Goal: Task Accomplishment & Management: Manage account settings

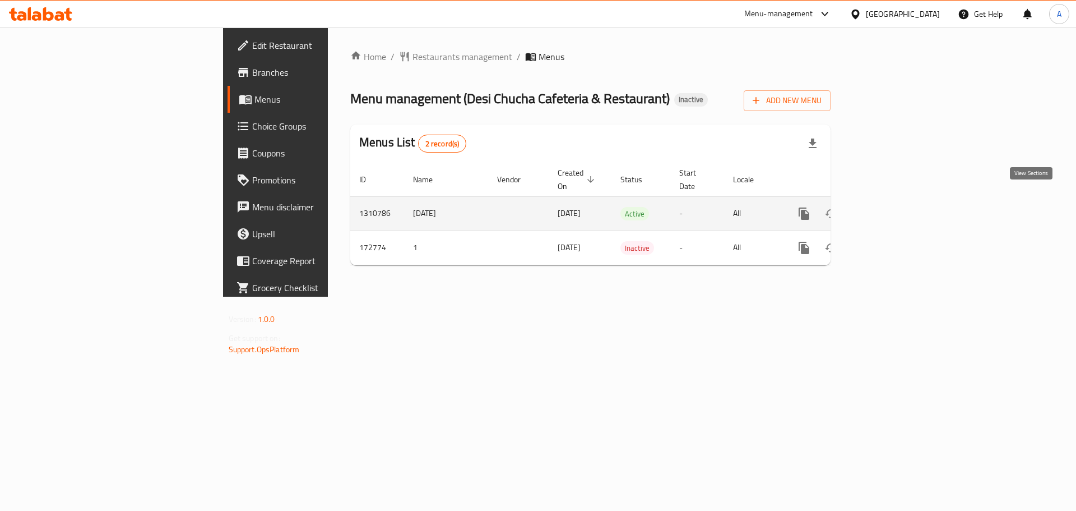
click at [898, 200] on link "enhanced table" at bounding box center [884, 213] width 27 height 27
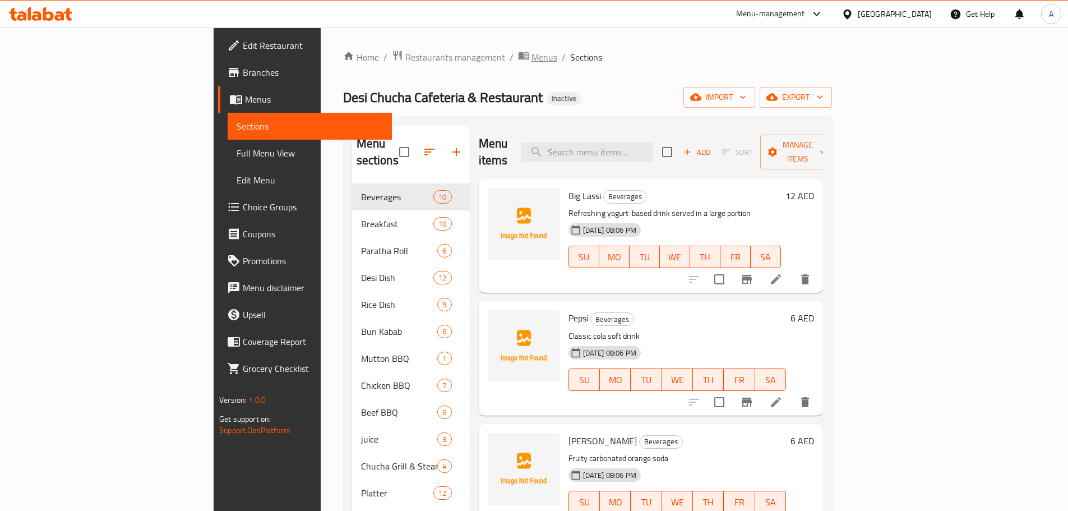
click at [531, 54] on span "Menus" at bounding box center [544, 56] width 26 height 13
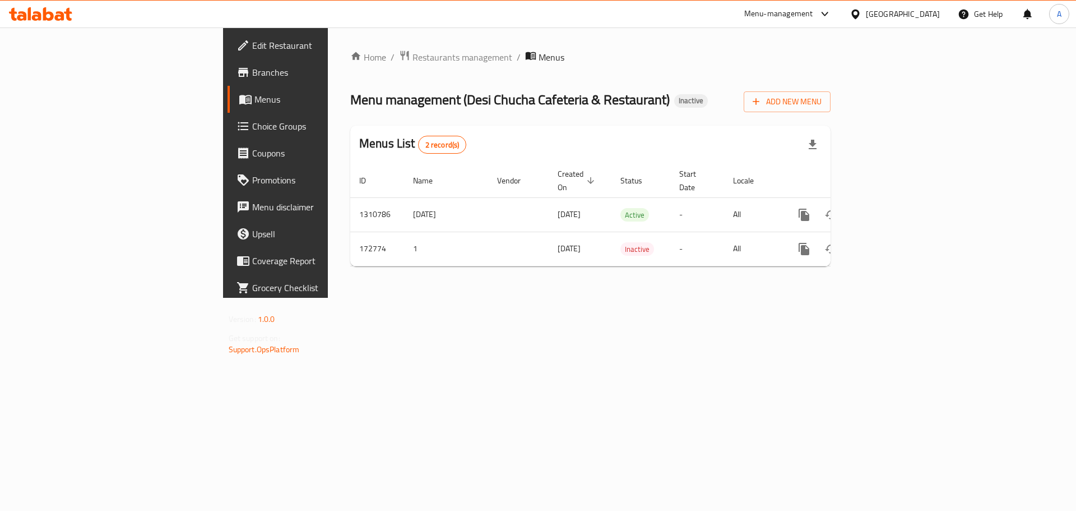
drag, startPoint x: 393, startPoint y: 198, endPoint x: 549, endPoint y: 277, distance: 174.9
click at [450, 202] on tr "1310786 9-9-2025 09/09/2025 Active - All" at bounding box center [628, 214] width 557 height 34
click at [574, 295] on div "Home / Restaurants management / Menus Menu management ( Desi Chucha Cafeteria &…" at bounding box center [590, 162] width 525 height 270
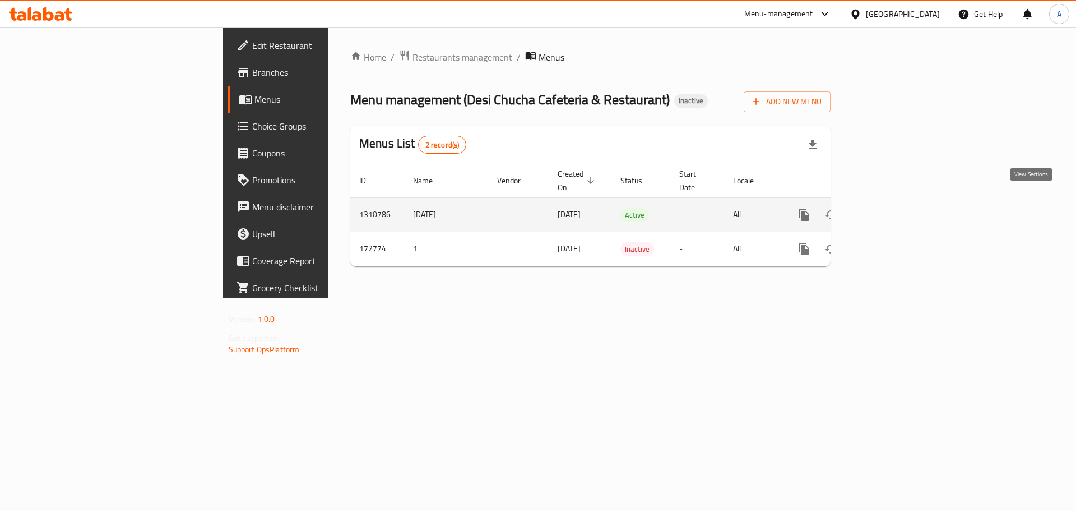
click at [892, 208] on icon "enhanced table" at bounding box center [884, 214] width 13 height 13
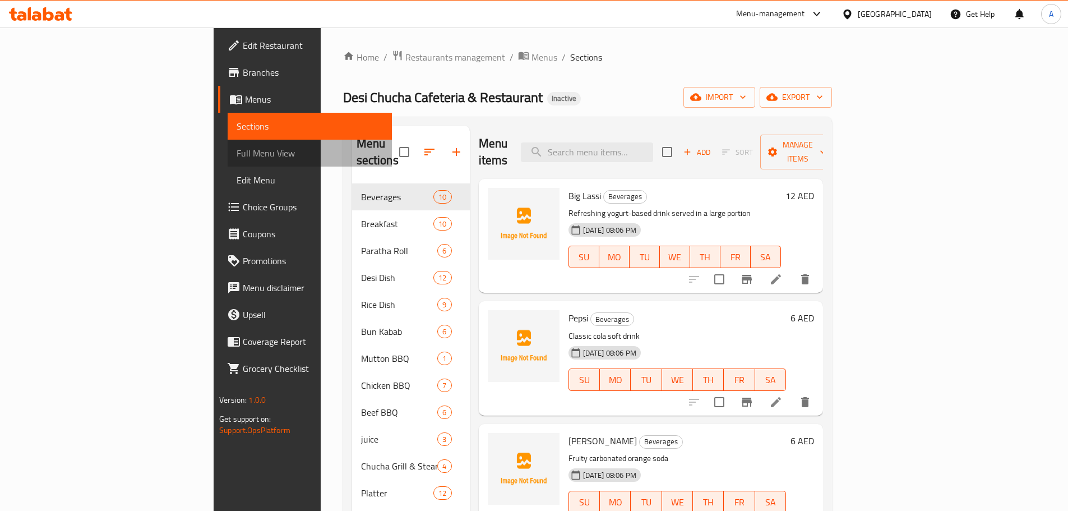
click at [236, 158] on span "Full Menu View" at bounding box center [309, 152] width 146 height 13
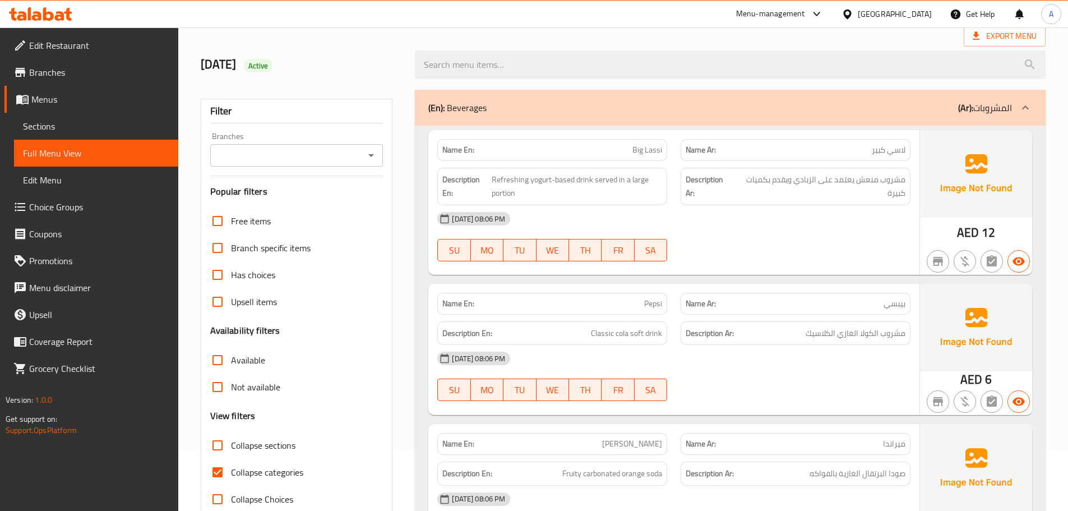
scroll to position [112, 0]
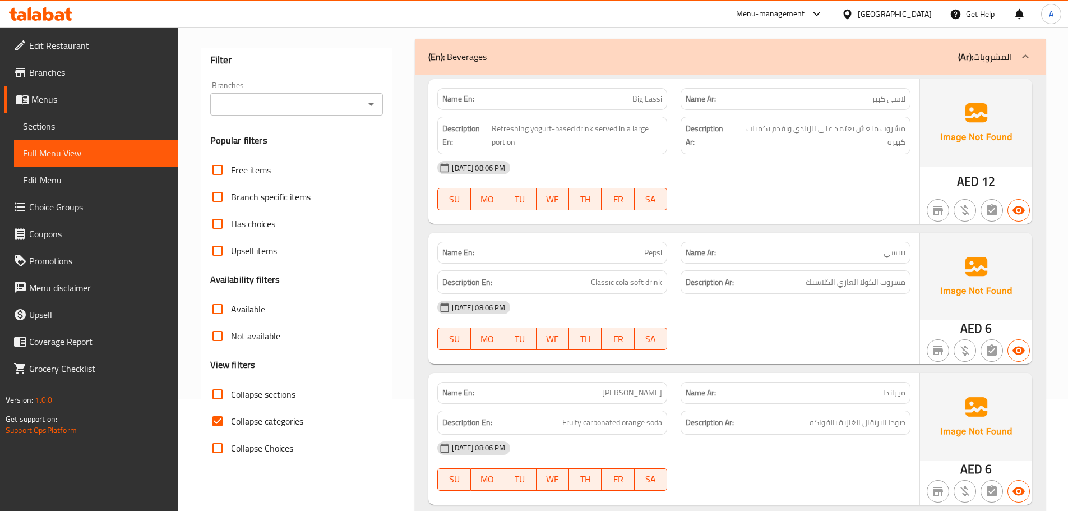
click at [851, 174] on div "[DATE] 08:06 PM" at bounding box center [673, 167] width 486 height 27
click at [281, 425] on span "Collapse categories" at bounding box center [267, 420] width 72 height 13
click at [231, 425] on input "Collapse categories" at bounding box center [217, 420] width 27 height 27
checkbox input "false"
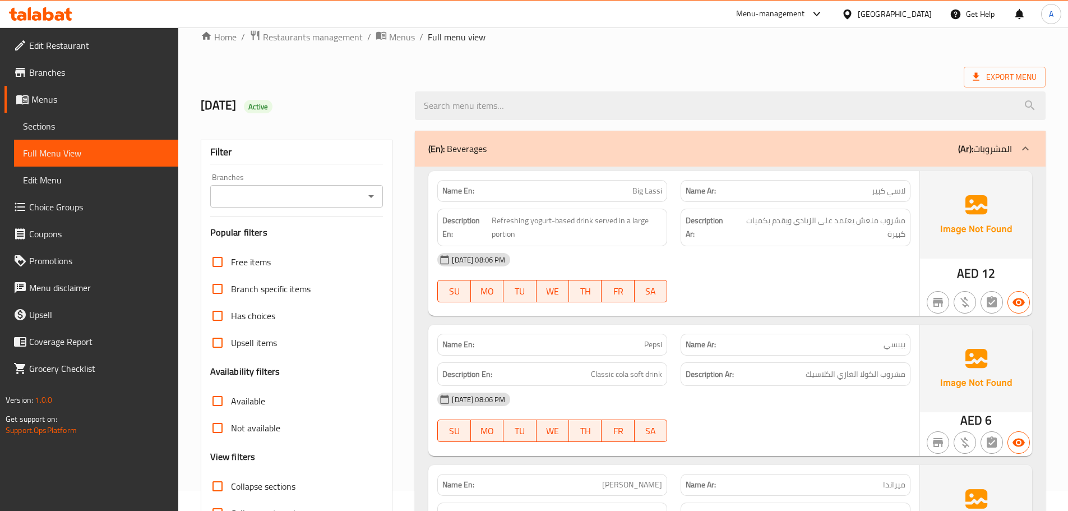
scroll to position [0, 0]
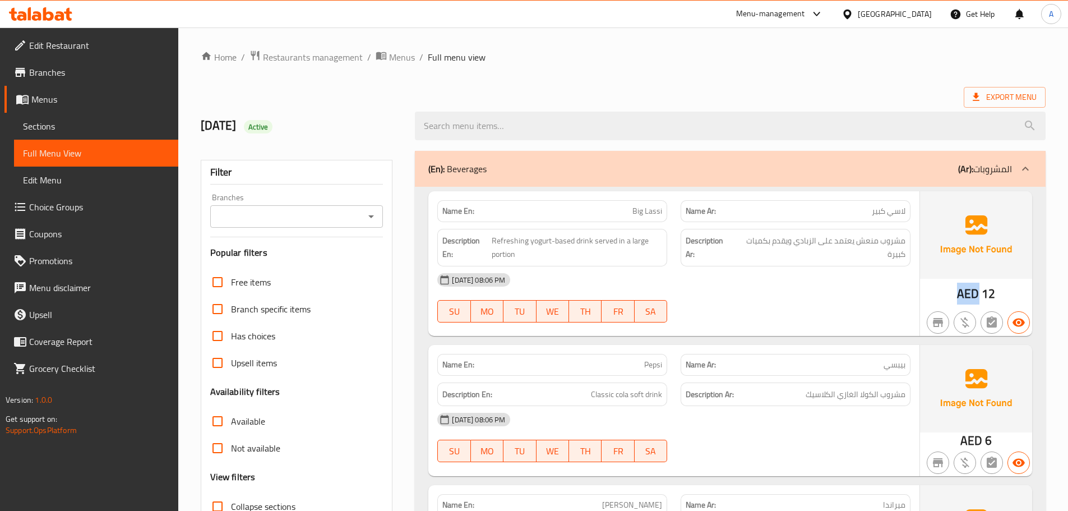
drag, startPoint x: 976, startPoint y: 296, endPoint x: 953, endPoint y: 294, distance: 22.5
click at [953, 294] on div "AED 12" at bounding box center [976, 263] width 112 height 145
copy span "AED"
click at [817, 303] on div "[DATE] 08:06 PM SU MO TU WE TH FR SA" at bounding box center [673, 297] width 486 height 63
click at [779, 105] on div at bounding box center [730, 126] width 644 height 42
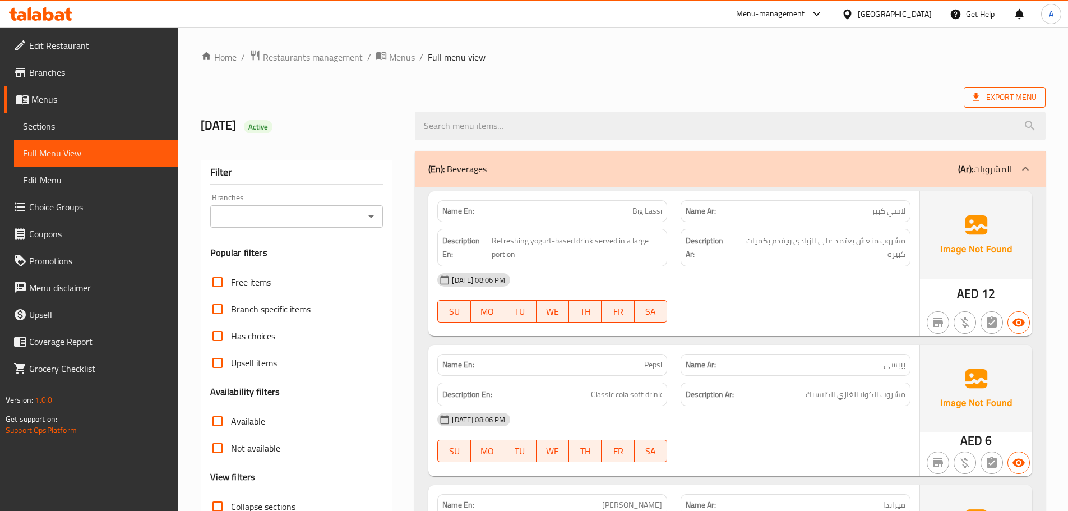
click at [990, 99] on span "Export Menu" at bounding box center [1004, 97] width 64 height 14
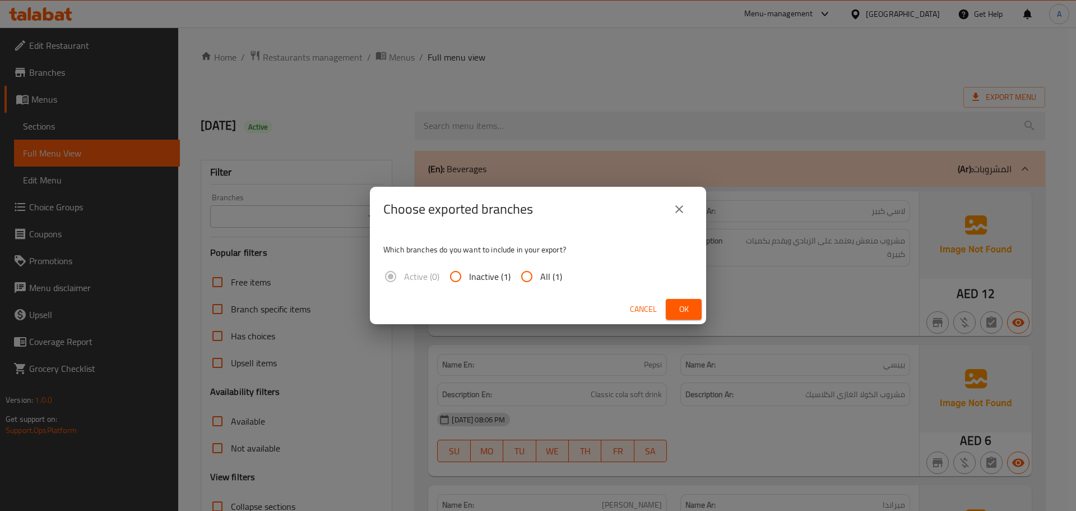
click at [559, 280] on span "All (1)" at bounding box center [551, 276] width 22 height 13
click at [540, 280] on input "All (1)" at bounding box center [526, 276] width 27 height 27
radio input "true"
click at [688, 312] on span "Ok" at bounding box center [684, 309] width 18 height 14
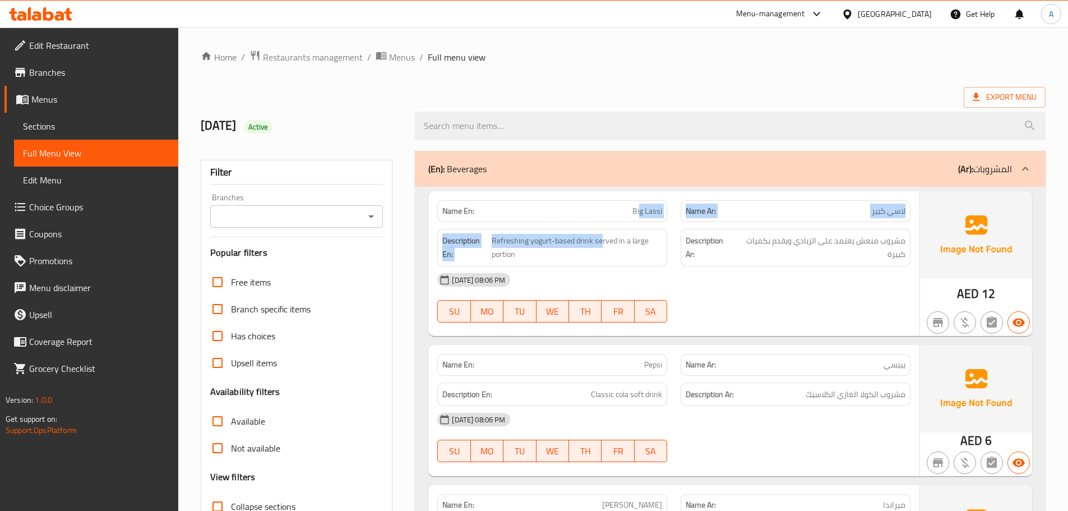
drag, startPoint x: 599, startPoint y: 221, endPoint x: 698, endPoint y: 239, distance: 100.2
click at [653, 221] on div "Name En: Big Lassi Name Ar: لاسي كبير Description En: Refreshing yogurt-based d…" at bounding box center [673, 263] width 491 height 145
click at [772, 323] on div at bounding box center [795, 321] width 243 height 13
click at [229, 122] on h2 "9-9-2025 Active" at bounding box center [301, 125] width 201 height 17
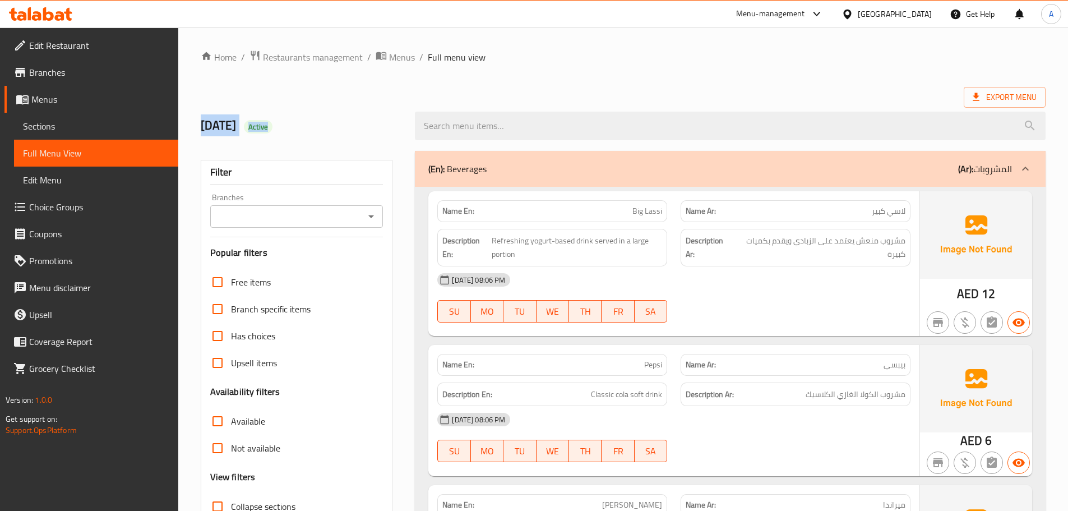
drag, startPoint x: 229, startPoint y: 122, endPoint x: 331, endPoint y: 122, distance: 101.4
click at [330, 122] on h2 "9-9-2025 Active" at bounding box center [301, 125] width 201 height 17
click at [333, 122] on h2 "9-9-2025 Active" at bounding box center [301, 125] width 201 height 17
drag, startPoint x: 662, startPoint y: 59, endPoint x: 655, endPoint y: 66, distance: 9.9
click at [662, 61] on ol "Home / Restaurants management / Menus / Full menu view" at bounding box center [623, 57] width 845 height 15
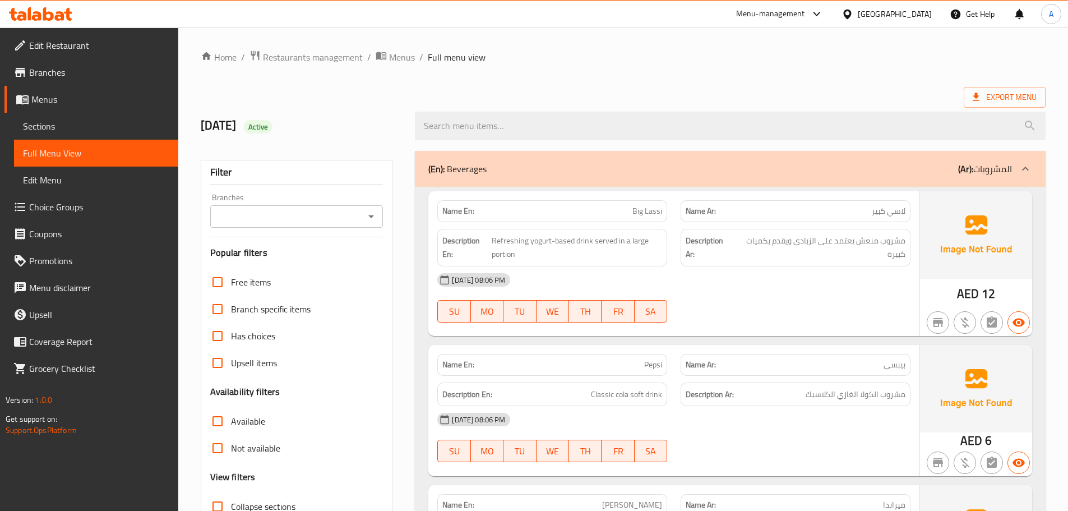
drag, startPoint x: 581, startPoint y: 199, endPoint x: 776, endPoint y: 265, distance: 206.5
click at [769, 258] on div "Name En: Big Lassi Name Ar: لاسي كبير Description En: Refreshing yogurt-based d…" at bounding box center [673, 263] width 491 height 145
click at [790, 298] on div "[DATE] 08:06 PM SU MO TU WE TH FR SA" at bounding box center [673, 297] width 486 height 63
drag, startPoint x: 585, startPoint y: 208, endPoint x: 706, endPoint y: 236, distance: 123.6
click at [695, 225] on div "Name En: Big Lassi Name Ar: لاسي كبير Description En: Refreshing yogurt-based d…" at bounding box center [673, 263] width 491 height 145
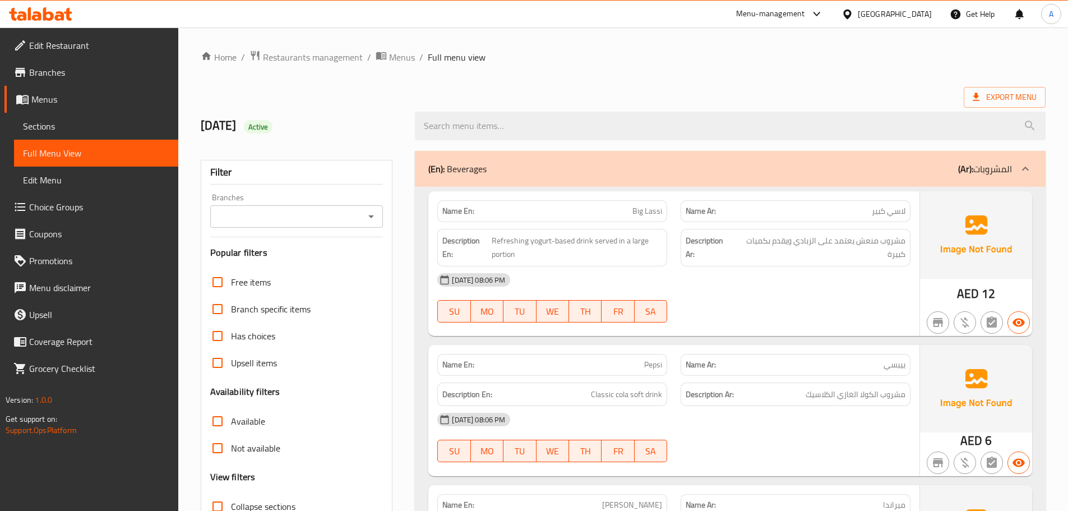
click at [706, 290] on div "[DATE] 08:06 PM" at bounding box center [673, 279] width 486 height 27
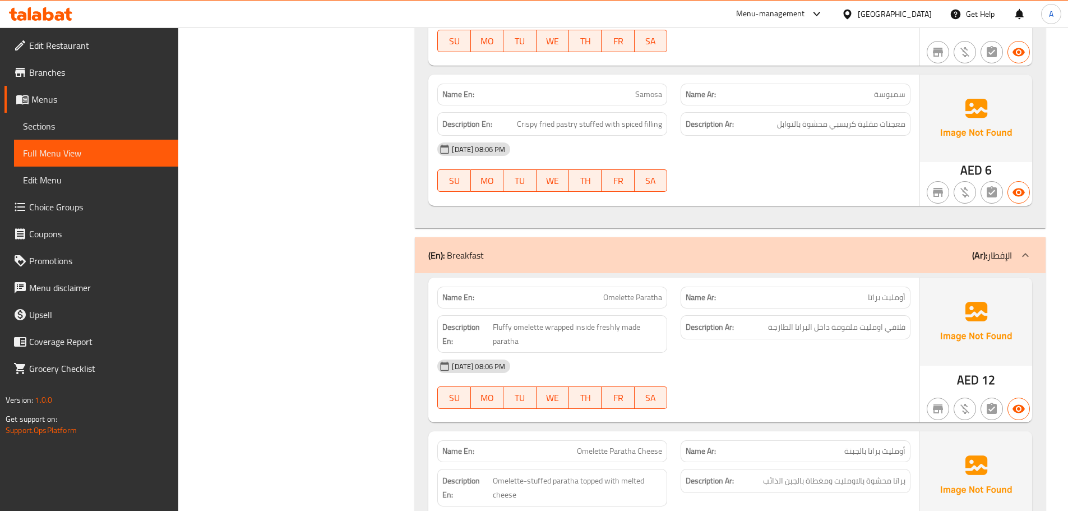
drag, startPoint x: 586, startPoint y: 301, endPoint x: 685, endPoint y: 334, distance: 104.6
click at [643, 305] on div "Name En: Omelette Paratha" at bounding box center [552, 297] width 230 height 22
click at [722, 364] on div "[DATE] 08:06 PM" at bounding box center [673, 365] width 486 height 27
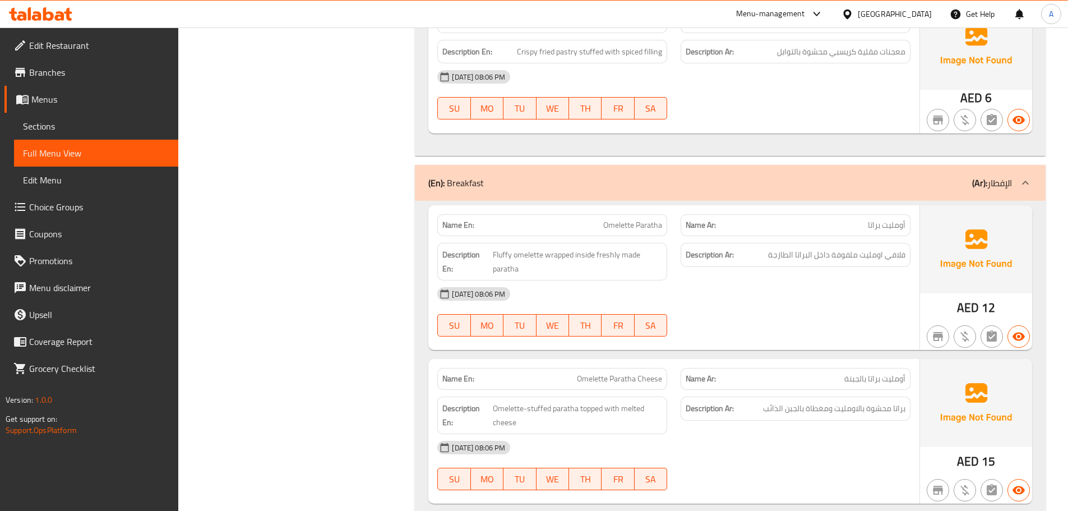
scroll to position [1587, 0]
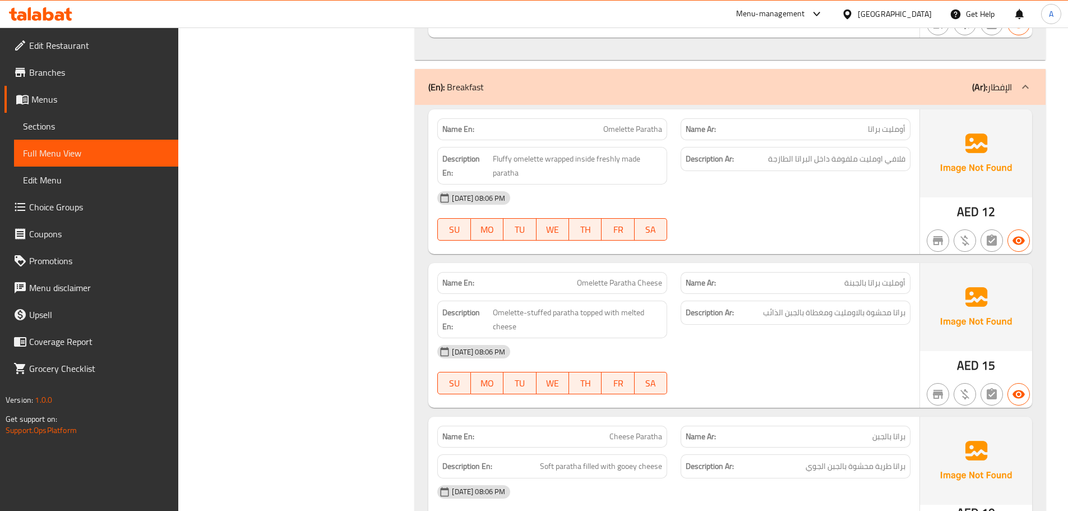
drag, startPoint x: 595, startPoint y: 135, endPoint x: 706, endPoint y: 183, distance: 120.7
click at [657, 145] on div "Name En: Omelette Paratha Name Ar: أومليت براتا Description En: Fluffy omelette…" at bounding box center [673, 181] width 491 height 145
click at [725, 205] on div "[DATE] 08:06 PM" at bounding box center [673, 197] width 486 height 27
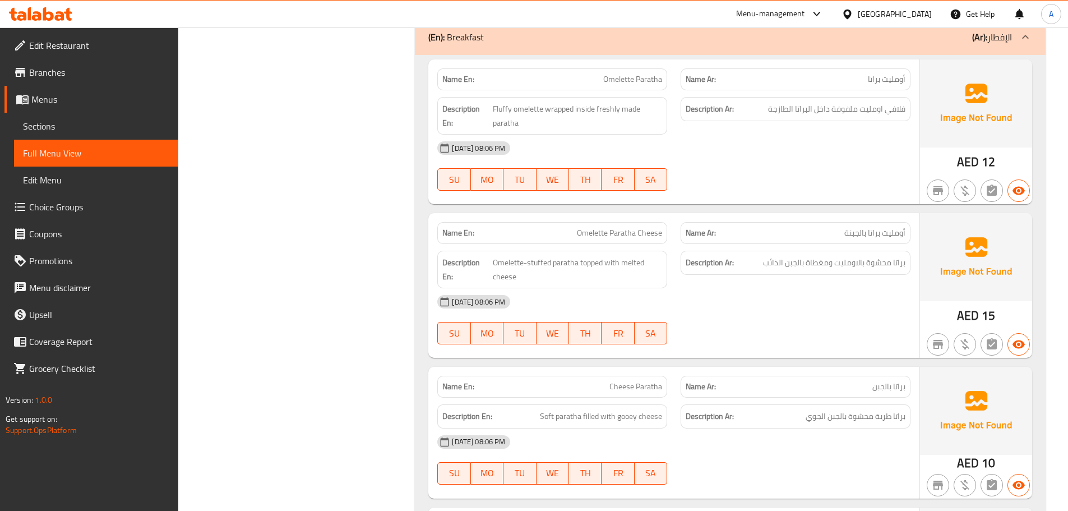
scroll to position [1643, 0]
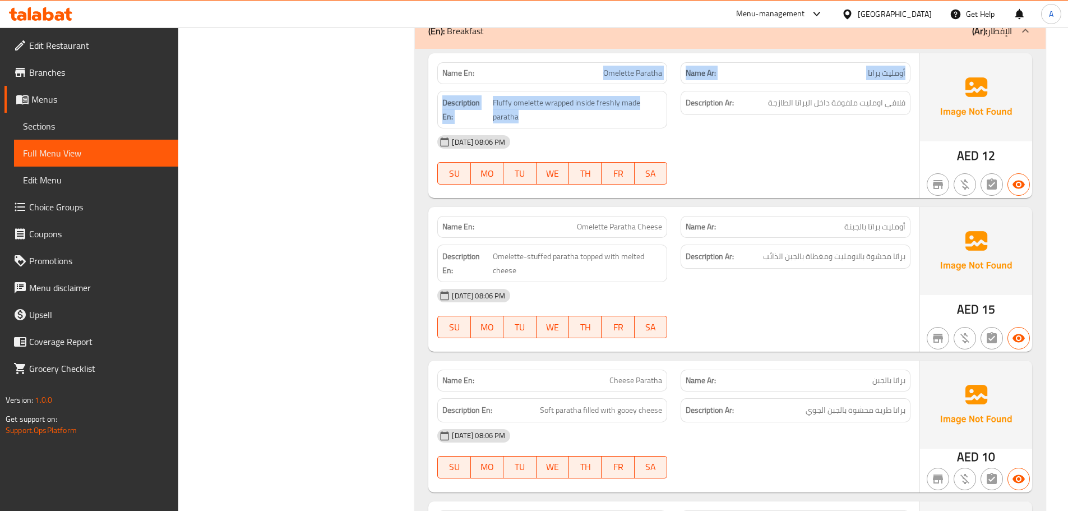
drag, startPoint x: 598, startPoint y: 76, endPoint x: 741, endPoint y: 101, distance: 145.1
click at [738, 99] on div "Name En: Omelette Paratha Name Ar: أومليت براتا Description En: Fluffy omelette…" at bounding box center [673, 125] width 491 height 145
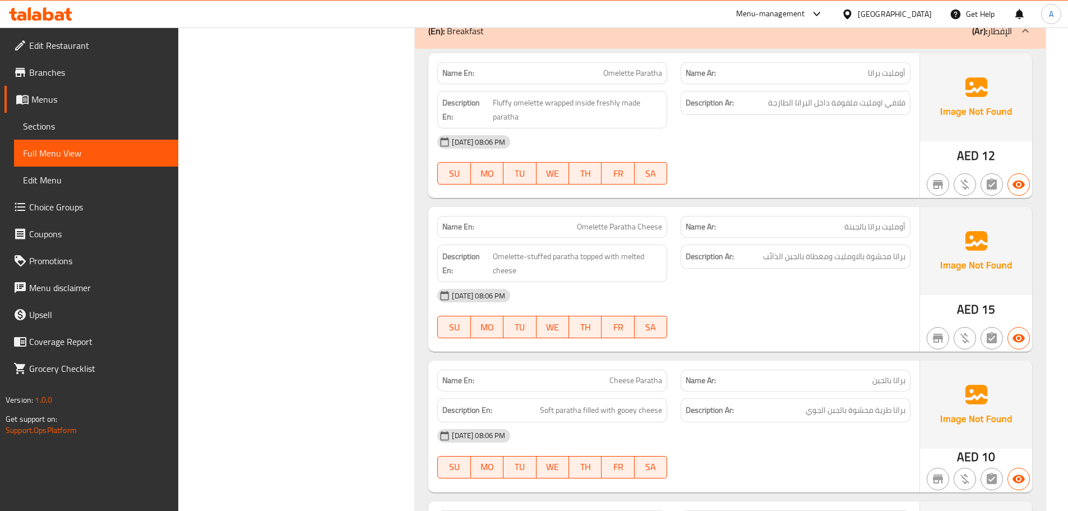
click at [823, 191] on div at bounding box center [795, 184] width 243 height 13
click at [897, 100] on span "فلافي اومليت ملفوفة داخل البراتا الطازجة" at bounding box center [836, 103] width 137 height 14
drag, startPoint x: 870, startPoint y: 99, endPoint x: 860, endPoint y: 114, distance: 17.7
click at [864, 99] on span "فلافي اومليت ملفوفة داخل البراتا الطازجة" at bounding box center [836, 103] width 137 height 14
click at [846, 103] on span "فلافي اومليت ملفوفة داخل البراتا الطازجة" at bounding box center [836, 103] width 137 height 14
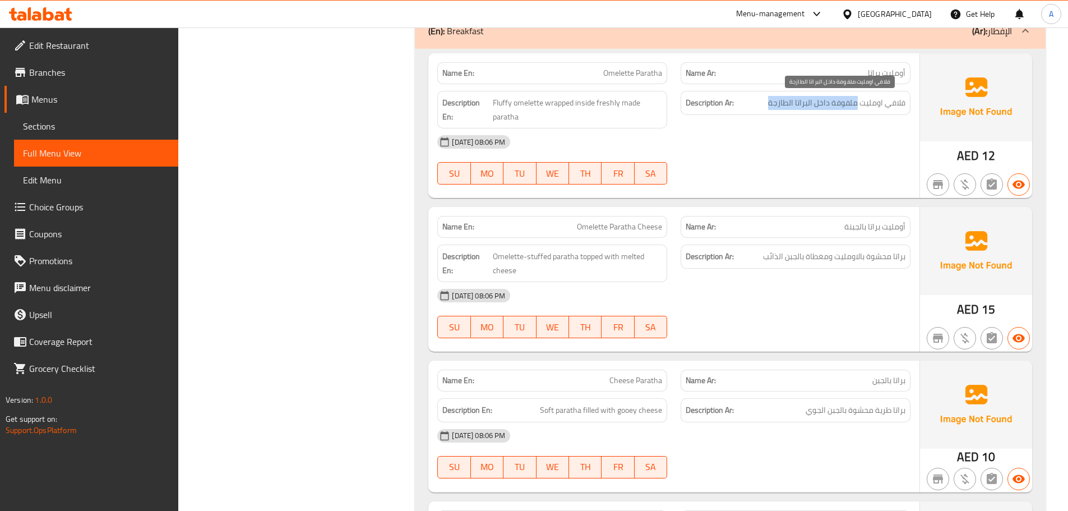
drag, startPoint x: 846, startPoint y: 103, endPoint x: 788, endPoint y: 103, distance: 57.2
click at [788, 103] on span "فلافي اومليت ملفوفة داخل البراتا الطازجة" at bounding box center [836, 103] width 137 height 14
click at [788, 169] on div "[DATE] 08:06 PM SU MO TU WE TH FR SA" at bounding box center [673, 159] width 486 height 63
drag, startPoint x: 564, startPoint y: 225, endPoint x: 745, endPoint y: 198, distance: 182.5
click at [661, 212] on div "Name En: Omelette Paratha Cheese" at bounding box center [551, 226] width 243 height 35
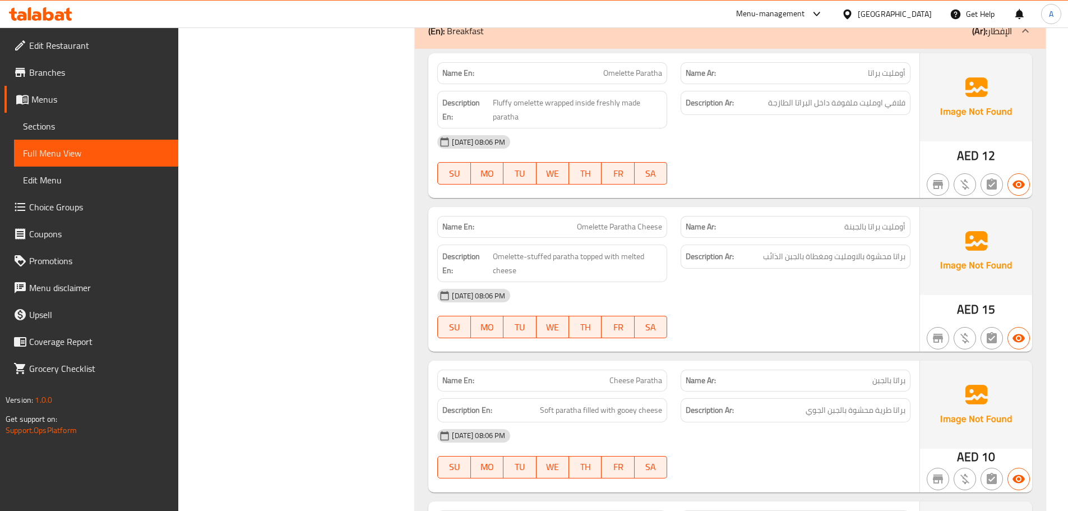
click at [746, 198] on div "Name En: Omelette Paratha Name Ar: أومليت براتا Description En: Fluffy omelette…" at bounding box center [673, 125] width 491 height 145
drag, startPoint x: 654, startPoint y: 221, endPoint x: 646, endPoint y: 221, distance: 7.8
click at [646, 221] on div "Name En: Omelette Paratha Cheese Name Ar: أومليت براتا بالجبنة" at bounding box center [673, 226] width 486 height 35
click at [897, 258] on span "براتا محشوة بالاومليت ومغطاة بالجبن الذائب" at bounding box center [834, 256] width 142 height 14
drag, startPoint x: 897, startPoint y: 258, endPoint x: 773, endPoint y: 254, distance: 123.9
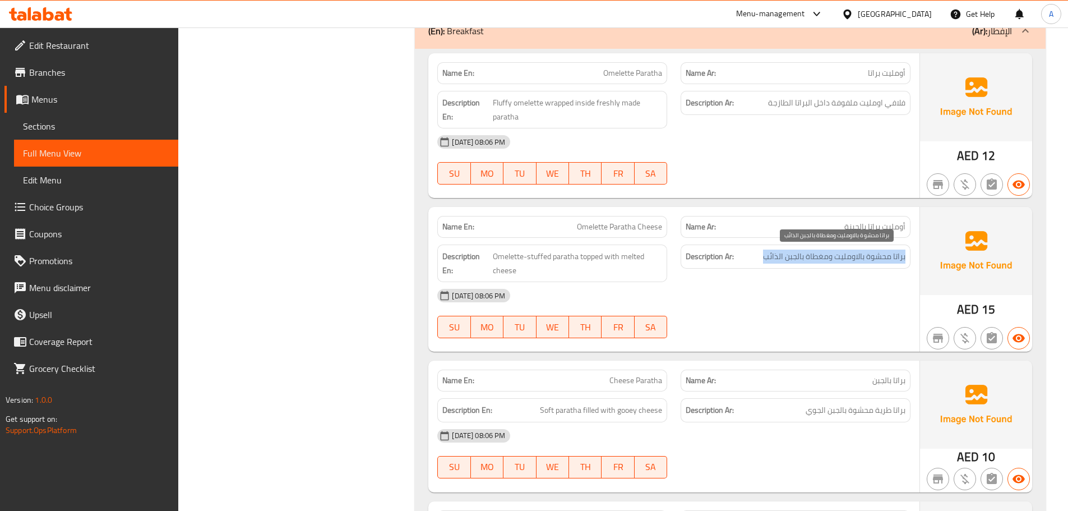
click at [773, 254] on span "براتا محشوة بالاومليت ومغطاة بالجبن الذائب" at bounding box center [834, 256] width 142 height 14
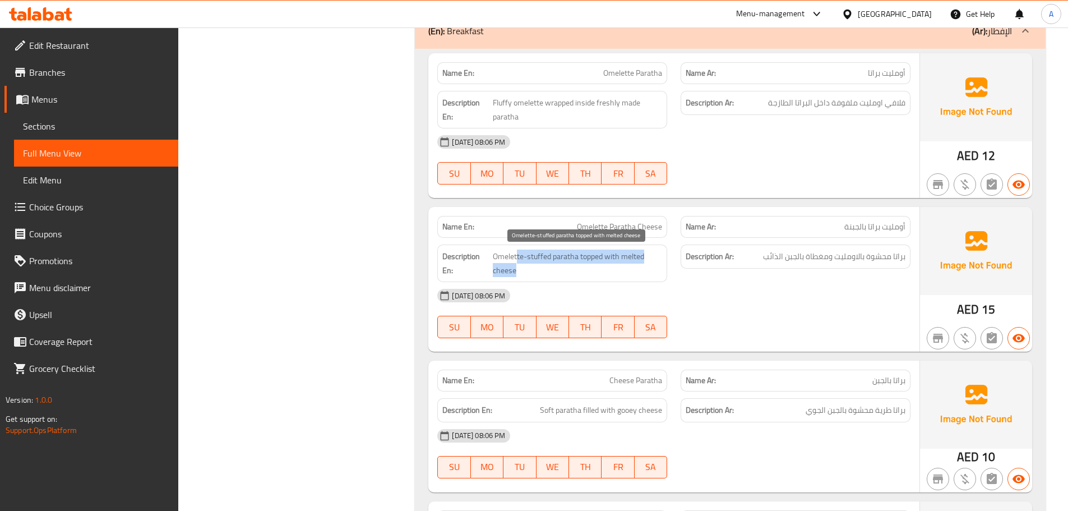
drag, startPoint x: 519, startPoint y: 256, endPoint x: 696, endPoint y: 317, distance: 187.3
click at [634, 286] on div "Name En: Omelette Paratha Cheese Name Ar: أومليت براتا بالجبنة Description En: …" at bounding box center [673, 279] width 491 height 145
click at [705, 323] on div "[DATE] 08:06 PM SU MO TU WE TH FR SA" at bounding box center [673, 313] width 486 height 63
drag, startPoint x: 587, startPoint y: 375, endPoint x: 727, endPoint y: 369, distance: 140.8
click at [717, 379] on div "Name En: Cheese Paratha Name Ar: براتا بالجبن" at bounding box center [673, 380] width 486 height 35
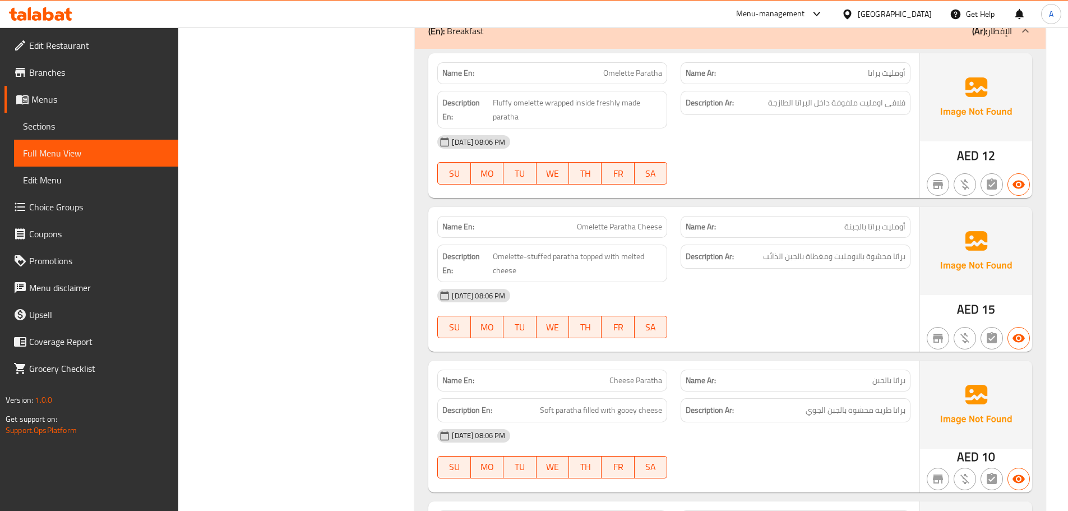
click at [740, 335] on div at bounding box center [795, 337] width 243 height 13
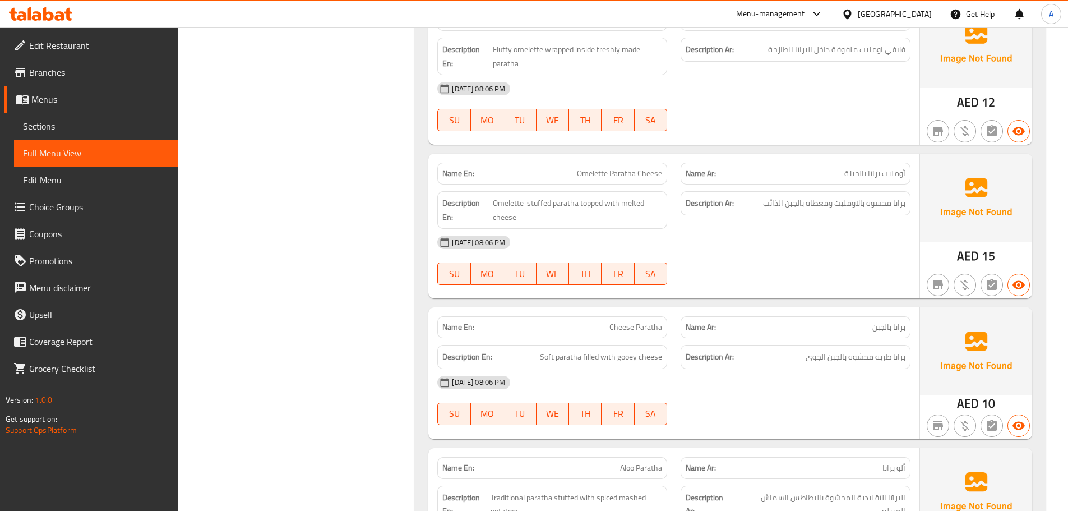
scroll to position [1755, 0]
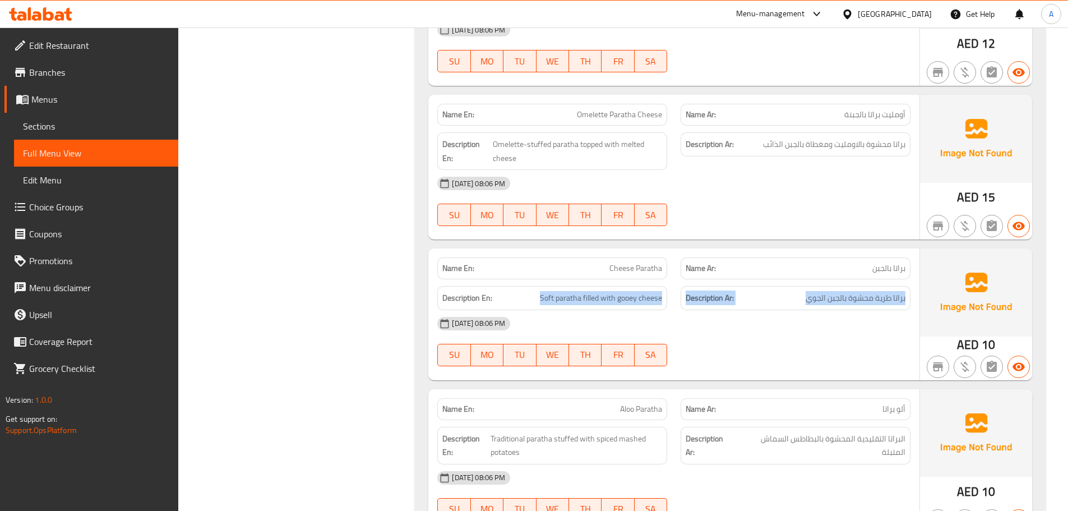
drag, startPoint x: 515, startPoint y: 295, endPoint x: 790, endPoint y: 294, distance: 274.6
click at [790, 294] on div "Description En: Soft paratha filled with gooey cheese Description Ar: براتا طري…" at bounding box center [673, 298] width 486 height 38
drag, startPoint x: 777, startPoint y: 332, endPoint x: 759, endPoint y: 333, distance: 17.9
click at [777, 333] on div "[DATE] 08:06 PM" at bounding box center [673, 323] width 486 height 27
drag, startPoint x: 595, startPoint y: 414, endPoint x: 741, endPoint y: 391, distance: 148.5
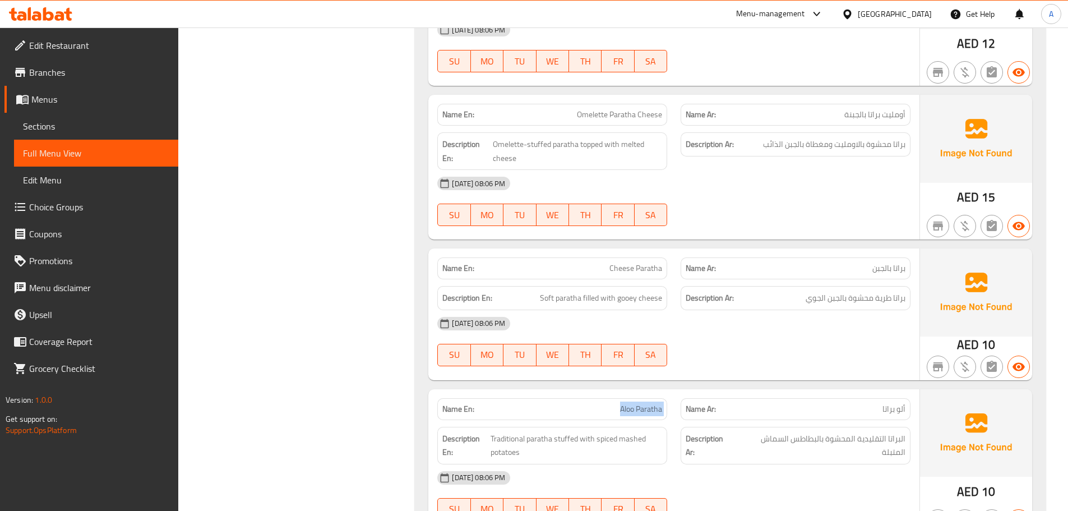
click at [716, 404] on div "Name En: Aloo Paratha Name Ar: ألو براتا" at bounding box center [673, 408] width 486 height 35
click at [759, 362] on div at bounding box center [795, 365] width 243 height 13
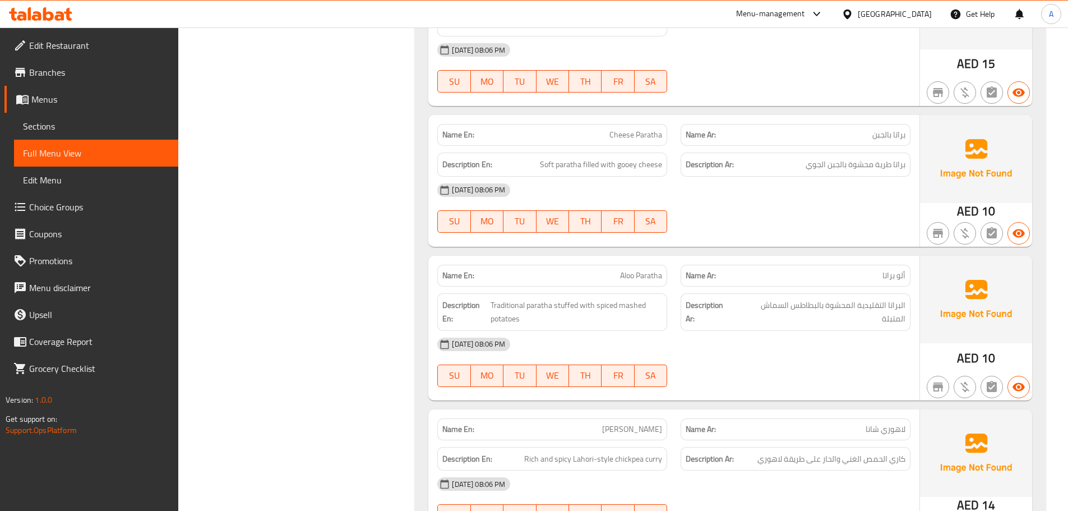
scroll to position [1923, 0]
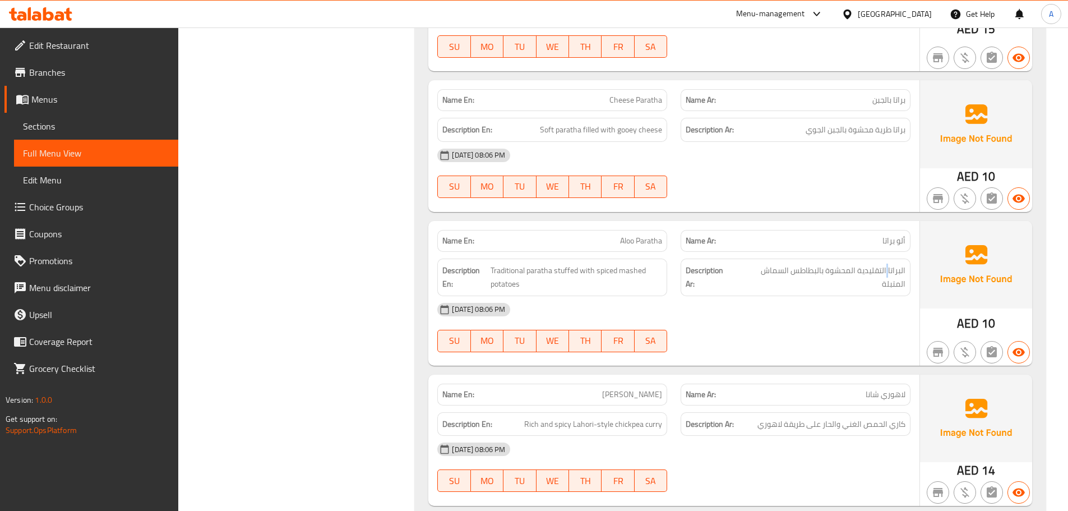
click at [887, 289] on div "Description Ar: البراتا التقليدية المحشوة بالبطاطس السماش المتبلة" at bounding box center [795, 277] width 243 height 51
click at [898, 270] on span "البراتا التقليدية المحشوة بالبطاطس السماش المتبلة" at bounding box center [820, 276] width 169 height 27
drag, startPoint x: 898, startPoint y: 270, endPoint x: 748, endPoint y: 271, distance: 150.2
click at [748, 271] on span "البراتا التقليدية المحشوة بالبطاطس السماش المتبلة" at bounding box center [820, 276] width 169 height 27
click at [709, 328] on div "[DATE] 08:06 PM SU MO TU WE TH FR SA" at bounding box center [673, 327] width 486 height 63
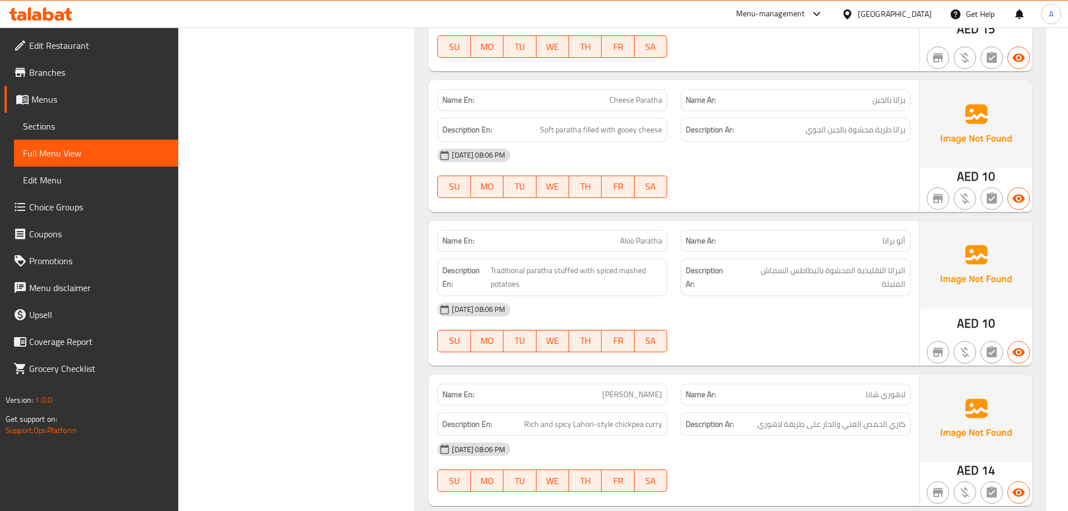
drag, startPoint x: 572, startPoint y: 389, endPoint x: 758, endPoint y: 380, distance: 186.8
click at [712, 389] on div "Name En: Lahori Chana Name Ar: لاهوري شانا" at bounding box center [673, 394] width 486 height 35
click at [759, 378] on div "Name Ar: لاهوري شانا" at bounding box center [795, 394] width 243 height 35
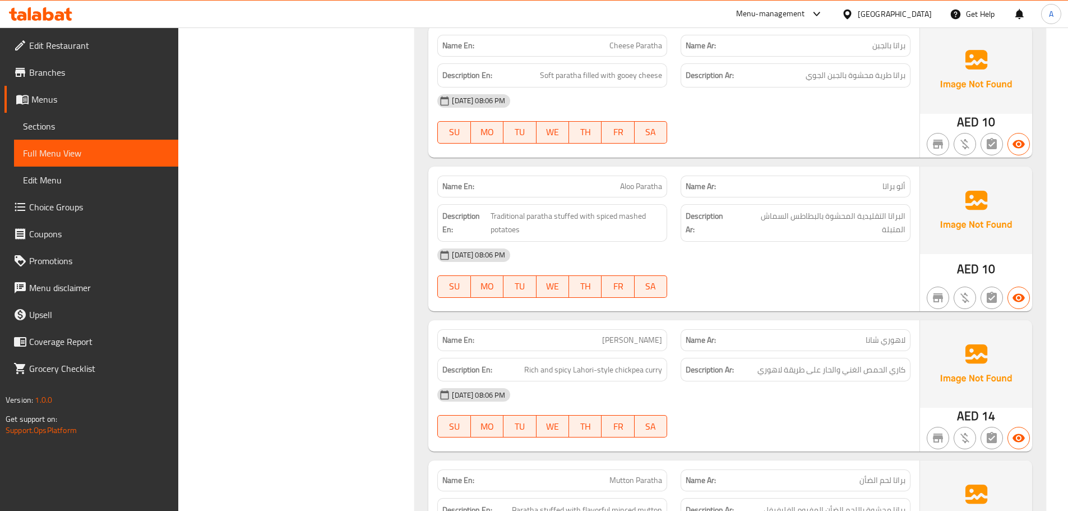
scroll to position [2091, 0]
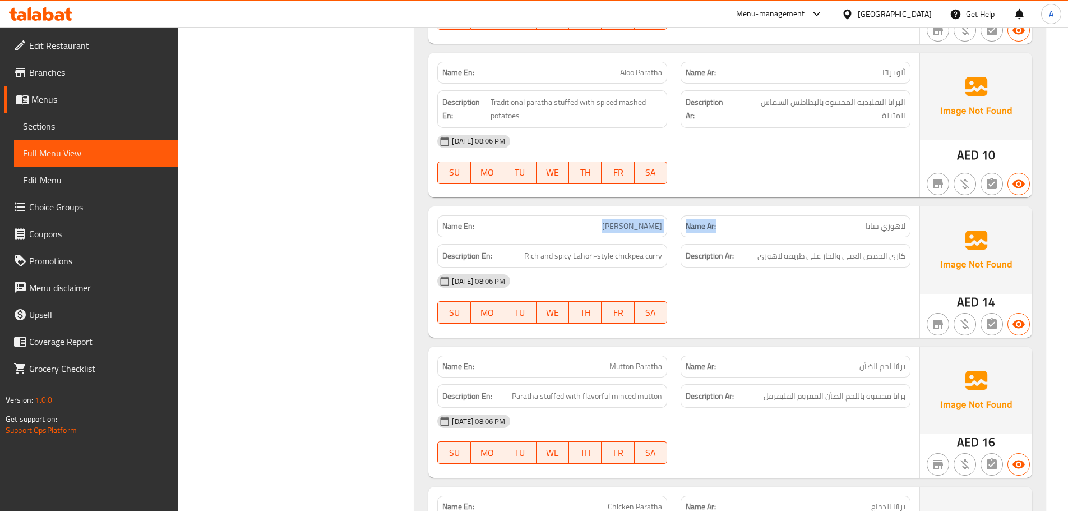
drag, startPoint x: 668, startPoint y: 230, endPoint x: 767, endPoint y: 243, distance: 99.5
click at [754, 235] on div "Name En: Lahori Chana Name Ar: لاهوري شانا" at bounding box center [673, 225] width 486 height 35
click at [790, 257] on span "كاري الحمص الغني والحار على طريقة لاهوري" at bounding box center [831, 256] width 148 height 14
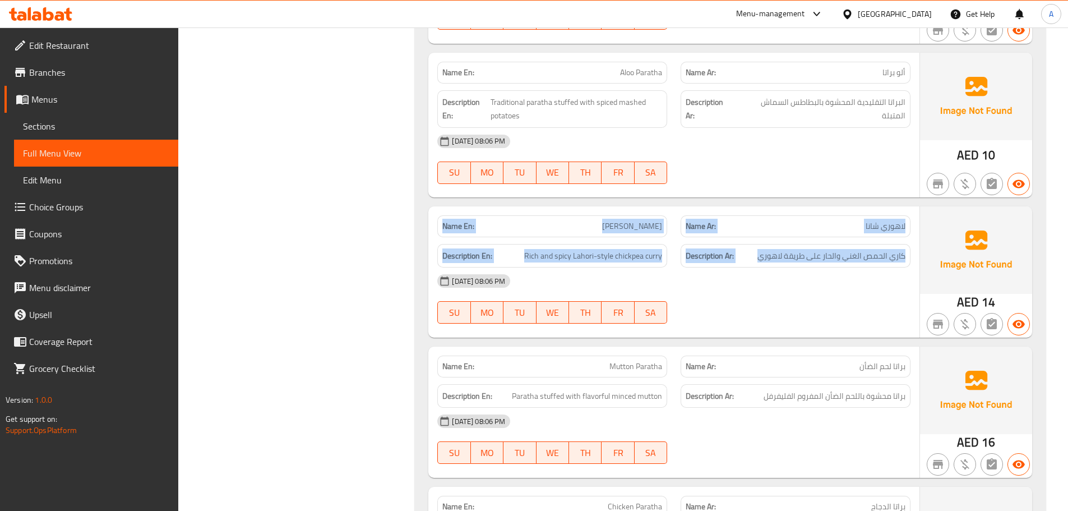
drag, startPoint x: 790, startPoint y: 257, endPoint x: 433, endPoint y: 222, distance: 359.2
click at [433, 222] on div "Name En: Lahori Chana Name Ar: لاهوري شانا Description En: Rich and spicy Lahor…" at bounding box center [673, 271] width 491 height 131
click at [456, 222] on strong "Name En:" at bounding box center [458, 226] width 32 height 12
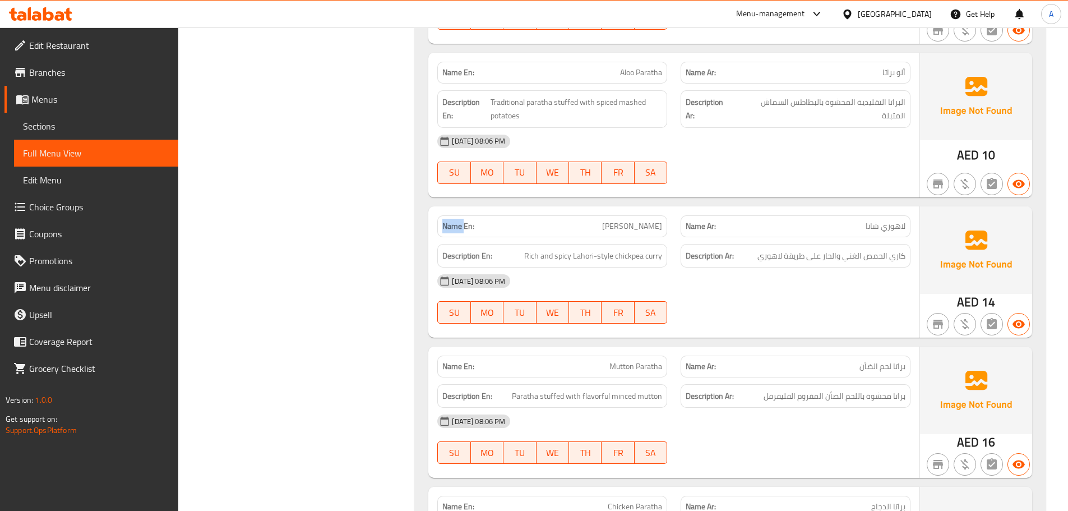
click at [456, 222] on strong "Name En:" at bounding box center [458, 226] width 32 height 12
drag, startPoint x: 456, startPoint y: 222, endPoint x: 719, endPoint y: 302, distance: 275.1
click at [715, 302] on div "Name En: Lahori Chana Name Ar: لاهوري شانا Description En: Rich and spicy Lahor…" at bounding box center [673, 271] width 491 height 131
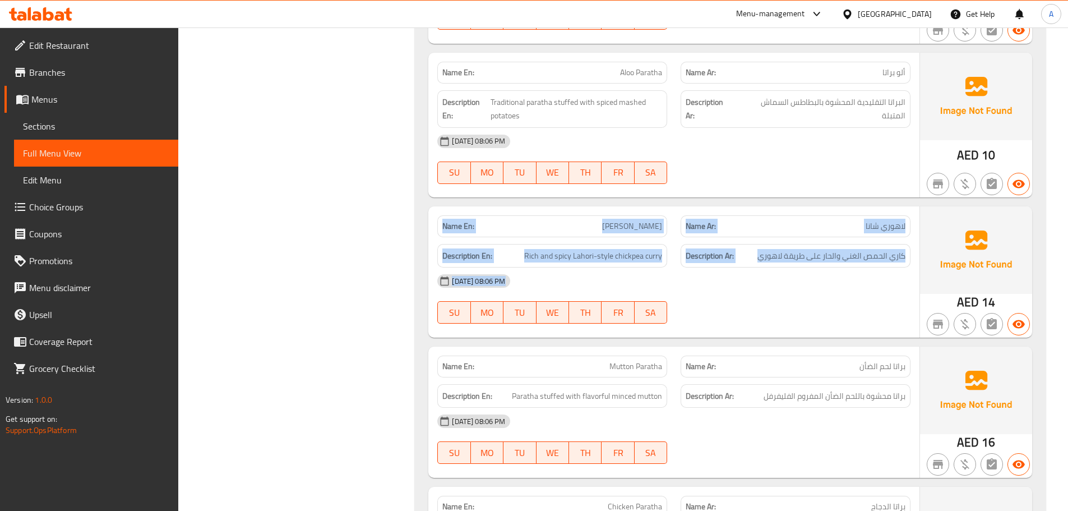
click at [720, 302] on div "[DATE] 08:06 PM SU MO TU WE TH FR SA" at bounding box center [673, 298] width 486 height 63
click at [773, 300] on div "[DATE] 08:06 PM SU MO TU WE TH FR SA" at bounding box center [673, 298] width 486 height 63
drag, startPoint x: 820, startPoint y: 306, endPoint x: 426, endPoint y: 212, distance: 404.5
click at [426, 212] on div "Name En: Omelette Paratha Name Ar: أومليت براتا Description En: Fluffy omelette…" at bounding box center [730, 336] width 630 height 1473
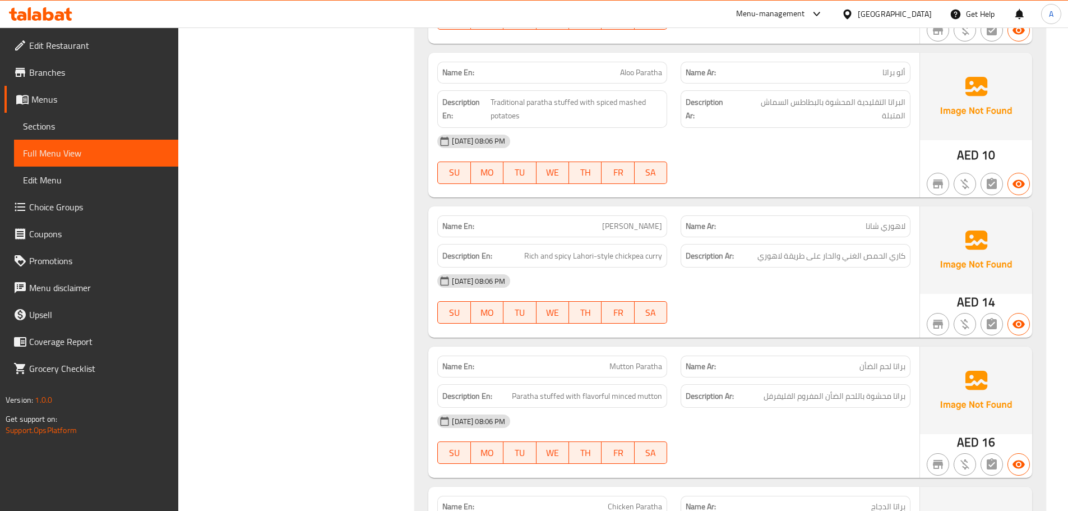
drag, startPoint x: 326, startPoint y: 219, endPoint x: 678, endPoint y: 289, distance: 358.8
click at [745, 295] on div "[DATE] 08:06 PM SU MO TU WE TH FR SA" at bounding box center [673, 298] width 486 height 63
click at [456, 225] on strong "Name En:" at bounding box center [458, 226] width 32 height 12
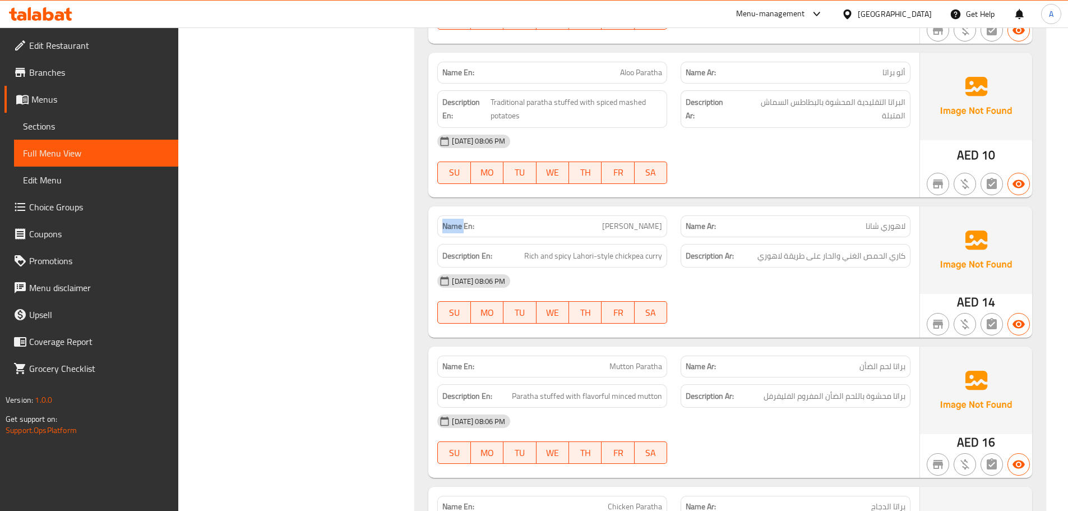
click at [456, 225] on strong "Name En:" at bounding box center [458, 226] width 32 height 12
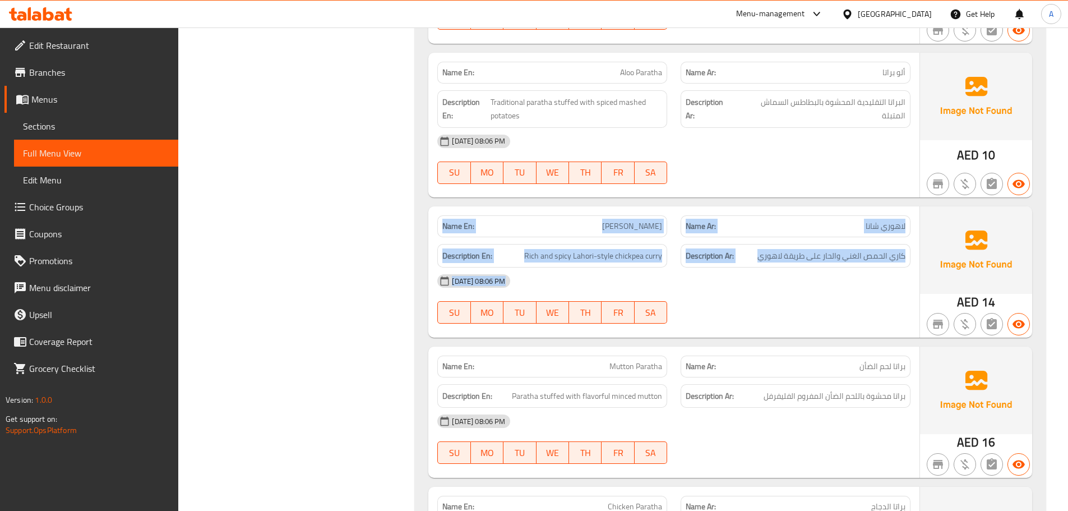
drag, startPoint x: 456, startPoint y: 225, endPoint x: 781, endPoint y: 316, distance: 337.6
click at [774, 316] on div "Name En: Lahori Chana Name Ar: لاهوري شانا Description En: Rich and spicy Lahor…" at bounding box center [673, 271] width 491 height 131
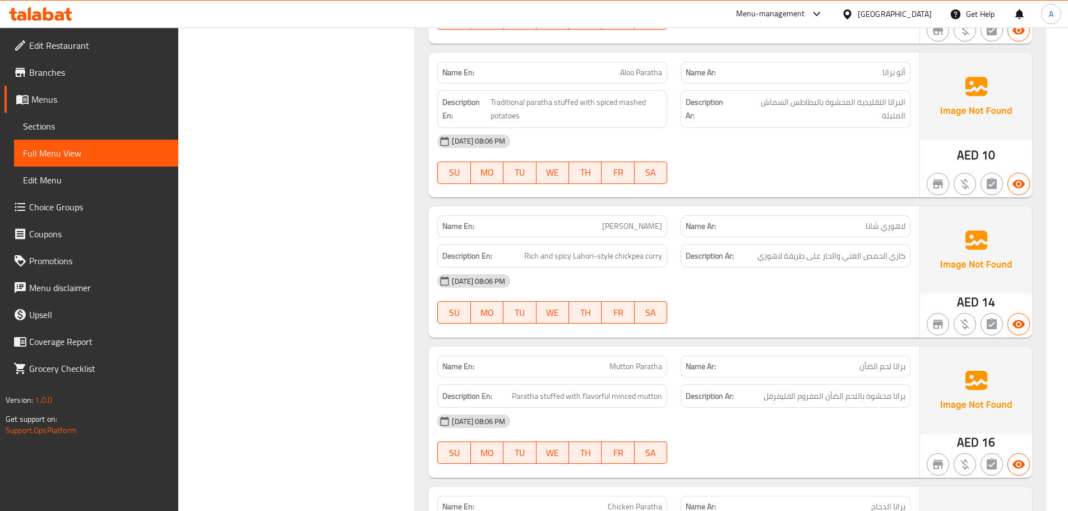
click at [790, 318] on div at bounding box center [795, 323] width 243 height 13
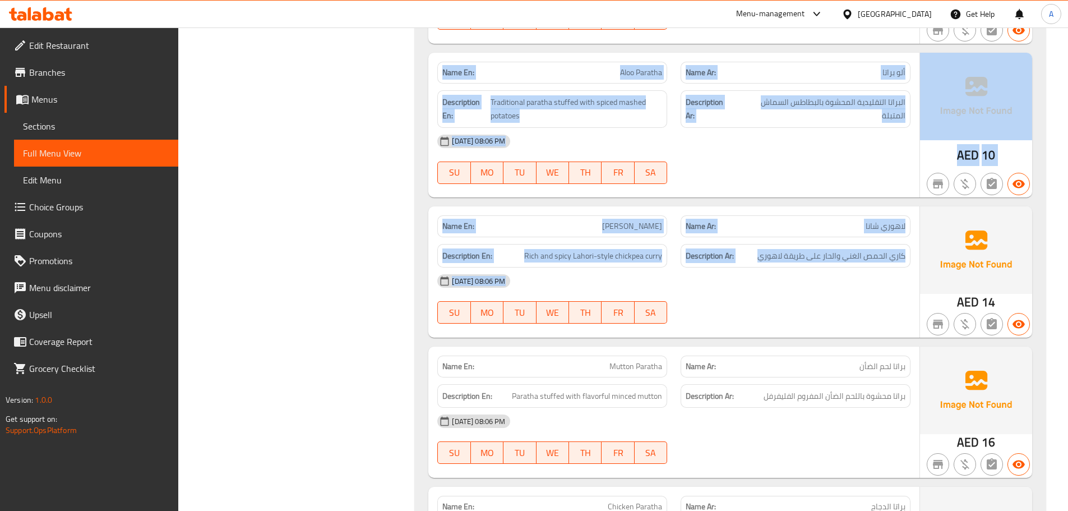
drag, startPoint x: 808, startPoint y: 330, endPoint x: 362, endPoint y: 220, distance: 459.4
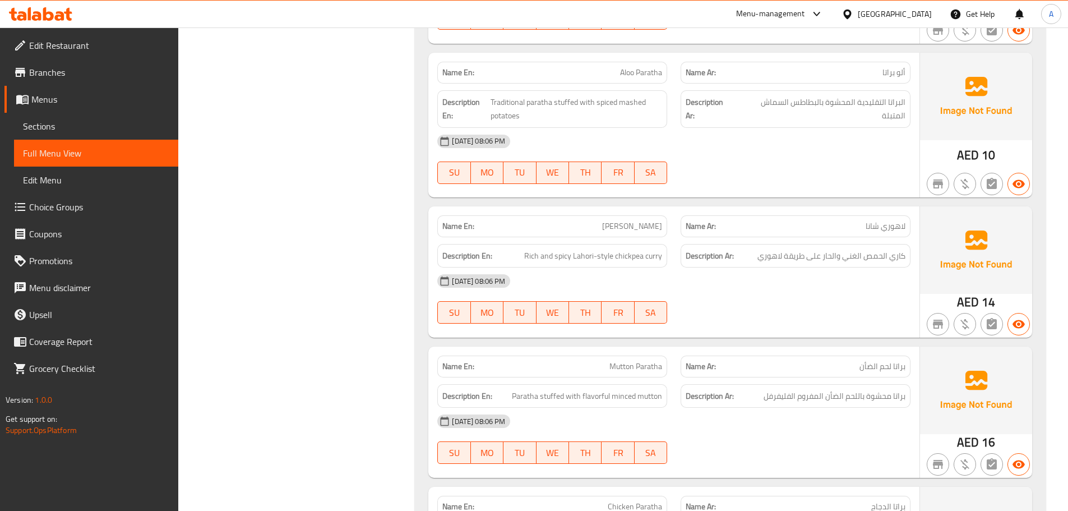
click at [453, 226] on strong "Name En:" at bounding box center [458, 226] width 32 height 12
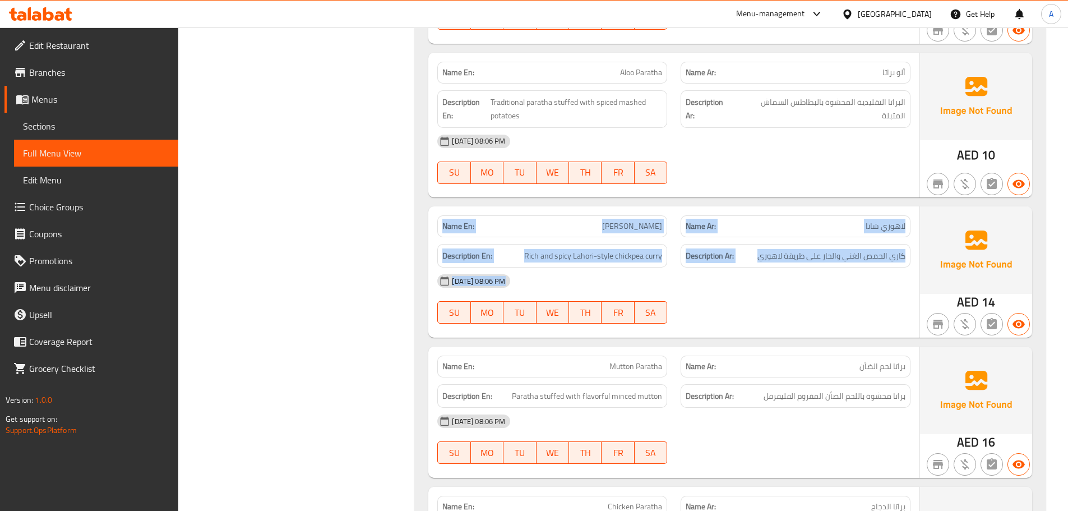
drag, startPoint x: 453, startPoint y: 226, endPoint x: 753, endPoint y: 296, distance: 307.5
click at [719, 289] on div "Name En: Lahori Chana Name Ar: لاهوري شانا Description En: Rich and spicy Lahor…" at bounding box center [673, 271] width 491 height 131
click at [767, 303] on div "[DATE] 08:06 PM SU MO TU WE TH FR SA" at bounding box center [673, 298] width 486 height 63
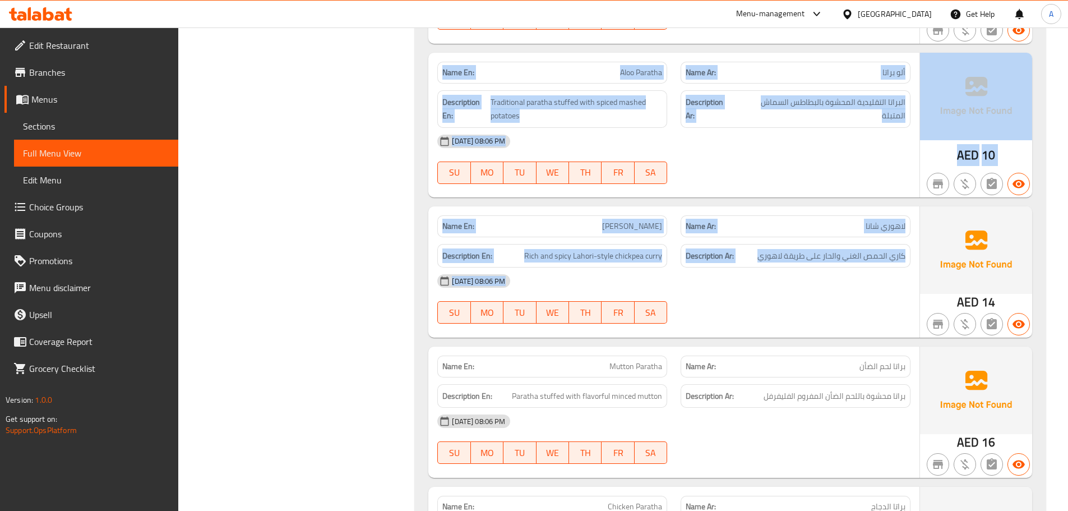
drag, startPoint x: 819, startPoint y: 309, endPoint x: 374, endPoint y: 210, distance: 456.5
click at [443, 225] on strong "Name En:" at bounding box center [458, 226] width 32 height 12
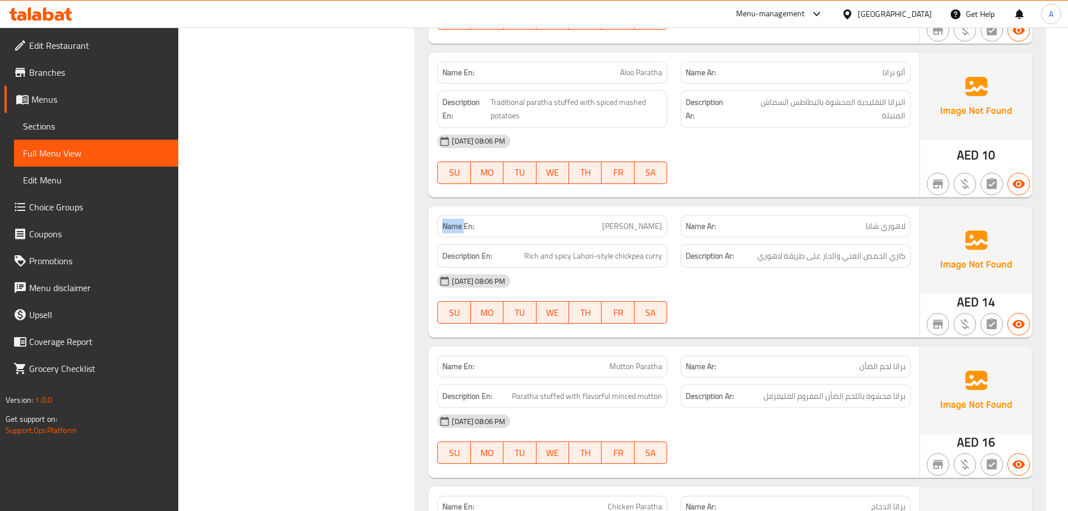
click at [443, 225] on strong "Name En:" at bounding box center [458, 226] width 32 height 12
drag, startPoint x: 443, startPoint y: 225, endPoint x: 722, endPoint y: 318, distance: 294.0
click at [713, 316] on div "Name En: Lahori Chana Name Ar: لاهوري شانا Description En: Rich and spicy Lahor…" at bounding box center [673, 271] width 491 height 131
click at [723, 318] on div at bounding box center [795, 323] width 243 height 13
drag, startPoint x: 531, startPoint y: 226, endPoint x: 804, endPoint y: 286, distance: 279.4
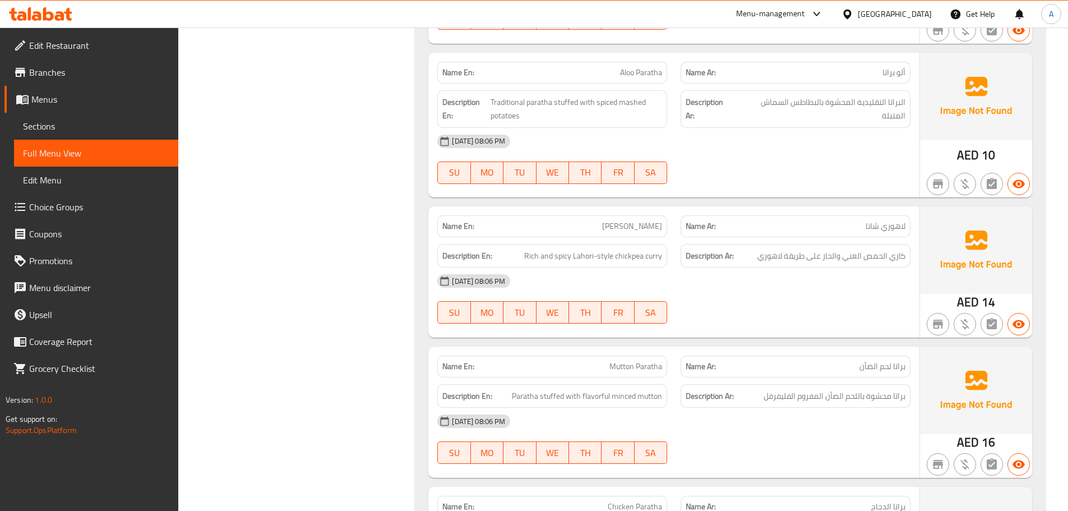
click at [796, 281] on div "Name En: Lahori Chana Name Ar: لاهوري شانا Description En: Rich and spicy Lahor…" at bounding box center [673, 271] width 491 height 131
click at [804, 286] on div "09-09-2025 08:06 PM" at bounding box center [673, 280] width 486 height 27
click at [818, 269] on div "09-09-2025 08:06 PM" at bounding box center [673, 280] width 486 height 27
click at [816, 254] on span "كاري الحمص الغني والحار على طريقة لاهوري" at bounding box center [831, 256] width 148 height 14
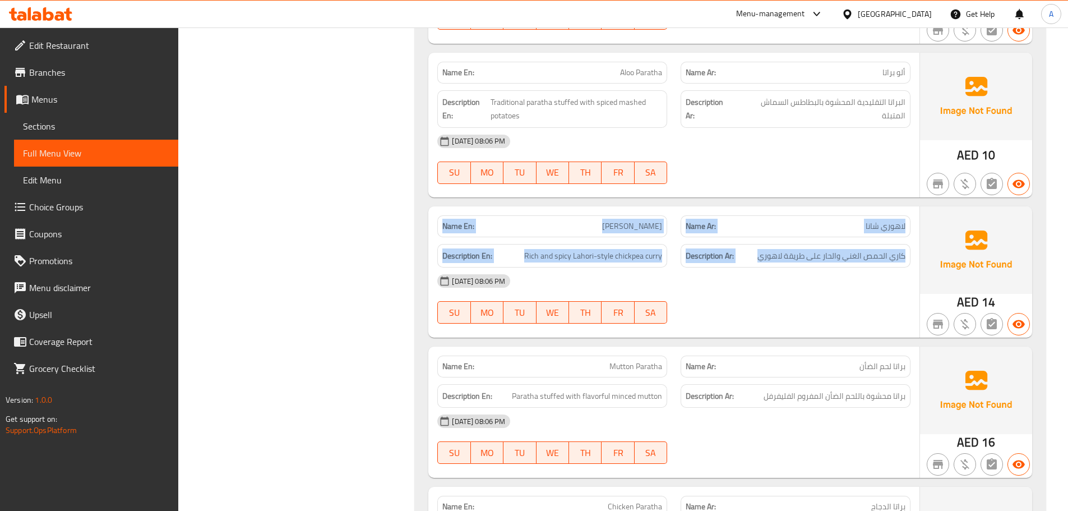
drag, startPoint x: 816, startPoint y: 254, endPoint x: 460, endPoint y: 229, distance: 357.3
click at [460, 229] on div "Name En: Lahori Chana Name Ar: لاهوري شانا Description En: Rich and spicy Lahor…" at bounding box center [673, 271] width 491 height 131
click at [457, 228] on strong "Name En:" at bounding box center [458, 226] width 32 height 12
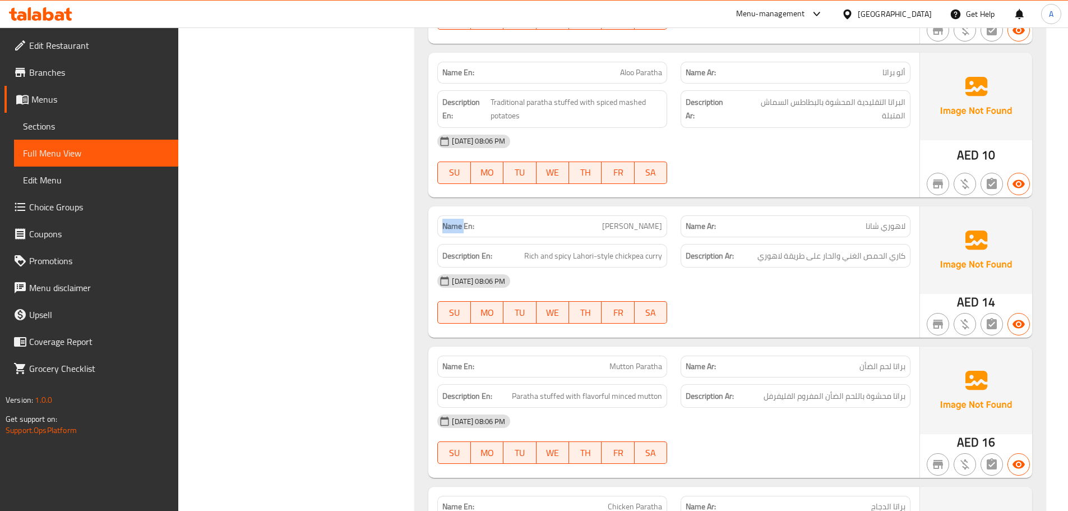
click at [457, 228] on strong "Name En:" at bounding box center [458, 226] width 32 height 12
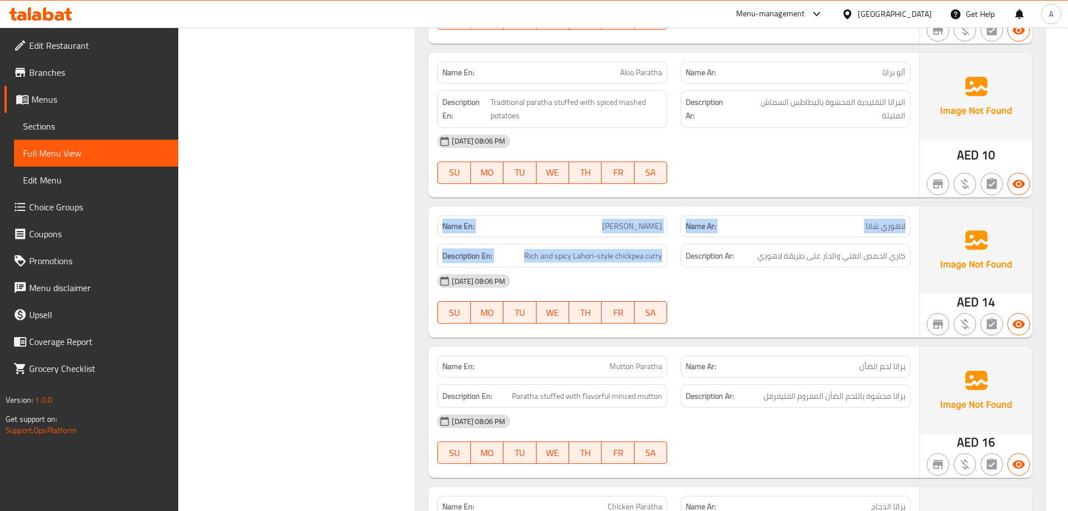
drag, startPoint x: 457, startPoint y: 228, endPoint x: 704, endPoint y: 279, distance: 252.9
click at [691, 276] on div "Name En: Lahori Chana Name Ar: لاهوري شانا Description En: Rich and spicy Lahor…" at bounding box center [673, 271] width 491 height 131
click at [752, 299] on div "09-09-2025 08:06 PM SU MO TU WE TH FR SA" at bounding box center [673, 298] width 486 height 63
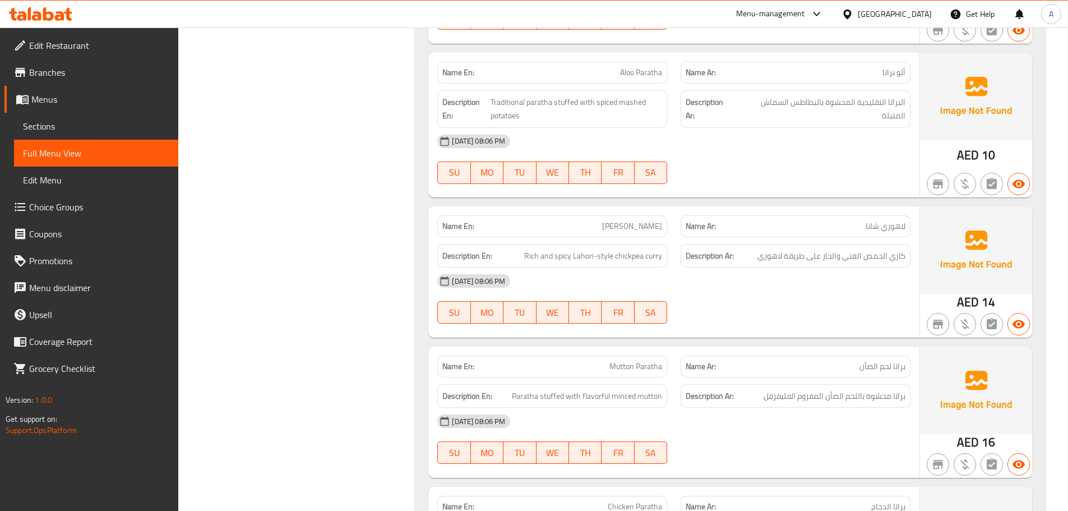
click at [843, 245] on div "Description Ar: كاري الحمص الغني والحار على طريقة لاهوري" at bounding box center [795, 256] width 230 height 24
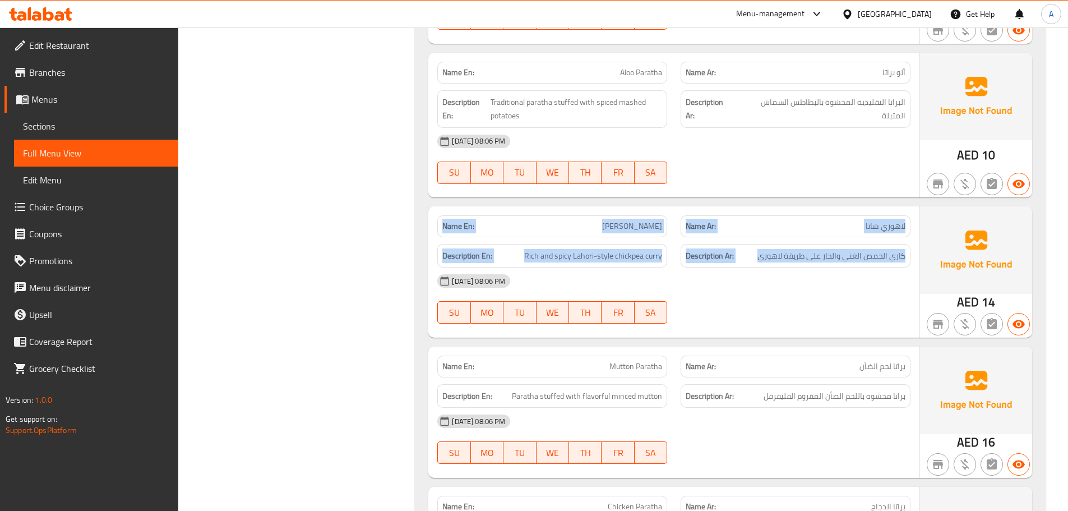
drag, startPoint x: 843, startPoint y: 245, endPoint x: 470, endPoint y: 217, distance: 374.3
click at [470, 217] on div "Name En: Lahori Chana Name Ar: لاهوري شانا Description En: Rich and spicy Lahor…" at bounding box center [673, 271] width 491 height 131
click at [465, 223] on strong "Name En:" at bounding box center [458, 226] width 32 height 12
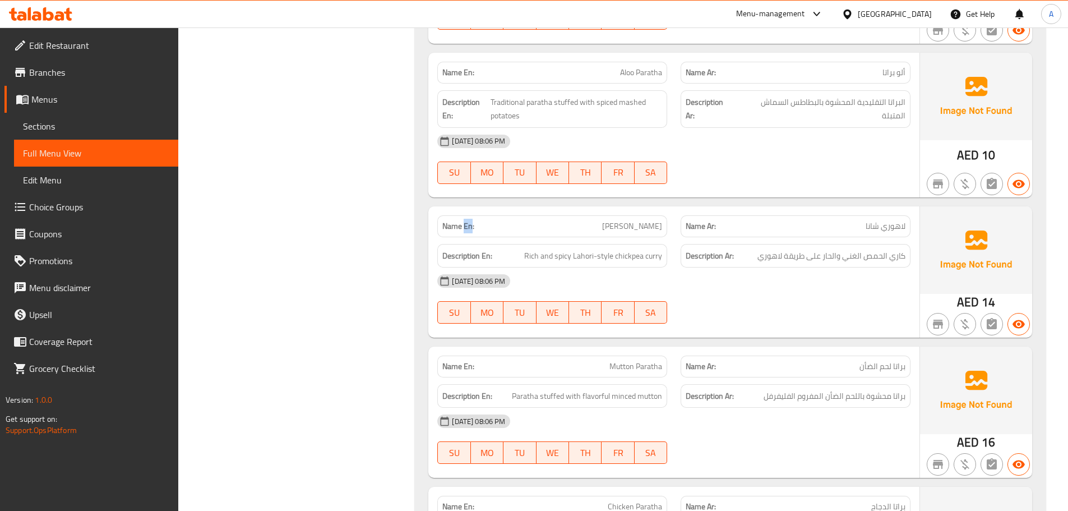
click at [465, 223] on strong "Name En:" at bounding box center [458, 226] width 32 height 12
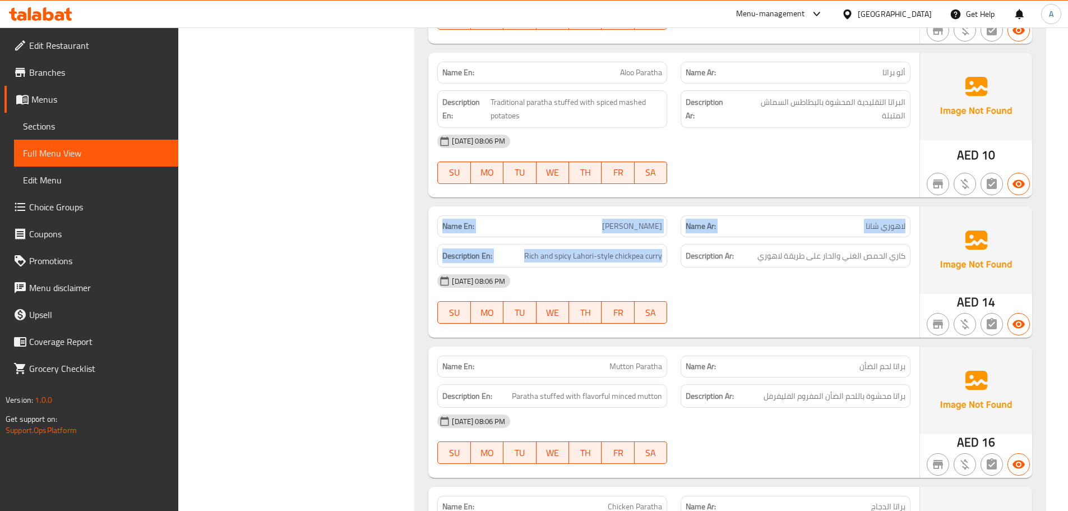
drag, startPoint x: 465, startPoint y: 223, endPoint x: 746, endPoint y: 303, distance: 292.4
click at [649, 268] on div "Name En: Lahori Chana Name Ar: لاهوري شانا Description En: Rich and spicy Lahor…" at bounding box center [673, 271] width 491 height 131
click at [767, 312] on div "09-09-2025 08:06 PM SU MO TU WE TH FR SA" at bounding box center [673, 298] width 486 height 63
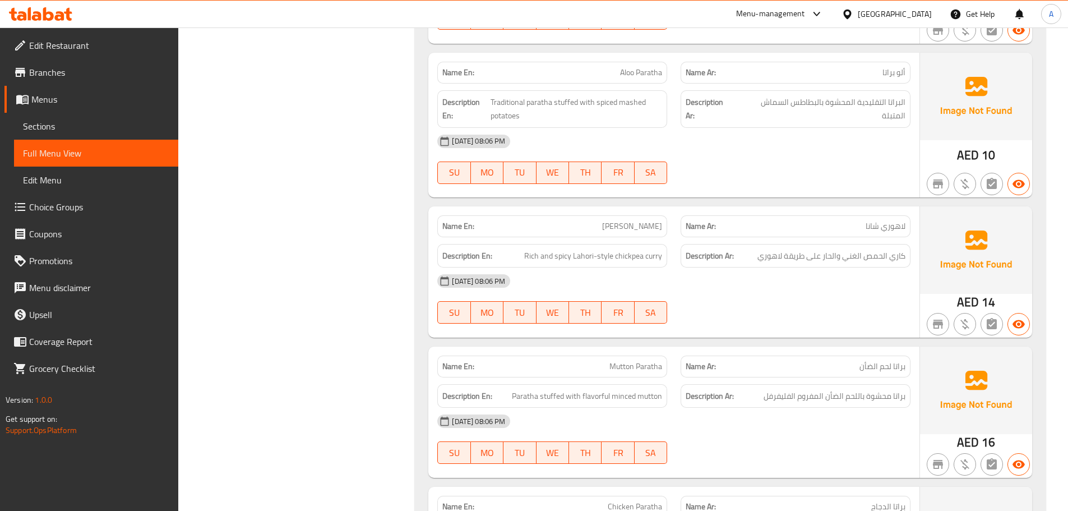
drag, startPoint x: 611, startPoint y: 221, endPoint x: 715, endPoint y: 242, distance: 106.2
click at [706, 237] on div "Name En: Lahori Chana Name Ar: لاهوري شانا Description En: Rich and spicy Lahor…" at bounding box center [673, 271] width 491 height 131
click at [806, 288] on div "09-09-2025 08:06 PM" at bounding box center [673, 280] width 486 height 27
drag, startPoint x: 897, startPoint y: 254, endPoint x: 788, endPoint y: 254, distance: 108.2
click at [799, 254] on span "كاري الحمص الغني والحار على طريقة لاهوري" at bounding box center [831, 256] width 148 height 14
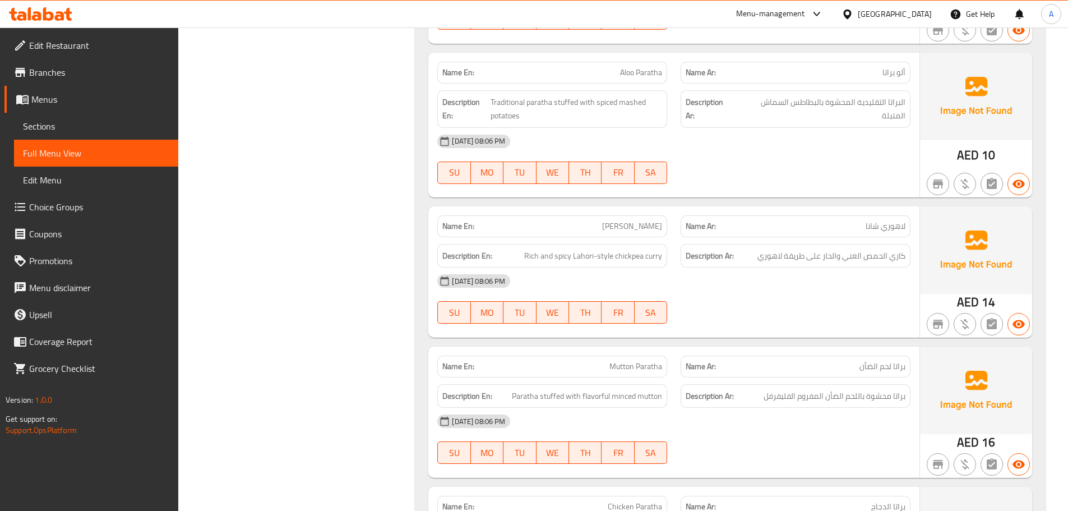
click at [741, 286] on div "09-09-2025 08:06 PM" at bounding box center [673, 280] width 486 height 27
drag, startPoint x: 601, startPoint y: 78, endPoint x: 741, endPoint y: 123, distance: 147.6
click at [706, 86] on div "Name En: Aloo Paratha Name Ar: ألو براتا Description En: Traditional paratha st…" at bounding box center [673, 125] width 491 height 145
click at [766, 178] on div at bounding box center [795, 183] width 243 height 13
click at [755, 313] on div "09-09-2025 08:06 PM SU MO TU WE TH FR SA" at bounding box center [673, 298] width 486 height 63
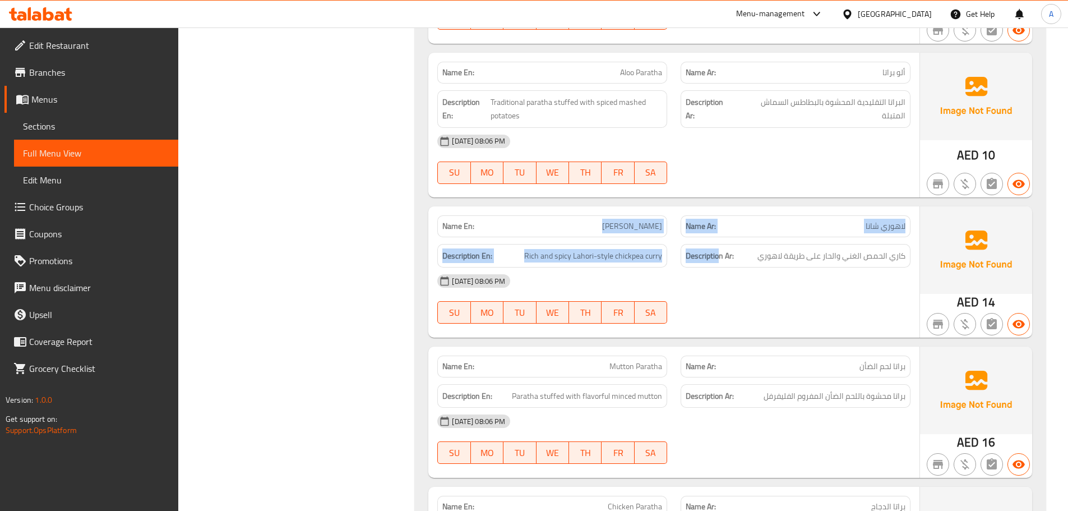
drag, startPoint x: 720, startPoint y: 245, endPoint x: 735, endPoint y: 263, distance: 23.4
click at [731, 252] on div "Name En: Lahori Chana Name Ar: لاهوري شانا Description En: Rich and spicy Lahor…" at bounding box center [673, 271] width 491 height 131
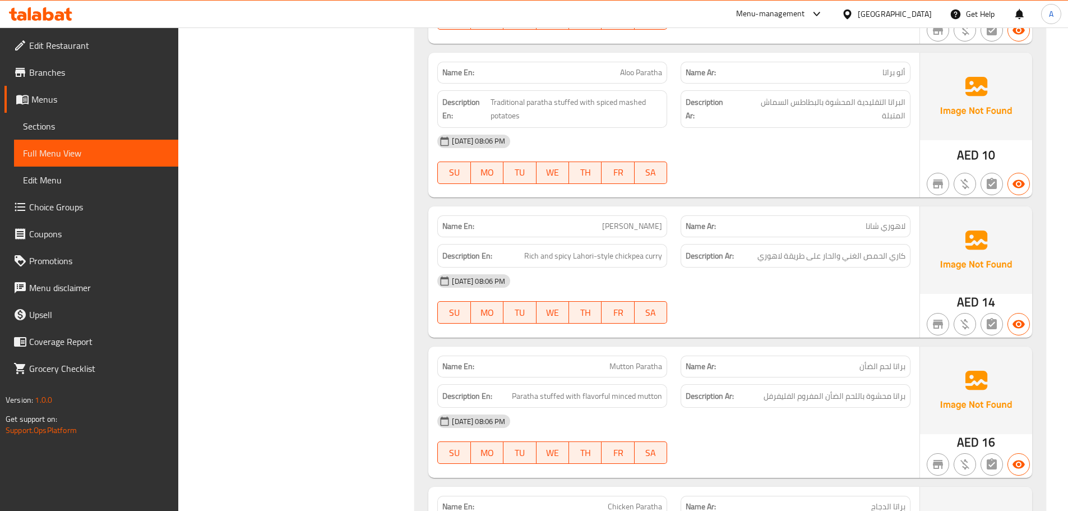
drag, startPoint x: 758, startPoint y: 323, endPoint x: 774, endPoint y: 323, distance: 16.3
click at [759, 323] on div at bounding box center [795, 323] width 243 height 13
drag, startPoint x: 898, startPoint y: 256, endPoint x: 815, endPoint y: 256, distance: 83.5
click at [815, 256] on span "كاري الحمص الغني والحار على طريقة لاهوري" at bounding box center [831, 256] width 148 height 14
click at [821, 305] on div "09-09-2025 08:06 PM SU MO TU WE TH FR SA" at bounding box center [673, 298] width 486 height 63
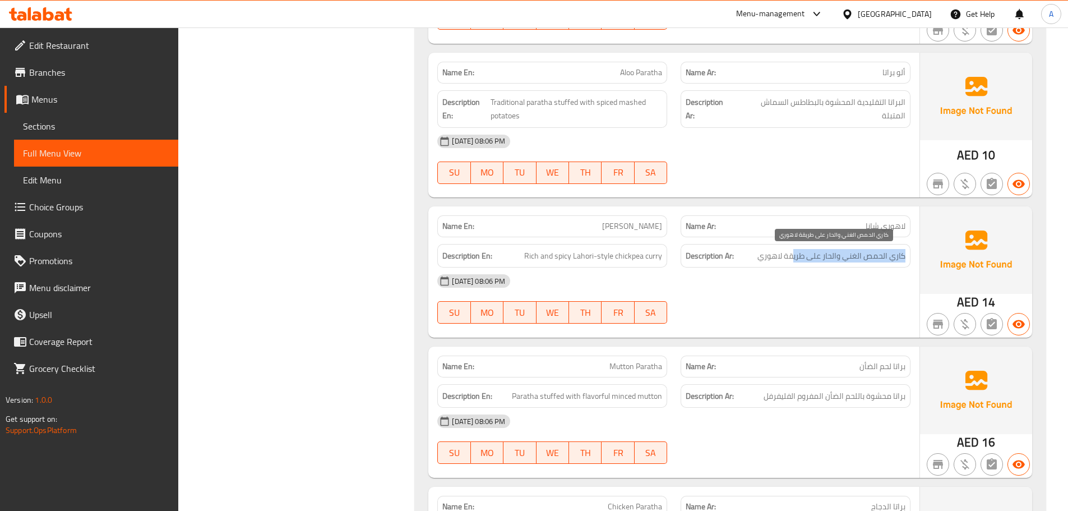
drag, startPoint x: 746, startPoint y: 254, endPoint x: 661, endPoint y: 264, distance: 86.3
click at [716, 257] on h6 "Description Ar: كاري الحمص الغني والحار على طريقة لاهوري" at bounding box center [795, 256] width 220 height 14
drag, startPoint x: 587, startPoint y: 263, endPoint x: 717, endPoint y: 279, distance: 131.0
click at [682, 262] on div "Description En: Rich and spicy Lahori-style chickpea curry Description Ar: كاري…" at bounding box center [673, 256] width 486 height 38
drag, startPoint x: 717, startPoint y: 279, endPoint x: 625, endPoint y: 328, distance: 104.8
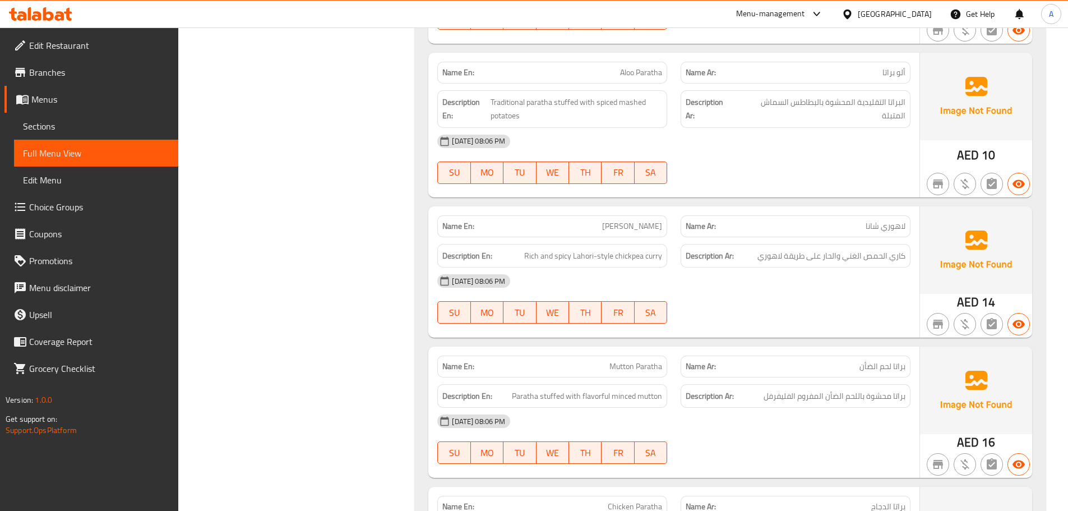
click at [718, 280] on div "[DATE] 08:06 PM" at bounding box center [673, 280] width 486 height 27
drag, startPoint x: 675, startPoint y: 364, endPoint x: 738, endPoint y: 358, distance: 63.1
click at [721, 368] on div "Name En: Mutton Paratha Name Ar: براتا لحم الضأن" at bounding box center [673, 366] width 486 height 35
click at [755, 328] on div at bounding box center [795, 323] width 243 height 13
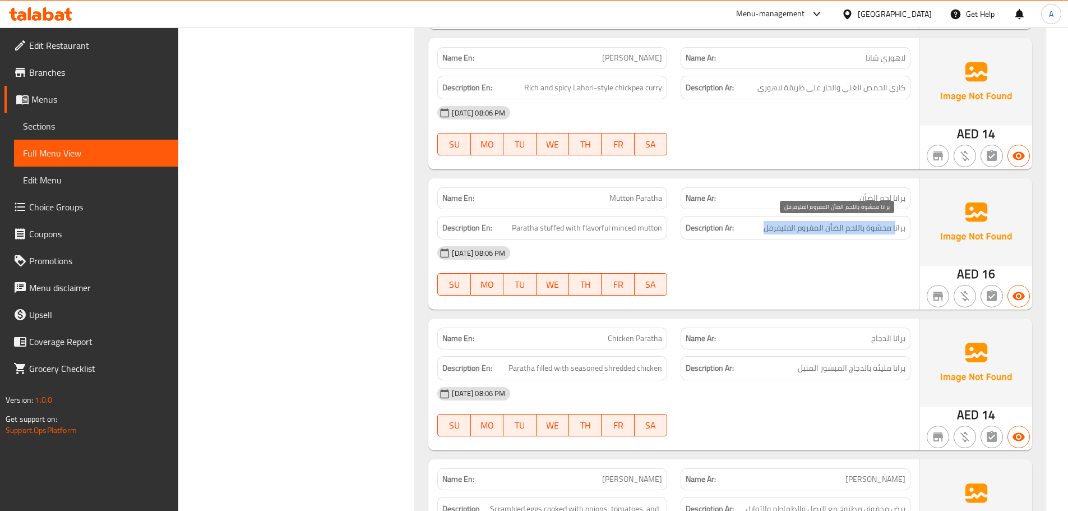
drag, startPoint x: 895, startPoint y: 226, endPoint x: 753, endPoint y: 226, distance: 142.9
click at [755, 226] on h6 "Description Ar: براتا محشوة باللحم الضأن المفروم الفليفرفل" at bounding box center [795, 228] width 220 height 14
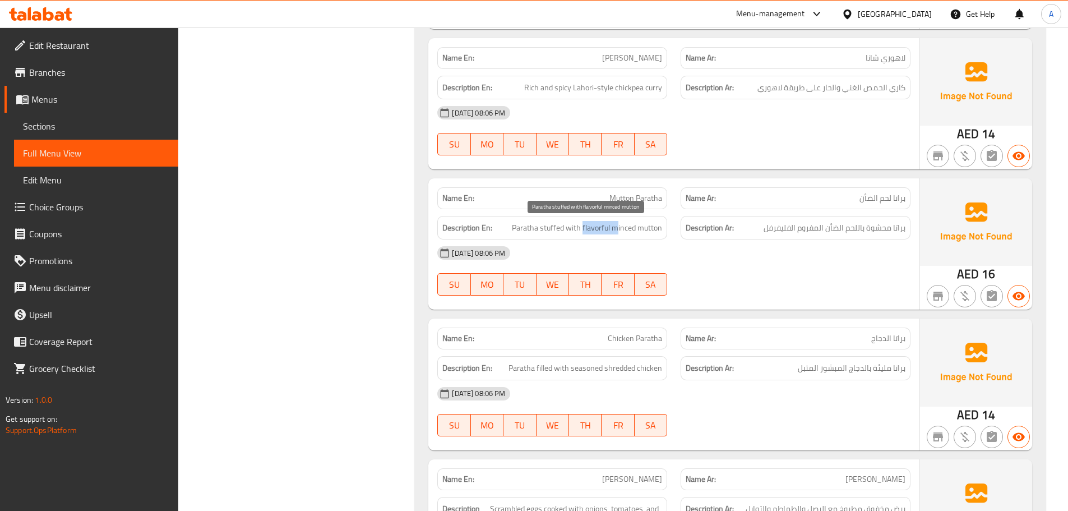
drag, startPoint x: 582, startPoint y: 226, endPoint x: 685, endPoint y: 249, distance: 105.0
click at [633, 227] on span "Paratha stuffed with flavorful minced mutton" at bounding box center [587, 228] width 150 height 14
click at [763, 281] on div "09-09-2025 08:06 PM SU MO TU WE TH FR SA" at bounding box center [673, 270] width 486 height 63
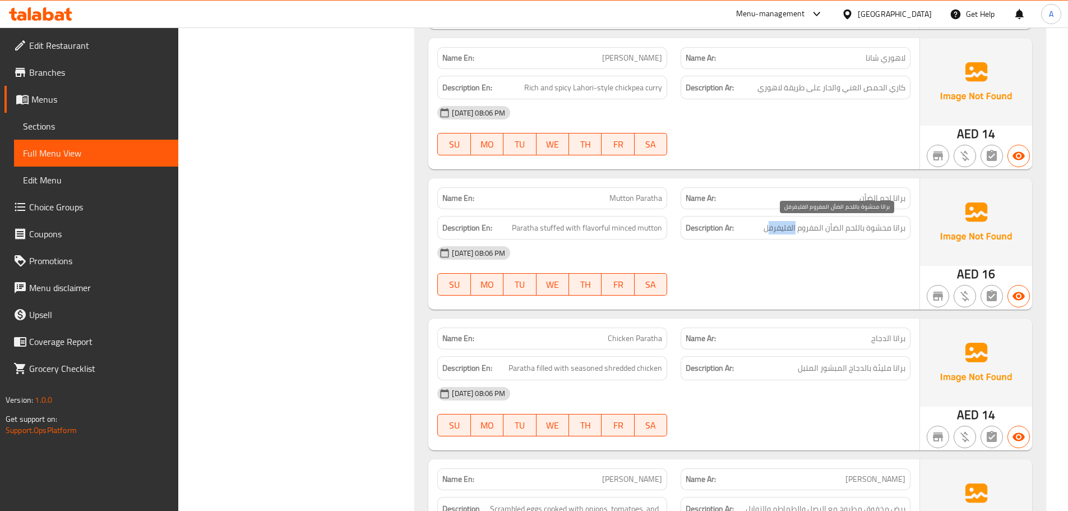
drag, startPoint x: 795, startPoint y: 225, endPoint x: 765, endPoint y: 231, distance: 30.8
click at [768, 226] on span "براتا محشوة باللحم الضأن المفروم الفليفرفل" at bounding box center [834, 228] width 142 height 14
click at [749, 285] on div "09-09-2025 08:06 PM SU MO TU WE TH FR SA" at bounding box center [673, 270] width 486 height 63
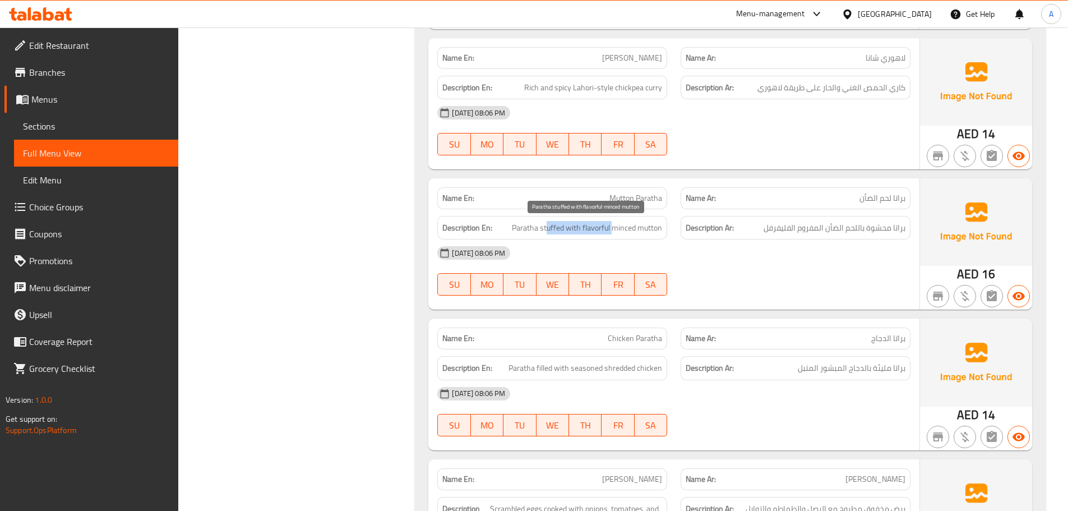
drag, startPoint x: 570, startPoint y: 228, endPoint x: 629, endPoint y: 229, distance: 58.3
click at [621, 228] on span "Paratha stuffed with flavorful minced mutton" at bounding box center [587, 228] width 150 height 14
click at [777, 275] on div "09-09-2025 08:06 PM SU MO TU WE TH FR SA" at bounding box center [673, 270] width 486 height 63
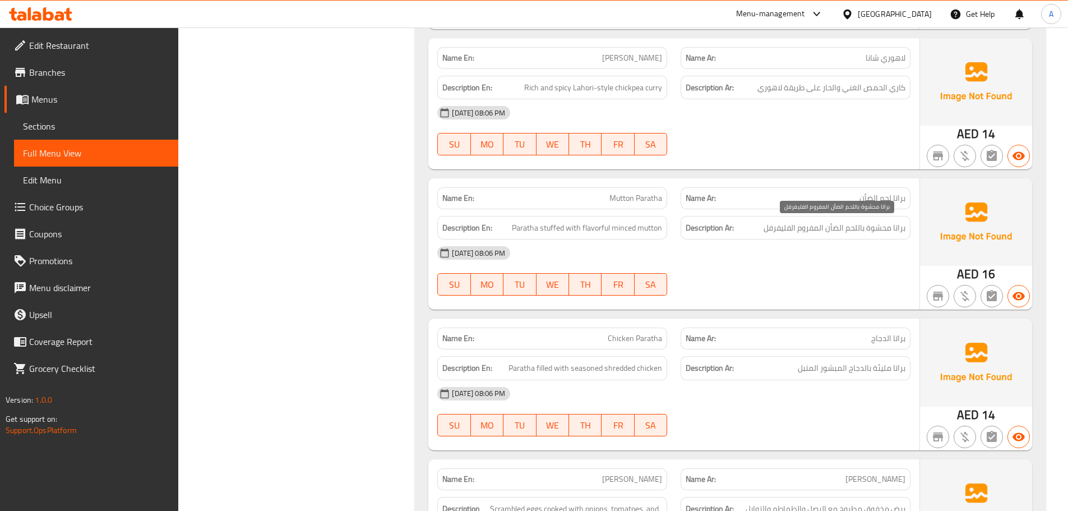
click at [782, 226] on span "براتا محشوة باللحم الضأن المفروم الفليفرفل" at bounding box center [834, 228] width 142 height 14
click at [591, 219] on div "Description En: Paratha stuffed with flavorful minced mutton" at bounding box center [552, 228] width 230 height 24
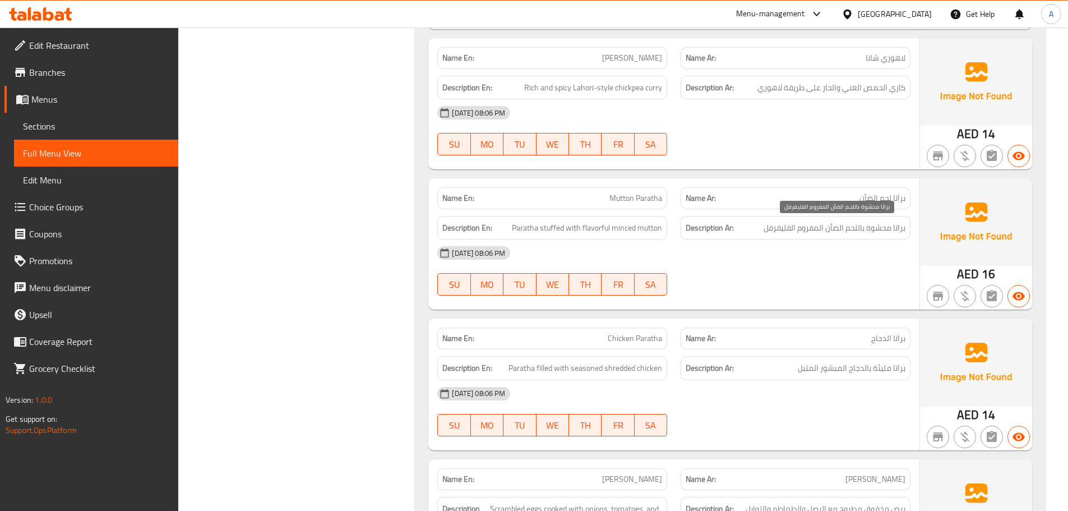
click at [776, 221] on span "براتا محشوة باللحم الضأن المفروم الفليفرفل" at bounding box center [834, 228] width 142 height 14
drag, startPoint x: 633, startPoint y: 204, endPoint x: 647, endPoint y: 207, distance: 14.4
click at [641, 206] on div "Name En: Mutton Paratha" at bounding box center [552, 198] width 230 height 22
click at [620, 198] on span "Mutton Paratha" at bounding box center [635, 198] width 53 height 12
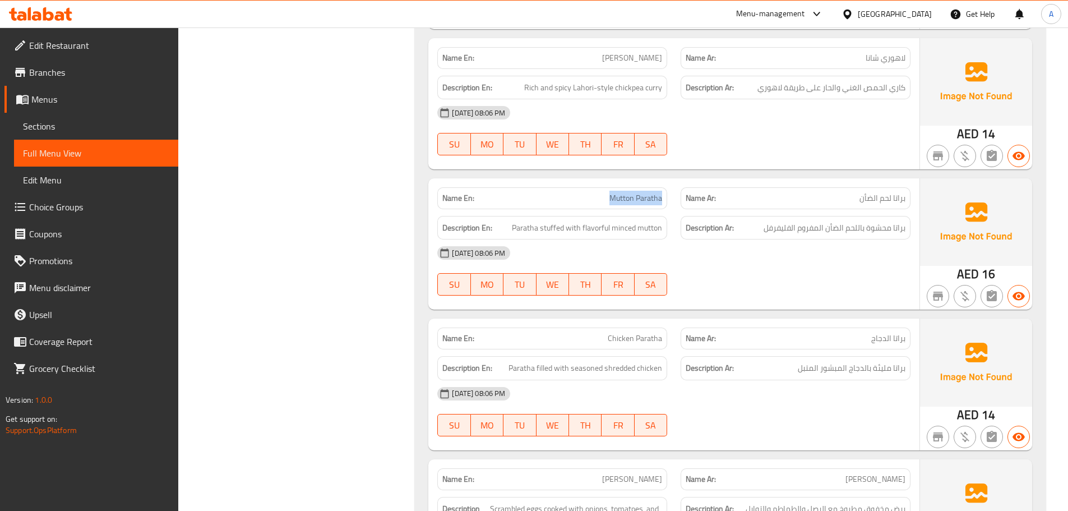
drag, startPoint x: 620, startPoint y: 198, endPoint x: 649, endPoint y: 202, distance: 29.9
click at [649, 202] on span "Mutton Paratha" at bounding box center [635, 198] width 53 height 12
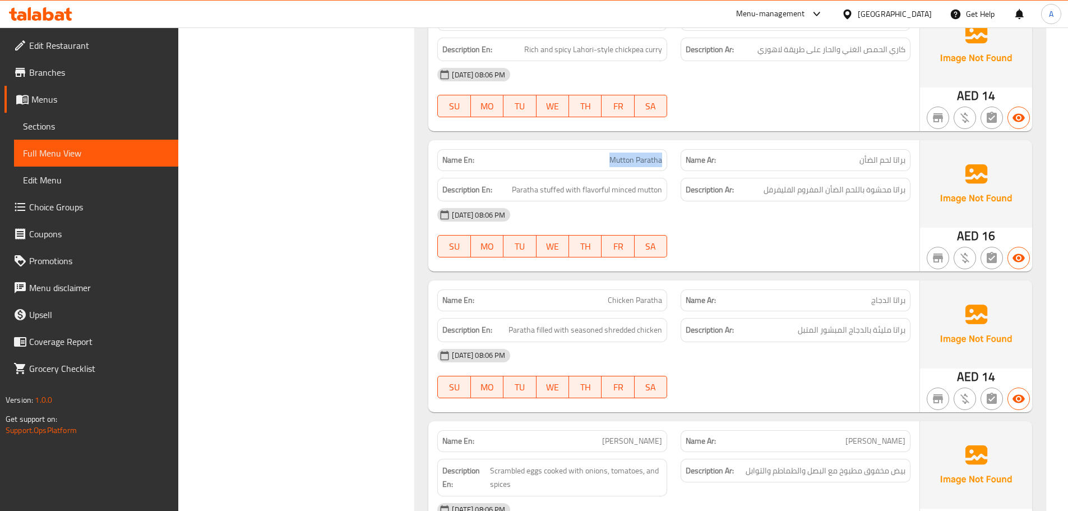
scroll to position [2372, 0]
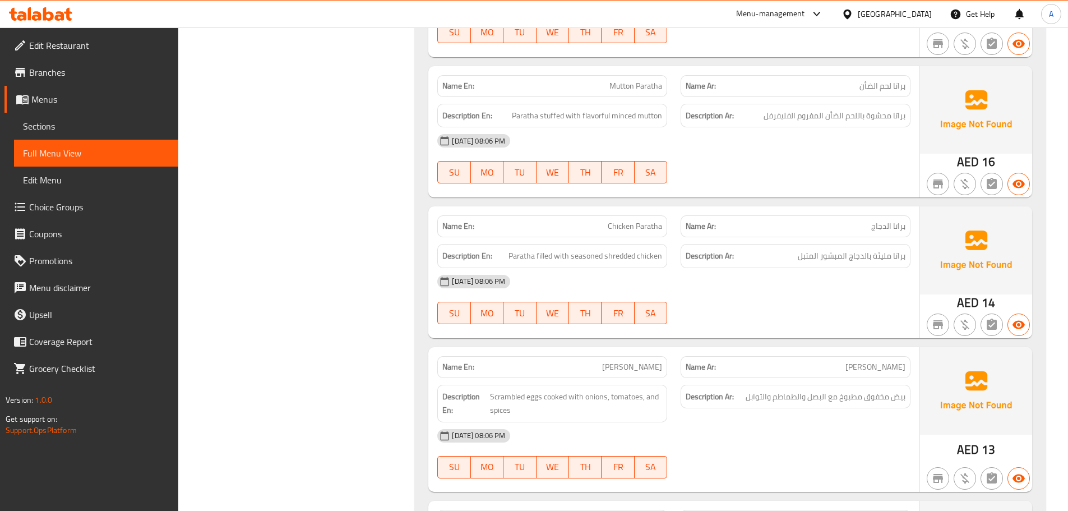
click at [791, 326] on div at bounding box center [795, 323] width 243 height 13
drag, startPoint x: 869, startPoint y: 256, endPoint x: 831, endPoint y: 294, distance: 53.5
click at [865, 257] on span "براتا مليئة بالدجاج المبشور المتبل" at bounding box center [851, 256] width 108 height 14
click at [823, 307] on div "09-09-2025 08:06 PM SU MO TU WE TH FR SA" at bounding box center [673, 299] width 486 height 63
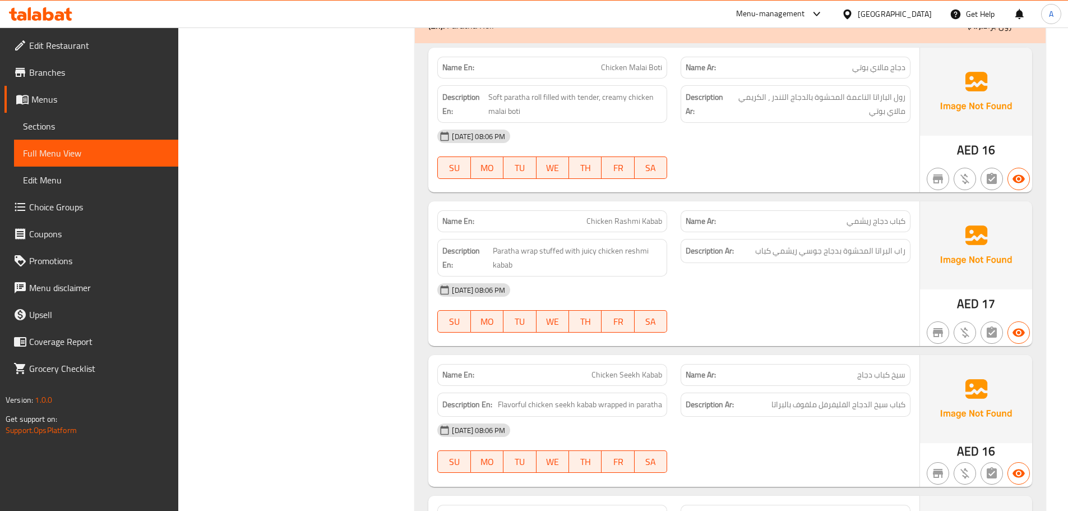
scroll to position [3145, 0]
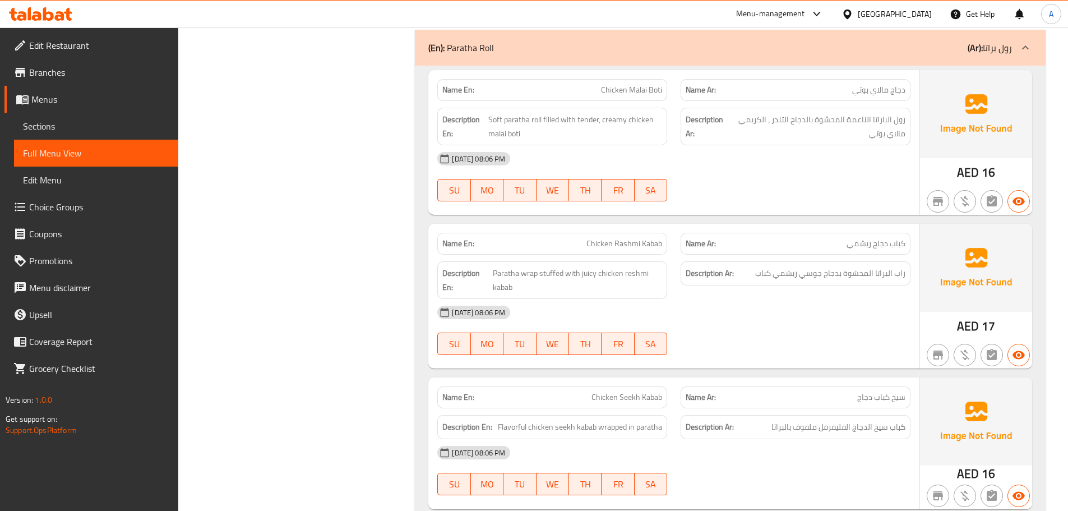
click at [747, 193] on div "09-09-2025 08:06 PM SU MO TU WE TH FR SA" at bounding box center [673, 176] width 486 height 63
drag, startPoint x: 613, startPoint y: 89, endPoint x: 676, endPoint y: 103, distance: 65.0
click at [667, 98] on div "Name En: Chicken Malai Boti" at bounding box center [551, 89] width 243 height 35
click at [731, 166] on div "[DATE] 08:06 PM" at bounding box center [673, 158] width 486 height 27
click at [815, 148] on div "[DATE] 08:06 PM" at bounding box center [673, 158] width 486 height 27
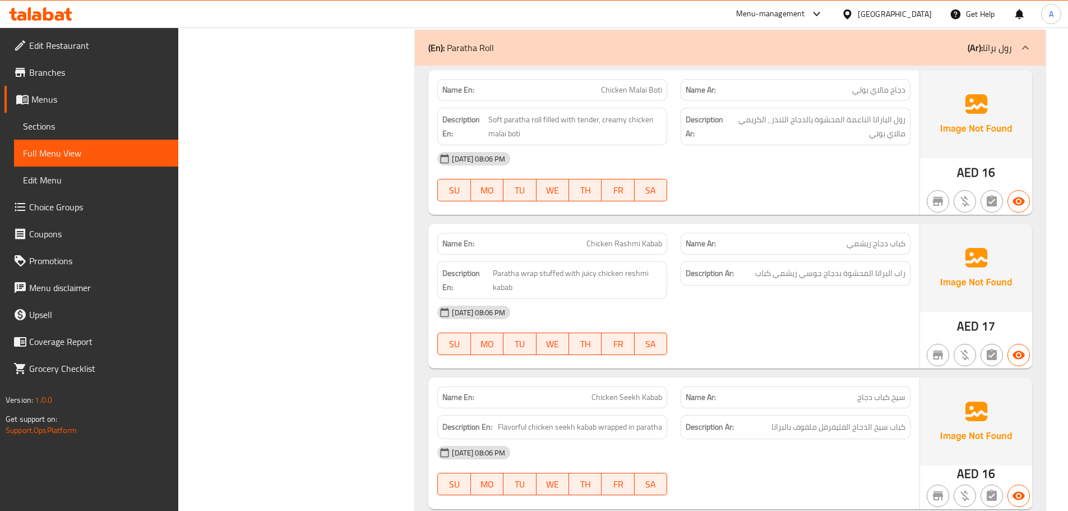
drag, startPoint x: 605, startPoint y: 90, endPoint x: 673, endPoint y: 120, distance: 74.8
click at [638, 98] on div "Name En: Chicken Malai Boti" at bounding box center [552, 90] width 230 height 22
drag, startPoint x: 754, startPoint y: 194, endPoint x: 765, endPoint y: 198, distance: 11.3
click at [761, 199] on div at bounding box center [795, 200] width 243 height 13
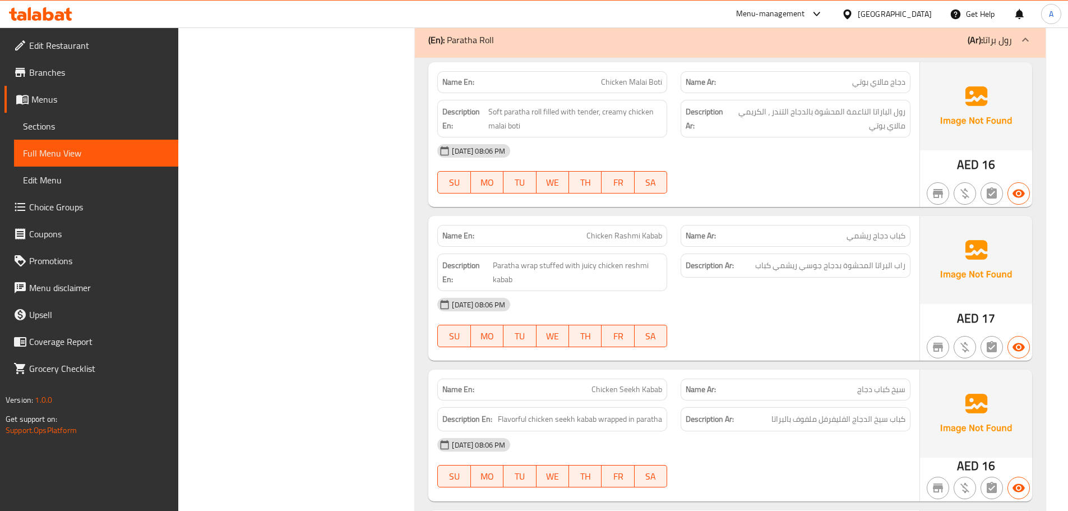
scroll to position [3201, 0]
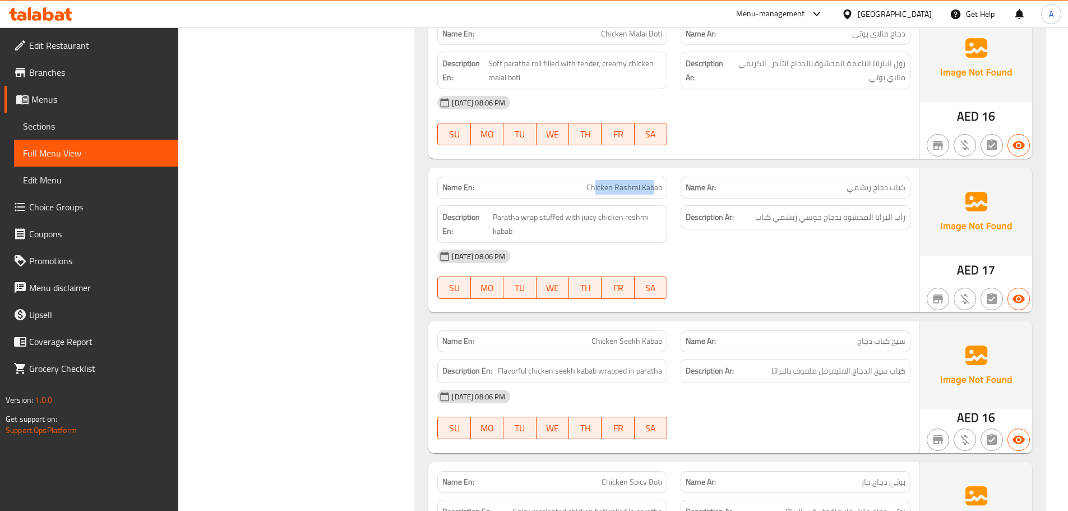
drag, startPoint x: 652, startPoint y: 191, endPoint x: 736, endPoint y: 242, distance: 98.3
click at [666, 197] on div "Name En: Chicken Rashmi Kabab" at bounding box center [551, 187] width 243 height 35
click at [803, 330] on div "Name Ar: سيخ كباب دجاج" at bounding box center [795, 340] width 243 height 35
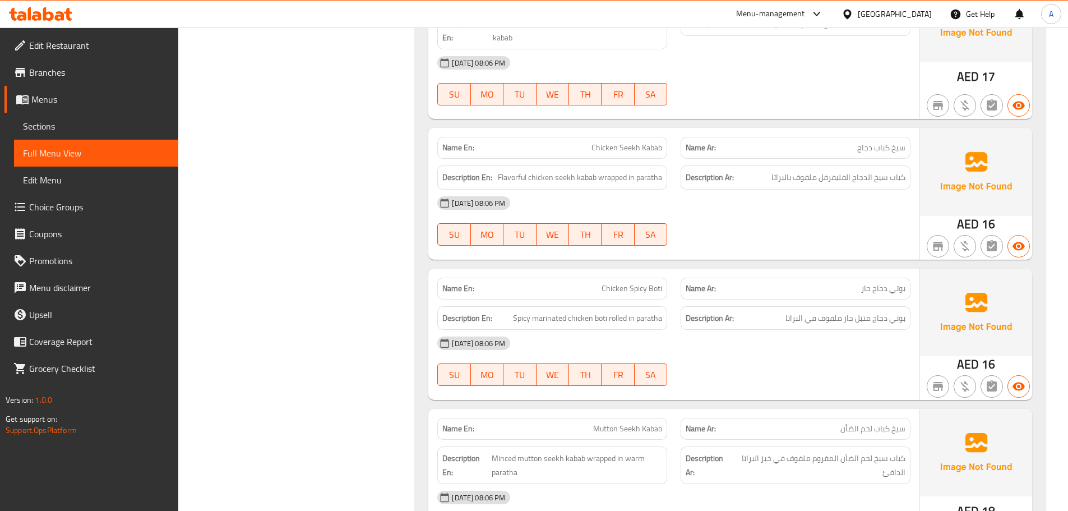
scroll to position [3436, 0]
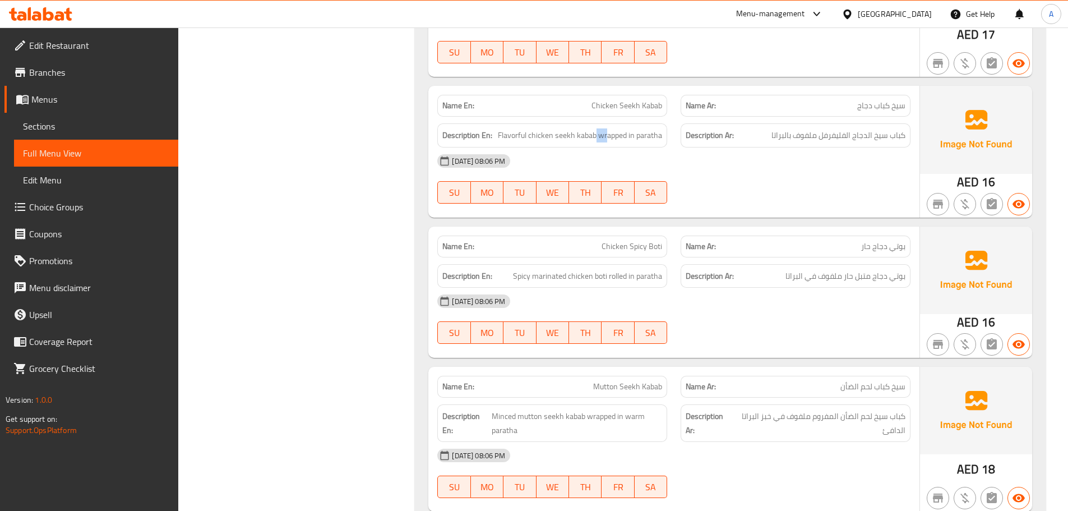
drag, startPoint x: 595, startPoint y: 138, endPoint x: 630, endPoint y: 151, distance: 38.3
click at [610, 140] on span "Flavorful chicken seekh kabab wrapped in paratha" at bounding box center [580, 135] width 164 height 14
click at [682, 171] on div "[DATE] 08:06 PM" at bounding box center [673, 160] width 486 height 27
click at [613, 104] on span "Chicken Seekh Kabab" at bounding box center [626, 106] width 71 height 12
drag, startPoint x: 613, startPoint y: 104, endPoint x: 647, endPoint y: 103, distance: 34.8
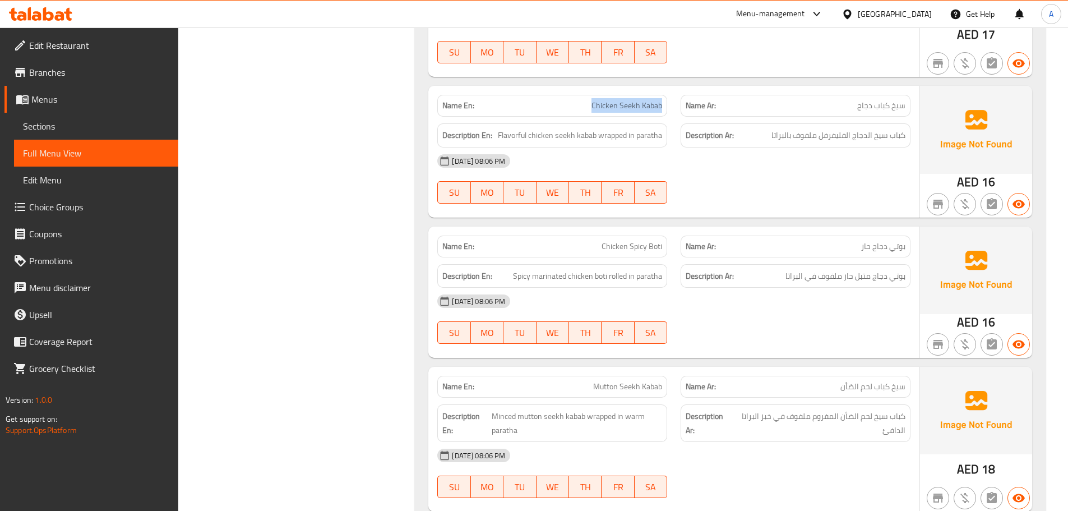
click at [647, 103] on span "Chicken Seekh Kabab" at bounding box center [626, 106] width 71 height 12
copy span "Chicken Seekh Kabab"
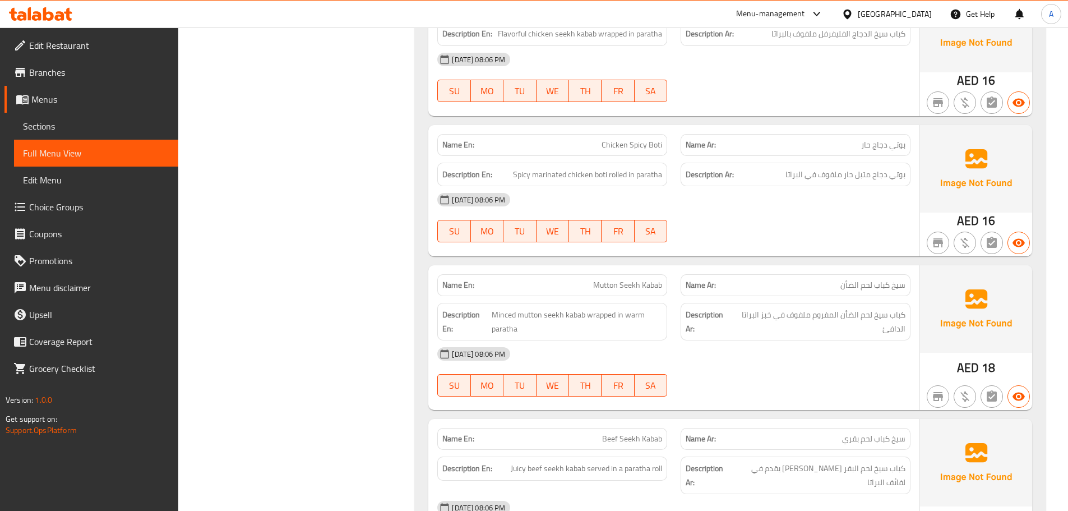
scroll to position [3548, 0]
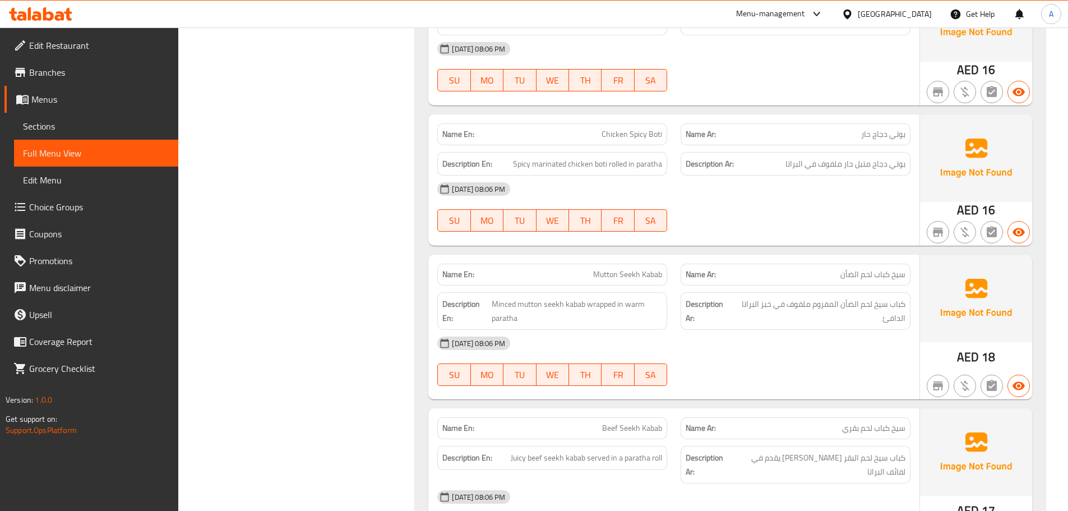
drag, startPoint x: 597, startPoint y: 132, endPoint x: 675, endPoint y: 185, distance: 94.3
click at [644, 163] on div "Name En: Chicken Spicy Boti Name Ar: بوتي دجاج حار Description En: Spicy marina…" at bounding box center [673, 179] width 491 height 131
click at [683, 192] on div "[DATE] 08:06 PM" at bounding box center [673, 188] width 486 height 27
drag, startPoint x: 880, startPoint y: 163, endPoint x: 636, endPoint y: 168, distance: 243.8
click at [659, 168] on div "Description En: Spicy marinated chicken boti rolled in paratha Description Ar: …" at bounding box center [673, 164] width 486 height 38
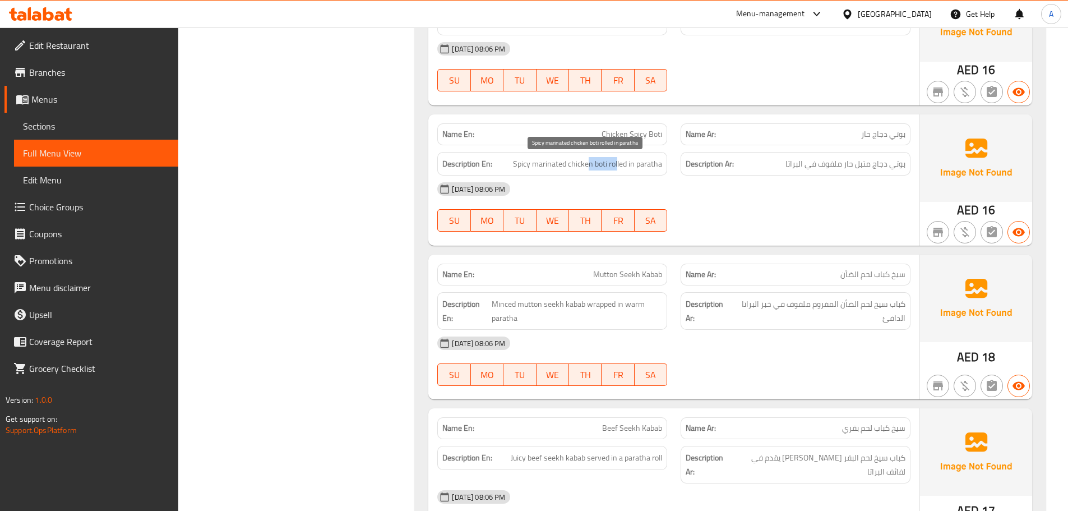
drag, startPoint x: 590, startPoint y: 167, endPoint x: 658, endPoint y: 192, distance: 72.7
click at [628, 169] on span "Spicy marinated chicken boti rolled in paratha" at bounding box center [587, 164] width 149 height 14
click at [683, 208] on div "09-09-2025 08:06 PM SU MO TU WE TH FR SA" at bounding box center [673, 206] width 486 height 63
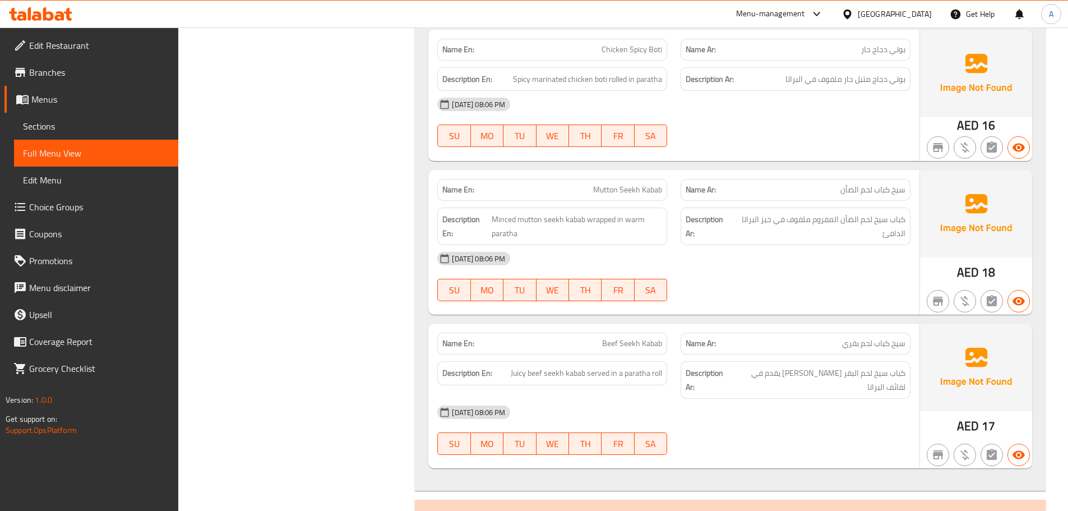
scroll to position [3660, 0]
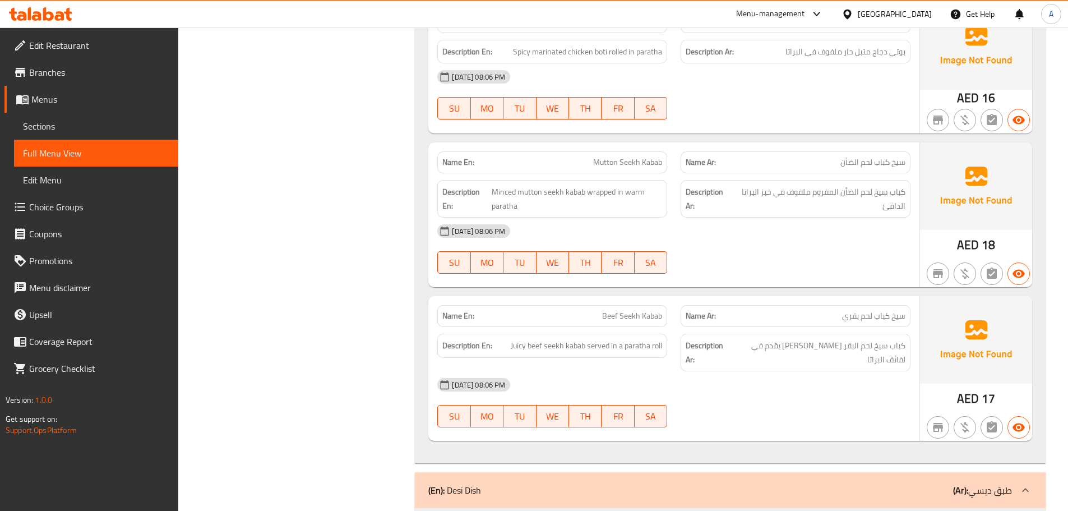
drag, startPoint x: 569, startPoint y: 296, endPoint x: 676, endPoint y: 361, distance: 125.2
click at [608, 319] on div "Name En: Beef Seekh Kabab Name Ar: سيخ كباب لحم بقري Description En: Juicy beef…" at bounding box center [673, 368] width 491 height 145
click at [693, 371] on div "[DATE] 08:06 PM" at bounding box center [673, 384] width 486 height 27
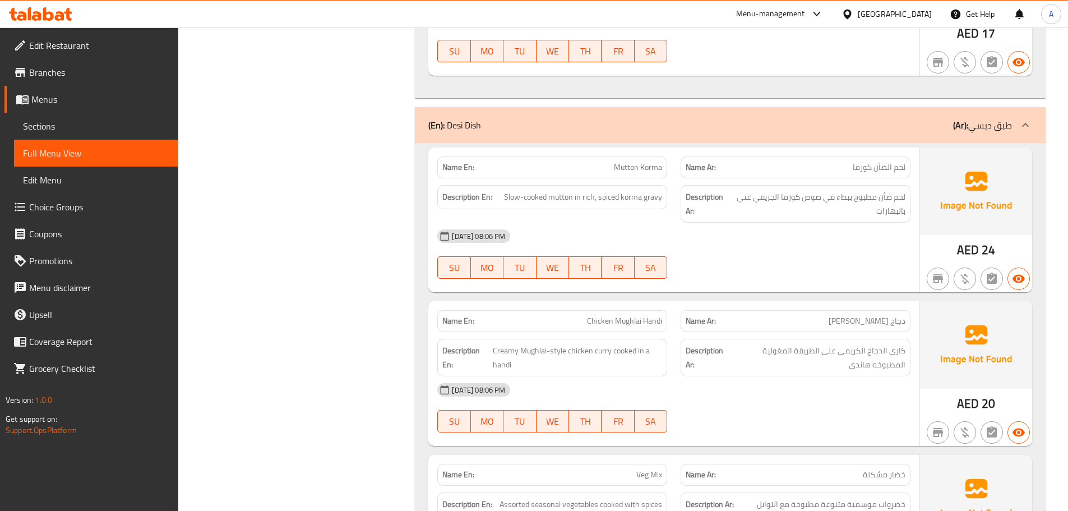
scroll to position [4053, 0]
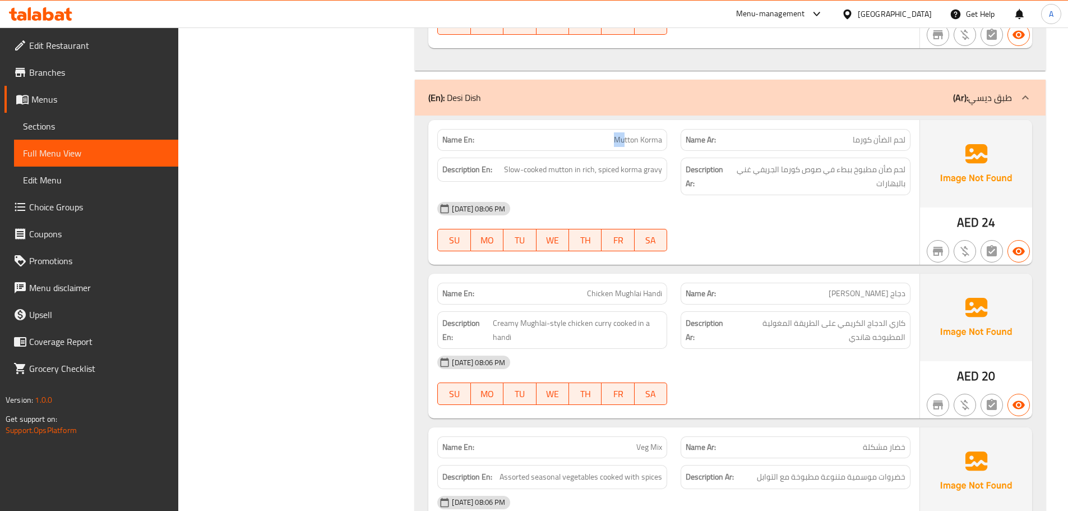
drag, startPoint x: 591, startPoint y: 122, endPoint x: 672, endPoint y: 150, distance: 85.8
click at [664, 143] on div "Name En: Mutton Korma Name Ar: لحم الضأن كورما Description En: Slow-cooked mutt…" at bounding box center [673, 192] width 491 height 145
click at [754, 224] on div "09-09-2025 08:06 PM SU MO TU WE TH FR SA" at bounding box center [673, 226] width 486 height 63
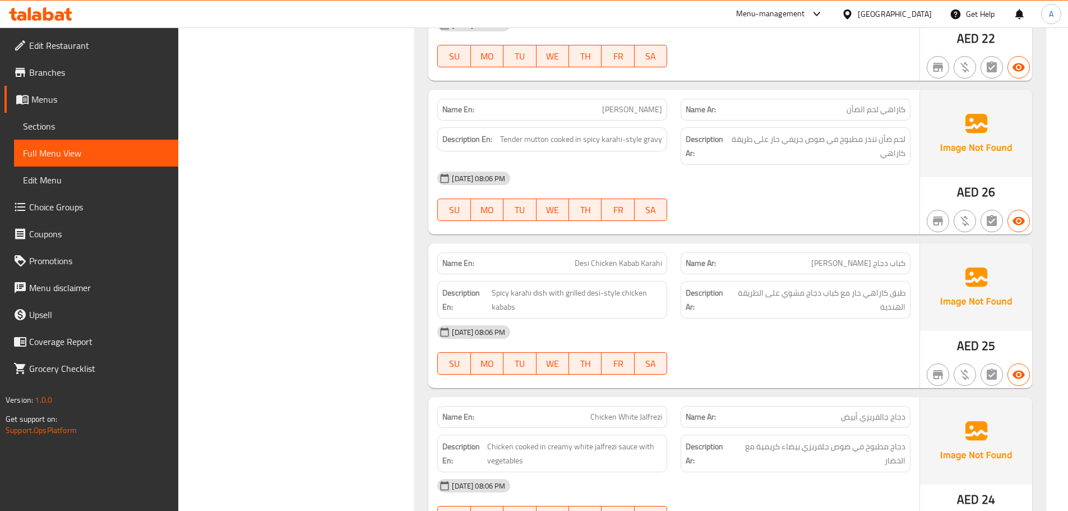
scroll to position [5129, 0]
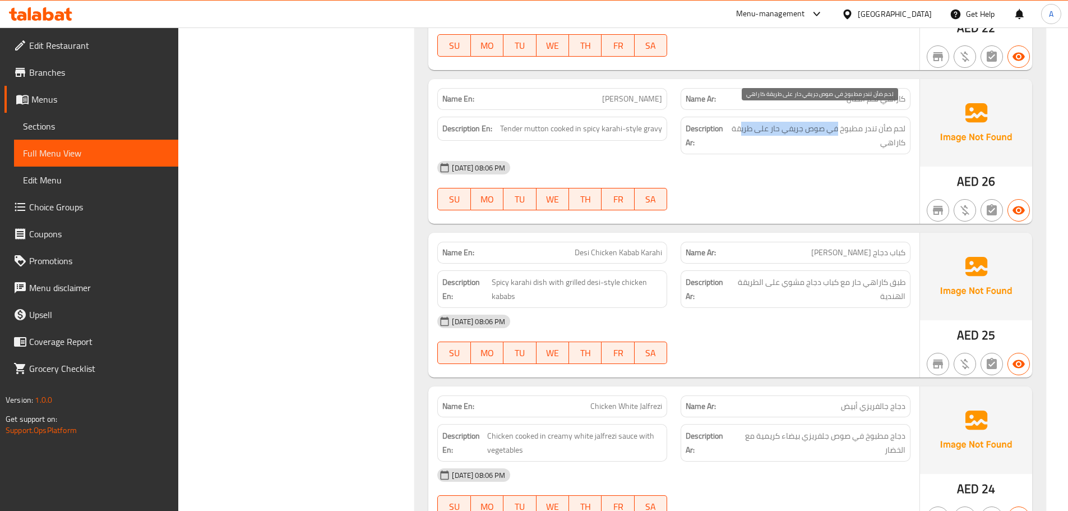
drag, startPoint x: 838, startPoint y: 113, endPoint x: 741, endPoint y: 117, distance: 97.0
click at [741, 122] on span "لحم ضأن تندر مطبوخ في صوص جريفي حار على طريقة كاراهي" at bounding box center [817, 135] width 175 height 27
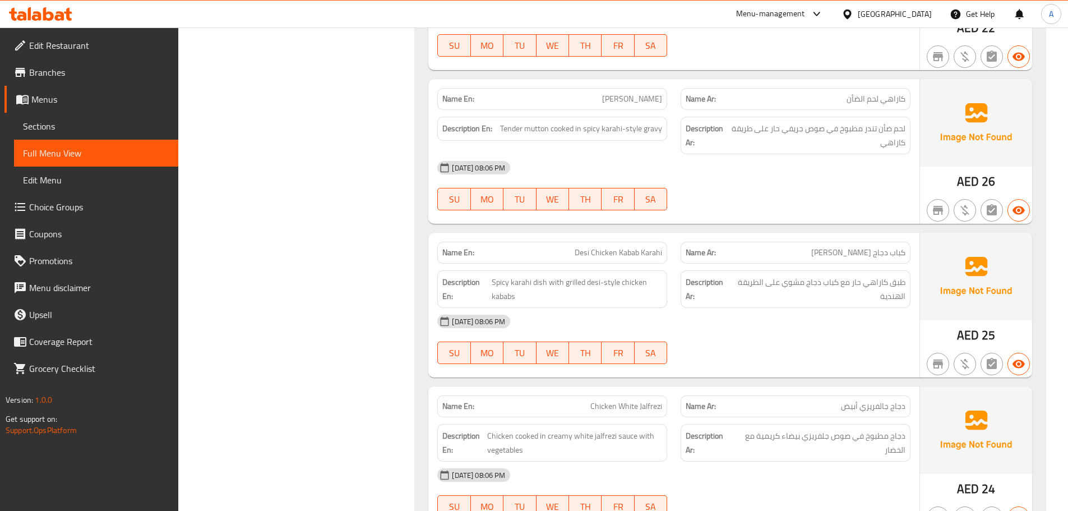
drag, startPoint x: 758, startPoint y: 176, endPoint x: 736, endPoint y: 169, distance: 23.0
click at [758, 177] on div "09-09-2025 08:06 PM SU MO TU WE TH FR SA" at bounding box center [673, 185] width 486 height 63
drag, startPoint x: 609, startPoint y: 117, endPoint x: 702, endPoint y: 145, distance: 97.3
click at [675, 128] on div "Description En: Tender mutton cooked in spicy karahi-style gravy Description Ar…" at bounding box center [673, 135] width 486 height 51
drag, startPoint x: 710, startPoint y: 157, endPoint x: 710, endPoint y: 164, distance: 6.2
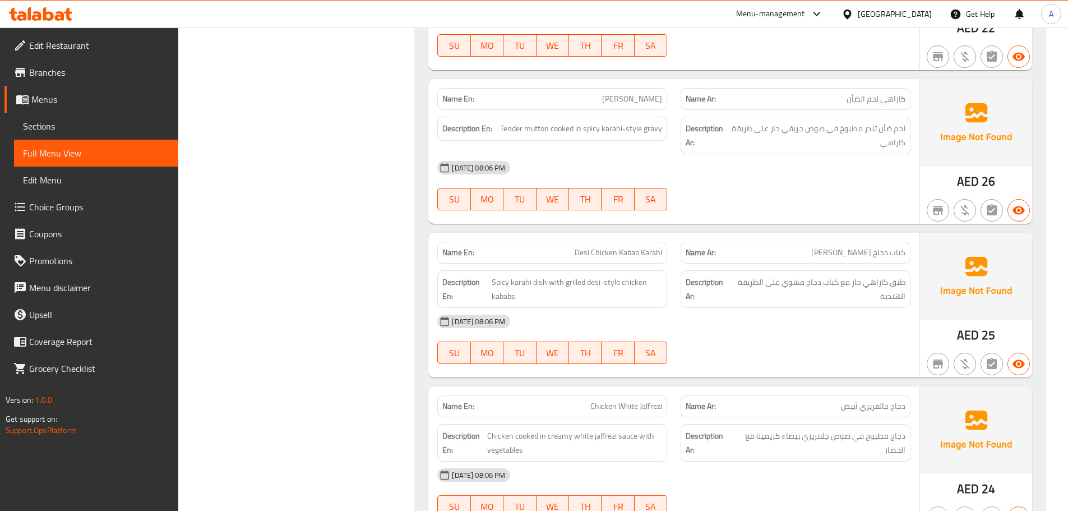
click at [710, 159] on div "[DATE] 08:06 PM" at bounding box center [673, 167] width 486 height 27
drag, startPoint x: 572, startPoint y: 239, endPoint x: 689, endPoint y: 226, distance: 117.8
click at [656, 247] on p "Name En: Desi Chicken Kabab Karahi" at bounding box center [552, 253] width 220 height 12
click at [740, 180] on div "09-09-2025 08:06 PM SU MO TU WE TH FR SA" at bounding box center [673, 185] width 486 height 63
click at [629, 247] on span "Desi Chicken Kabab Karahi" at bounding box center [617, 253] width 87 height 12
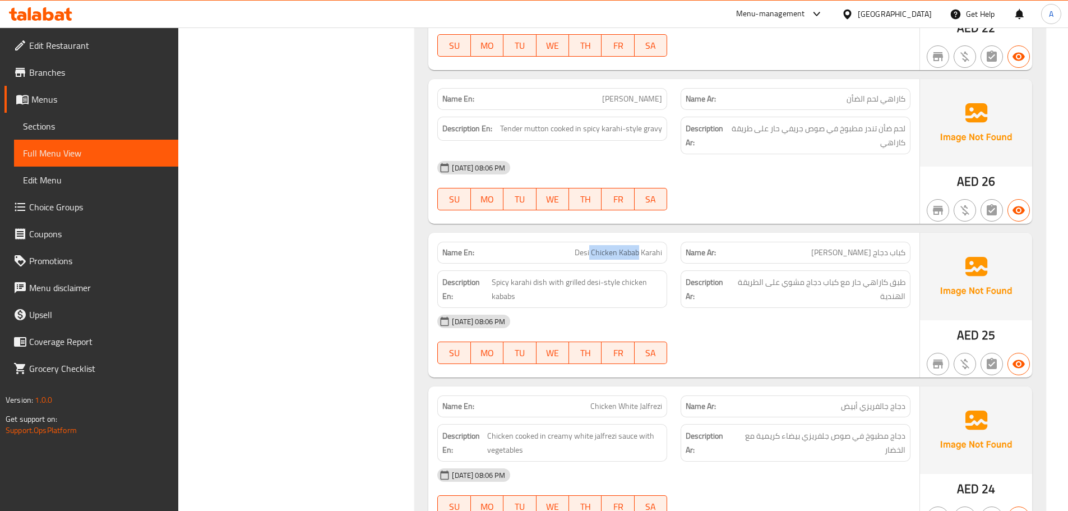
drag, startPoint x: 629, startPoint y: 239, endPoint x: 590, endPoint y: 235, distance: 39.4
click at [590, 247] on span "Desi Chicken Kabab Karahi" at bounding box center [617, 253] width 87 height 12
click at [801, 203] on div at bounding box center [795, 209] width 243 height 13
drag, startPoint x: 828, startPoint y: 238, endPoint x: 811, endPoint y: 234, distance: 17.9
click at [814, 247] on p "Name Ar: كباب دجاج ديسي كراهي" at bounding box center [795, 253] width 220 height 12
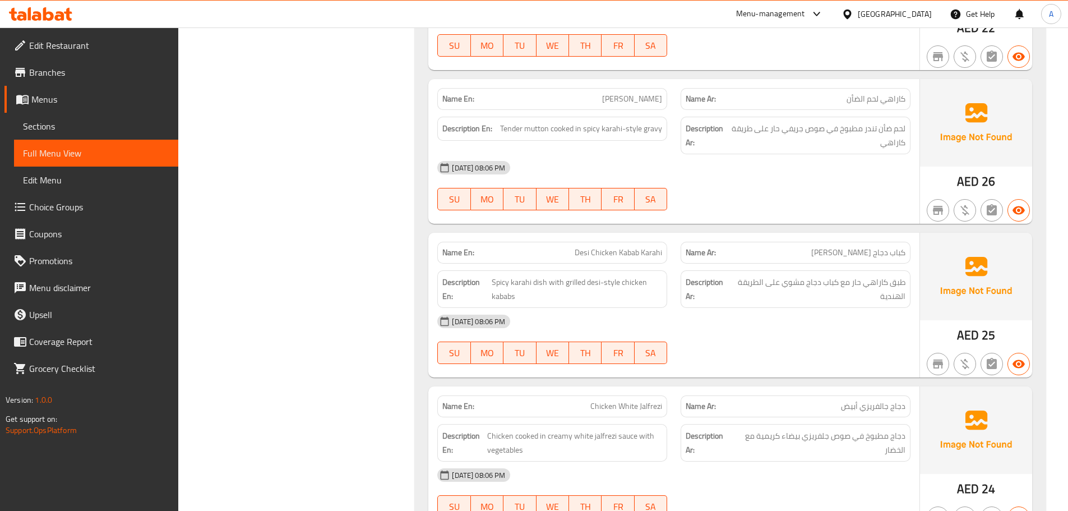
click at [794, 203] on div at bounding box center [795, 209] width 243 height 13
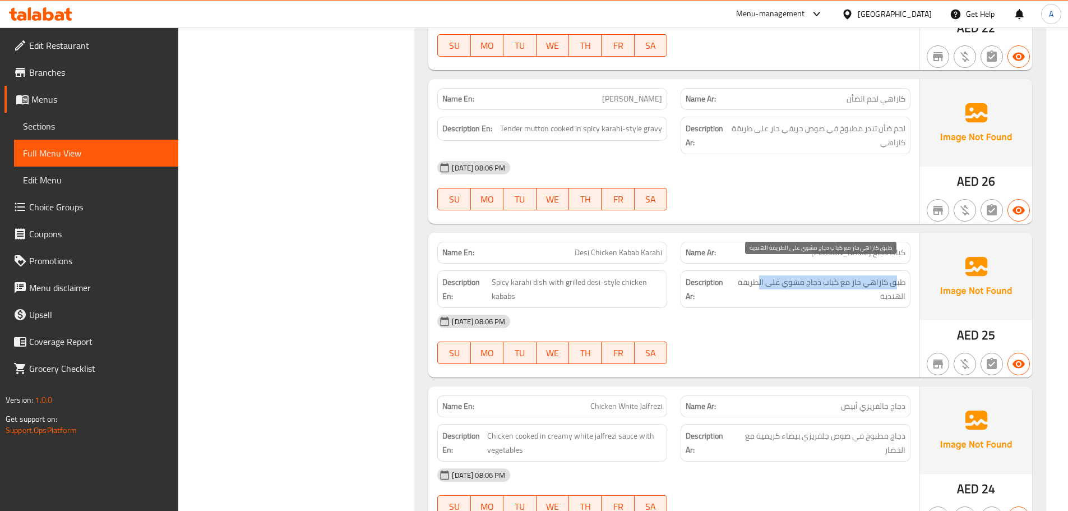
drag, startPoint x: 897, startPoint y: 271, endPoint x: 642, endPoint y: 270, distance: 254.4
click at [759, 275] on span "طبق كاراهي حار مع كباب دجاج مشوي على الطريقة الهندية" at bounding box center [818, 288] width 174 height 27
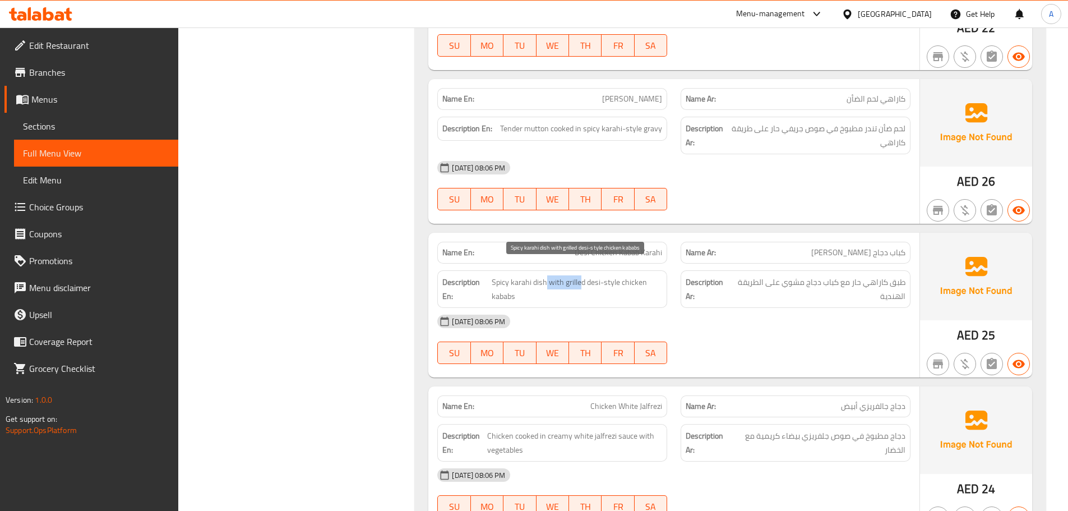
drag, startPoint x: 546, startPoint y: 272, endPoint x: 656, endPoint y: 293, distance: 111.2
click at [614, 278] on span "Spicy karahi dish with grilled desi-style chicken kababs" at bounding box center [576, 288] width 170 height 27
click at [712, 322] on div "09-09-2025 08:06 PM SU MO TU WE TH FR SA" at bounding box center [673, 339] width 486 height 63
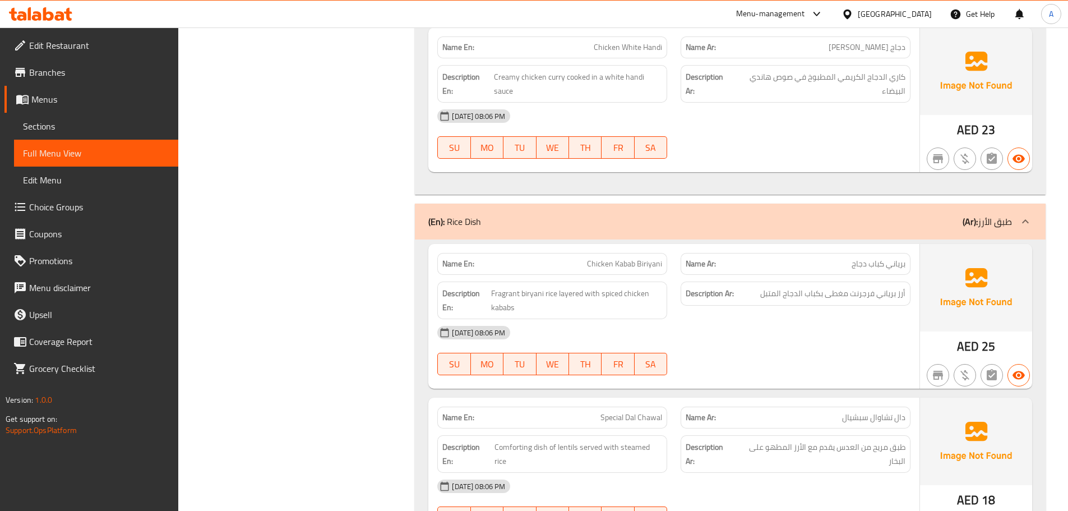
scroll to position [5801, 0]
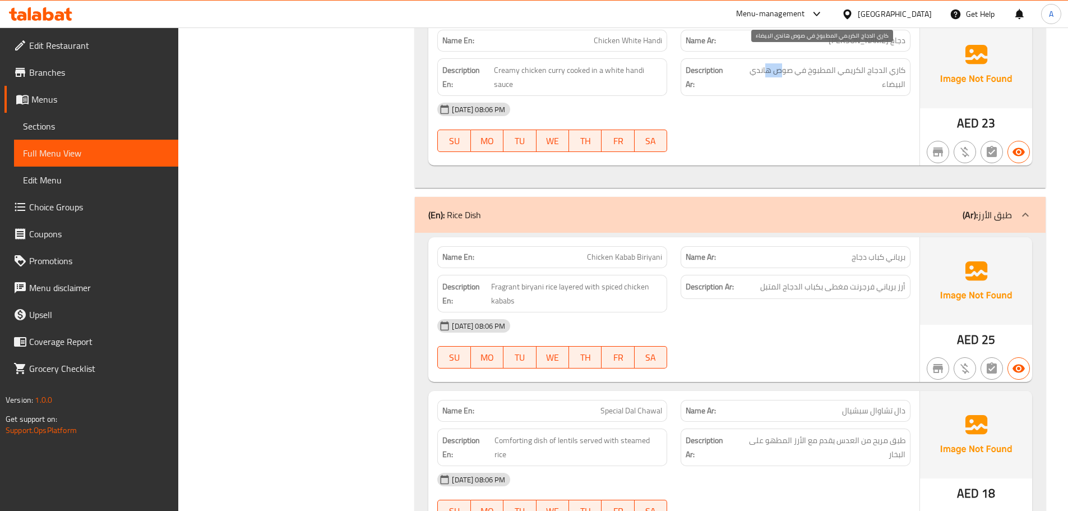
drag, startPoint x: 782, startPoint y: 61, endPoint x: 759, endPoint y: 61, distance: 23.0
click at [763, 63] on span "كاري الدجاج الكريمي المطبوخ في صوص هاندي البيضاء" at bounding box center [819, 76] width 171 height 27
click at [738, 97] on div "[DATE] 08:06 PM" at bounding box center [673, 109] width 486 height 27
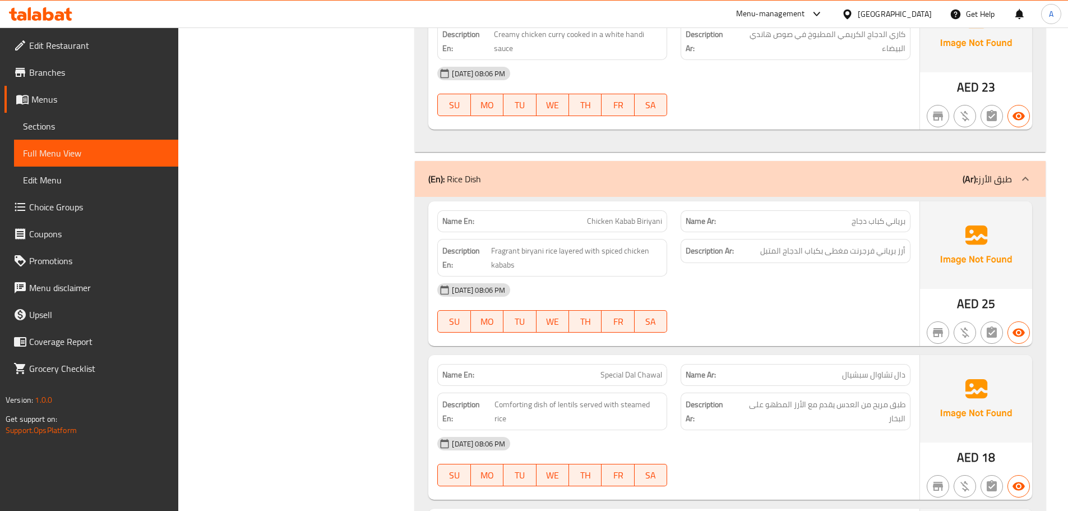
scroll to position [5857, 0]
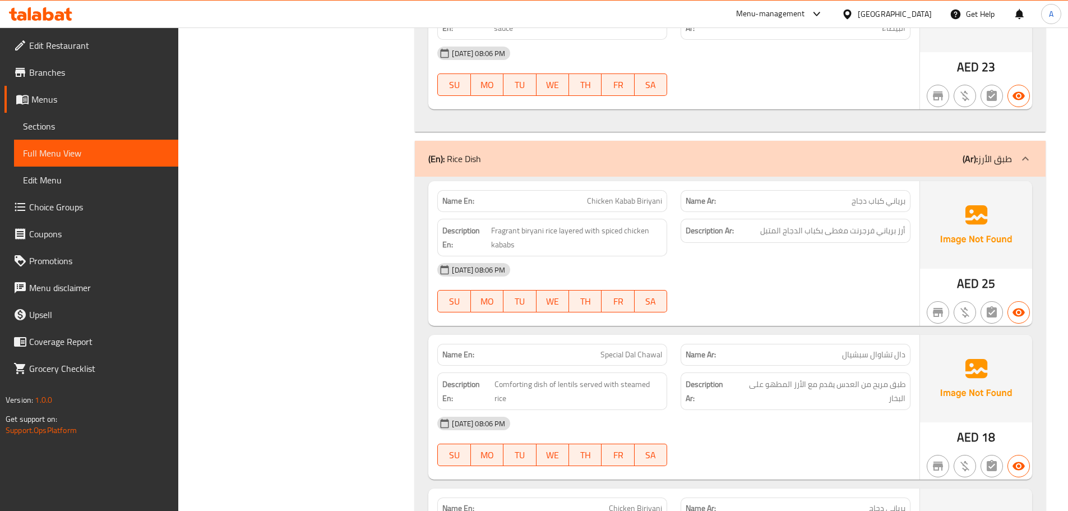
drag, startPoint x: 598, startPoint y: 184, endPoint x: 637, endPoint y: 195, distance: 40.1
click at [634, 195] on span "Chicken Kabab Biriyani" at bounding box center [624, 201] width 75 height 12
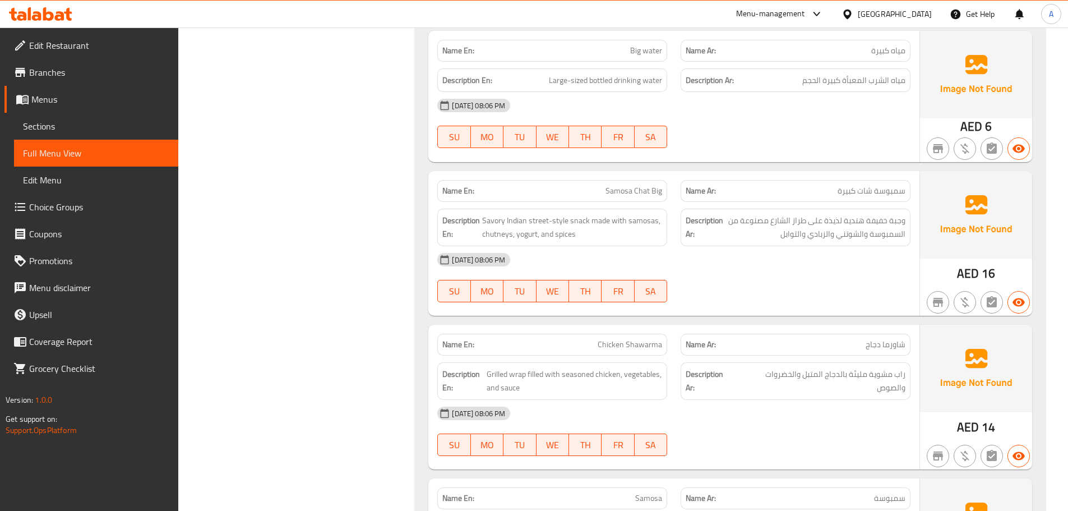
scroll to position [1009, 0]
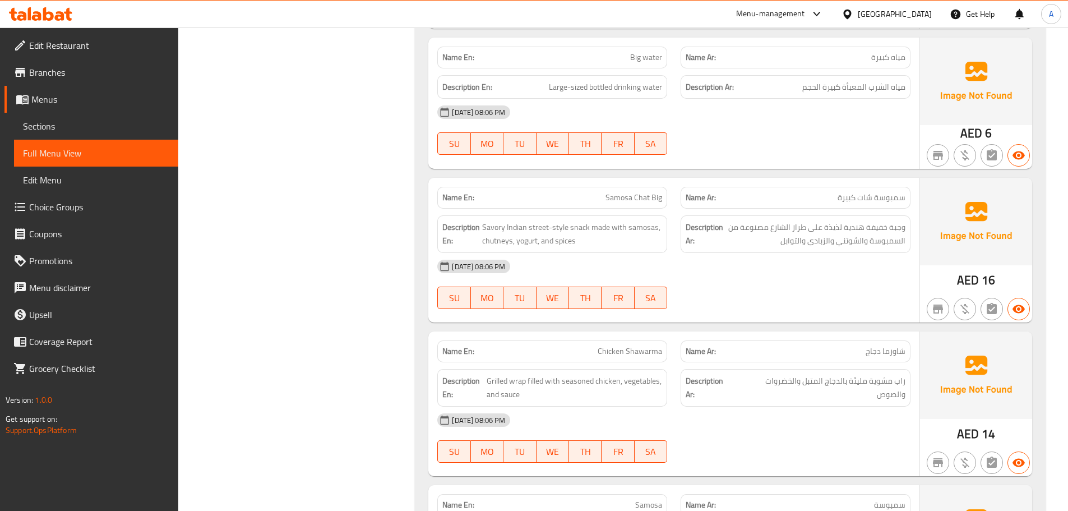
click at [620, 195] on span "Samosa Chat Big" at bounding box center [633, 198] width 57 height 12
drag, startPoint x: 620, startPoint y: 195, endPoint x: 685, endPoint y: 237, distance: 77.4
click at [645, 207] on div "Name En: Samosa Chat Big" at bounding box center [552, 198] width 230 height 22
click at [717, 273] on div "[DATE] 08:06 PM" at bounding box center [673, 266] width 486 height 27
click at [605, 197] on p "Name En: Samosa Chat Big" at bounding box center [552, 198] width 220 height 12
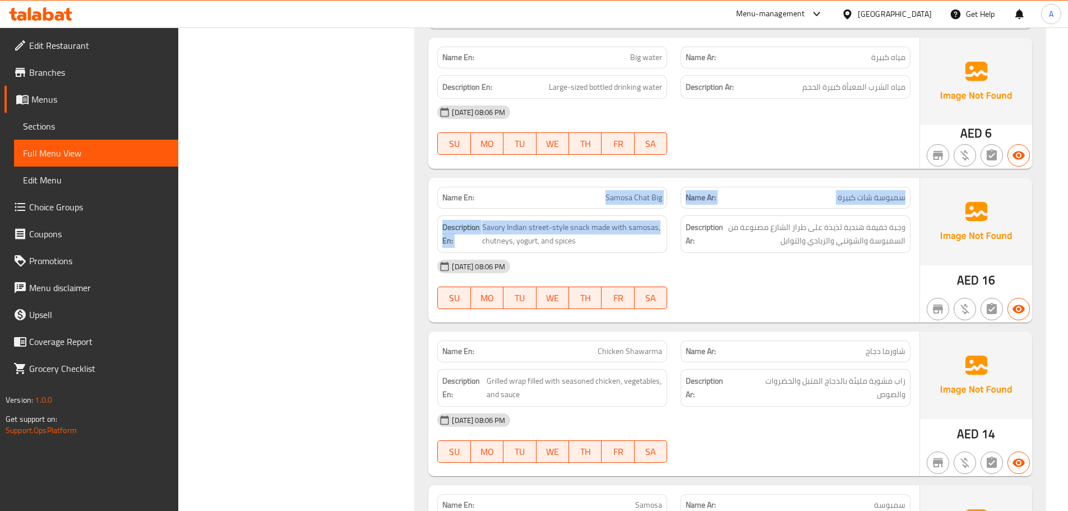
drag, startPoint x: 605, startPoint y: 197, endPoint x: 693, endPoint y: 238, distance: 96.8
click at [663, 212] on div "Name En: Samosa Chat Big Name Ar: سمبوسة شات كبيرة Description En: Savory India…" at bounding box center [673, 250] width 491 height 145
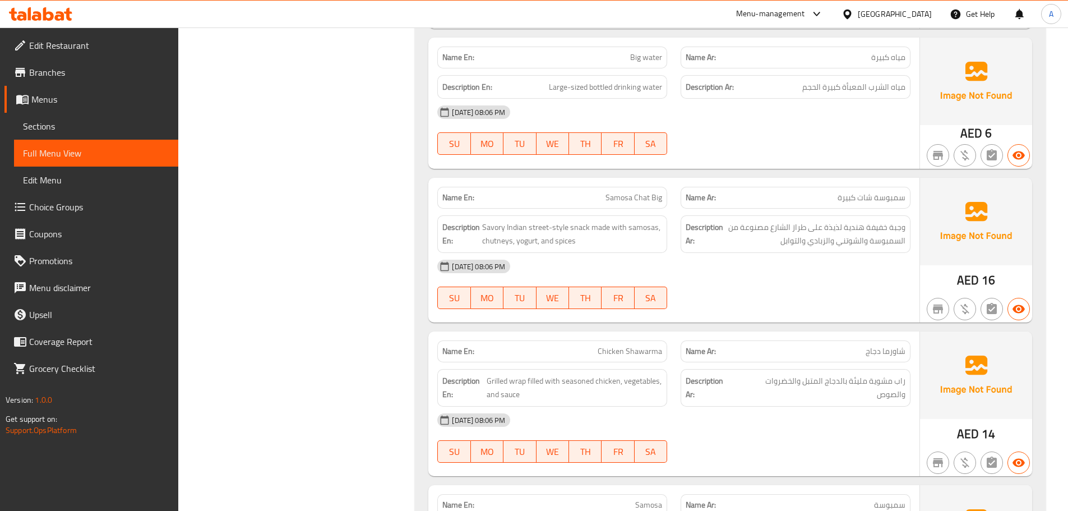
click at [727, 292] on div "09-09-2025 08:06 PM SU MO TU WE TH FR SA" at bounding box center [673, 284] width 486 height 63
click at [620, 203] on span "Samosa Chat Big" at bounding box center [633, 198] width 57 height 12
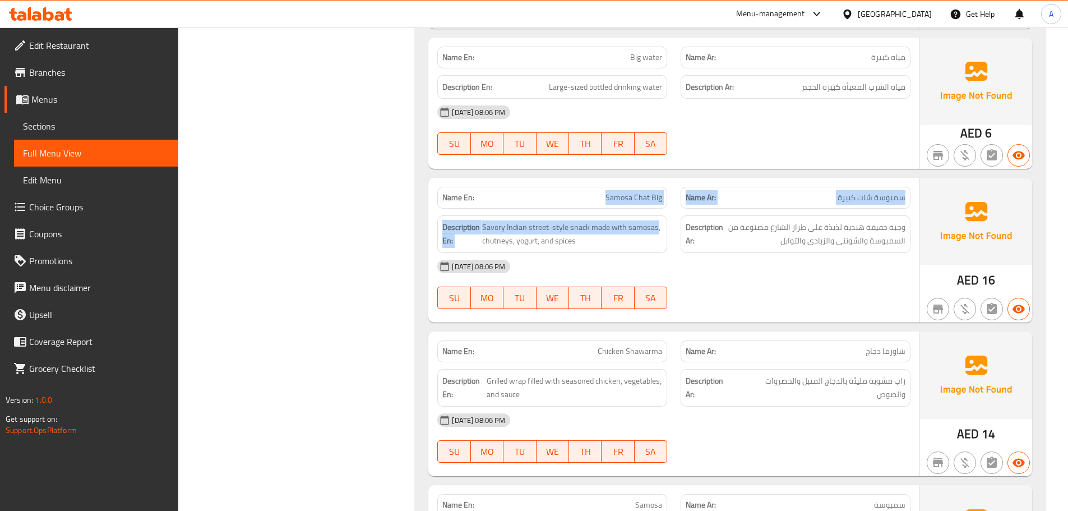
drag, startPoint x: 620, startPoint y: 203, endPoint x: 660, endPoint y: 220, distance: 43.2
click at [652, 216] on div "Name En: Samosa Chat Big Name Ar: سمبوسة شات كبيرة Description En: Savory India…" at bounding box center [673, 250] width 491 height 145
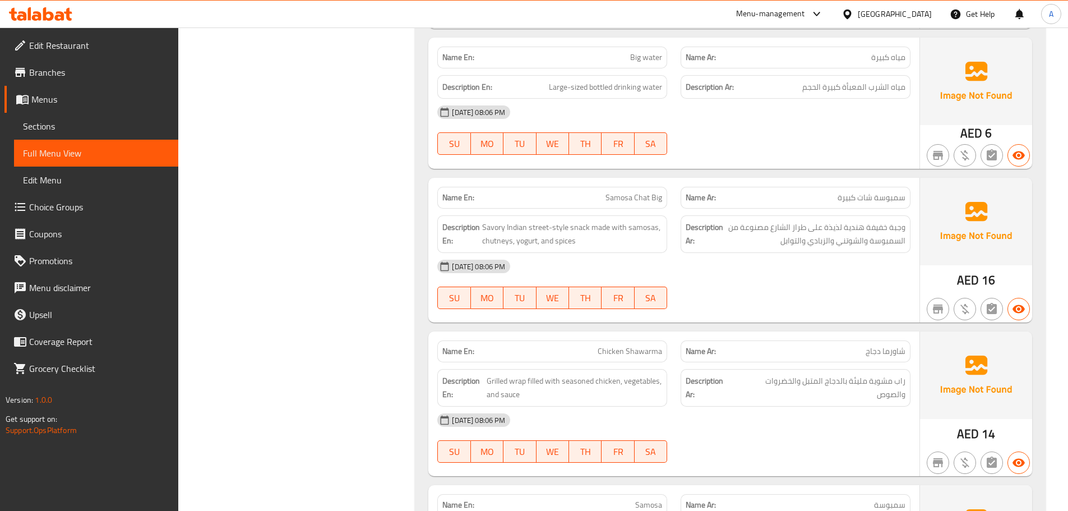
click at [726, 286] on div "09-09-2025 08:06 PM SU MO TU WE TH FR SA" at bounding box center [673, 284] width 486 height 63
click at [617, 202] on span "Samosa Chat Big" at bounding box center [633, 198] width 57 height 12
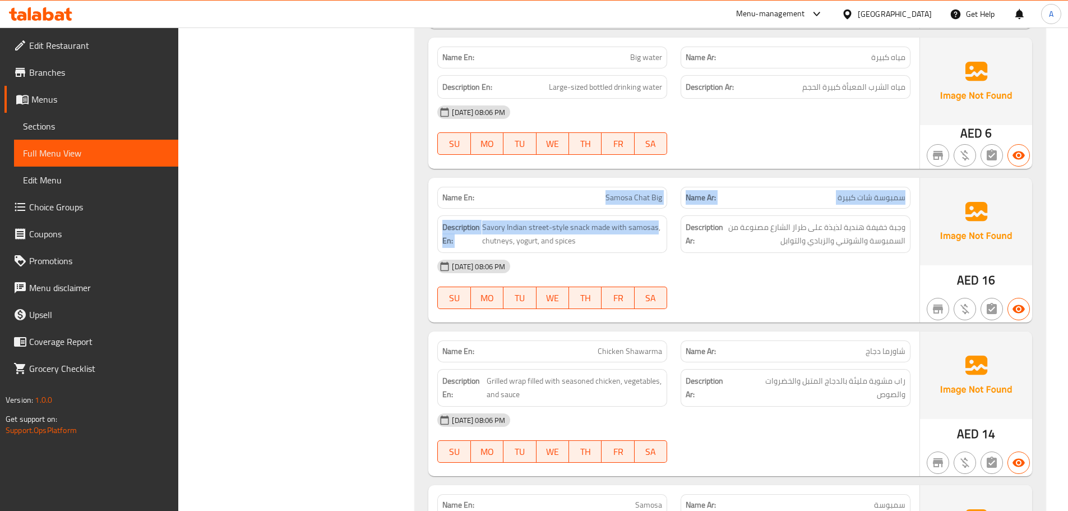
drag, startPoint x: 617, startPoint y: 202, endPoint x: 649, endPoint y: 219, distance: 36.9
click at [649, 218] on div "Name En: Samosa Chat Big Name Ar: سمبوسة شات كبيرة Description En: Savory India…" at bounding box center [673, 250] width 491 height 145
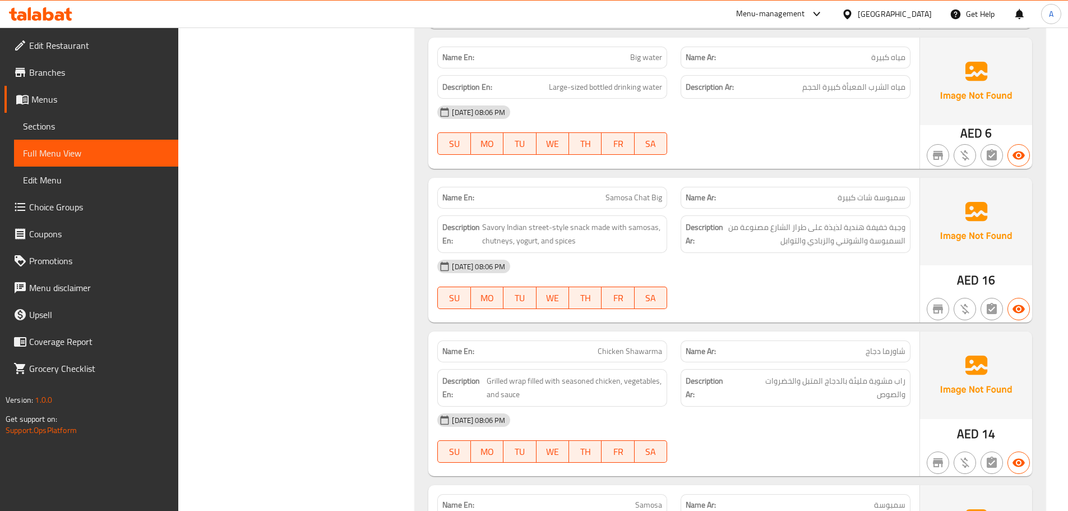
click at [717, 291] on div "09-09-2025 08:06 PM SU MO TU WE TH FR SA" at bounding box center [673, 284] width 486 height 63
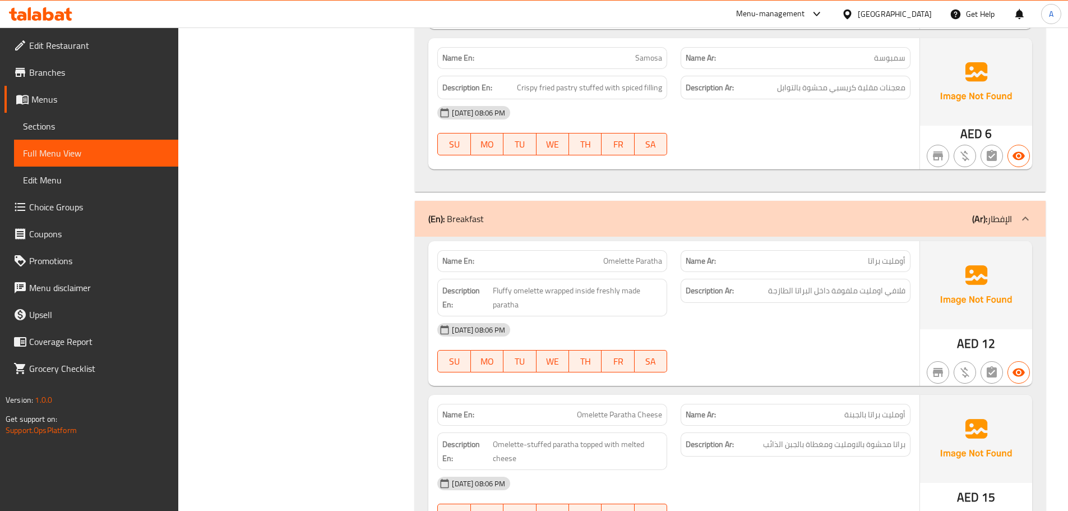
click at [763, 124] on div "[DATE] 08:06 PM" at bounding box center [673, 112] width 486 height 27
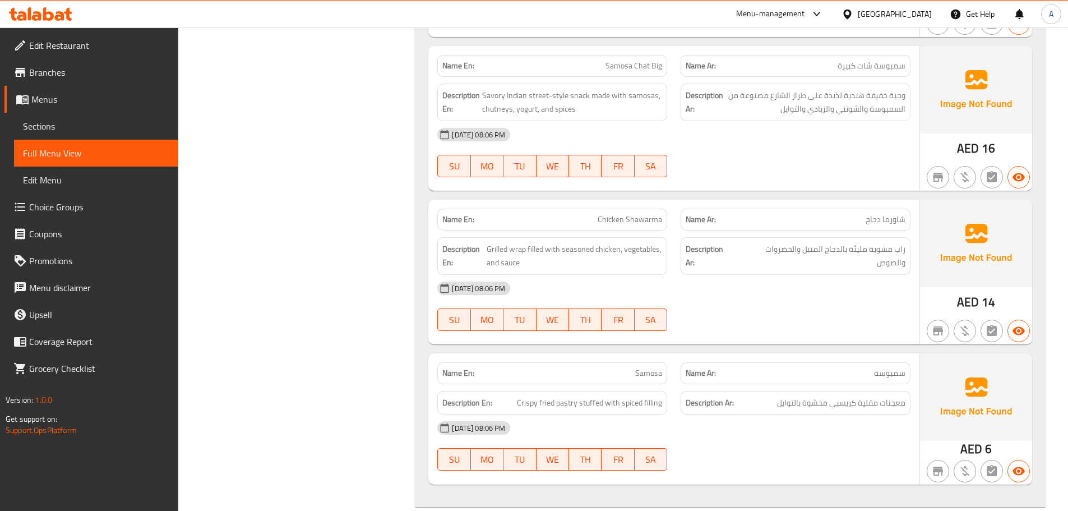
scroll to position [1063, 0]
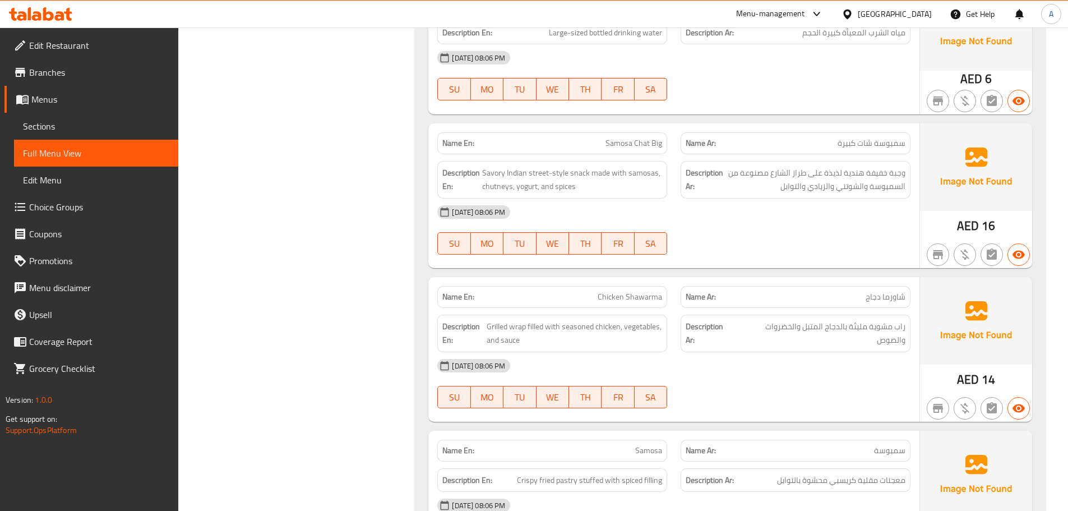
click at [617, 141] on span "Samosa Chat Big" at bounding box center [633, 143] width 57 height 12
drag, startPoint x: 617, startPoint y: 141, endPoint x: 659, endPoint y: 144, distance: 42.2
click at [659, 144] on span "Samosa Chat Big" at bounding box center [633, 143] width 57 height 12
copy span "Samosa Chat Big"
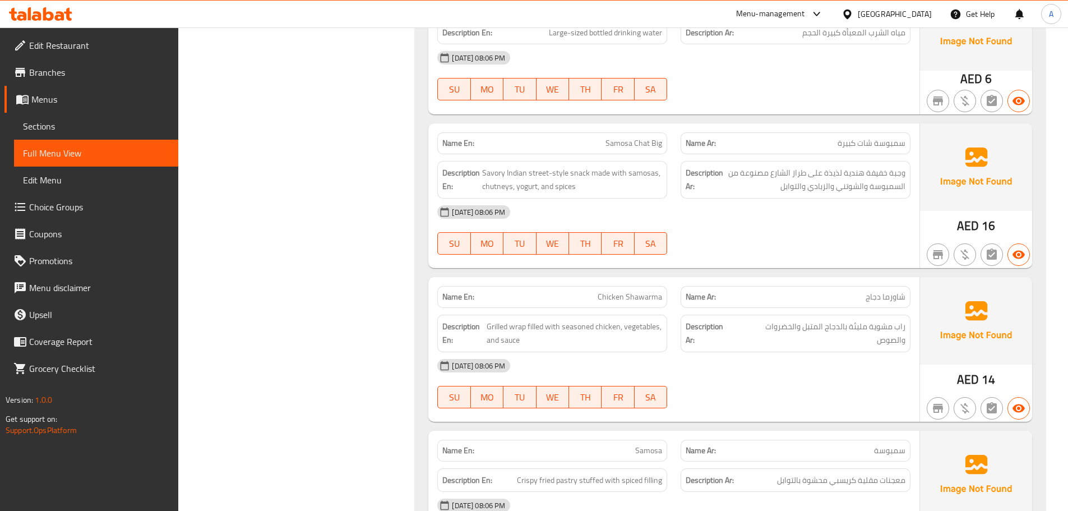
click at [637, 452] on span "Samosa" at bounding box center [648, 450] width 27 height 12
copy span "Samosa"
click at [817, 308] on div "Description Ar: راب مشوية مليئة بالدجاج المتبل والخضروات والصوص" at bounding box center [795, 333] width 243 height 51
drag, startPoint x: 883, startPoint y: 143, endPoint x: 804, endPoint y: 156, distance: 80.2
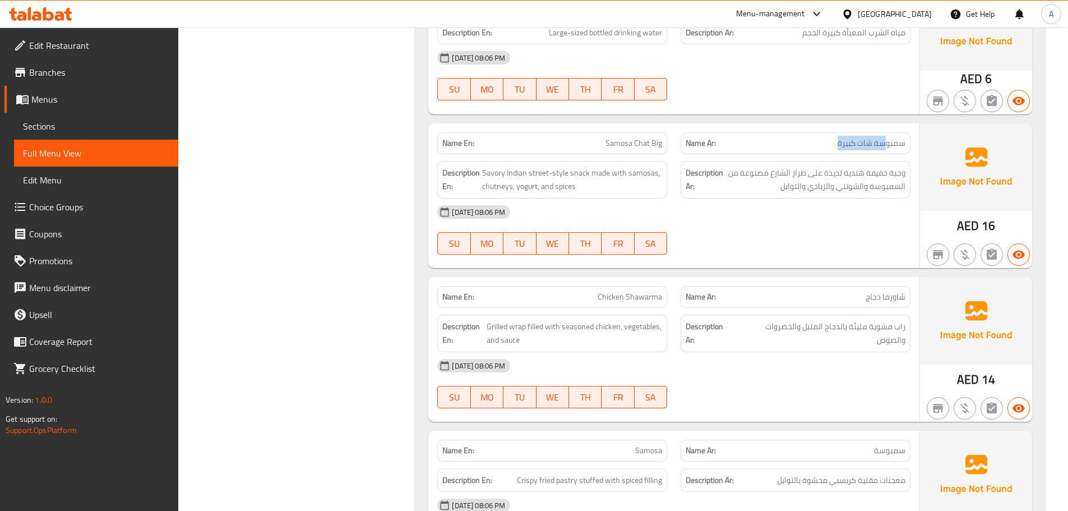
click at [803, 142] on p "Name Ar: سمبوسة شات كبيرة" at bounding box center [795, 143] width 220 height 12
click at [818, 213] on div "[DATE] 08:06 PM" at bounding box center [673, 211] width 486 height 27
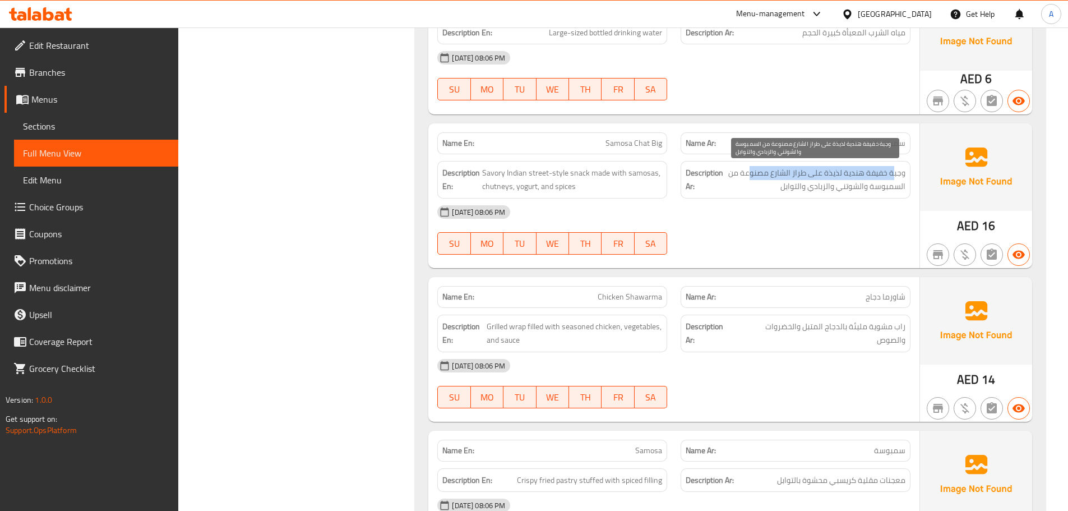
drag, startPoint x: 892, startPoint y: 173, endPoint x: 750, endPoint y: 176, distance: 141.8
click at [750, 176] on span "وجبة خفيفة هندية لذيذة على طراز الشارع مصنوعة من السمبوسة والشوتني والزبادي وال…" at bounding box center [815, 179] width 180 height 27
drag, startPoint x: 892, startPoint y: 184, endPoint x: 794, endPoint y: 174, distance: 98.6
click at [794, 174] on span "وجبة خفيفة هندية لذيذة على طراز الشارع مصنوعة من السمبوسة والشوتني والزبادي وال…" at bounding box center [815, 179] width 180 height 27
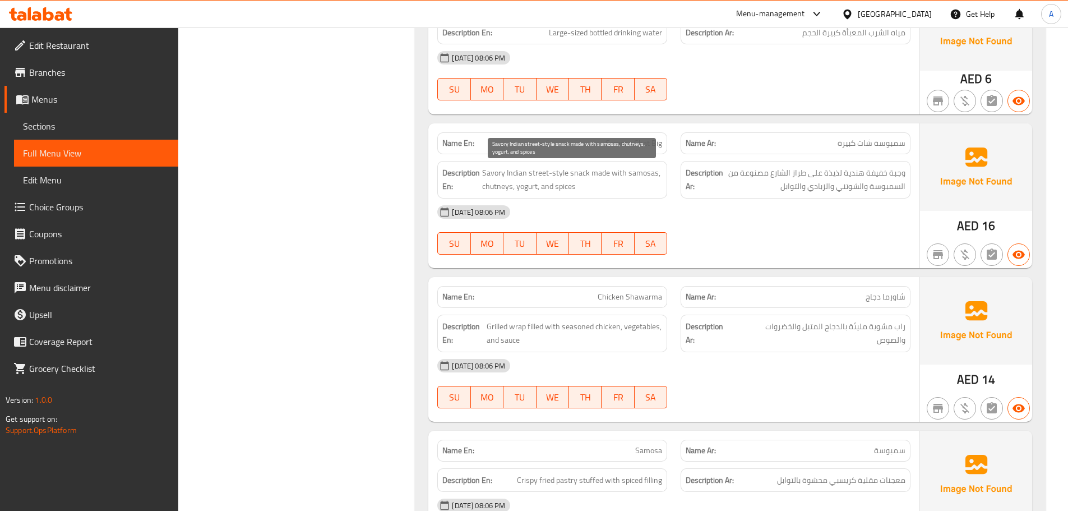
drag, startPoint x: 530, startPoint y: 174, endPoint x: 692, endPoint y: 216, distance: 167.9
click at [564, 185] on span "Savory Indian street-style snack made with samosas, chutneys, yogurt, and spices" at bounding box center [572, 179] width 180 height 27
click at [696, 216] on div "[DATE] 08:06 PM" at bounding box center [673, 211] width 486 height 27
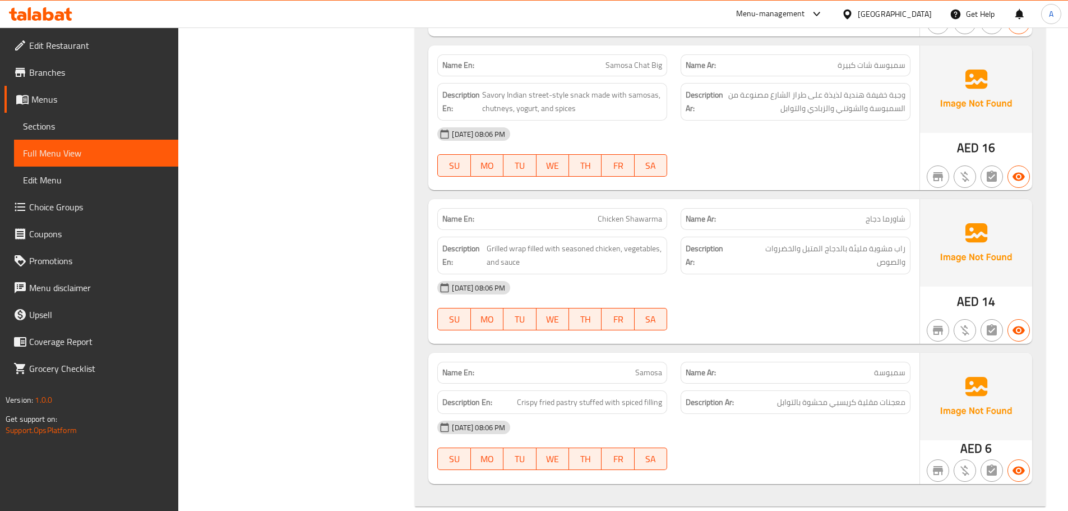
scroll to position [1175, 0]
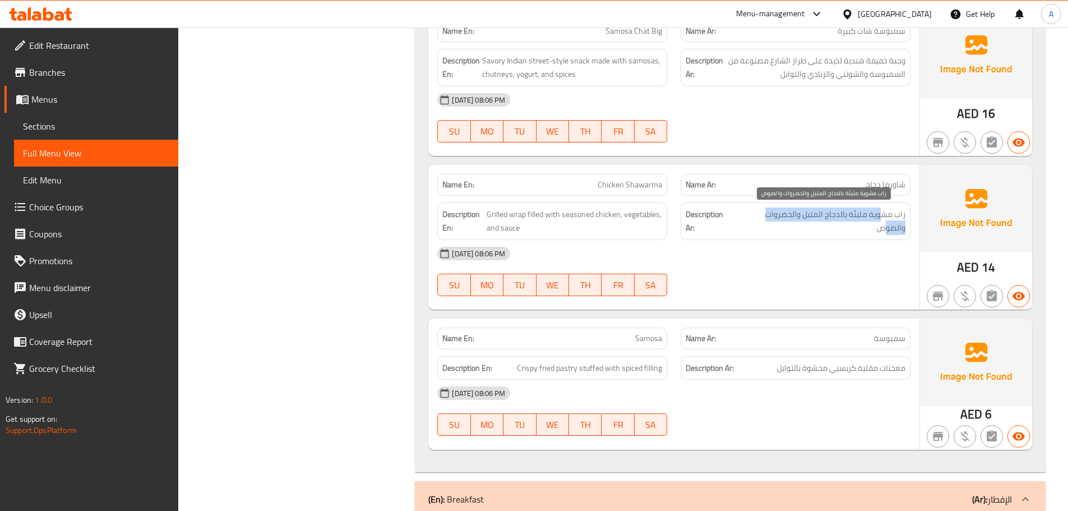
drag, startPoint x: 875, startPoint y: 210, endPoint x: 745, endPoint y: 221, distance: 130.4
click at [746, 219] on span "راب مشوية مليئة بالدجاج المتبل والخضروات والصوص" at bounding box center [820, 220] width 169 height 27
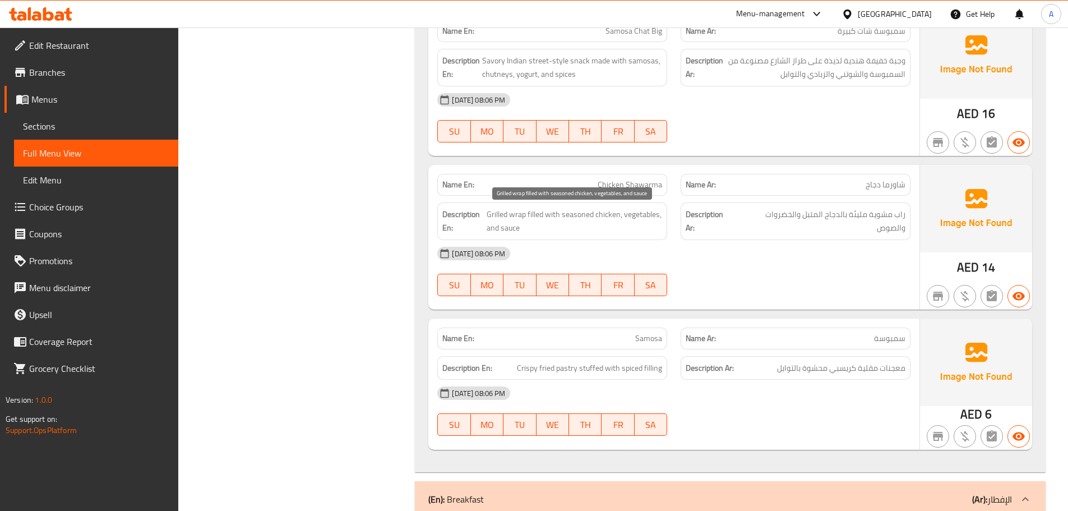
drag, startPoint x: 553, startPoint y: 207, endPoint x: 723, endPoint y: 263, distance: 179.3
click at [639, 232] on span "Grilled wrap filled with seasoned chicken, vegetables, and sauce" at bounding box center [573, 220] width 175 height 27
drag, startPoint x: 730, startPoint y: 266, endPoint x: 708, endPoint y: 284, distance: 27.8
click at [730, 266] on div "[DATE] 08:06 PM" at bounding box center [673, 253] width 486 height 27
drag, startPoint x: 660, startPoint y: 325, endPoint x: 774, endPoint y: 281, distance: 122.6
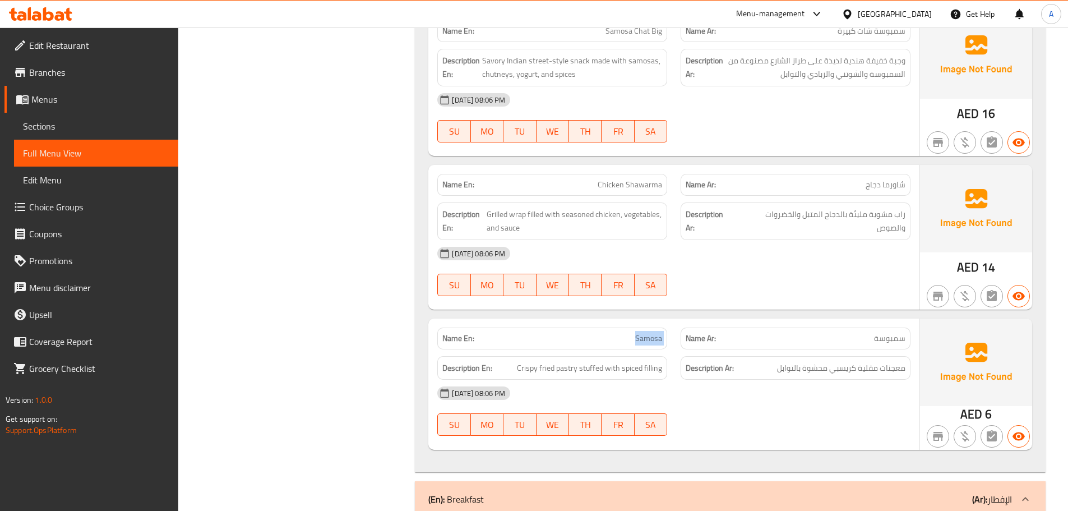
click at [700, 323] on div "Name En: Samosa Name Ar: سمبوسة" at bounding box center [673, 338] width 486 height 35
click at [774, 281] on div "09-09-2025 08:06 PM SU MO TU WE TH FR SA" at bounding box center [673, 271] width 486 height 63
drag, startPoint x: 866, startPoint y: 372, endPoint x: 763, endPoint y: 372, distance: 103.1
click at [816, 372] on span "معجنات مقلية كريسبي محشوة بالتوابل" at bounding box center [841, 368] width 128 height 14
drag, startPoint x: 513, startPoint y: 365, endPoint x: 768, endPoint y: 400, distance: 256.9
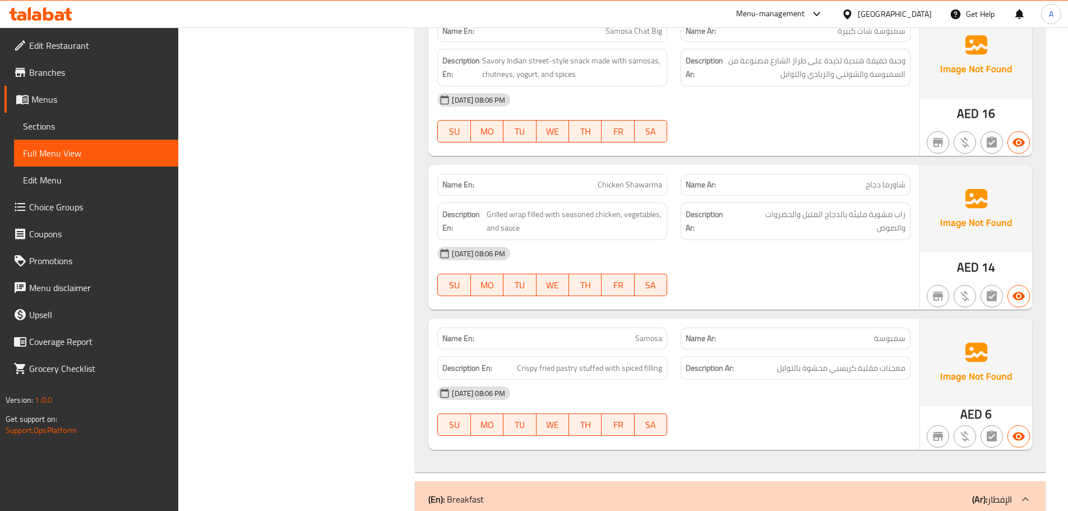
click at [659, 384] on div "Name En: Samosa Name Ar: سمبوسة Description En: Crispy fried pastry stuffed wit…" at bounding box center [673, 383] width 491 height 131
click at [769, 401] on div "[DATE] 08:06 PM" at bounding box center [673, 392] width 486 height 27
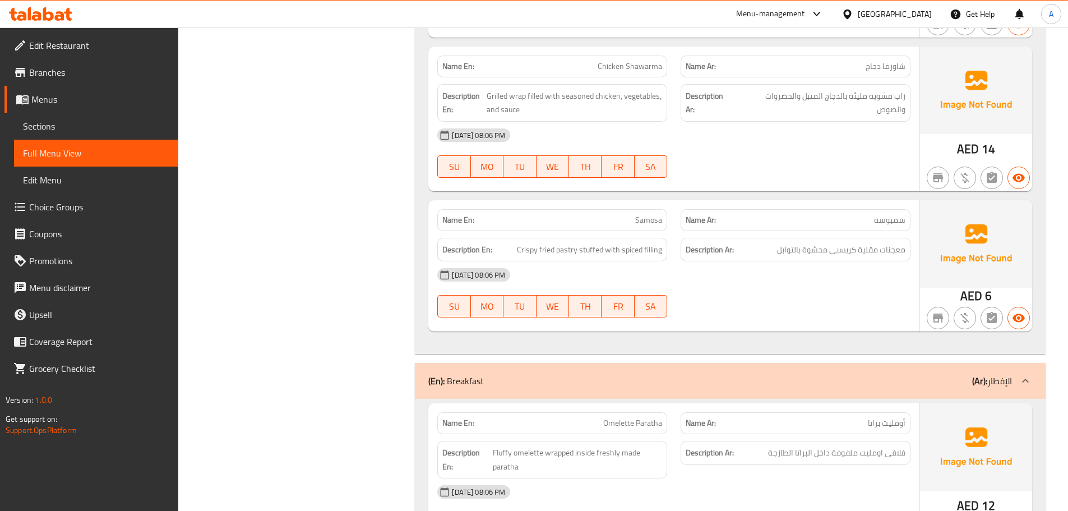
scroll to position [1399, 0]
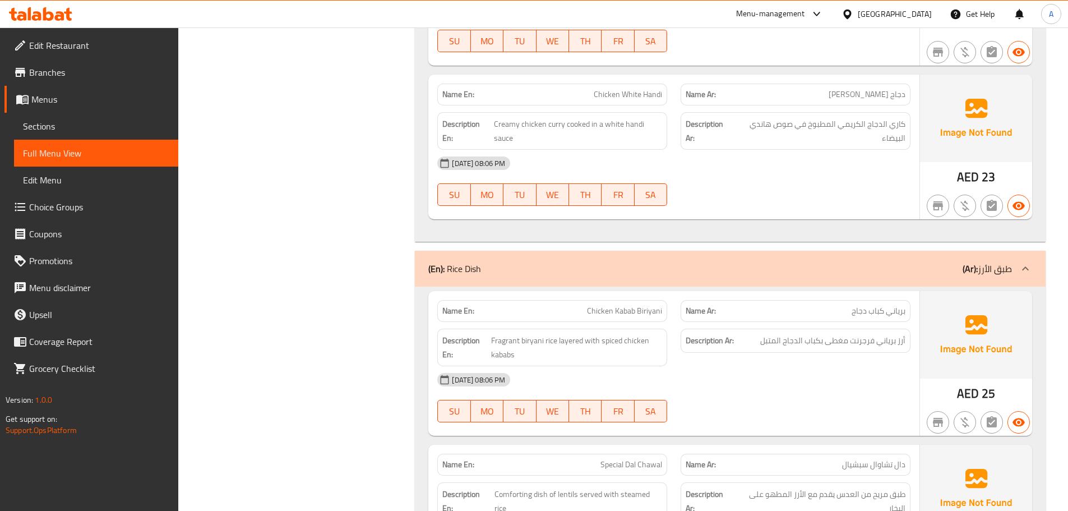
drag, startPoint x: 637, startPoint y: 305, endPoint x: 709, endPoint y: 352, distance: 86.7
click at [658, 314] on div "Name En: Chicken Kabab Biriyani Name Ar: برياني كباب دجاج Description En: Fragr…" at bounding box center [673, 363] width 491 height 145
drag, startPoint x: 709, startPoint y: 352, endPoint x: 719, endPoint y: 354, distance: 9.6
click at [711, 366] on div "[DATE] 08:06 PM" at bounding box center [673, 379] width 486 height 27
click at [788, 150] on div "[DATE] 08:06 PM" at bounding box center [673, 163] width 486 height 27
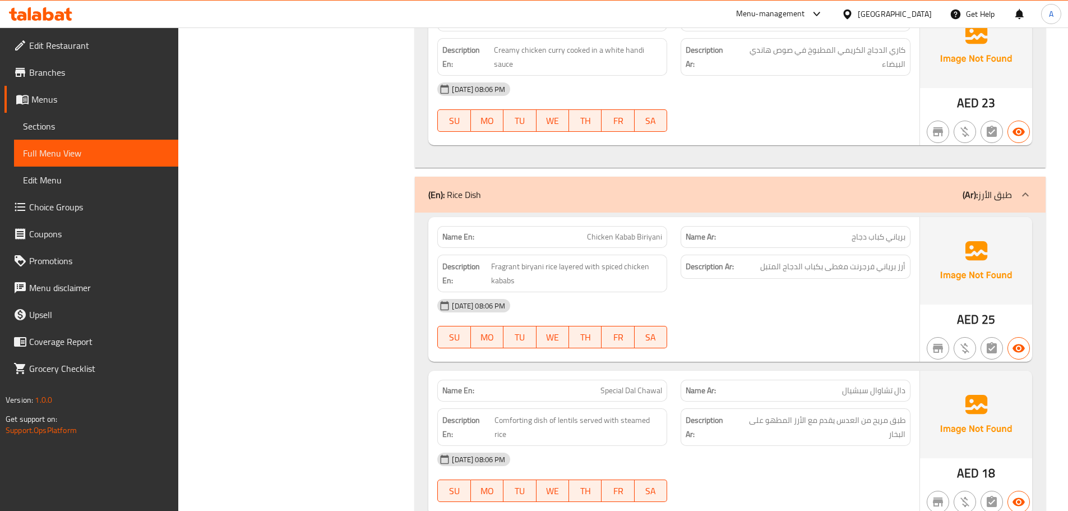
scroll to position [5915, 0]
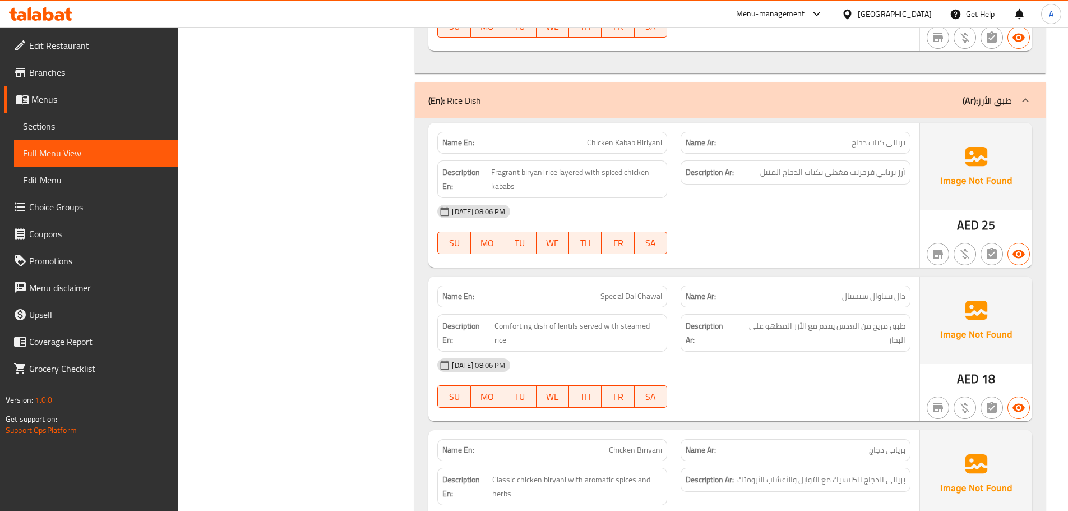
drag, startPoint x: 833, startPoint y: 214, endPoint x: 826, endPoint y: 215, distance: 6.7
click at [833, 215] on div "09-09-2025 08:06 PM SU MO TU WE TH FR SA" at bounding box center [673, 229] width 486 height 63
click at [712, 136] on div "Name En: Chicken Kabab Biriyani Name Ar: برياني كباب دجاج" at bounding box center [673, 142] width 486 height 35
click at [794, 222] on div "09-09-2025 08:06 PM SU MO TU WE TH FR SA" at bounding box center [673, 229] width 486 height 63
drag, startPoint x: 539, startPoint y: 117, endPoint x: 700, endPoint y: 154, distance: 166.2
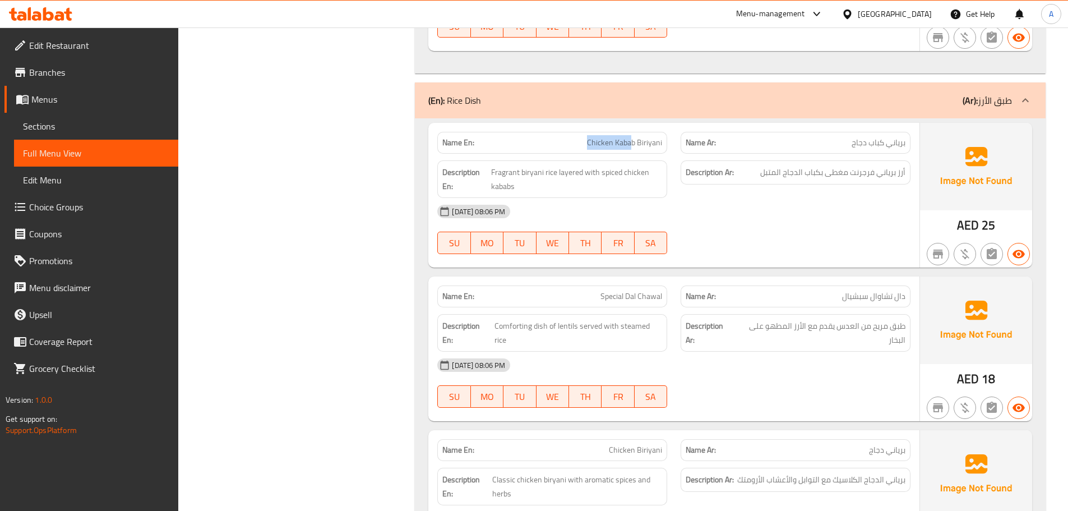
click at [673, 140] on div "Name En: Chicken Kabab Biriyani" at bounding box center [551, 142] width 243 height 35
click at [740, 181] on div "Description Ar: أرز برياني فرجرنت مغطى بكباب الدجاج المتبل" at bounding box center [795, 179] width 243 height 51
drag, startPoint x: 681, startPoint y: 131, endPoint x: 833, endPoint y: 253, distance: 194.9
click at [719, 156] on div "Name En: Chicken Kabab Biriyani Name Ar: برياني كباب دجاج Description En: Fragr…" at bounding box center [673, 195] width 491 height 145
click at [842, 276] on div "Name En: Special Dal Chawal Name Ar: دال تشاوال سبشيال Description En: Comforti…" at bounding box center [673, 348] width 491 height 145
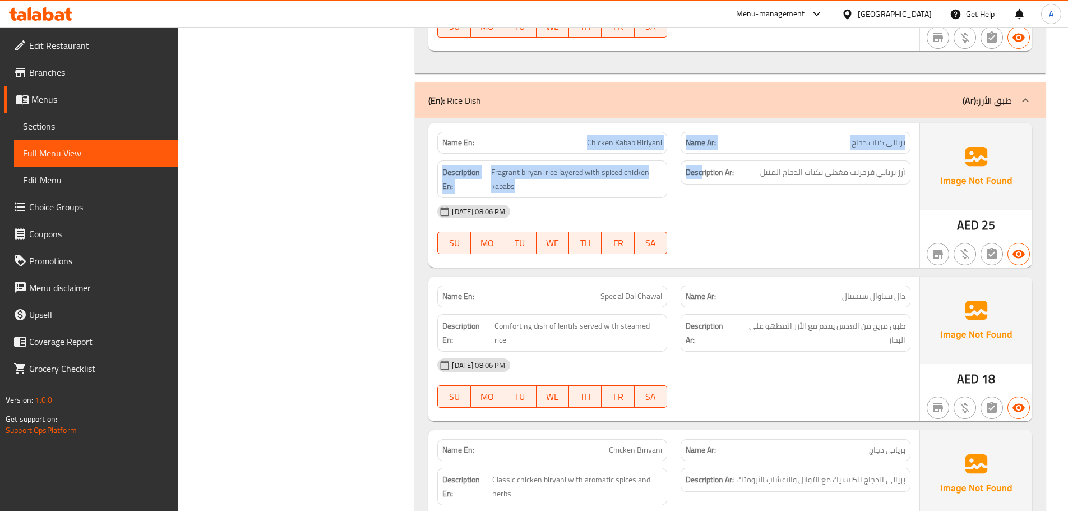
click at [711, 152] on div "Name En: Chicken Kabab Biriyani Name Ar: برياني كباب دجاج Description En: Fragr…" at bounding box center [673, 195] width 491 height 145
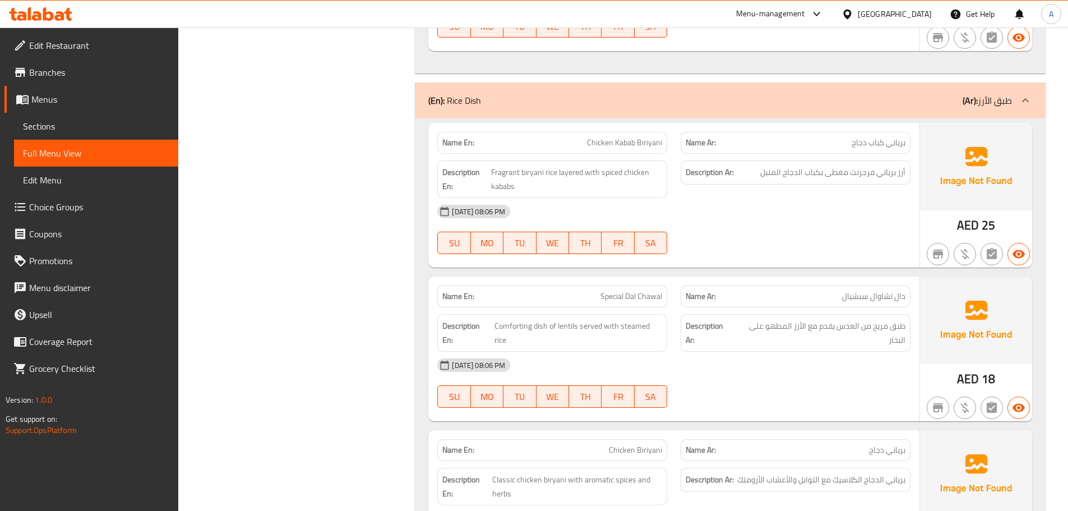
click at [767, 208] on div "[DATE] 08:06 PM" at bounding box center [673, 211] width 486 height 27
click at [799, 165] on span "أرز برياني فرجرنت مغطى بكباب الدجاج المتبل" at bounding box center [832, 172] width 145 height 14
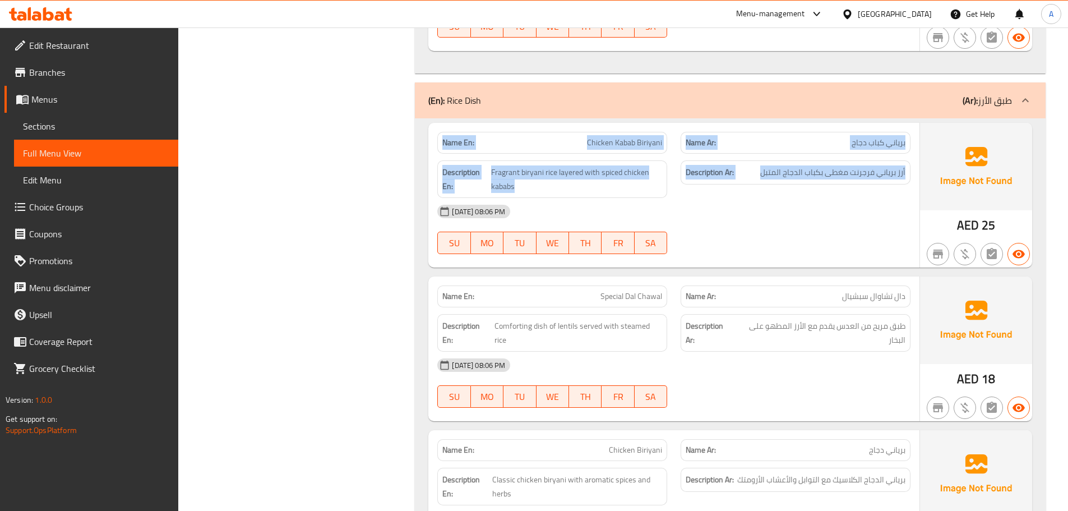
drag, startPoint x: 799, startPoint y: 157, endPoint x: 496, endPoint y: 131, distance: 303.8
click at [496, 131] on div "Name En: Chicken Kabab Biriyani Name Ar: برياني كباب دجاج Description En: Fragr…" at bounding box center [673, 195] width 491 height 145
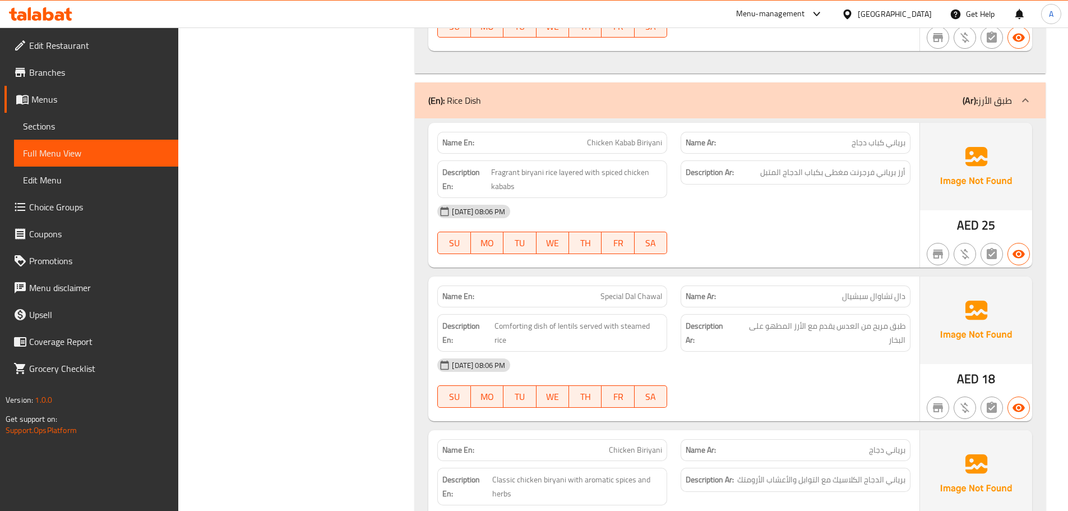
click at [782, 252] on div "Name En: Chicken Kabab Biriyani Name Ar: برياني كباب دجاج Description En: Fragr…" at bounding box center [673, 195] width 491 height 145
click at [448, 137] on strong "Name En:" at bounding box center [458, 143] width 32 height 12
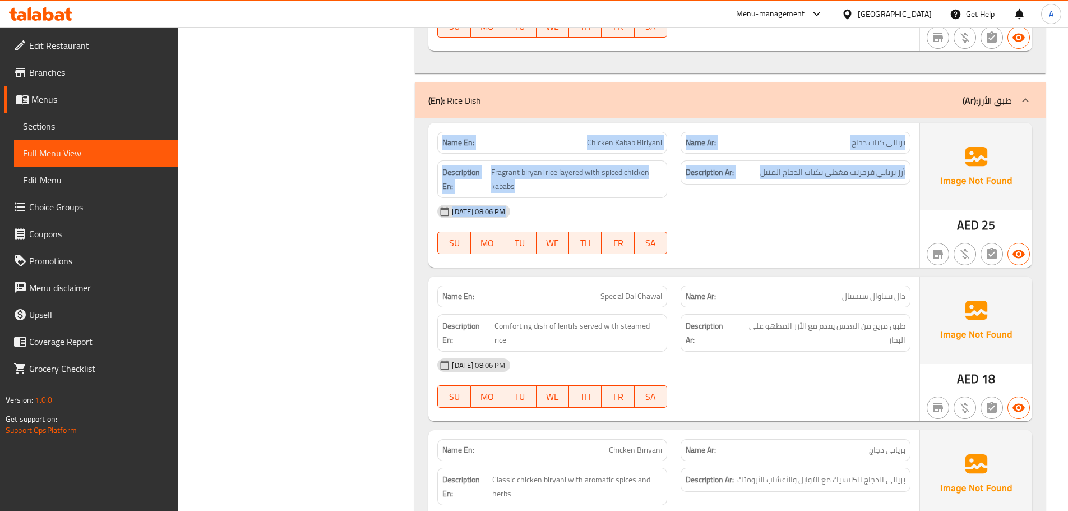
drag, startPoint x: 448, startPoint y: 130, endPoint x: 758, endPoint y: 209, distance: 320.4
click at [751, 207] on div "Name En: Chicken Kabab Biriyani Name Ar: برياني كباب دجاج Description En: Fragr…" at bounding box center [673, 195] width 491 height 145
click at [772, 212] on div "09-09-2025 08:06 PM SU MO TU WE TH FR SA" at bounding box center [673, 229] width 486 height 63
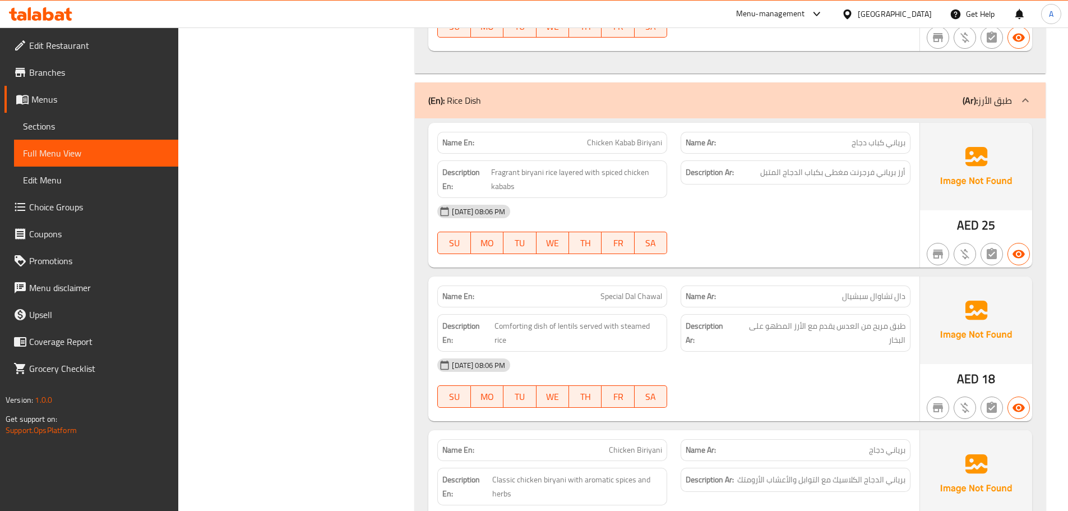
drag, startPoint x: 575, startPoint y: 131, endPoint x: 620, endPoint y: 142, distance: 46.8
click at [595, 137] on p "Name En: Chicken Kabab Biriyani" at bounding box center [552, 143] width 220 height 12
click at [750, 222] on div "09-09-2025 08:06 PM SU MO TU WE TH FR SA" at bounding box center [673, 229] width 486 height 63
drag, startPoint x: 899, startPoint y: 156, endPoint x: 860, endPoint y: 158, distance: 38.7
click at [860, 165] on span "أرز برياني فرجرنت مغطى بكباب الدجاج المتبل" at bounding box center [832, 172] width 145 height 14
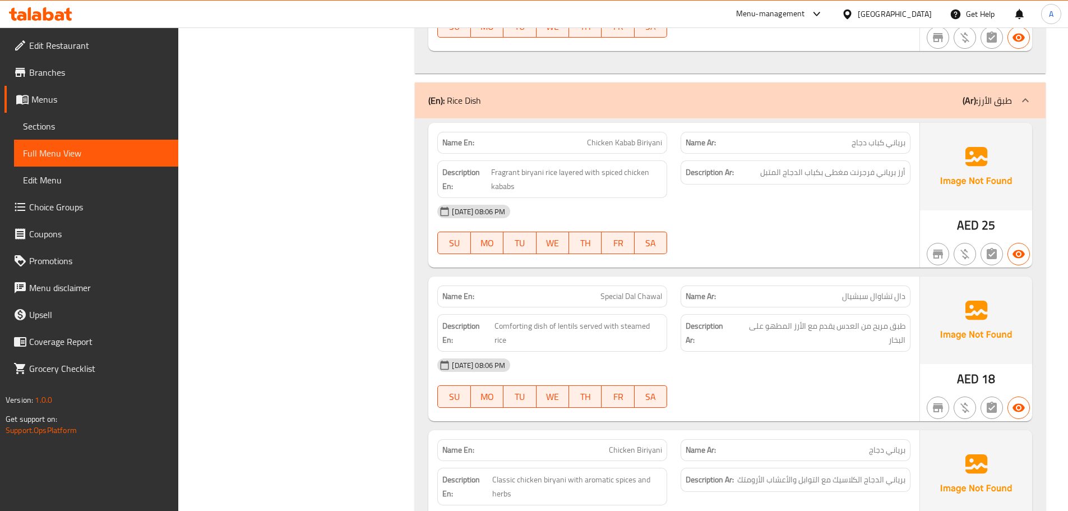
click at [845, 198] on div "[DATE] 08:06 PM" at bounding box center [673, 211] width 486 height 27
click at [841, 165] on span "أرز برياني فرجرنت مغطى بكباب الدجاج المتبل" at bounding box center [832, 172] width 145 height 14
drag, startPoint x: 841, startPoint y: 156, endPoint x: 818, endPoint y: 159, distance: 23.1
click at [818, 165] on span "أرز برياني فرجرنت مغطى بكباب الدجاج المتبل" at bounding box center [832, 172] width 145 height 14
click at [818, 173] on div "Description Ar: أرز برياني فرجرنت مغطى بكباب الدجاج المتبل" at bounding box center [795, 179] width 243 height 51
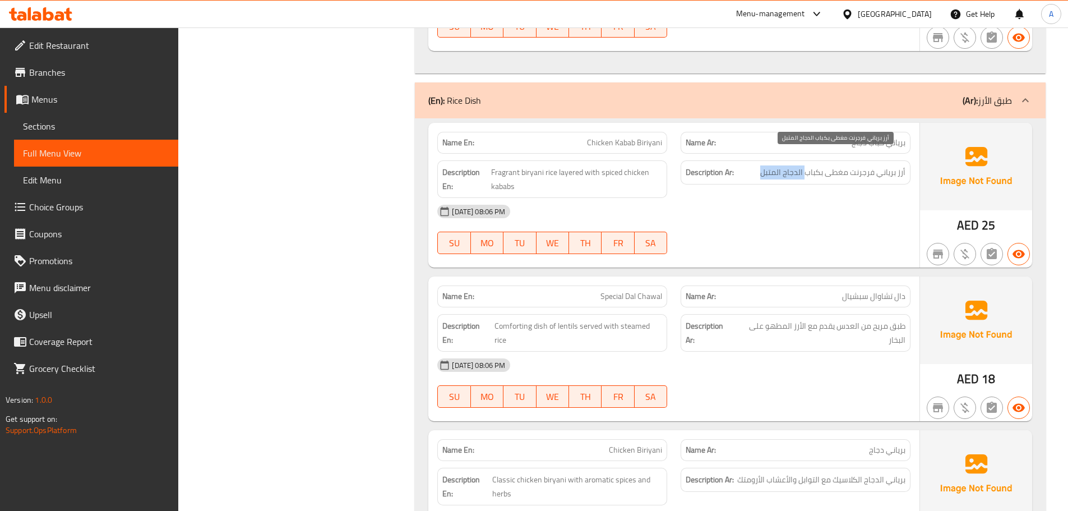
drag, startPoint x: 800, startPoint y: 155, endPoint x: 752, endPoint y: 172, distance: 50.5
click at [755, 165] on h6 "Description Ar: أرز برياني فرجرنت مغطى بكباب الدجاج المتبل" at bounding box center [795, 172] width 220 height 14
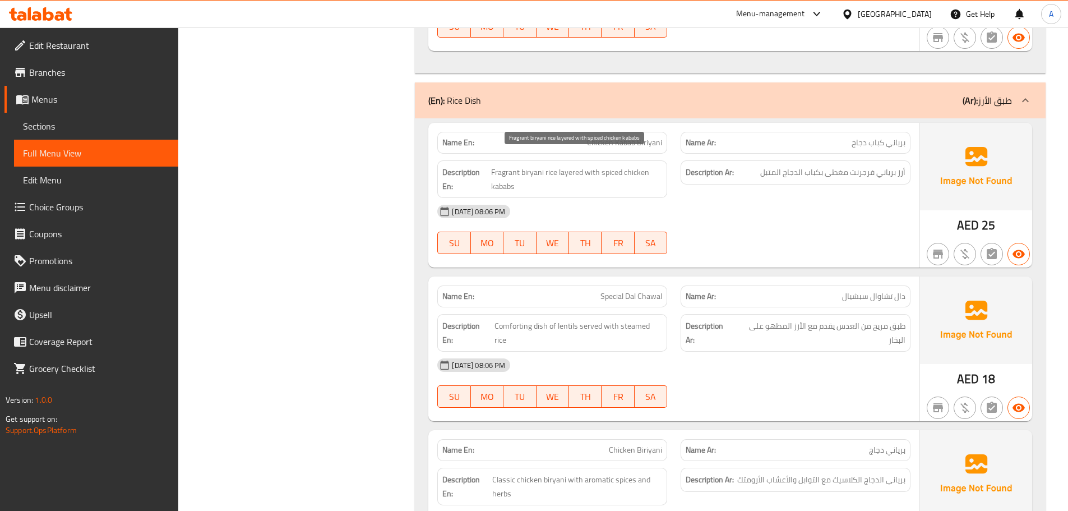
drag, startPoint x: 549, startPoint y: 156, endPoint x: 570, endPoint y: 166, distance: 23.6
click at [549, 165] on span "Fragrant biryani rice layered with spiced chicken kababs" at bounding box center [576, 178] width 171 height 27
click at [721, 217] on div "09-09-2025 08:06 PM SU MO TU WE TH FR SA" at bounding box center [673, 229] width 486 height 63
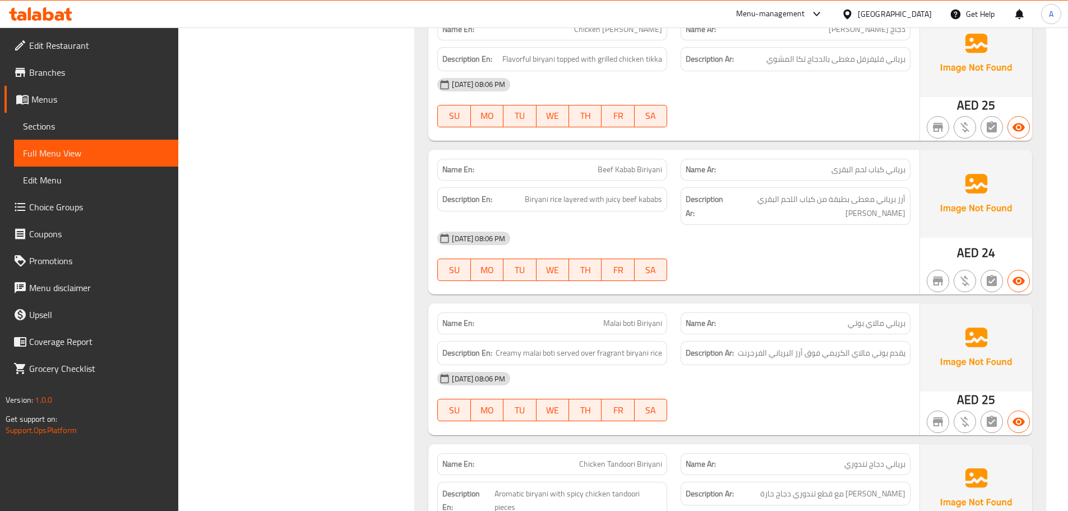
scroll to position [6644, 0]
click at [609, 163] on span "Beef Kabab Biriyani" at bounding box center [629, 169] width 64 height 12
drag, startPoint x: 609, startPoint y: 153, endPoint x: 646, endPoint y: 151, distance: 37.1
click at [646, 163] on span "Beef Kabab Biriyani" at bounding box center [629, 169] width 64 height 12
copy span "Beef Kabab Biriyani"
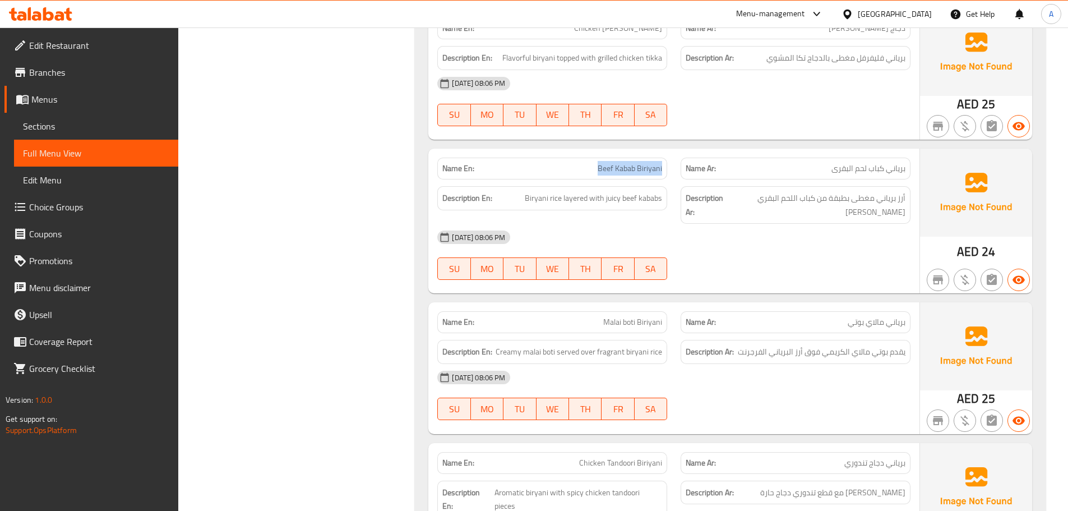
scroll to position [6756, 0]
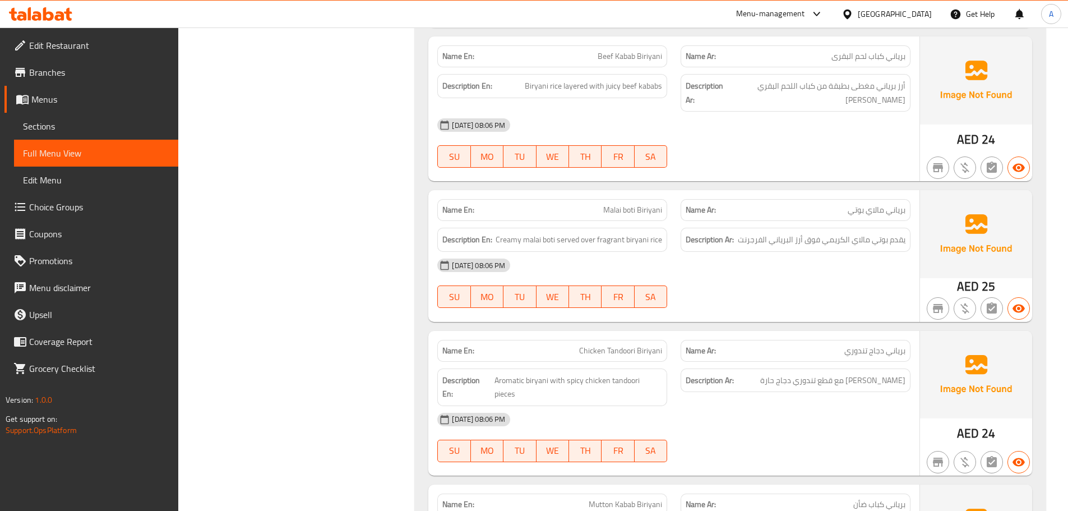
drag, startPoint x: 588, startPoint y: 204, endPoint x: 721, endPoint y: 216, distance: 132.8
click at [700, 206] on div "Name En: Malai boti Biriyani Name Ar: برياني مالاي بوتي" at bounding box center [673, 209] width 486 height 35
click at [744, 254] on div "[DATE] 08:06 PM" at bounding box center [673, 265] width 486 height 27
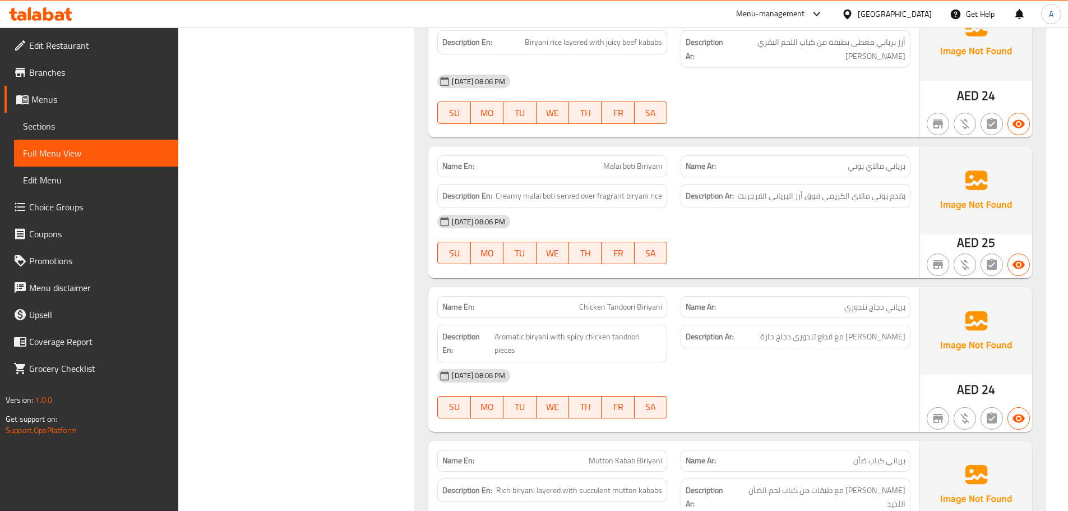
scroll to position [6868, 0]
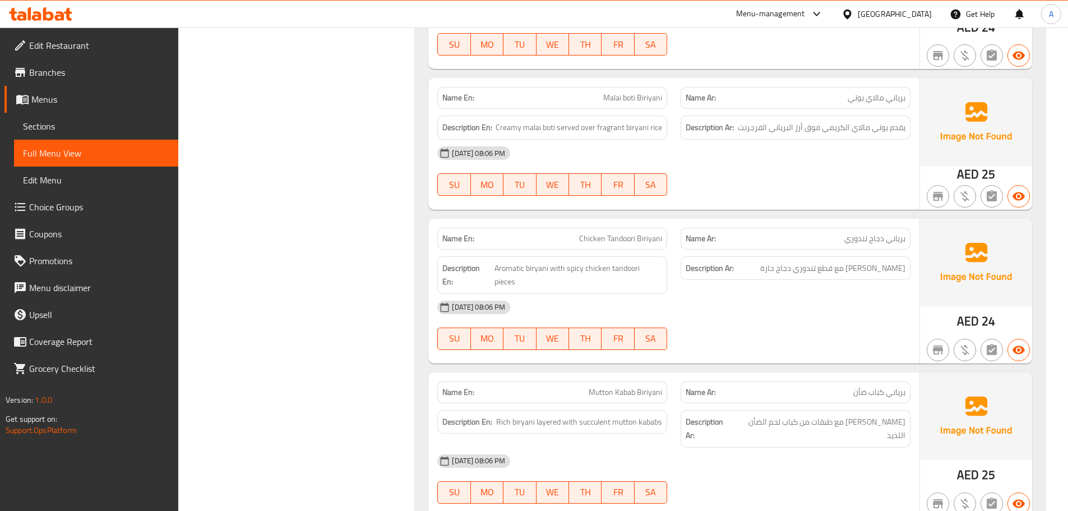
click at [734, 299] on div "09-09-2025 08:06 PM SU MO TU WE TH FR SA" at bounding box center [673, 325] width 486 height 63
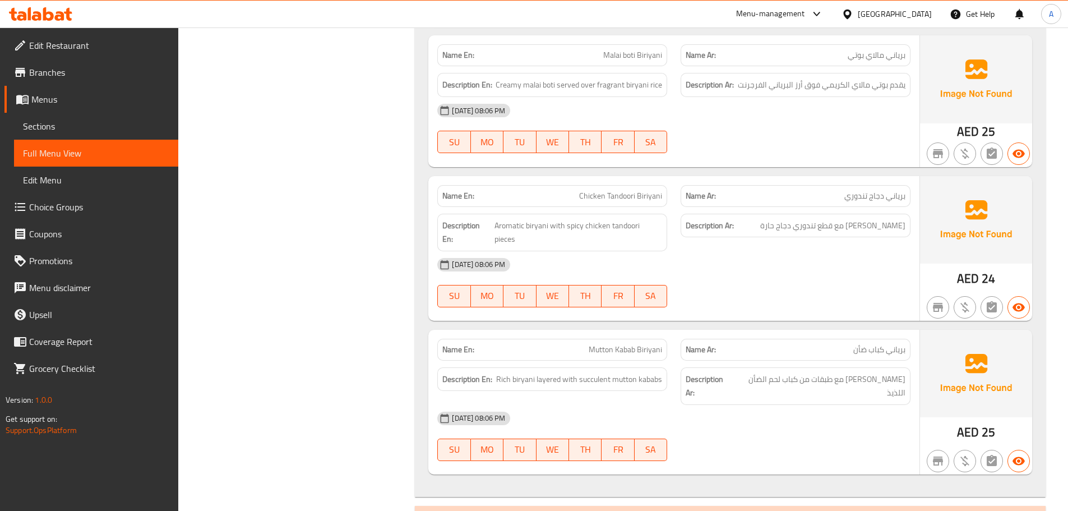
scroll to position [6913, 0]
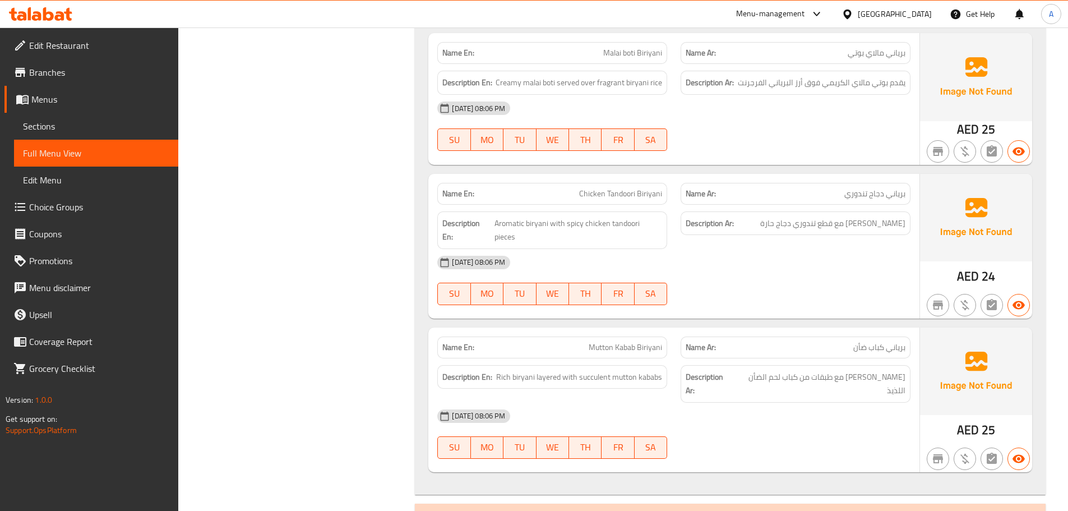
click at [591, 188] on span "Chicken Tandoori Biriyani" at bounding box center [620, 194] width 83 height 12
drag, startPoint x: 591, startPoint y: 180, endPoint x: 639, endPoint y: 177, distance: 48.8
click at [639, 188] on span "Chicken Tandoori Biriyani" at bounding box center [620, 194] width 83 height 12
copy span "Chicken Tandoori Biriyani"
drag, startPoint x: 593, startPoint y: 321, endPoint x: 707, endPoint y: 308, distance: 115.0
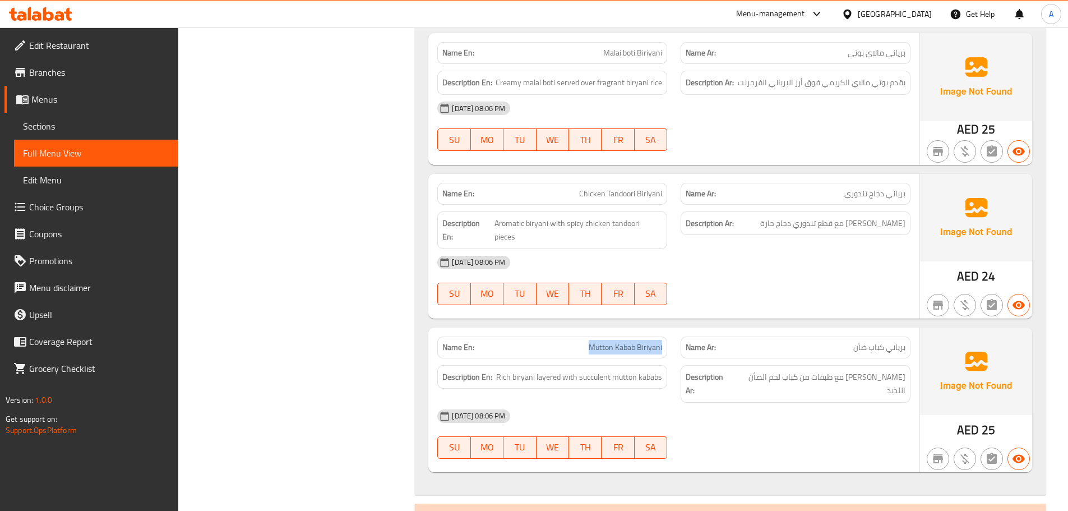
click at [677, 330] on div "Name En: Mutton Kabab Biriyani Name Ar: برياني كباب ضأن" at bounding box center [673, 347] width 486 height 35
click at [763, 298] on div at bounding box center [795, 304] width 243 height 13
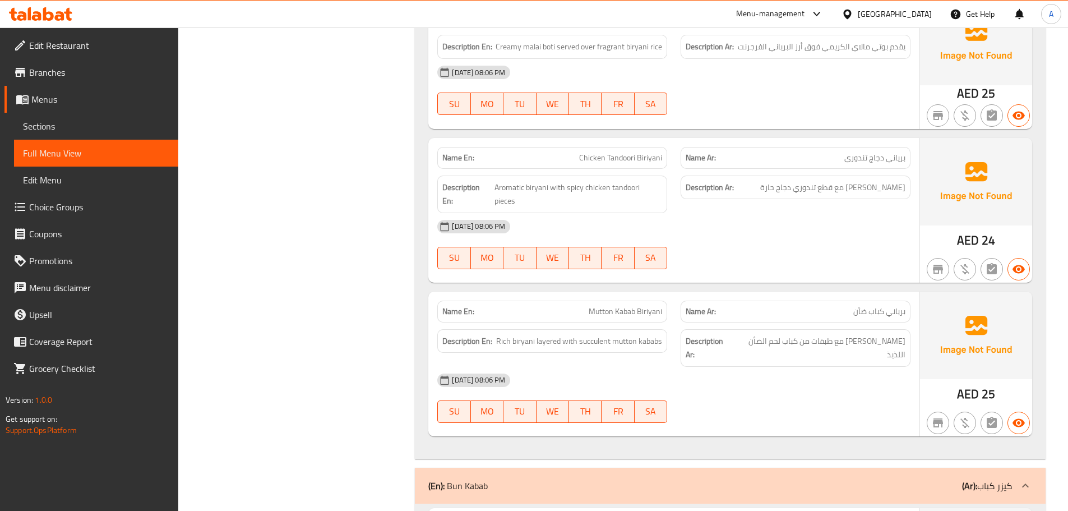
scroll to position [7025, 0]
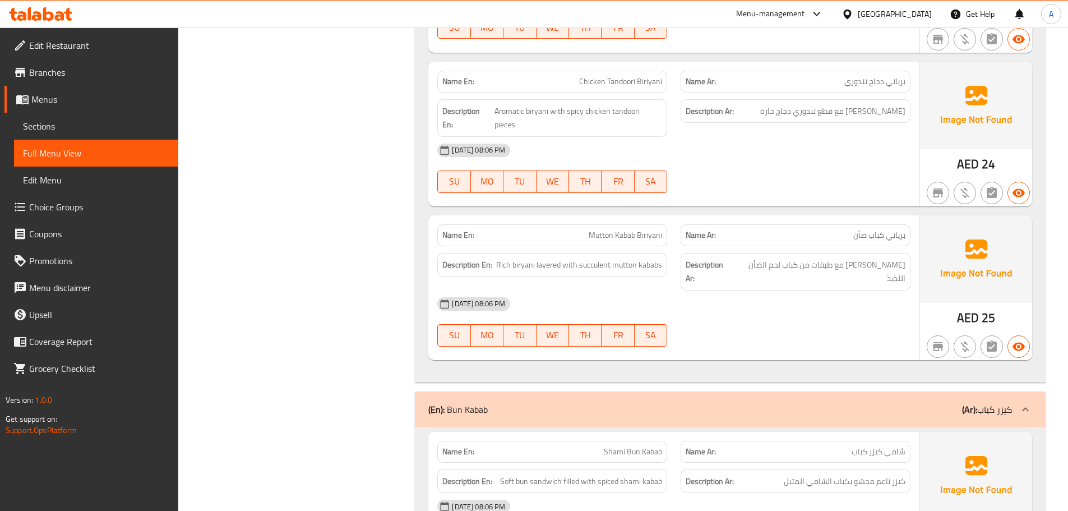
click at [825, 290] on div "09-09-2025 08:06 PM SU MO TU WE TH FR SA" at bounding box center [673, 321] width 486 height 63
drag, startPoint x: 881, startPoint y: 236, endPoint x: 718, endPoint y: 234, distance: 162.5
click at [735, 258] on h6 "Description Ar: برياني غني مع طبقات من كباب لحم الضأن اللذيذ" at bounding box center [795, 271] width 220 height 27
drag, startPoint x: 536, startPoint y: 239, endPoint x: 670, endPoint y: 245, distance: 134.0
click at [663, 253] on div "Description En: Rich biryani layered with succulent mutton kababs" at bounding box center [552, 265] width 230 height 24
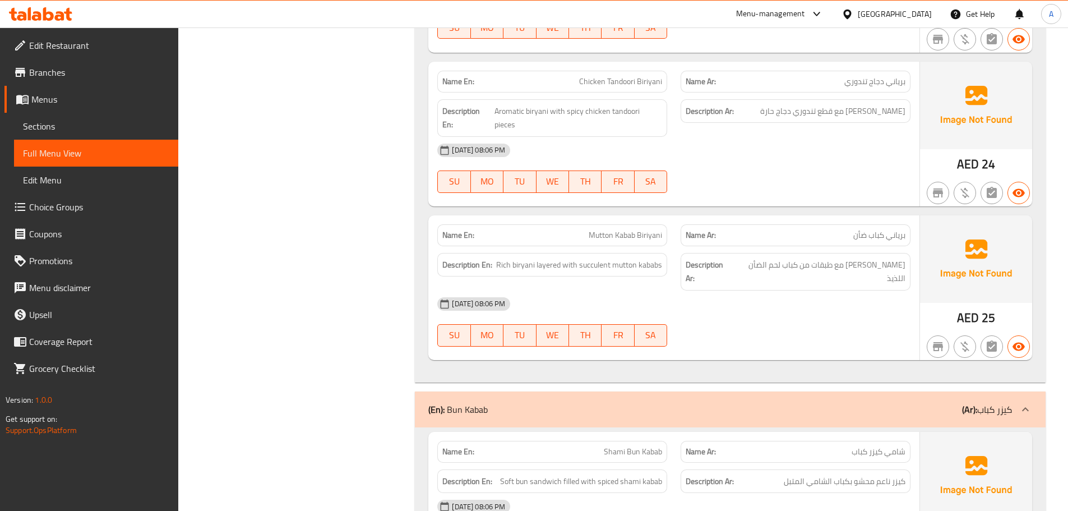
click at [716, 296] on div "09-09-2025 08:06 PM SU MO TU WE TH FR SA" at bounding box center [673, 321] width 486 height 63
click at [594, 258] on span "Rich biryani layered with succulent mutton kababs" at bounding box center [579, 265] width 166 height 14
copy span "succulent"
click at [602, 229] on span "Mutton Kabab Biriyani" at bounding box center [624, 235] width 73 height 12
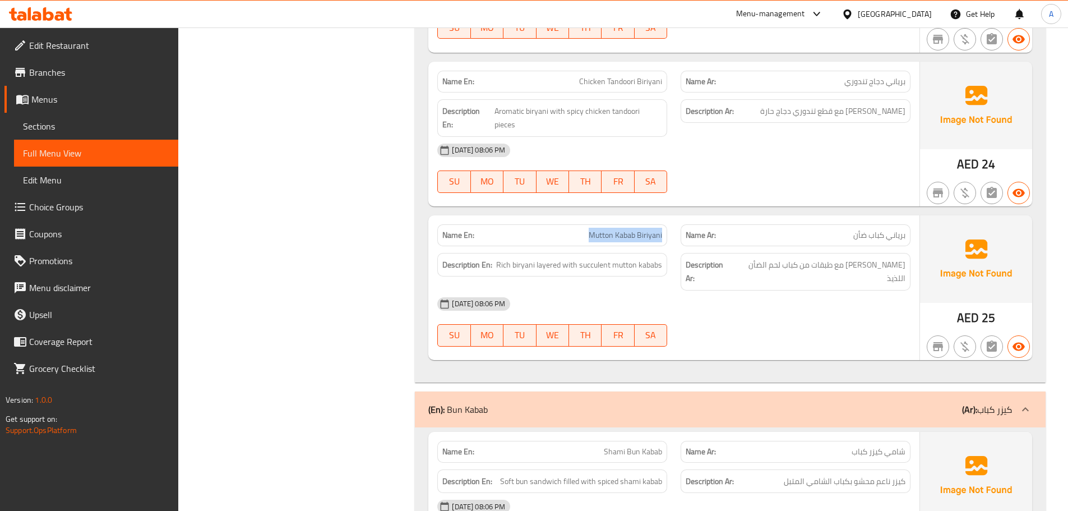
drag, startPoint x: 602, startPoint y: 205, endPoint x: 651, endPoint y: 210, distance: 49.0
click at [651, 229] on span "Mutton Kabab Biriyani" at bounding box center [624, 235] width 73 height 12
copy span "Mutton Kabab Biriyani"
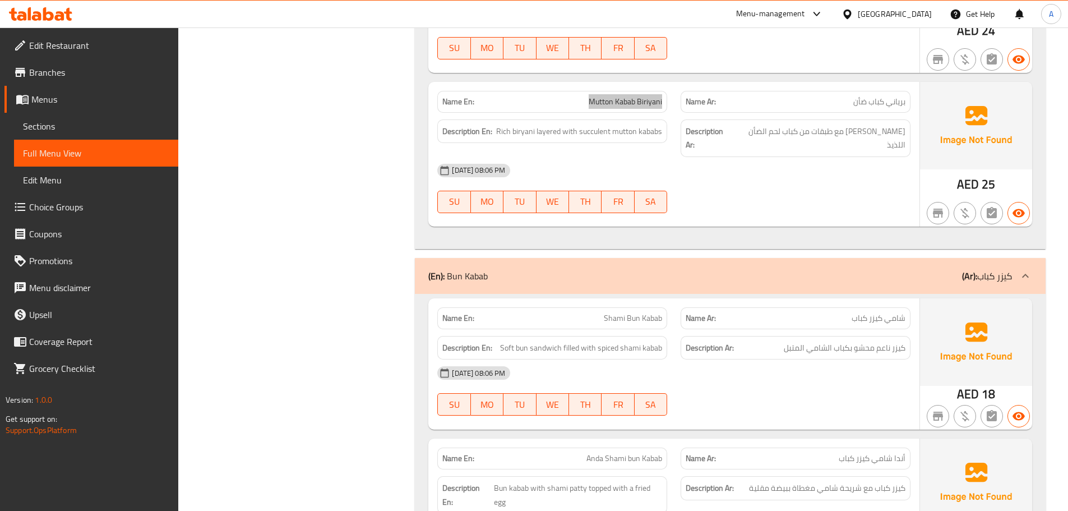
scroll to position [7193, 0]
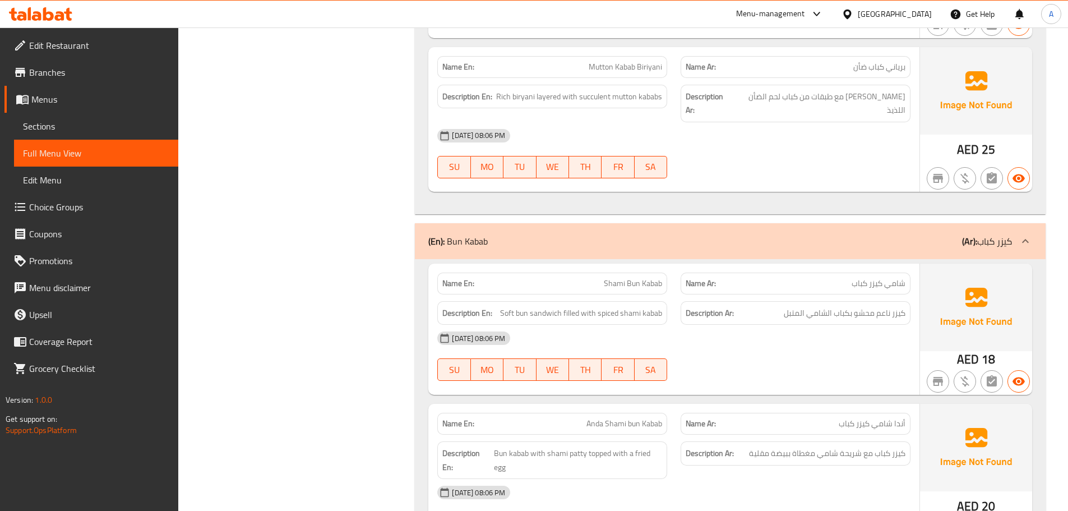
click at [770, 324] on div "09-09-2025 08:06 PM SU MO TU WE TH FR SA" at bounding box center [673, 355] width 486 height 63
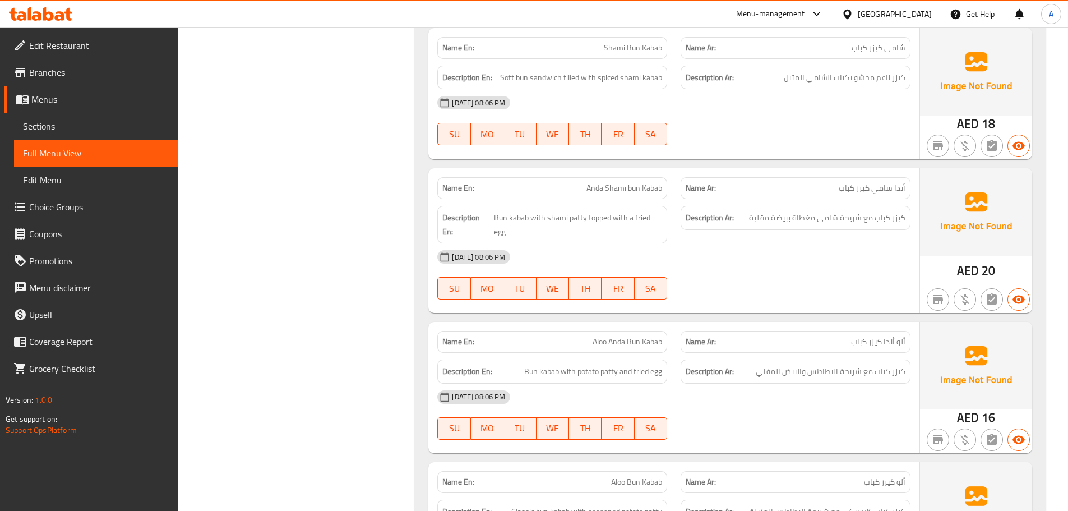
scroll to position [7451, 0]
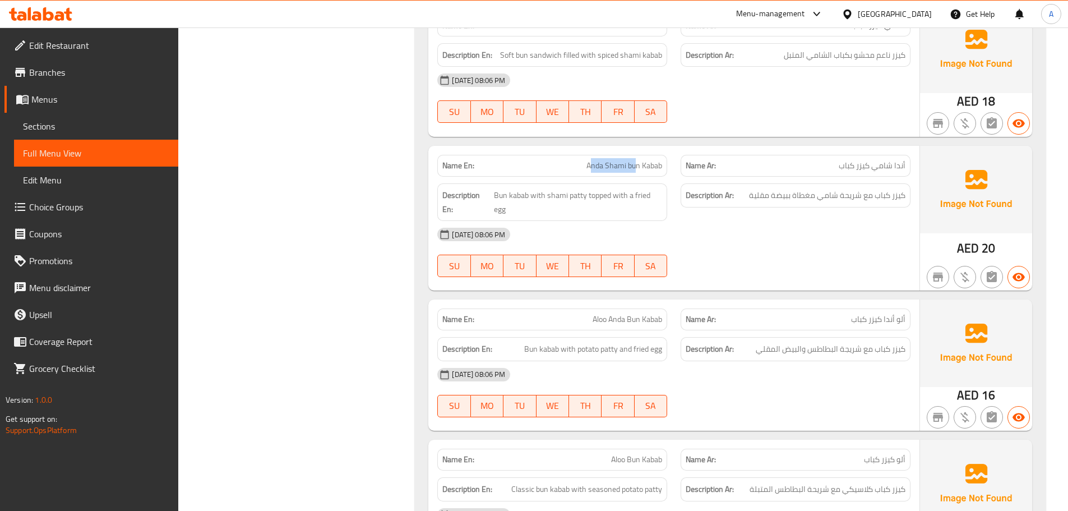
drag, startPoint x: 589, startPoint y: 133, endPoint x: 714, endPoint y: 147, distance: 125.8
click at [690, 146] on div "Name En: Anda Shami bun Kabab Name Ar: أندا شامي كيزر كباب Description En: Bun …" at bounding box center [673, 218] width 491 height 145
drag, startPoint x: 808, startPoint y: 234, endPoint x: 781, endPoint y: 243, distance: 28.9
click at [808, 270] on div at bounding box center [795, 276] width 243 height 13
drag, startPoint x: 897, startPoint y: 156, endPoint x: 823, endPoint y: 155, distance: 73.4
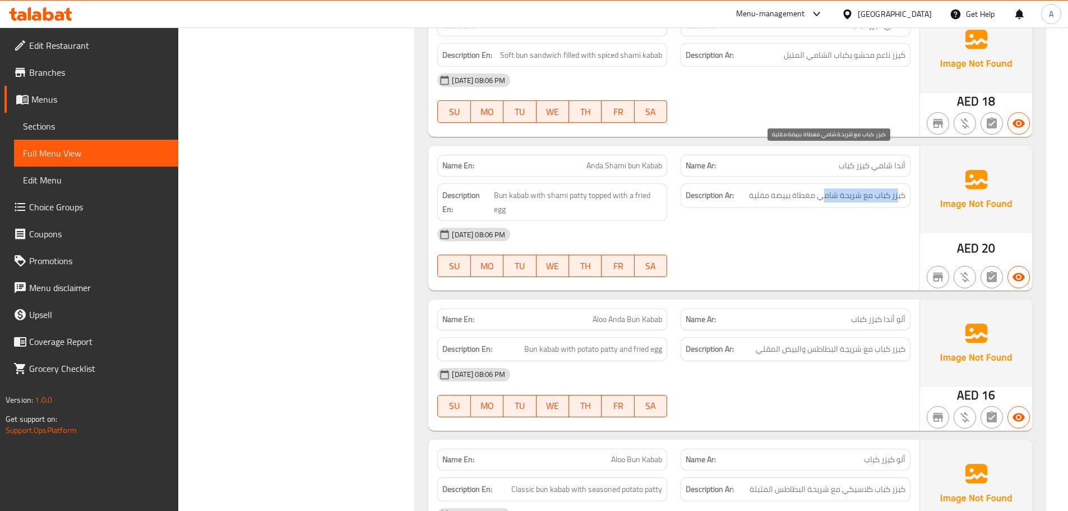
click at [823, 188] on span "كيزر كباب مع شريحة شامي مغطاة ببيضة مقلية" at bounding box center [827, 195] width 156 height 14
drag, startPoint x: 802, startPoint y: 155, endPoint x: 744, endPoint y: 157, distance: 58.9
click at [765, 188] on span "كيزر كباب مع شريحة شامي مغطاة ببيضة مقلية" at bounding box center [827, 195] width 156 height 14
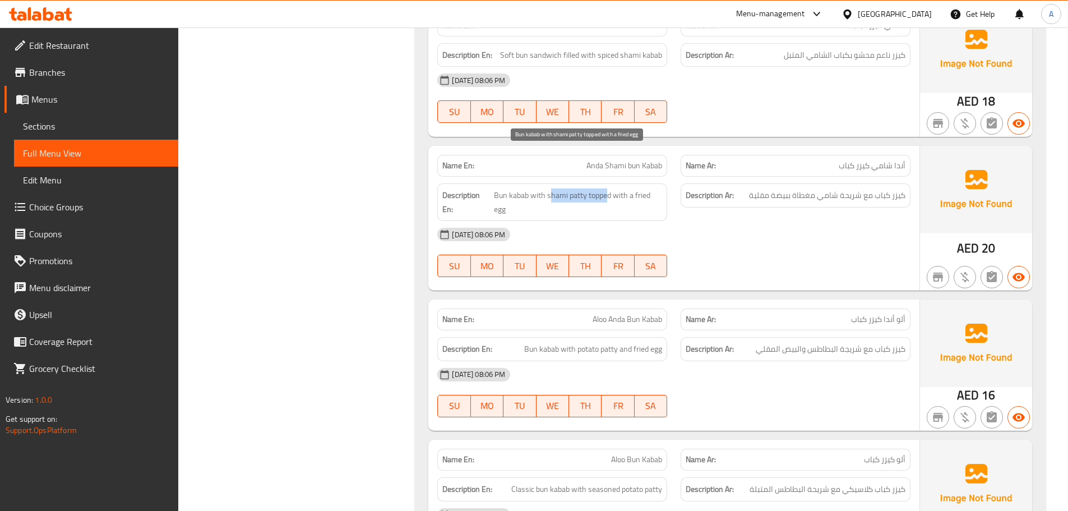
drag, startPoint x: 549, startPoint y: 154, endPoint x: 671, endPoint y: 182, distance: 124.8
click at [634, 188] on span "Bun kabab with shami patty topped with a fried egg" at bounding box center [578, 201] width 168 height 27
click at [712, 221] on div "[DATE] 08:06 PM" at bounding box center [673, 234] width 486 height 27
click at [517, 188] on span "Bun kabab with shami patty topped with a fried egg" at bounding box center [578, 201] width 168 height 27
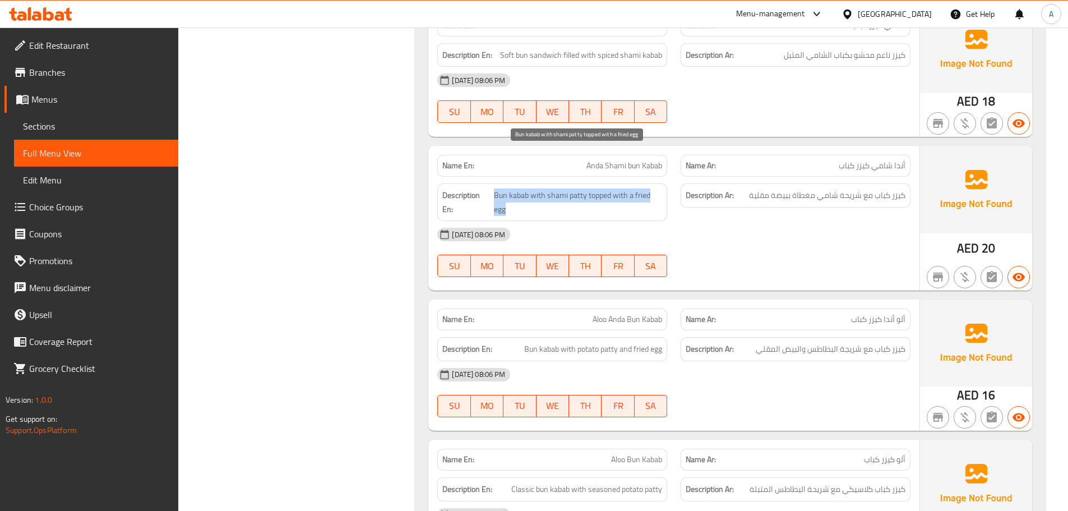
drag, startPoint x: 517, startPoint y: 159, endPoint x: 586, endPoint y: 168, distance: 69.5
click at [524, 188] on span "Bun kabab with shami patty topped with a fried egg" at bounding box center [578, 201] width 168 height 27
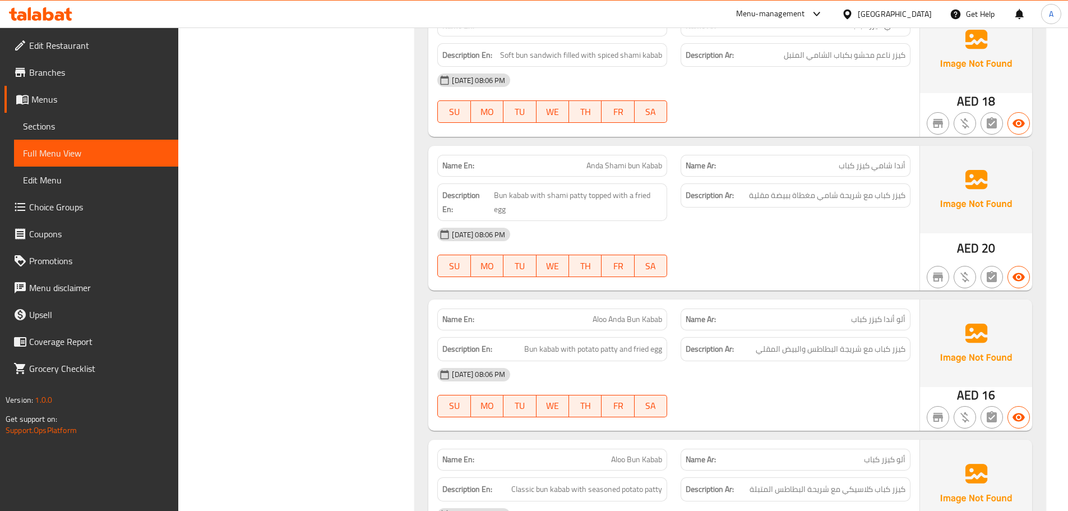
click at [718, 221] on div "[DATE] 08:06 PM" at bounding box center [673, 234] width 486 height 27
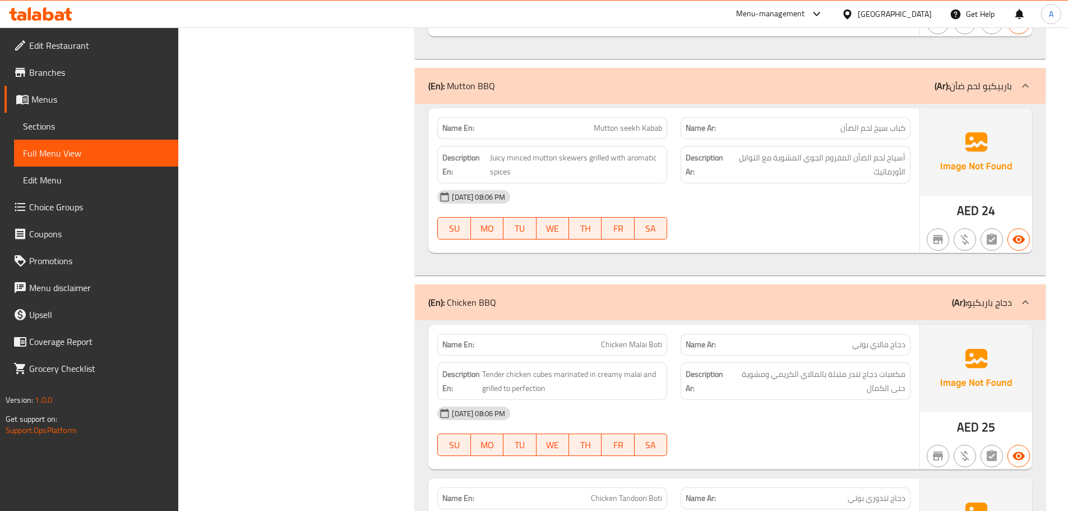
scroll to position [8280, 0]
click at [611, 121] on span "Mutton seekh Kabab" at bounding box center [627, 127] width 68 height 12
drag, startPoint x: 611, startPoint y: 86, endPoint x: 646, endPoint y: 90, distance: 35.6
click at [646, 121] on span "Mutton seekh Kabab" at bounding box center [627, 127] width 68 height 12
copy span "Mutton seekh Kabab"
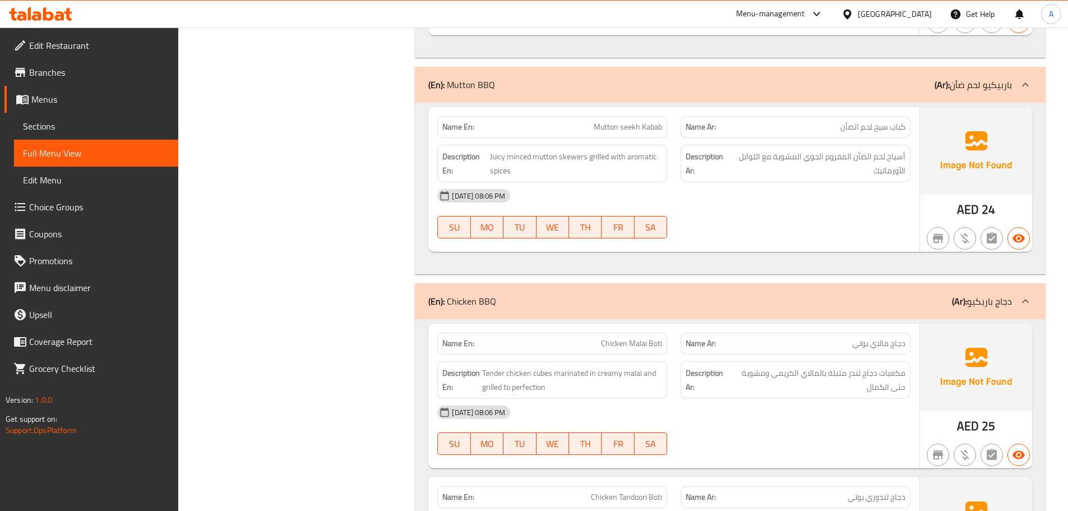
drag, startPoint x: 584, startPoint y: 304, endPoint x: 704, endPoint y: 337, distance: 124.4
click at [672, 323] on div "Name En: Chicken Malai Boti Name Ar: دجاج مالاي بوتي Description En: Tender chi…" at bounding box center [673, 395] width 491 height 145
click at [720, 398] on div "[DATE] 08:06 PM" at bounding box center [673, 411] width 486 height 27
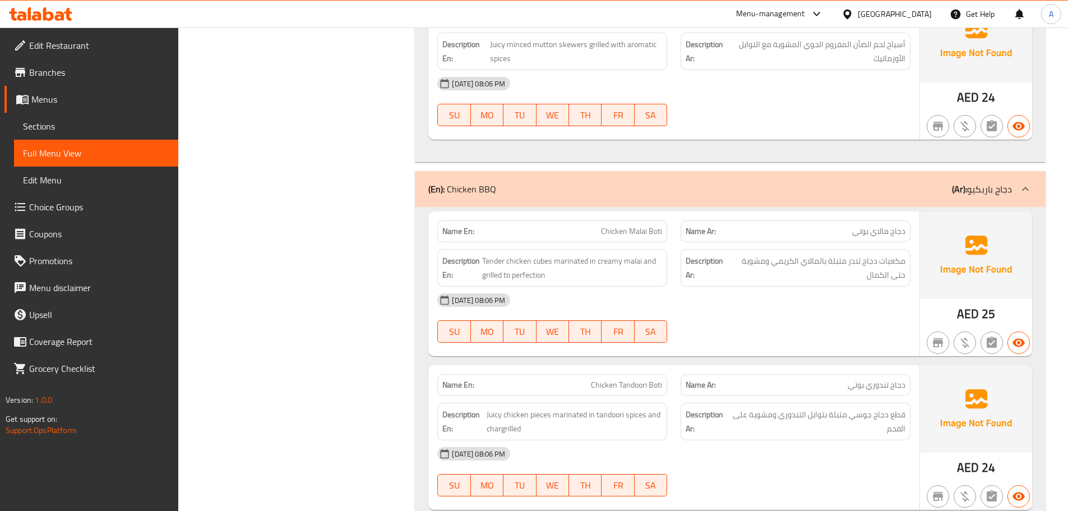
scroll to position [8448, 0]
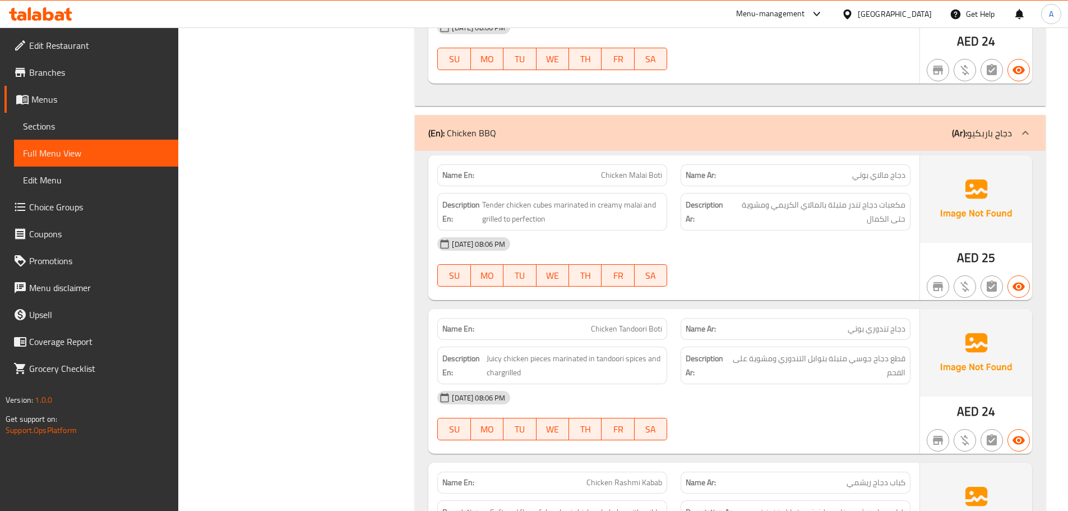
drag, startPoint x: 582, startPoint y: 145, endPoint x: 750, endPoint y: 193, distance: 174.7
click at [662, 164] on div "Name En: Chicken Malai Boti" at bounding box center [552, 175] width 230 height 22
click at [767, 230] on div "09-09-2025 08:06 PM SU MO TU WE TH FR SA" at bounding box center [673, 261] width 486 height 63
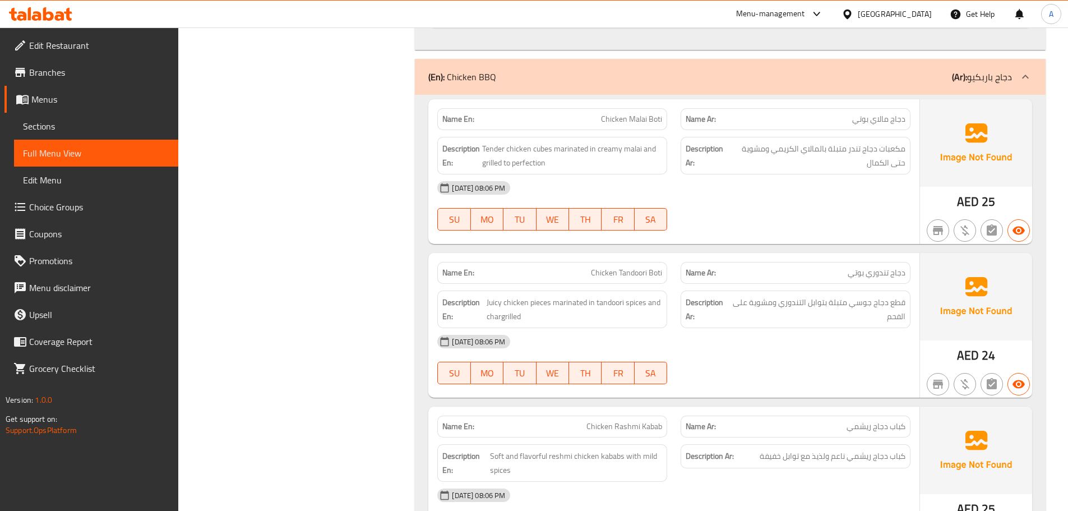
drag, startPoint x: 591, startPoint y: 77, endPoint x: 687, endPoint y: 116, distance: 103.3
click at [659, 99] on div "Name En: Chicken Malai Boti Name Ar: دجاج مالاي بوتي Description En: Tender chi…" at bounding box center [673, 171] width 491 height 145
click at [717, 174] on div "[DATE] 08:06 PM" at bounding box center [673, 187] width 486 height 27
click at [898, 142] on span "مكعبات دجاج تندر متبلة بالمالاي الكريمي ومشوية حتى الكمال" at bounding box center [817, 155] width 176 height 27
drag, startPoint x: 898, startPoint y: 105, endPoint x: 846, endPoint y: 104, distance: 51.6
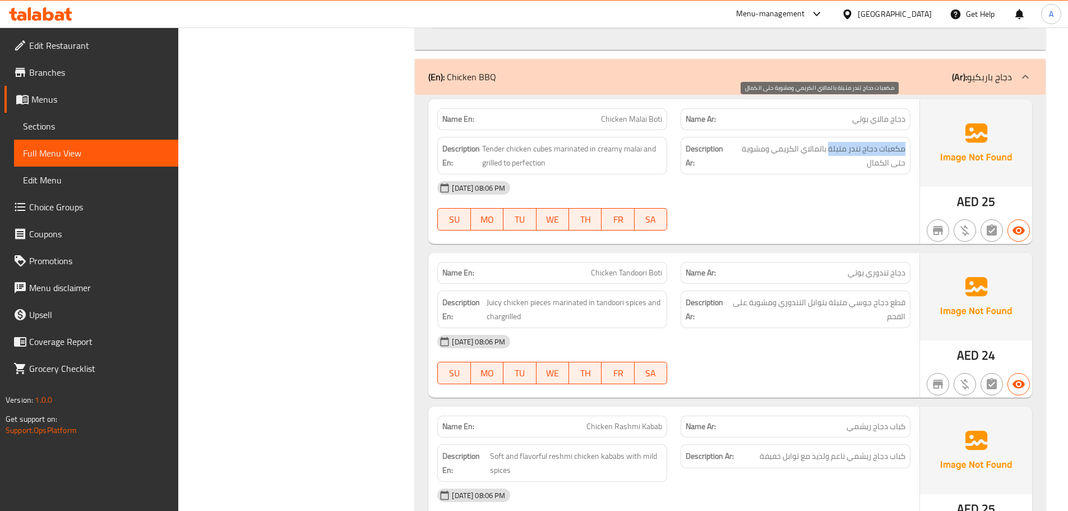
click at [846, 142] on span "مكعبات دجاج تندر متبلة بالمالاي الكريمي ومشوية حتى الكمال" at bounding box center [817, 155] width 176 height 27
click at [808, 142] on span "مكعبات دجاج تندر متبلة بالمالاي الكريمي ومشوية حتى الكمال" at bounding box center [817, 155] width 176 height 27
drag, startPoint x: 808, startPoint y: 110, endPoint x: 767, endPoint y: 112, distance: 41.0
click at [767, 142] on span "مكعبات دجاج تندر متبلة بالمالاي الكريمي ومشوية حتى الكمال" at bounding box center [817, 155] width 176 height 27
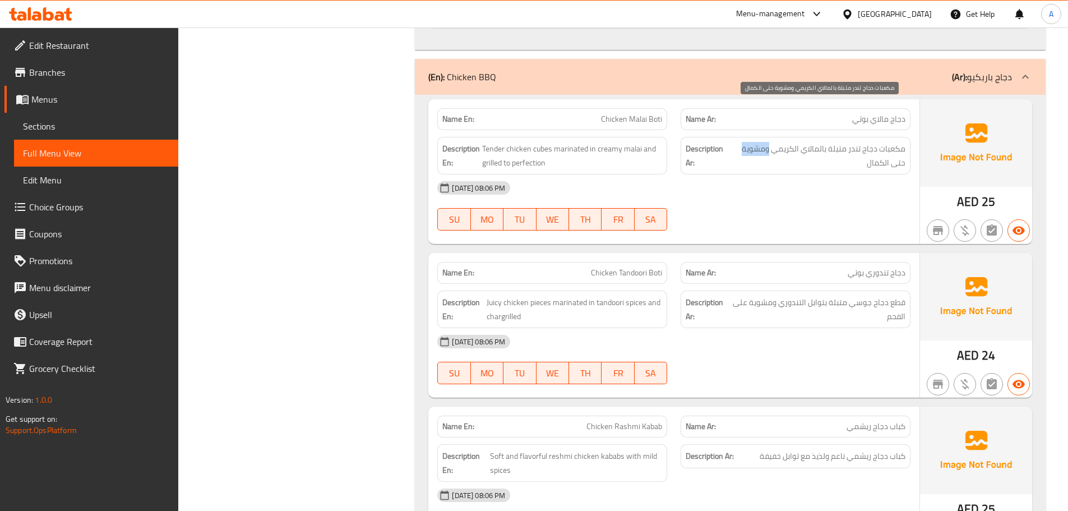
click at [767, 142] on span "مكعبات دجاج تندر متبلة بالمالاي الكريمي ومشوية حتى الكمال" at bounding box center [817, 155] width 176 height 27
click at [767, 174] on div "09-09-2025 08:06 PM SU MO TU WE TH FR SA" at bounding box center [673, 205] width 486 height 63
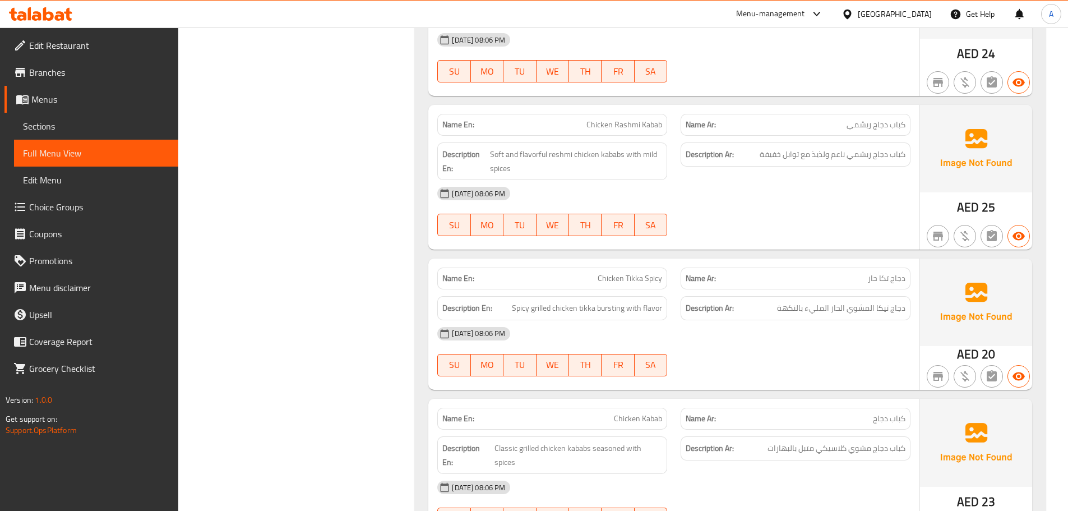
scroll to position [8807, 0]
click at [791, 212] on div "Name En: Chicken Malai Boti Name Ar: دجاج مالاي بوتي Description En: Tender chi…" at bounding box center [730, 331] width 630 height 1079
drag, startPoint x: 891, startPoint y: 111, endPoint x: 788, endPoint y: 113, distance: 103.1
click at [788, 146] on span "كباب دجاج ريشمي ناعم ولذيذ مع توابل خفيفة" at bounding box center [832, 153] width 146 height 14
drag, startPoint x: 584, startPoint y: 113, endPoint x: 647, endPoint y: 137, distance: 66.5
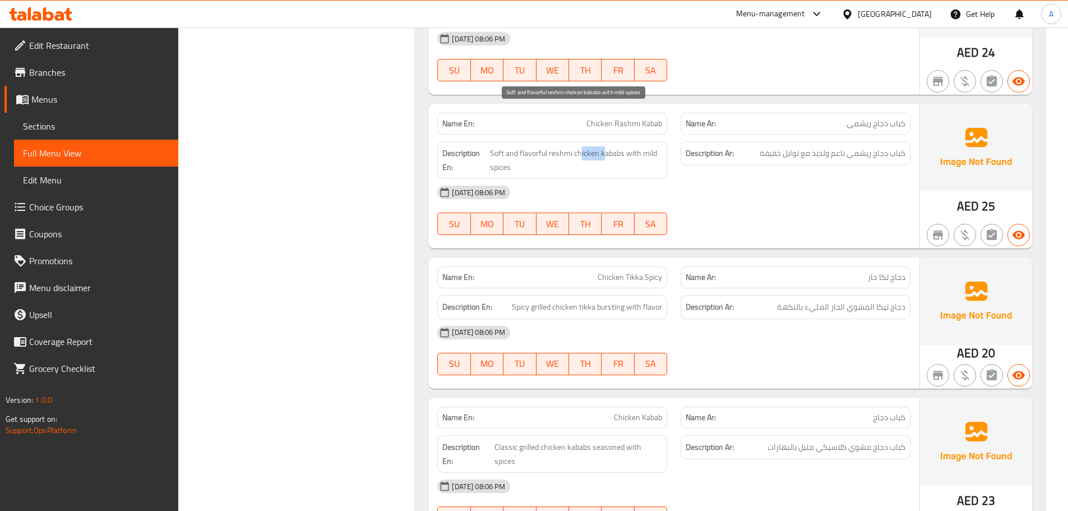
click at [630, 146] on span "Soft and flavorful reshmi chicken kababs with mild spices" at bounding box center [576, 159] width 172 height 27
click at [711, 179] on div "09-09-2025 08:06 PM SU MO TU WE TH FR SA" at bounding box center [673, 210] width 486 height 63
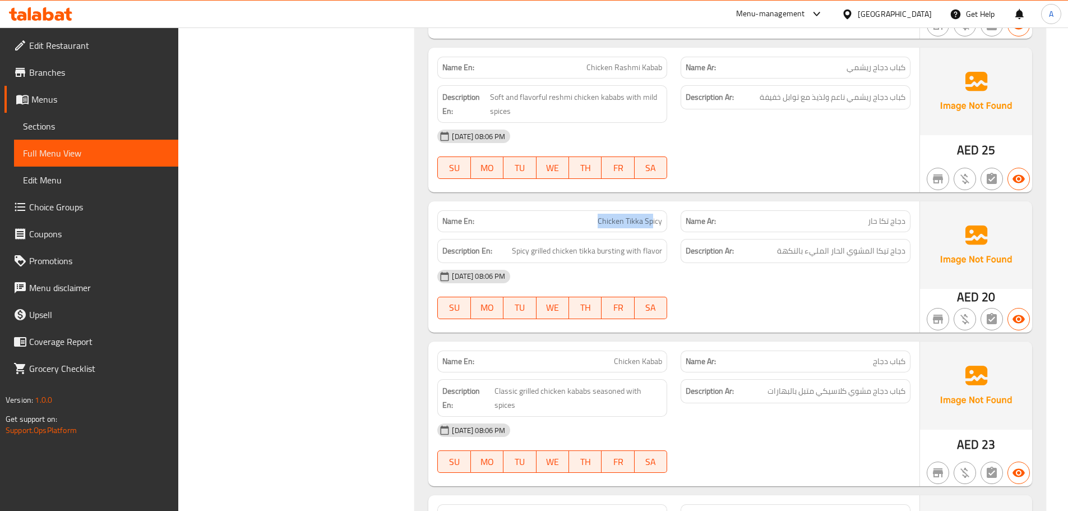
drag, startPoint x: 639, startPoint y: 186, endPoint x: 681, endPoint y: 207, distance: 47.1
click at [658, 210] on div "Name En: Chicken Tikka Spicy" at bounding box center [552, 221] width 230 height 22
click at [779, 263] on div "[DATE] 08:06 PM" at bounding box center [673, 276] width 486 height 27
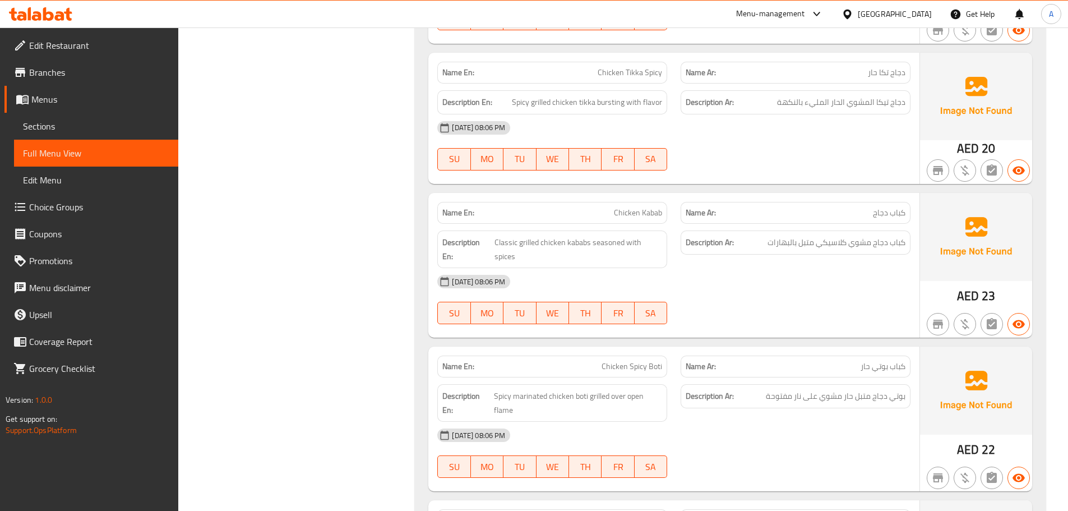
scroll to position [9031, 0]
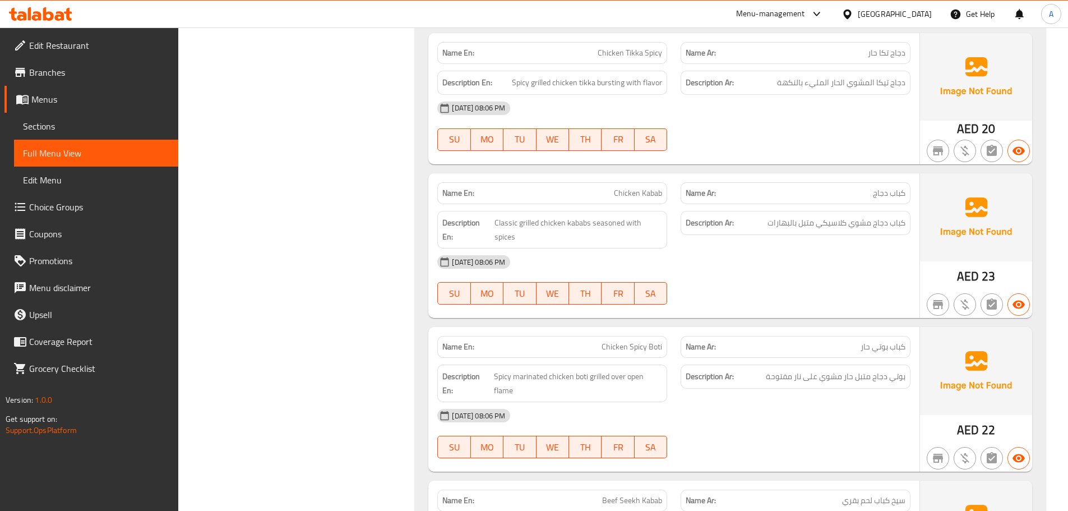
drag, startPoint x: 849, startPoint y: 245, endPoint x: 835, endPoint y: 243, distance: 14.1
click at [848, 298] on div at bounding box center [795, 304] width 243 height 13
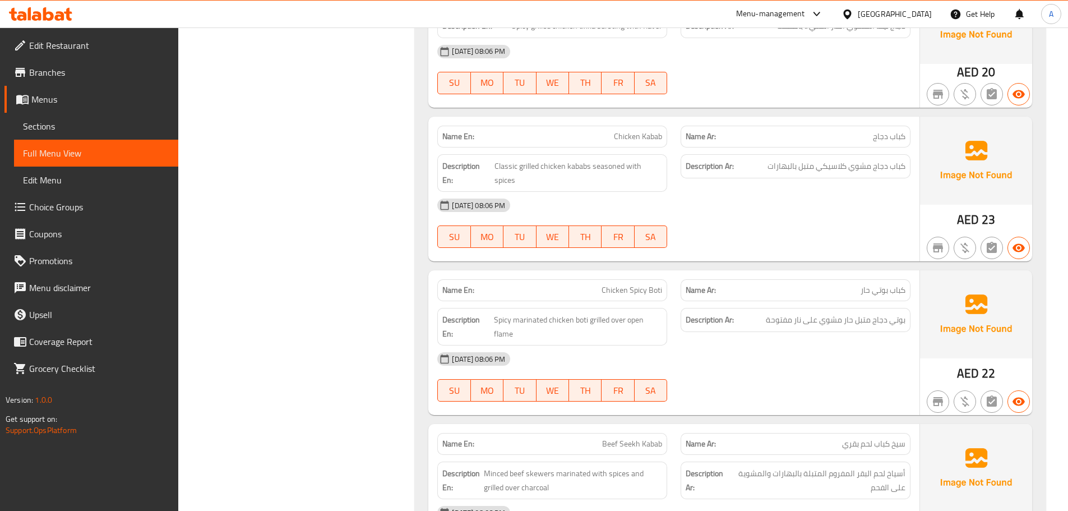
scroll to position [9087, 0]
drag, startPoint x: 887, startPoint y: 124, endPoint x: 793, endPoint y: 124, distance: 93.6
click at [793, 160] on span "كباب دجاج مشوي كلاسيكي متبل بالبهارات" at bounding box center [836, 167] width 138 height 14
drag, startPoint x: 796, startPoint y: 149, endPoint x: 779, endPoint y: 160, distance: 20.5
click at [791, 192] on div "[DATE] 08:06 PM" at bounding box center [673, 205] width 486 height 27
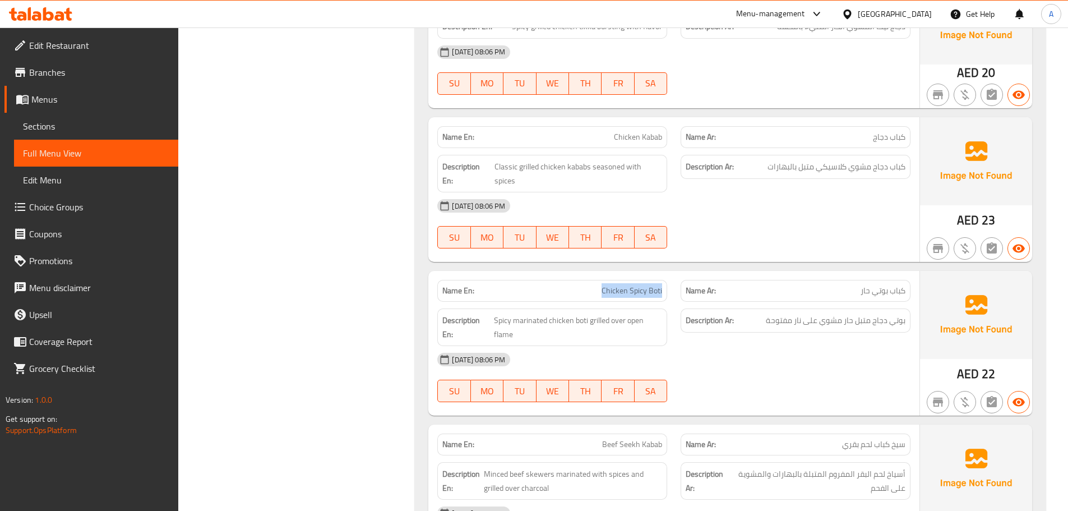
drag, startPoint x: 588, startPoint y: 235, endPoint x: 700, endPoint y: 237, distance: 112.1
click at [690, 273] on div "Name En: Chicken Spicy Boti Name Ar: كباب بوتي حار" at bounding box center [673, 290] width 486 height 35
click at [779, 192] on div "09-09-2025 08:06 PM SU MO TU WE TH FR SA" at bounding box center [673, 223] width 486 height 63
click at [613, 285] on span "Chicken Spicy Boti" at bounding box center [631, 291] width 61 height 12
drag, startPoint x: 613, startPoint y: 238, endPoint x: 659, endPoint y: 238, distance: 46.5
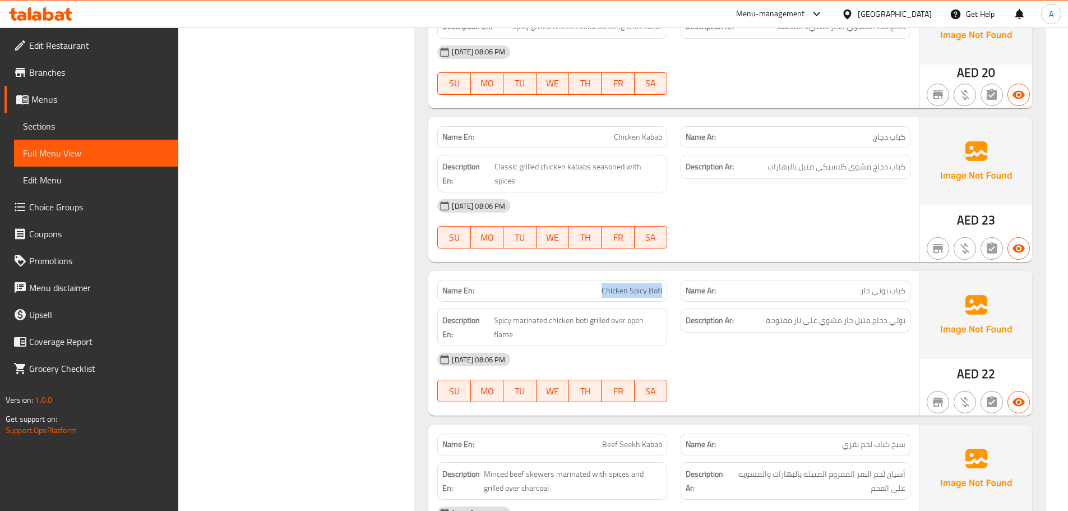
click at [659, 285] on span "Chicken Spicy Boti" at bounding box center [631, 291] width 61 height 12
copy span "Chicken Spicy Boti"
click at [771, 395] on div at bounding box center [795, 401] width 243 height 13
click at [815, 346] on div "[DATE] 08:06 PM" at bounding box center [673, 359] width 486 height 27
drag, startPoint x: 872, startPoint y: 267, endPoint x: 804, endPoint y: 267, distance: 68.4
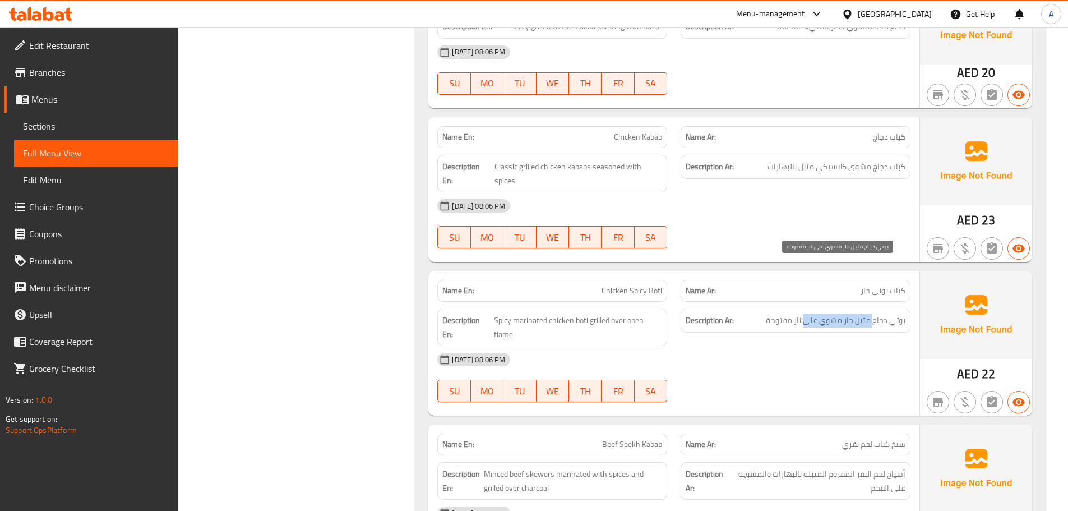
click at [804, 313] on span "بوتي دجاج متبل حار مشوي على نار مفتوحة" at bounding box center [835, 320] width 140 height 14
click at [798, 346] on div "[DATE] 08:06 PM" at bounding box center [673, 359] width 486 height 27
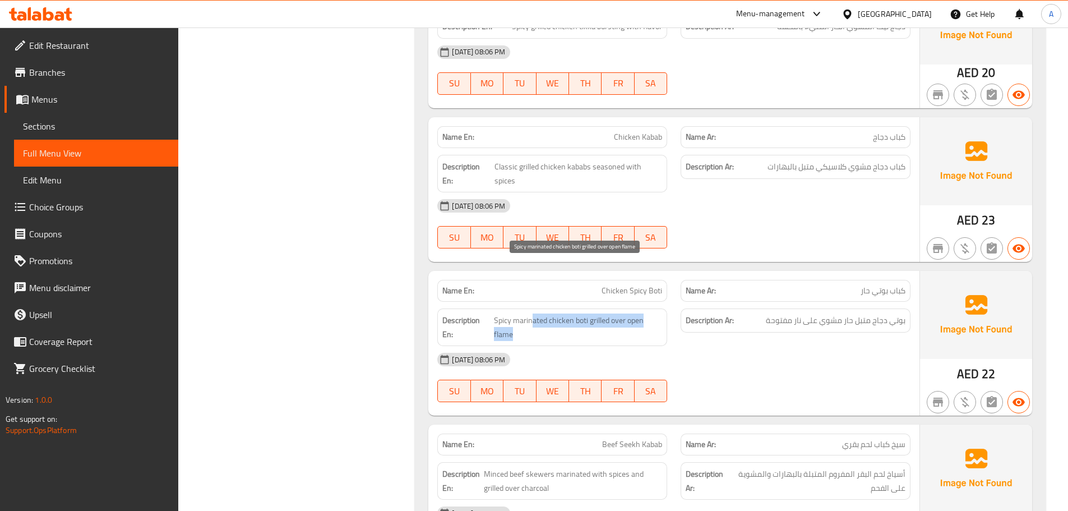
drag, startPoint x: 533, startPoint y: 266, endPoint x: 671, endPoint y: 299, distance: 142.2
click at [629, 313] on span "Spicy marinated chicken boti grilled over open flame" at bounding box center [578, 326] width 168 height 27
click at [762, 346] on div "09-09-2025 08:06 PM SU MO TU WE TH FR SA" at bounding box center [673, 377] width 486 height 63
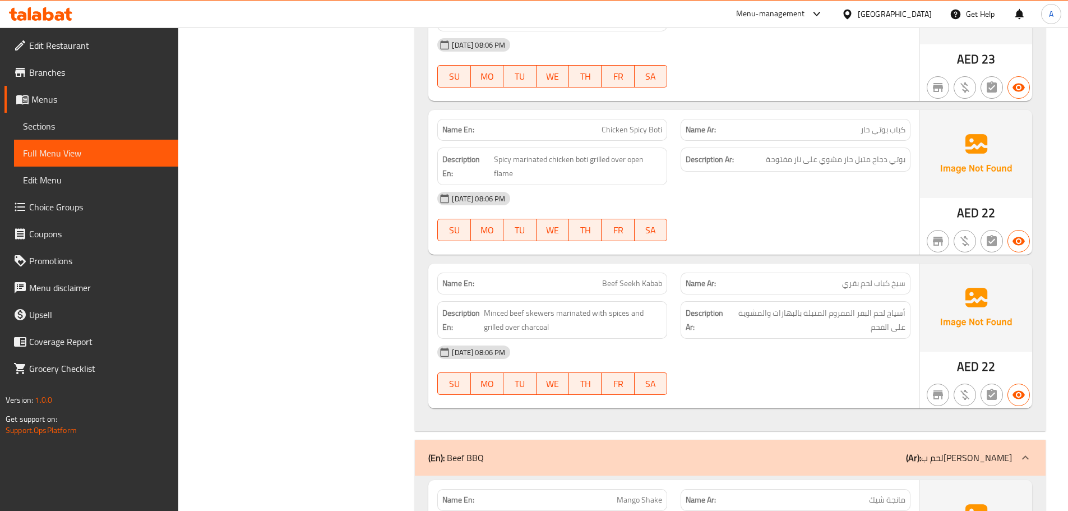
scroll to position [9255, 0]
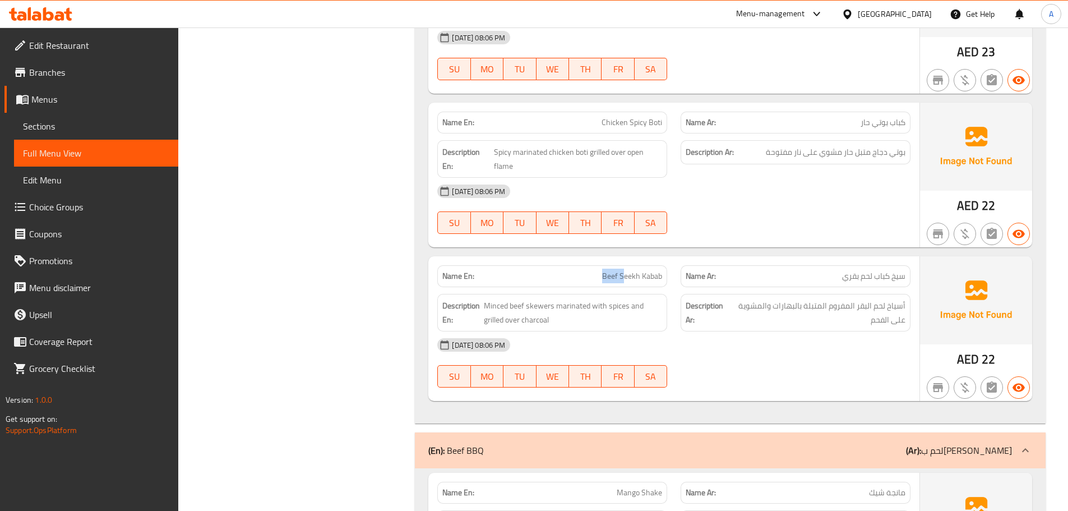
drag, startPoint x: 586, startPoint y: 225, endPoint x: 662, endPoint y: 249, distance: 79.9
click at [625, 270] on p "Name En: Beef Seekh Kabab" at bounding box center [552, 276] width 220 height 12
click at [693, 331] on div "[DATE] 08:06 PM" at bounding box center [673, 344] width 486 height 27
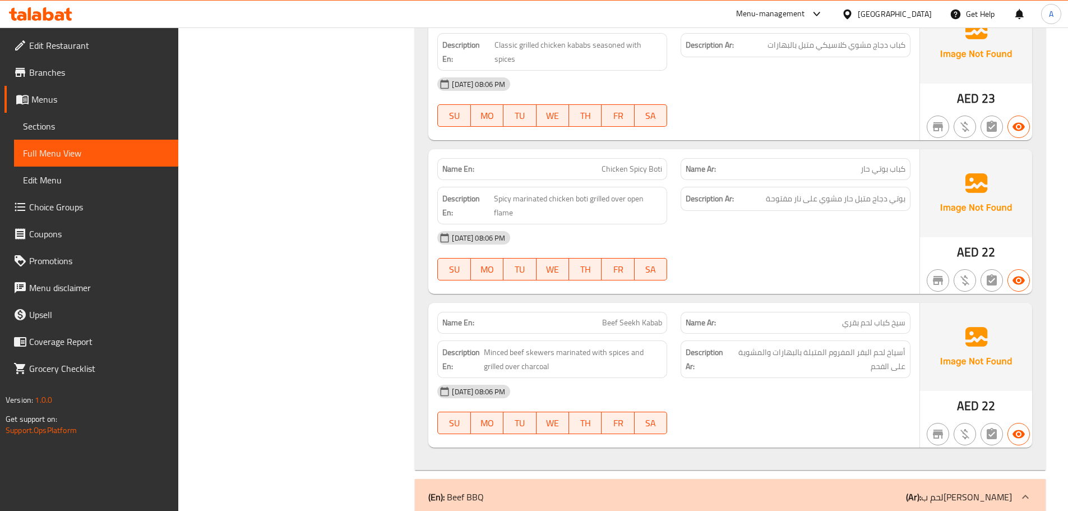
scroll to position [9199, 0]
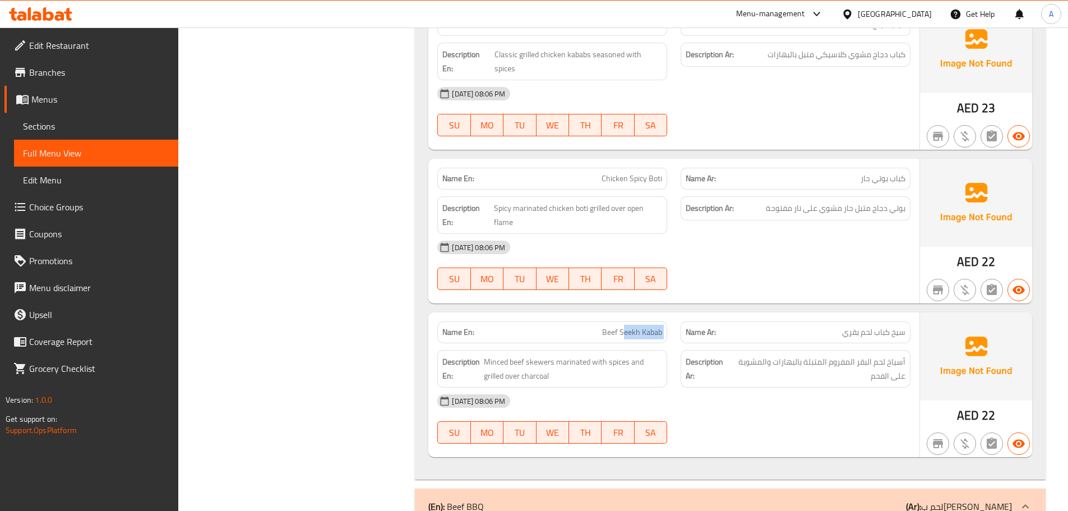
drag, startPoint x: 625, startPoint y: 275, endPoint x: 688, endPoint y: 281, distance: 62.6
click at [688, 314] on div "Name En: Beef Seekh Kabab Name Ar: سيخ كباب لحم بقري" at bounding box center [673, 331] width 486 height 35
click at [792, 355] on span "أسياخ لحم البقر المفروم المتبلة بالبهارات والمشوية على الفحم" at bounding box center [817, 368] width 176 height 27
click at [610, 326] on span "Beef Seekh Kabab" at bounding box center [632, 332] width 60 height 12
drag, startPoint x: 610, startPoint y: 282, endPoint x: 648, endPoint y: 282, distance: 38.1
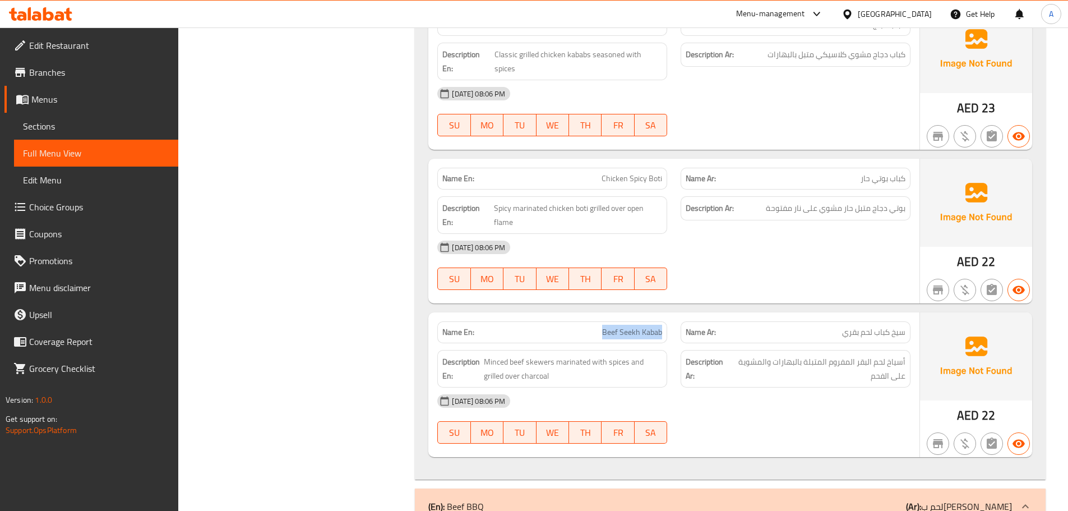
click at [648, 326] on span "Beef Seekh Kabab" at bounding box center [632, 332] width 60 height 12
click at [733, 387] on div "[DATE] 08:06 PM" at bounding box center [673, 400] width 486 height 27
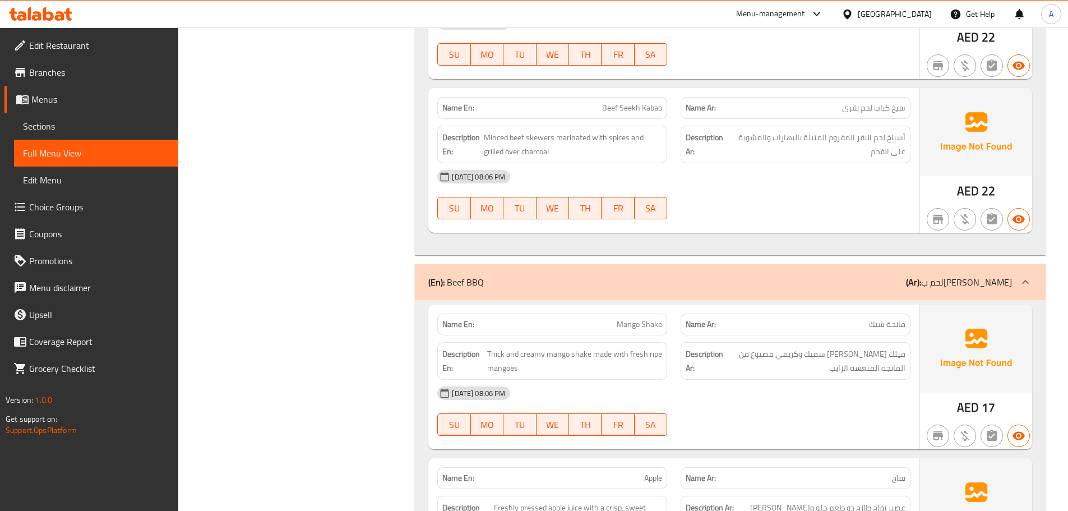
scroll to position [9255, 0]
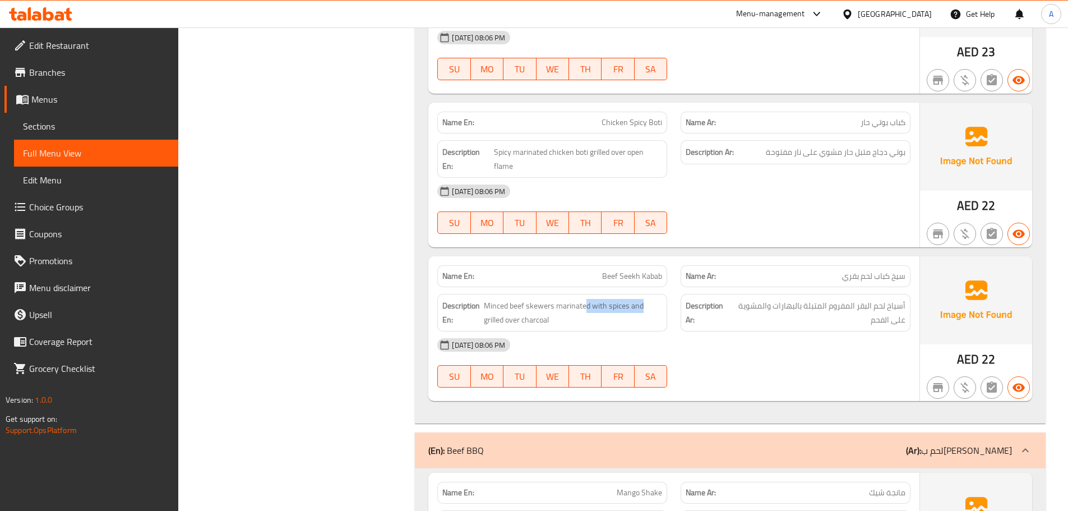
drag, startPoint x: 618, startPoint y: 240, endPoint x: 678, endPoint y: 250, distance: 60.3
click at [665, 287] on div "Description En: Minced beef skewers marinated with spices and grilled over char…" at bounding box center [551, 312] width 243 height 51
click at [732, 331] on div "[DATE] 08:06 PM" at bounding box center [673, 344] width 486 height 27
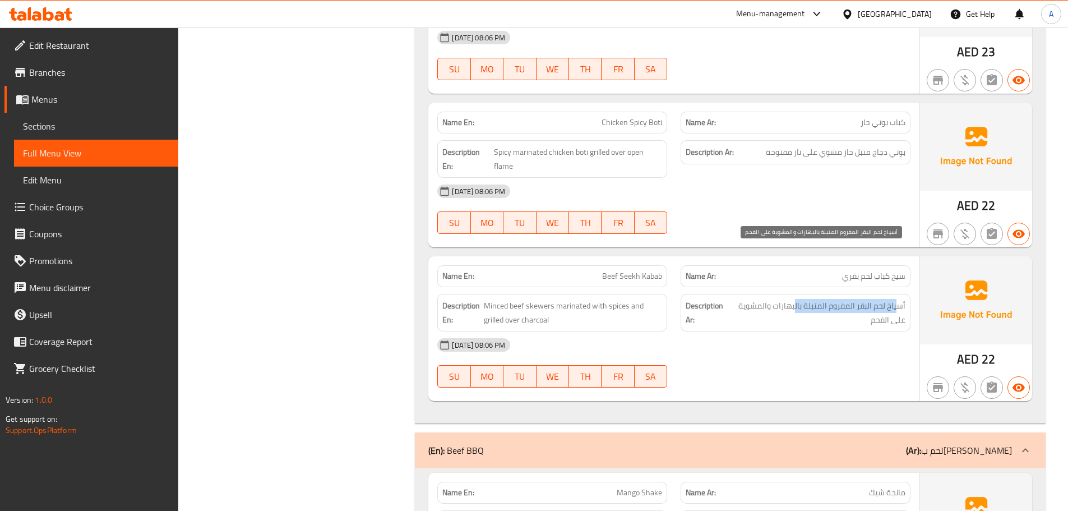
drag, startPoint x: 897, startPoint y: 252, endPoint x: 796, endPoint y: 254, distance: 100.9
click at [796, 299] on span "أسياخ لحم البقر المفروم المتبلة بالبهارات والمشوية على الفحم" at bounding box center [817, 312] width 176 height 27
click at [822, 331] on div "09-09-2025 08:06 PM SU MO TU WE TH FR SA" at bounding box center [673, 362] width 486 height 63
click at [870, 299] on span "أسياخ لحم البقر المفروم المتبلة بالبهارات والمشوية على الفحم" at bounding box center [817, 312] width 176 height 27
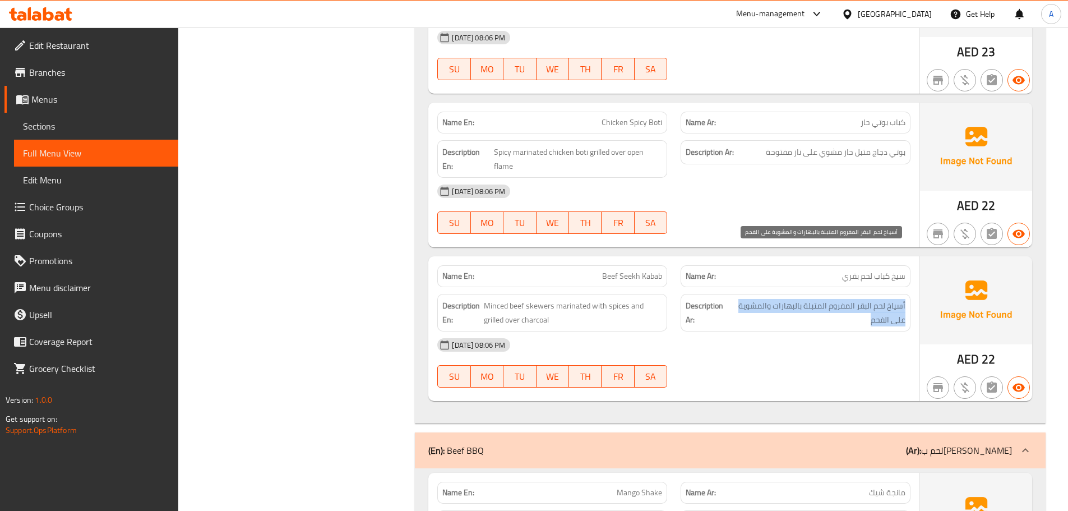
click at [870, 299] on span "أسياخ لحم البقر المفروم المتبلة بالبهارات والمشوية على الفحم" at bounding box center [817, 312] width 176 height 27
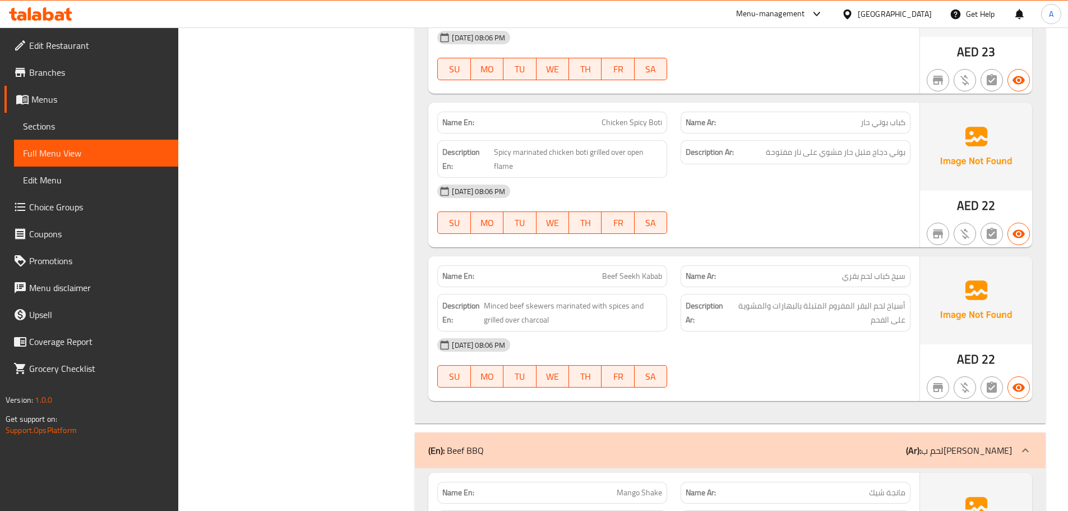
drag, startPoint x: 837, startPoint y: 310, endPoint x: 799, endPoint y: 326, distance: 41.4
click at [836, 331] on div "09-09-2025 08:06 PM SU MO TU WE TH FR SA" at bounding box center [673, 362] width 486 height 63
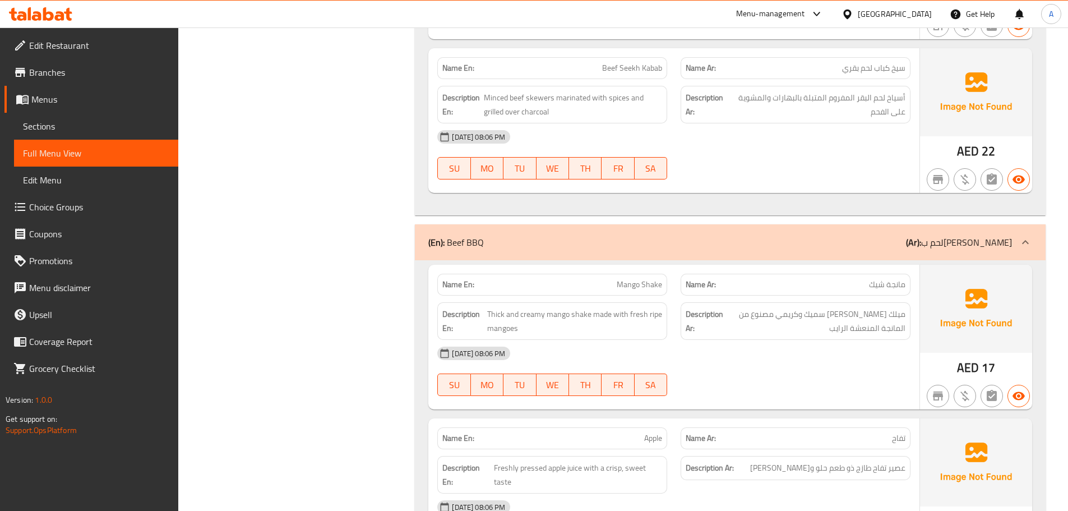
scroll to position [9479, 0]
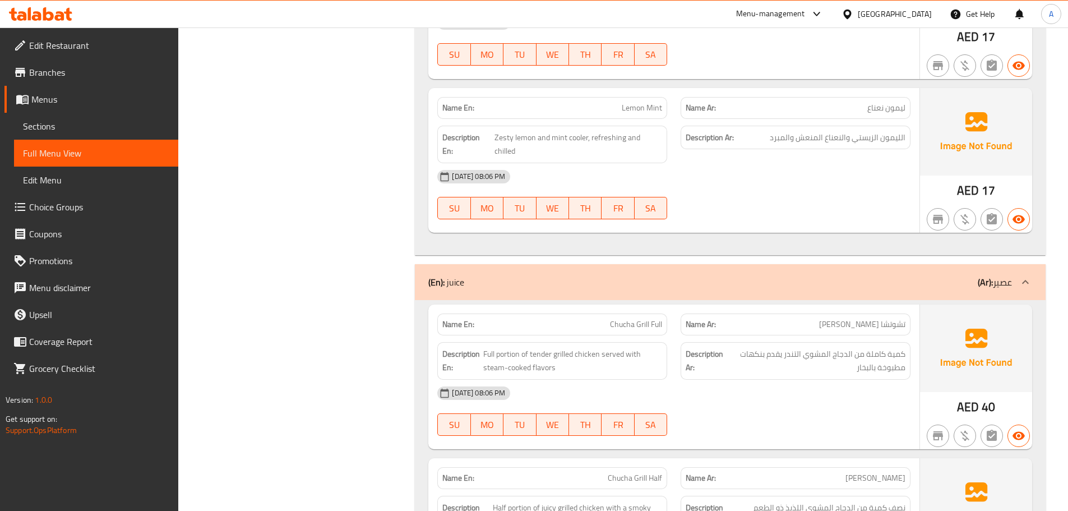
scroll to position [10453, 0]
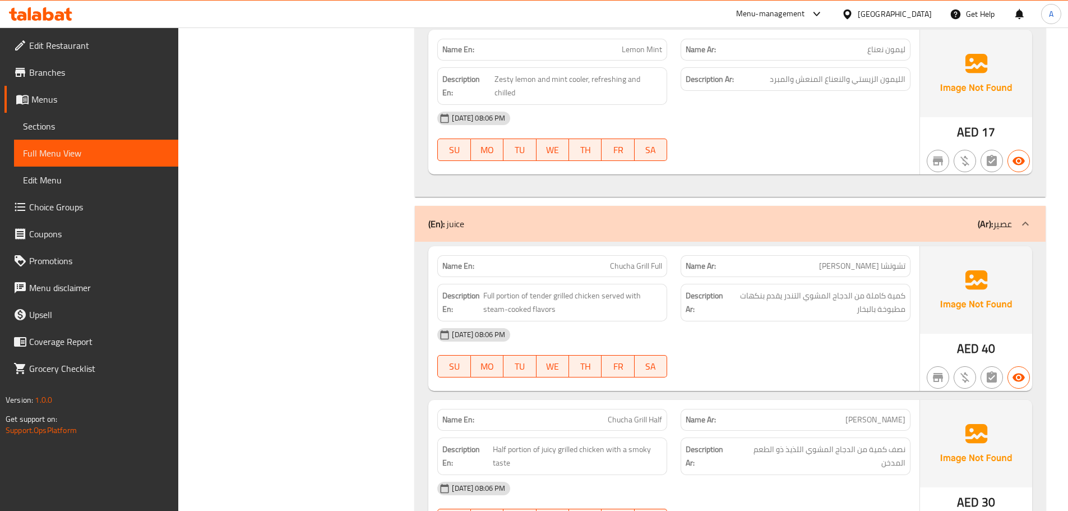
click at [797, 321] on div "09-09-2025 08:06 PM SU MO TU WE TH FR SA" at bounding box center [673, 352] width 486 height 63
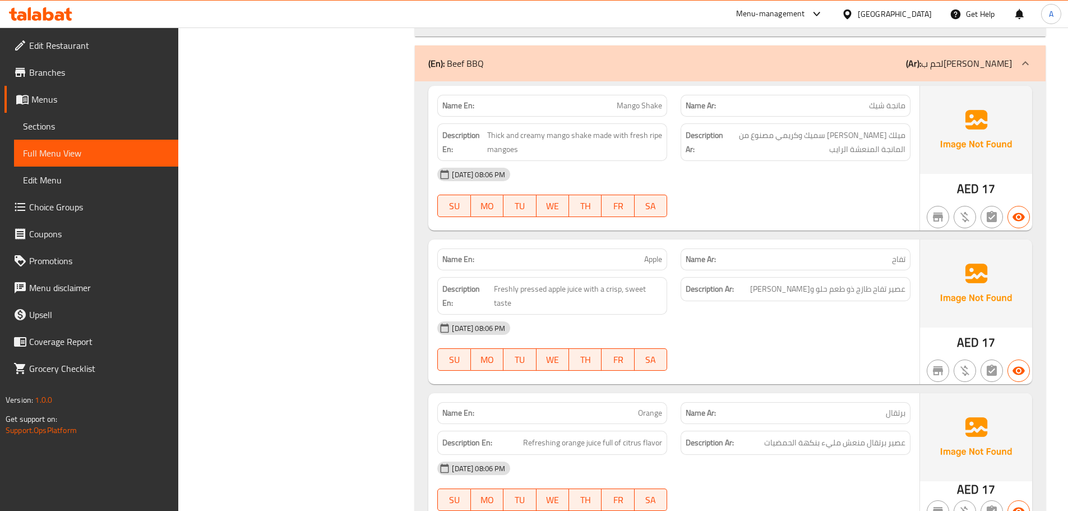
scroll to position [9500, 0]
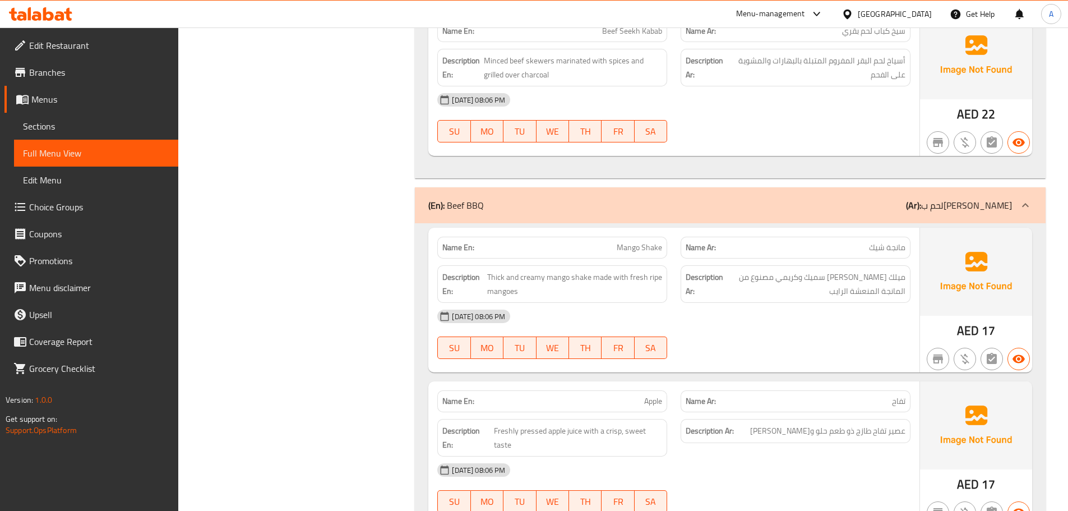
drag, startPoint x: 593, startPoint y: 190, endPoint x: 732, endPoint y: 229, distance: 144.8
click at [726, 228] on div "Name En: Mango Shake Name Ar: مانجة شيك Description En: Thick and creamy mango …" at bounding box center [673, 300] width 491 height 145
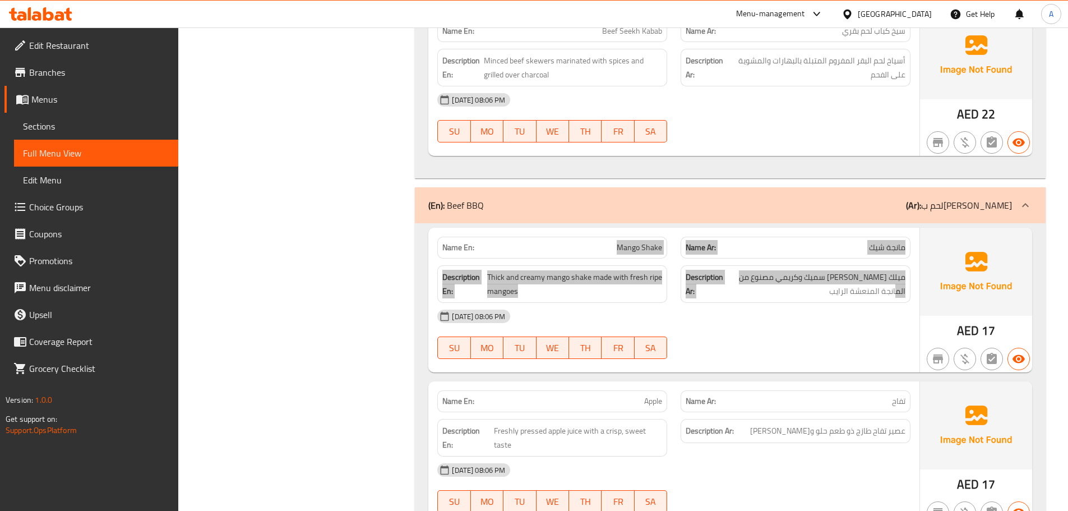
scroll to position [10397, 0]
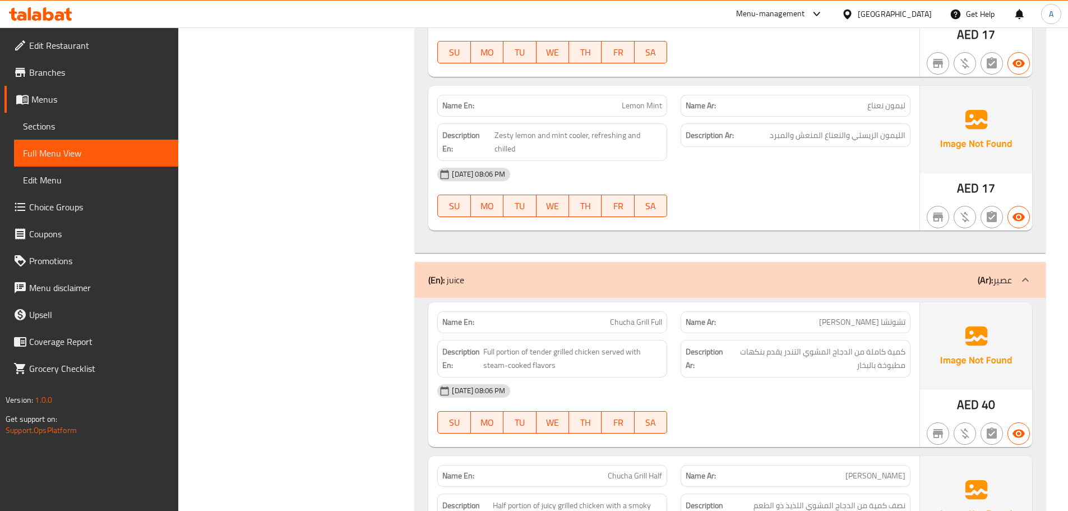
click at [732, 377] on div "09-09-2025 08:06 PM SU MO TU WE TH FR SA" at bounding box center [673, 408] width 486 height 63
drag, startPoint x: 615, startPoint y: 253, endPoint x: 660, endPoint y: 319, distance: 79.6
click at [637, 316] on p "Name En: Chucha Grill Full" at bounding box center [552, 322] width 220 height 12
drag, startPoint x: 677, startPoint y: 345, endPoint x: 685, endPoint y: 346, distance: 7.9
click at [679, 377] on div "09-09-2025 08:06 PM SU MO TU WE TH FR SA" at bounding box center [673, 408] width 486 height 63
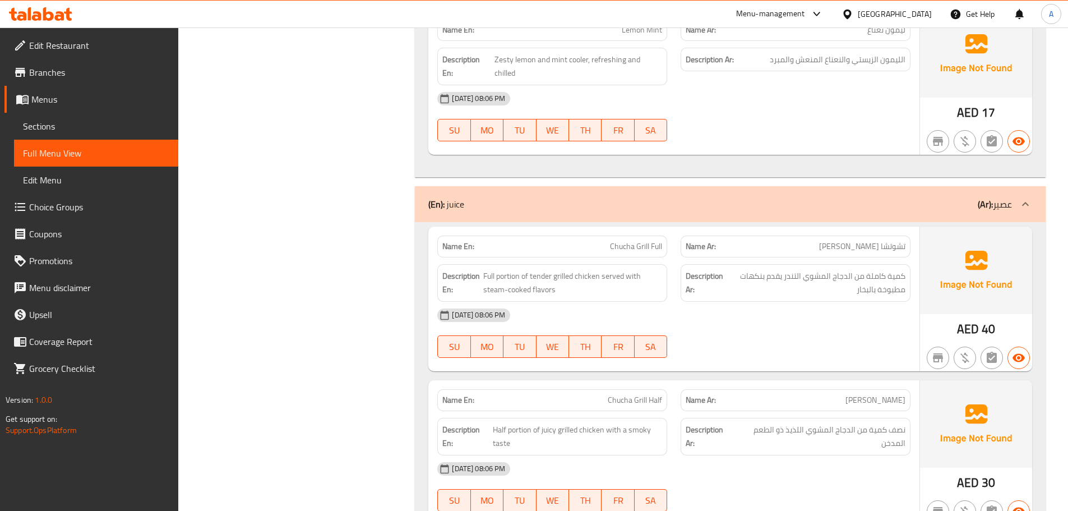
scroll to position [10453, 0]
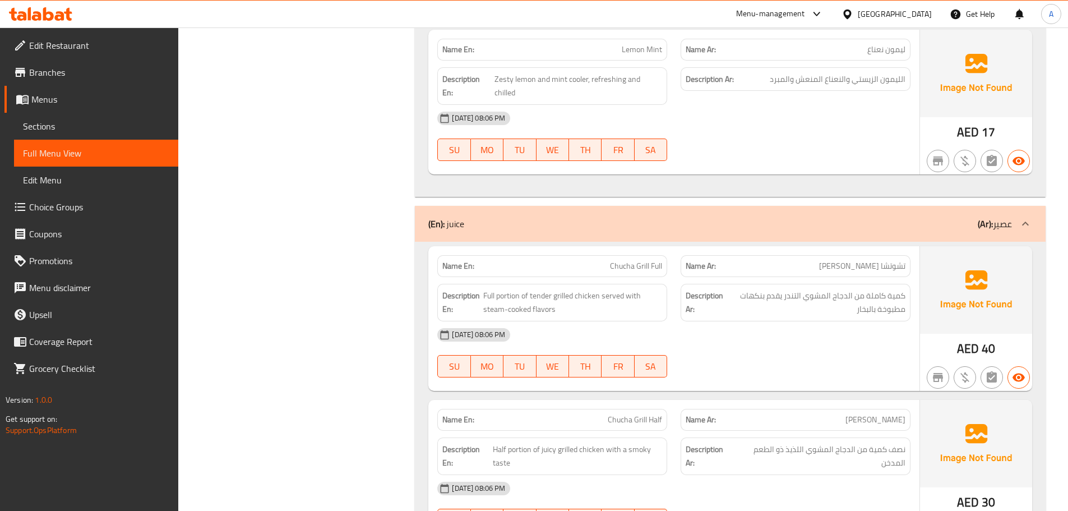
click at [613, 260] on span "Chucha Grill Full" at bounding box center [636, 266] width 52 height 12
drag, startPoint x: 613, startPoint y: 199, endPoint x: 655, endPoint y: 208, distance: 43.0
click at [644, 260] on span "Chucha Grill Full" at bounding box center [636, 266] width 52 height 12
click at [699, 321] on div "[DATE] 08:06 PM" at bounding box center [673, 334] width 486 height 27
click at [612, 260] on span "Chucha Grill Full" at bounding box center [636, 266] width 52 height 12
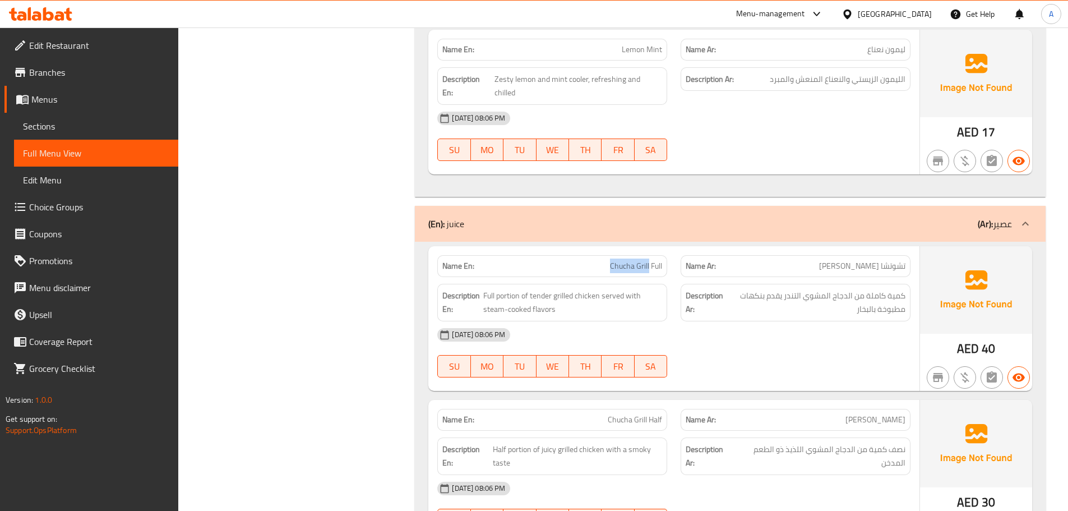
drag, startPoint x: 612, startPoint y: 205, endPoint x: 707, endPoint y: 252, distance: 105.8
click at [651, 255] on div "Name En: Chucha Grill Full" at bounding box center [552, 266] width 230 height 22
click at [716, 321] on div "09-09-2025 08:06 PM SU MO TU WE TH FR SA" at bounding box center [673, 352] width 486 height 63
click at [625, 260] on span "Chucha Grill Full" at bounding box center [636, 266] width 52 height 12
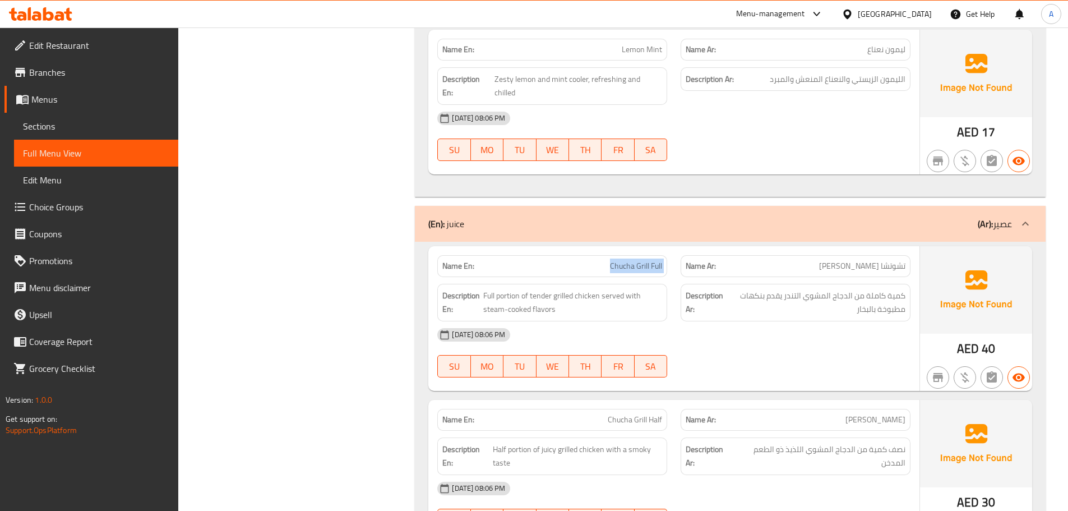
click at [625, 260] on span "Chucha Grill Full" at bounding box center [636, 266] width 52 height 12
drag, startPoint x: 705, startPoint y: 272, endPoint x: 649, endPoint y: 235, distance: 67.5
click at [705, 321] on div "[DATE] 08:06 PM" at bounding box center [673, 334] width 486 height 27
click at [621, 260] on span "Chucha Grill Full" at bounding box center [636, 266] width 52 height 12
drag, startPoint x: 621, startPoint y: 204, endPoint x: 656, endPoint y: 211, distance: 35.5
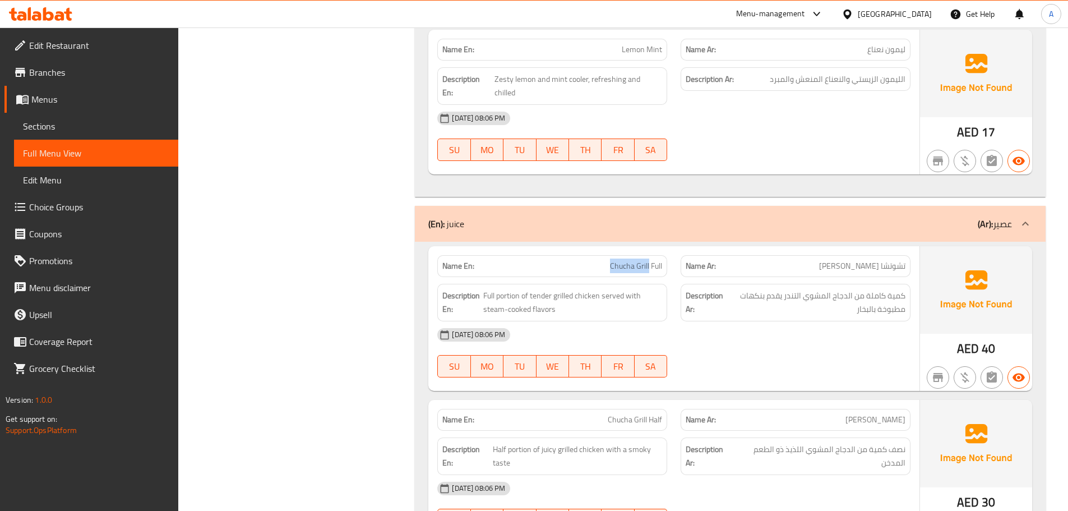
click at [646, 255] on div "Name En: Chucha Grill Full" at bounding box center [552, 266] width 230 height 22
click at [709, 321] on div "[DATE] 08:06 PM" at bounding box center [673, 334] width 486 height 27
click at [625, 260] on span "Chucha Grill Full" at bounding box center [636, 266] width 52 height 12
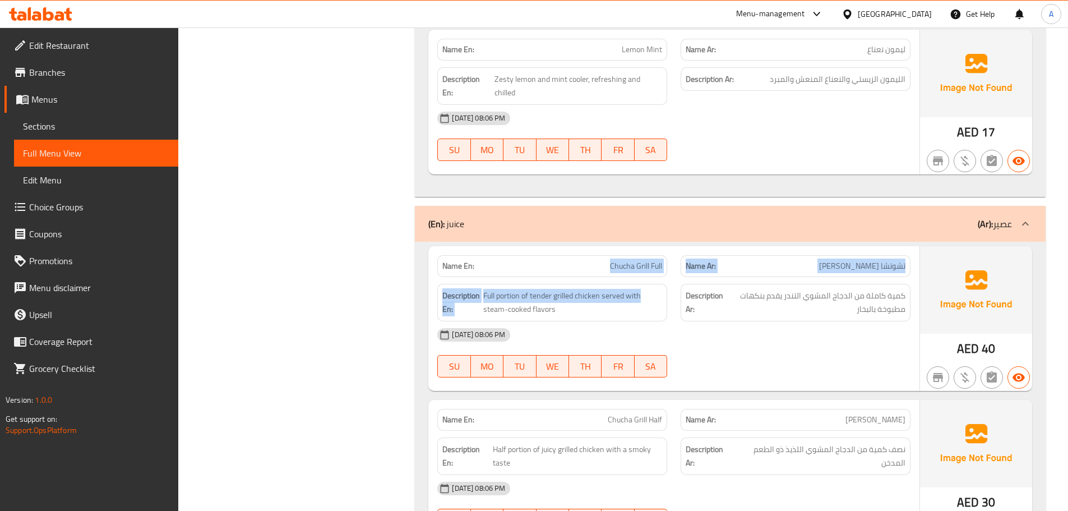
drag, startPoint x: 625, startPoint y: 200, endPoint x: 679, endPoint y: 224, distance: 58.7
click at [669, 246] on div "Name En: Chucha Grill Full Name Ar: تشوتشا كامل مشوي Description En: Full porti…" at bounding box center [673, 318] width 491 height 145
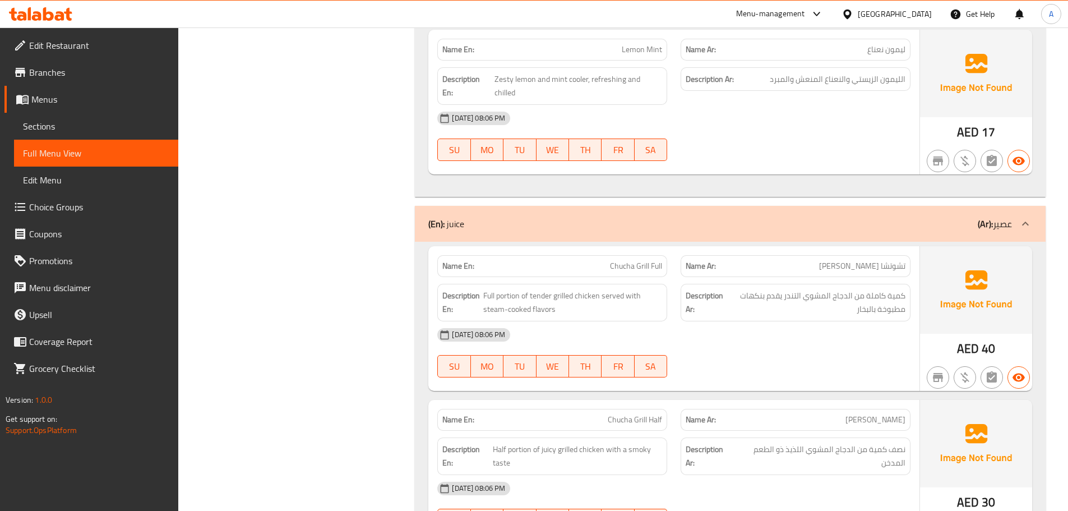
click at [740, 321] on div "09-09-2025 08:06 PM SU MO TU WE TH FR SA" at bounding box center [673, 352] width 486 height 63
click at [615, 255] on div "Name En: Chucha Grill Full" at bounding box center [552, 266] width 230 height 22
drag, startPoint x: 615, startPoint y: 191, endPoint x: 653, endPoint y: 259, distance: 78.8
click at [615, 255] on div "Name En: Chucha Grill Full" at bounding box center [552, 266] width 230 height 22
click at [653, 321] on div "[DATE] 08:06 PM" at bounding box center [673, 334] width 486 height 27
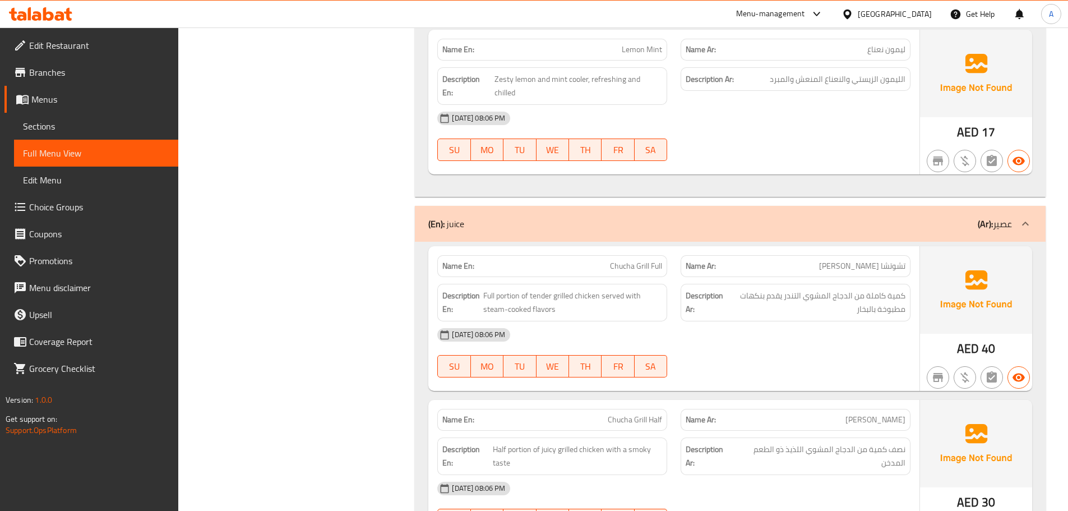
click at [739, 321] on div "[DATE] 08:06 PM" at bounding box center [673, 334] width 486 height 27
click at [615, 414] on span "Chucha Grill Half" at bounding box center [634, 420] width 54 height 12
drag, startPoint x: 615, startPoint y: 349, endPoint x: 667, endPoint y: 350, distance: 52.7
click at [667, 402] on div "Name En: Chucha Grill Half" at bounding box center [551, 419] width 243 height 35
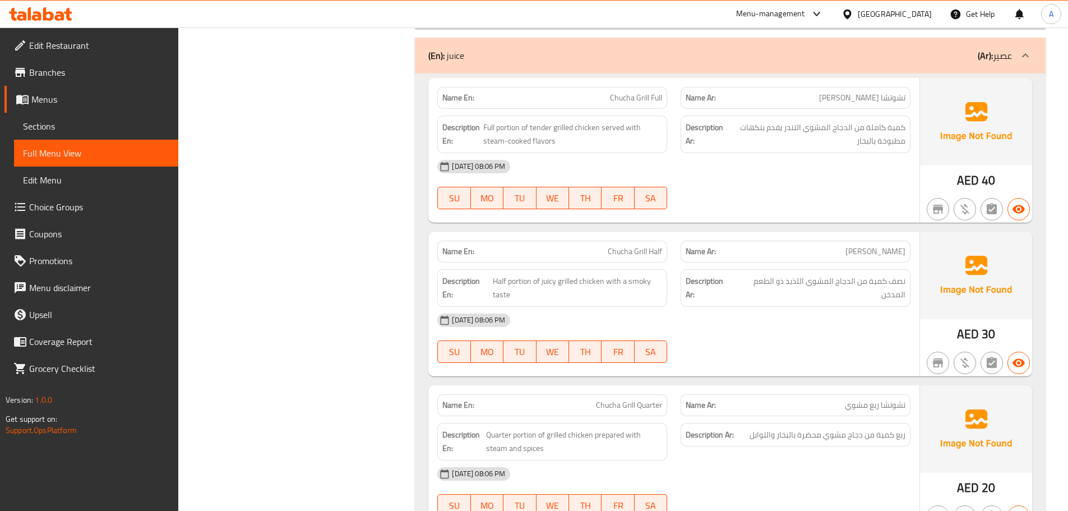
click at [610, 399] on span "Chucha Grill Quarter" at bounding box center [629, 405] width 66 height 12
drag, startPoint x: 610, startPoint y: 340, endPoint x: 641, endPoint y: 339, distance: 30.8
click at [641, 399] on span "Chucha Grill Quarter" at bounding box center [629, 405] width 66 height 12
click at [613, 399] on span "Chucha Grill Quarter" at bounding box center [629, 405] width 66 height 12
drag, startPoint x: 613, startPoint y: 336, endPoint x: 646, endPoint y: 338, distance: 33.1
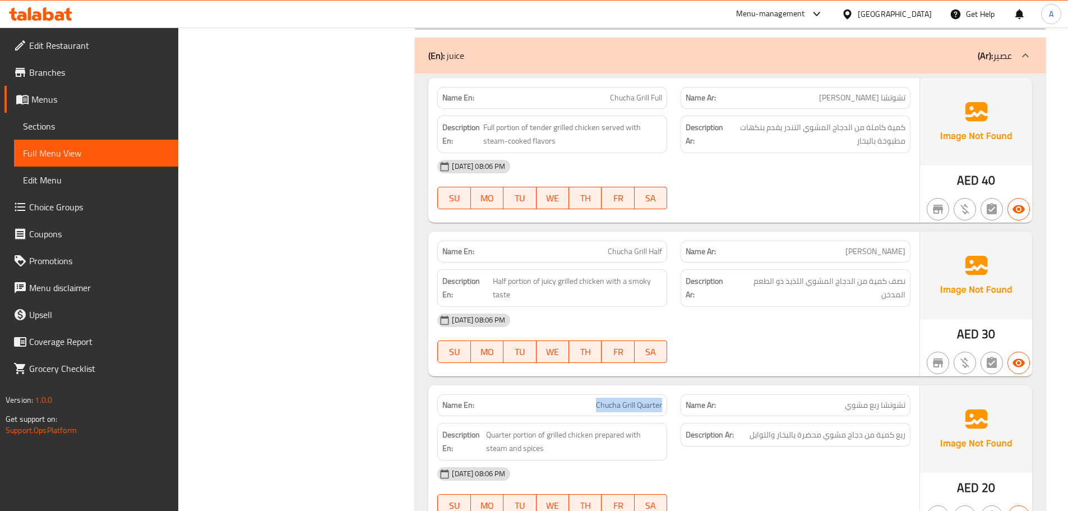
click at [646, 399] on span "Chucha Grill Quarter" at bounding box center [629, 405] width 66 height 12
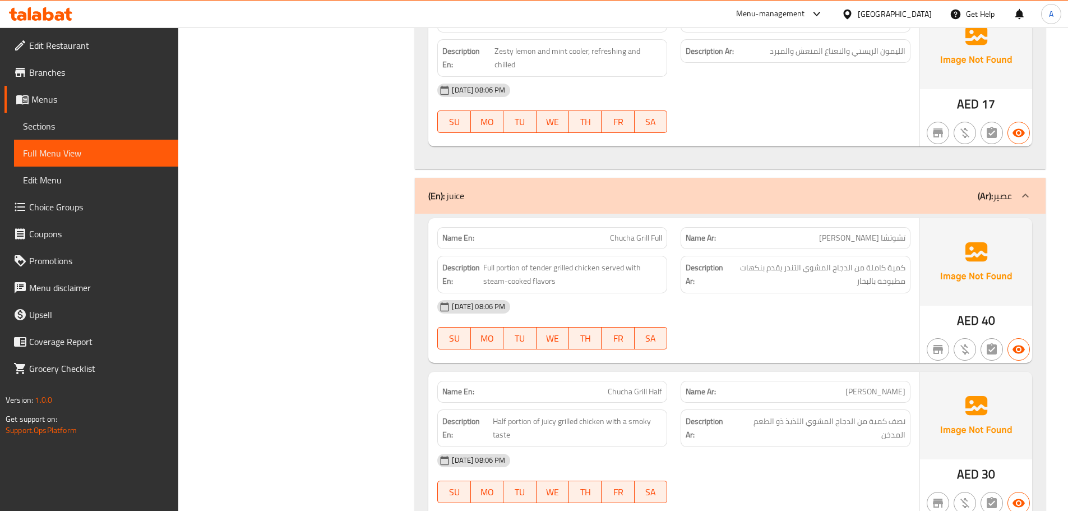
scroll to position [10397, 0]
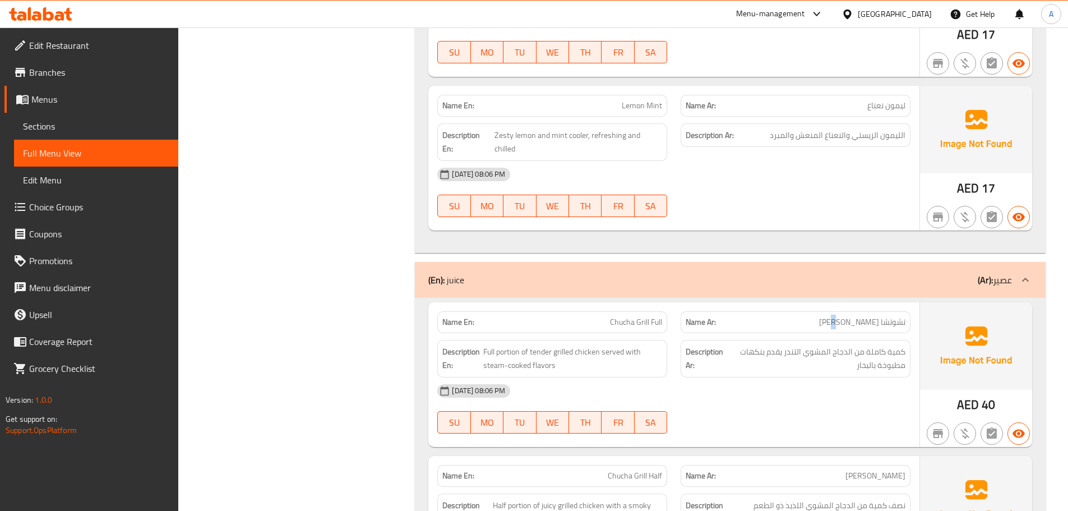
click at [860, 316] on span "تشوتشا [PERSON_NAME]" at bounding box center [862, 322] width 86 height 12
click at [820, 377] on div "09-09-2025 08:06 PM SU MO TU WE TH FR SA" at bounding box center [673, 408] width 486 height 63
drag, startPoint x: 888, startPoint y: 283, endPoint x: 802, endPoint y: 287, distance: 85.9
click at [814, 345] on span "كمية كاملة من الدجاج المشوي التندر يقدم بنكهات مطبوخة بالبخار" at bounding box center [816, 358] width 178 height 27
drag, startPoint x: 802, startPoint y: 287, endPoint x: 754, endPoint y: 289, distance: 48.8
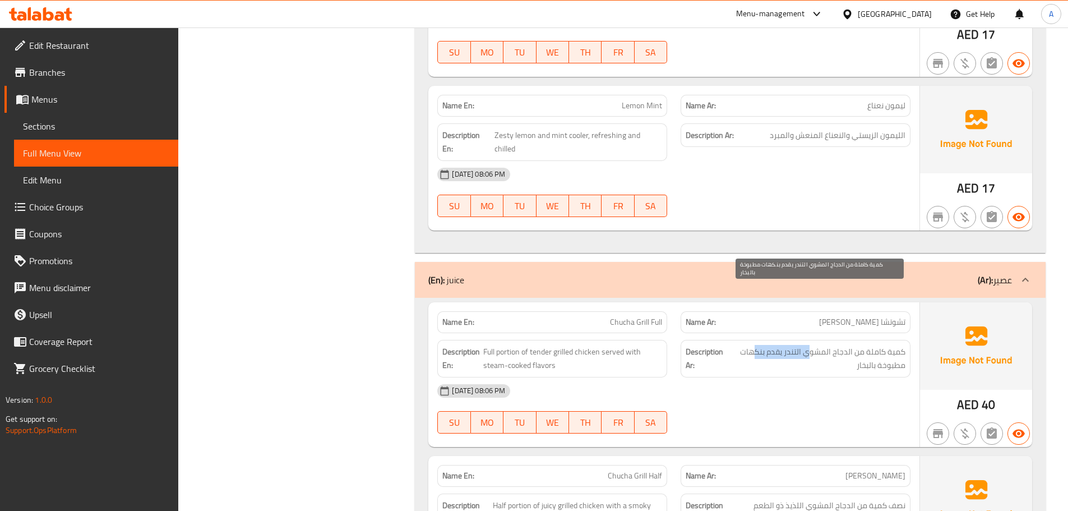
click at [754, 345] on span "كمية كاملة من الدجاج المشوي التندر يقدم بنكهات مطبوخة بالبخار" at bounding box center [816, 358] width 178 height 27
drag, startPoint x: 797, startPoint y: 346, endPoint x: 812, endPoint y: 335, distance: 18.5
click at [800, 377] on div "09-09-2025 08:06 PM SU MO TU WE TH FR SA" at bounding box center [673, 408] width 486 height 63
click at [874, 345] on span "كمية كاملة من الدجاج المشوي التندر يقدم بنكهات مطبوخة بالبخار" at bounding box center [816, 358] width 178 height 27
click at [873, 345] on span "كمية كاملة من الدجاج المشوي التندر يقدم بنكهات مطبوخة بالبخار" at bounding box center [816, 358] width 178 height 27
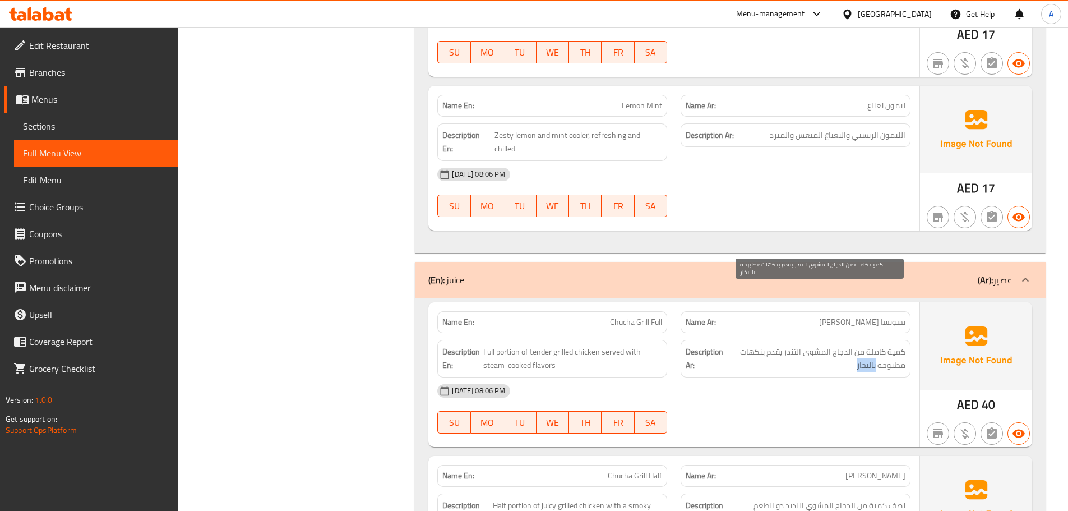
click at [873, 345] on span "كمية كاملة من الدجاج المشوي التندر يقدم بنكهات مطبوخة بالبخار" at bounding box center [816, 358] width 178 height 27
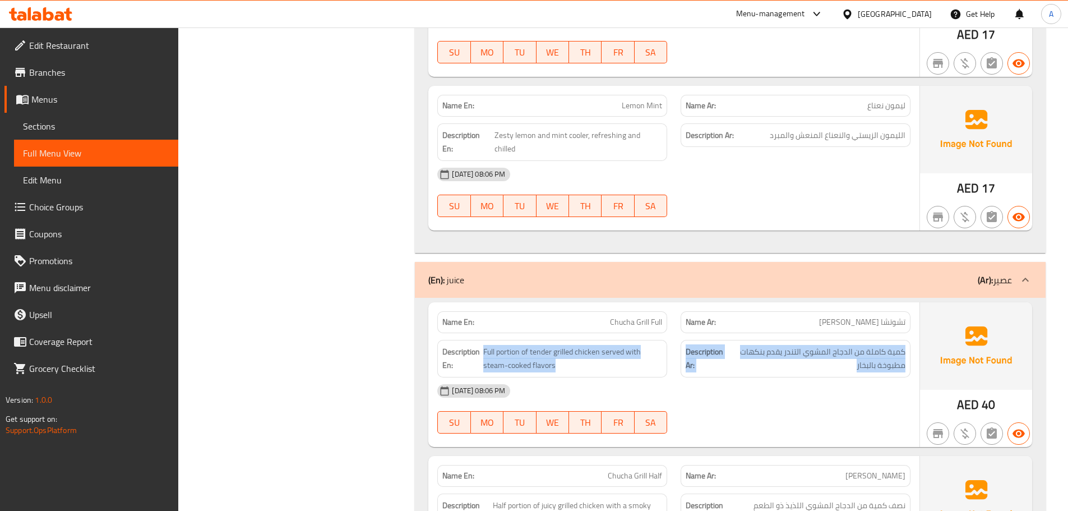
drag, startPoint x: 873, startPoint y: 303, endPoint x: 513, endPoint y: 291, distance: 360.0
click at [513, 333] on div "Description En: Full portion of tender grilled chicken served with steam-cooked…" at bounding box center [673, 358] width 486 height 51
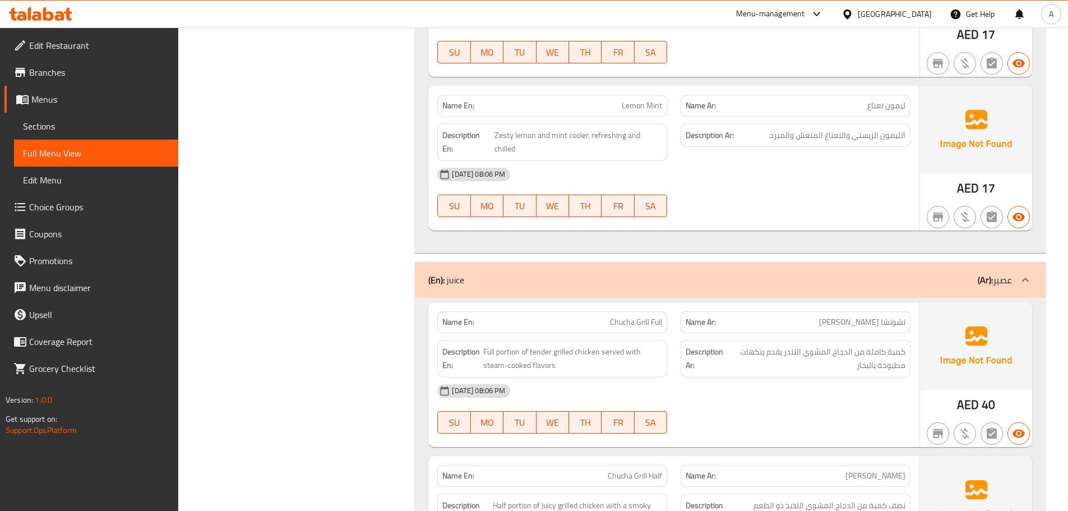
click at [765, 377] on div "09-09-2025 08:06 PM SU MO TU WE TH FR SA" at bounding box center [673, 408] width 486 height 63
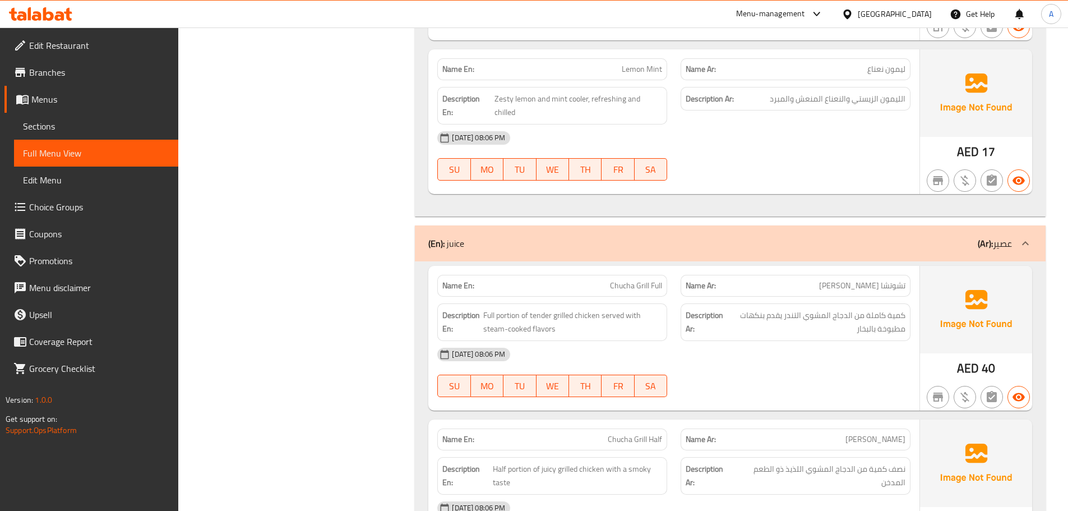
scroll to position [10453, 0]
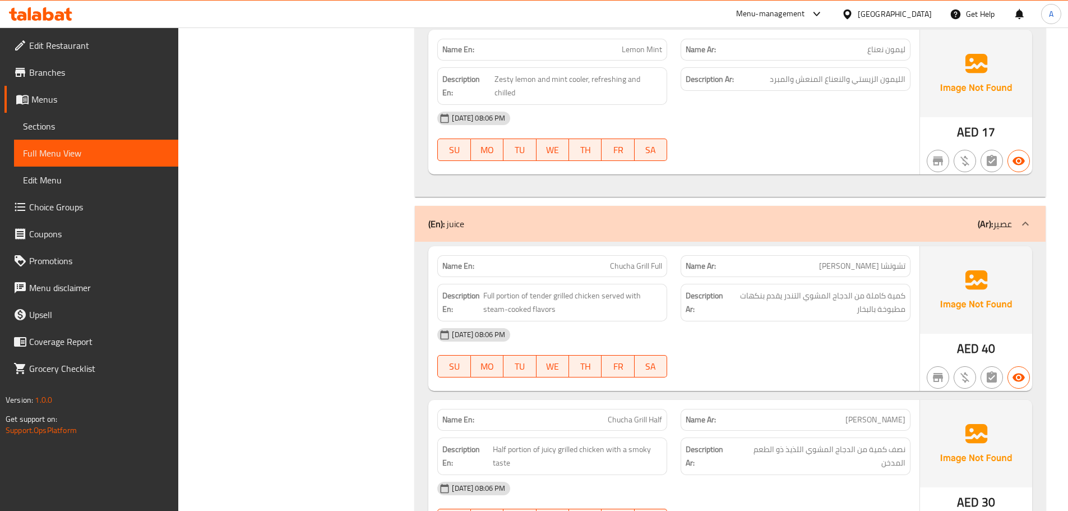
drag, startPoint x: 573, startPoint y: 332, endPoint x: 664, endPoint y: 326, distance: 91.6
click at [645, 333] on div "Name En: Chucha Grill Full Name Ar: تشوتشا كامل مشوي Description En: Full porti…" at bounding box center [730, 481] width 630 height 479
click at [717, 321] on div "09-09-2025 08:06 PM SU MO TU WE TH FR SA" at bounding box center [673, 352] width 486 height 63
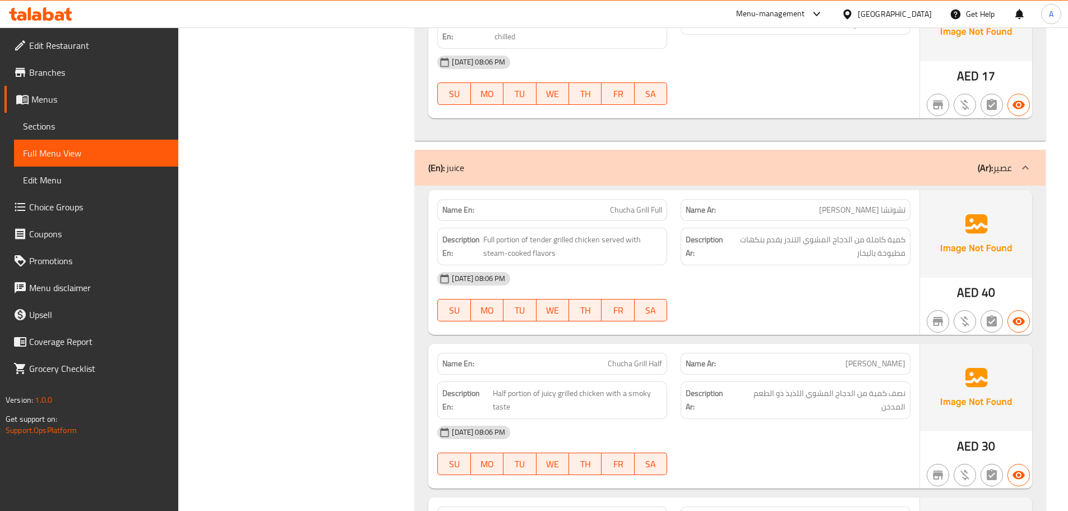
drag, startPoint x: 596, startPoint y: 293, endPoint x: 696, endPoint y: 272, distance: 102.4
click at [644, 352] on div "Name En: Chucha Grill Half" at bounding box center [552, 363] width 230 height 22
click at [722, 314] on div at bounding box center [795, 320] width 243 height 13
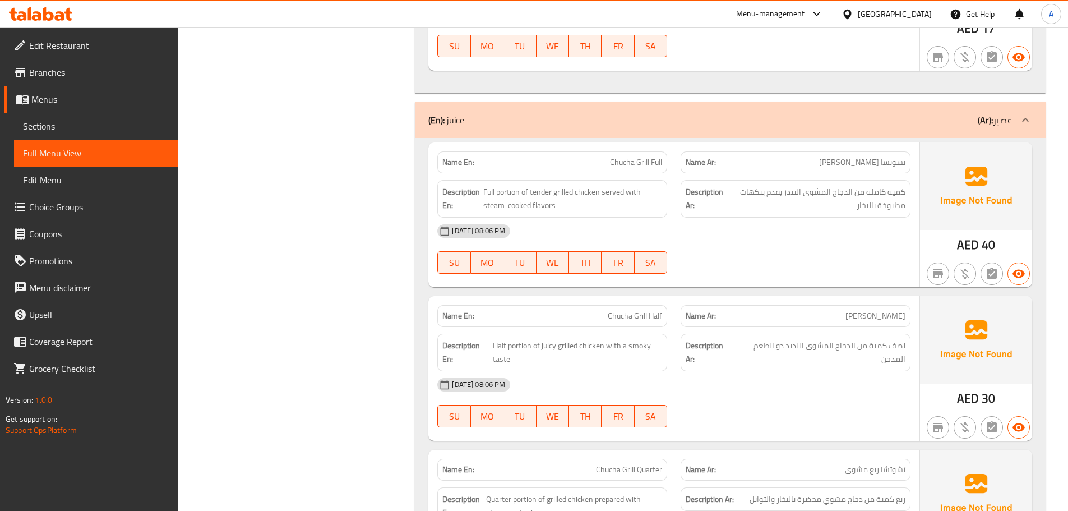
scroll to position [10621, 0]
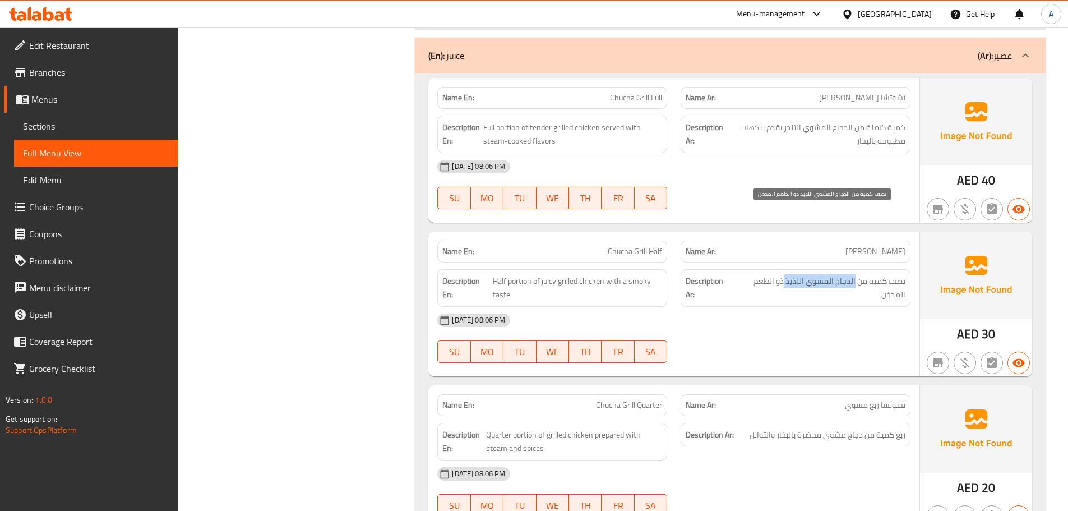
drag, startPoint x: 855, startPoint y: 210, endPoint x: 785, endPoint y: 210, distance: 69.5
click at [785, 274] on span "نصف كمية من الدجاج المشوي اللذيذ ذو الطعم المدخن" at bounding box center [819, 287] width 171 height 27
drag, startPoint x: 779, startPoint y: 268, endPoint x: 600, endPoint y: 242, distance: 181.2
click at [777, 307] on div "09-09-2025 08:06 PM SU MO TU WE TH FR SA" at bounding box center [673, 338] width 486 height 63
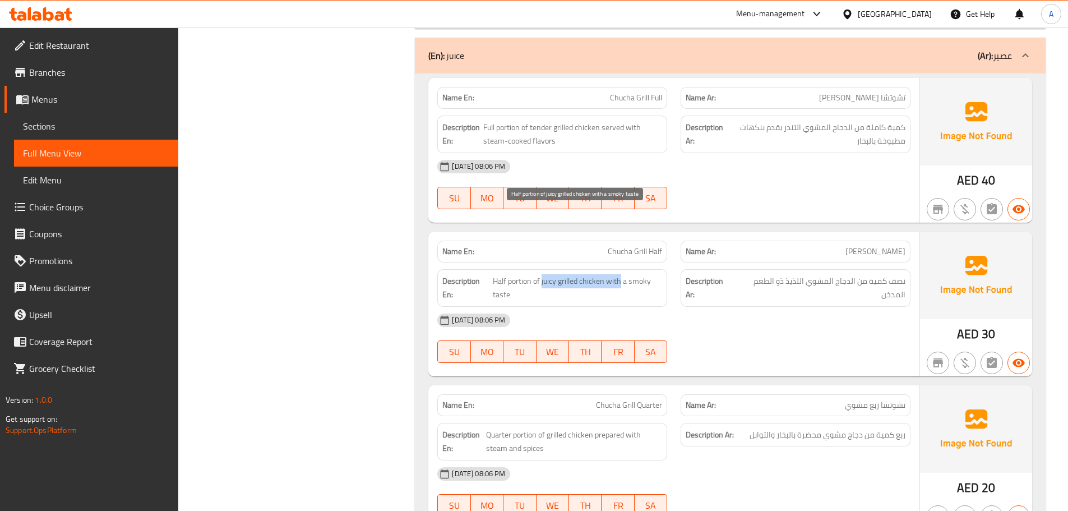
drag, startPoint x: 541, startPoint y: 217, endPoint x: 657, endPoint y: 219, distance: 116.6
click at [650, 274] on span "Half portion of juicy grilled chicken with a smoky taste" at bounding box center [578, 287] width 170 height 27
click at [700, 307] on div "[DATE] 08:06 PM" at bounding box center [673, 320] width 486 height 27
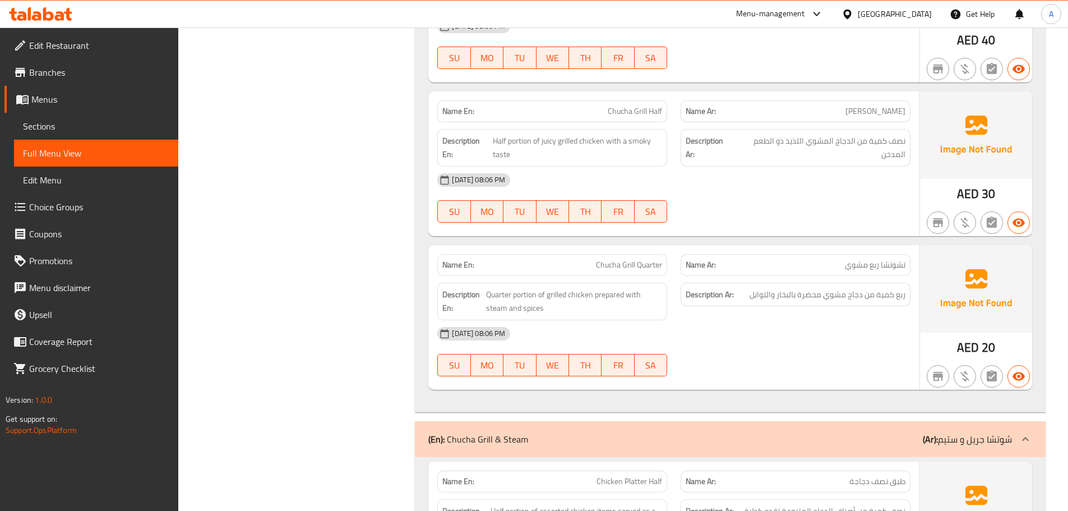
scroll to position [10789, 0]
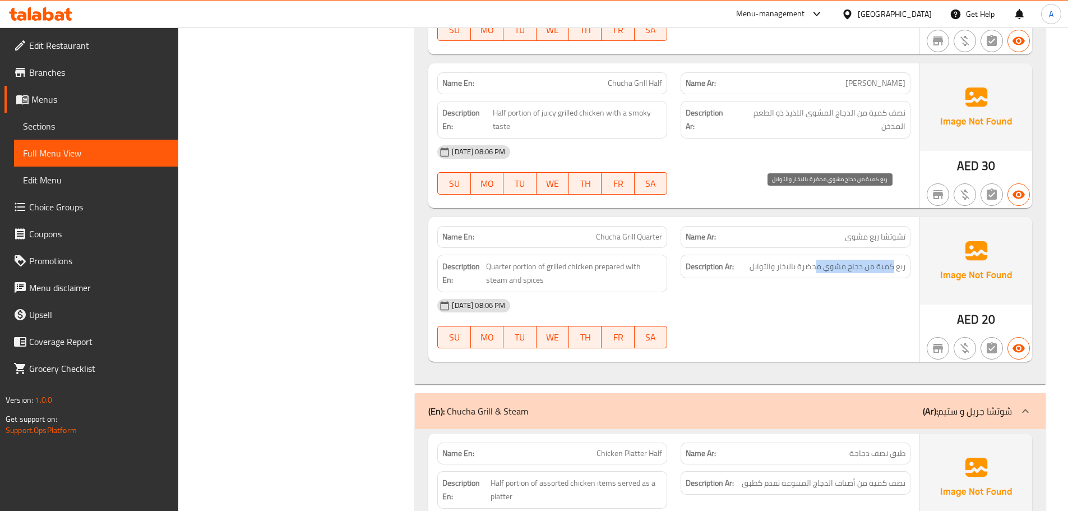
drag, startPoint x: 894, startPoint y: 199, endPoint x: 818, endPoint y: 199, distance: 76.2
click at [818, 259] on span "ربع كمية من دجاج مشوي محضرة بالبخار والتوابل" at bounding box center [827, 266] width 156 height 14
click at [801, 259] on span "ربع كمية من دجاج مشوي محضرة بالبخار والتوابل" at bounding box center [827, 266] width 156 height 14
drag, startPoint x: 801, startPoint y: 196, endPoint x: 768, endPoint y: 196, distance: 33.1
click at [769, 259] on span "ربع كمية من دجاج مشوي محضرة بالبخار والتوابل" at bounding box center [827, 266] width 156 height 14
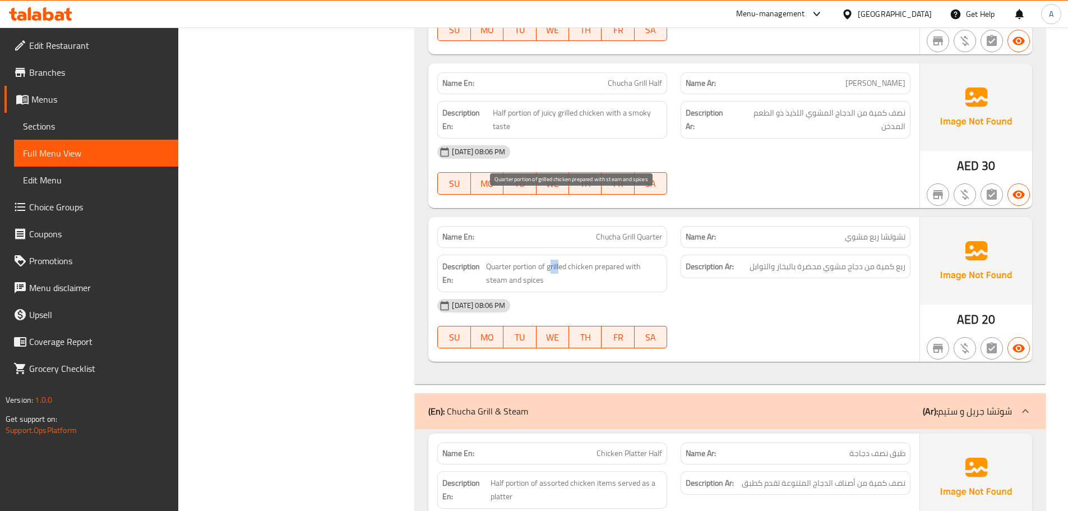
drag, startPoint x: 553, startPoint y: 201, endPoint x: 694, endPoint y: 238, distance: 145.6
click at [610, 259] on span "Quarter portion of grilled chicken prepared with steam and spices" at bounding box center [574, 272] width 177 height 27
click at [703, 292] on div "[DATE] 08:06 PM" at bounding box center [673, 305] width 486 height 27
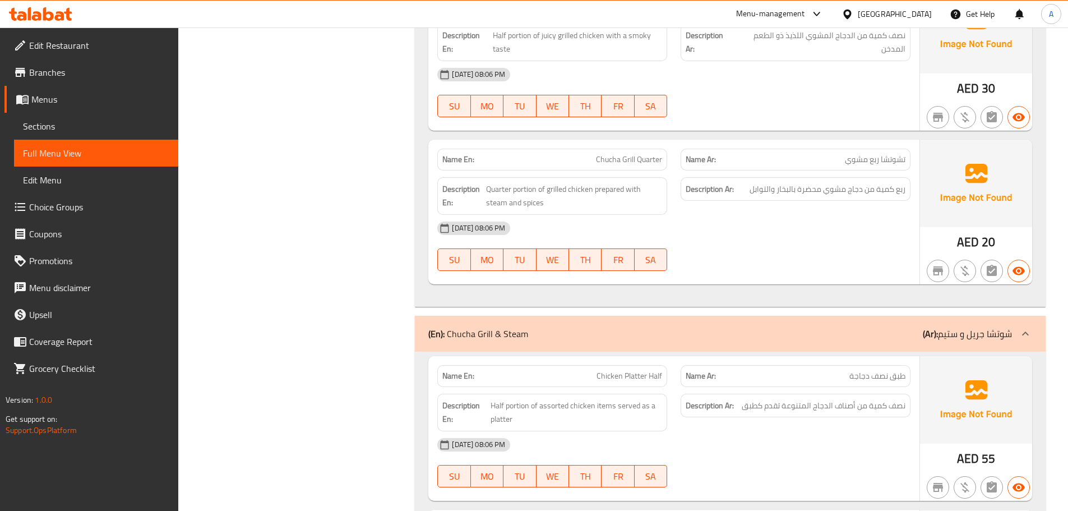
scroll to position [10957, 0]
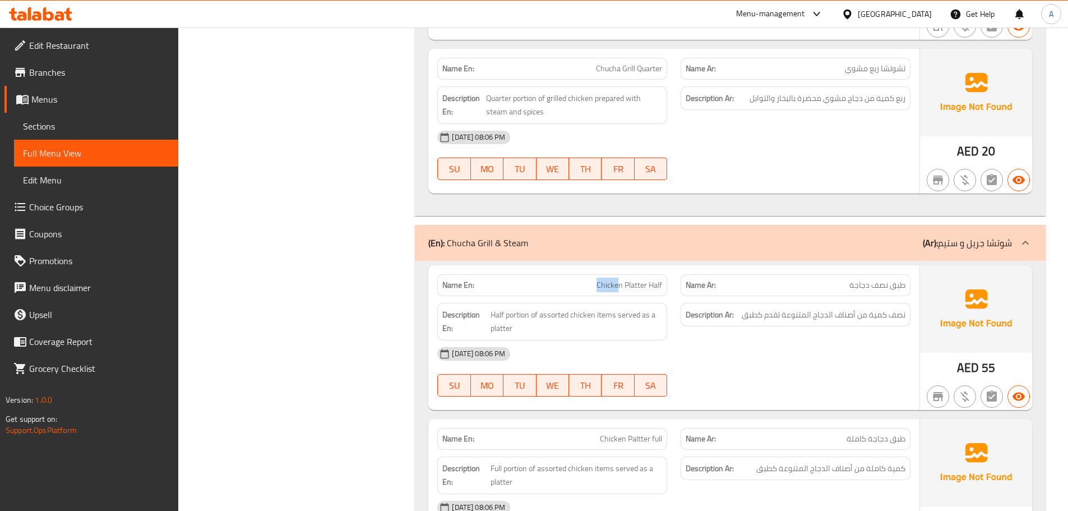
drag, startPoint x: 585, startPoint y: 212, endPoint x: 653, endPoint y: 232, distance: 70.7
click at [637, 274] on div "Name En: Chicken Platter Half" at bounding box center [552, 285] width 230 height 22
click at [749, 340] on div "[DATE] 08:06 PM" at bounding box center [673, 353] width 486 height 27
drag, startPoint x: 821, startPoint y: 87, endPoint x: 778, endPoint y: 118, distance: 53.0
click at [820, 124] on div "09-09-2025 08:06 PM SU MO TU WE TH FR SA" at bounding box center [673, 155] width 486 height 63
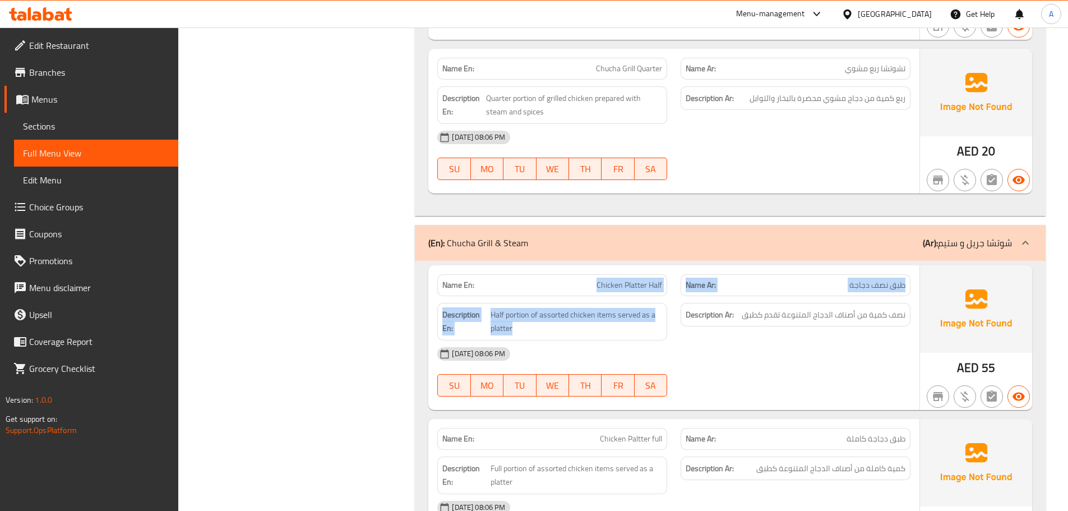
drag, startPoint x: 584, startPoint y: 211, endPoint x: 695, endPoint y: 234, distance: 113.3
click at [690, 265] on div "Name En: Chicken Platter Half Name Ar: طبق نصف دجاجة Description En: Half porti…" at bounding box center [673, 337] width 491 height 145
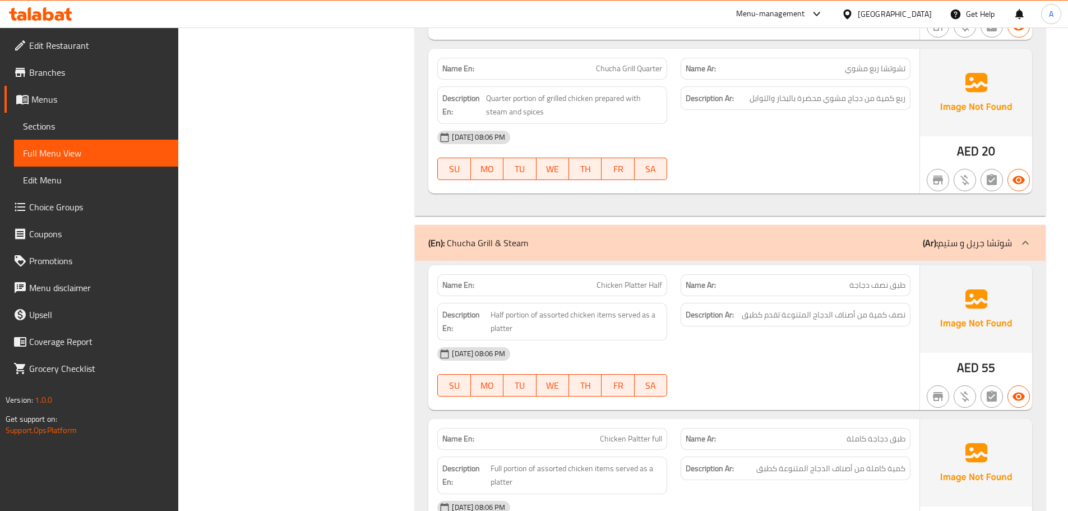
drag, startPoint x: 729, startPoint y: 290, endPoint x: 676, endPoint y: 252, distance: 65.0
click at [727, 340] on div "[DATE] 08:06 PM" at bounding box center [673, 353] width 486 height 27
click at [593, 274] on div "Name En: Chicken Platter Half" at bounding box center [552, 285] width 230 height 22
click at [755, 340] on div "[DATE] 08:06 PM" at bounding box center [673, 353] width 486 height 27
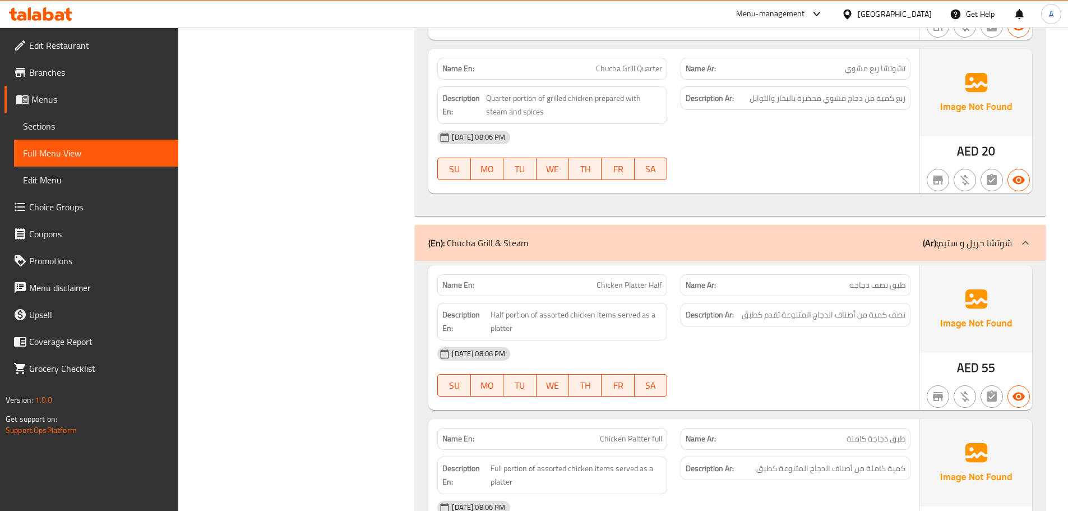
click at [609, 279] on span "Chicken Platter Half" at bounding box center [629, 285] width 66 height 12
drag, startPoint x: 609, startPoint y: 217, endPoint x: 660, endPoint y: 215, distance: 50.5
click at [660, 279] on span "Chicken Platter Half" at bounding box center [629, 285] width 66 height 12
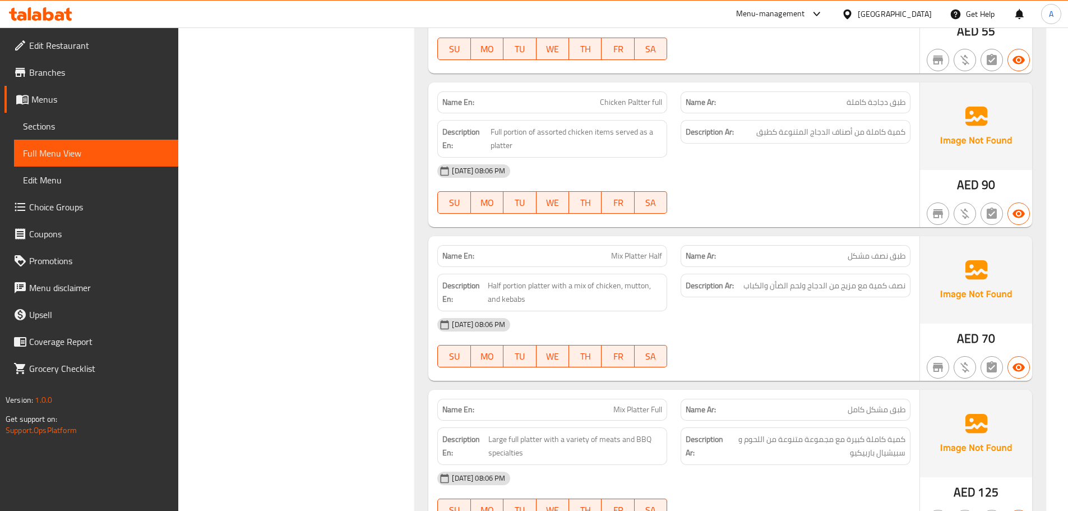
scroll to position [11069, 0]
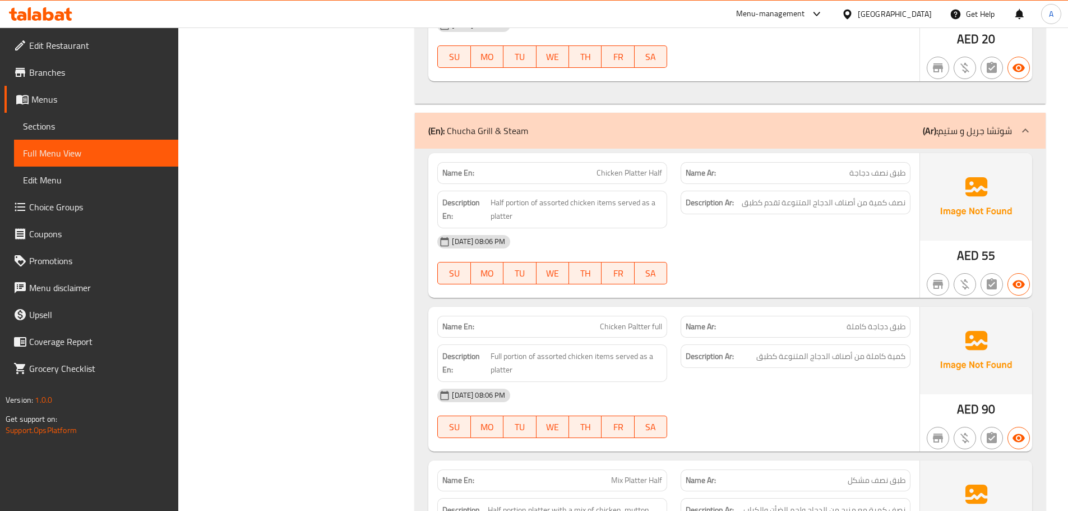
click at [609, 321] on span "Chicken Paltter full" at bounding box center [631, 327] width 62 height 12
drag, startPoint x: 609, startPoint y: 257, endPoint x: 658, endPoint y: 263, distance: 50.3
click at [658, 321] on span "Chicken Paltter full" at bounding box center [631, 327] width 62 height 12
click at [618, 474] on span "Mix Platter Half" at bounding box center [636, 480] width 51 height 12
drag, startPoint x: 618, startPoint y: 414, endPoint x: 651, endPoint y: 415, distance: 32.5
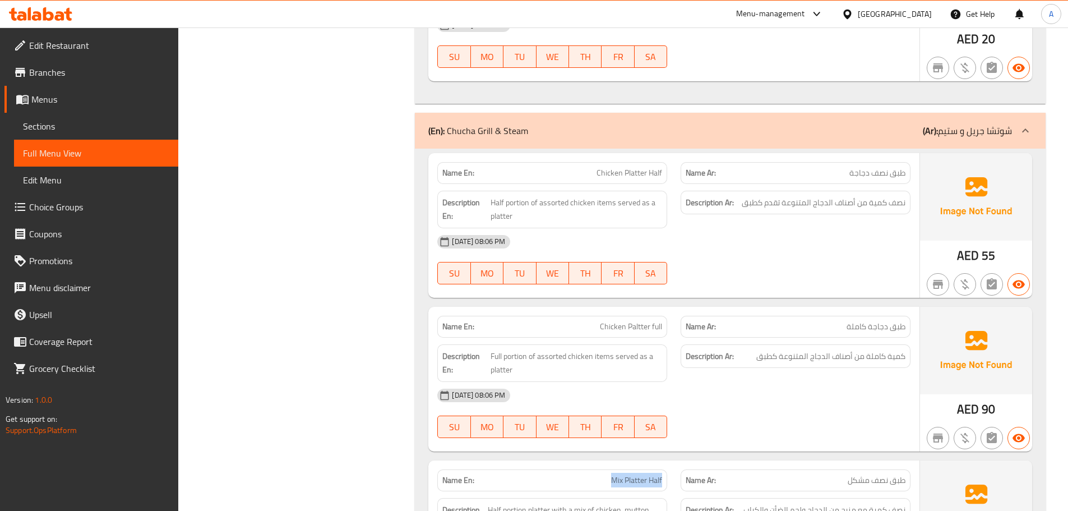
click at [651, 474] on span "Mix Platter Half" at bounding box center [636, 480] width 51 height 12
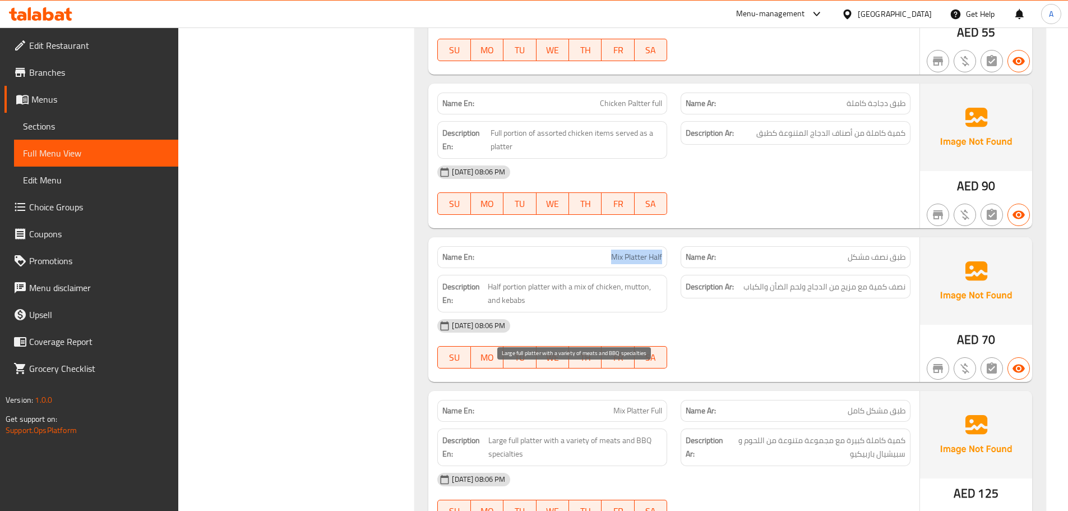
scroll to position [11293, 0]
click at [622, 403] on span "Mix Platter Full" at bounding box center [637, 409] width 49 height 12
drag, startPoint x: 622, startPoint y: 338, endPoint x: 658, endPoint y: 342, distance: 36.7
click at [658, 403] on span "Mix Platter Full" at bounding box center [637, 409] width 49 height 12
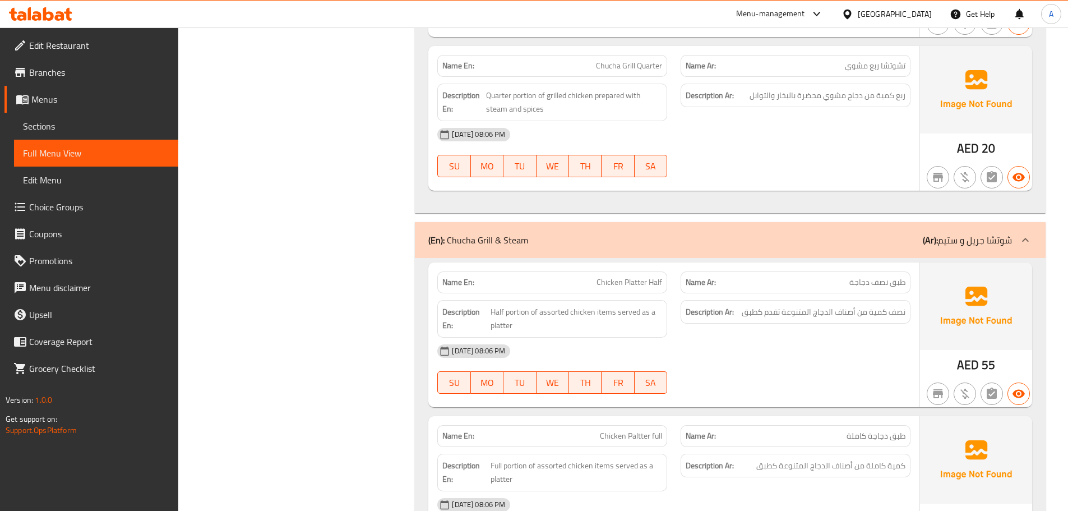
scroll to position [10901, 0]
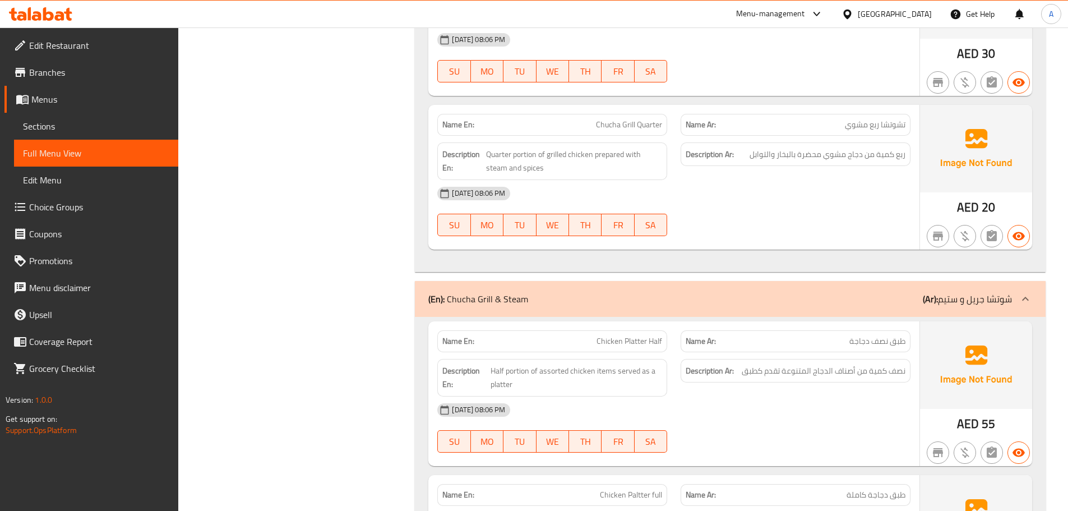
drag, startPoint x: 596, startPoint y: 270, endPoint x: 712, endPoint y: 324, distance: 128.1
click at [699, 321] on div "Name En: Chicken Platter Half Name Ar: طبق نصف دجاجة Description En: Half porti…" at bounding box center [673, 393] width 491 height 145
click at [735, 396] on div "[DATE] 08:06 PM" at bounding box center [673, 409] width 486 height 27
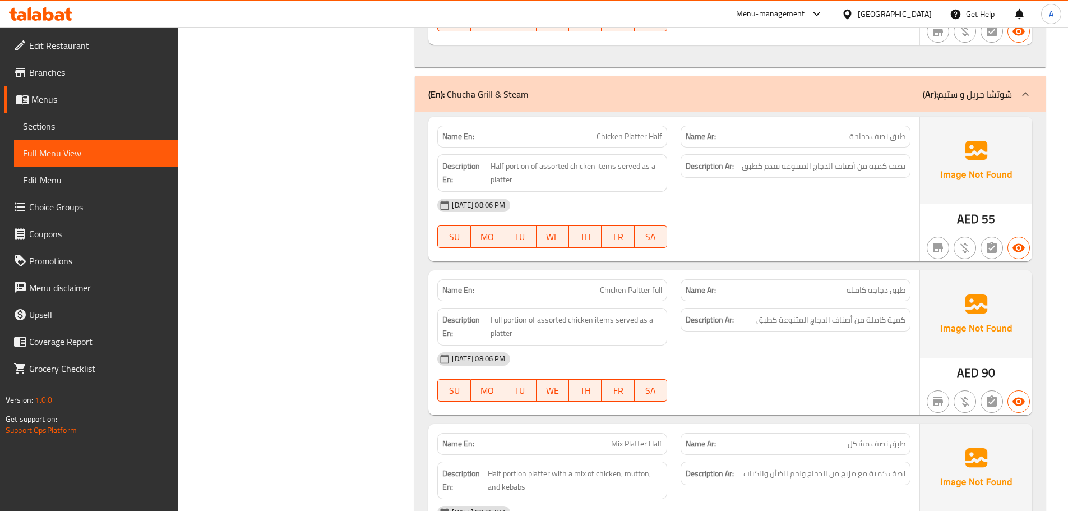
scroll to position [11125, 0]
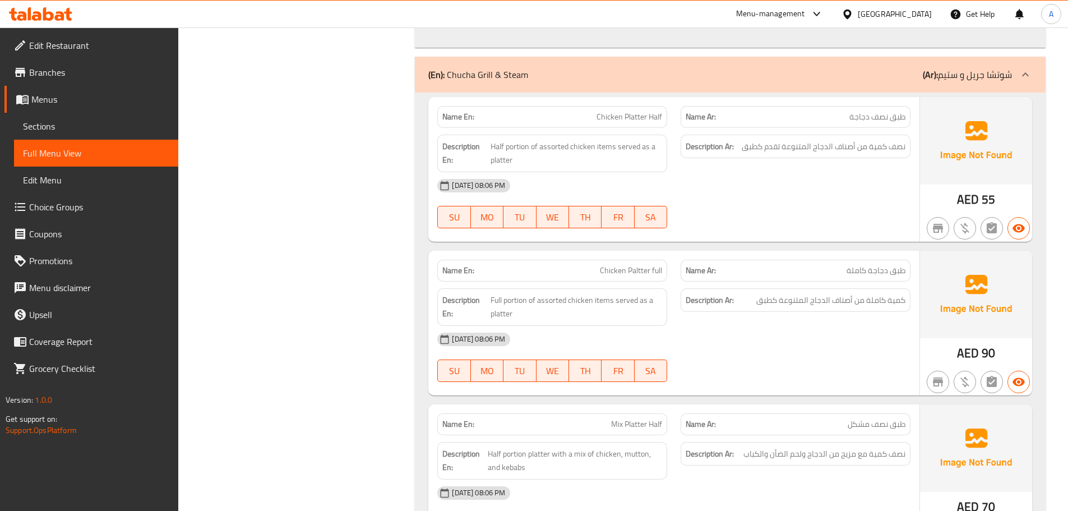
click at [879, 326] on div "[DATE] 08:06 PM" at bounding box center [673, 339] width 486 height 27
click at [888, 288] on div "Description Ar: كمية كاملة من أصناف الدجاج المتنوعة كطبق" at bounding box center [795, 300] width 230 height 24
drag, startPoint x: 885, startPoint y: 235, endPoint x: 606, endPoint y: 240, distance: 279.7
click at [606, 281] on div "Description En: Full portion of assorted chicken items served as a platter Desc…" at bounding box center [673, 306] width 486 height 51
click at [838, 326] on div "09-09-2025 08:06 PM SU MO TU WE TH FR SA" at bounding box center [673, 357] width 486 height 63
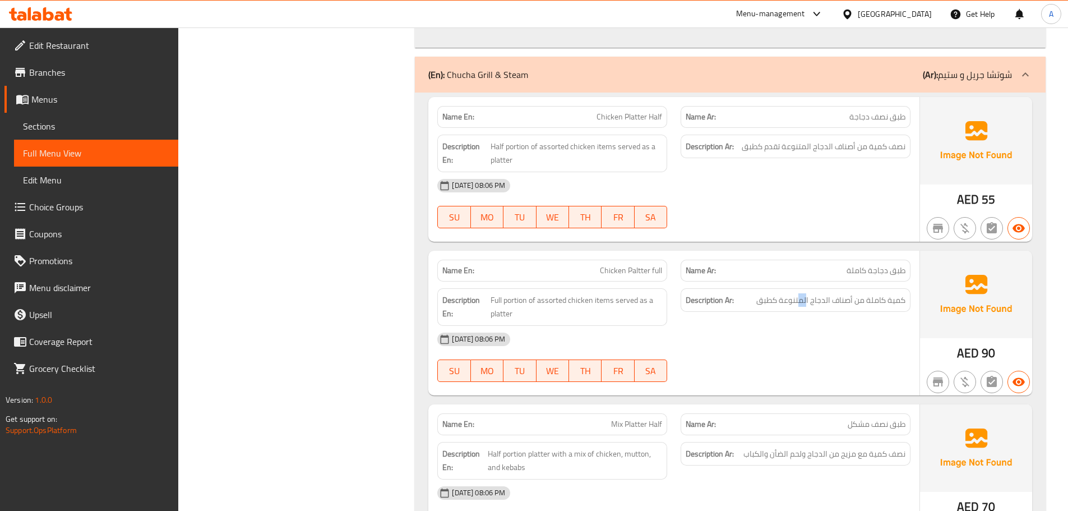
click at [799, 288] on div "Description Ar: كمية كاملة من أصناف الدجاج المتنوعة كطبق" at bounding box center [795, 300] width 230 height 24
click at [796, 326] on div "[DATE] 08:06 PM" at bounding box center [673, 339] width 486 height 27
click at [611, 265] on span "Chicken Paltter full" at bounding box center [631, 271] width 62 height 12
drag, startPoint x: 611, startPoint y: 205, endPoint x: 657, endPoint y: 207, distance: 46.0
click at [657, 265] on span "Chicken Paltter full" at bounding box center [631, 271] width 62 height 12
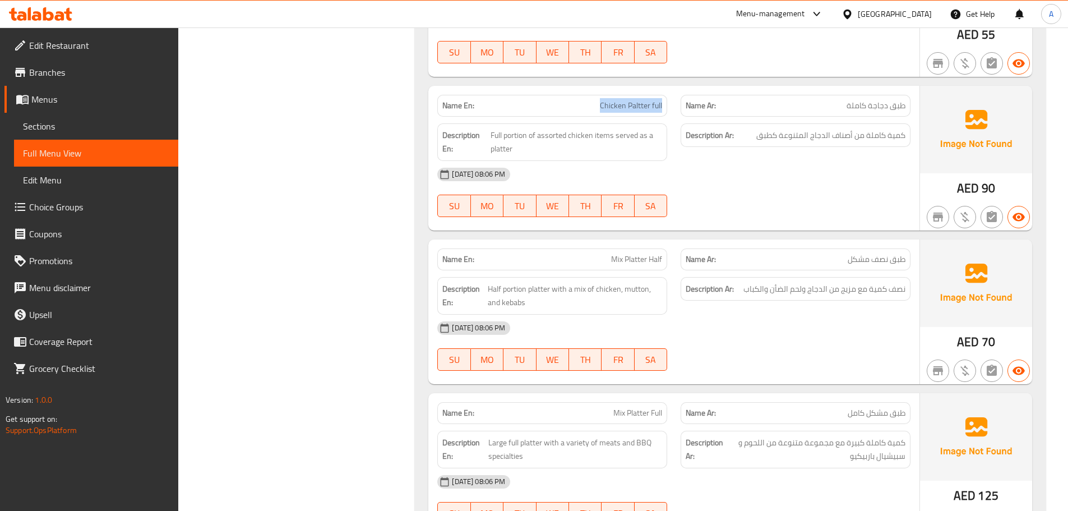
scroll to position [11293, 0]
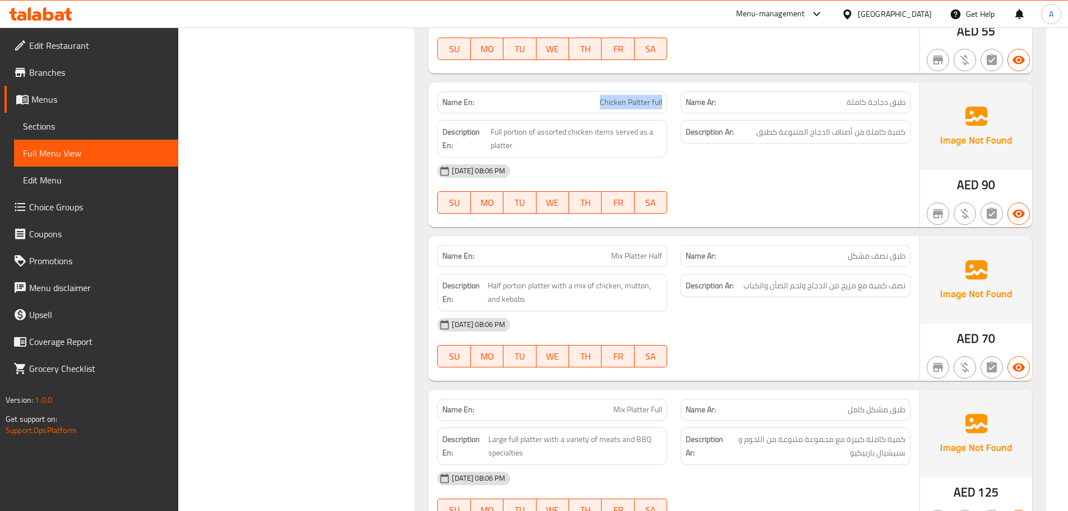
drag, startPoint x: 666, startPoint y: 197, endPoint x: 718, endPoint y: 217, distance: 56.4
click at [685, 236] on div "Name En: Mix Platter Half Name Ar: طبق نصف مشكل Description En: Half portion pl…" at bounding box center [673, 308] width 491 height 145
click at [764, 311] on div "[DATE] 08:06 PM" at bounding box center [673, 324] width 486 height 27
click at [778, 465] on div "[DATE] 08:06 PM" at bounding box center [673, 478] width 486 height 27
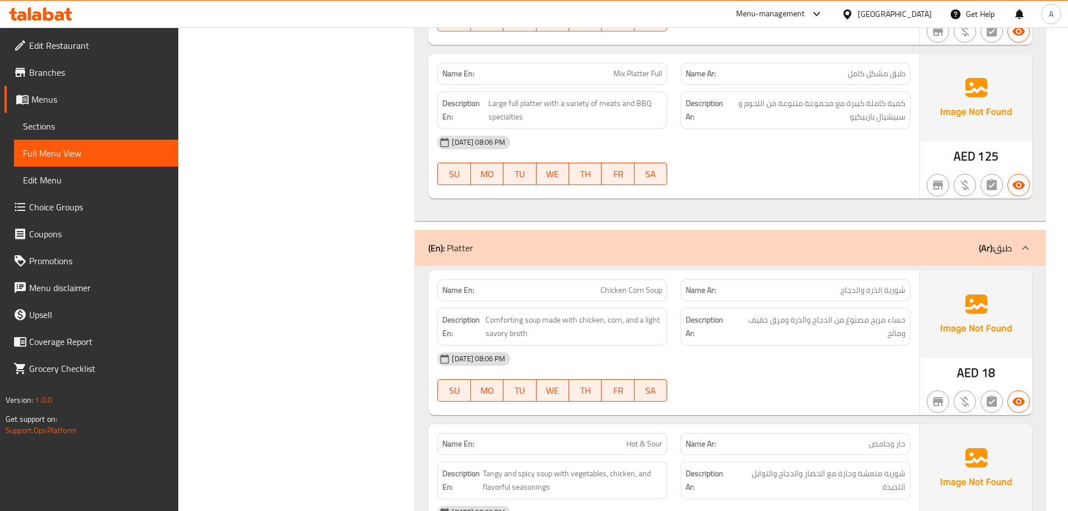
scroll to position [11630, 0]
drag, startPoint x: 599, startPoint y: 229, endPoint x: 698, endPoint y: 243, distance: 99.7
click at [666, 279] on div "Name En: Chicken Corn Soup" at bounding box center [552, 290] width 230 height 22
click at [726, 345] on div "[DATE] 08:06 PM" at bounding box center [673, 358] width 486 height 27
click at [611, 284] on span "Chicken Corn Soup" at bounding box center [631, 290] width 62 height 12
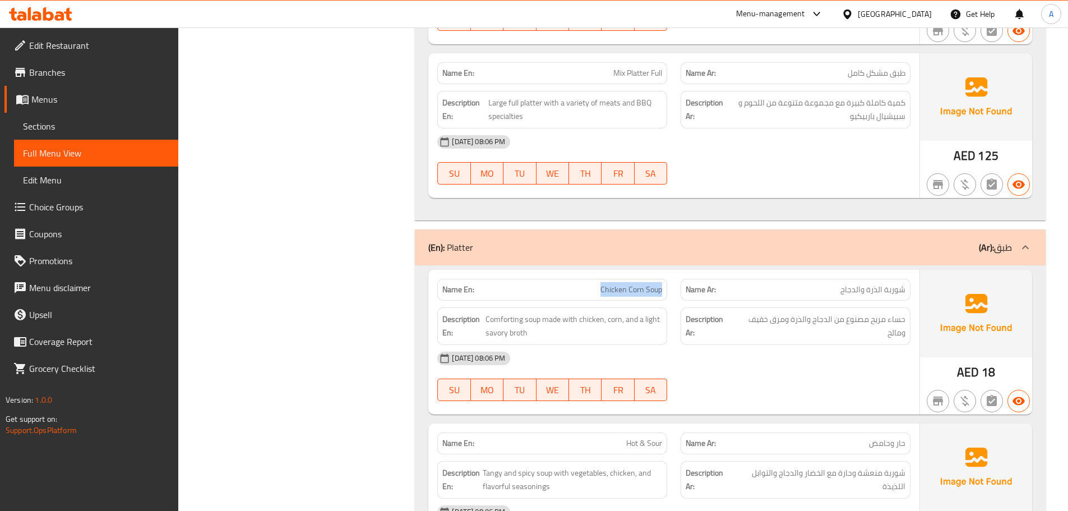
drag, startPoint x: 611, startPoint y: 220, endPoint x: 654, endPoint y: 225, distance: 43.0
click at [654, 284] on span "Chicken Corn Soup" at bounding box center [631, 290] width 62 height 12
click at [616, 284] on span "Chicken Corn Soup" at bounding box center [631, 290] width 62 height 12
drag, startPoint x: 616, startPoint y: 220, endPoint x: 666, endPoint y: 224, distance: 50.5
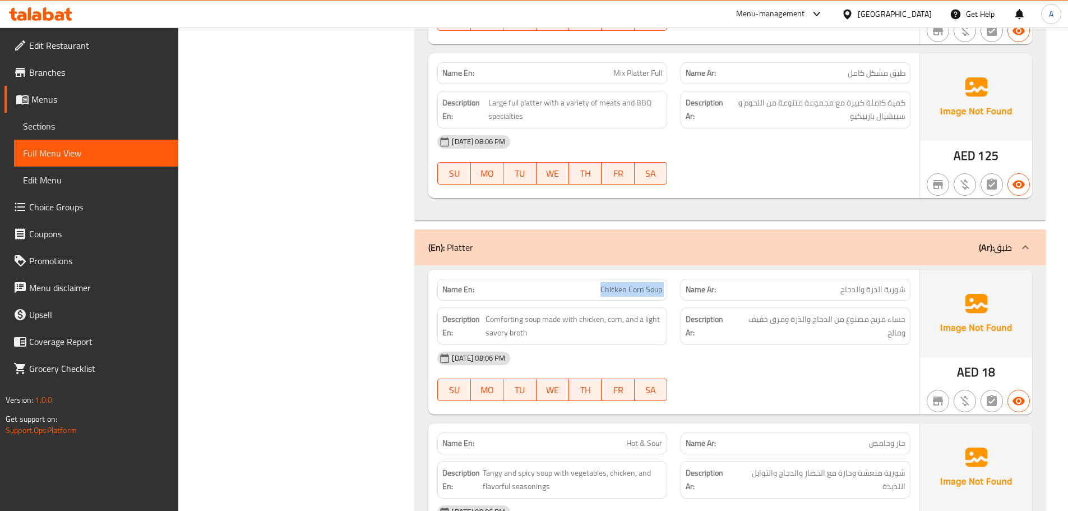
click at [660, 284] on span "Chicken Corn Soup" at bounding box center [631, 290] width 62 height 12
click at [906, 279] on div "Name Ar: شوربة الذرة والدجاج" at bounding box center [795, 290] width 230 height 22
click at [889, 284] on span "شوربة الذرة والدجاج" at bounding box center [872, 290] width 65 height 12
drag, startPoint x: 889, startPoint y: 225, endPoint x: 820, endPoint y: 263, distance: 78.3
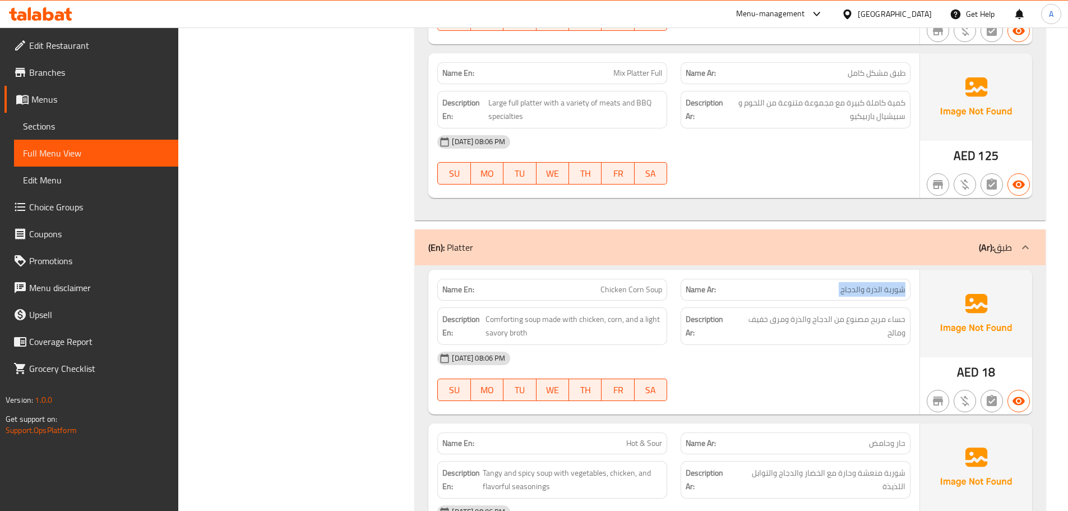
click at [859, 284] on span "شوربة الذرة والدجاج" at bounding box center [872, 290] width 65 height 12
drag, startPoint x: 804, startPoint y: 311, endPoint x: 796, endPoint y: 313, distance: 7.6
click at [805, 345] on div "09-09-2025 08:06 PM SU MO TU WE TH FR SA" at bounding box center [673, 376] width 486 height 63
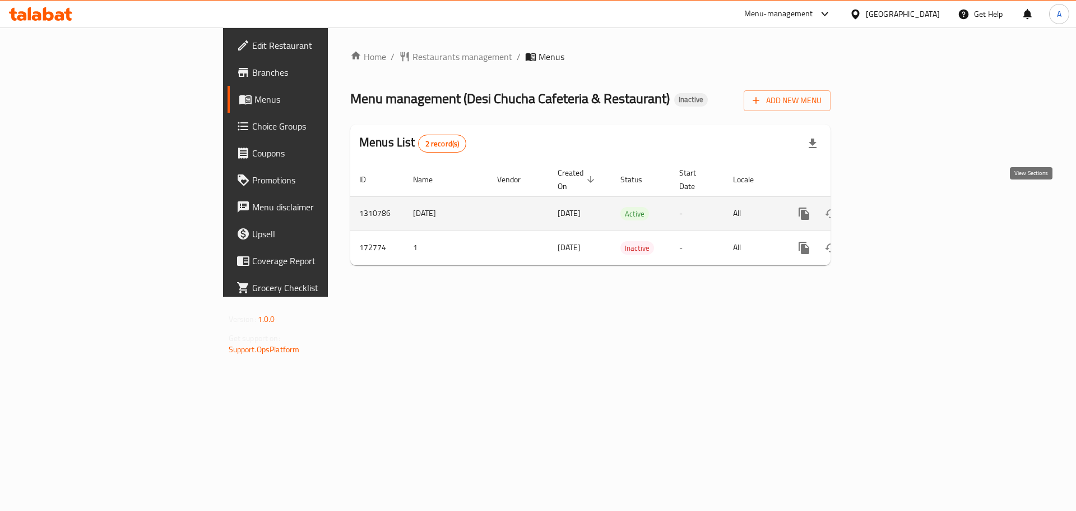
click at [898, 201] on link "enhanced table" at bounding box center [884, 213] width 27 height 27
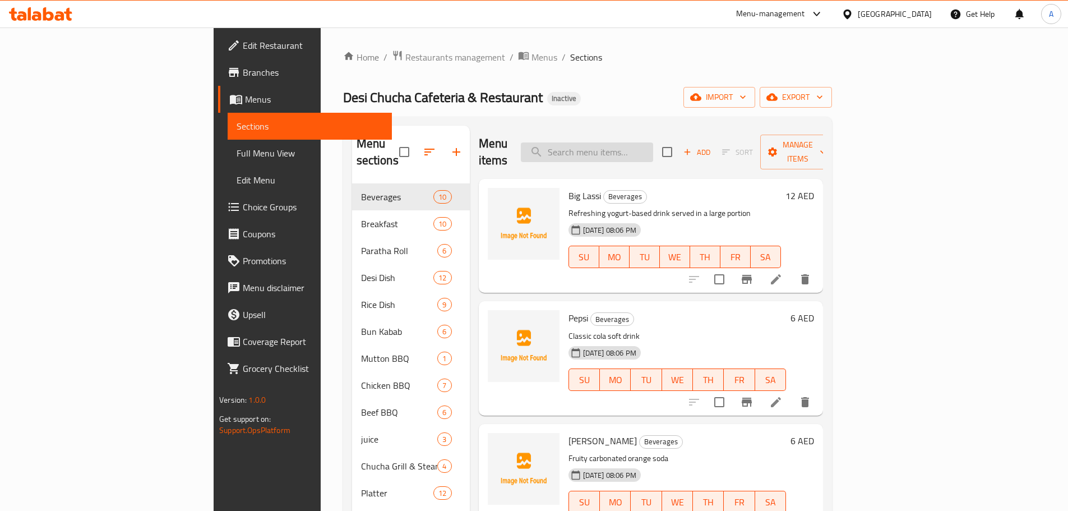
paste input "Mutton Paratha"
click at [628, 148] on input "search" at bounding box center [587, 152] width 132 height 20
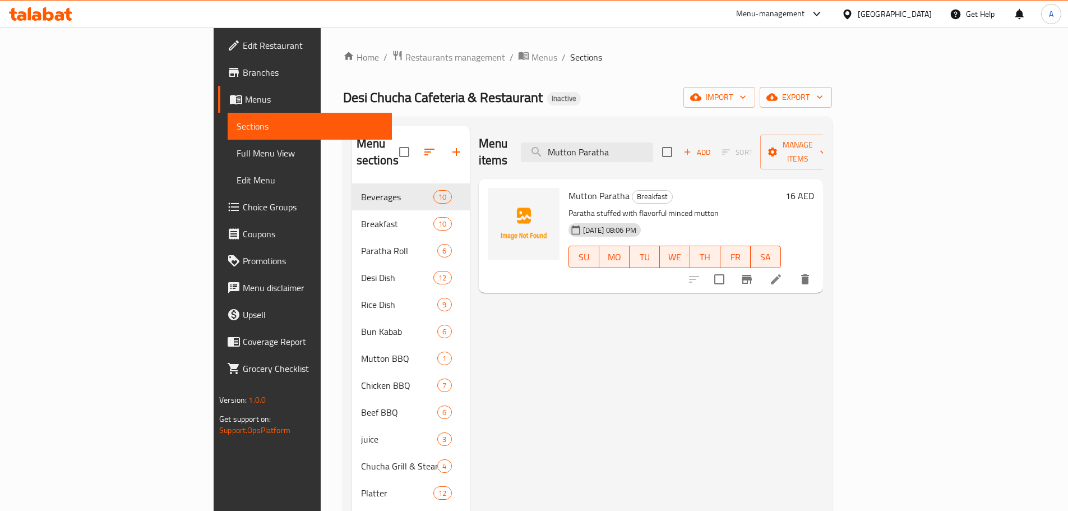
type input "Mutton Paratha"
click at [791, 269] on li at bounding box center [775, 279] width 31 height 20
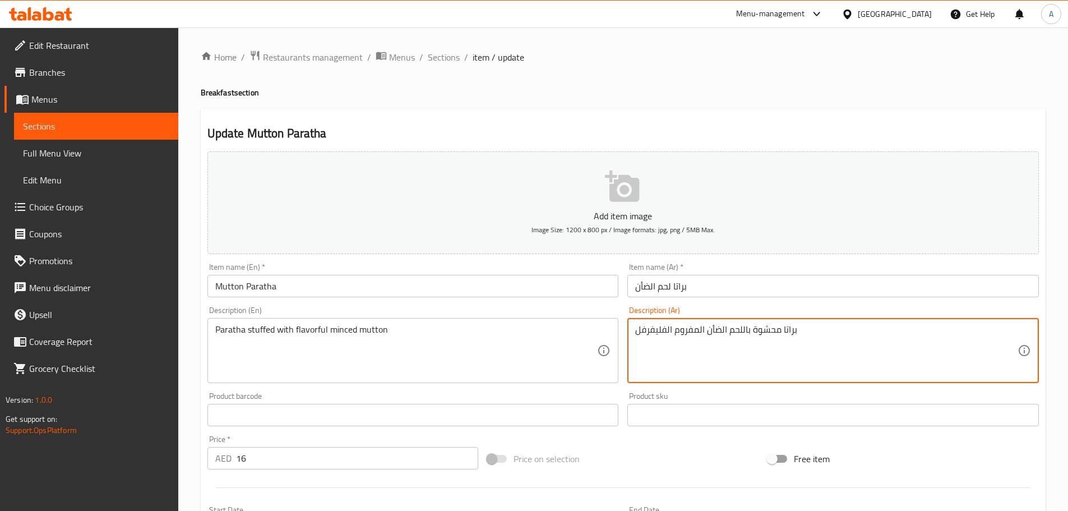
drag, startPoint x: 665, startPoint y: 328, endPoint x: 601, endPoint y: 329, distance: 64.4
type textarea "براتا محشوة باللحم الضأن المفروم المنكه"
click at [811, 289] on input "براتا لحم الضأن" at bounding box center [832, 286] width 411 height 22
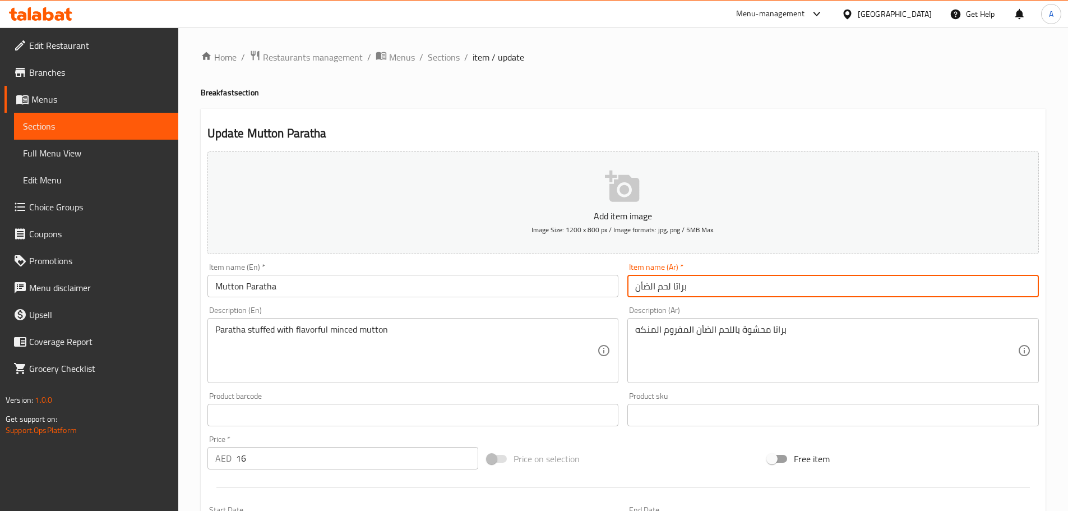
click at [446, 55] on span "Sections" at bounding box center [444, 56] width 32 height 13
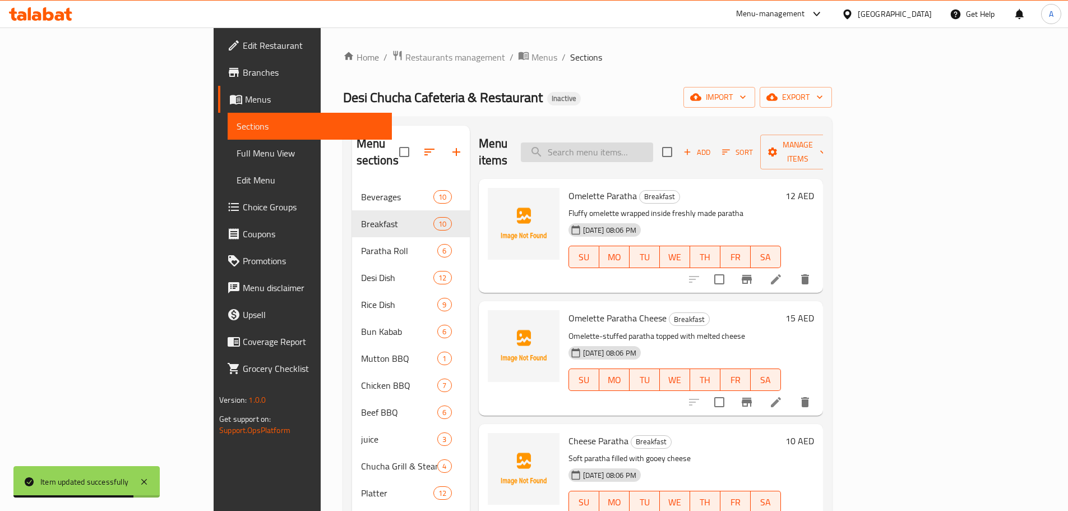
click at [653, 152] on input "search" at bounding box center [587, 152] width 132 height 20
paste input "Chicken Seekh Kabab"
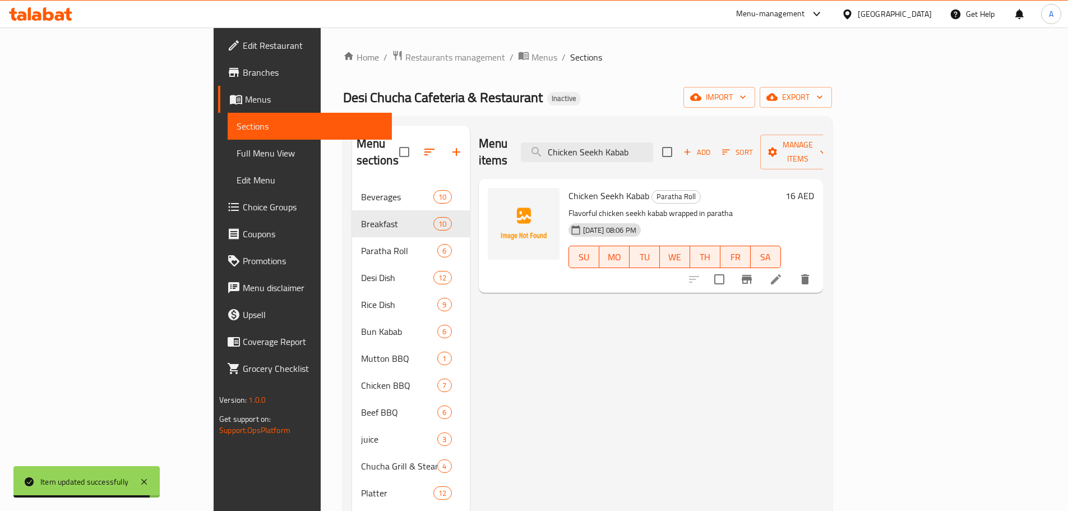
type input "Chicken Seekh Kabab"
click at [781, 274] on icon at bounding box center [776, 279] width 10 height 10
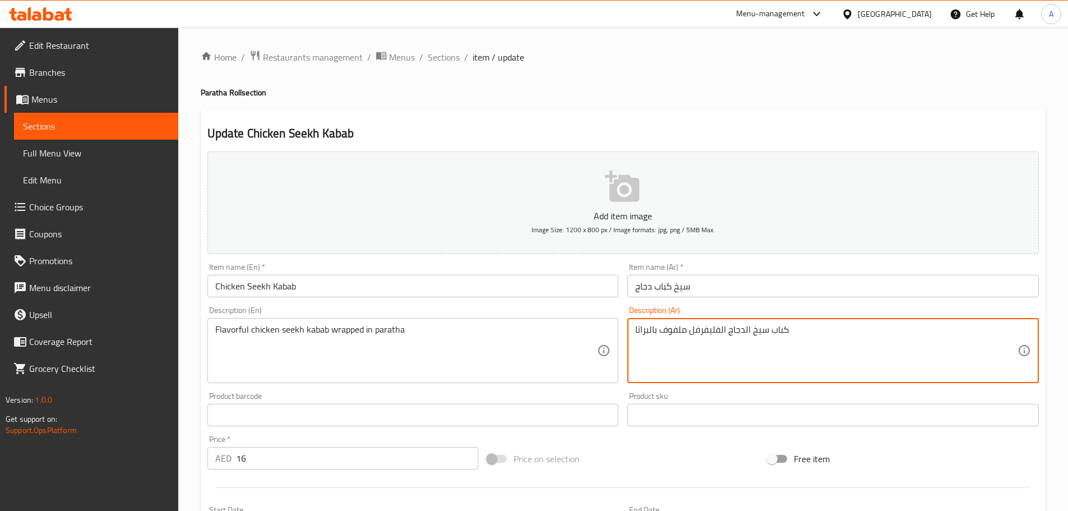
drag, startPoint x: 711, startPoint y: 332, endPoint x: 689, endPoint y: 337, distance: 23.0
type textarea "كباب سيخ الدجاج المنكه ملفوف بالبراتا"
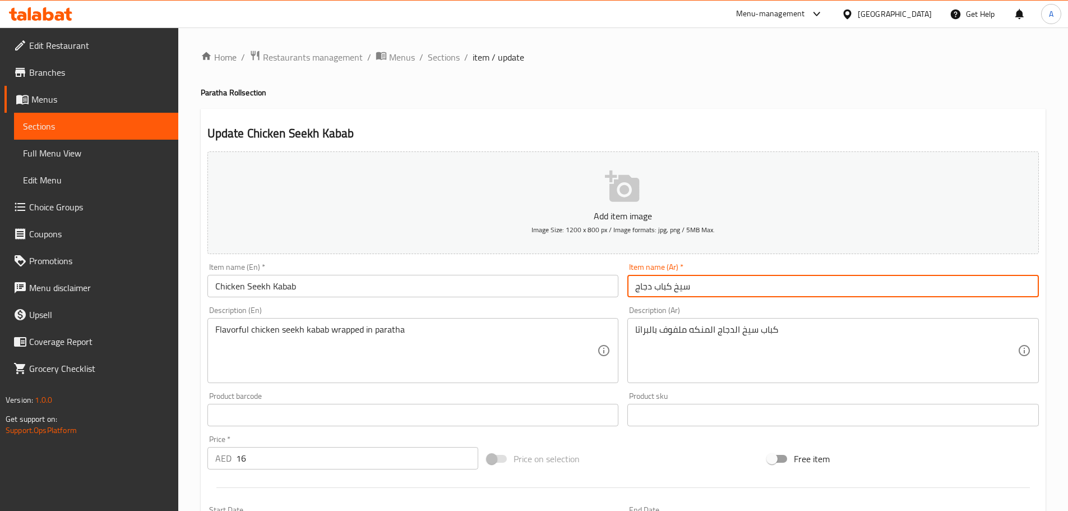
click at [727, 286] on input "سيخ كباب دجاج" at bounding box center [832, 286] width 411 height 22
click at [444, 50] on span "Sections" at bounding box center [444, 56] width 32 height 13
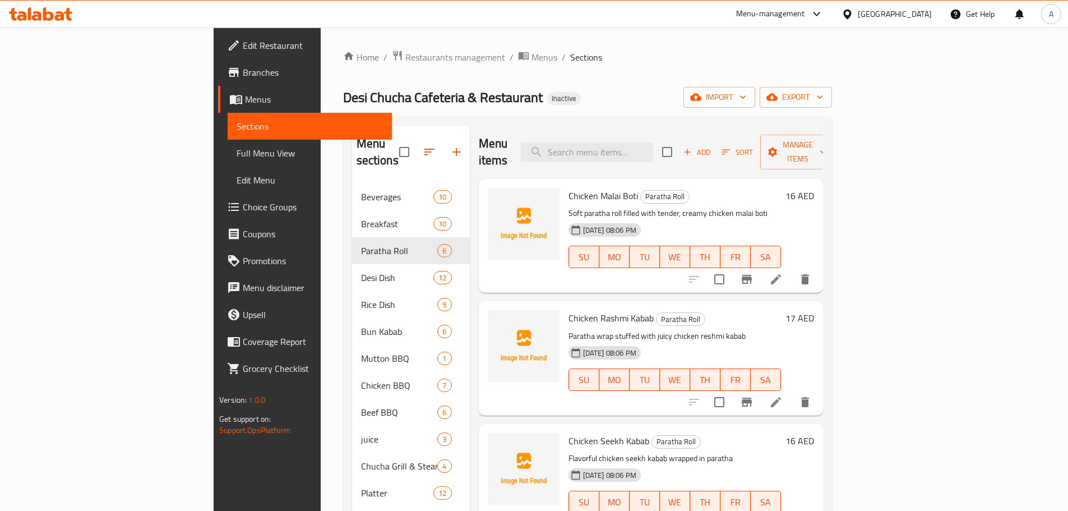
click at [666, 126] on div "Menu items Add Sort Manage items" at bounding box center [651, 152] width 344 height 53
click at [653, 142] on input "search" at bounding box center [587, 152] width 132 height 20
paste input "Beef Kabab Biriyani"
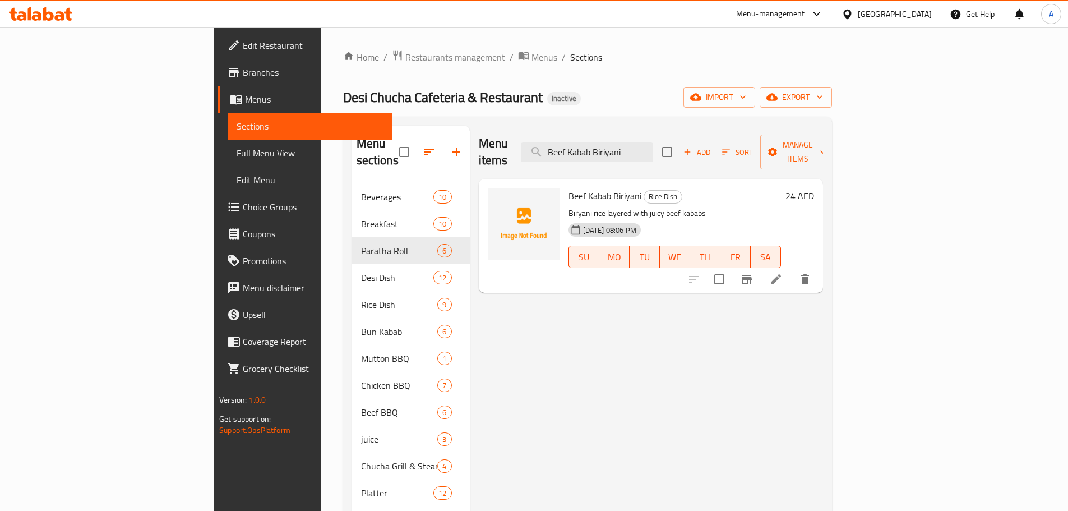
type input "Beef Kabab Biriyani"
click at [782, 272] on icon at bounding box center [775, 278] width 13 height 13
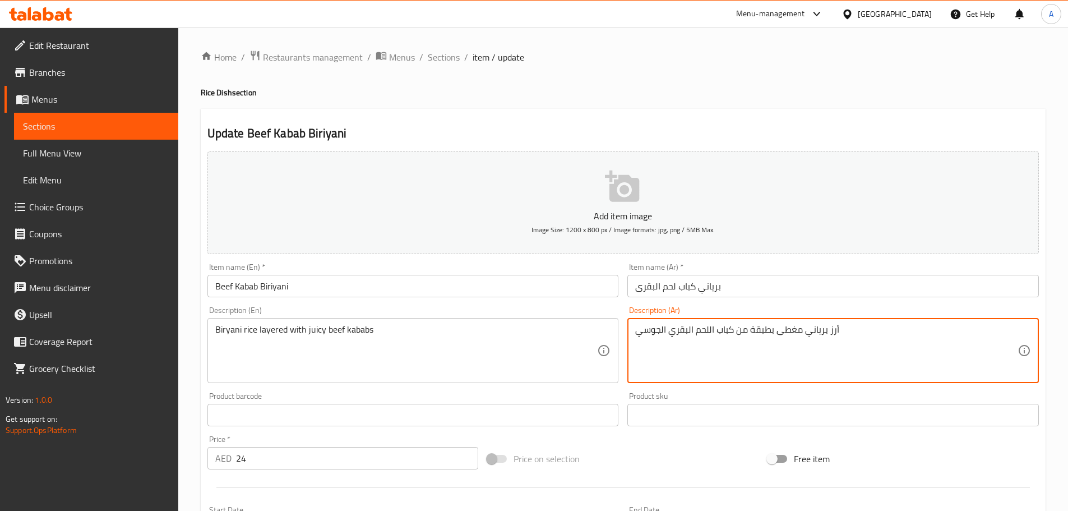
drag, startPoint x: 750, startPoint y: 330, endPoint x: 743, endPoint y: 333, distance: 7.8
click at [743, 333] on textarea "أرز برياني مغطى بطبقة من كباب اللحم البقري الجوسي" at bounding box center [826, 350] width 382 height 53
click at [732, 327] on textarea "أرز برياني مغطى كباب اللحم البقري الجوسي" at bounding box center [826, 350] width 382 height 53
click at [709, 327] on textarea "أرز برياني مغطى بكباب اللحم البقري الجوسي" at bounding box center [826, 350] width 382 height 53
click at [687, 330] on textarea "أرز برياني مغطى بكباب لحم البقري الجوسي" at bounding box center [826, 350] width 382 height 53
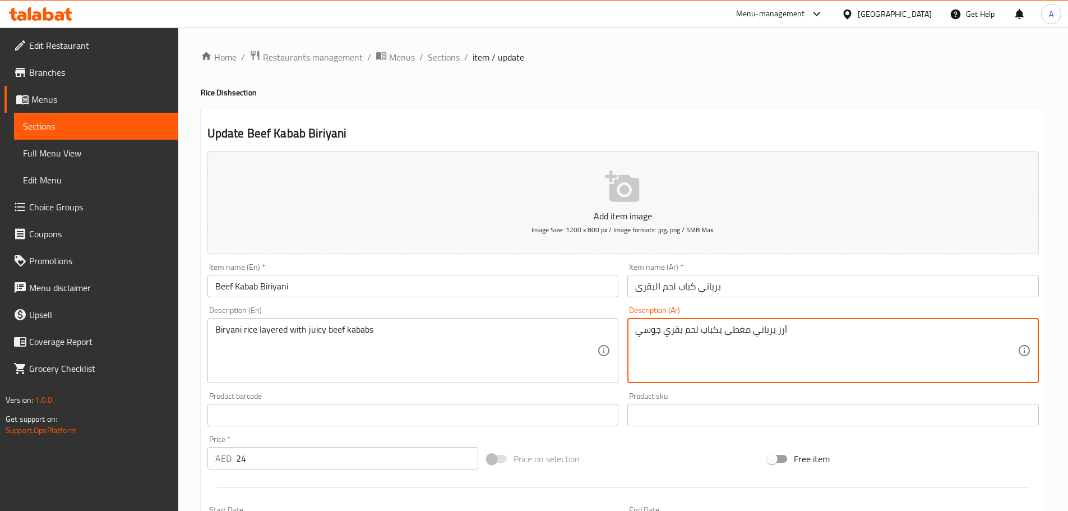
type textarea "أرز برياني مغطى بكباب لحم ب[PERSON_NAME]"
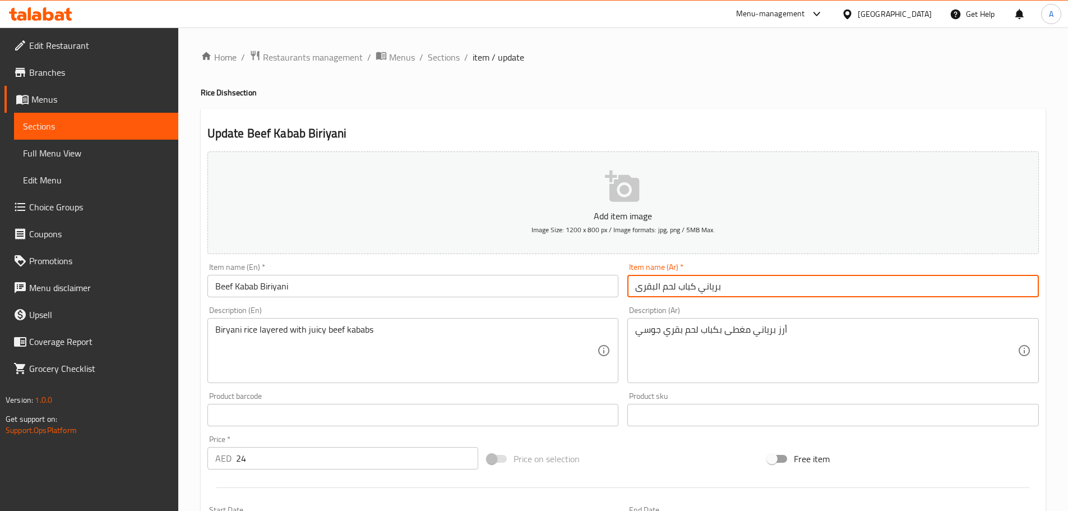
click at [764, 285] on input "برياني كباب لحم البقرى" at bounding box center [832, 286] width 411 height 22
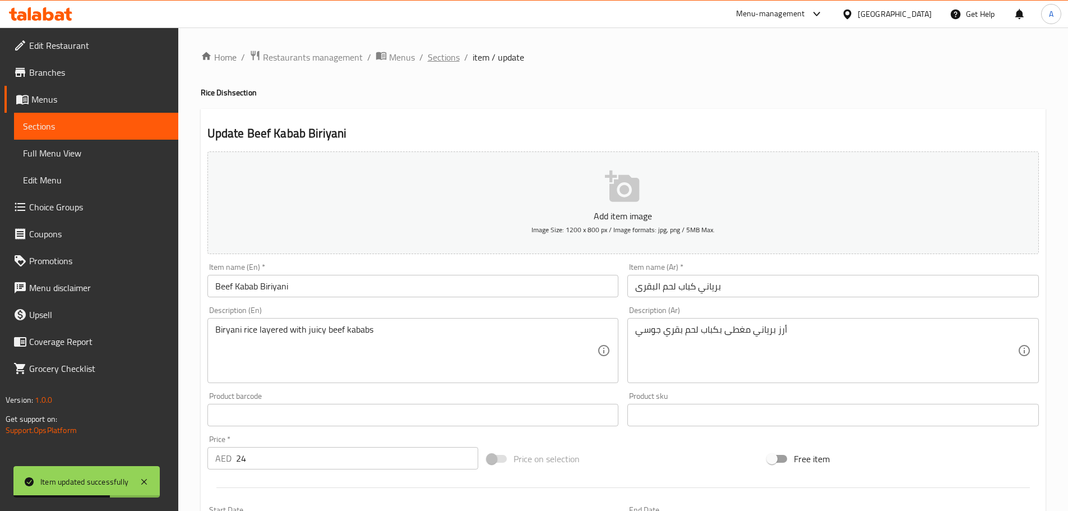
click at [434, 57] on span "Sections" at bounding box center [444, 56] width 32 height 13
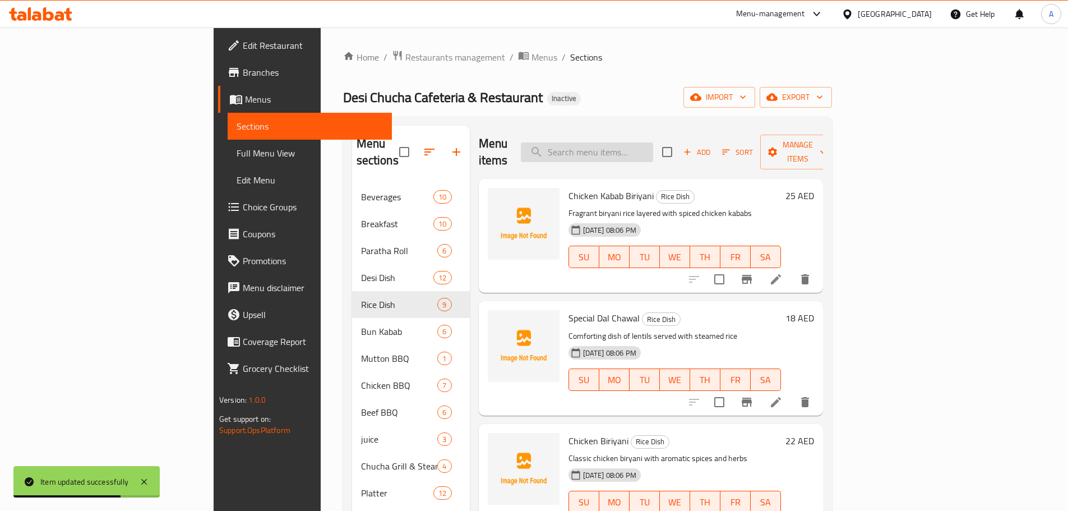
click at [653, 142] on input "search" at bounding box center [587, 152] width 132 height 20
paste input "Chicken Tandoori Biriyani"
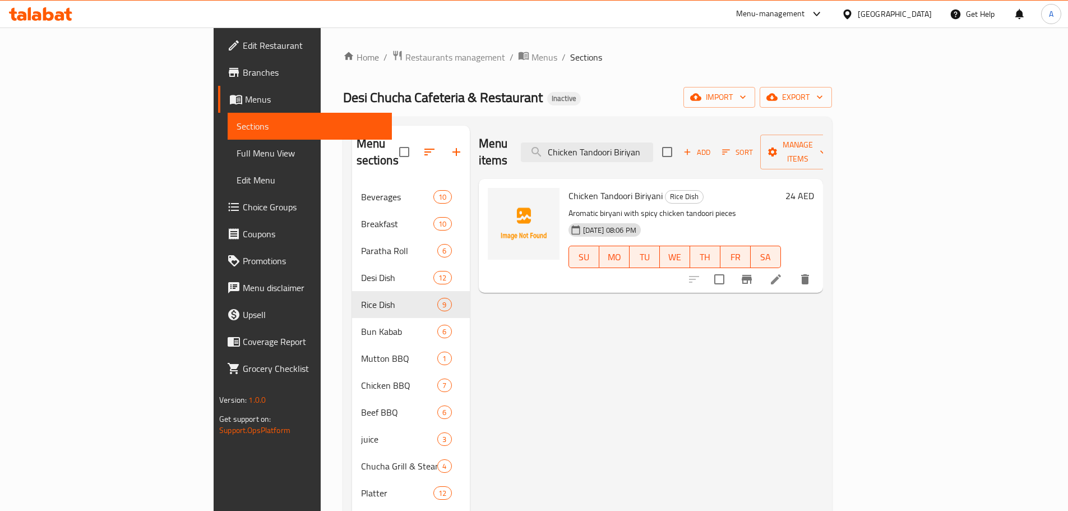
type input "Chicken Tandoori Biriyan"
click at [782, 272] on icon at bounding box center [775, 278] width 13 height 13
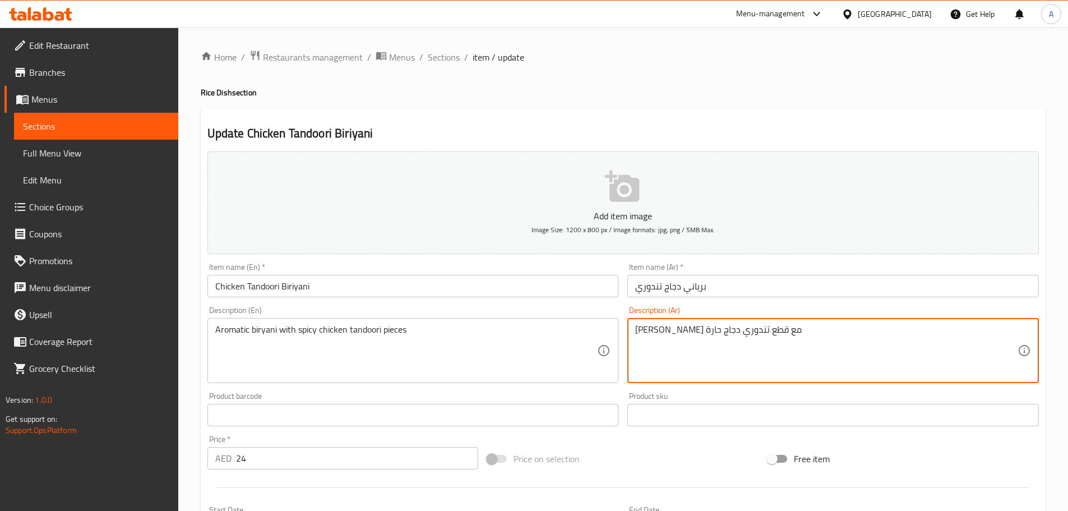
click at [748, 332] on textarea "برياني فرجرنت مع قطع تندوري دجاج حارة" at bounding box center [826, 350] width 382 height 53
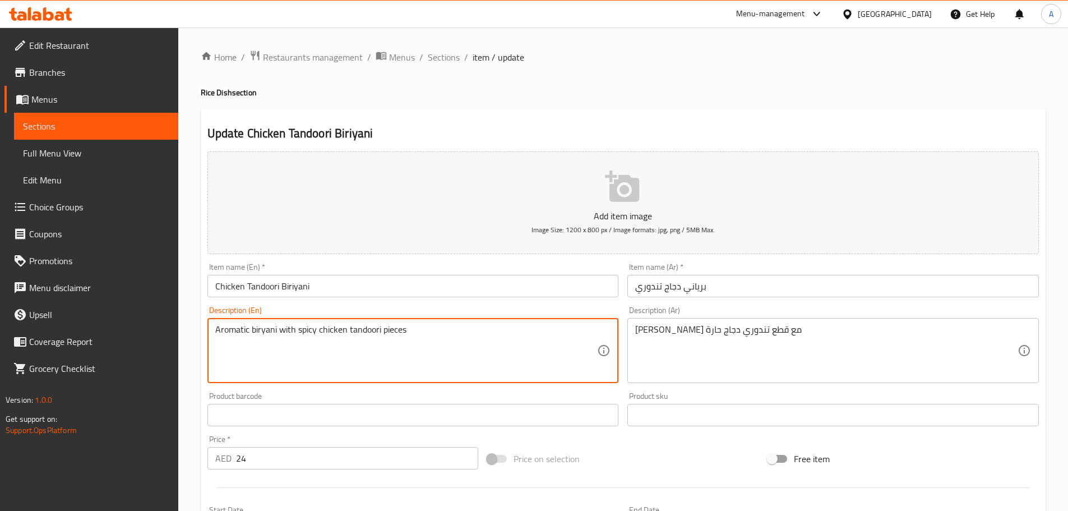
drag, startPoint x: 254, startPoint y: 324, endPoint x: 410, endPoint y: 330, distance: 155.3
click at [410, 330] on textarea "Aromatic biryani with spicy chicken tandoori pieces" at bounding box center [406, 350] width 382 height 53
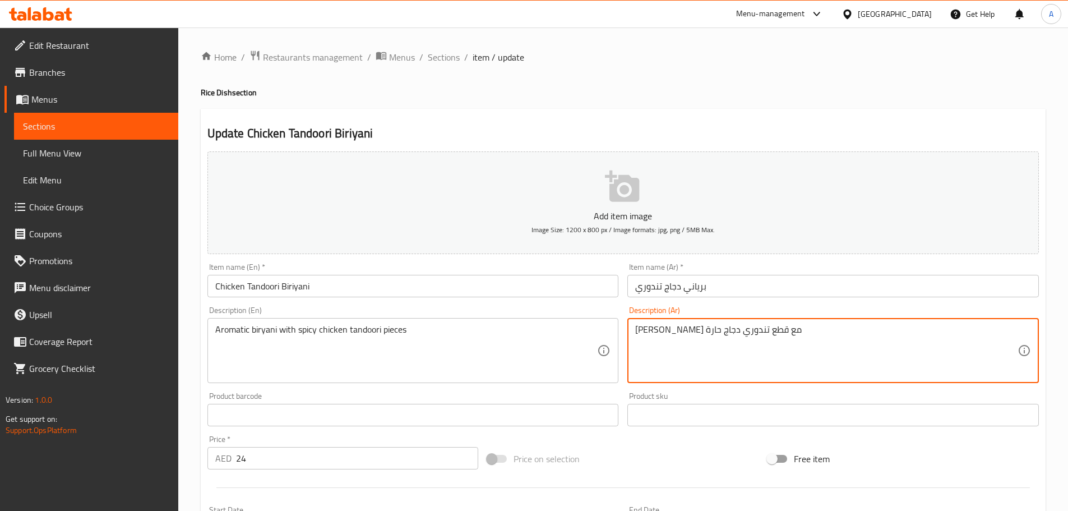
click at [738, 328] on textarea "برياني فرجرنت مع قطع تندوري دجاج حارة" at bounding box center [826, 350] width 382 height 53
paste textarea "عطري"
type textarea "برياني عطري مع قطع تندوري دجاج حارة"
click at [728, 283] on input "برياني دجاج تندوري" at bounding box center [832, 286] width 411 height 22
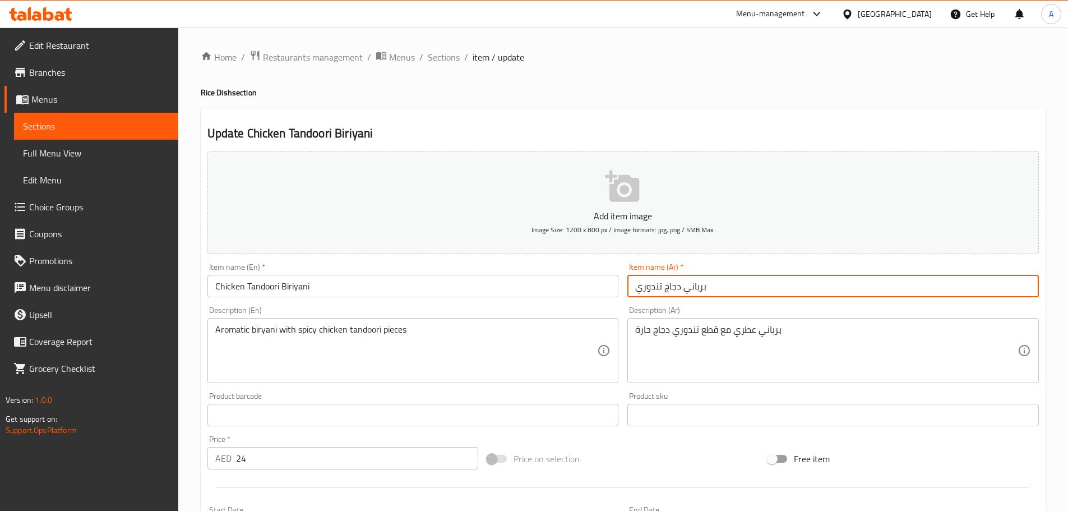
click at [436, 50] on span "Sections" at bounding box center [444, 56] width 32 height 13
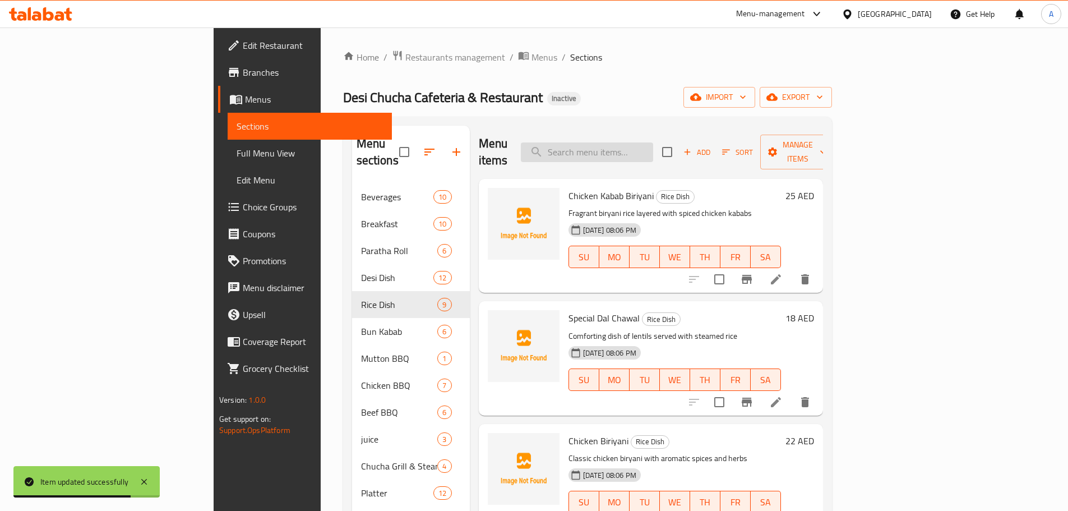
click at [653, 142] on input "search" at bounding box center [587, 152] width 132 height 20
paste input "Mutton Kabab Biriyani"
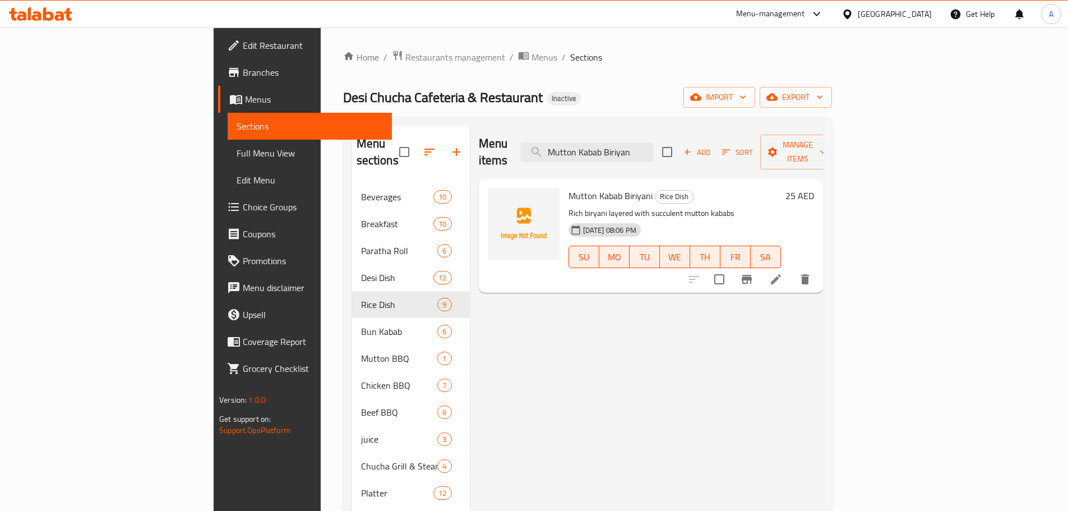
type input "Mutton Kabab Biriyan"
click at [791, 269] on li at bounding box center [775, 279] width 31 height 20
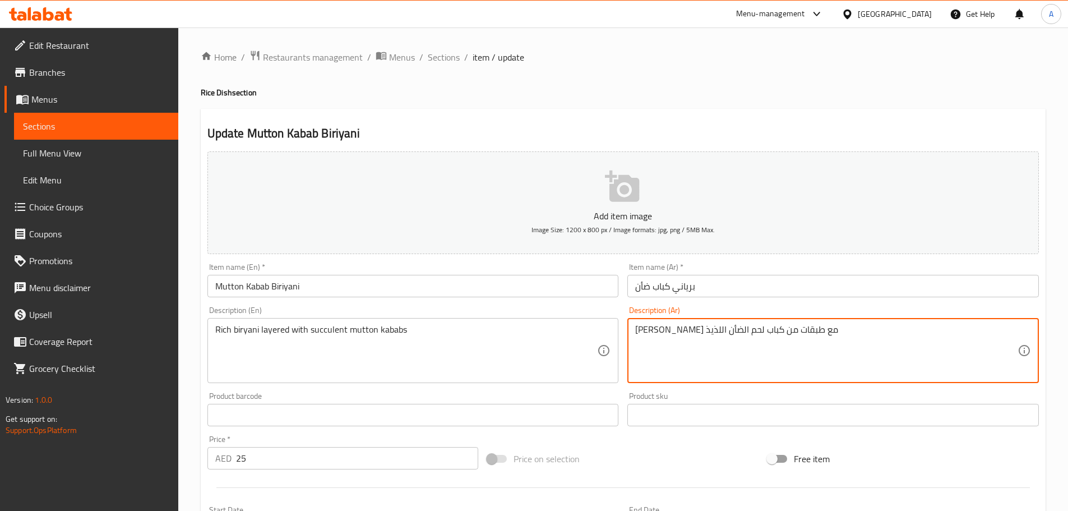
drag, startPoint x: 651, startPoint y: 326, endPoint x: 628, endPoint y: 328, distance: 23.6
type textarea "[PERSON_NAME] مع طبقات من كباب لحم الضأن العصاري"
click at [715, 282] on input "برياني كباب ضأن" at bounding box center [832, 286] width 411 height 22
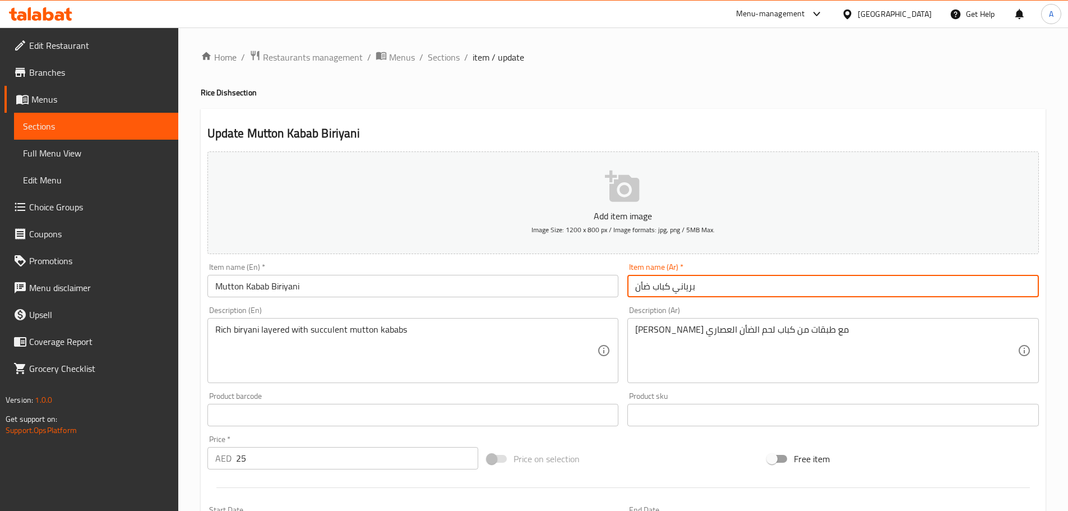
click at [445, 57] on span "Sections" at bounding box center [444, 56] width 32 height 13
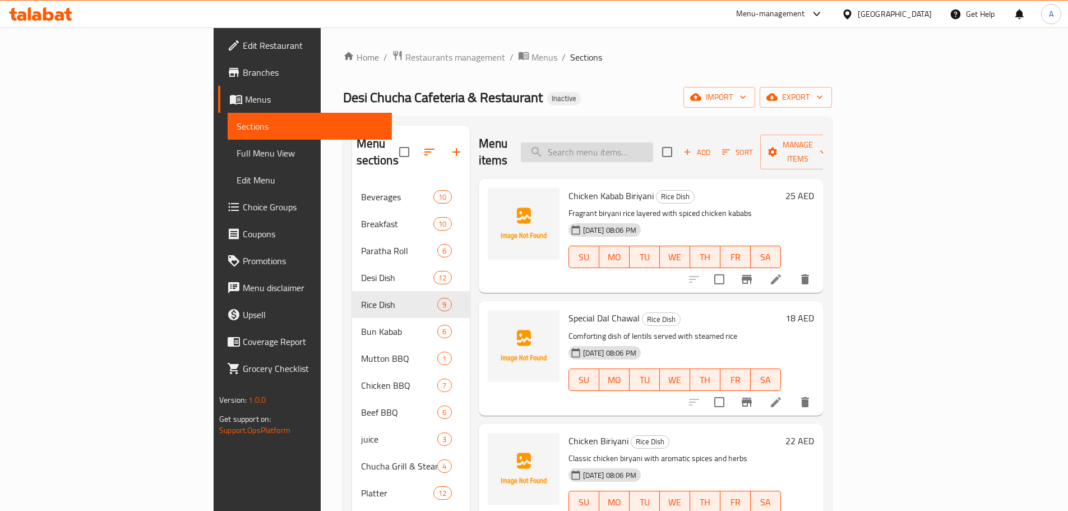
click at [653, 145] on input "search" at bounding box center [587, 152] width 132 height 20
paste input "Mutton seekh Kabab"
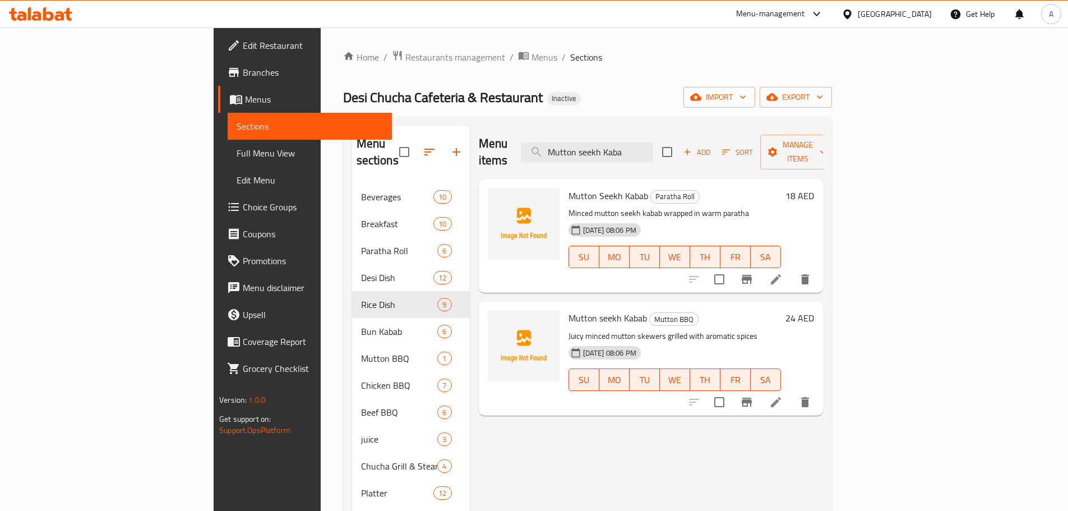
type input "Mutton seekh Kaba"
click at [568, 187] on span "Mutton Seekh Kabab" at bounding box center [608, 195] width 80 height 17
drag, startPoint x: 523, startPoint y: 176, endPoint x: 564, endPoint y: 176, distance: 40.3
click at [568, 187] on span "Mutton Seekh Kabab" at bounding box center [608, 195] width 80 height 17
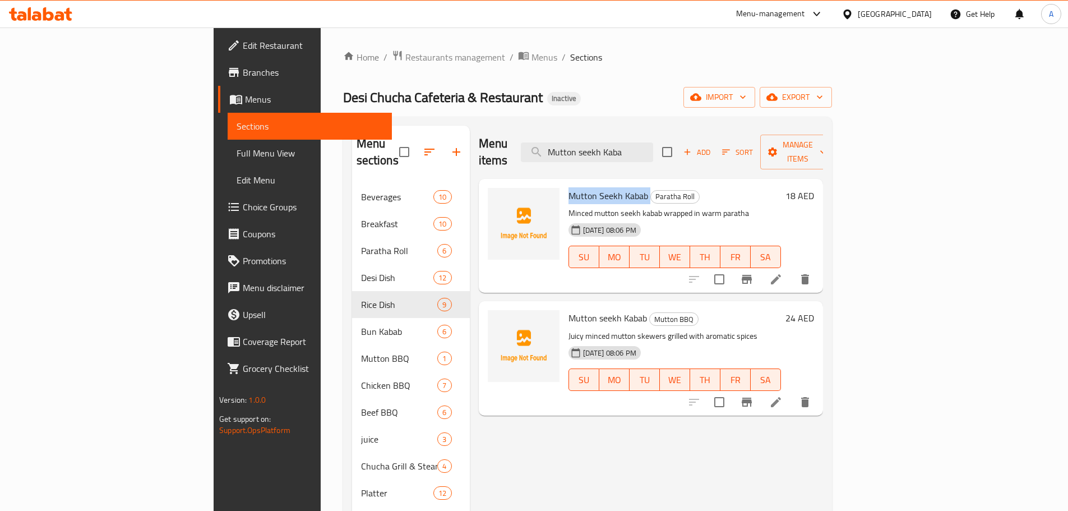
drag, startPoint x: 522, startPoint y: 177, endPoint x: 591, endPoint y: 177, distance: 68.9
click at [591, 187] on span "Mutton Seekh Kabab" at bounding box center [608, 195] width 80 height 17
click at [568, 187] on span "Mutton Seekh Kabab" at bounding box center [608, 195] width 80 height 17
drag, startPoint x: 527, startPoint y: 175, endPoint x: 585, endPoint y: 178, distance: 57.8
click at [585, 187] on span "Mutton Seekh Kabab" at bounding box center [608, 195] width 80 height 17
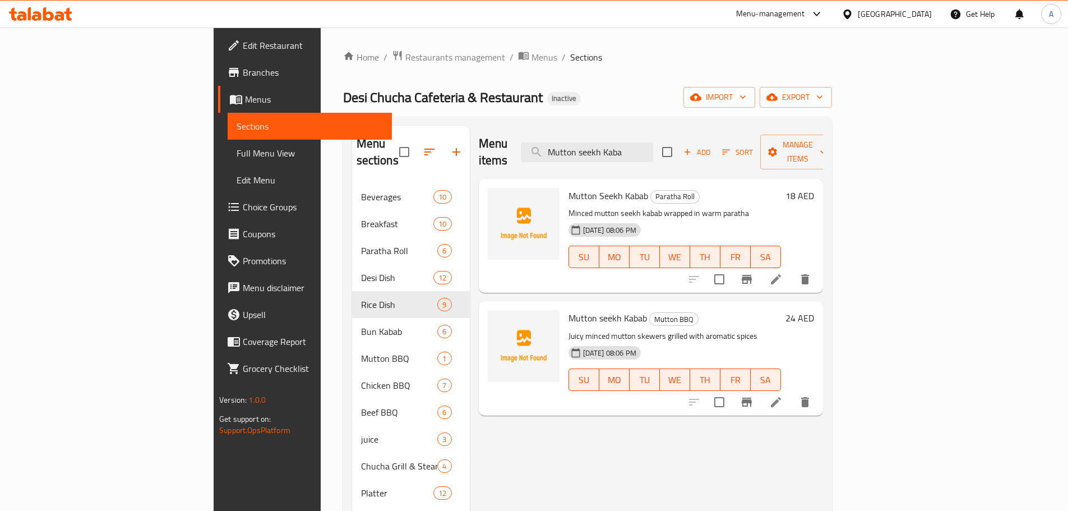
click at [716, 444] on div "Menu items Mutton seekh Kaba Add Sort Manage items Mutton Seekh Kabab Paratha R…" at bounding box center [646, 381] width 353 height 511
click at [711, 456] on div "Menu items Mutton seekh Kaba Add Sort Manage items Mutton Seekh Kabab Paratha R…" at bounding box center [646, 381] width 353 height 511
click at [782, 395] on icon at bounding box center [775, 401] width 13 height 13
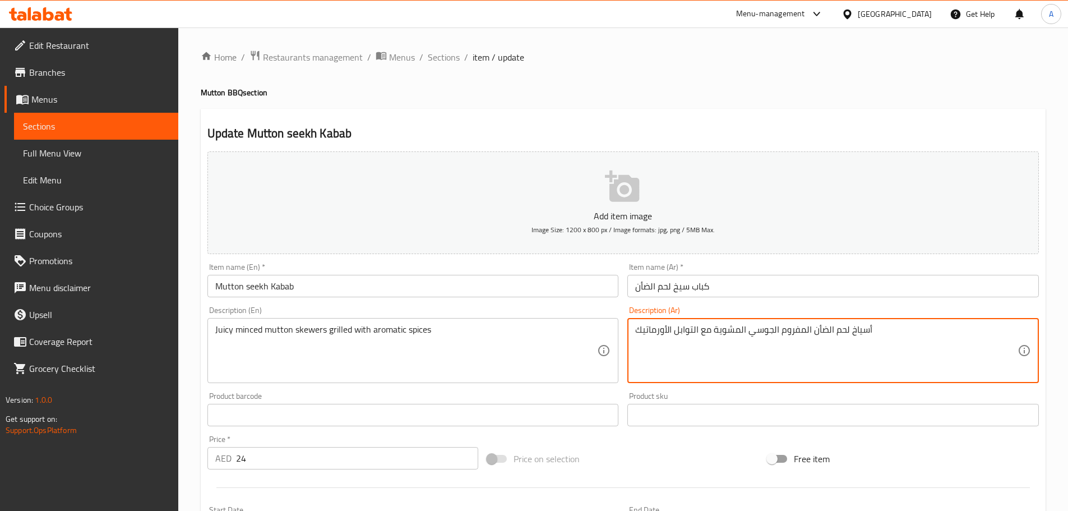
type textarea "أسياخ لحم الضأن المفروم [PERSON_NAME] المشوية مع التوابل الأورماتيك"
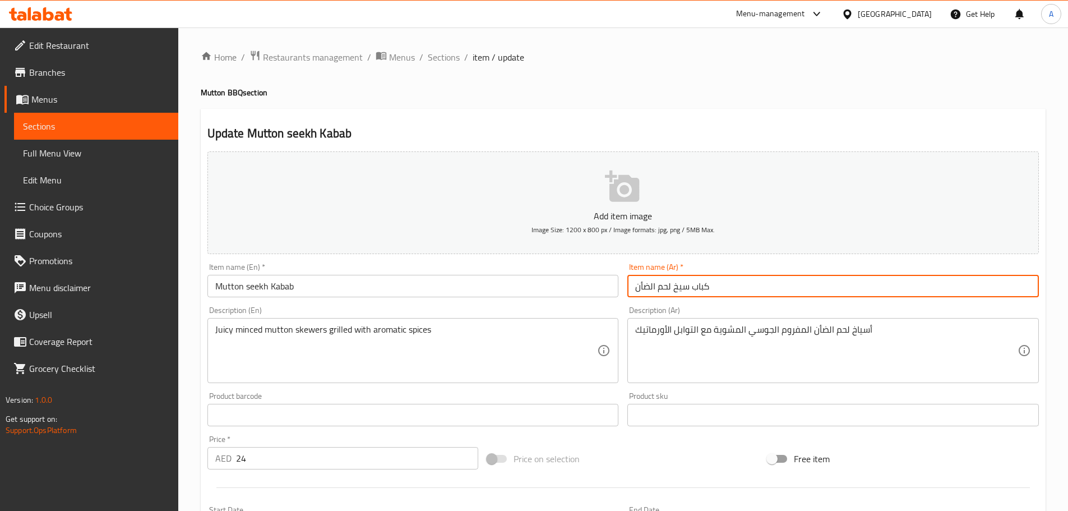
click at [736, 294] on input "كباب سيخ لحم الضأن" at bounding box center [832, 286] width 411 height 22
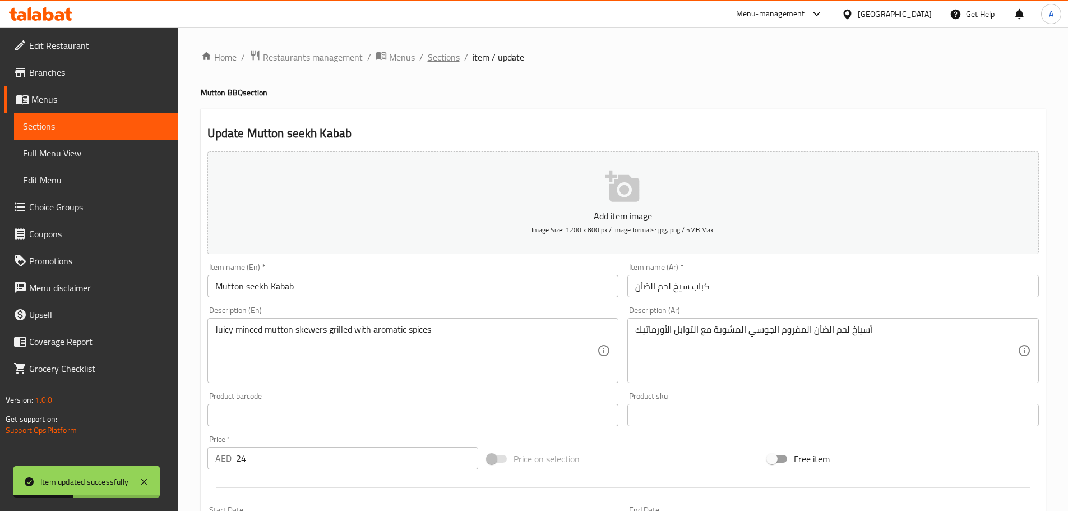
click at [440, 57] on span "Sections" at bounding box center [444, 56] width 32 height 13
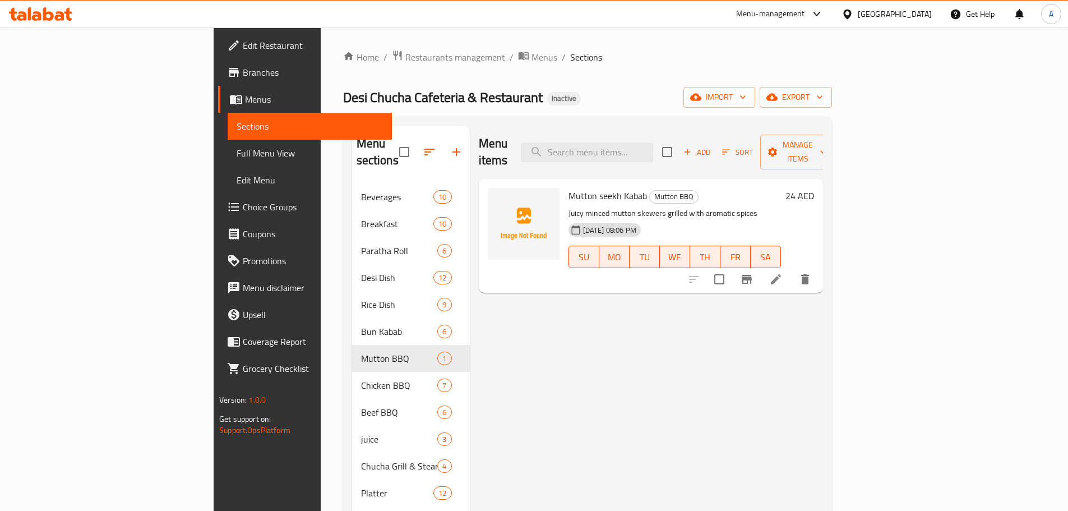
click at [646, 156] on div "Menu items Add Sort Manage items" at bounding box center [651, 152] width 344 height 53
click at [653, 149] on input "search" at bounding box center [587, 152] width 132 height 20
paste input "Chicken Paltter full"
type input "Chicken Paltter full"
click at [782, 272] on icon at bounding box center [775, 278] width 13 height 13
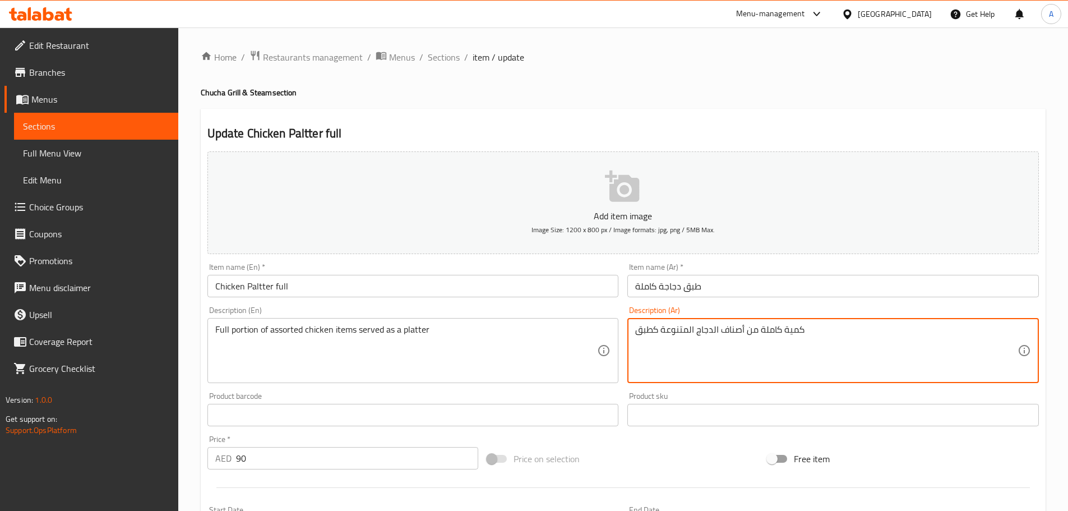
drag, startPoint x: 658, startPoint y: 332, endPoint x: 665, endPoint y: 340, distance: 10.3
type textarea "كمية كاملة من أصناف الدجاج المتنوعة تقدم كطبق"
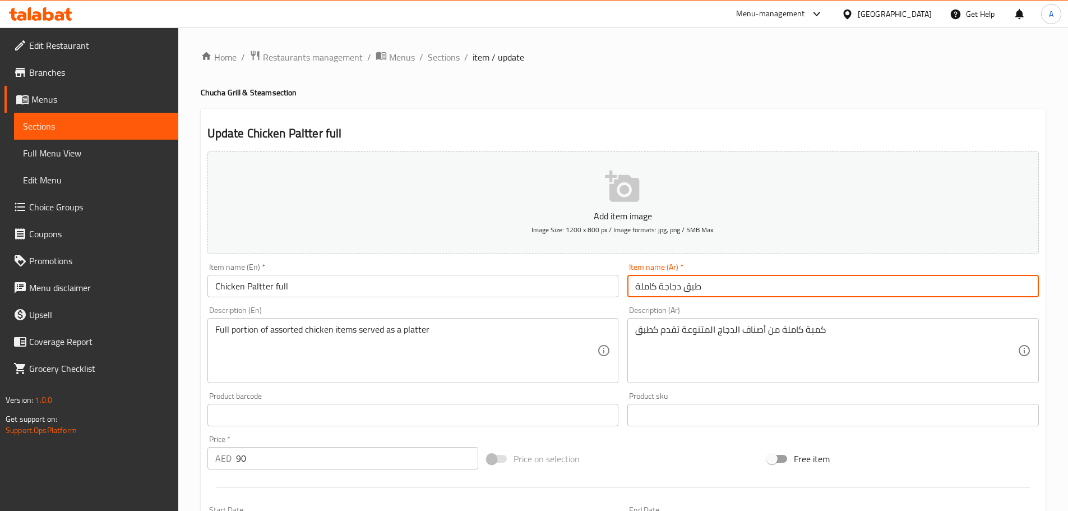
click at [784, 291] on input "طبق دجاجة كاملة" at bounding box center [832, 286] width 411 height 22
click at [452, 57] on span "Sections" at bounding box center [444, 56] width 32 height 13
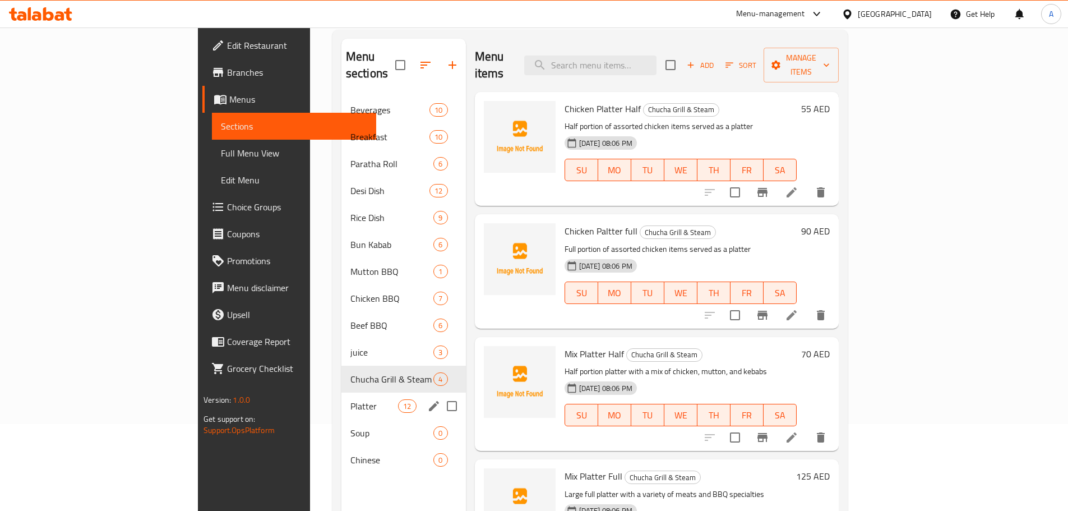
scroll to position [157, 0]
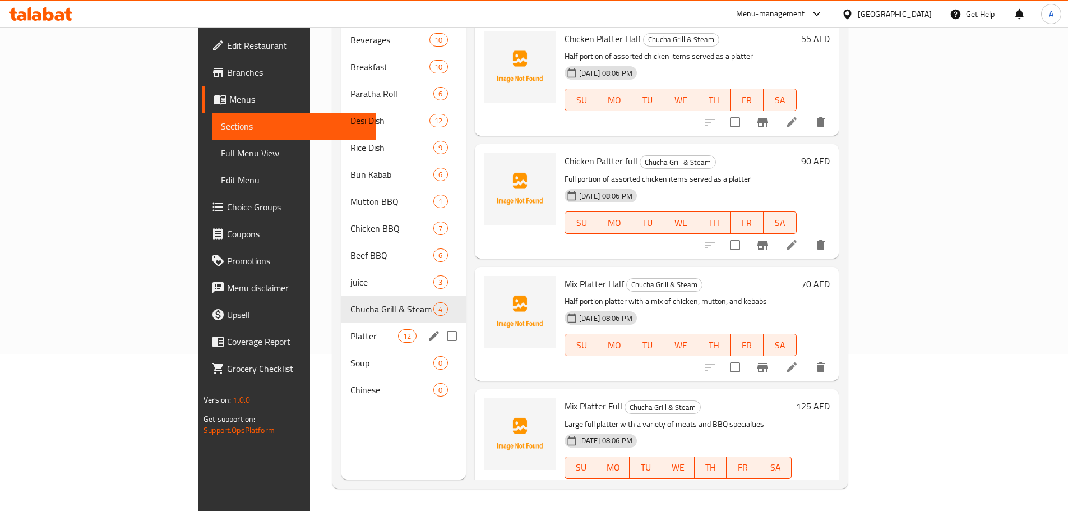
click at [350, 329] on span "Platter" at bounding box center [374, 335] width 48 height 13
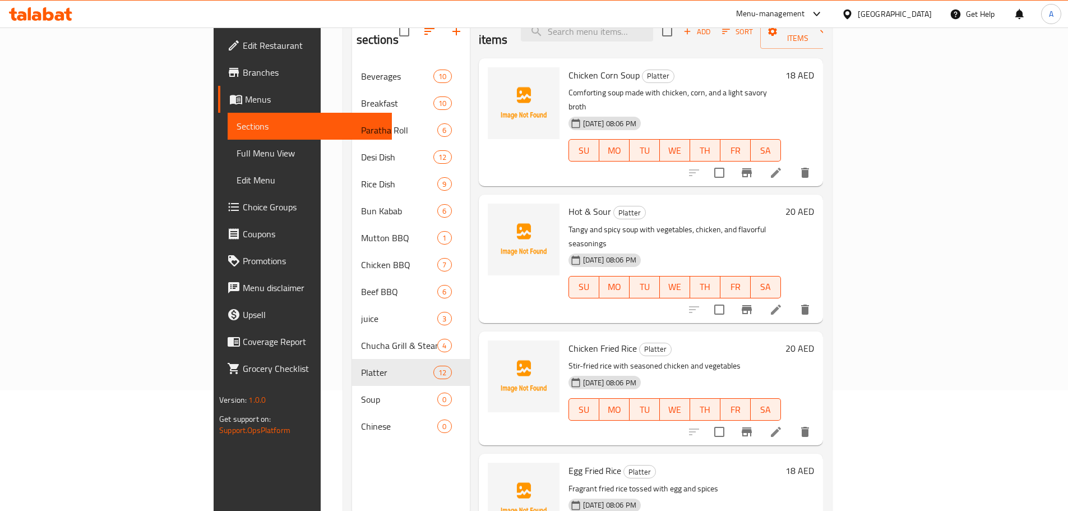
scroll to position [101, 0]
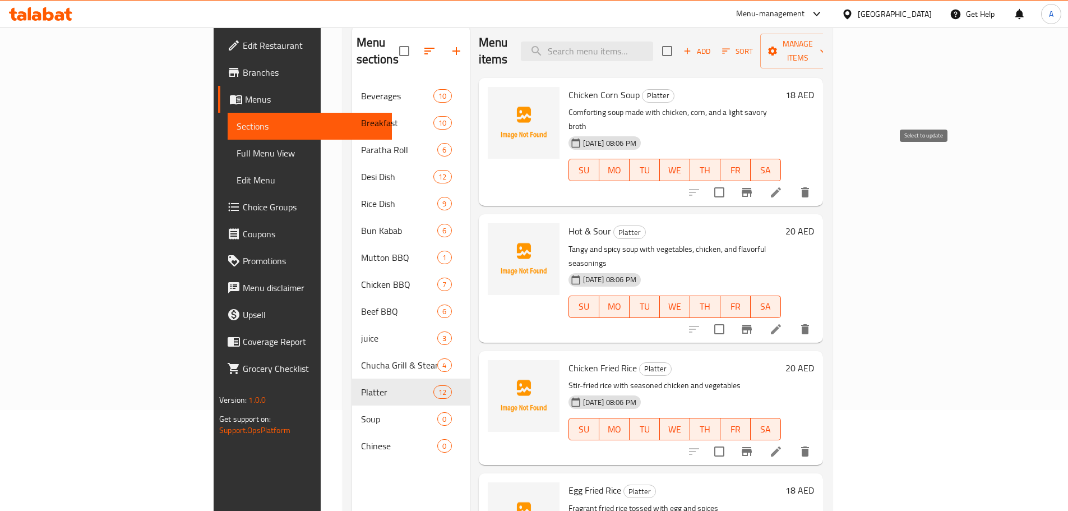
click at [731, 180] on input "checkbox" at bounding box center [719, 192] width 24 height 24
checkbox input "true"
click at [731, 317] on input "checkbox" at bounding box center [719, 329] width 24 height 24
checkbox input "true"
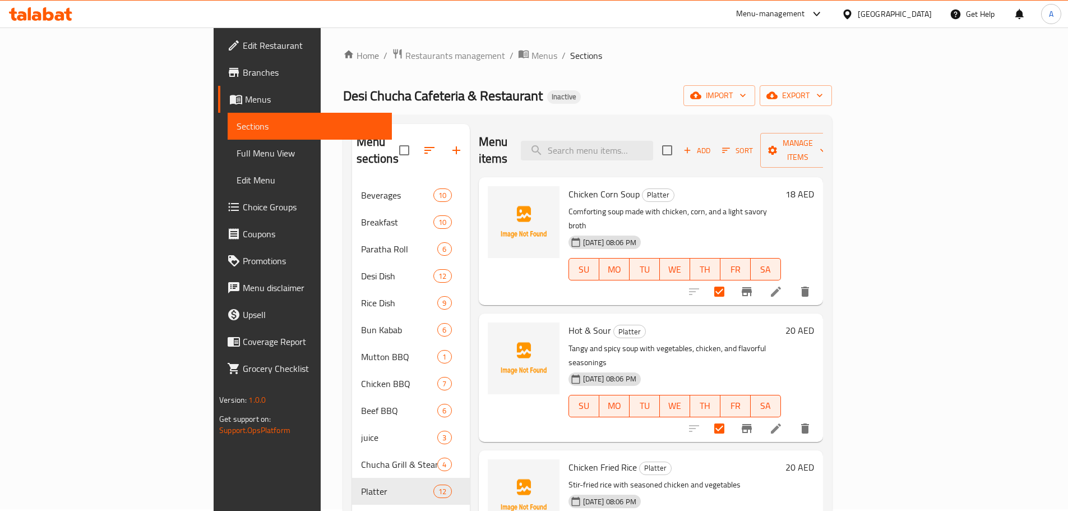
scroll to position [0, 0]
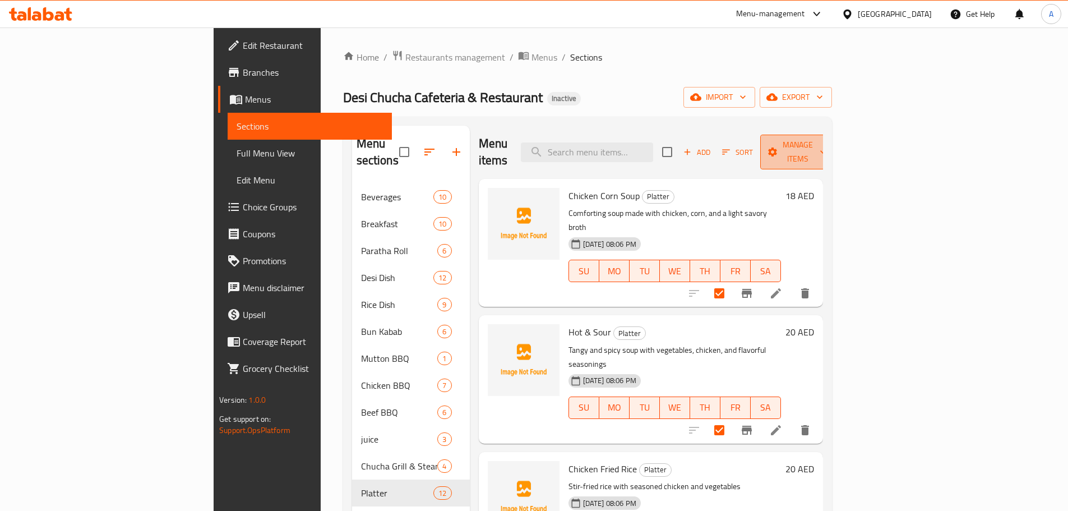
click at [826, 141] on span "Manage items" at bounding box center [797, 152] width 57 height 28
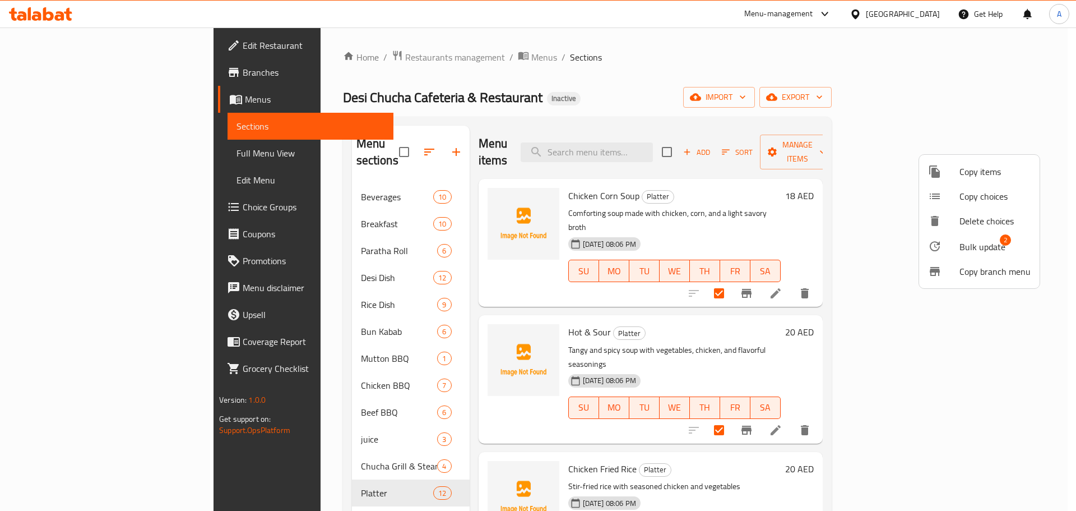
click at [967, 243] on span "Bulk update" at bounding box center [982, 246] width 46 height 13
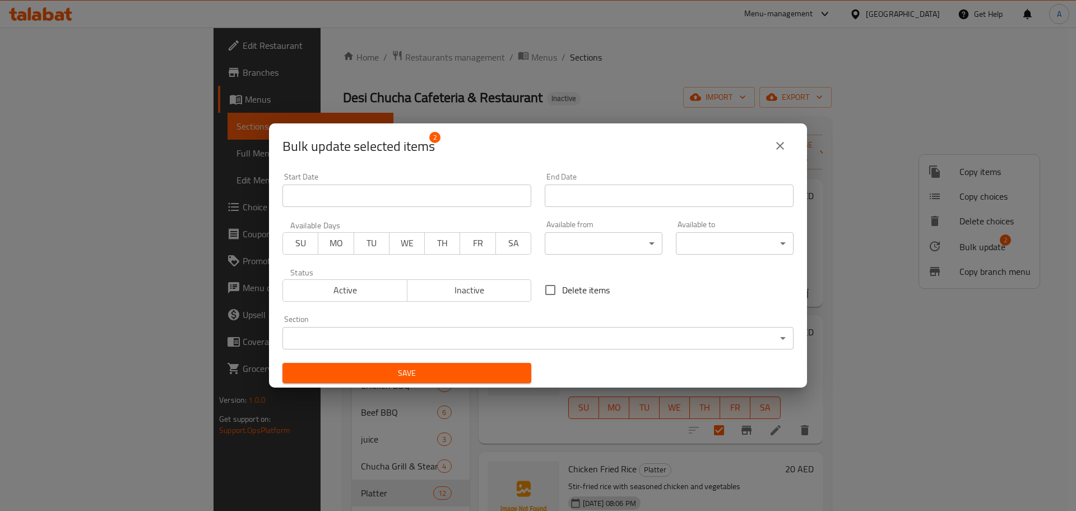
click at [354, 289] on span "Active" at bounding box center [344, 290] width 115 height 16
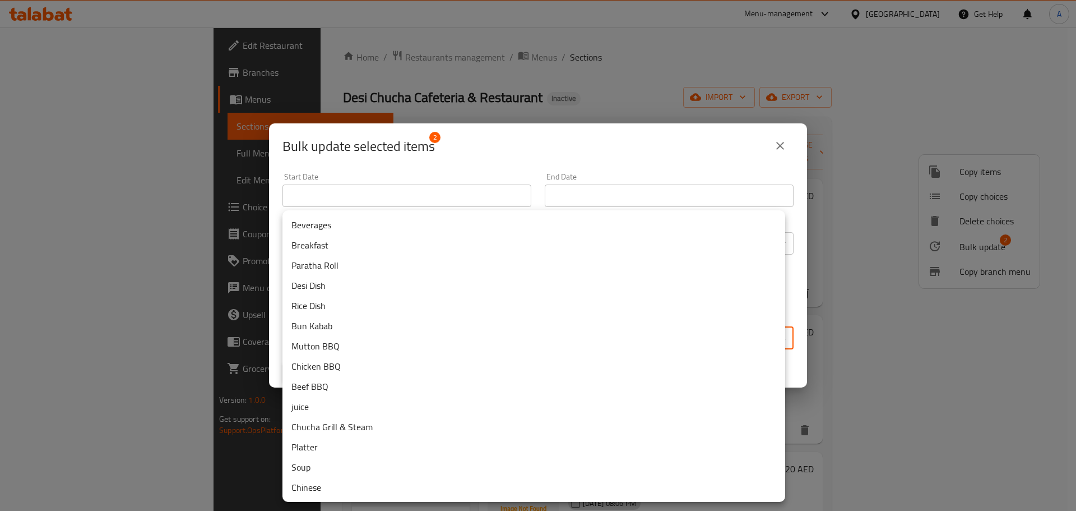
click at [576, 340] on body "​ Menu-management United Arab Emirates Get Help A Edit Restaurant Branches Menu…" at bounding box center [538, 268] width 1076 height 483
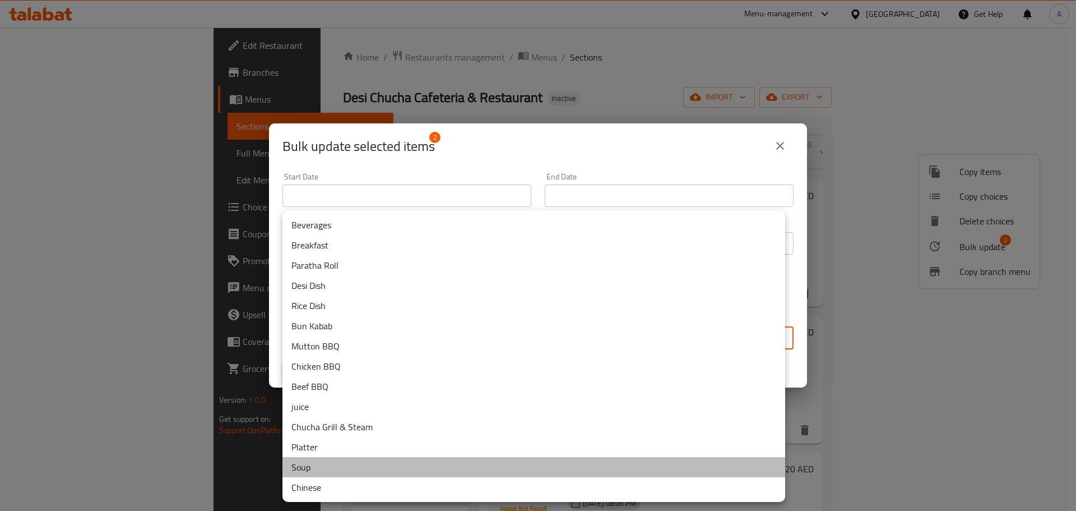
click at [315, 461] on li "Soup" at bounding box center [533, 467] width 503 height 20
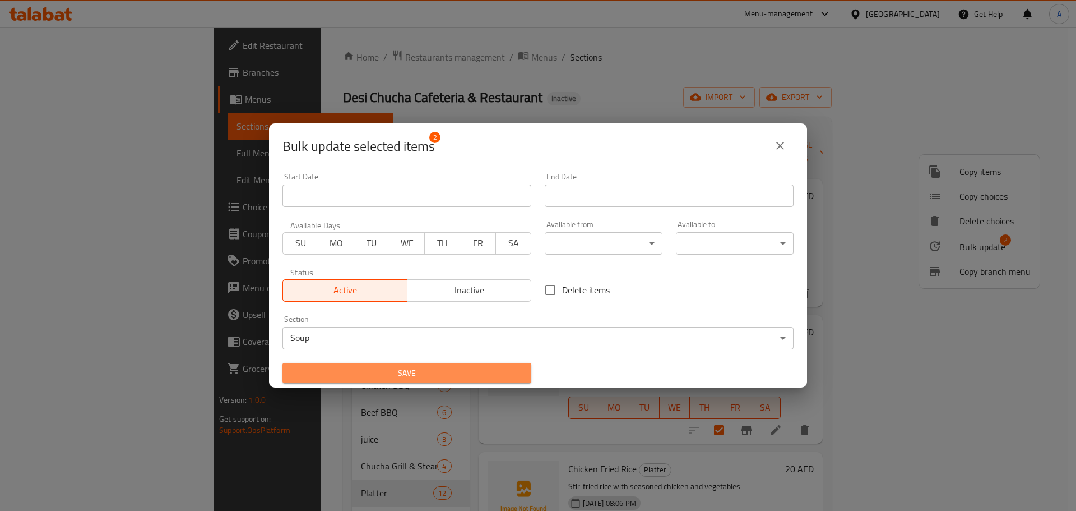
click at [478, 370] on span "Save" at bounding box center [406, 373] width 231 height 14
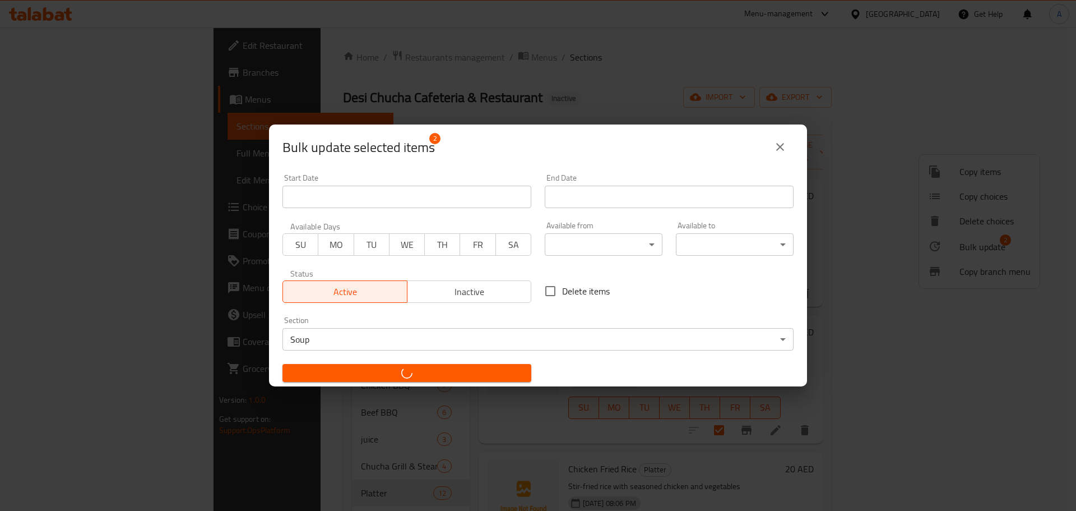
checkbox input "false"
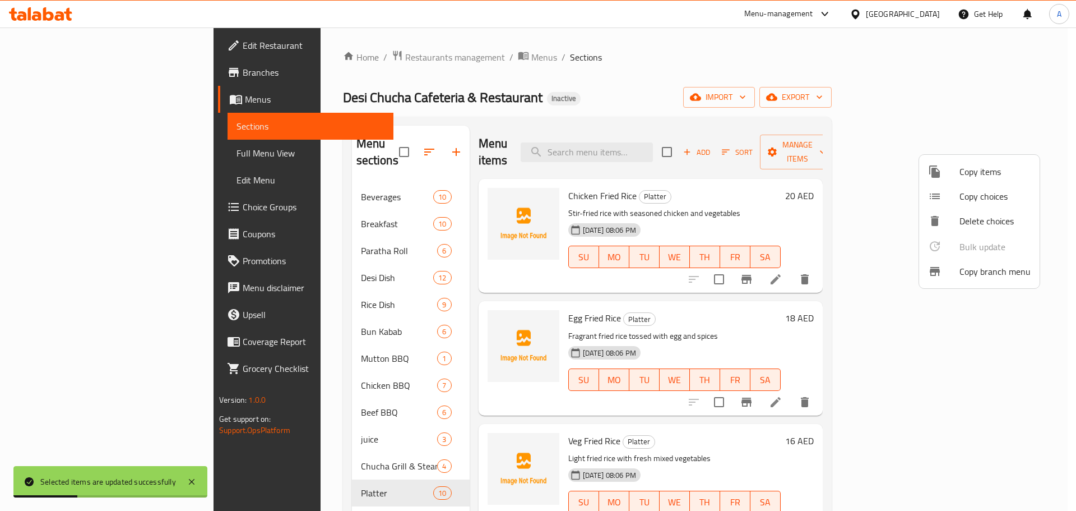
click at [635, 86] on div at bounding box center [538, 255] width 1076 height 511
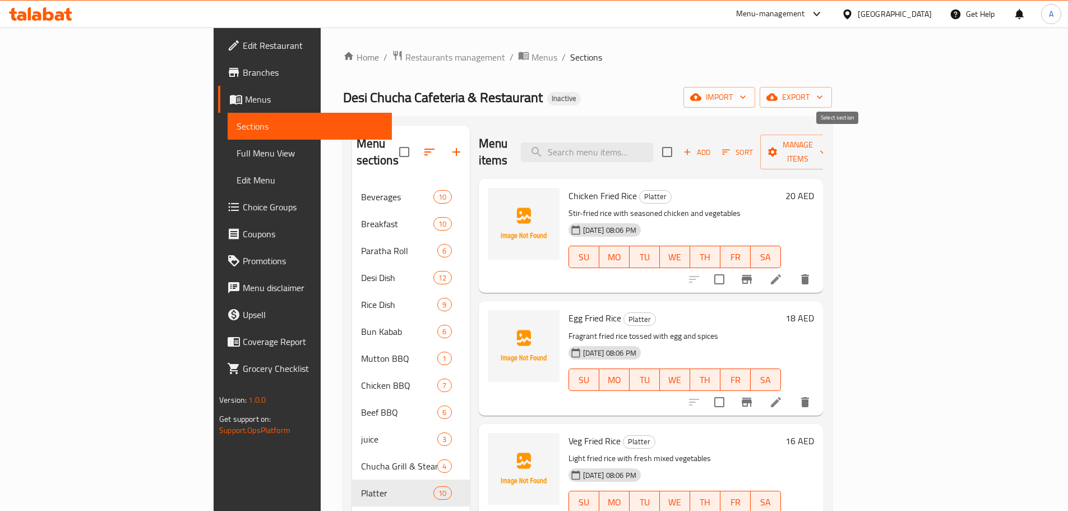
click at [679, 145] on input "checkbox" at bounding box center [667, 152] width 24 height 24
checkbox input "true"
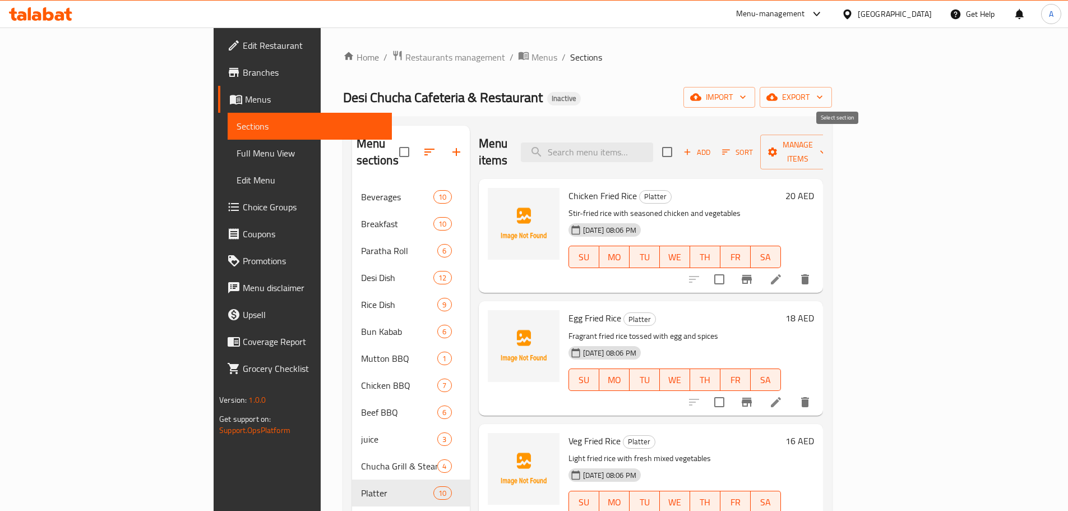
checkbox input "true"
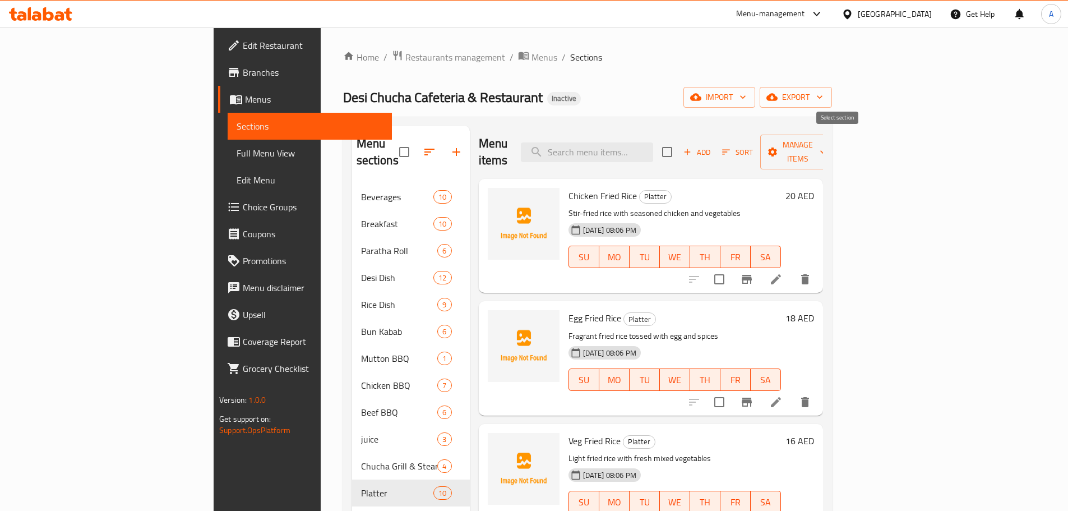
checkbox input "true"
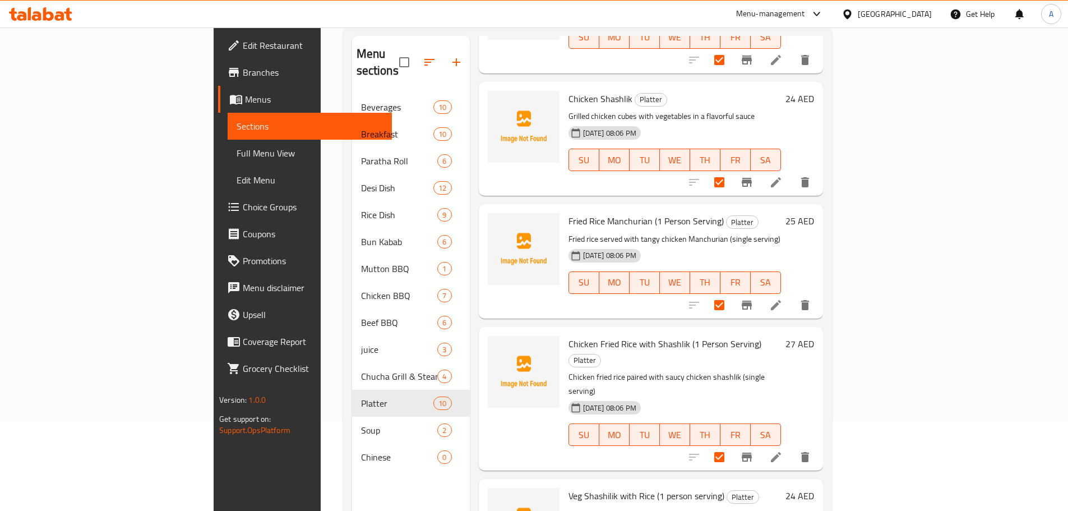
scroll to position [157, 0]
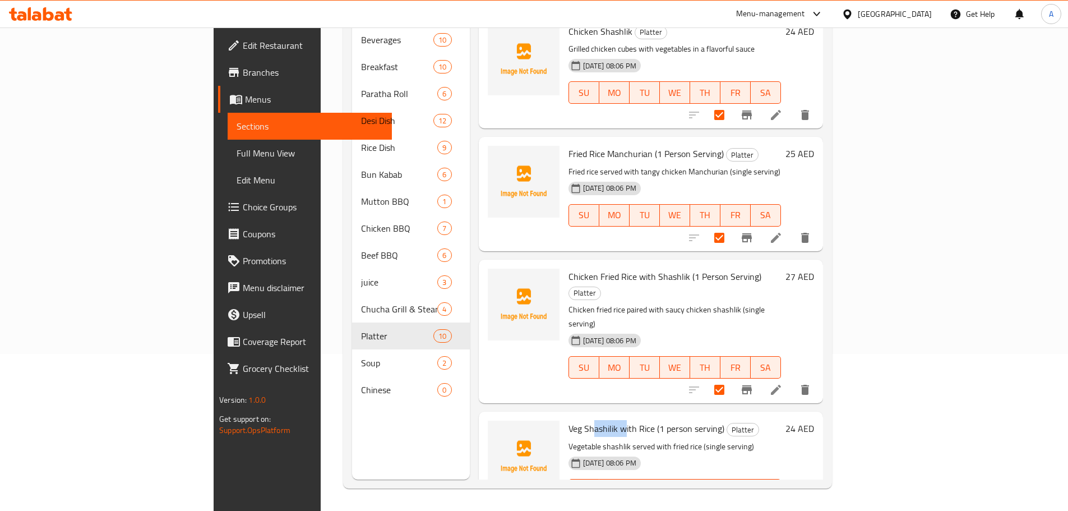
drag, startPoint x: 541, startPoint y: 381, endPoint x: 589, endPoint y: 384, distance: 47.7
click at [583, 420] on span "Veg Shashilik with Rice (1 person serving)" at bounding box center [646, 428] width 156 height 17
click at [591, 420] on span "Veg Shashilik with Rice (1 person serving)" at bounding box center [646, 428] width 156 height 17
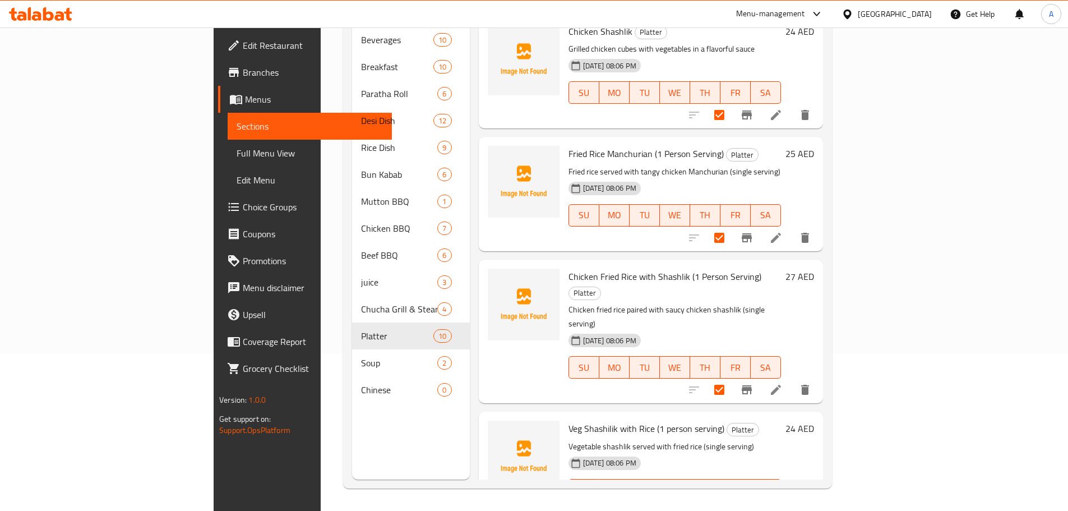
click at [781, 420] on h6 "Veg Shashilik with Rice (1 person serving) Platter" at bounding box center [674, 428] width 212 height 16
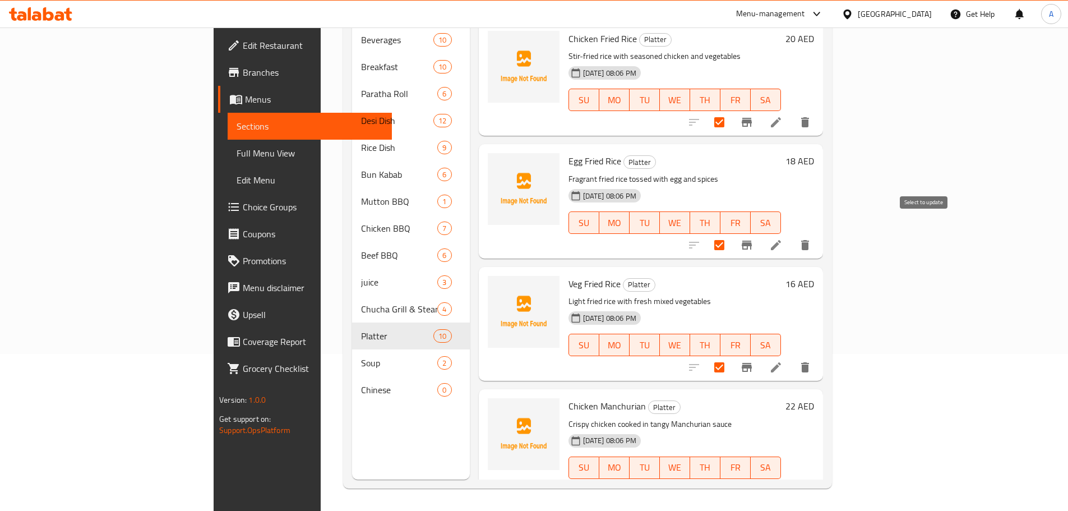
scroll to position [0, 0]
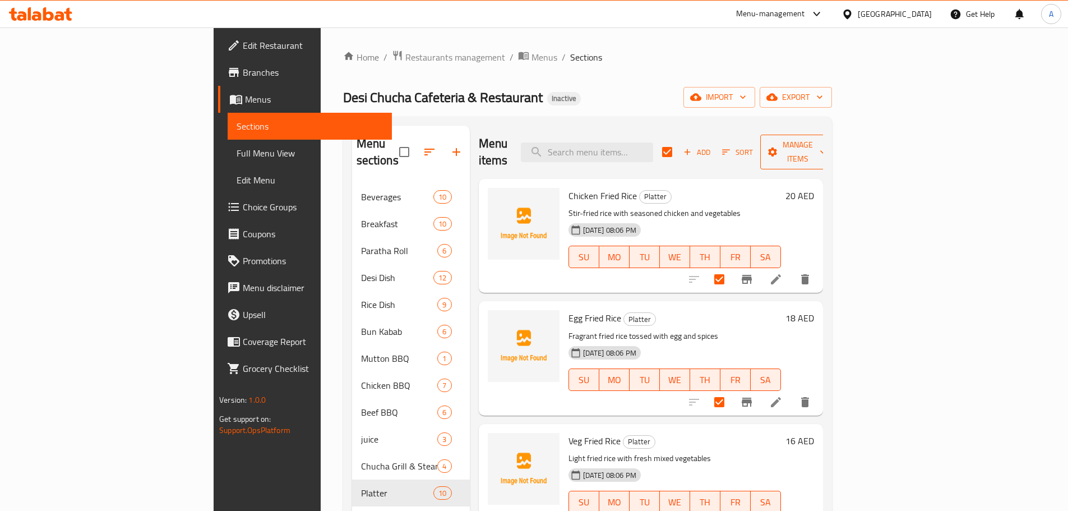
click at [826, 145] on span "Manage items" at bounding box center [797, 152] width 57 height 28
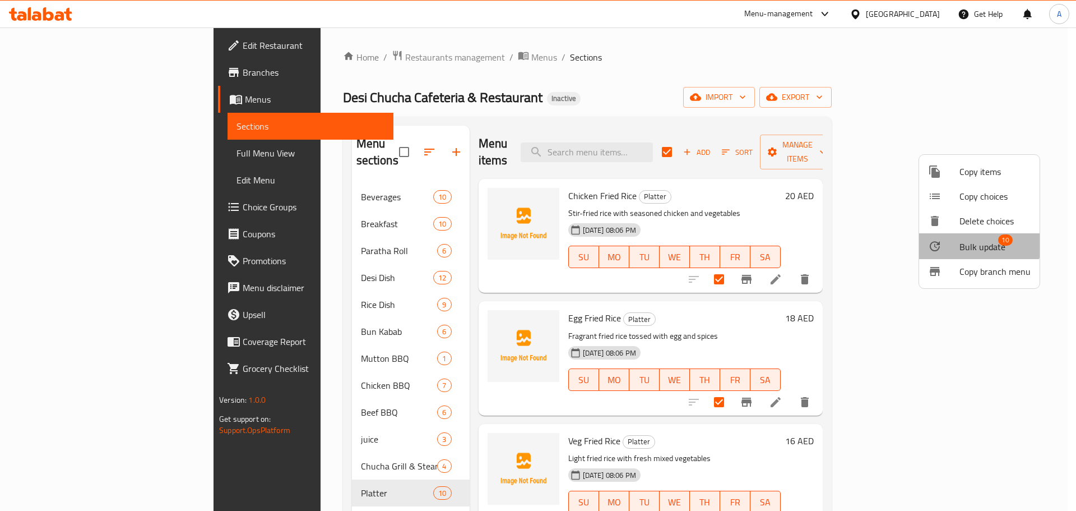
click at [972, 238] on li "Bulk update 10" at bounding box center [979, 246] width 120 height 26
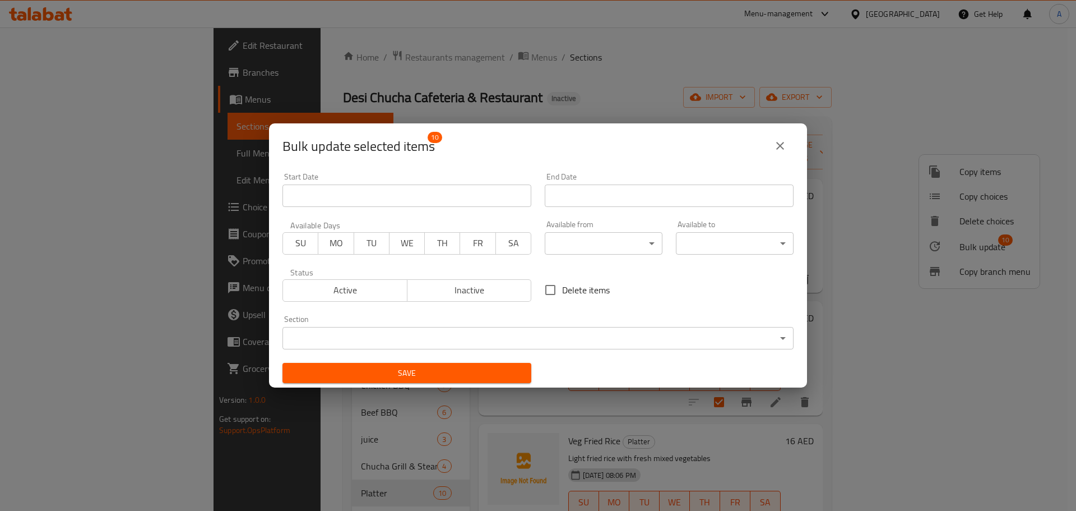
click at [326, 289] on span "Active" at bounding box center [344, 290] width 115 height 16
click at [396, 344] on body "​ Menu-management United Arab Emirates Get Help A Edit Restaurant Branches Menu…" at bounding box center [538, 268] width 1076 height 483
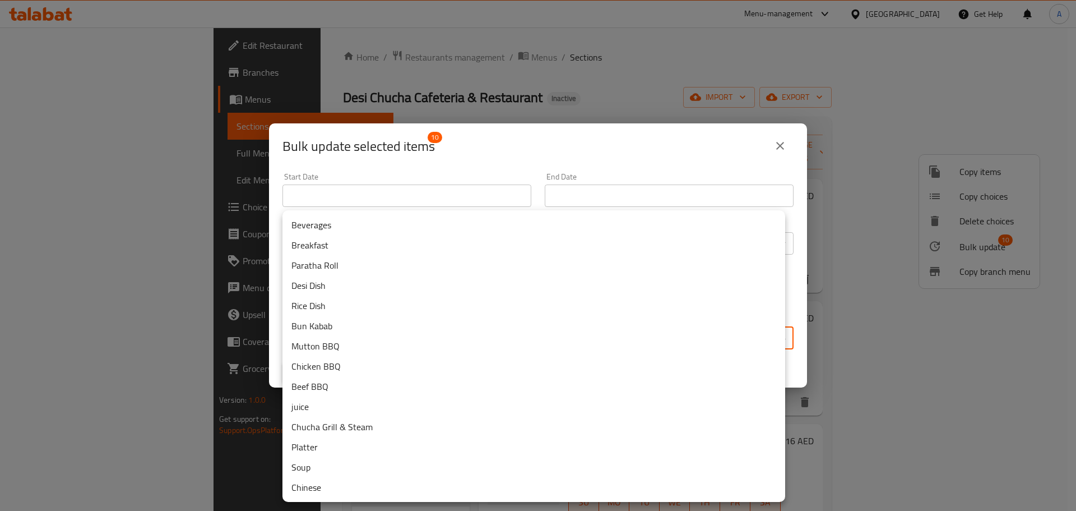
click at [326, 486] on li "Chinese" at bounding box center [533, 487] width 503 height 20
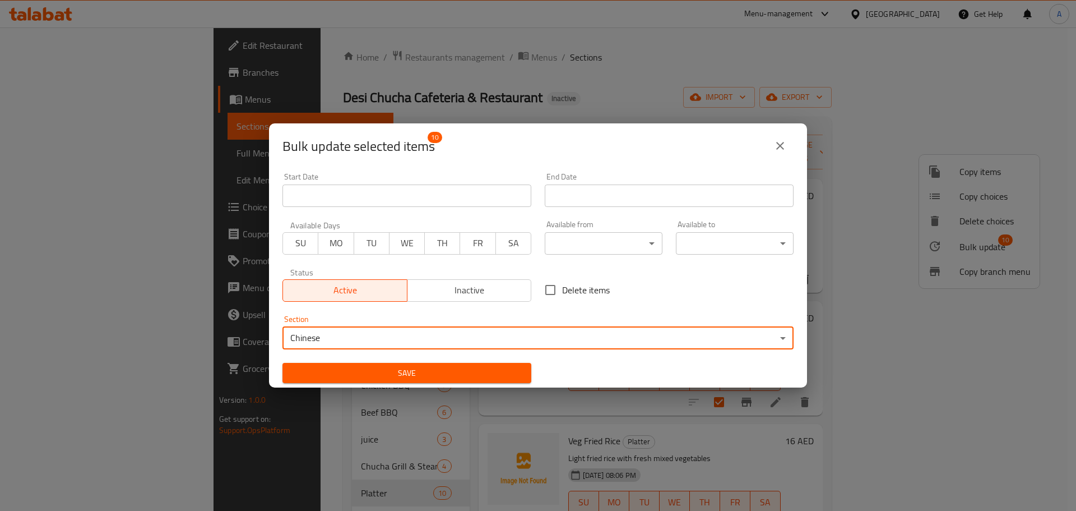
click at [444, 374] on span "Save" at bounding box center [406, 373] width 231 height 14
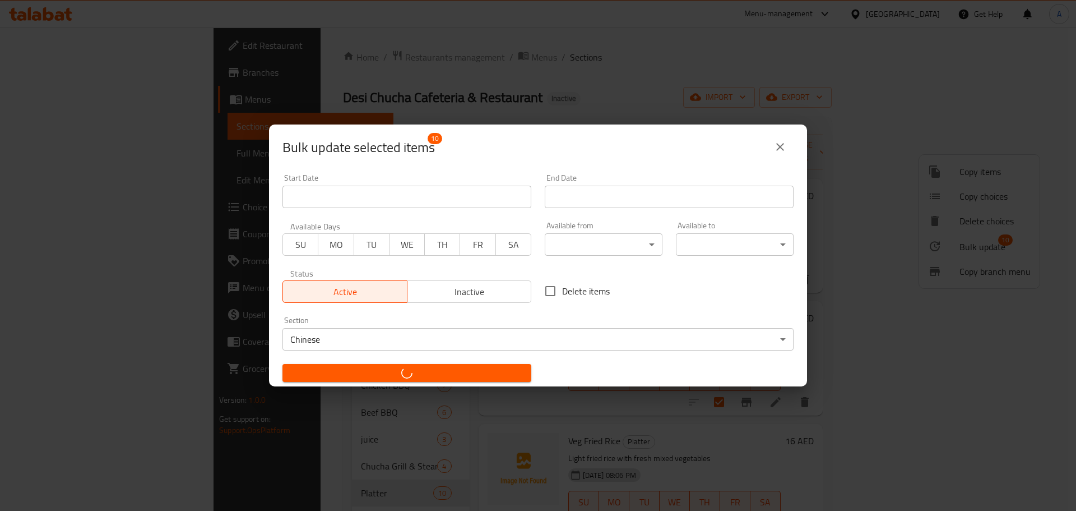
checkbox input "false"
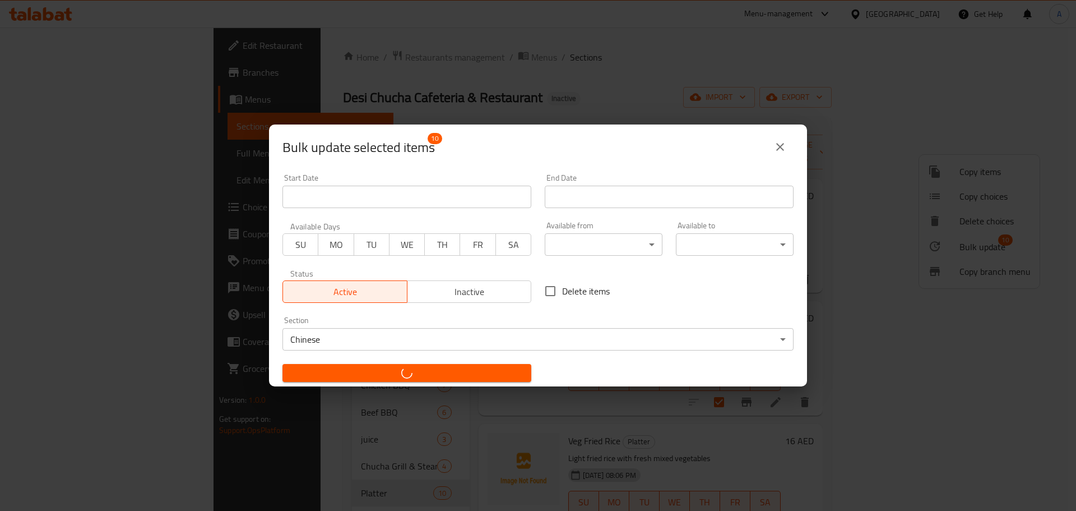
checkbox input "false"
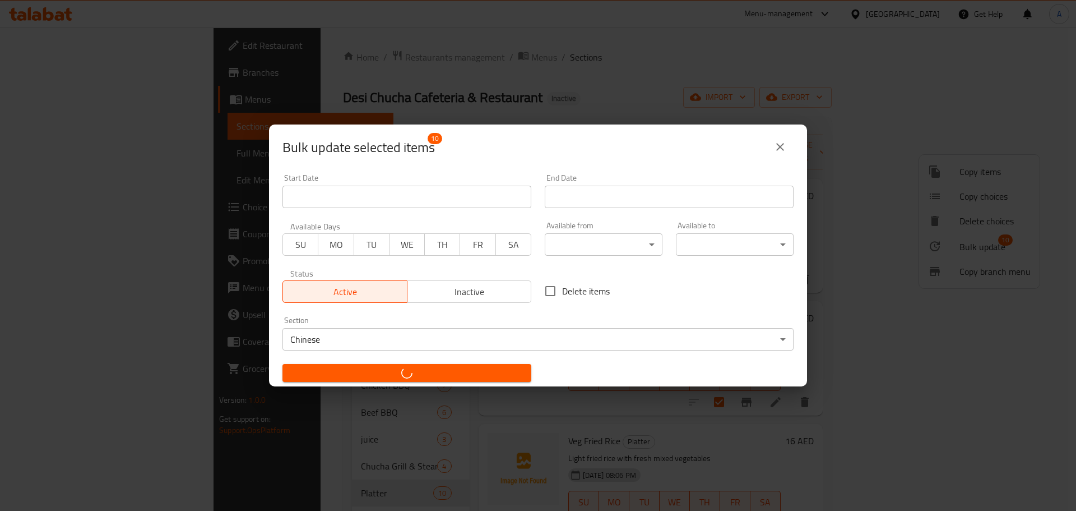
checkbox input "false"
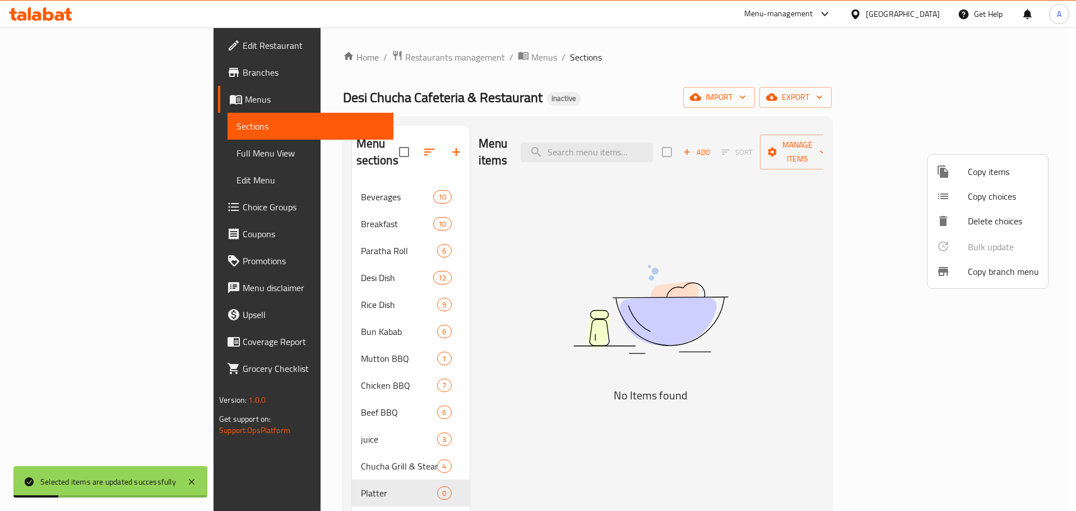
click at [567, 100] on div at bounding box center [538, 255] width 1076 height 511
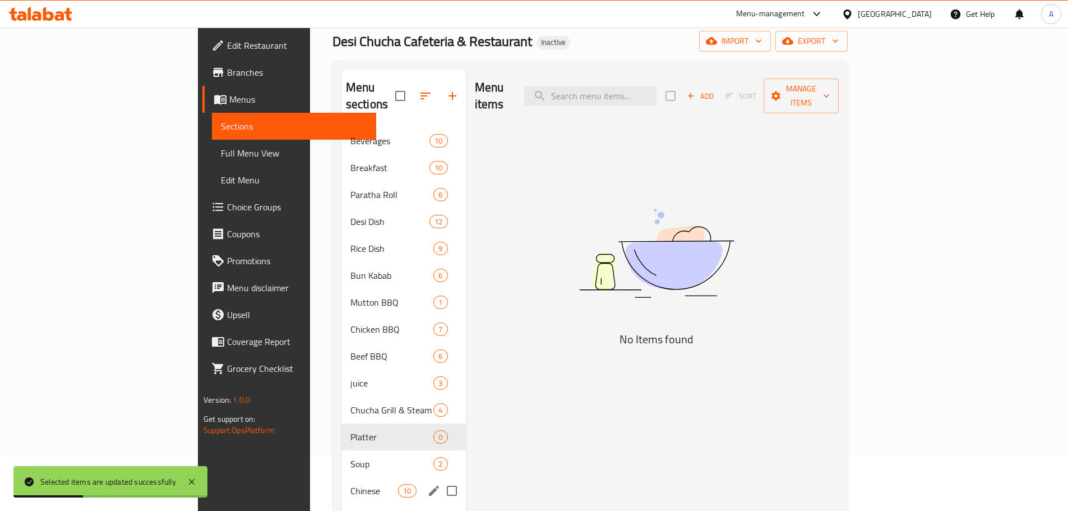
scroll to position [157, 0]
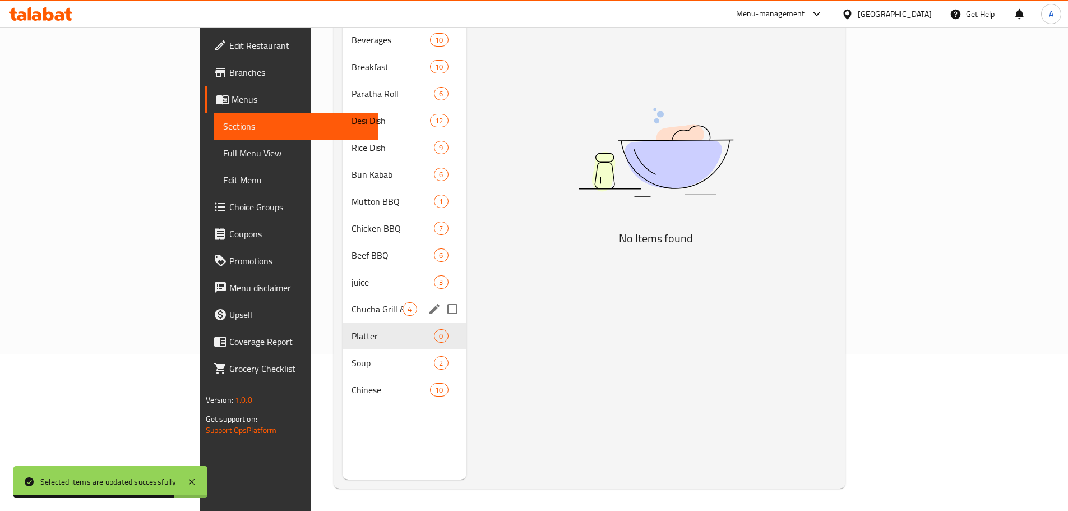
click at [351, 302] on span "Chucha Grill & Steam" at bounding box center [376, 308] width 51 height 13
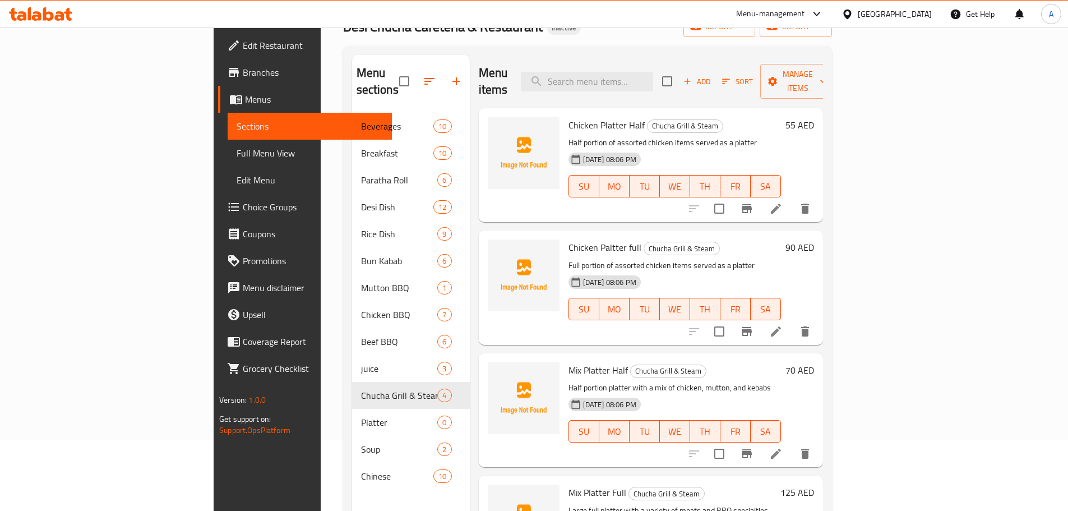
scroll to position [45, 0]
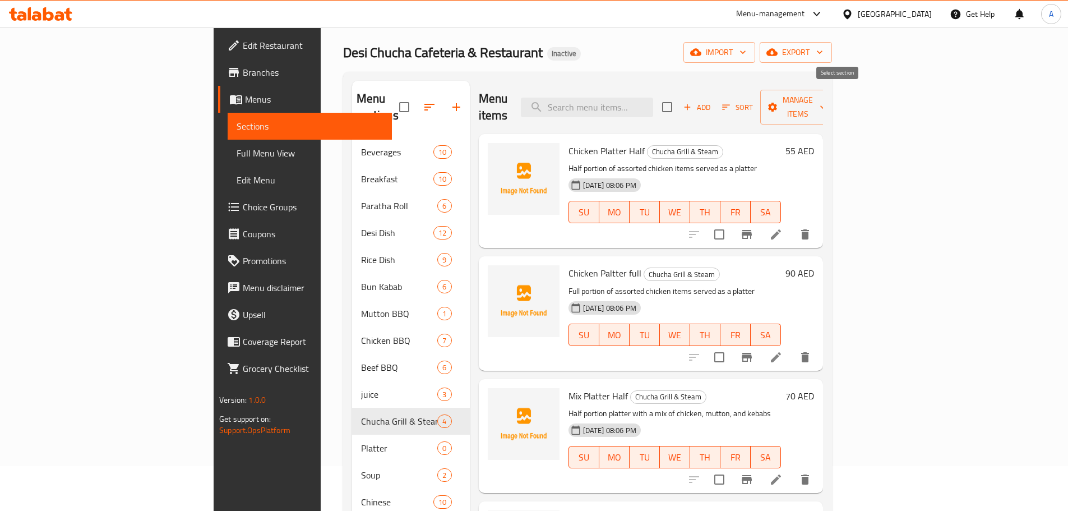
click at [679, 96] on input "checkbox" at bounding box center [667, 107] width 24 height 24
checkbox input "true"
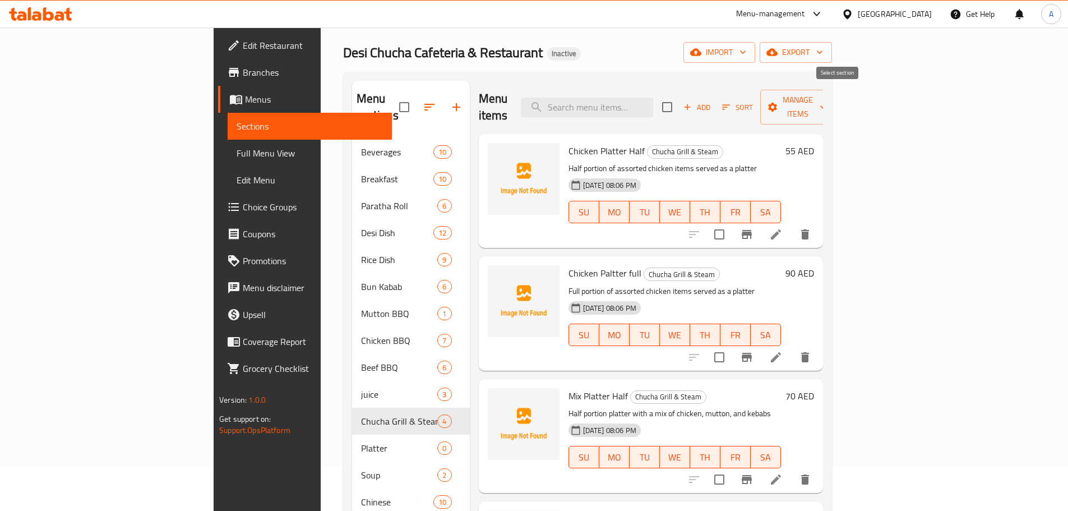
checkbox input "true"
click at [826, 101] on span "Manage items" at bounding box center [797, 107] width 57 height 28
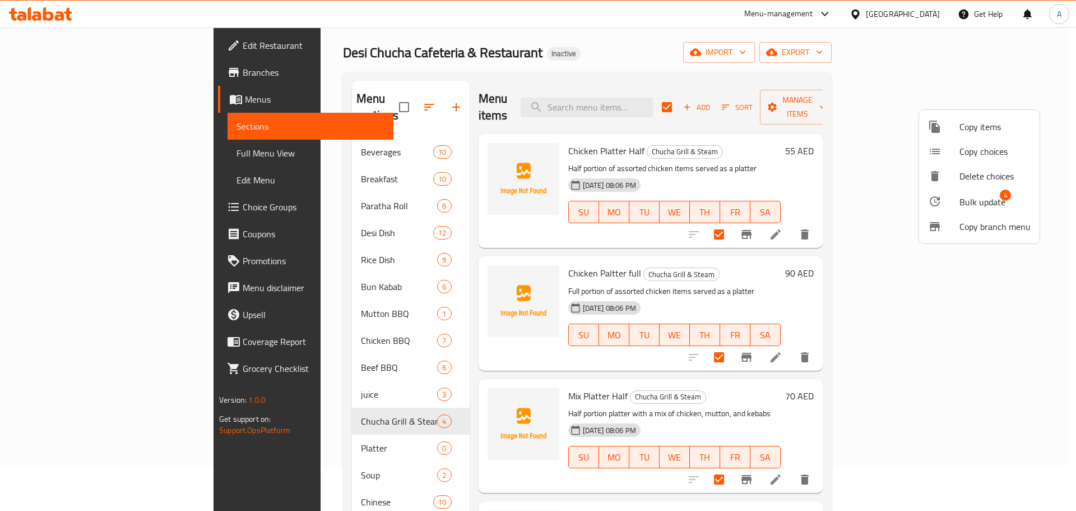
click at [953, 196] on div at bounding box center [943, 200] width 31 height 13
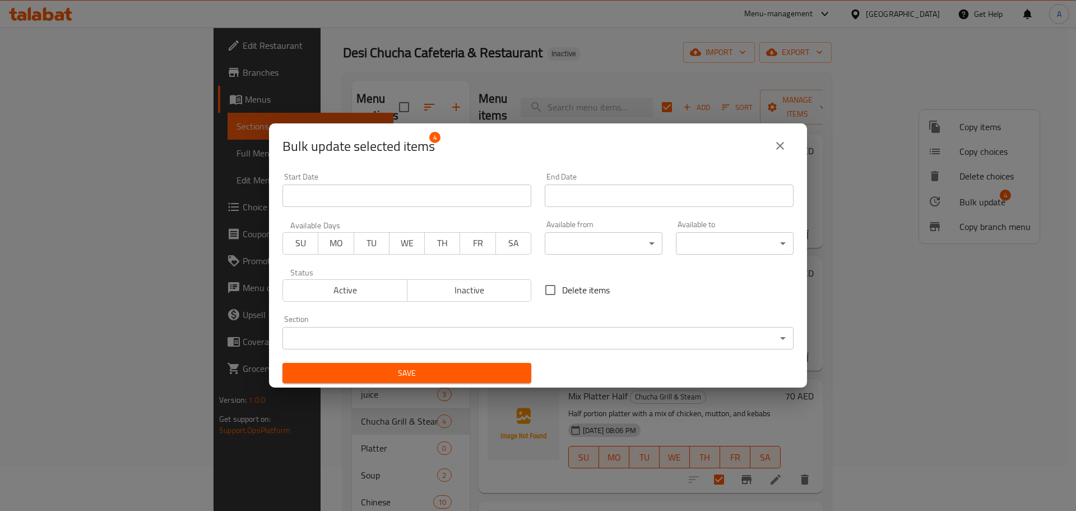
click at [356, 287] on span "Active" at bounding box center [344, 290] width 115 height 16
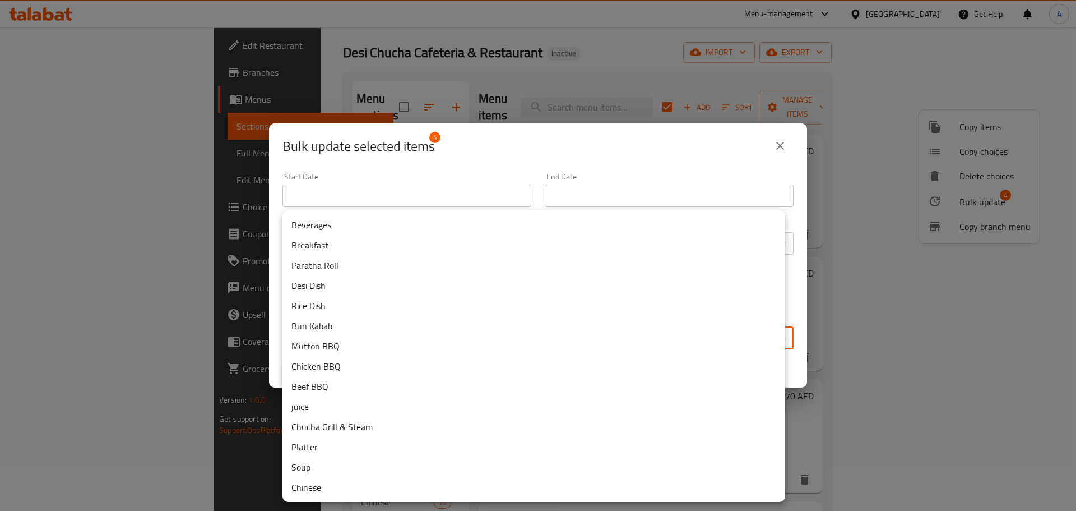
click at [409, 341] on body "​ Menu-management United Arab Emirates Get Help A Edit Restaurant Branches Menu…" at bounding box center [538, 224] width 1076 height 483
click at [316, 449] on li "Platter" at bounding box center [533, 447] width 503 height 20
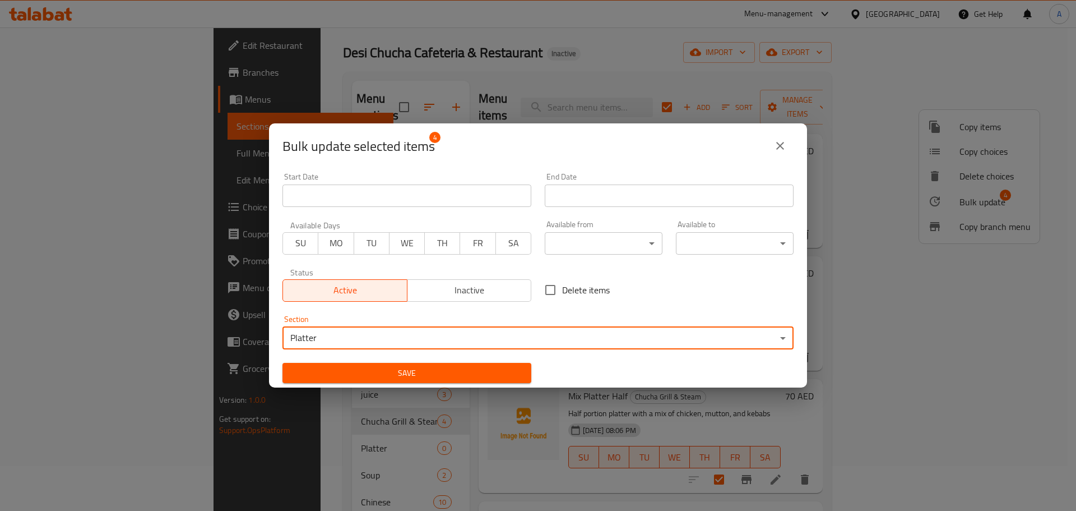
drag, startPoint x: 486, startPoint y: 370, endPoint x: 530, endPoint y: 381, distance: 44.9
click at [485, 370] on span "Save" at bounding box center [406, 373] width 231 height 14
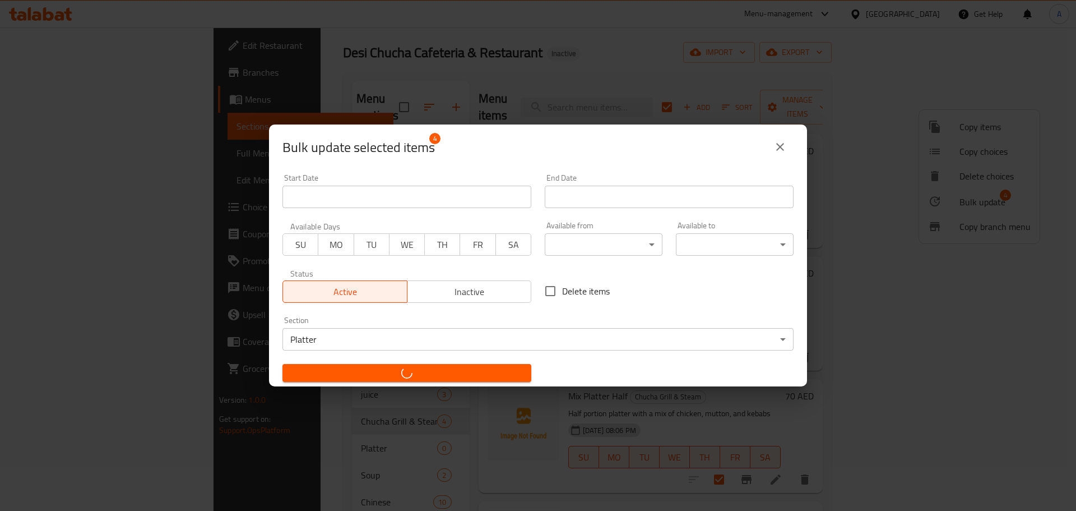
checkbox input "false"
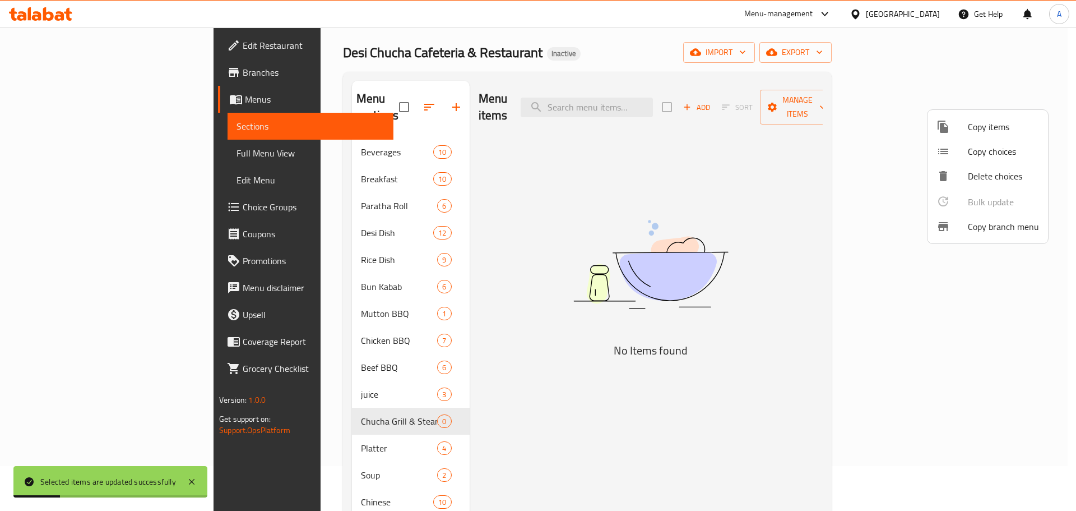
click at [265, 379] on div at bounding box center [538, 255] width 1076 height 511
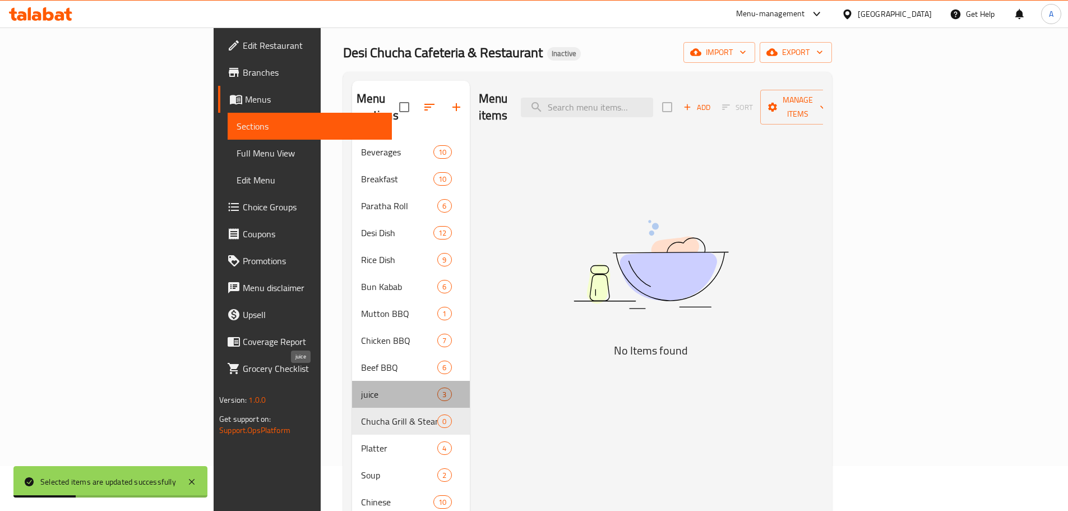
click at [361, 387] on span "juice" at bounding box center [399, 393] width 77 height 13
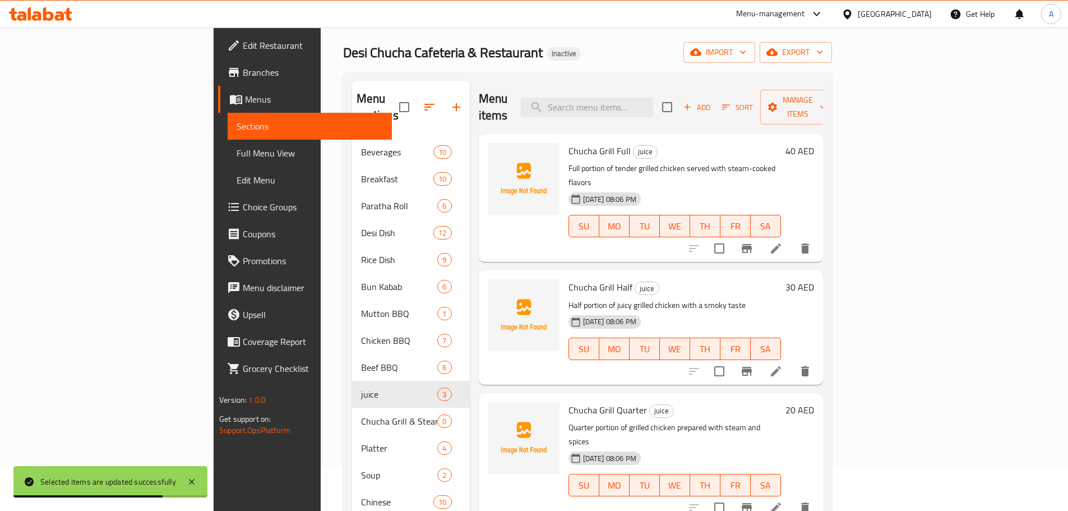
click at [823, 98] on div "Menu items Add Sort Manage items" at bounding box center [651, 107] width 344 height 53
click at [679, 99] on input "checkbox" at bounding box center [667, 107] width 24 height 24
checkbox input "true"
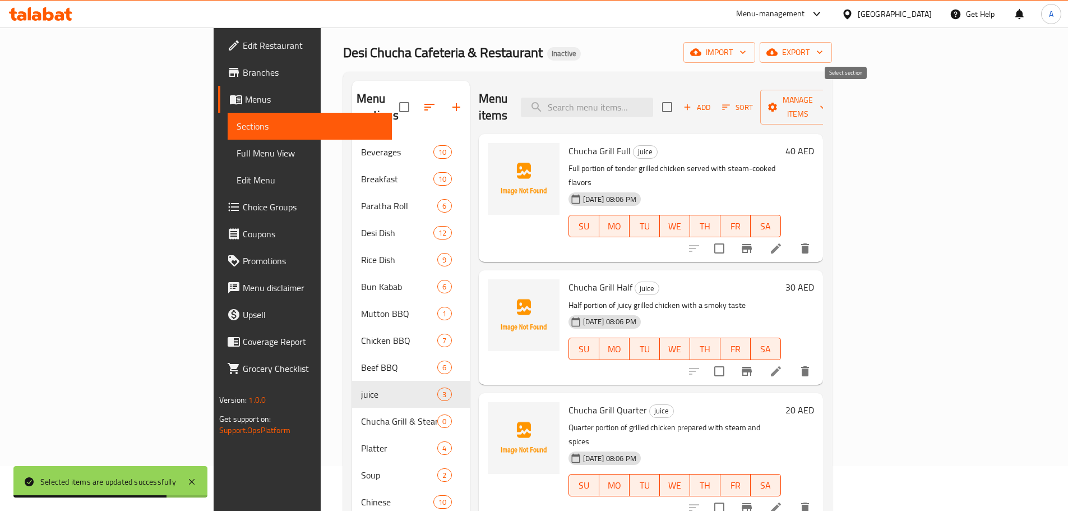
checkbox input "true"
click at [826, 99] on span "Manage items" at bounding box center [797, 107] width 57 height 28
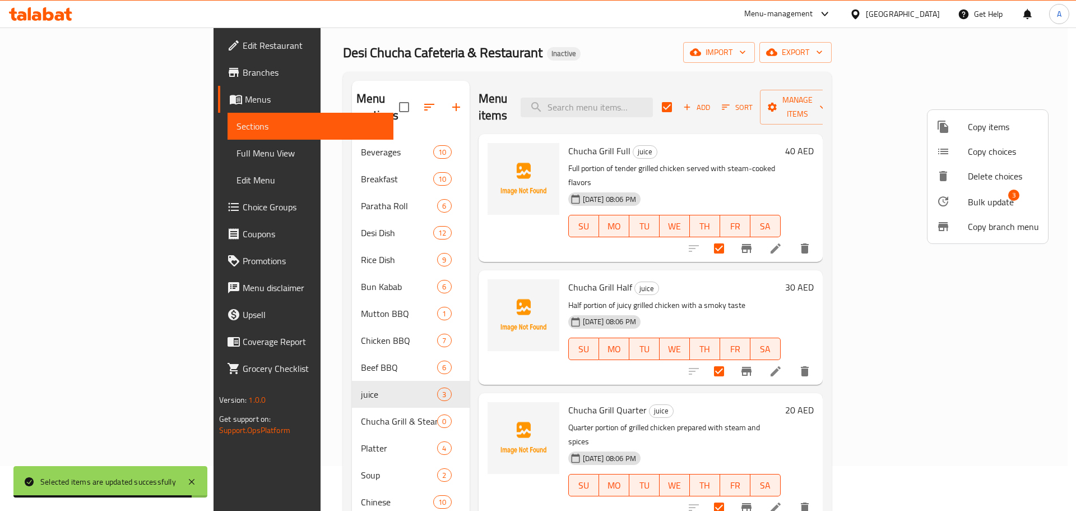
click at [992, 198] on span "Bulk update" at bounding box center [991, 201] width 46 height 13
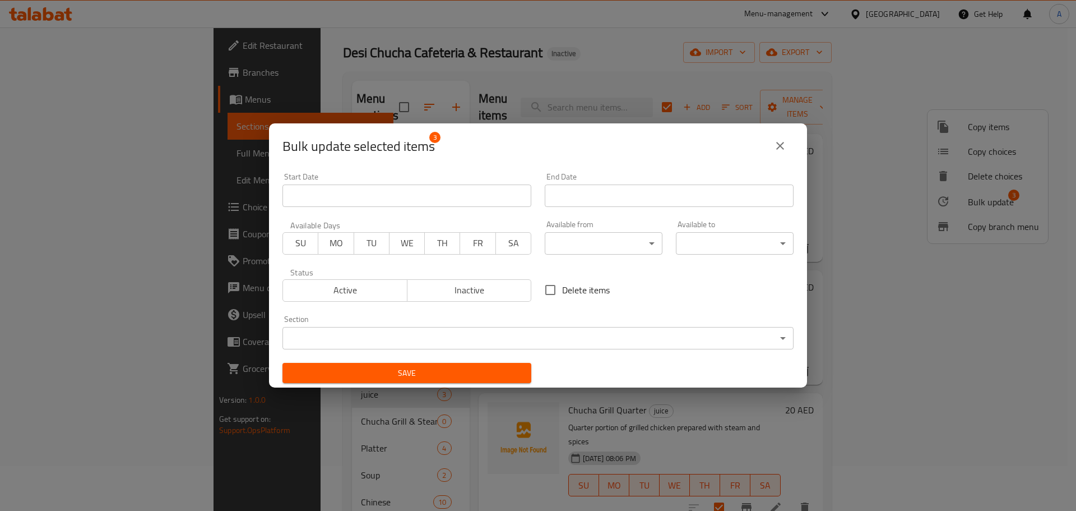
click at [358, 287] on span "Active" at bounding box center [344, 290] width 115 height 16
click at [430, 335] on body "​ Menu-management United Arab Emirates Get Help A Edit Restaurant Branches Menu…" at bounding box center [538, 224] width 1076 height 483
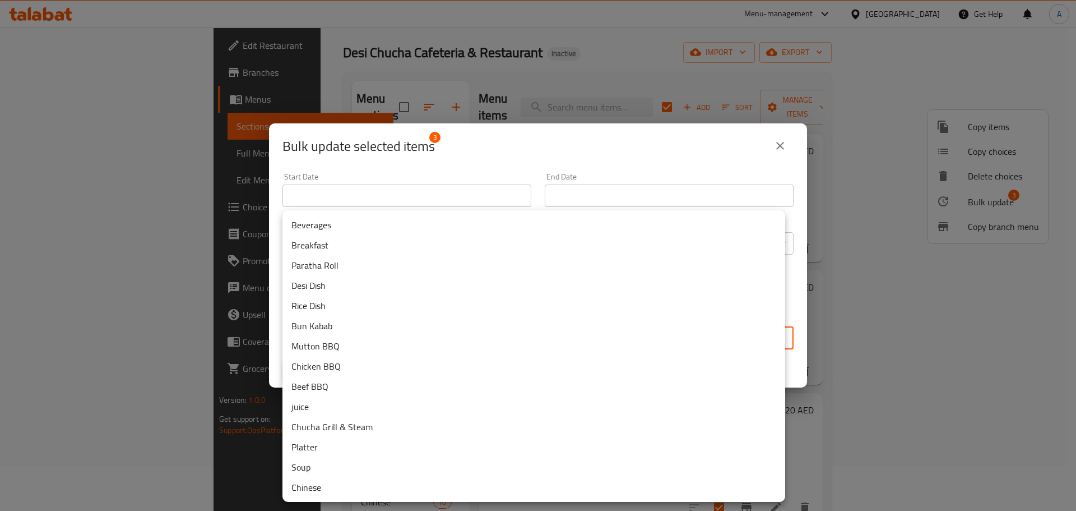
click at [346, 425] on li "Chucha Grill & Steam" at bounding box center [533, 426] width 503 height 20
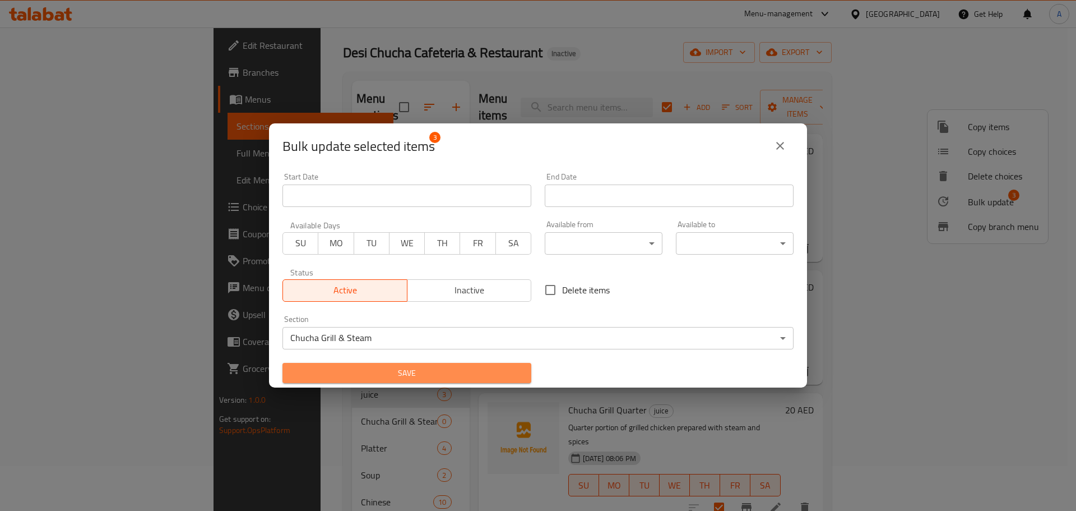
click at [458, 372] on span "Save" at bounding box center [406, 373] width 231 height 14
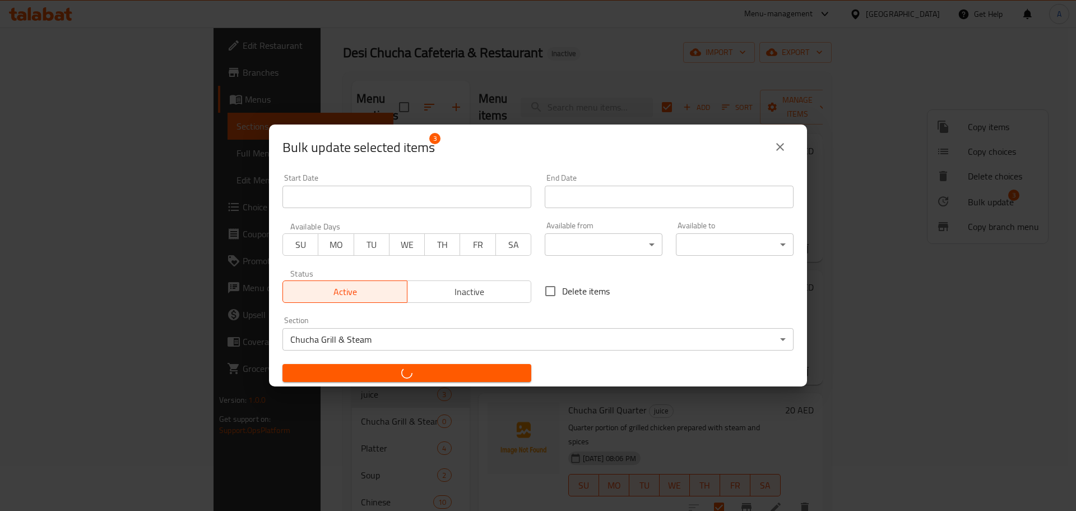
checkbox input "false"
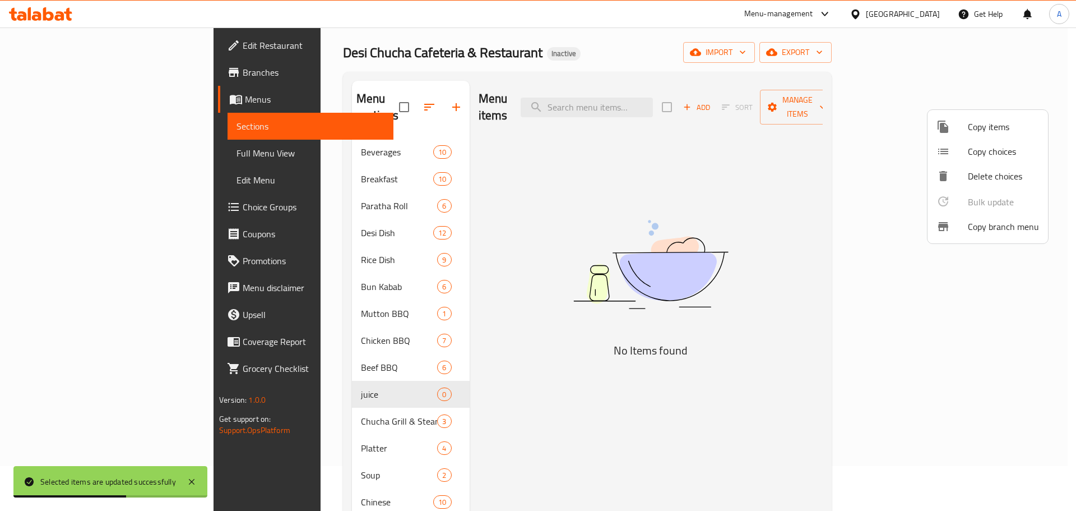
click at [313, 353] on div at bounding box center [538, 255] width 1076 height 511
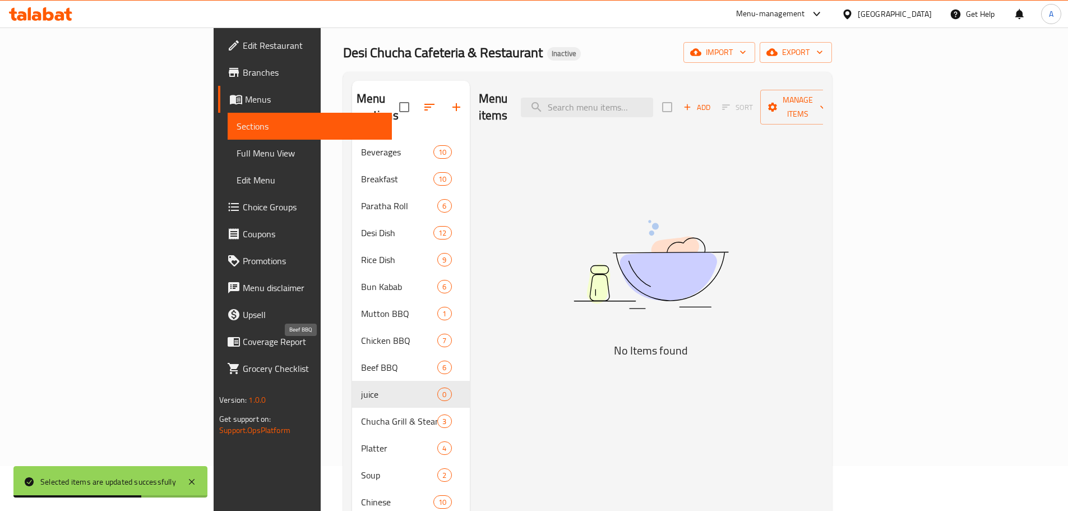
click at [361, 360] on span "Beef BBQ" at bounding box center [399, 366] width 77 height 13
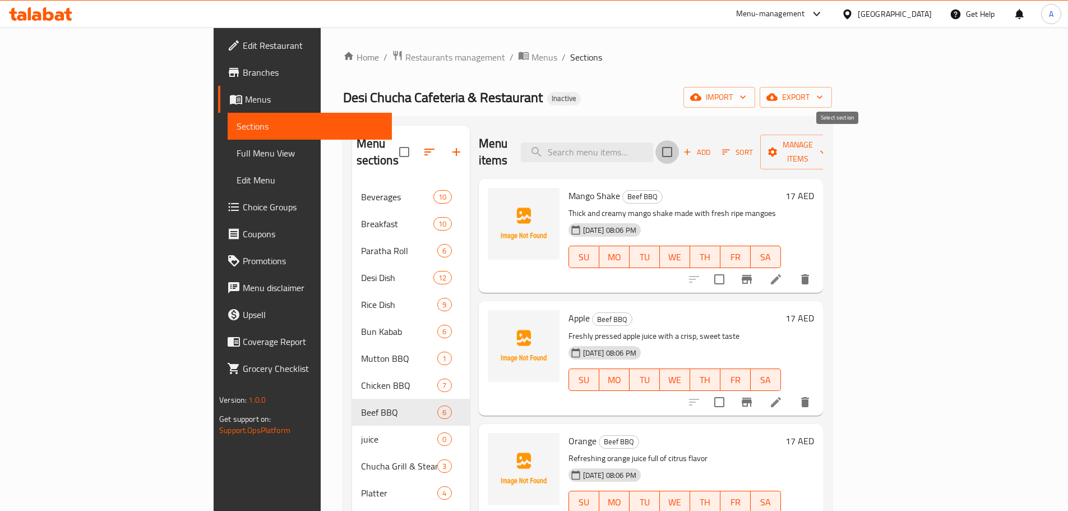
drag, startPoint x: 838, startPoint y: 143, endPoint x: 819, endPoint y: 175, distance: 36.7
click at [679, 146] on input "checkbox" at bounding box center [667, 152] width 24 height 24
checkbox input "true"
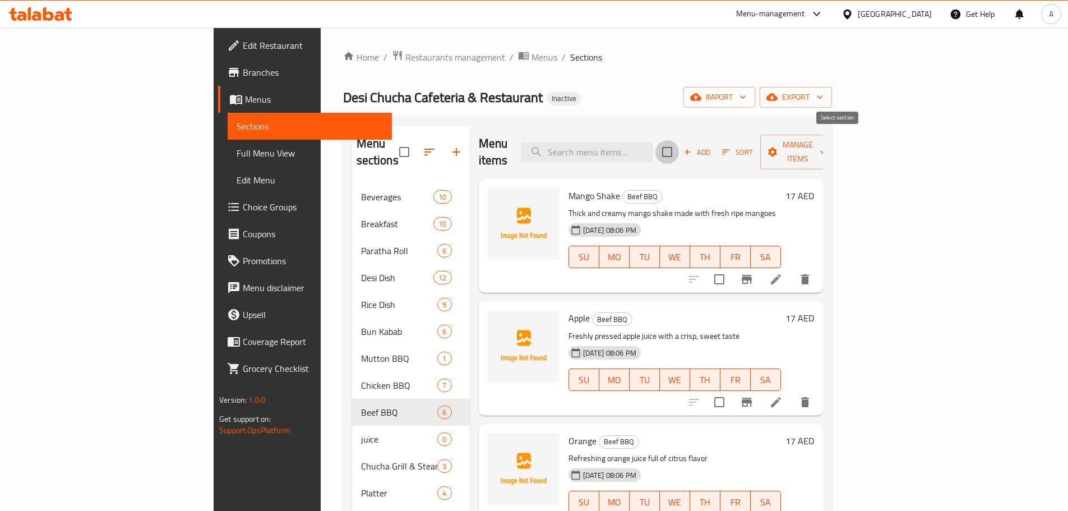
checkbox input "true"
click at [826, 143] on span "Manage items" at bounding box center [797, 152] width 57 height 28
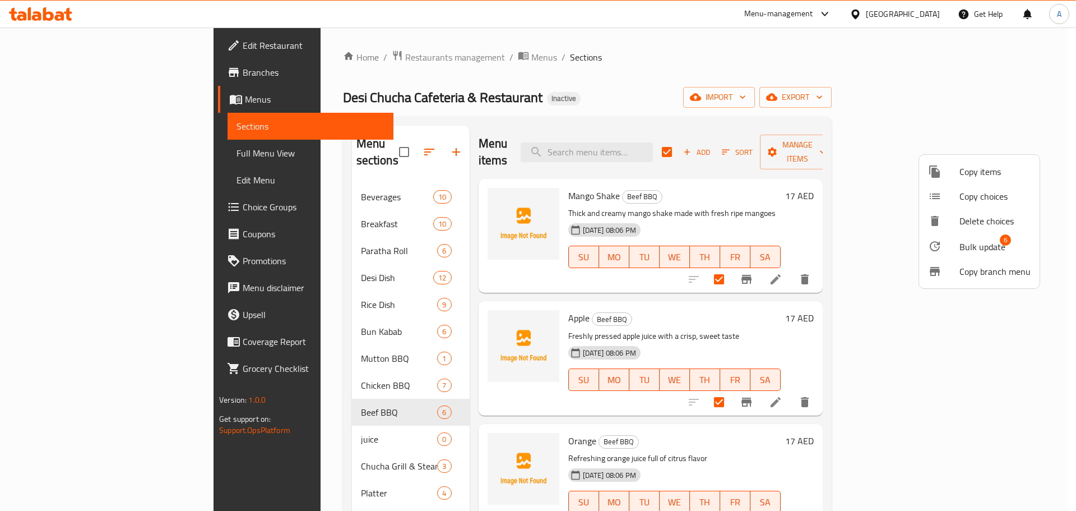
click at [975, 244] on span "Bulk update" at bounding box center [982, 246] width 46 height 13
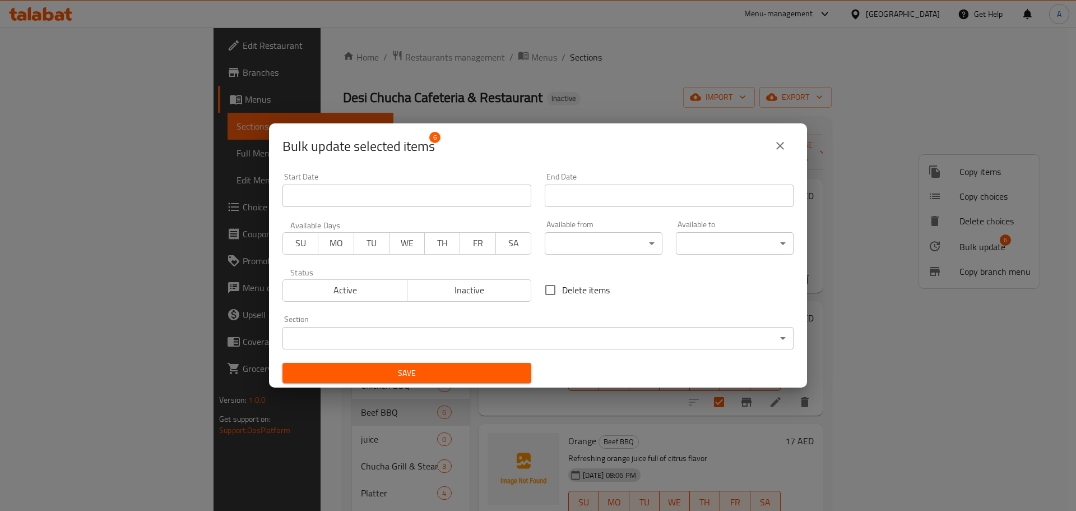
click at [341, 286] on span "Active" at bounding box center [344, 290] width 115 height 16
click at [409, 333] on body "​ Menu-management United Arab Emirates Get Help A Edit Restaurant Branches Menu…" at bounding box center [538, 268] width 1076 height 483
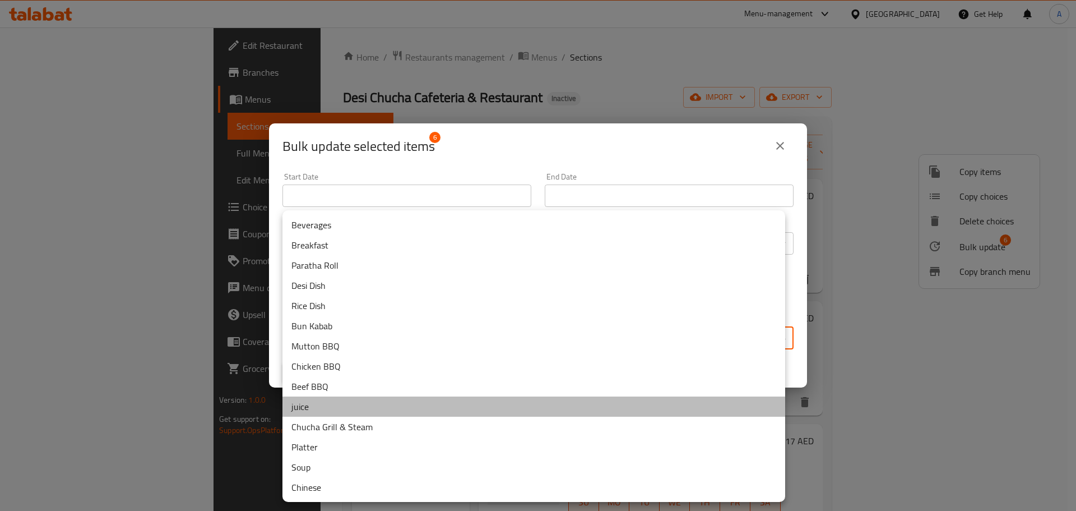
click at [307, 407] on li "juice" at bounding box center [533, 406] width 503 height 20
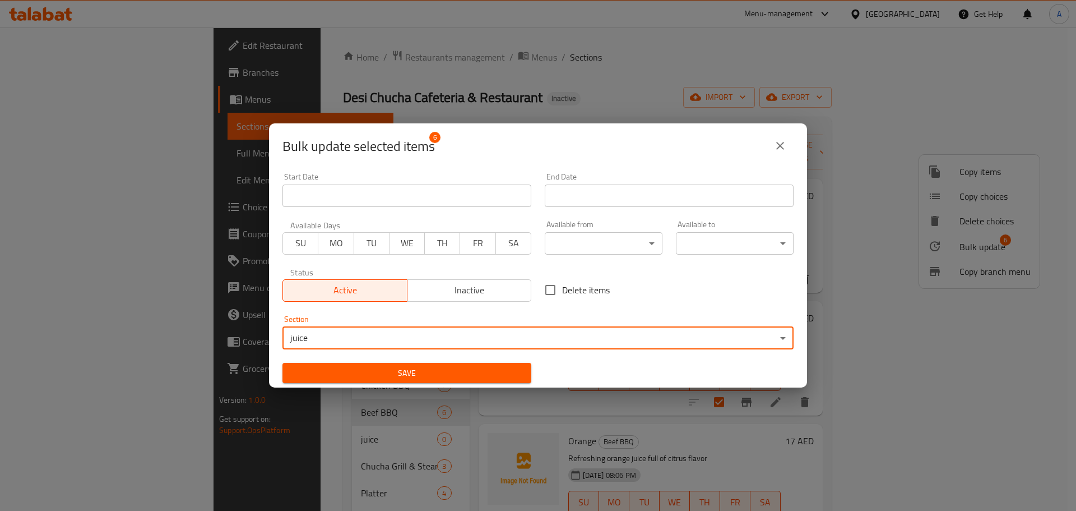
click at [384, 372] on span "Save" at bounding box center [406, 373] width 231 height 14
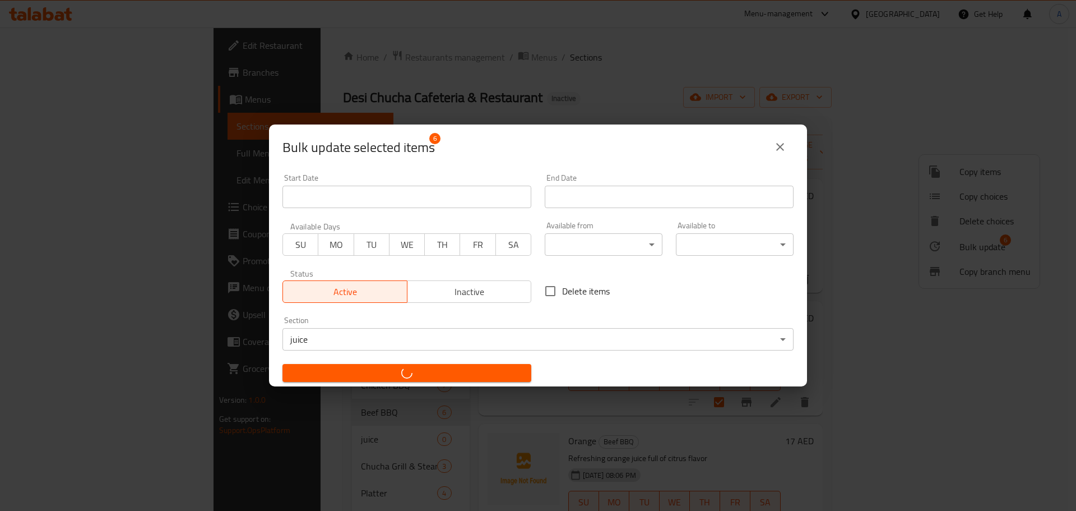
checkbox input "false"
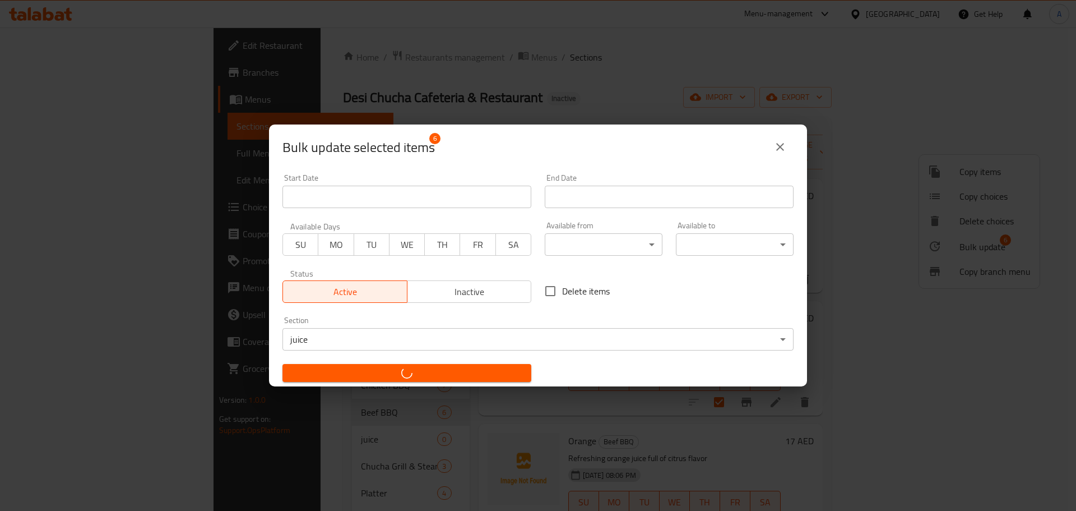
checkbox input "false"
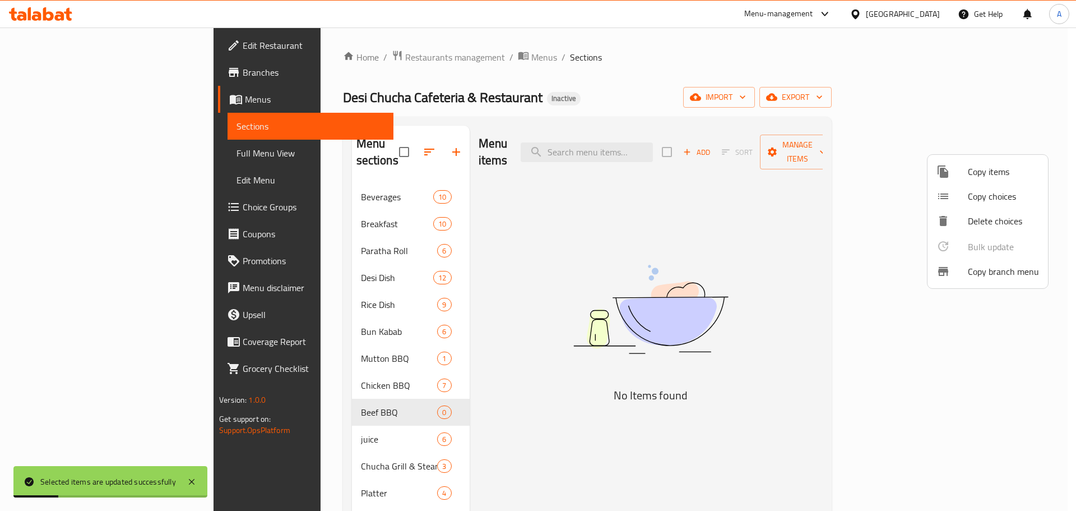
click at [604, 66] on div at bounding box center [538, 255] width 1076 height 511
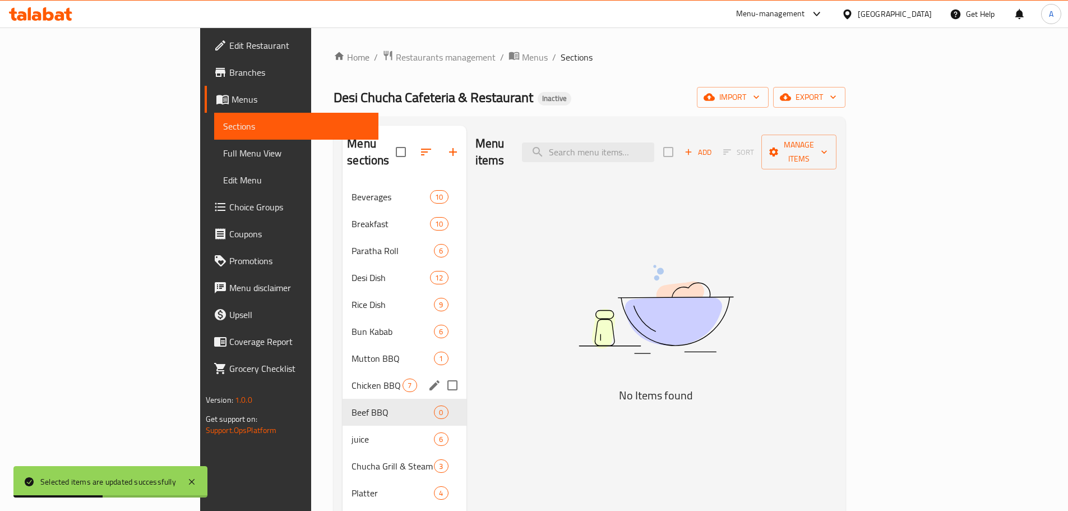
click at [351, 378] on span "Chicken BBQ" at bounding box center [376, 384] width 51 height 13
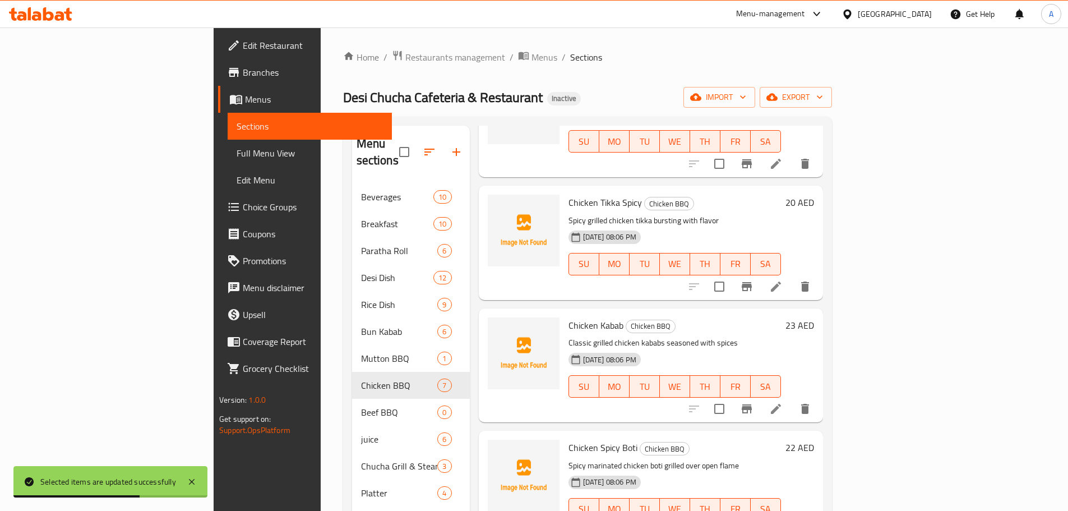
scroll to position [157, 0]
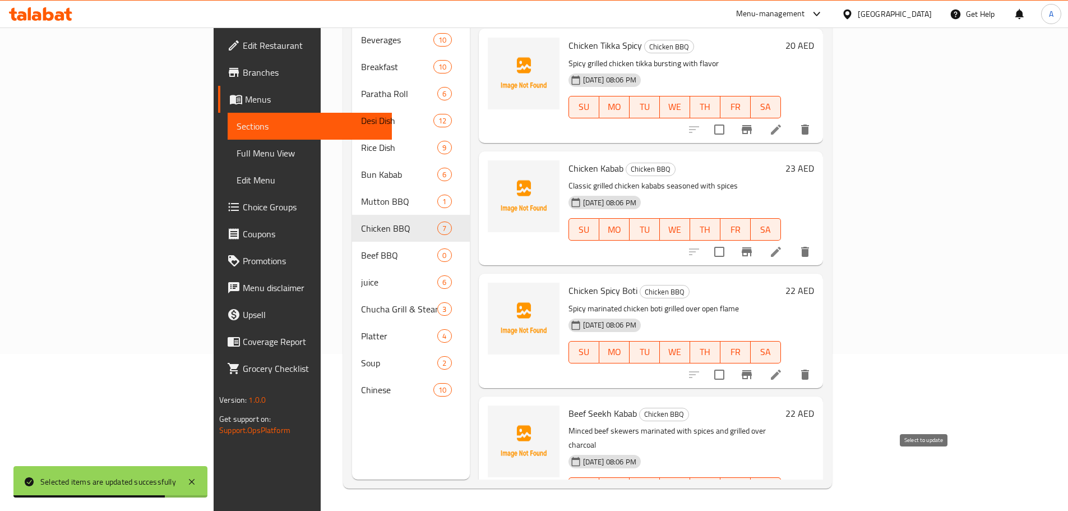
click at [731, 499] on input "checkbox" at bounding box center [719, 511] width 24 height 24
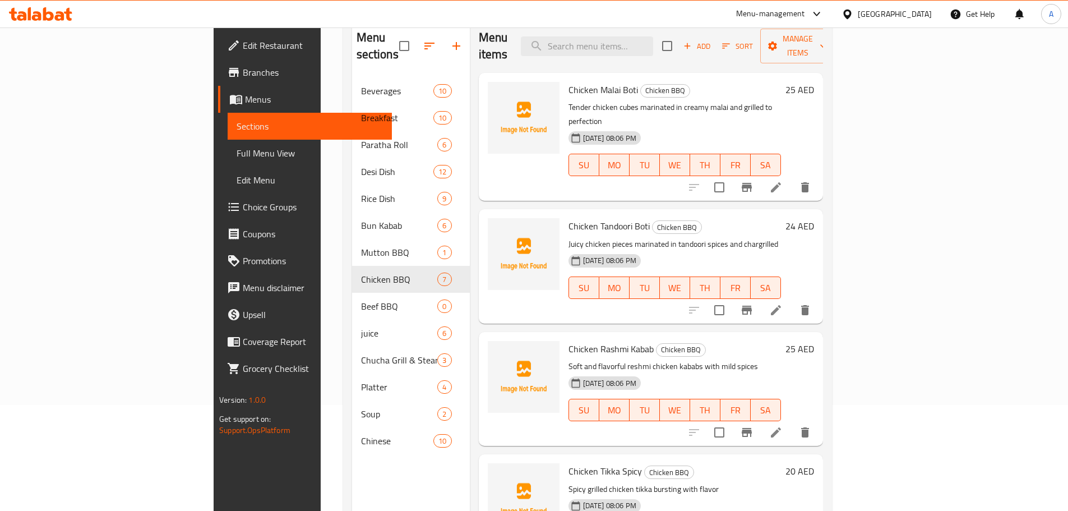
scroll to position [0, 0]
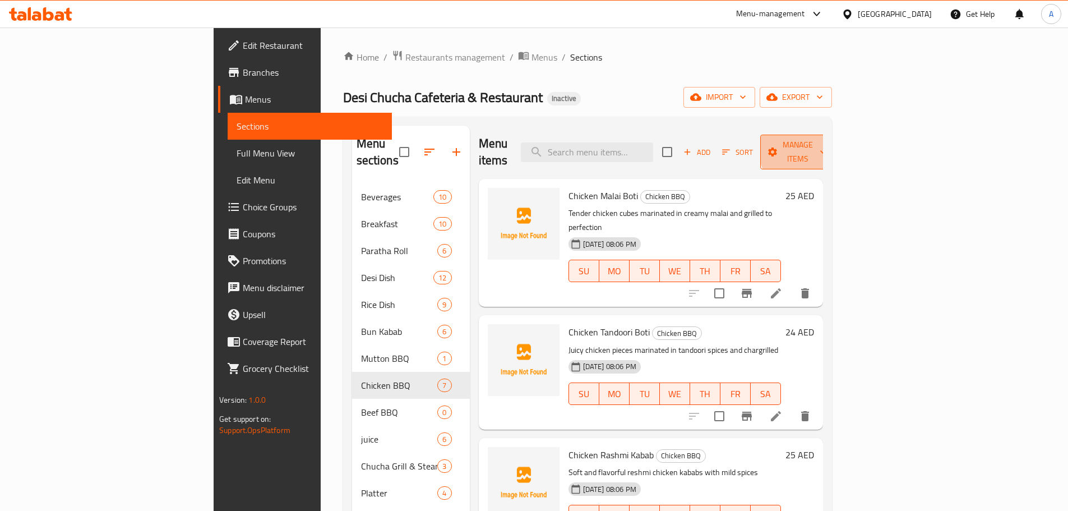
click at [826, 146] on span "Manage items" at bounding box center [797, 152] width 57 height 28
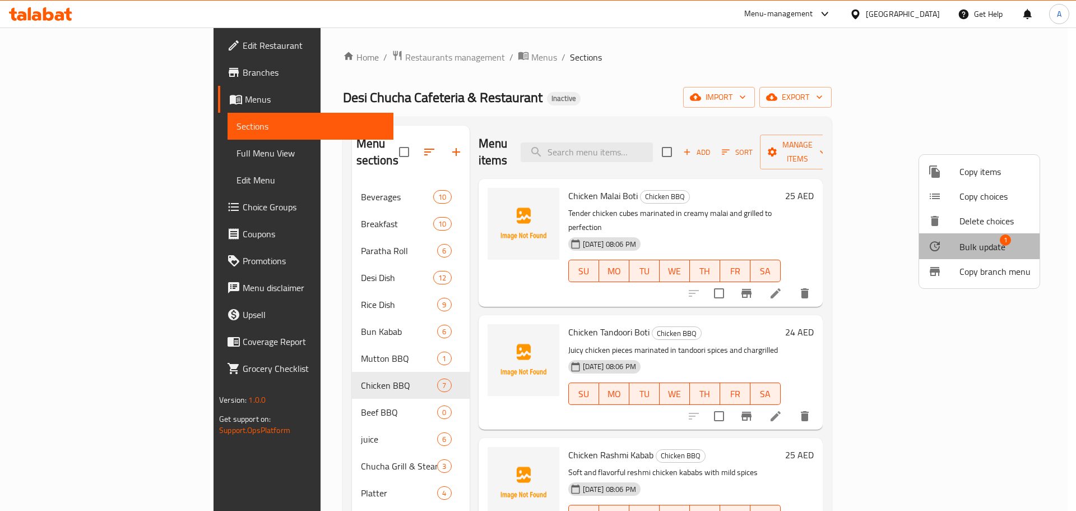
click at [982, 243] on span "Bulk update" at bounding box center [982, 246] width 46 height 13
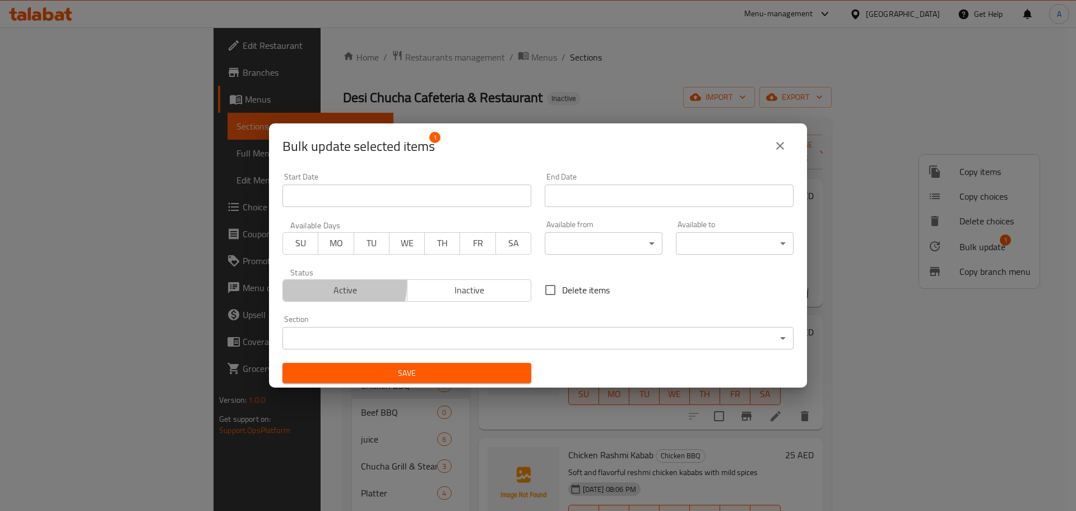
drag, startPoint x: 333, startPoint y: 285, endPoint x: 448, endPoint y: 345, distance: 129.4
click at [335, 285] on span "Active" at bounding box center [344, 290] width 115 height 16
click at [448, 339] on body "​ Menu-management United Arab Emirates Get Help A Edit Restaurant Branches Menu…" at bounding box center [538, 268] width 1076 height 483
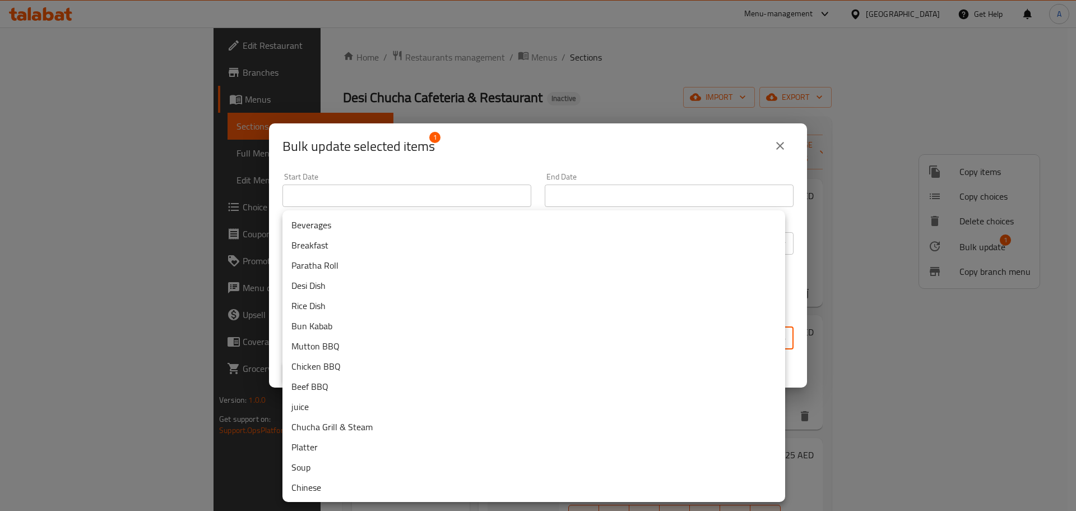
click at [341, 386] on li "Beef BBQ" at bounding box center [533, 386] width 503 height 20
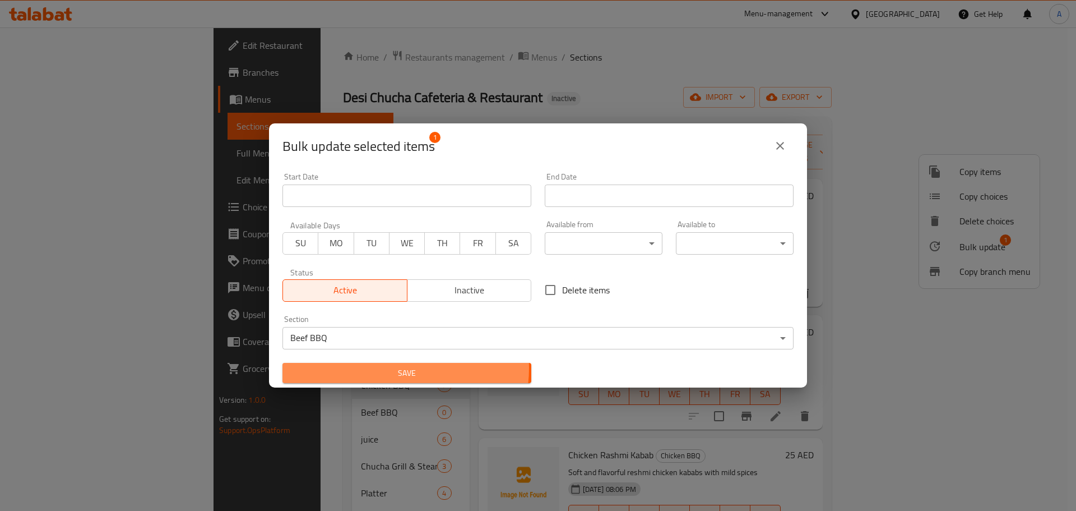
click at [392, 368] on span "Save" at bounding box center [406, 373] width 231 height 14
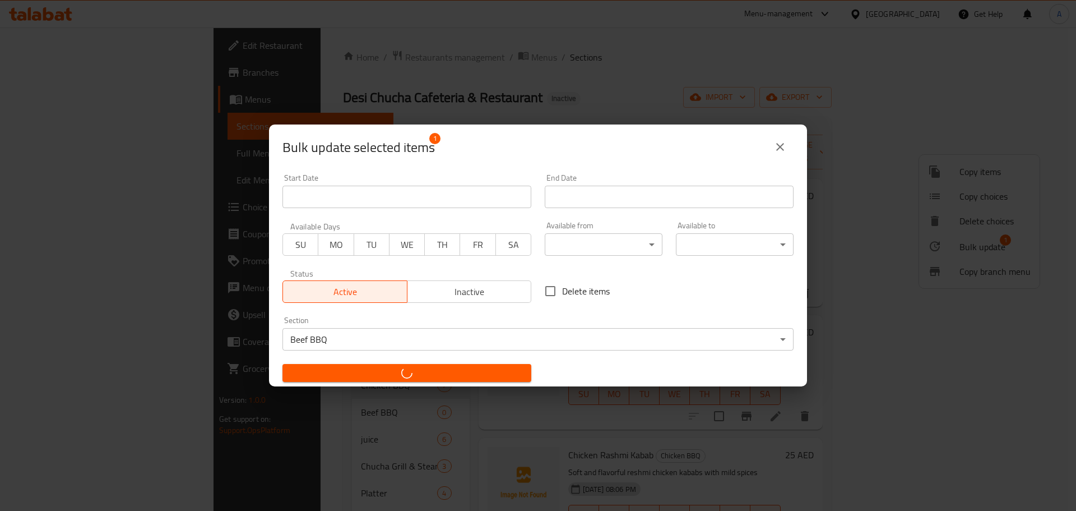
checkbox input "false"
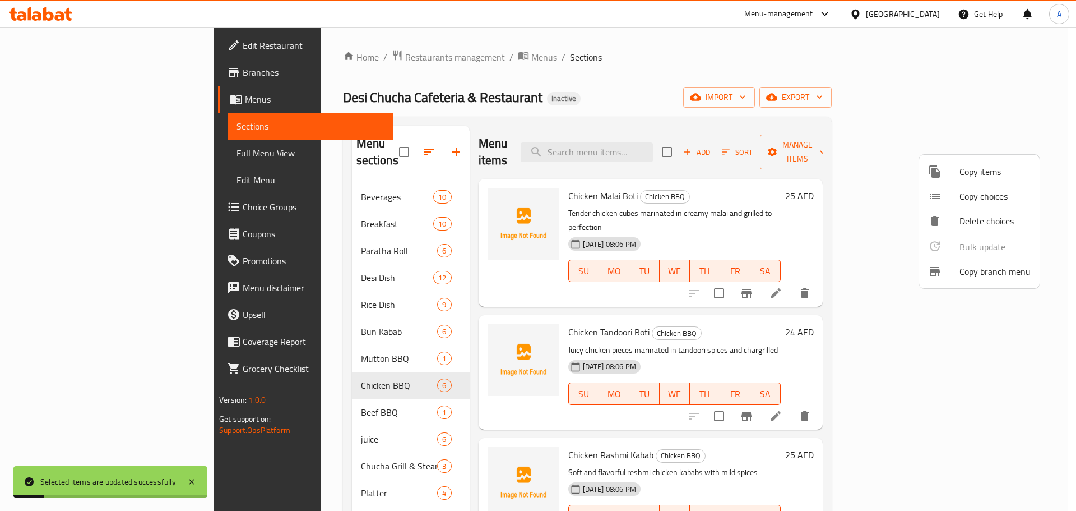
click at [653, 64] on div at bounding box center [538, 255] width 1076 height 511
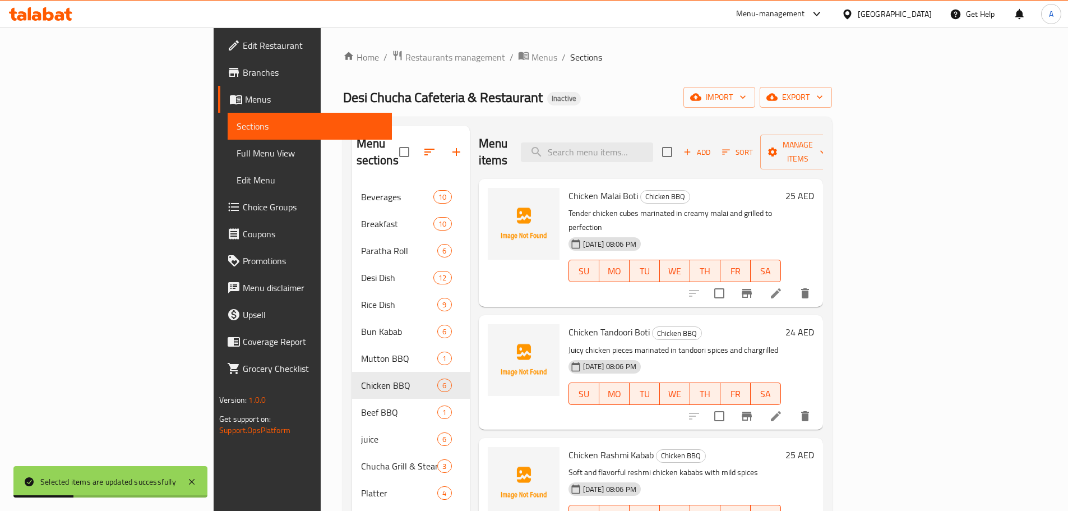
click at [678, 95] on div "Desi Chucha Cafeteria & Restaurant Inactive import export" at bounding box center [587, 97] width 489 height 21
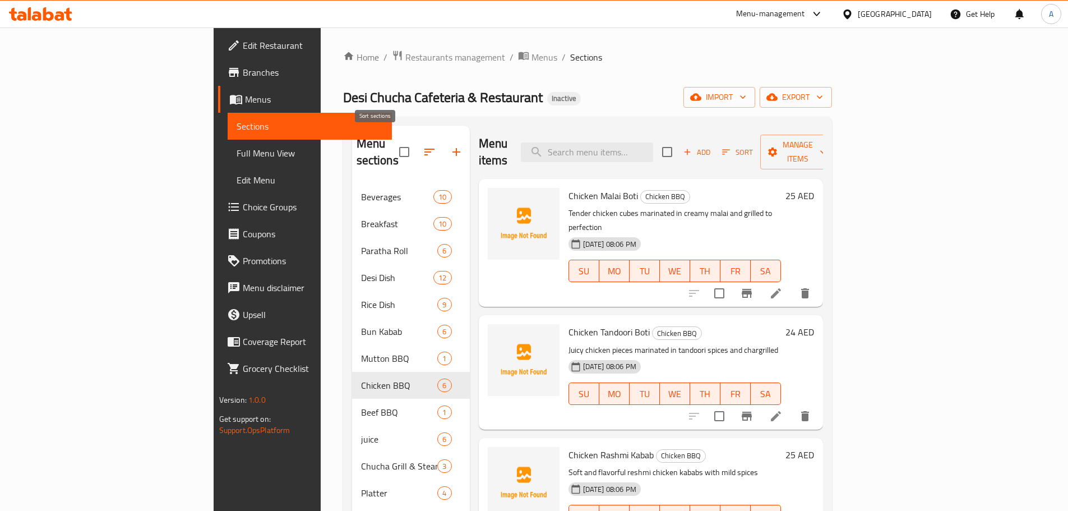
click at [423, 146] on icon "button" at bounding box center [429, 151] width 13 height 13
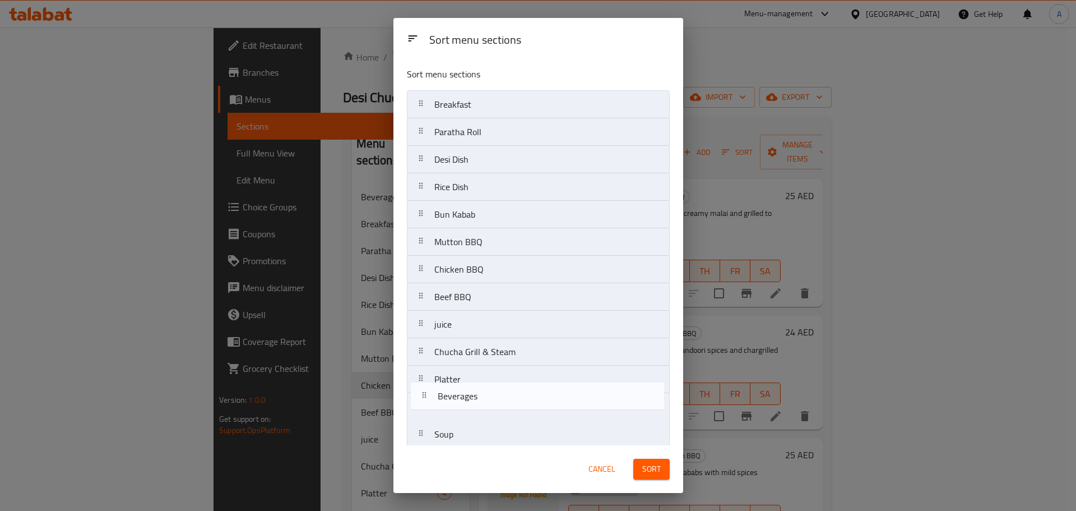
scroll to position [35, 0]
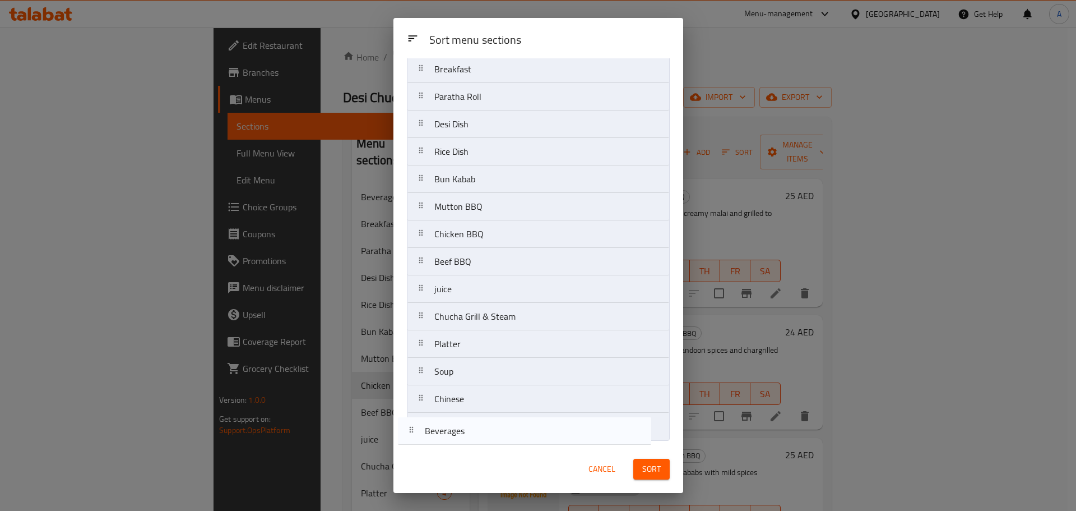
drag, startPoint x: 507, startPoint y: 108, endPoint x: 497, endPoint y: 435, distance: 327.4
click at [497, 435] on nav "Beverages Breakfast Paratha Roll Desi Dish Rice Dish Bun Kabab Mutton BBQ Chick…" at bounding box center [538, 248] width 263 height 386
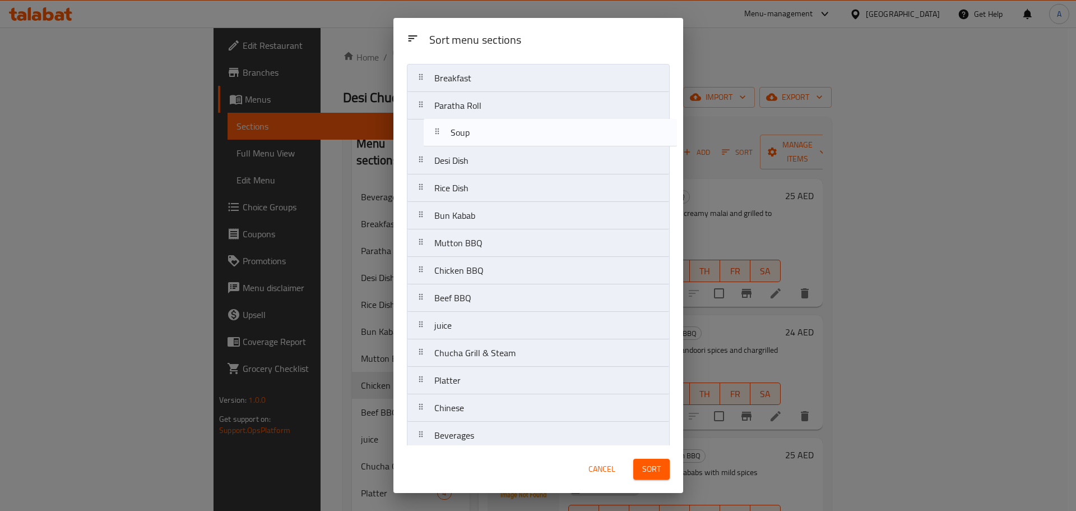
scroll to position [0, 0]
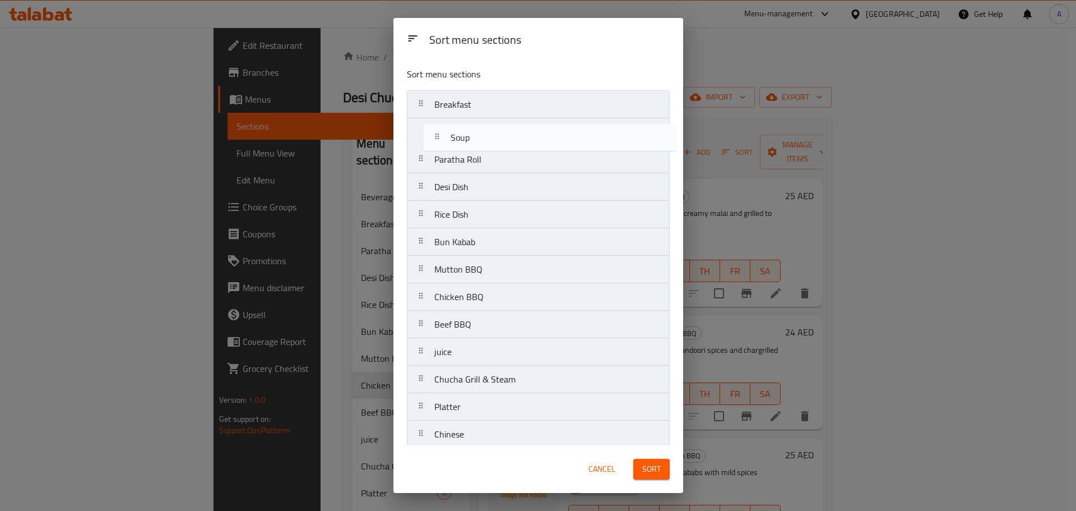
drag, startPoint x: 461, startPoint y: 383, endPoint x: 477, endPoint y: 137, distance: 246.5
click at [477, 137] on nav "Breakfast Paratha Roll Desi Dish Rice Dish Bun Kabab Mutton BBQ Chicken BBQ Bee…" at bounding box center [538, 283] width 263 height 386
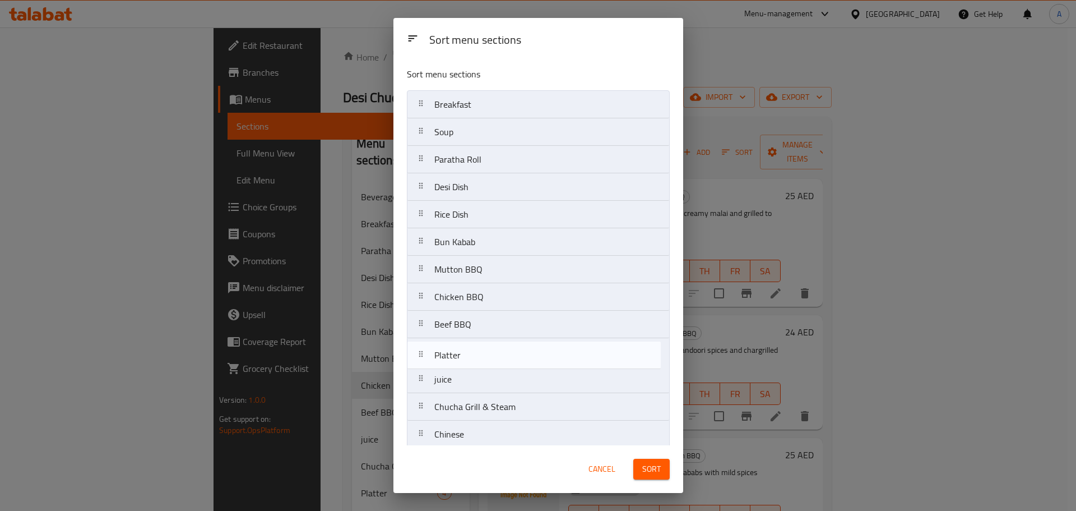
scroll to position [2, 0]
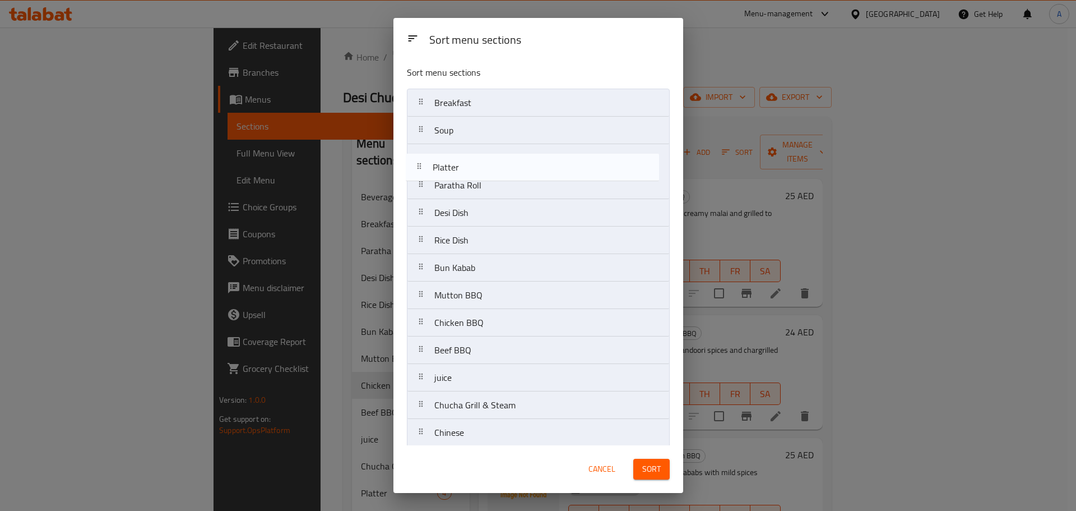
drag, startPoint x: 478, startPoint y: 413, endPoint x: 476, endPoint y: 169, distance: 243.8
click at [476, 169] on nav "Breakfast Soup Paratha Roll Desi Dish Rice Dish Bun Kabab Mutton BBQ Chicken BB…" at bounding box center [538, 282] width 263 height 386
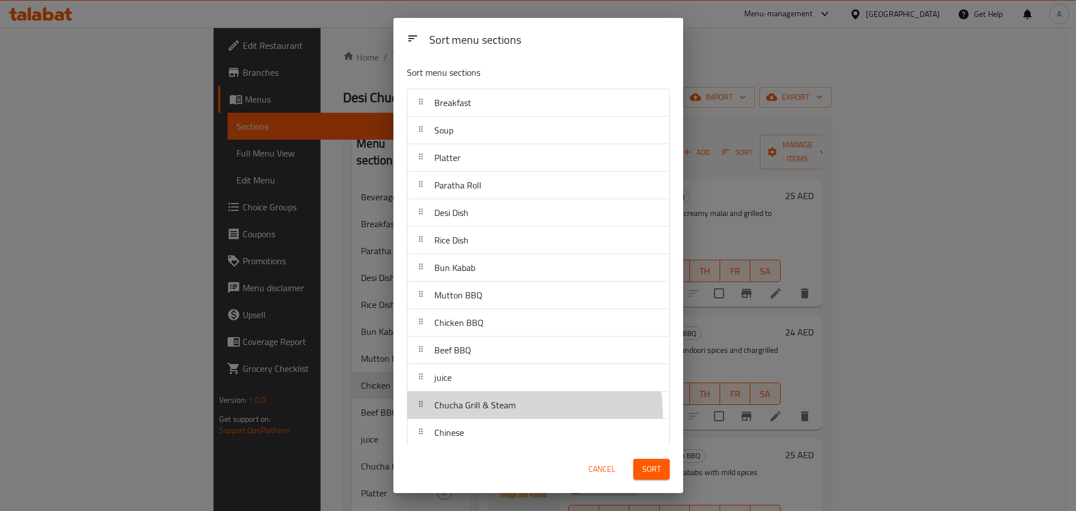
scroll to position [3, 0]
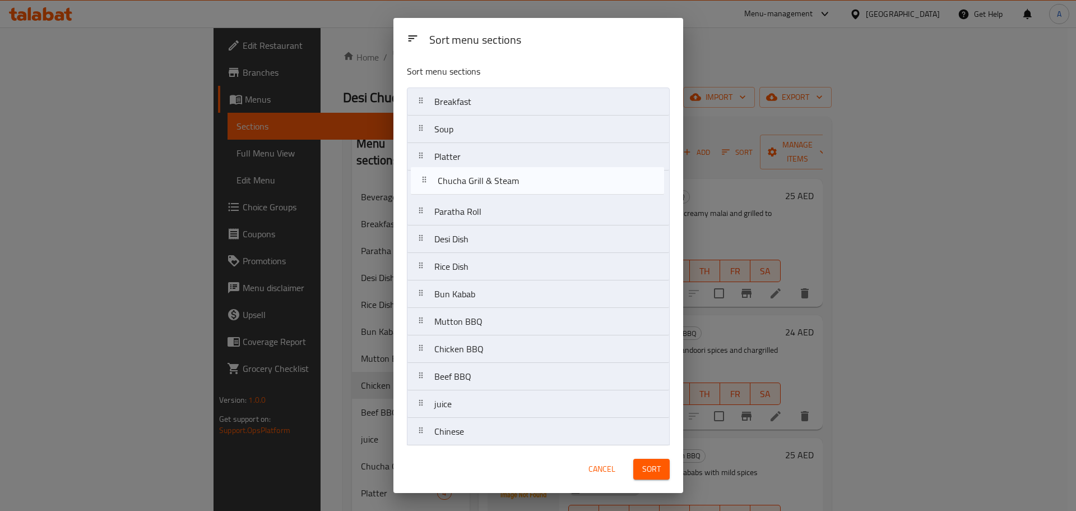
click at [467, 189] on nav "Breakfast Soup Platter Paratha Roll Desi Dish Rice Dish Bun Kabab Mutton BBQ Ch…" at bounding box center [538, 280] width 263 height 386
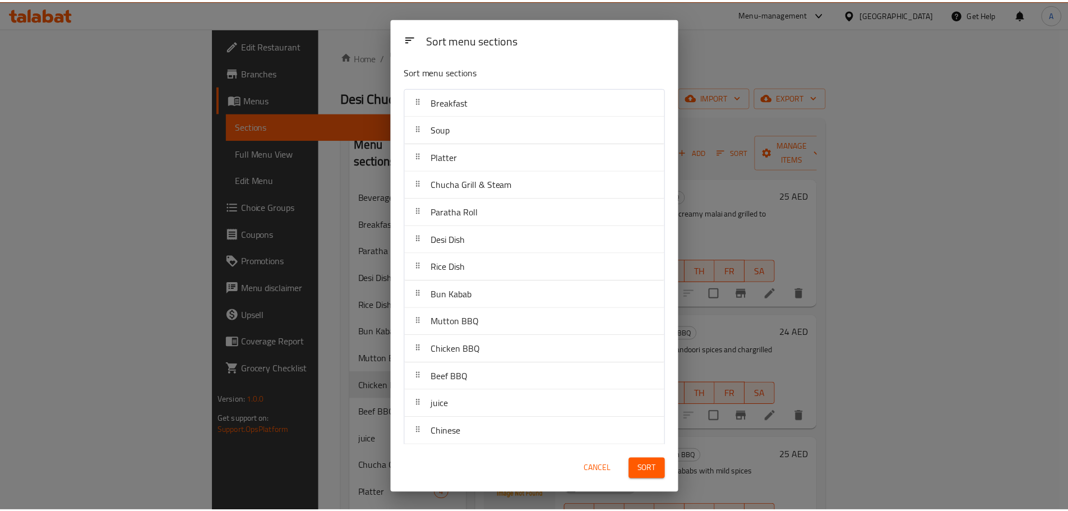
scroll to position [35, 0]
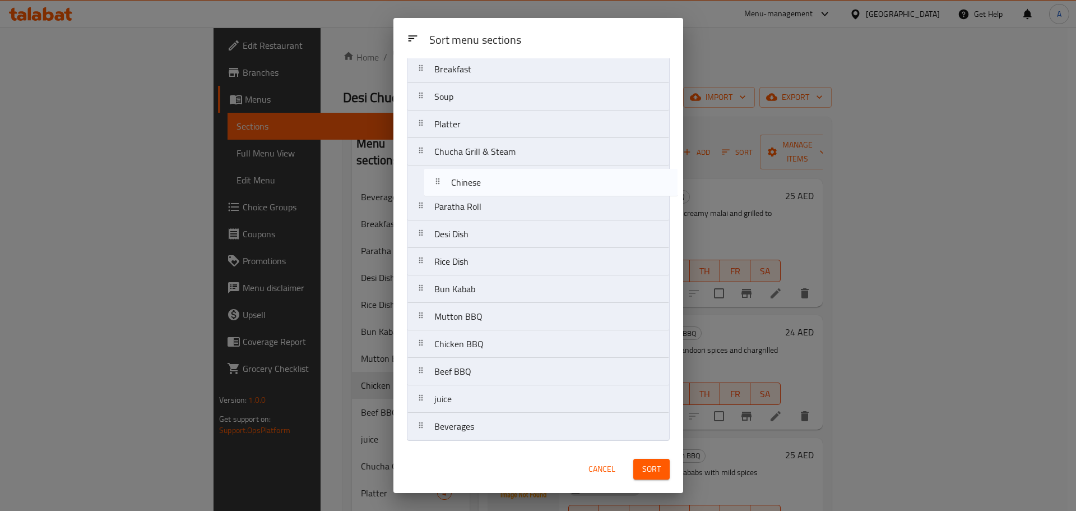
drag, startPoint x: 470, startPoint y: 400, endPoint x: 487, endPoint y: 177, distance: 224.2
click at [487, 177] on nav "Breakfast Soup Platter Chucha Grill & Steam Paratha Roll Desi Dish Rice Dish Bu…" at bounding box center [538, 248] width 263 height 386
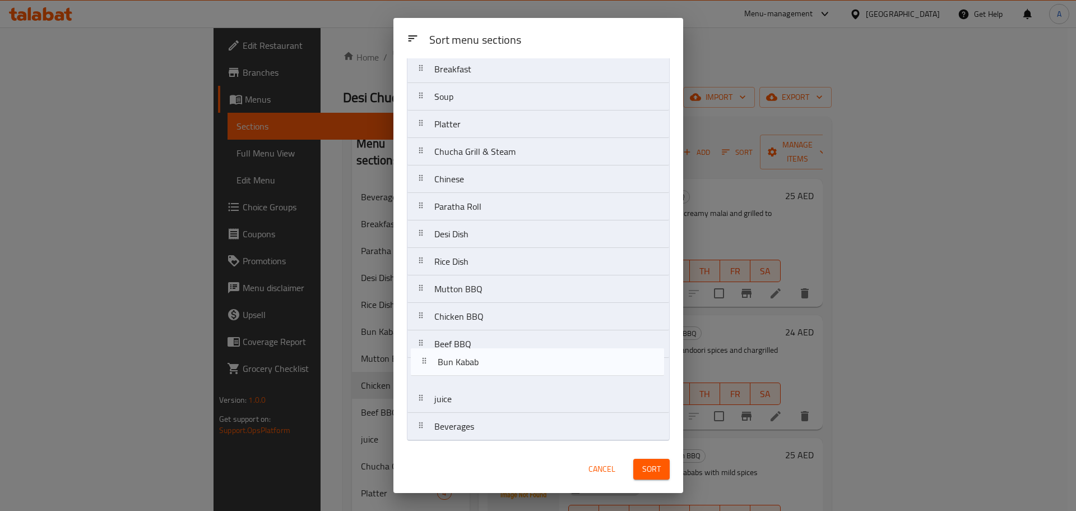
drag, startPoint x: 474, startPoint y: 291, endPoint x: 476, endPoint y: 370, distance: 78.5
click at [476, 370] on nav "Breakfast Soup Platter Chucha Grill & Steam Chinese Paratha Roll Desi Dish Rice…" at bounding box center [538, 248] width 263 height 386
drag, startPoint x: 472, startPoint y: 214, endPoint x: 487, endPoint y: 383, distance: 169.4
click at [487, 383] on nav "Breakfast Soup Platter Chucha Grill & Steam Chinese Paratha Roll Desi Dish Rice…" at bounding box center [538, 248] width 263 height 386
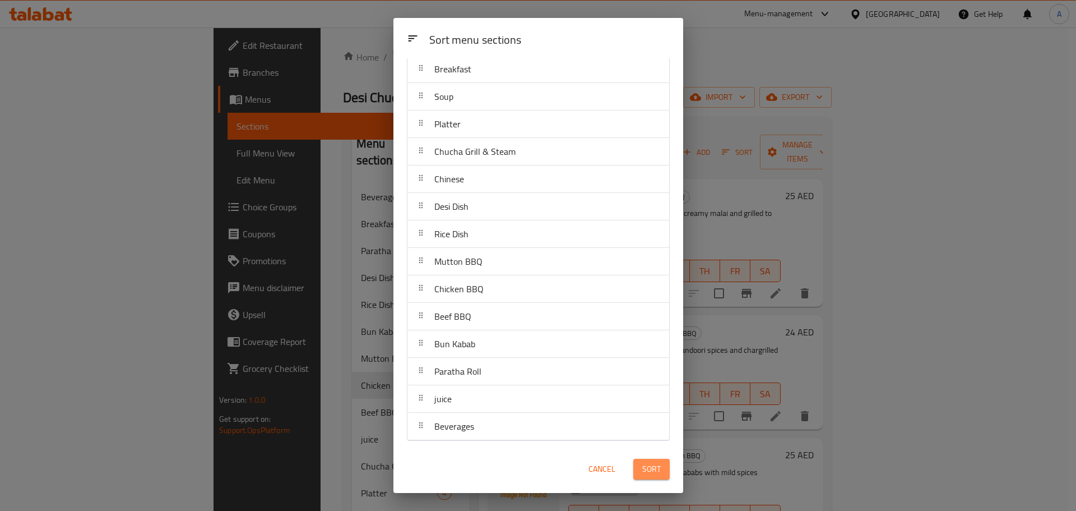
click at [655, 472] on span "Sort" at bounding box center [651, 469] width 18 height 14
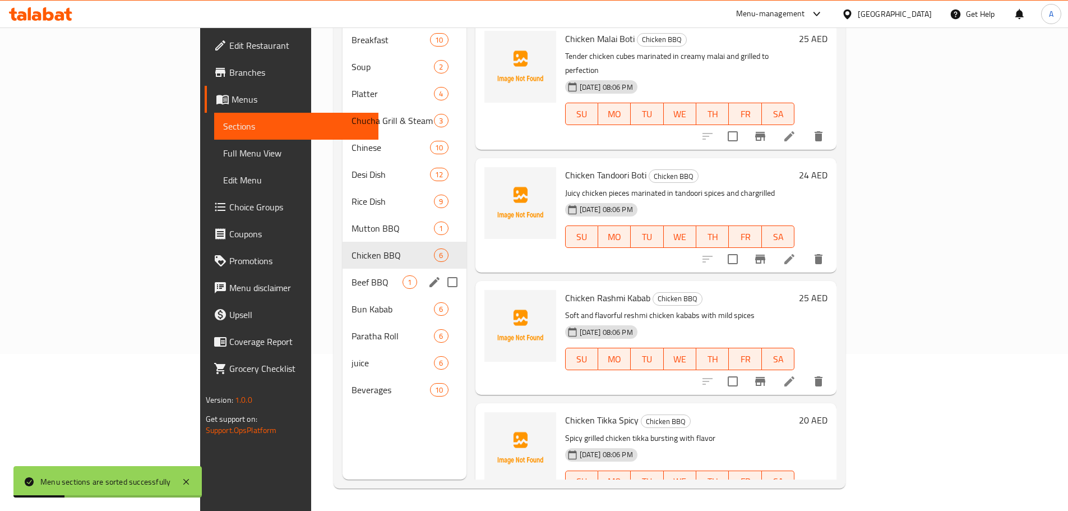
scroll to position [0, 0]
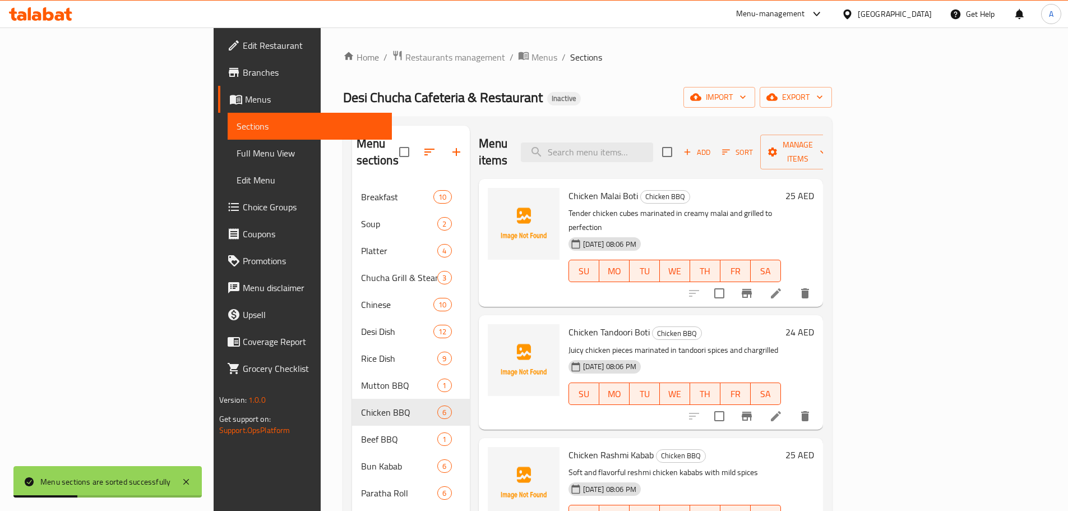
click at [541, 86] on div "Home / Restaurants management / Menus / Sections Desi Chucha Cafeteria & Restau…" at bounding box center [587, 347] width 489 height 595
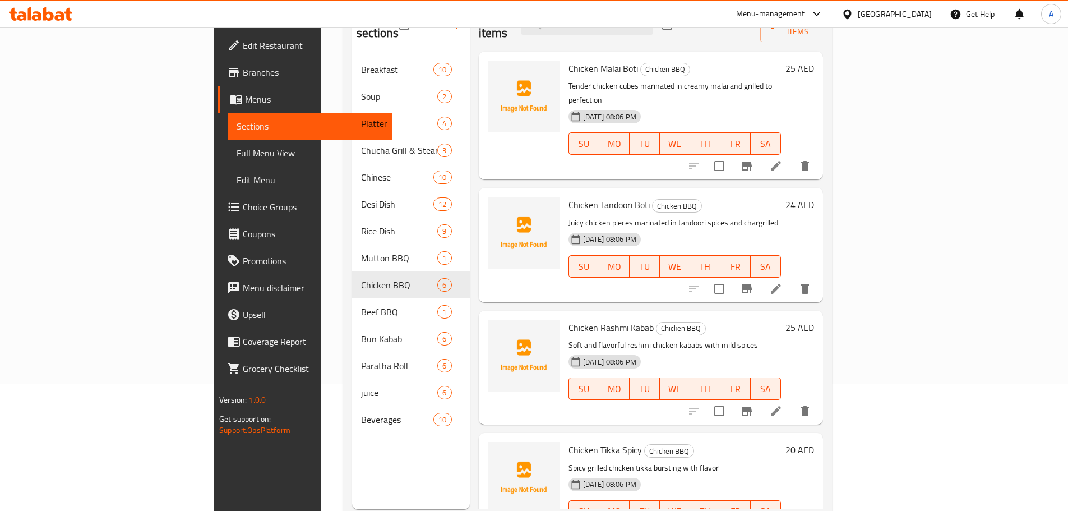
scroll to position [157, 0]
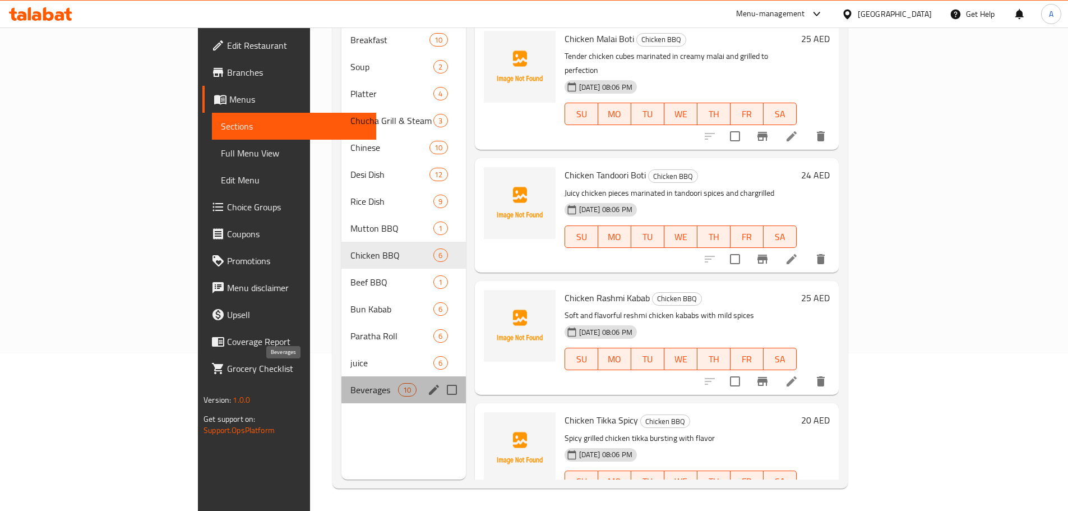
drag, startPoint x: 249, startPoint y: 370, endPoint x: 332, endPoint y: 370, distance: 82.9
click at [350, 383] on span "Beverages" at bounding box center [374, 389] width 48 height 13
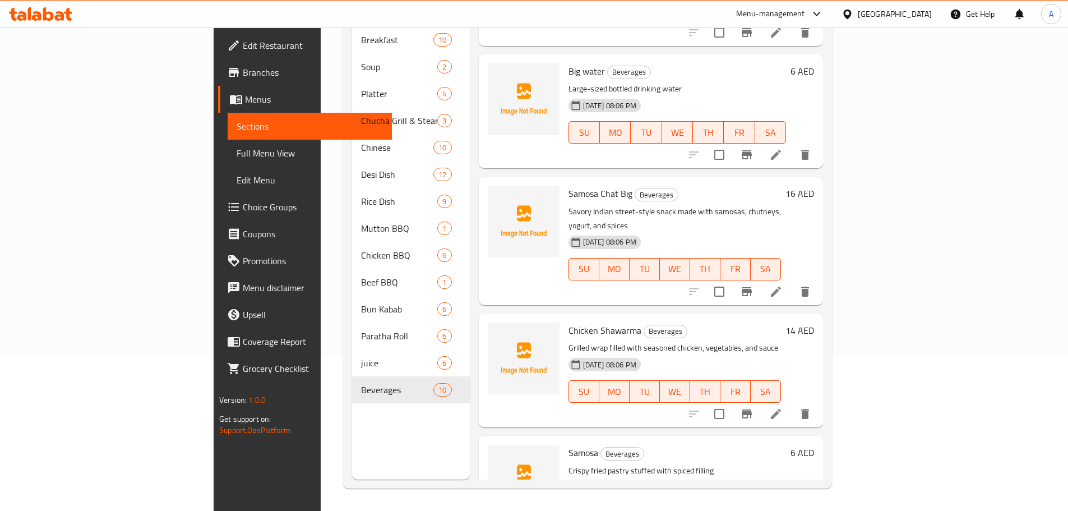
scroll to position [742, 0]
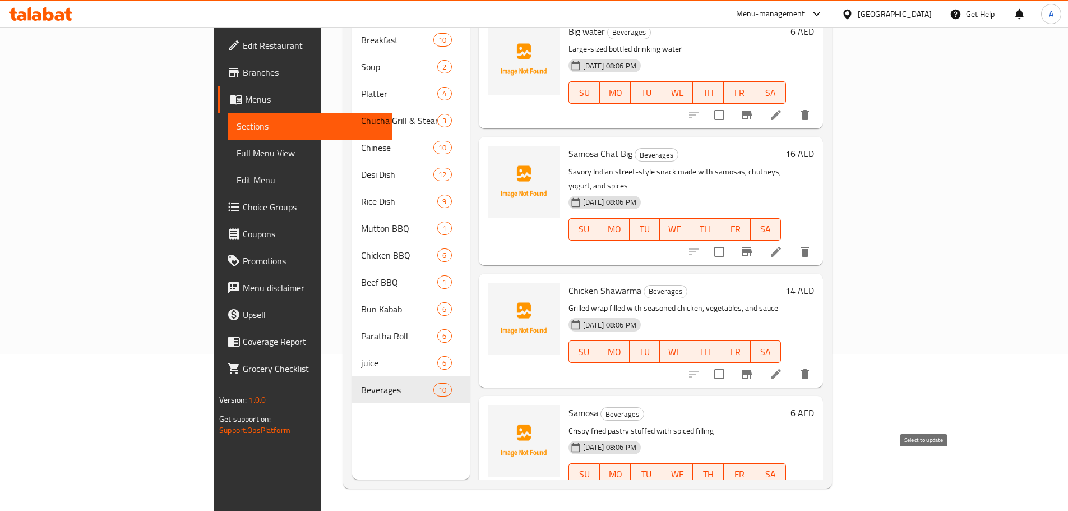
click at [731, 485] on input "checkbox" at bounding box center [719, 497] width 24 height 24
checkbox input "true"
click at [731, 362] on input "checkbox" at bounding box center [719, 374] width 24 height 24
checkbox input "true"
click at [731, 240] on input "checkbox" at bounding box center [719, 252] width 24 height 24
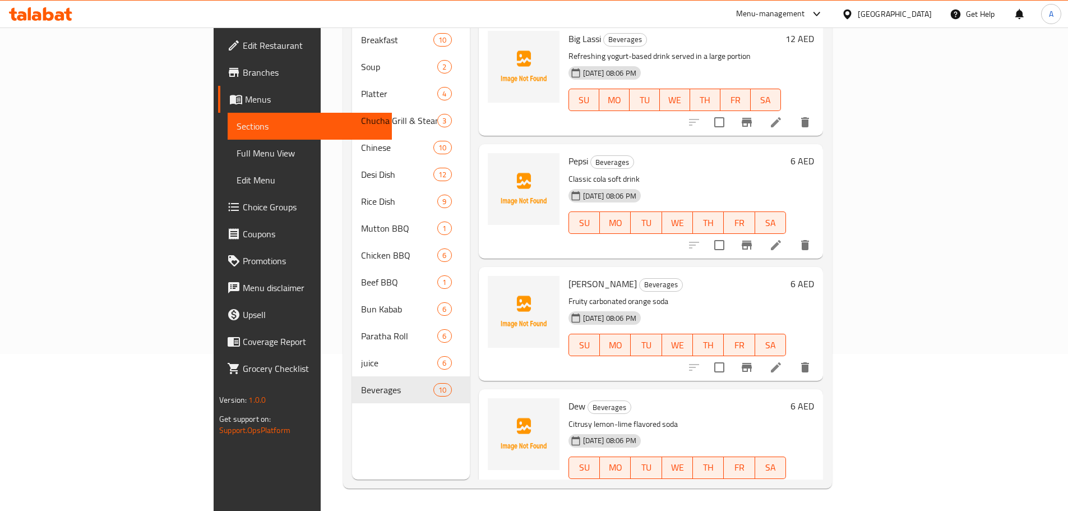
scroll to position [0, 0]
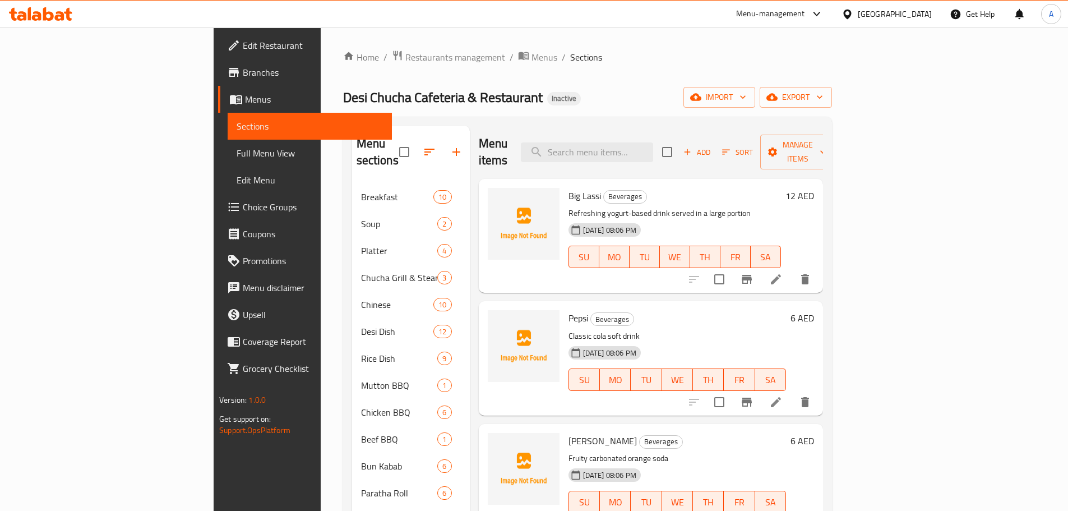
click at [835, 134] on div "Add Sort Manage items" at bounding box center [748, 151] width 173 height 35
click at [826, 138] on span "Manage items" at bounding box center [797, 152] width 57 height 28
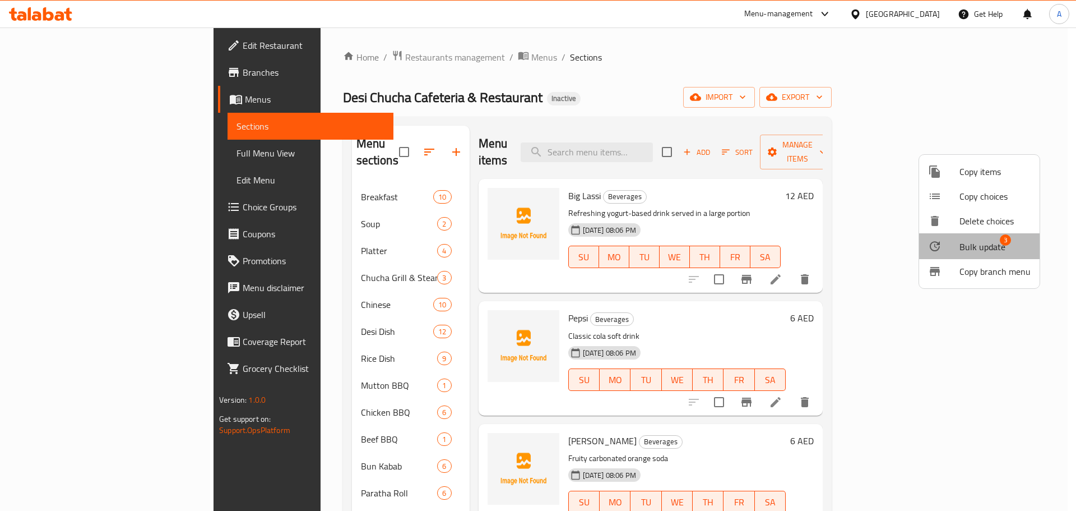
click at [979, 242] on span "Bulk update" at bounding box center [982, 246] width 46 height 13
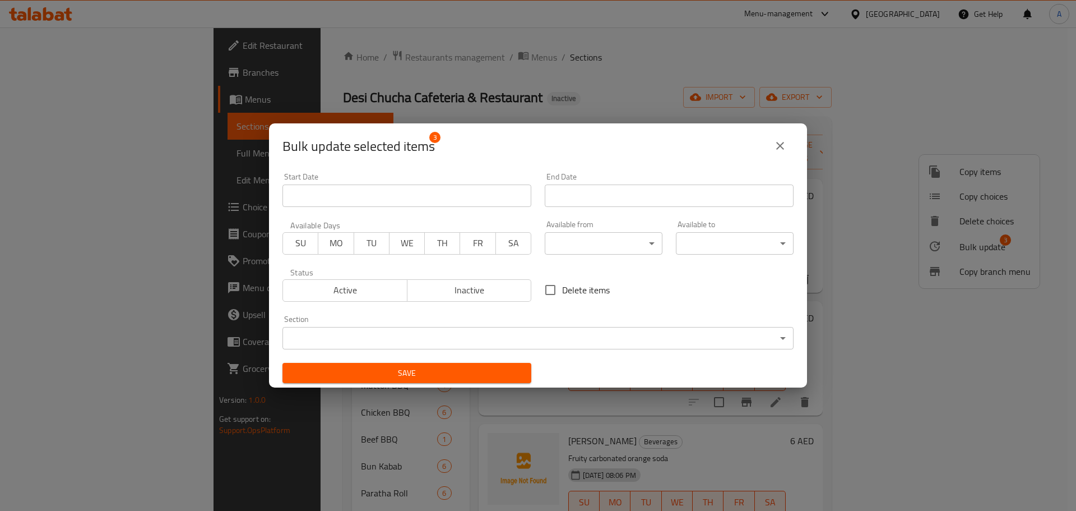
click at [354, 294] on span "Active" at bounding box center [344, 290] width 115 height 16
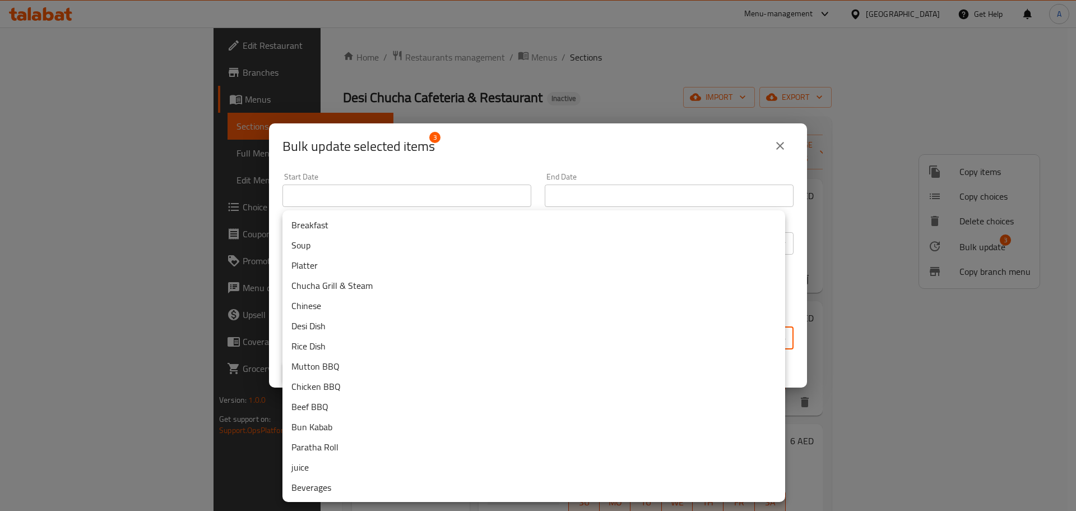
click at [396, 344] on body "​ Menu-management United Arab Emirates Get Help A Edit Restaurant Branches Menu…" at bounding box center [538, 268] width 1076 height 483
click at [324, 327] on li "Desi Dish" at bounding box center [533, 325] width 503 height 20
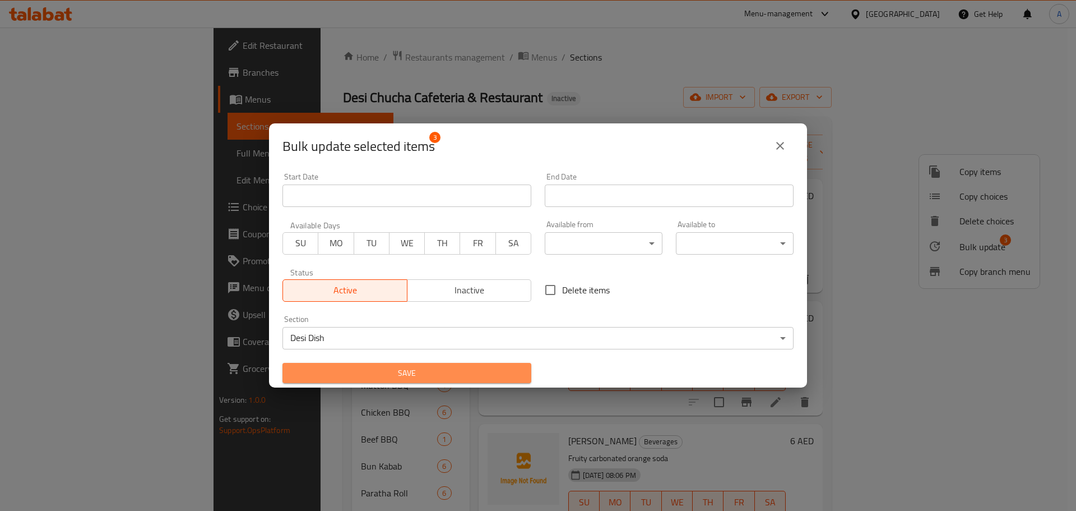
click at [433, 378] on span "Save" at bounding box center [406, 373] width 231 height 14
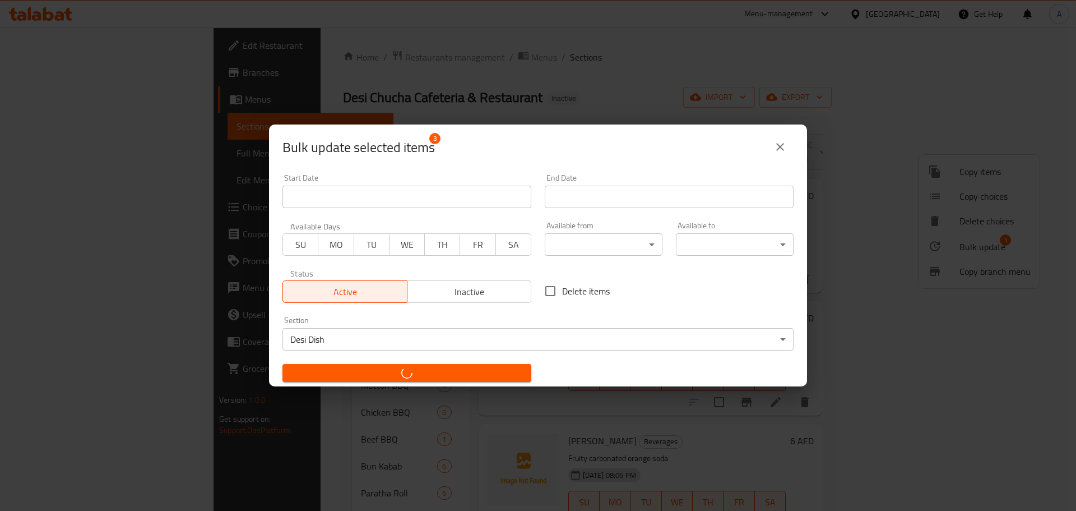
checkbox input "false"
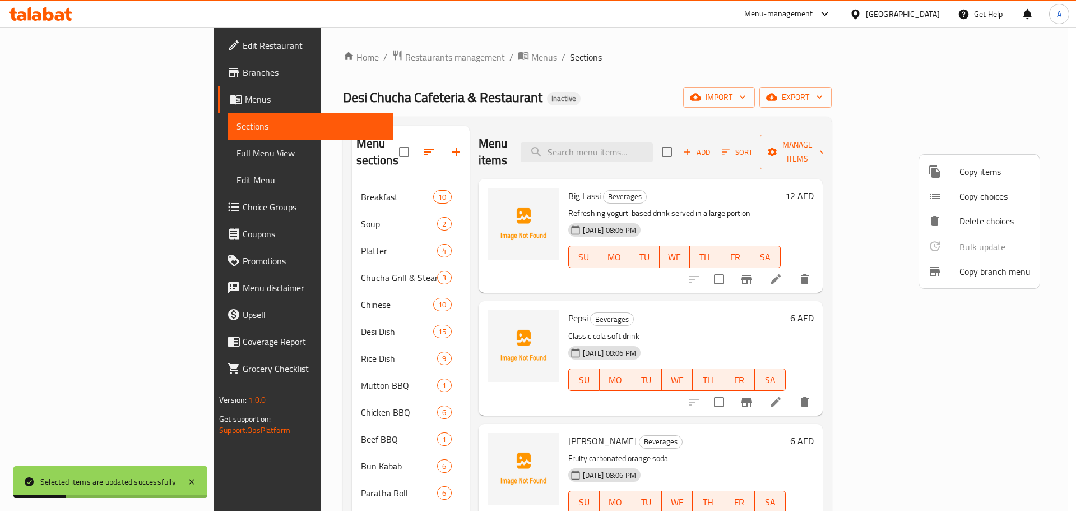
click at [589, 94] on div at bounding box center [538, 255] width 1076 height 511
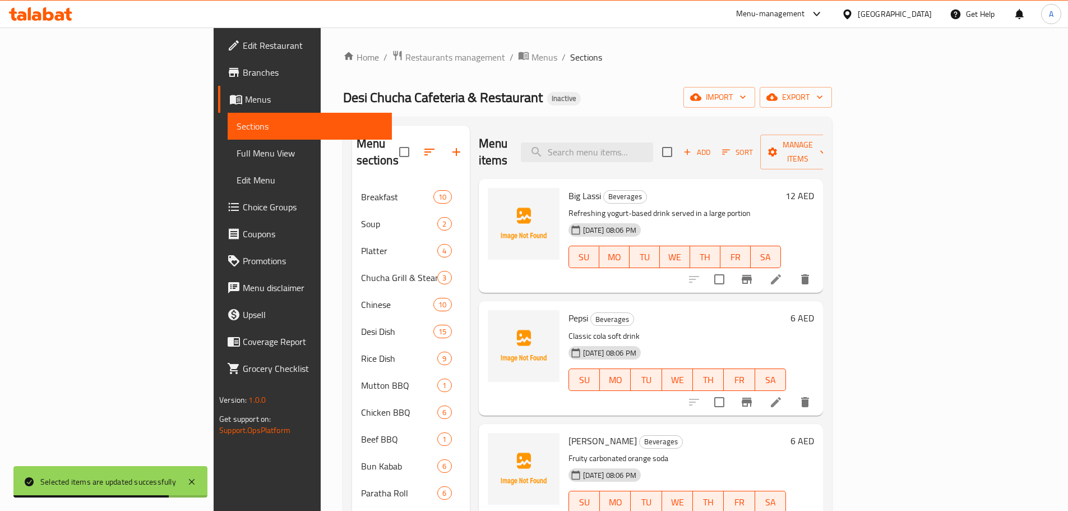
drag, startPoint x: 661, startPoint y: 143, endPoint x: 676, endPoint y: 156, distance: 19.5
click at [653, 143] on input "search" at bounding box center [587, 152] width 132 height 20
paste input "Mango Shake"
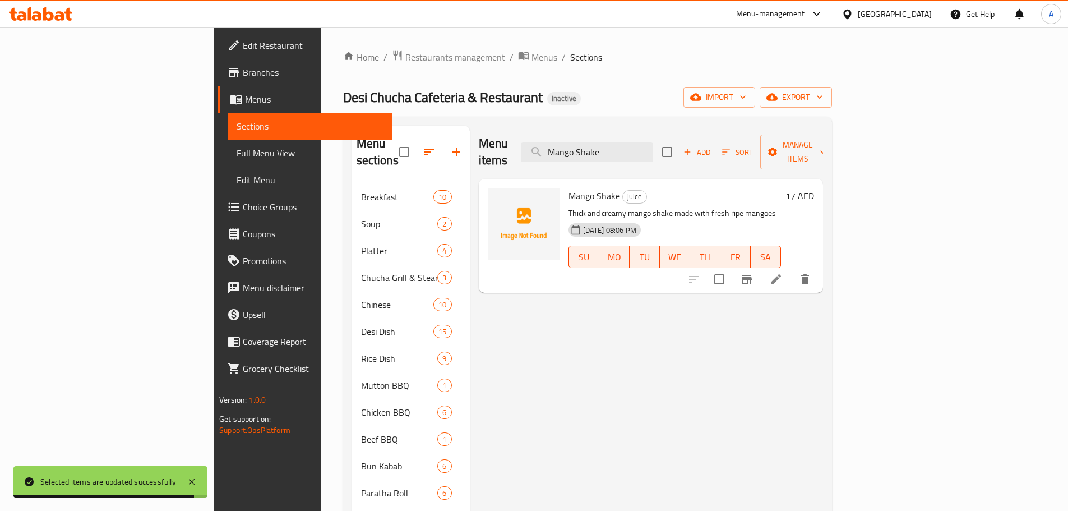
type input "Mango Shake"
click at [791, 269] on li at bounding box center [775, 279] width 31 height 20
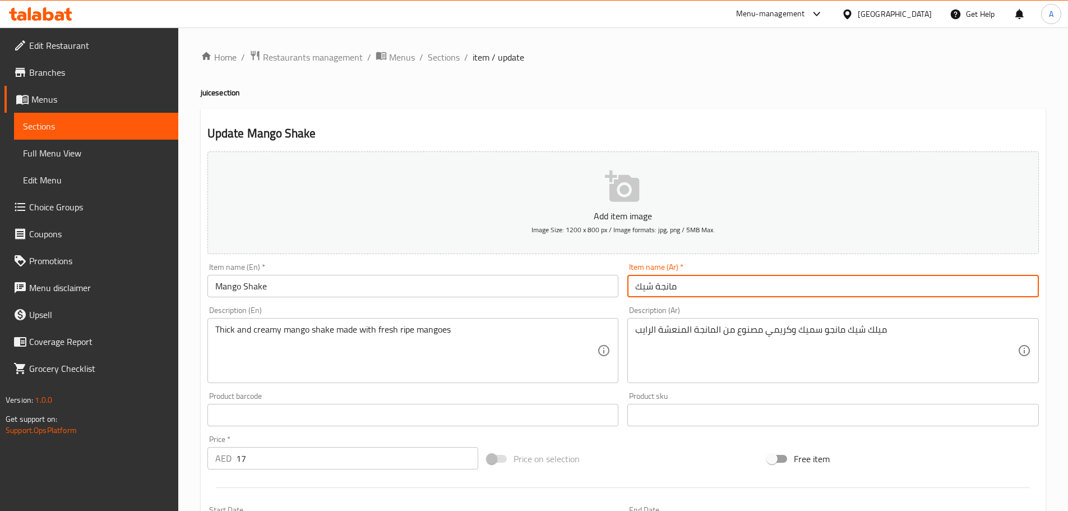
click at [657, 287] on input "مانجة شيك" at bounding box center [832, 286] width 411 height 22
click at [434, 57] on span "Sections" at bounding box center [444, 56] width 32 height 13
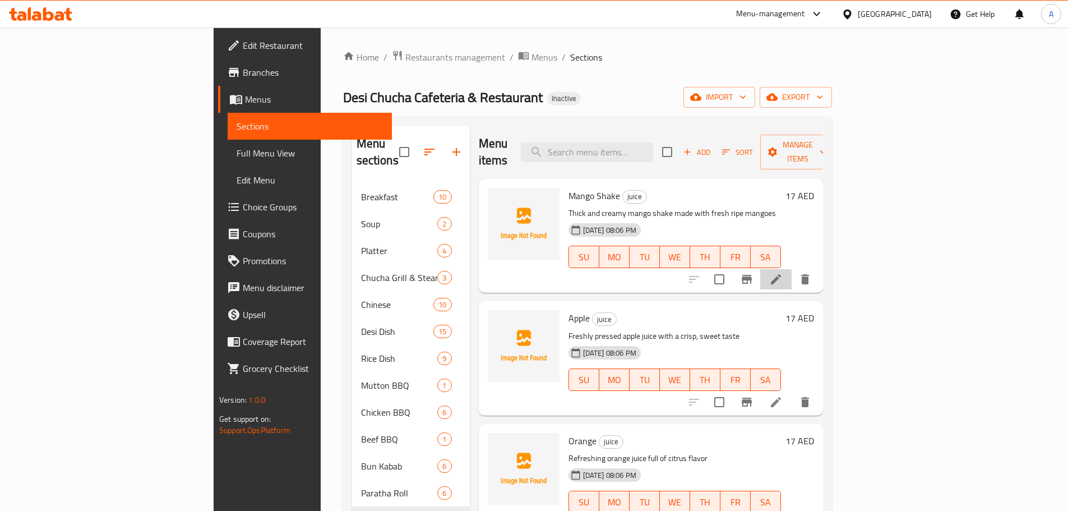
click at [781, 274] on icon at bounding box center [776, 279] width 10 height 10
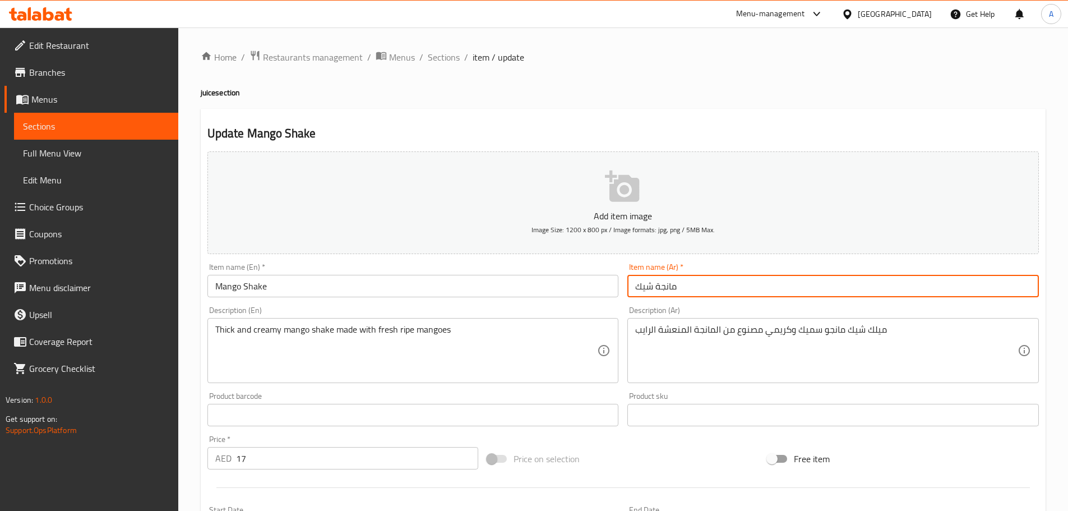
click at [656, 287] on input "مانجة شيك" at bounding box center [832, 286] width 411 height 22
type input "مانجو شيك"
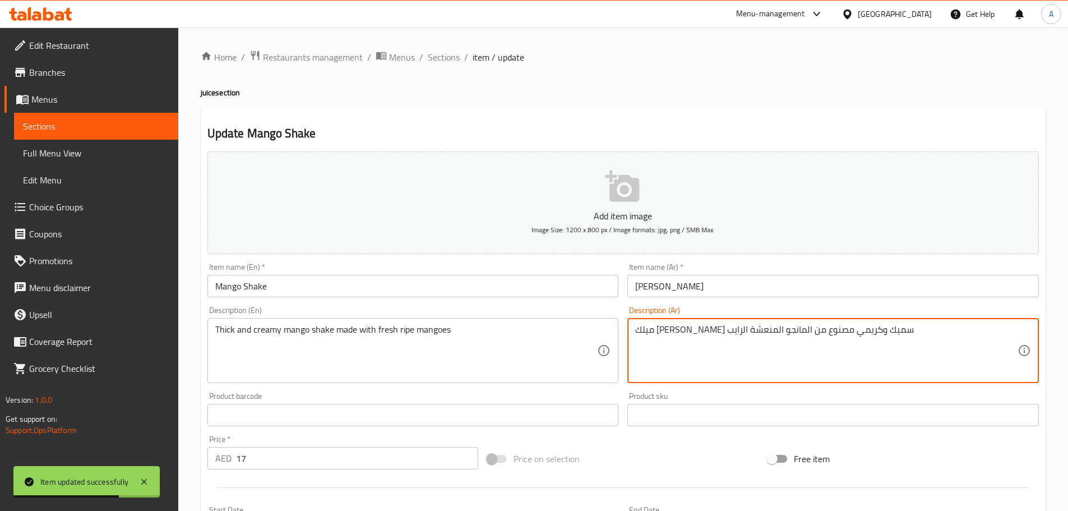
click at [709, 295] on input "مانجو شيك" at bounding box center [832, 286] width 411 height 22
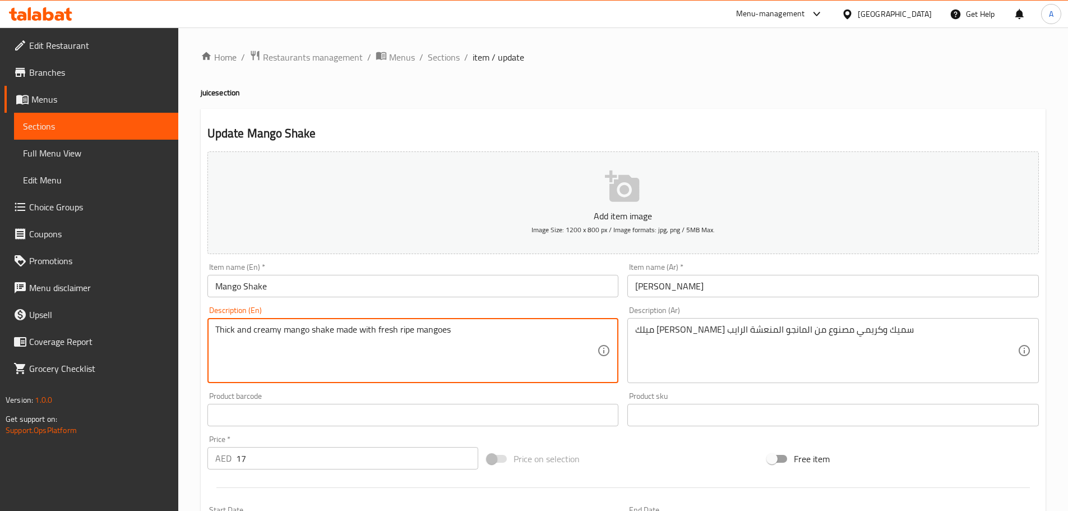
drag, startPoint x: 394, startPoint y: 328, endPoint x: 388, endPoint y: 328, distance: 5.6
click at [414, 328] on textarea "Thick and creamy mango shake made with fresh ripe mangoes" at bounding box center [406, 350] width 382 height 53
click at [384, 329] on textarea "Thick and creamy mango shake made with fresh ripe mangoes" at bounding box center [406, 350] width 382 height 53
click at [396, 330] on textarea "Thick and creamy mango shake made with fresh ripe mangoes" at bounding box center [406, 350] width 382 height 53
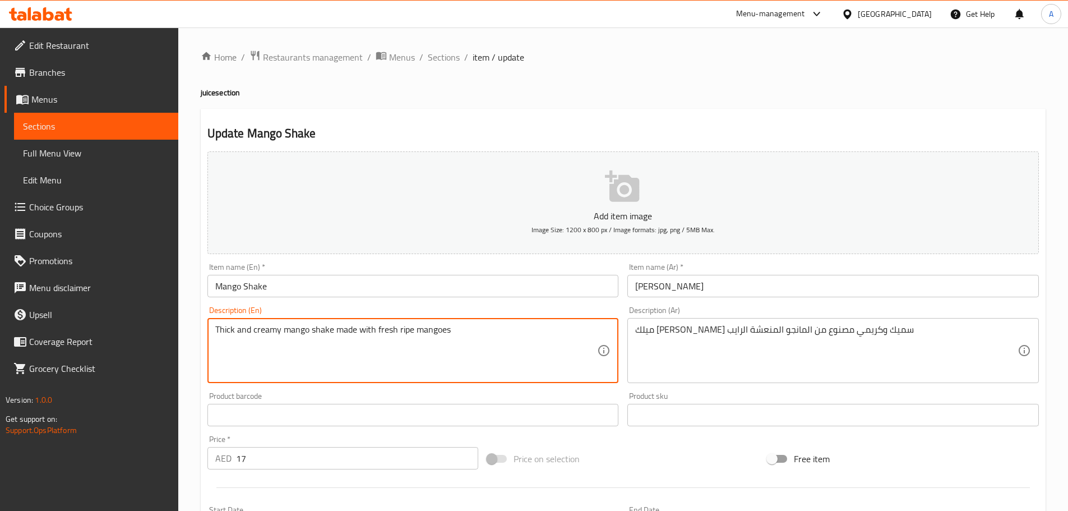
click at [389, 327] on textarea "Thick and creamy mango shake made with fresh ripe mangoes" at bounding box center [406, 350] width 382 height 53
drag, startPoint x: 389, startPoint y: 327, endPoint x: 428, endPoint y: 330, distance: 38.8
click at [428, 330] on textarea "Thick and creamy mango shake made with fresh ripe mangoes" at bounding box center [406, 350] width 382 height 53
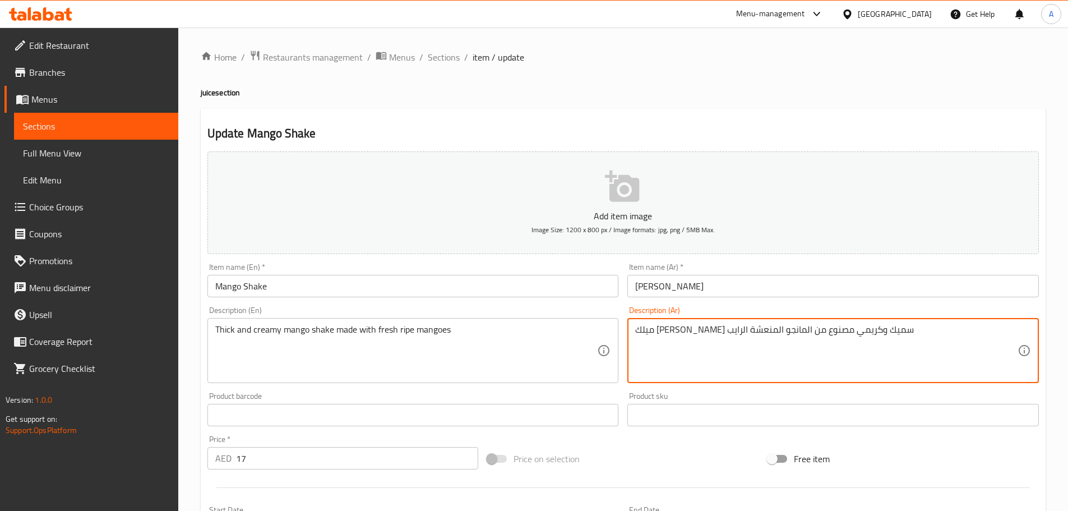
drag, startPoint x: 650, startPoint y: 330, endPoint x: 633, endPoint y: 330, distance: 17.4
type textarea "ميلك شيك مانجو سميك وكريمي مصنوع من المانجو المنعشة الناضجة"
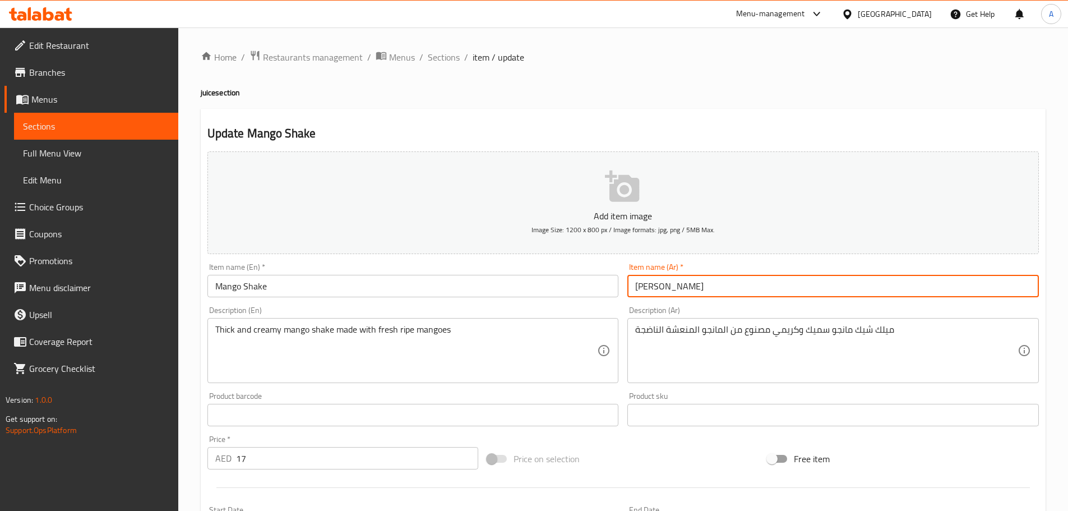
click at [713, 284] on input "مانجو شيك" at bounding box center [832, 286] width 411 height 22
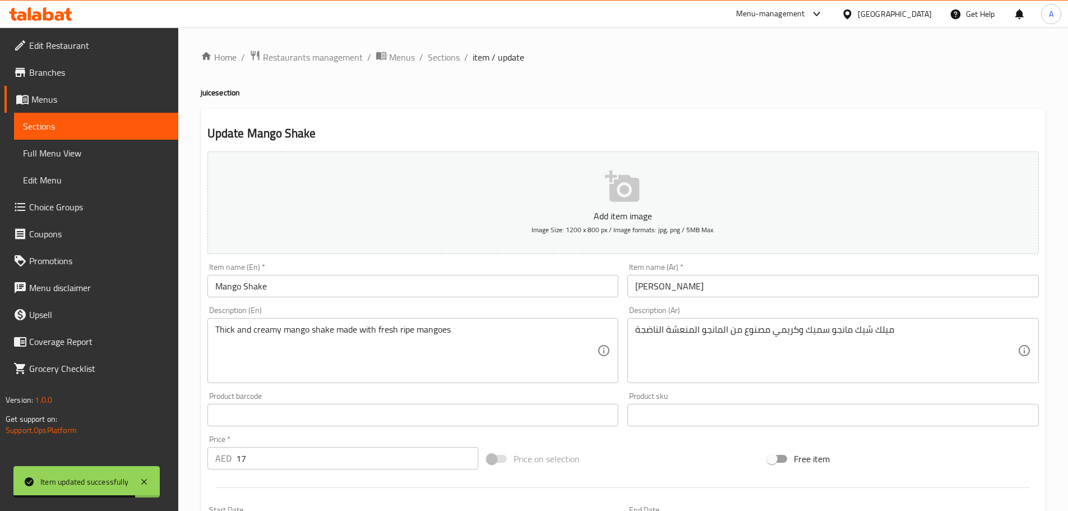
click at [740, 92] on h4 "juice section" at bounding box center [623, 92] width 845 height 11
click at [439, 59] on span "Sections" at bounding box center [444, 56] width 32 height 13
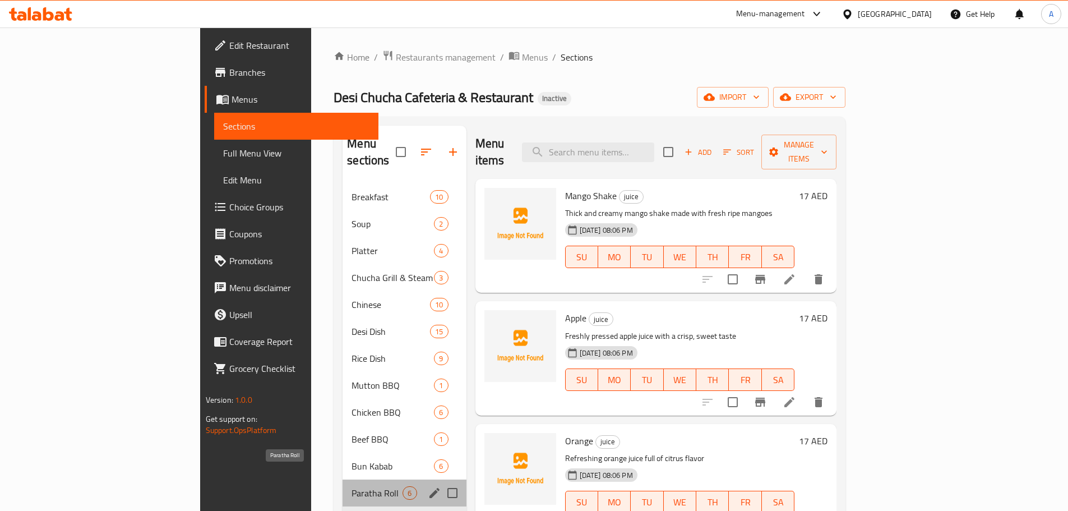
drag, startPoint x: 261, startPoint y: 471, endPoint x: 270, endPoint y: 470, distance: 8.6
click at [351, 486] on span "Paratha Roll" at bounding box center [376, 492] width 51 height 13
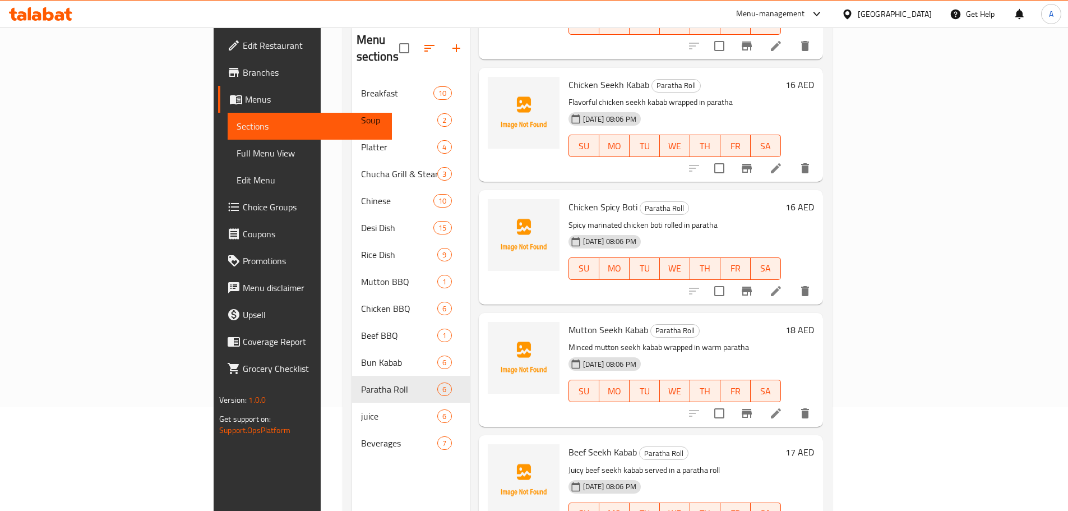
scroll to position [157, 0]
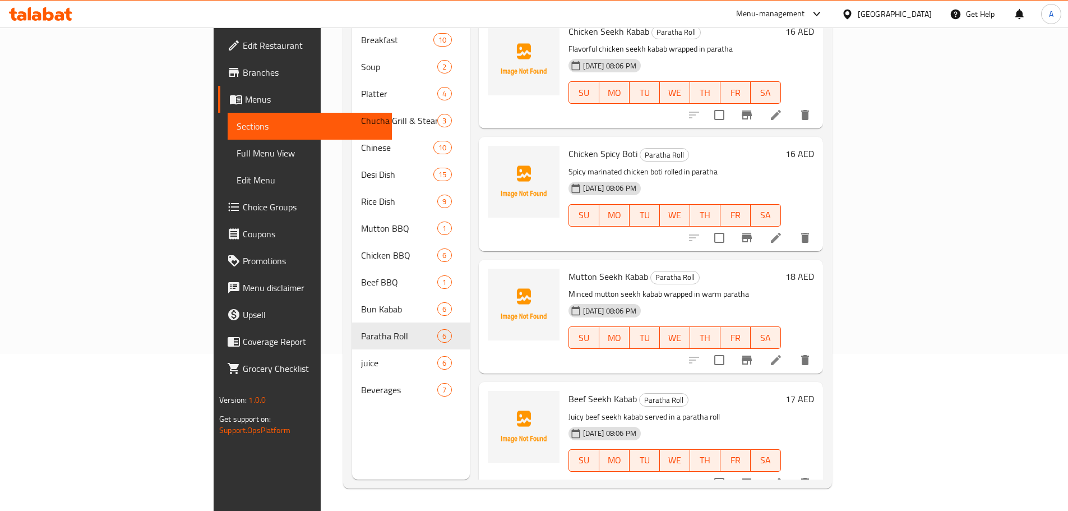
click at [721, 104] on div "Chicken Seekh Kabab Paratha Roll Flavorful chicken seekh kabab wrapped in parat…" at bounding box center [674, 71] width 221 height 105
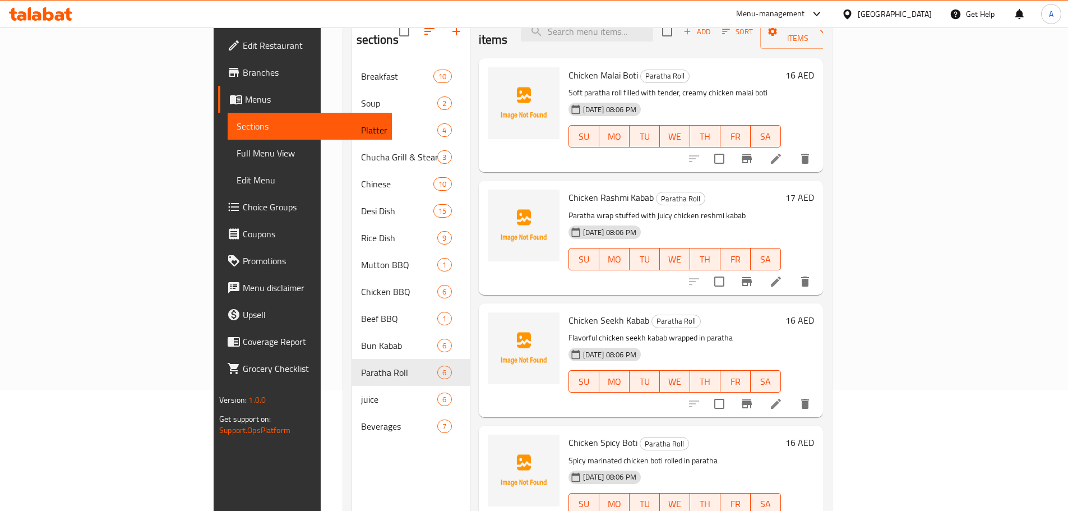
scroll to position [0, 0]
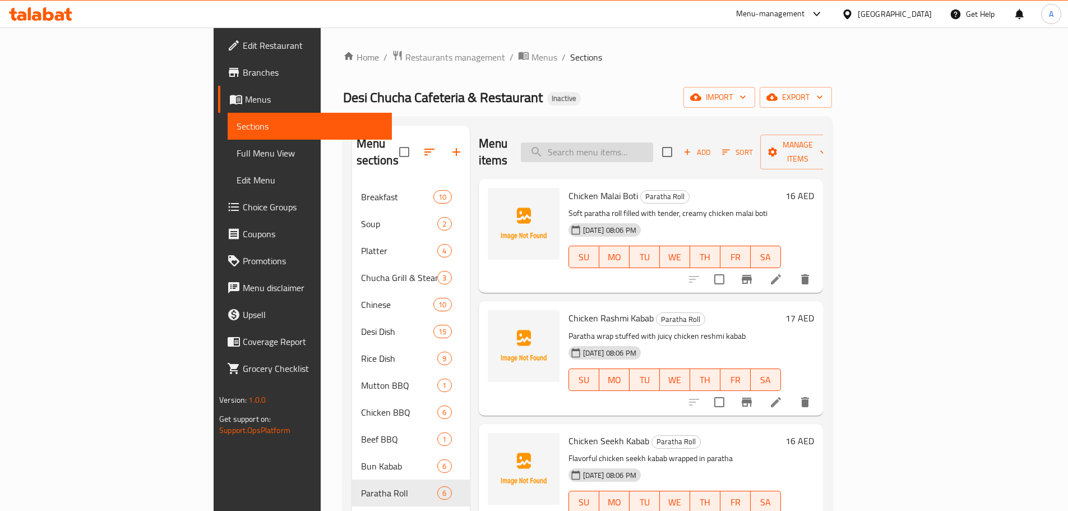
click at [653, 146] on input "search" at bounding box center [587, 152] width 132 height 20
paste input "Samosa Chat Big"
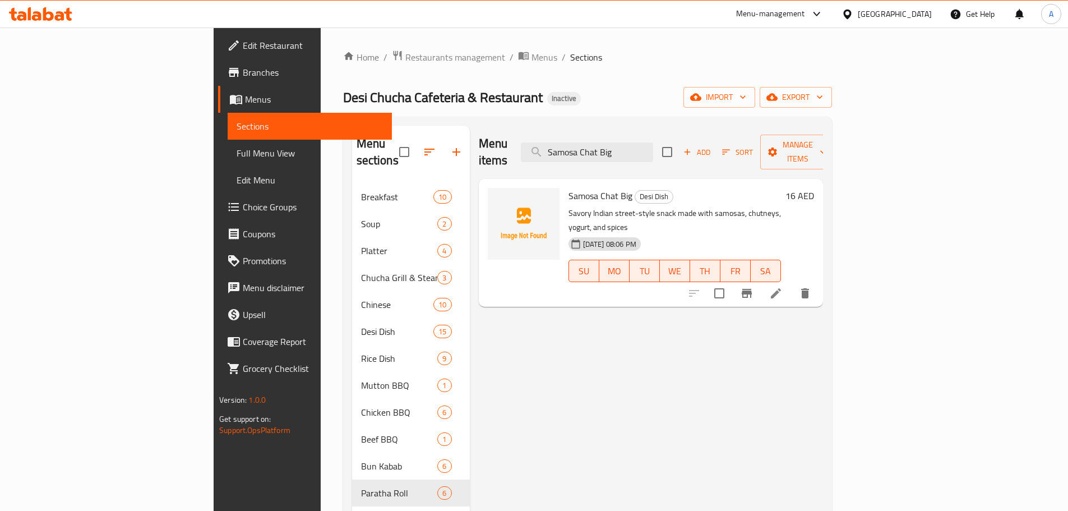
drag, startPoint x: 694, startPoint y: 83, endPoint x: 690, endPoint y: 94, distance: 11.9
click at [693, 85] on div "Home / Restaurants management / Menus / Sections Desi Chucha Cafeteria & Restau…" at bounding box center [587, 347] width 489 height 595
click at [653, 145] on input "Samosa Chat Big" at bounding box center [587, 152] width 132 height 20
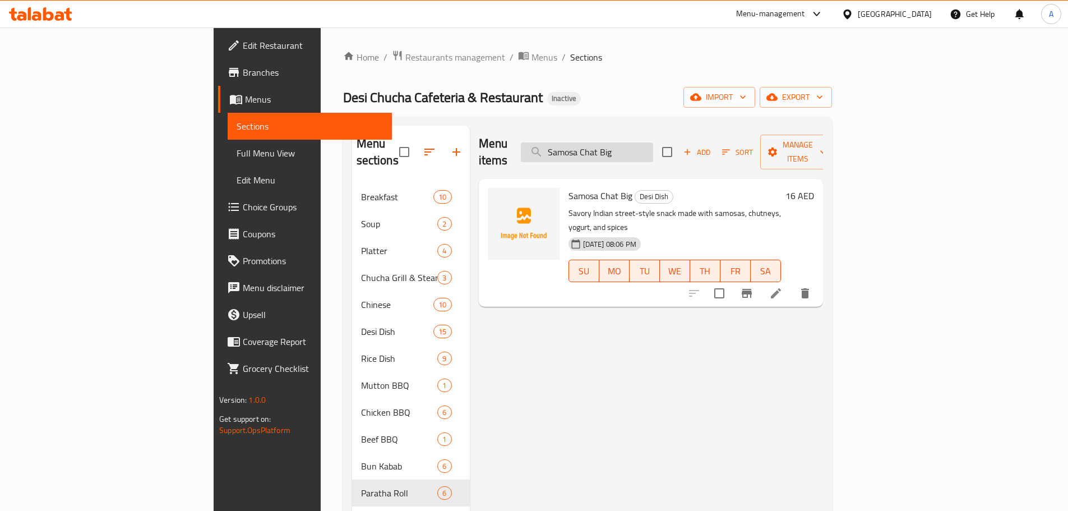
paste input "Chicken Spicy Boti"
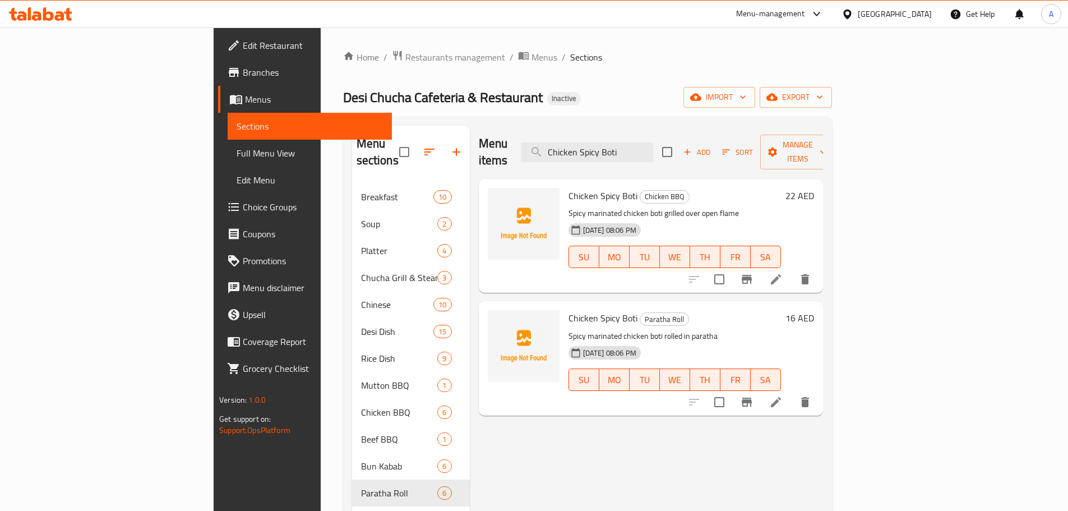
type input "Chicken Spicy Boti"
click at [781, 397] on icon at bounding box center [776, 402] width 10 height 10
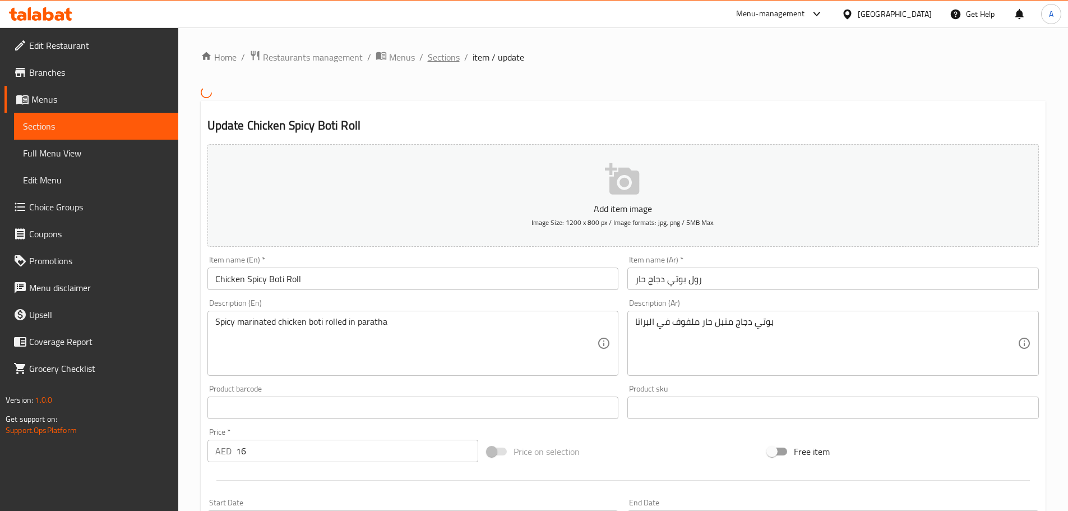
click at [453, 63] on span "Sections" at bounding box center [444, 56] width 32 height 13
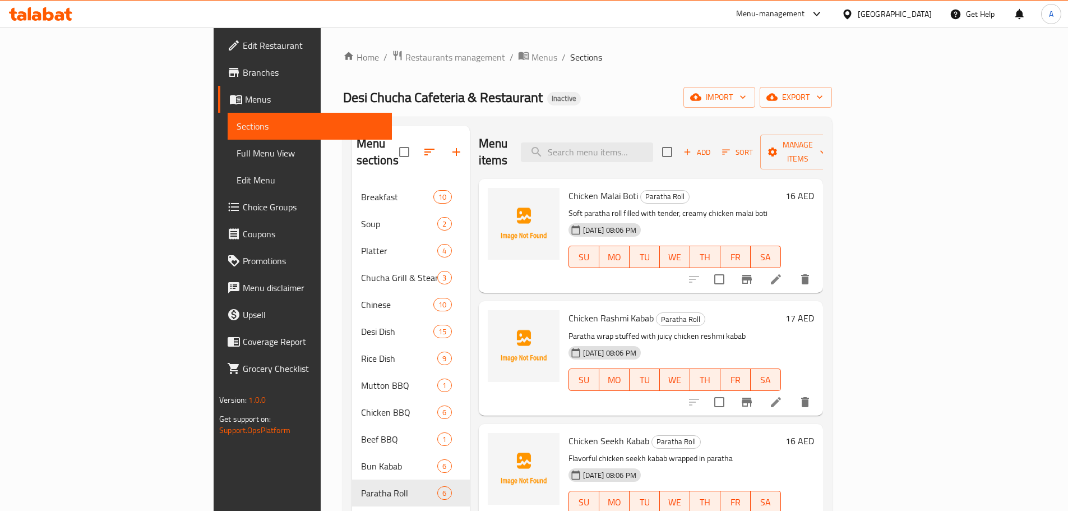
click at [661, 128] on div "Menu items Add Sort Manage items" at bounding box center [651, 152] width 344 height 53
click at [653, 149] on input "search" at bounding box center [587, 152] width 132 height 20
paste input "Chicken Spicy Boti"
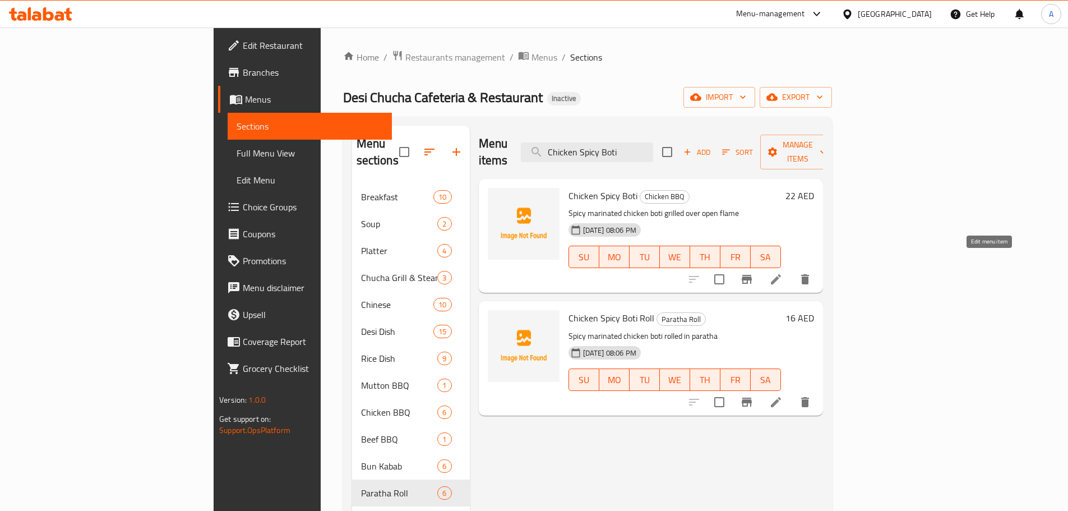
type input "Chicken Spicy Boti"
click at [781, 274] on icon at bounding box center [776, 279] width 10 height 10
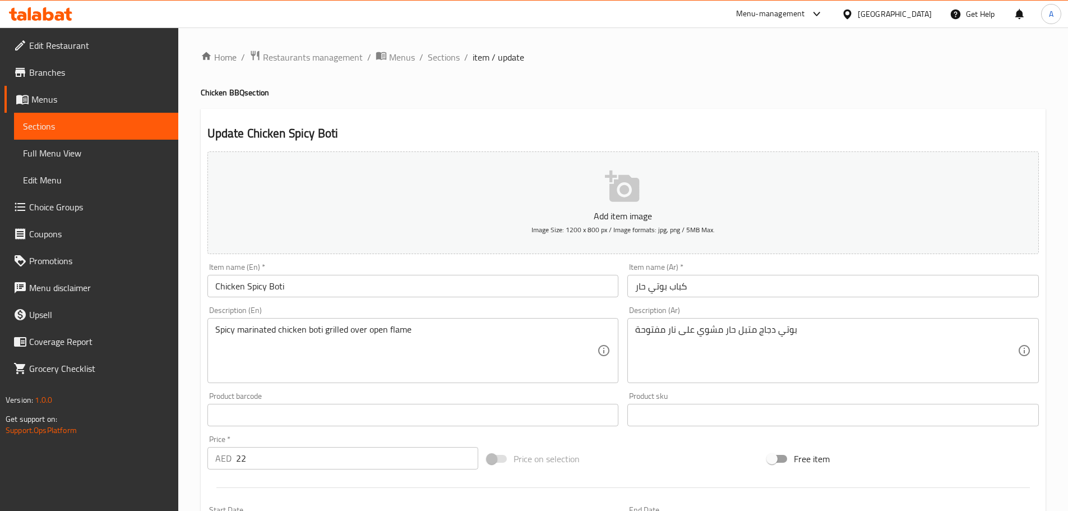
click at [675, 289] on input "كباب بوتي حار" at bounding box center [832, 286] width 411 height 22
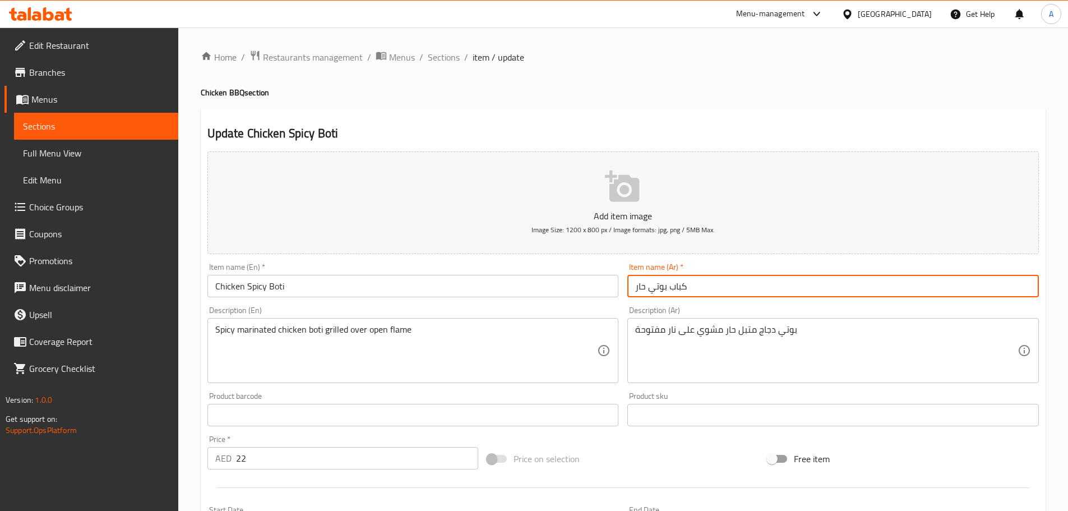
click at [675, 289] on input "كباب بوتي حار" at bounding box center [832, 286] width 411 height 22
type input "بوتي دجاج حار"
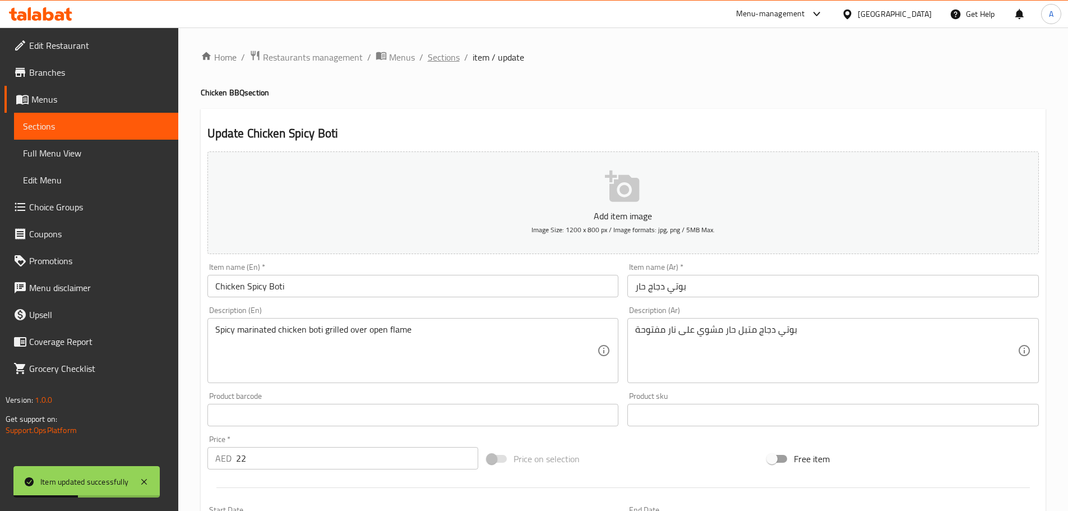
click at [443, 57] on span "Sections" at bounding box center [444, 56] width 32 height 13
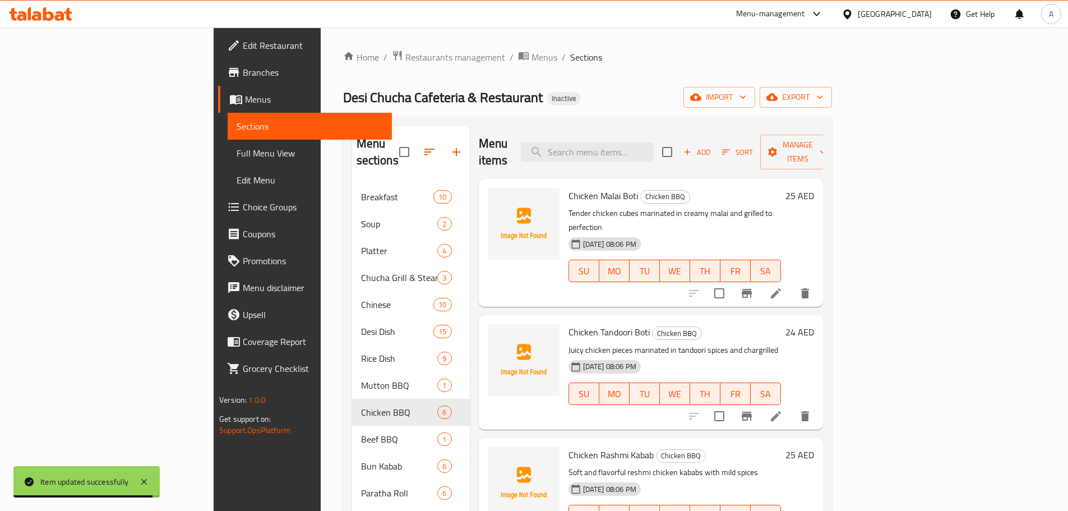
drag, startPoint x: 697, startPoint y: 99, endPoint x: 684, endPoint y: 118, distance: 22.7
click at [696, 98] on div "Desi Chucha Cafeteria & Restaurant Inactive import export" at bounding box center [587, 97] width 489 height 21
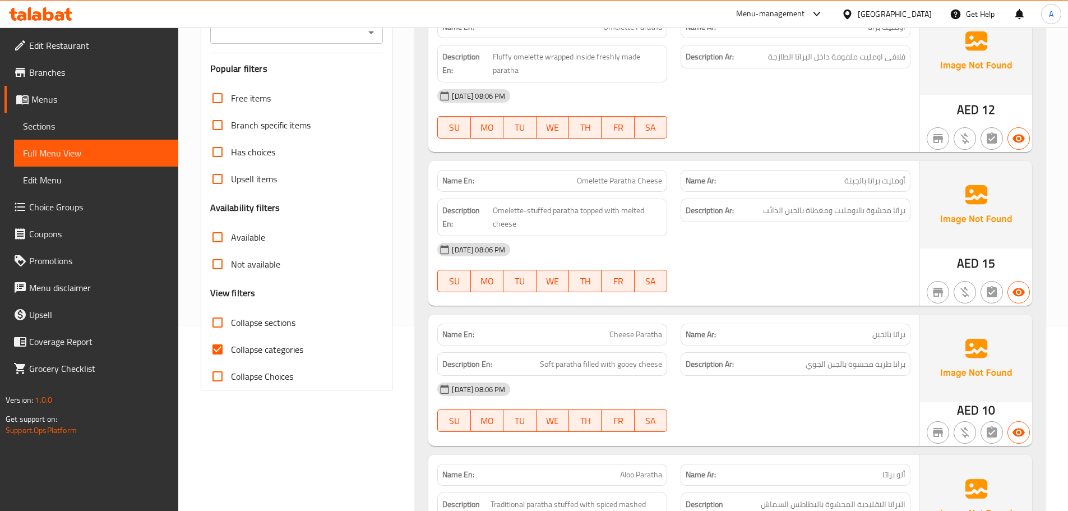
scroll to position [336, 0]
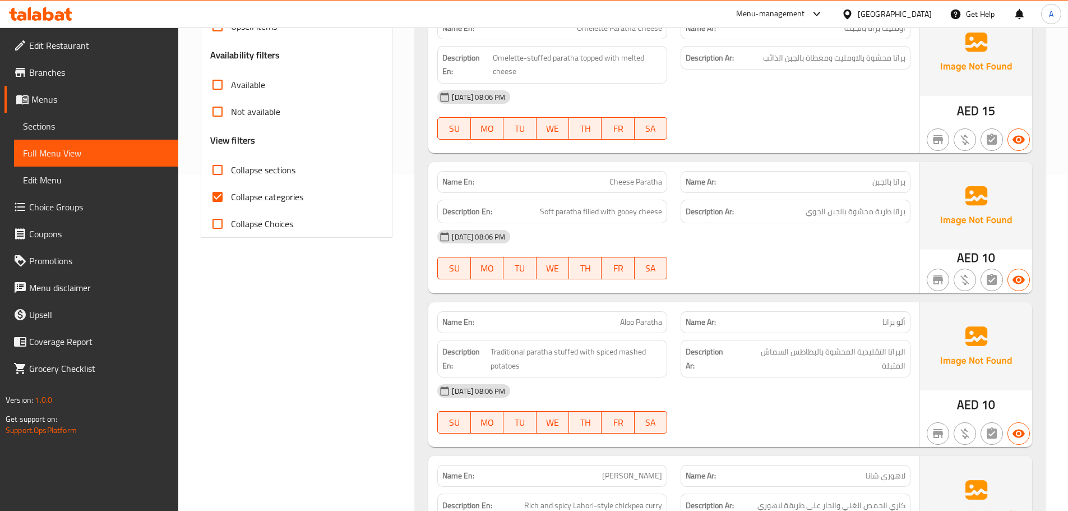
click at [218, 198] on input "Collapse categories" at bounding box center [217, 196] width 27 height 27
checkbox input "false"
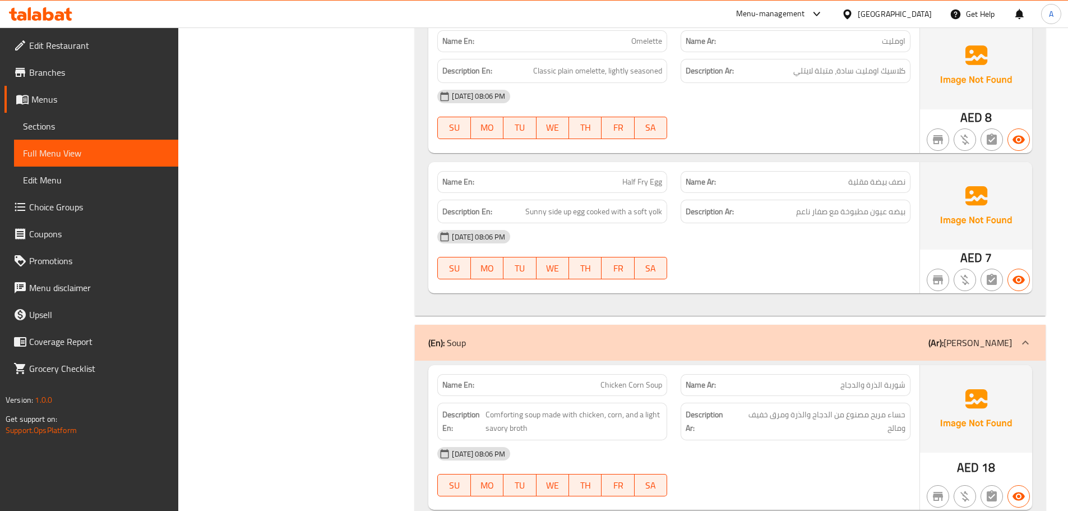
scroll to position [1625, 0]
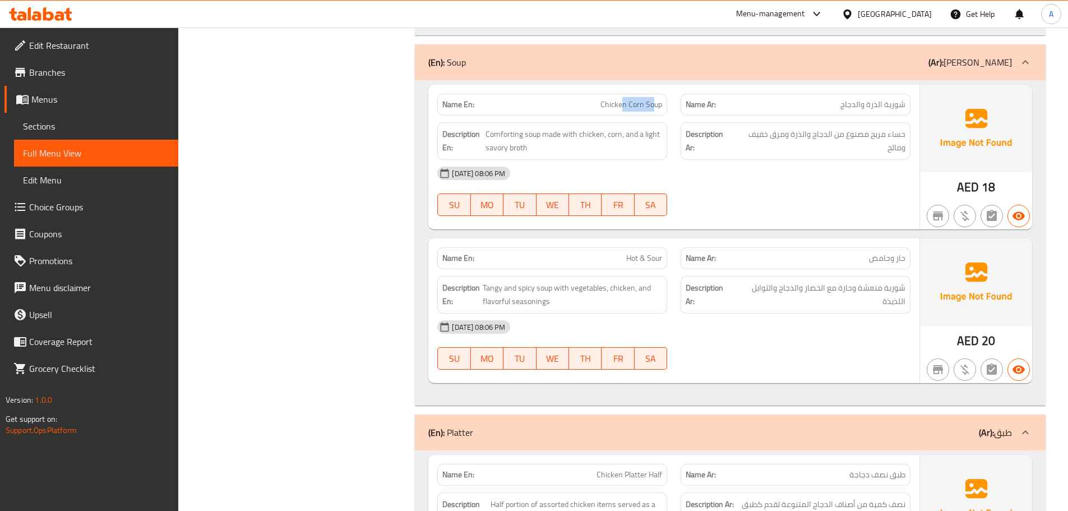
drag, startPoint x: 624, startPoint y: 101, endPoint x: 717, endPoint y: 141, distance: 101.0
click at [691, 124] on div "Name En: Chicken Corn Soup Name Ar: شوربة الذرة والدجاج Description En: Comfort…" at bounding box center [673, 157] width 491 height 145
click at [769, 194] on div "[DATE] 08:06 PM SU MO TU WE TH FR SA" at bounding box center [673, 191] width 486 height 63
drag, startPoint x: 619, startPoint y: 253, endPoint x: 693, endPoint y: 244, distance: 75.1
click at [670, 248] on div "Name En: Hot & Sour" at bounding box center [551, 257] width 243 height 35
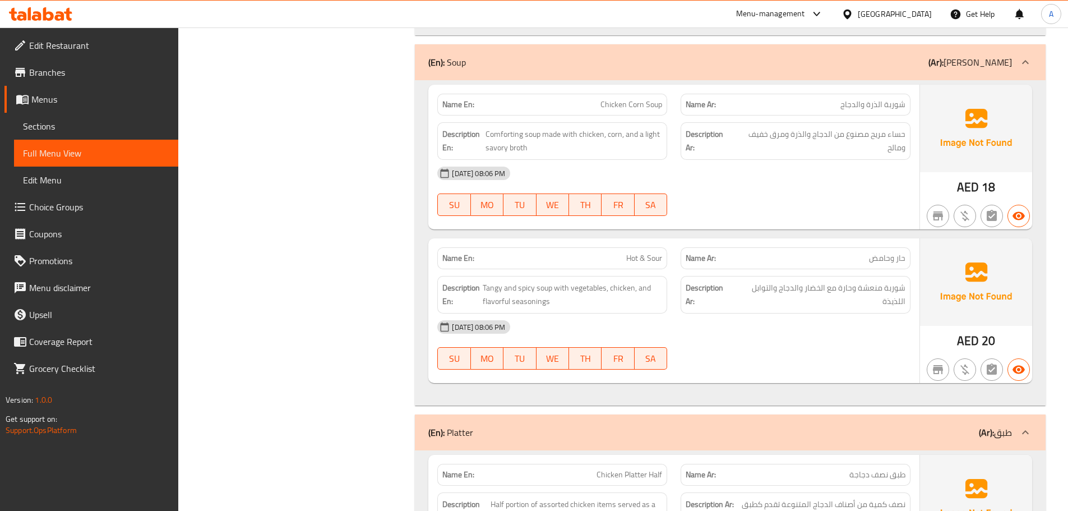
click at [720, 234] on div "Name En: Chicken Corn Soup Name Ar: شوربة الذرة والدجاج Description En: Comfort…" at bounding box center [730, 242] width 630 height 325
drag, startPoint x: 598, startPoint y: 101, endPoint x: 710, endPoint y: 134, distance: 116.3
click at [647, 116] on div "Name En: Chicken Corn Soup Name Ar: شوربة الذرة والدجاج Description En: Comfort…" at bounding box center [673, 157] width 491 height 145
click at [761, 219] on div at bounding box center [795, 215] width 243 height 13
drag, startPoint x: 852, startPoint y: 132, endPoint x: 808, endPoint y: 131, distance: 44.8
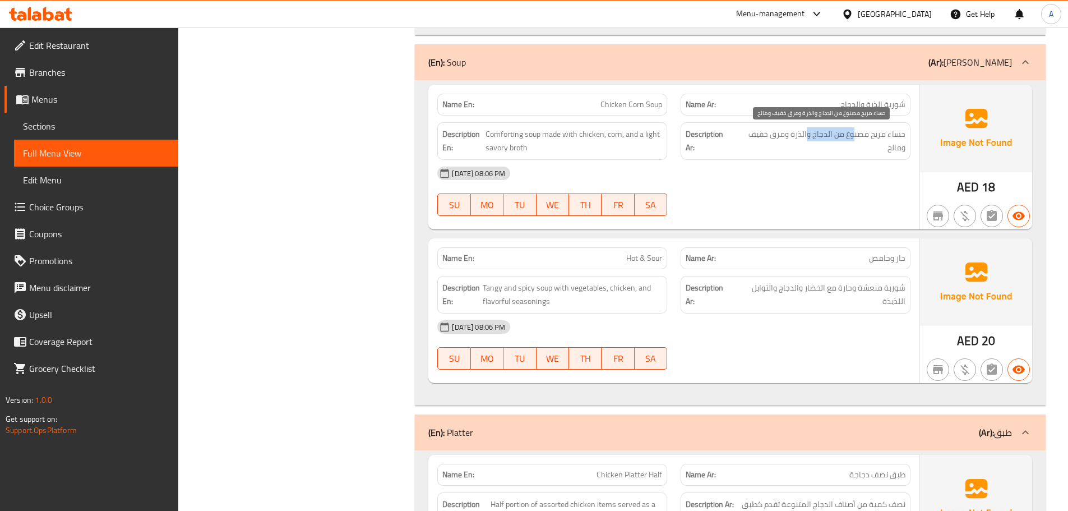
click at [808, 131] on span "حساء مريح مصنوع من الدجاج والذرة ومرق خفيف ومالح" at bounding box center [819, 140] width 171 height 27
click at [798, 201] on div "[DATE] 08:06 PM SU MO TU WE TH FR SA" at bounding box center [673, 191] width 486 height 63
click at [584, 161] on div "Name En: Chicken Corn Soup Name Ar: شوربة الذرة والدجاج Description En: Comfort…" at bounding box center [673, 157] width 491 height 145
click at [818, 223] on div "Name En: Chicken Corn Soup Name Ar: شوربة الذرة والدجاج Description En: Comfort…" at bounding box center [673, 157] width 491 height 145
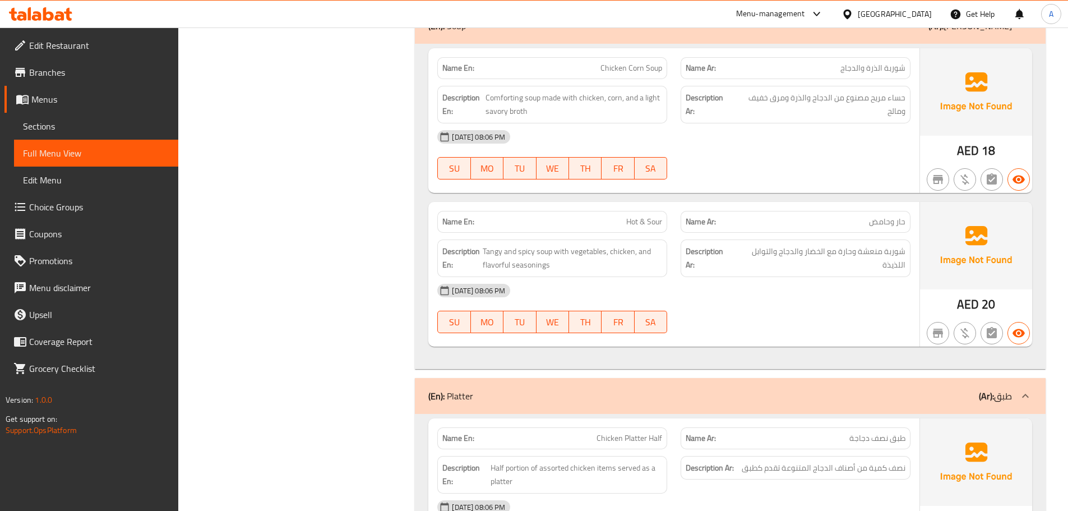
scroll to position [1681, 0]
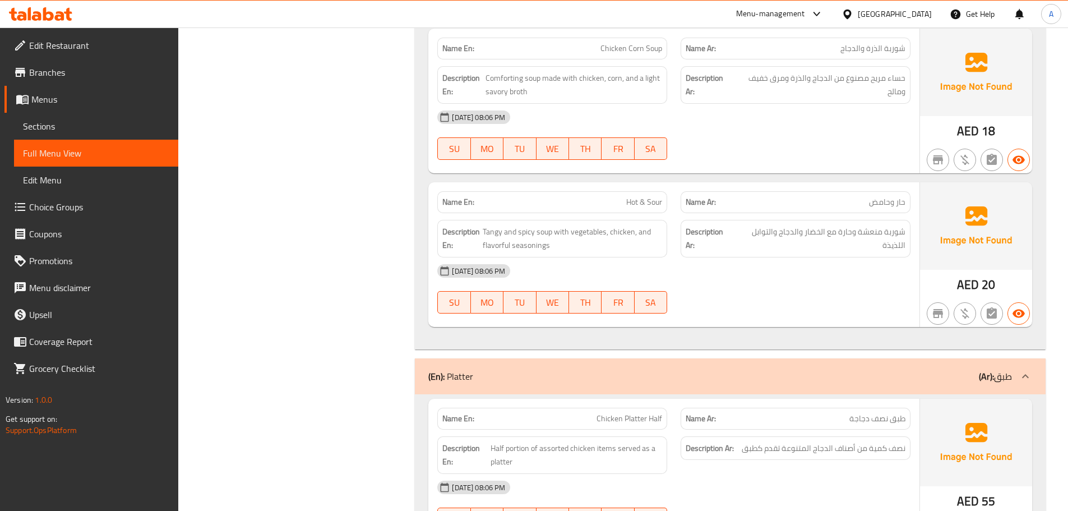
drag, startPoint x: 650, startPoint y: 202, endPoint x: 723, endPoint y: 252, distance: 88.7
click at [662, 210] on div "Name En: Hot & Sour" at bounding box center [552, 202] width 230 height 22
click at [750, 276] on div "[DATE] 08:06 PM" at bounding box center [673, 270] width 486 height 27
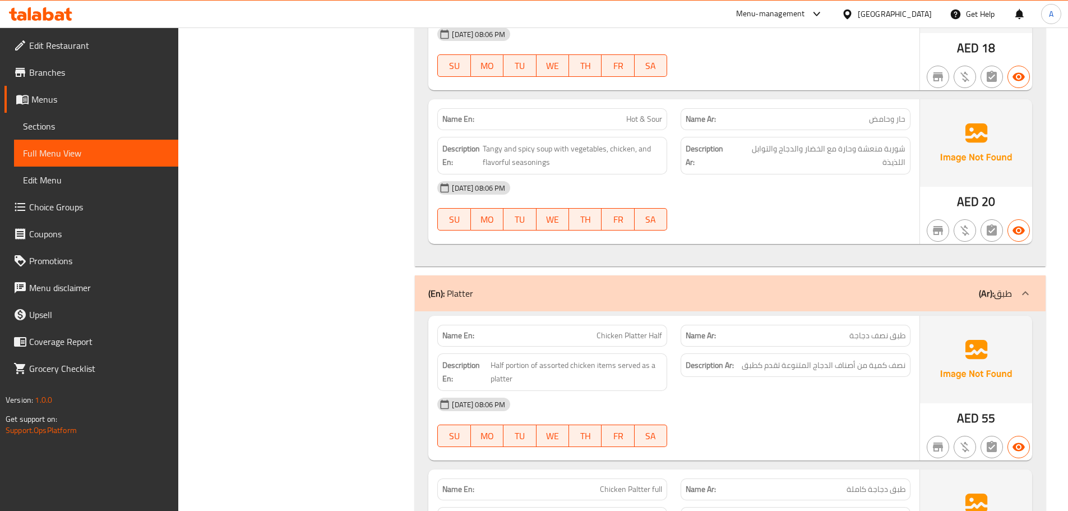
scroll to position [1905, 0]
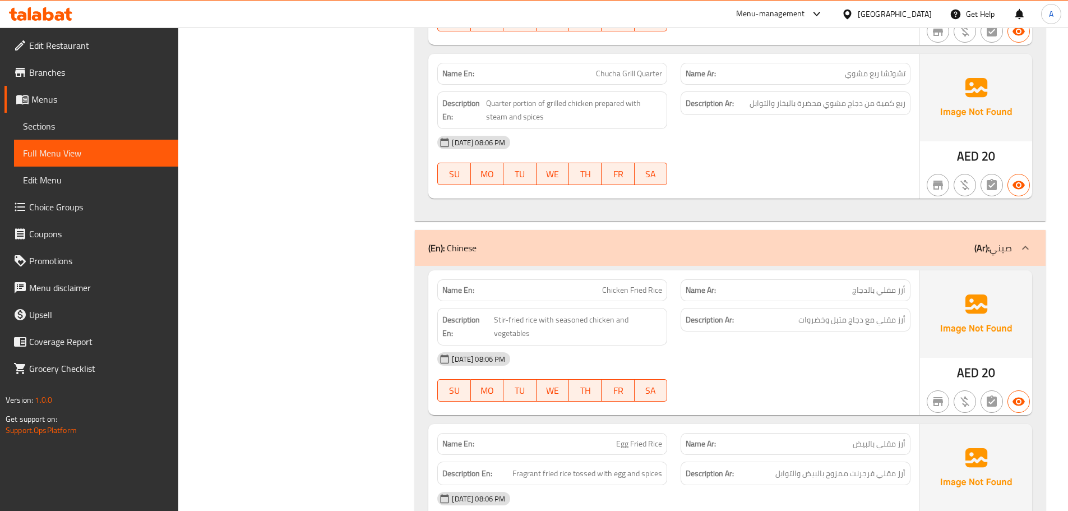
scroll to position [3170, 0]
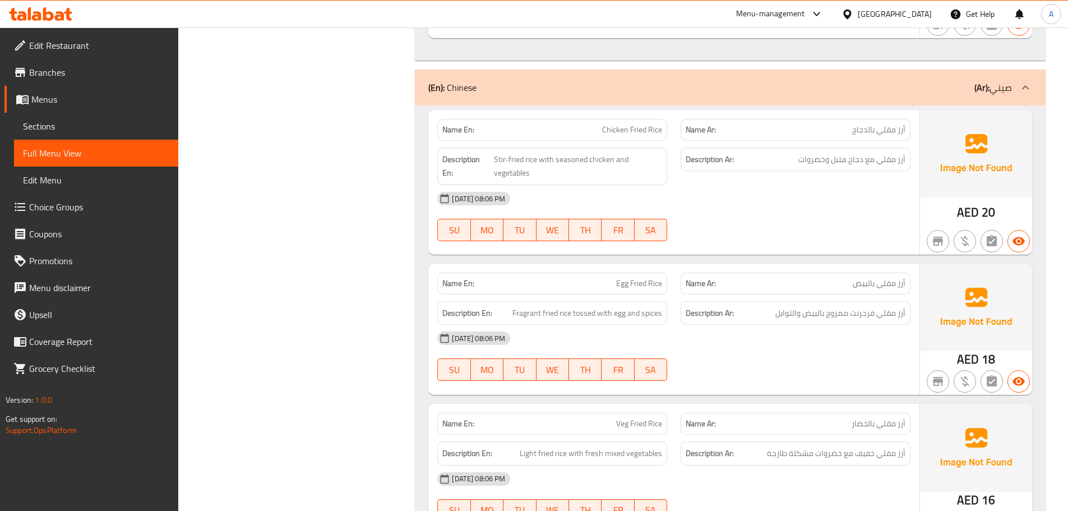
click at [812, 209] on div "[DATE] 08:06 PM" at bounding box center [673, 198] width 486 height 27
drag, startPoint x: 601, startPoint y: 126, endPoint x: 690, endPoint y: 150, distance: 93.0
click at [666, 142] on div "Name En: Chicken Fried Rice Name Ar: أرز مقلي بالدجاج Description En: Stir-frie…" at bounding box center [673, 182] width 491 height 145
click at [760, 222] on div "[DATE] 08:06 PM SU MO TU WE TH FR SA" at bounding box center [673, 216] width 486 height 63
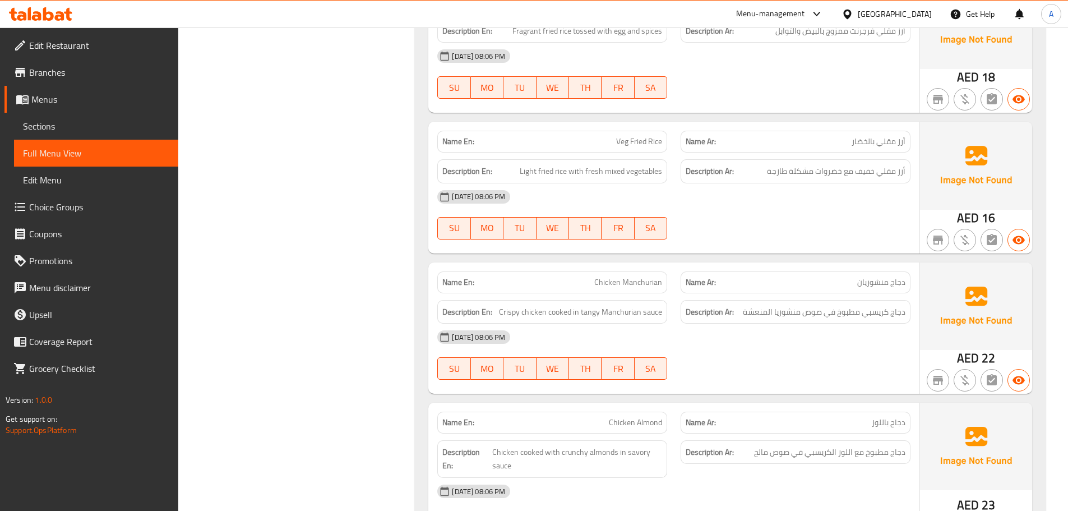
scroll to position [3484, 0]
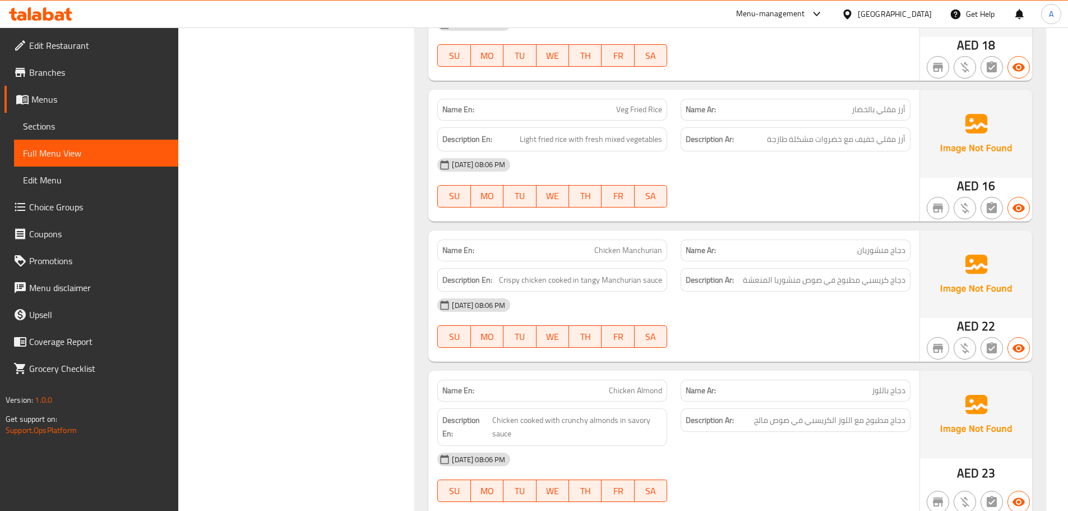
drag, startPoint x: 568, startPoint y: 256, endPoint x: 672, endPoint y: 229, distance: 107.6
click at [625, 249] on div "Name En: Chicken Manchurian" at bounding box center [552, 250] width 230 height 22
click at [688, 211] on div at bounding box center [795, 207] width 243 height 13
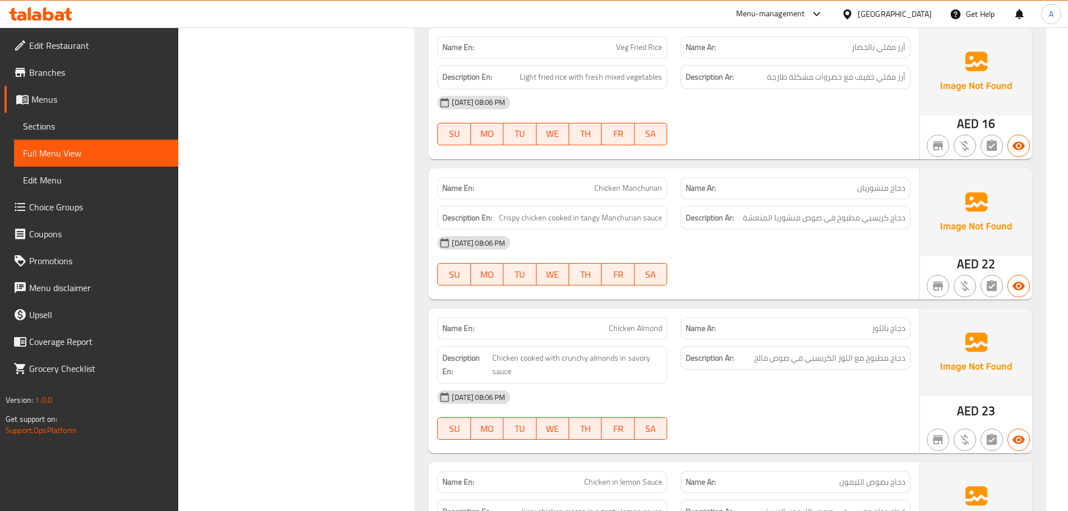
scroll to position [3596, 0]
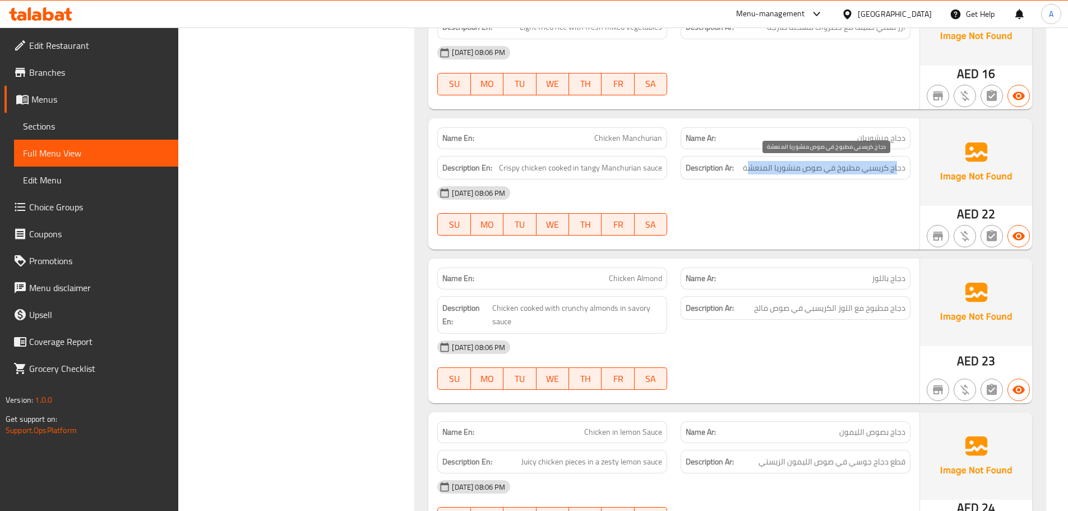
drag, startPoint x: 896, startPoint y: 169, endPoint x: 749, endPoint y: 171, distance: 147.4
click at [749, 171] on span "دجاج كريسبي مطبوخ في صوص منشوريا المنعشة" at bounding box center [824, 168] width 163 height 14
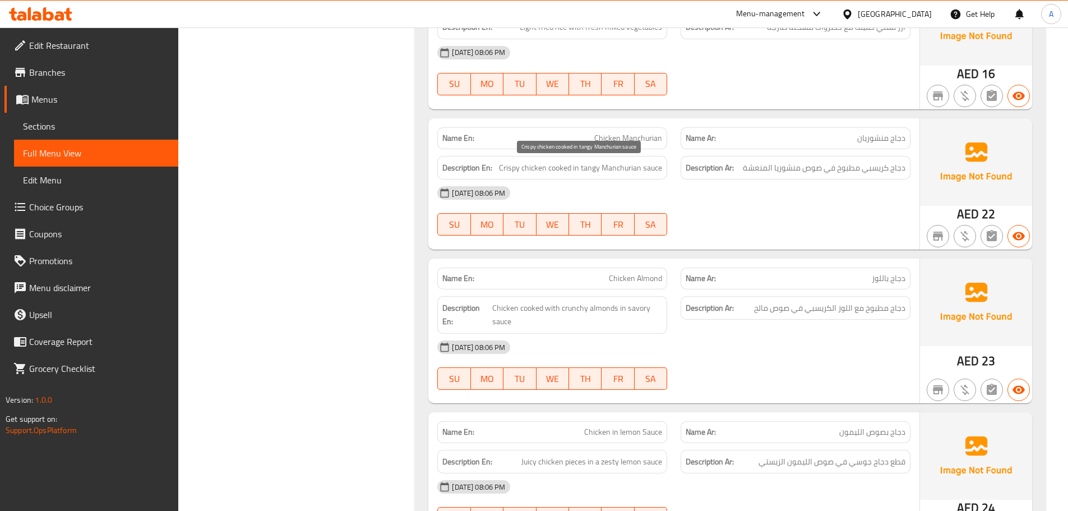
drag, startPoint x: 597, startPoint y: 170, endPoint x: 736, endPoint y: 209, distance: 144.4
click at [612, 173] on span "Crispy chicken cooked in tangy Manchurian sauce" at bounding box center [580, 168] width 163 height 14
click at [743, 211] on div "[DATE] 08:06 PM SU MO TU WE TH FR SA" at bounding box center [673, 210] width 486 height 63
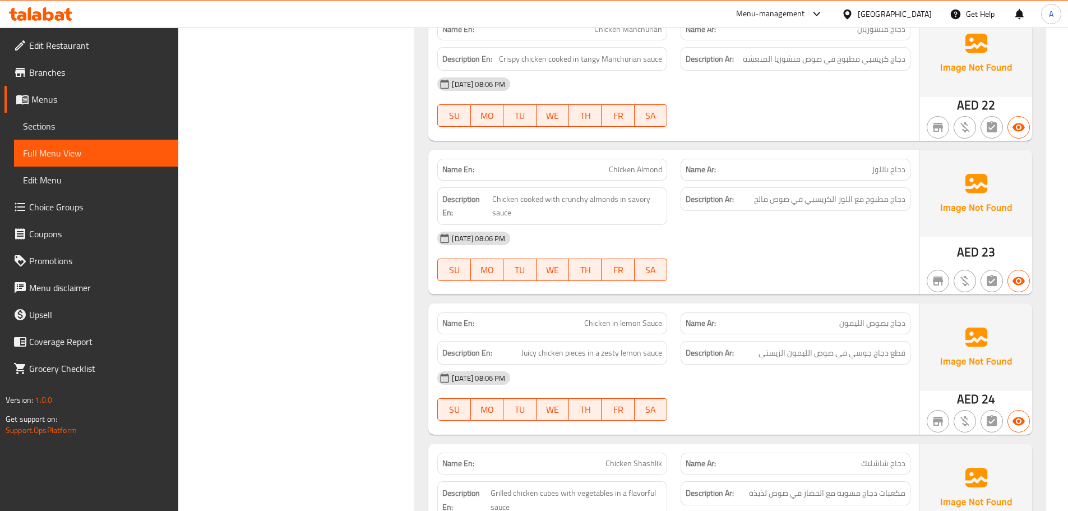
scroll to position [3708, 0]
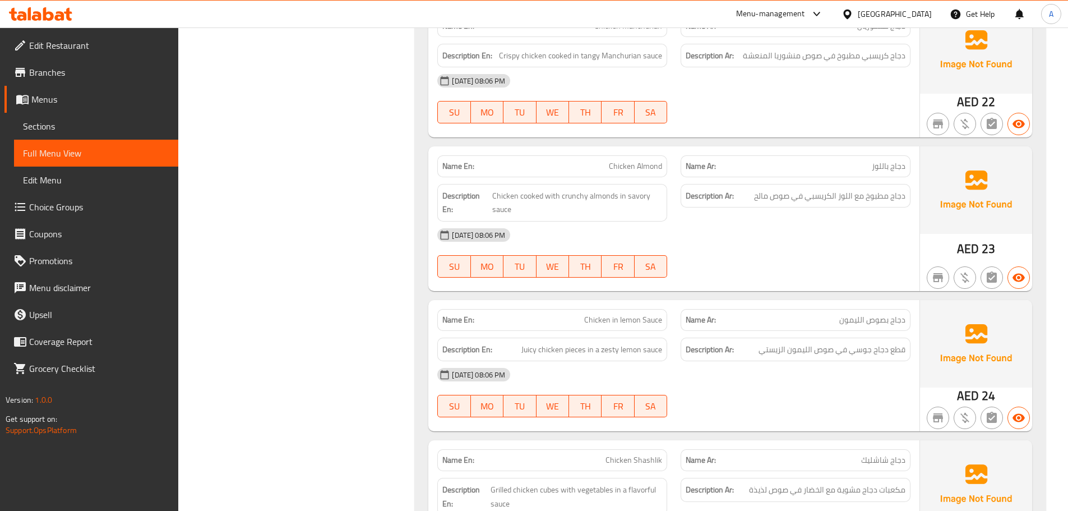
drag, startPoint x: 581, startPoint y: 154, endPoint x: 699, endPoint y: 205, distance: 128.8
click at [669, 184] on div "Name En: Chicken Almond Name Ar: دجاج باللوز Description En: Chicken cooked wit…" at bounding box center [673, 218] width 491 height 145
click at [729, 249] on div "[DATE] 08:06 PM SU MO TU WE TH FR SA" at bounding box center [673, 252] width 486 height 63
drag, startPoint x: 894, startPoint y: 198, endPoint x: 671, endPoint y: 199, distance: 223.6
click at [718, 198] on h6 "Description Ar: دجاج مطبوخ مع اللوز الكريسبي في صوص مالح" at bounding box center [795, 196] width 220 height 14
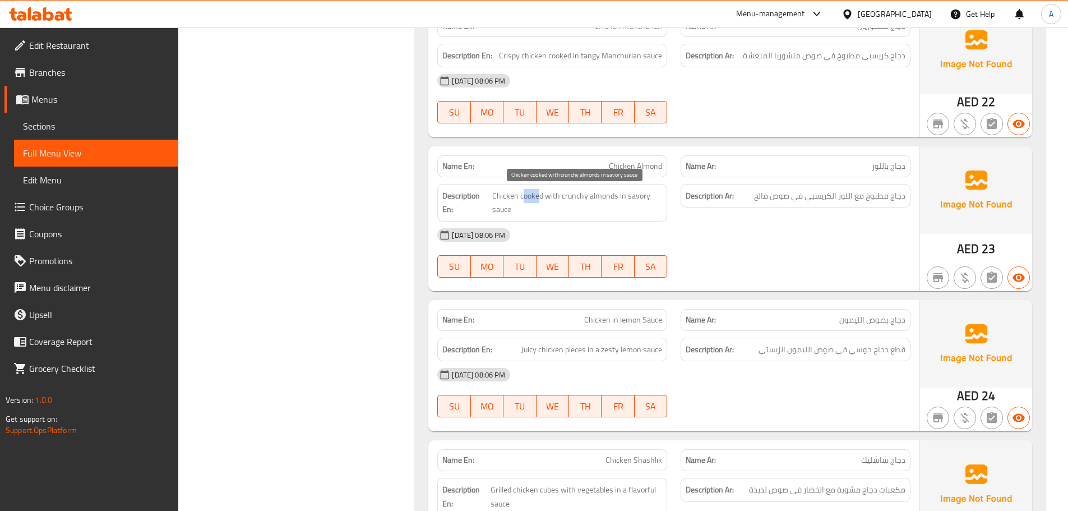
drag, startPoint x: 522, startPoint y: 196, endPoint x: 661, endPoint y: 234, distance: 143.4
click at [603, 207] on span "Chicken cooked with crunchy almonds in savory sauce" at bounding box center [577, 202] width 170 height 27
click at [667, 239] on div "[DATE] 08:06 PM" at bounding box center [673, 234] width 486 height 27
drag, startPoint x: 563, startPoint y: 314, endPoint x: 671, endPoint y: 303, distance: 109.3
click at [644, 314] on p "Name En: Chicken in lemon Sauce" at bounding box center [552, 320] width 220 height 12
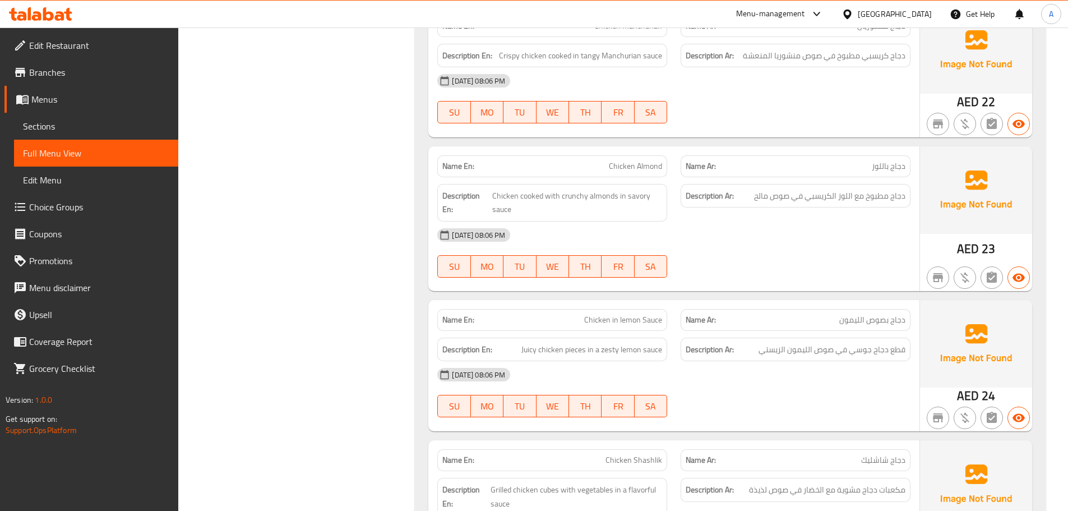
click at [699, 282] on div at bounding box center [795, 277] width 243 height 13
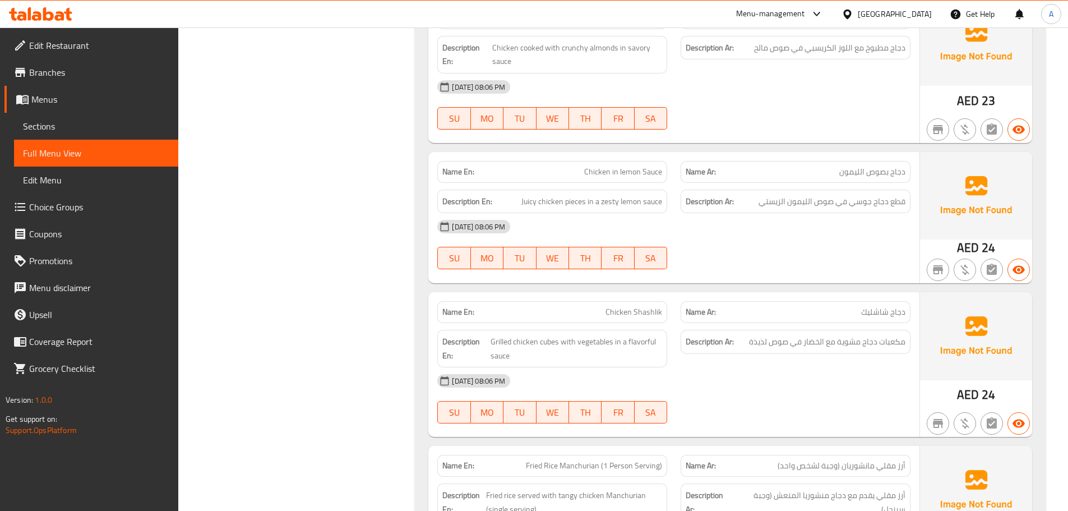
scroll to position [3876, 0]
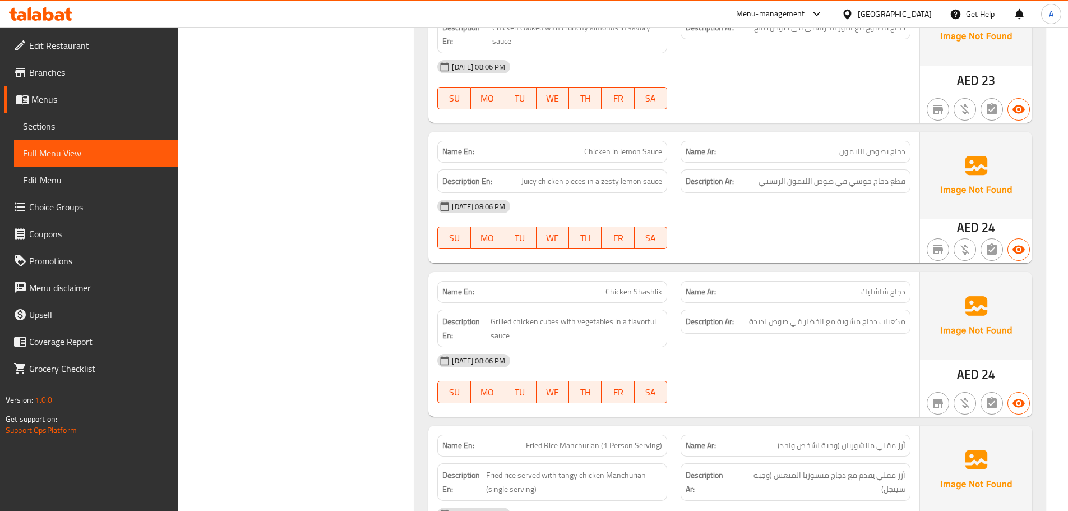
drag, startPoint x: 661, startPoint y: 285, endPoint x: 681, endPoint y: 286, distance: 20.2
click at [678, 287] on div "Name En: Chicken Shashlik Name Ar: دجاج شاشليك" at bounding box center [673, 291] width 486 height 35
drag, startPoint x: 721, startPoint y: 256, endPoint x: 652, endPoint y: 259, distance: 69.6
click at [721, 256] on div at bounding box center [795, 248] width 243 height 13
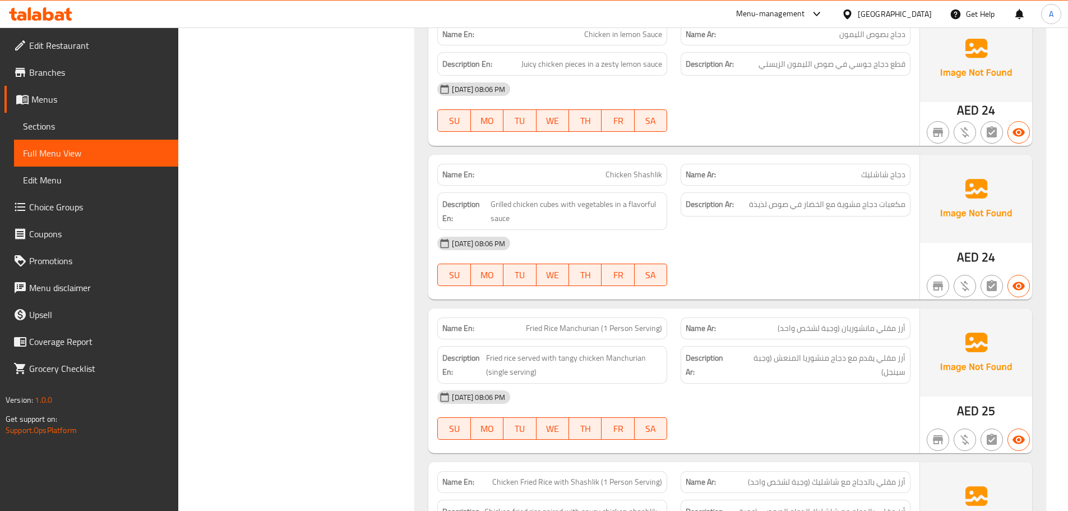
scroll to position [4044, 0]
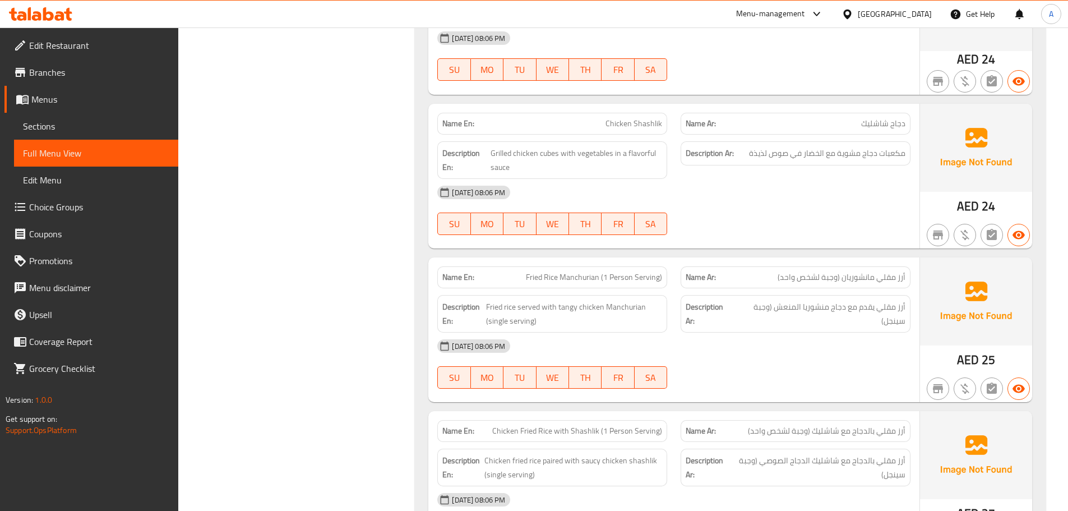
click at [851, 214] on div "[DATE] 08:06 PM SU MO TU WE TH FR SA" at bounding box center [673, 210] width 486 height 63
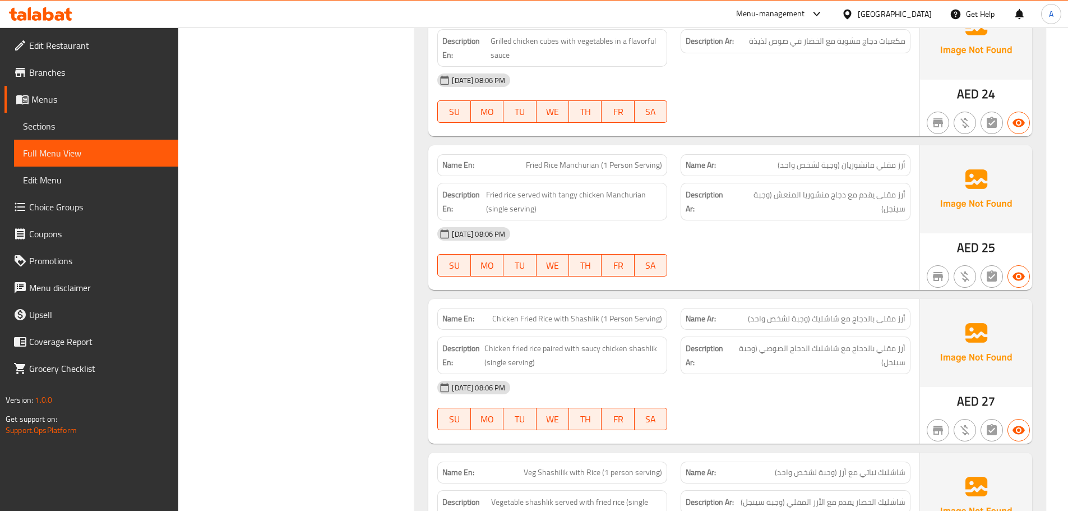
click at [843, 260] on div "[DATE] 08:06 PM SU MO TU WE TH FR SA" at bounding box center [673, 251] width 486 height 63
drag, startPoint x: 889, startPoint y: 195, endPoint x: 799, endPoint y: 195, distance: 90.2
click at [799, 195] on span "أرز مقلي يقدم مع دجاج منشوريا المنعش (وجبة سينجل)" at bounding box center [819, 201] width 171 height 27
click at [791, 225] on div "[DATE] 08:06 PM" at bounding box center [673, 233] width 486 height 27
click at [790, 194] on span "أرز مقلي يقدم مع دجاج منشوريا المنعش (وجبة سينجل)" at bounding box center [819, 201] width 171 height 27
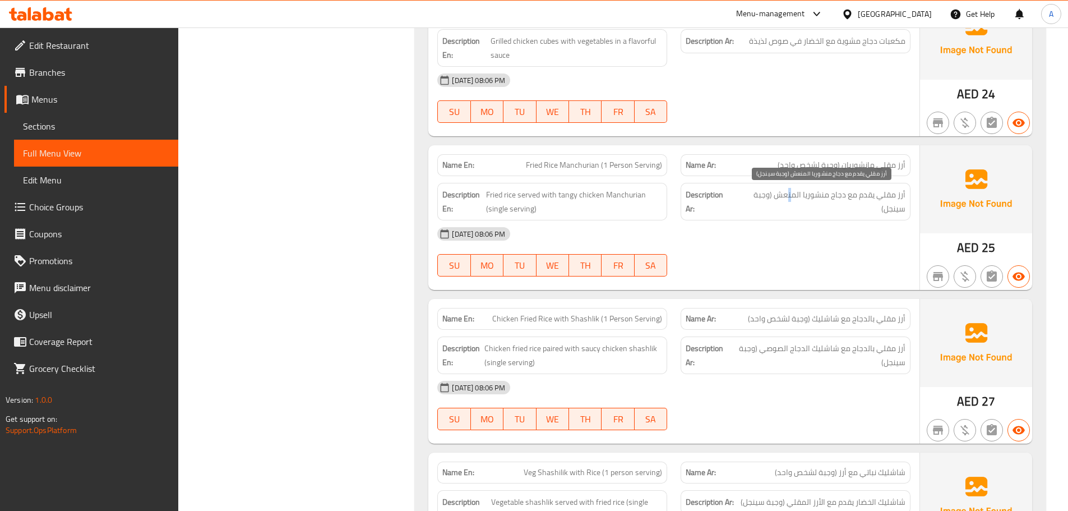
click at [790, 194] on span "أرز مقلي يقدم مع دجاج منشوريا المنعش (وجبة سينجل)" at bounding box center [819, 201] width 171 height 27
click at [776, 228] on div "[DATE] 08:06 PM" at bounding box center [673, 233] width 486 height 27
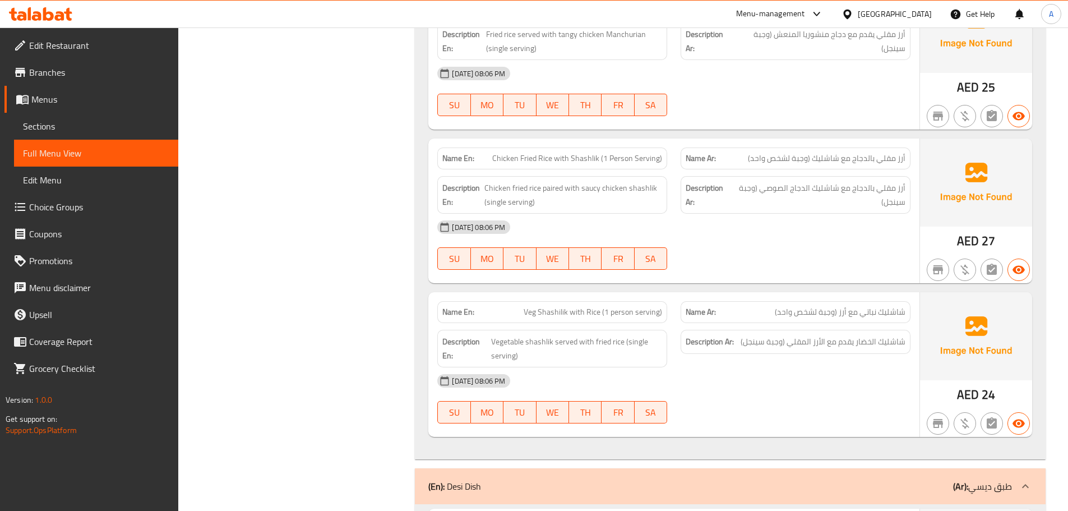
scroll to position [4324, 0]
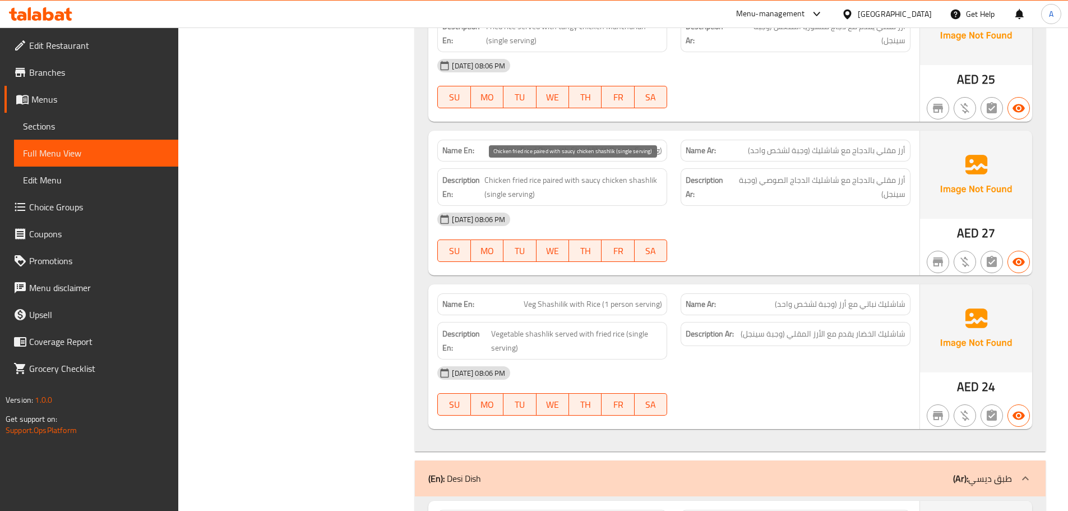
click at [491, 192] on span "Chicken fried rice paired with saucy chicken shashlik (single serving)" at bounding box center [573, 186] width 178 height 27
drag, startPoint x: 491, startPoint y: 192, endPoint x: 514, endPoint y: 193, distance: 23.0
click at [514, 193] on span "Chicken fried rice paired with saucy chicken shashlik (single serving)" at bounding box center [573, 186] width 178 height 27
click at [519, 179] on span "Chicken fried rice paired with saucy chicken shashlik (single serving)" at bounding box center [573, 186] width 178 height 27
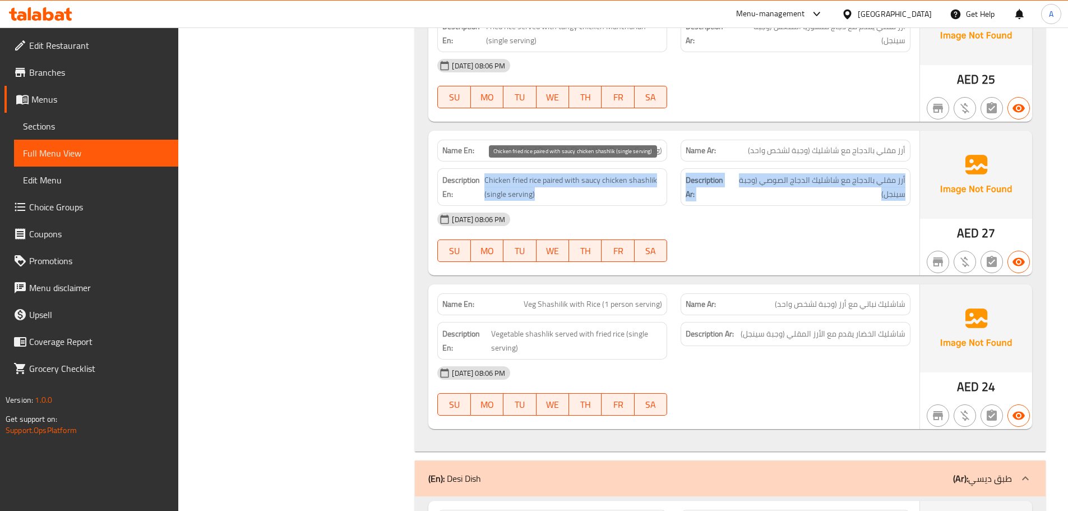
drag, startPoint x: 519, startPoint y: 179, endPoint x: 805, endPoint y: 192, distance: 285.5
click at [805, 192] on div "Description En: Chicken fried rice paired with saucy chicken shashlik (single s…" at bounding box center [673, 186] width 486 height 51
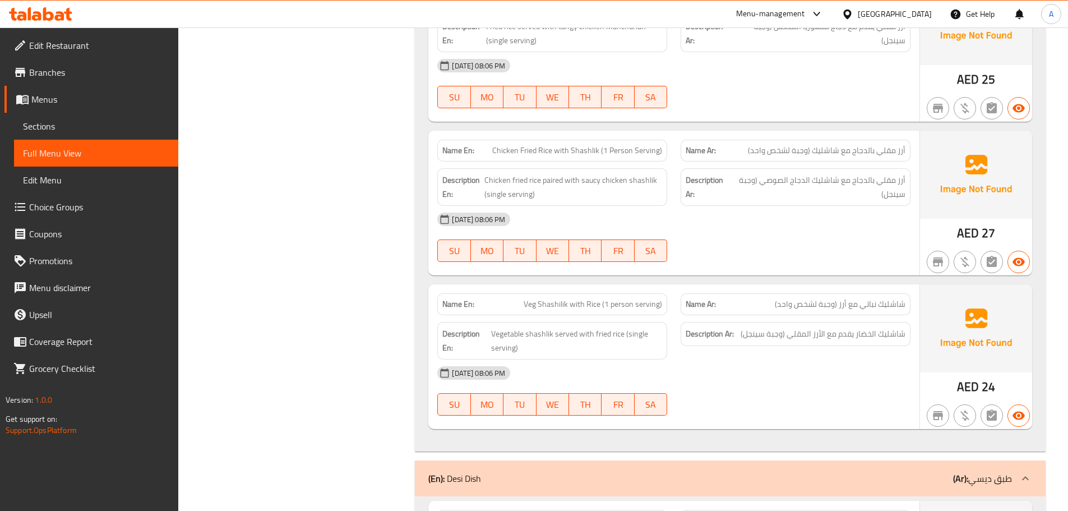
click at [770, 239] on div "[DATE] 08:06 PM SU MO TU WE TH FR SA" at bounding box center [673, 237] width 486 height 63
click at [748, 182] on span "أرز مقلي بالدجاج مع شاشليك الدجاج الصوصي (وجبة سينجل)" at bounding box center [818, 186] width 174 height 27
click at [768, 258] on div at bounding box center [795, 261] width 243 height 13
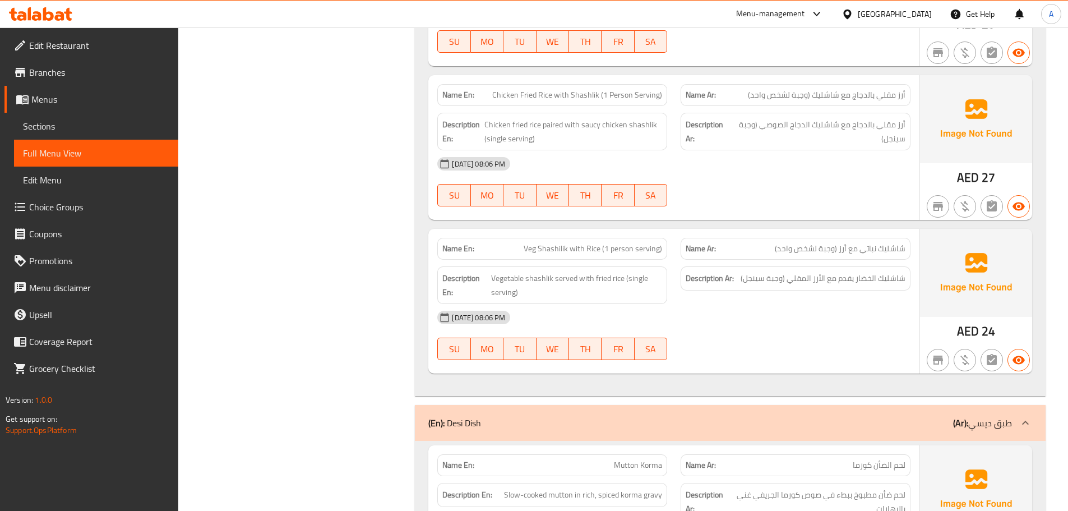
scroll to position [4381, 0]
drag, startPoint x: 560, startPoint y: 253, endPoint x: 750, endPoint y: 218, distance: 192.6
click at [656, 237] on div "Name En: Veg Shashilik with Rice (1 person serving)" at bounding box center [552, 248] width 230 height 22
click at [763, 214] on div "Name En: Chicken Fried Rice with Shashlik (1 Person Serving) Name Ar: أرز مقلي …" at bounding box center [673, 147] width 491 height 145
drag, startPoint x: 511, startPoint y: 248, endPoint x: 729, endPoint y: 233, distance: 218.5
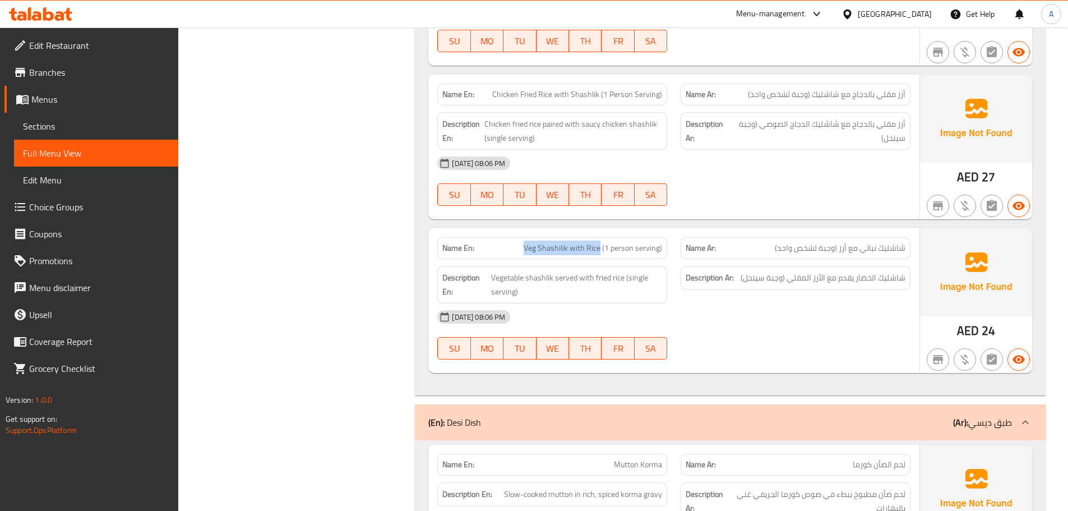
click at [667, 241] on div "Name En: Veg Shashilik with Rice (1 person serving)" at bounding box center [551, 247] width 243 height 35
click at [776, 212] on div at bounding box center [795, 205] width 243 height 13
drag, startPoint x: 511, startPoint y: 244, endPoint x: 714, endPoint y: 242, distance: 204.0
click at [674, 244] on div "Name En: Veg Shashilik with Rice (1 person serving) Name Ar: شاشليك نباتي مع أر…" at bounding box center [673, 247] width 486 height 35
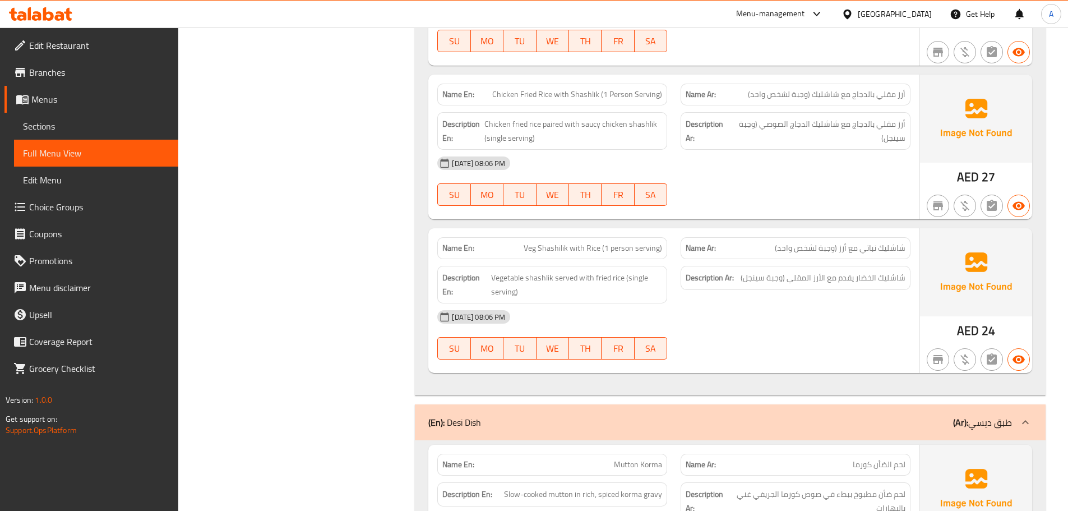
click at [895, 249] on span "شاشليك نباتي مع أرز (وجبة لشخص واحد)" at bounding box center [839, 248] width 131 height 12
drag, startPoint x: 895, startPoint y: 249, endPoint x: 565, endPoint y: 250, distance: 329.5
click at [565, 250] on div "Name En: Veg Shashilik with Rice (1 person serving) Name Ar: شاشليك نباتي مع أر…" at bounding box center [673, 247] width 486 height 35
click at [729, 208] on div at bounding box center [795, 205] width 243 height 13
click at [495, 142] on span "Chicken fried rice paired with saucy chicken shashlik (single serving)" at bounding box center [573, 130] width 178 height 27
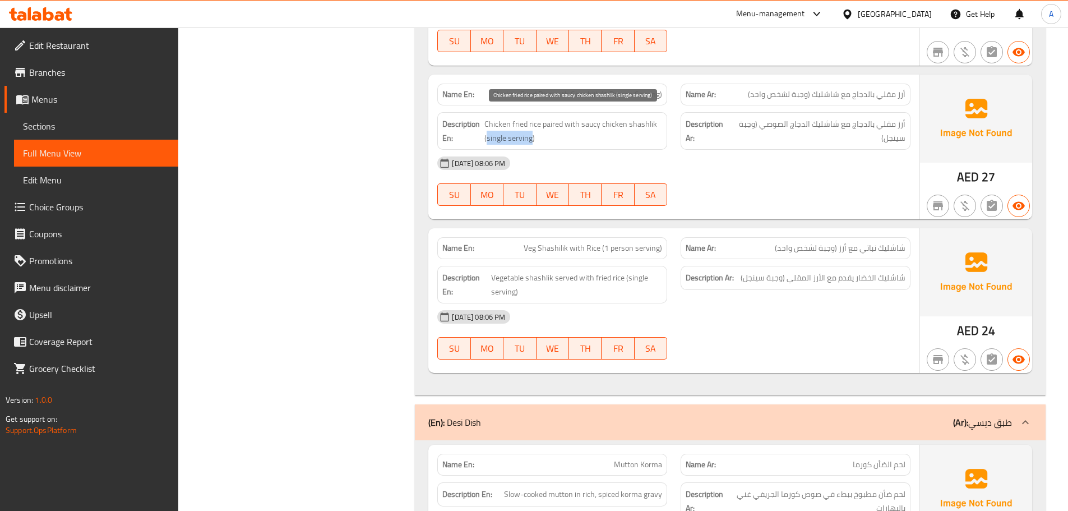
click at [520, 140] on span "Chicken fried rice paired with saucy chicken shashlik (single serving)" at bounding box center [573, 130] width 178 height 27
copy span "single serving"
click at [819, 187] on div "[DATE] 08:06 PM SU MO TU WE TH FR SA" at bounding box center [673, 181] width 486 height 63
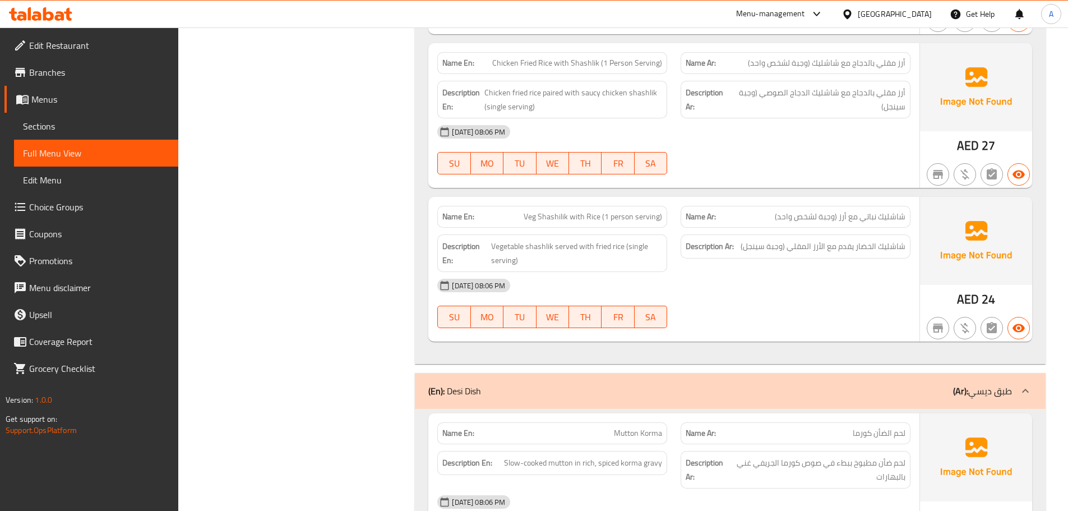
scroll to position [4437, 0]
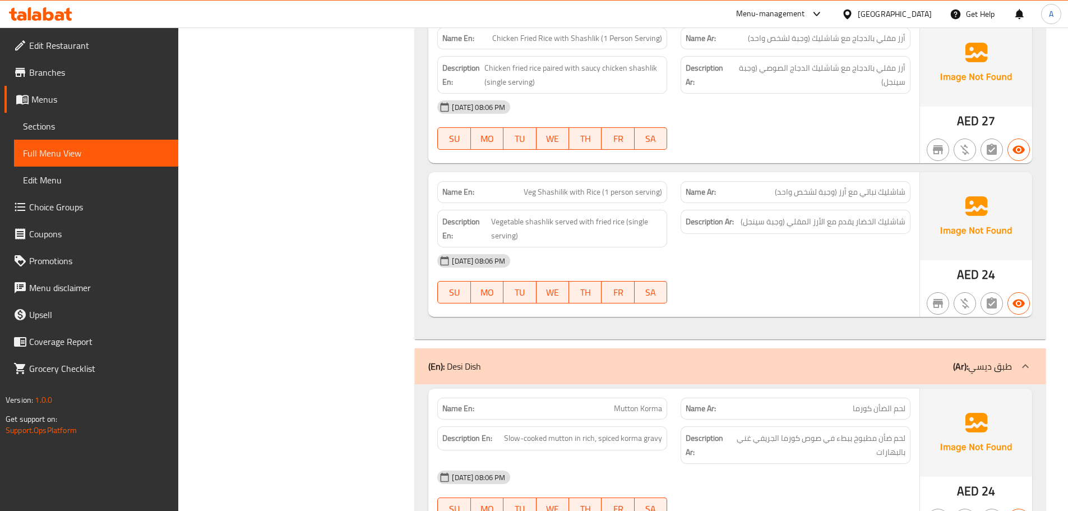
drag, startPoint x: 495, startPoint y: 201, endPoint x: 825, endPoint y: 338, distance: 357.3
click at [610, 211] on div "Name En: Veg Shashilik with Rice (1 person serving) Name Ar: شاشليك نباتي مع أر…" at bounding box center [673, 244] width 491 height 145
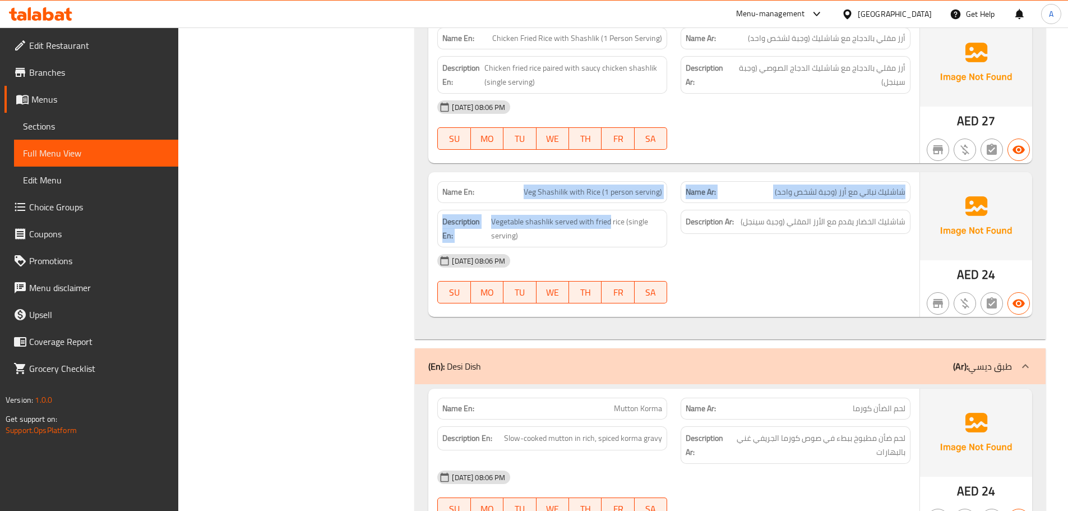
click at [856, 356] on div "(En): Desi Dish (Ar): طبق ديسي" at bounding box center [730, 366] width 630 height 36
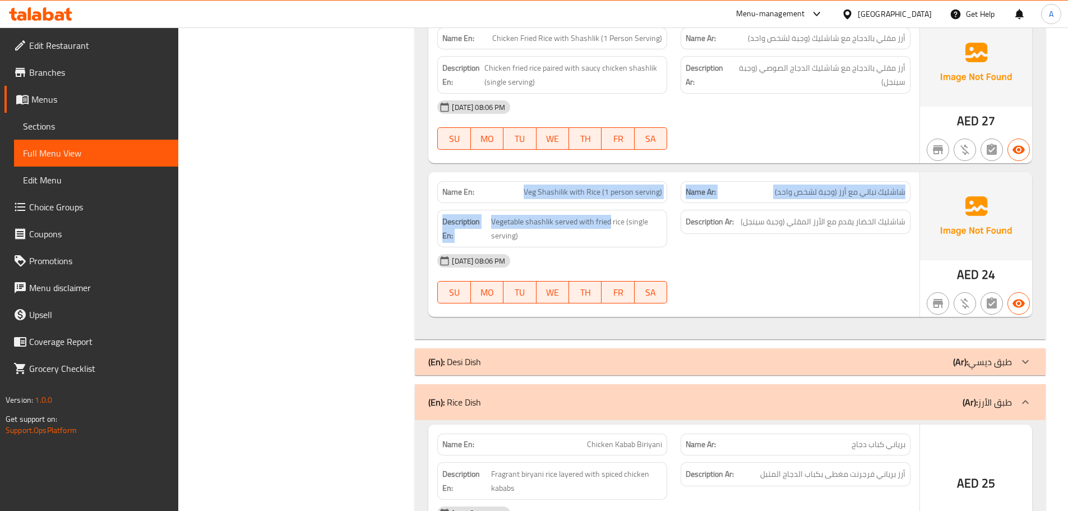
click at [837, 295] on div "[DATE] 08:06 PM SU MO TU WE TH FR SA" at bounding box center [673, 278] width 486 height 63
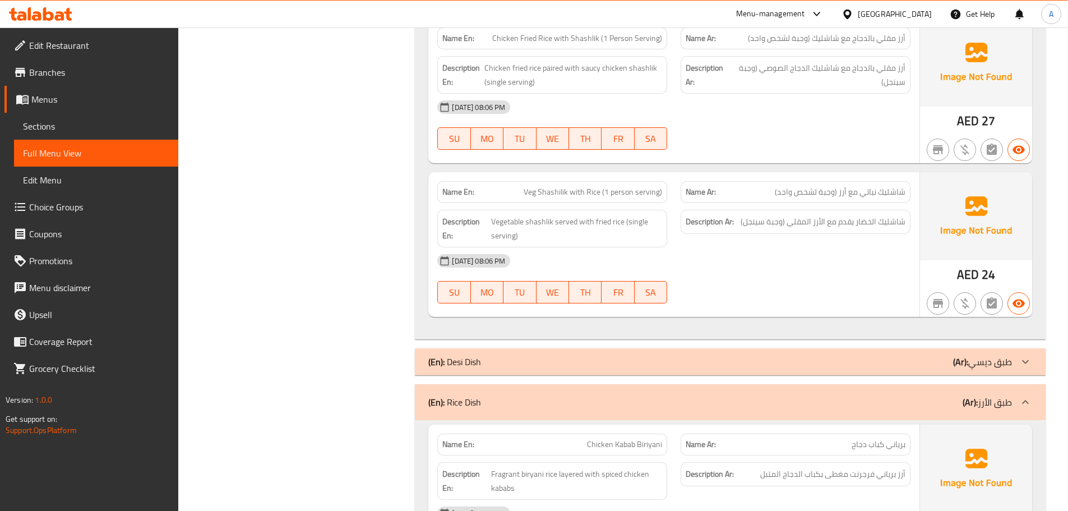
click at [782, 364] on div "(En): Desi Dish (Ar): طبق ديسي" at bounding box center [719, 361] width 583 height 13
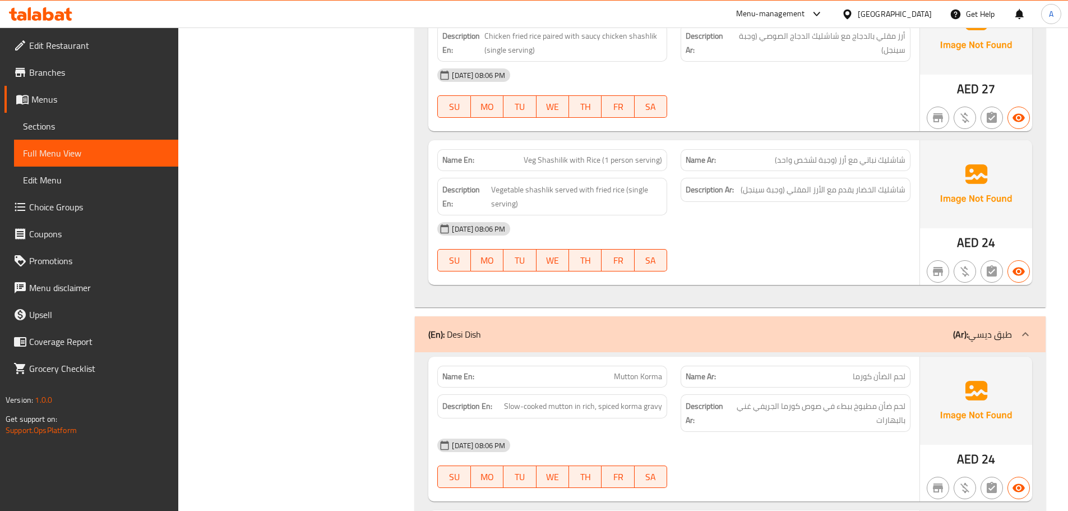
scroll to position [4661, 0]
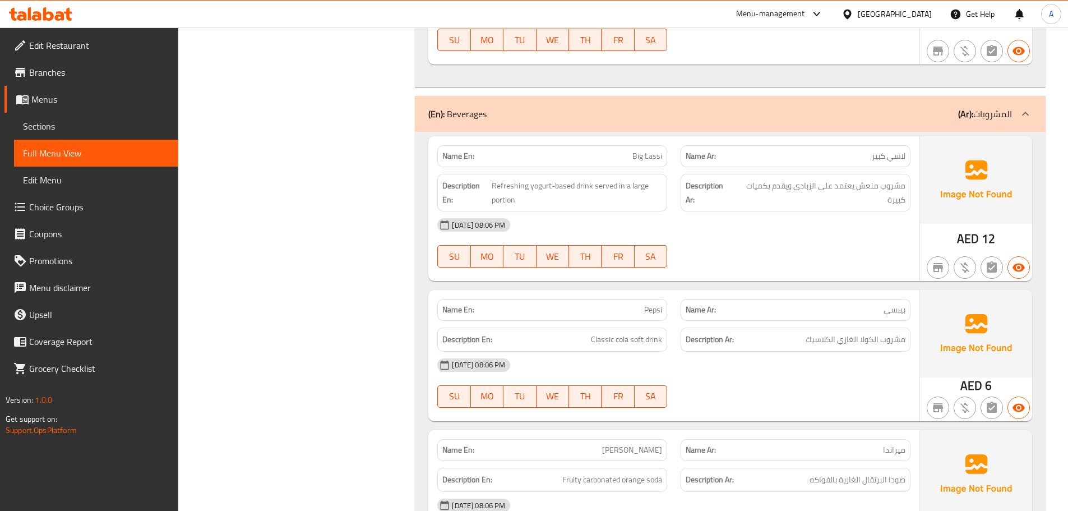
scroll to position [12160, 0]
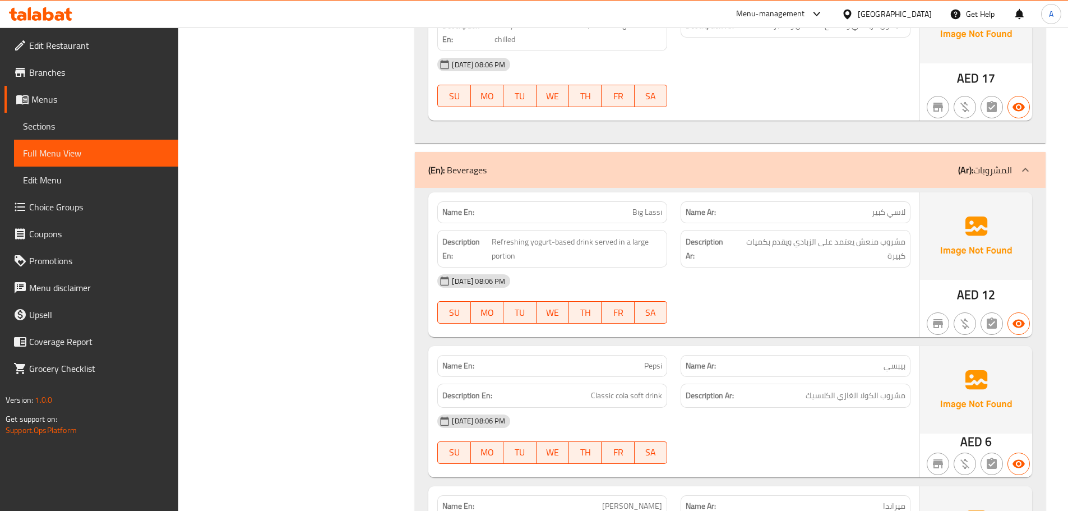
click at [786, 317] on div at bounding box center [795, 323] width 243 height 13
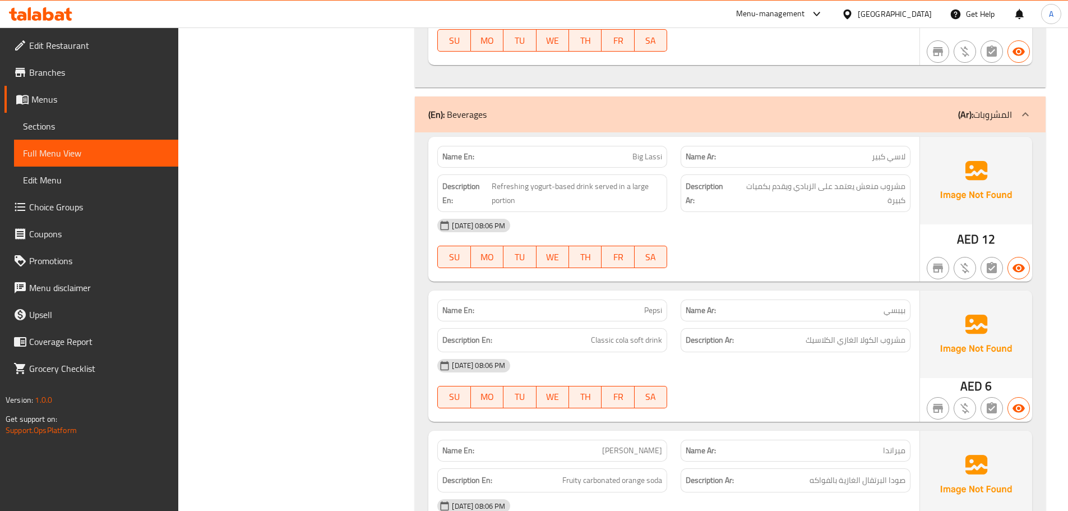
scroll to position [12216, 0]
drag, startPoint x: 586, startPoint y: 278, endPoint x: 682, endPoint y: 285, distance: 96.7
click at [667, 321] on div "Description En: Classic cola soft drink" at bounding box center [551, 340] width 243 height 38
click at [714, 351] on div "[DATE] 08:06 PM SU MO TU WE TH FR SA" at bounding box center [673, 382] width 486 height 63
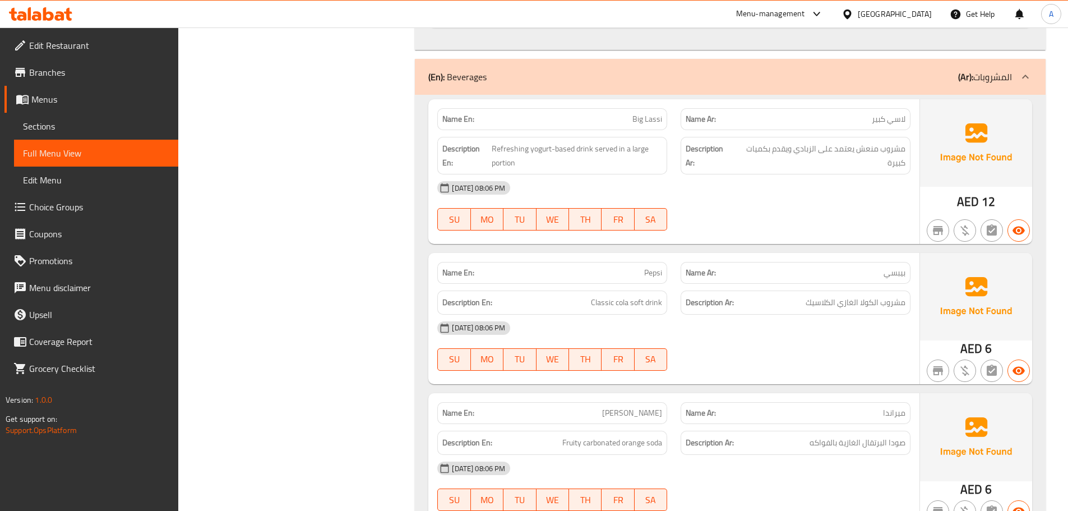
scroll to position [12384, 0]
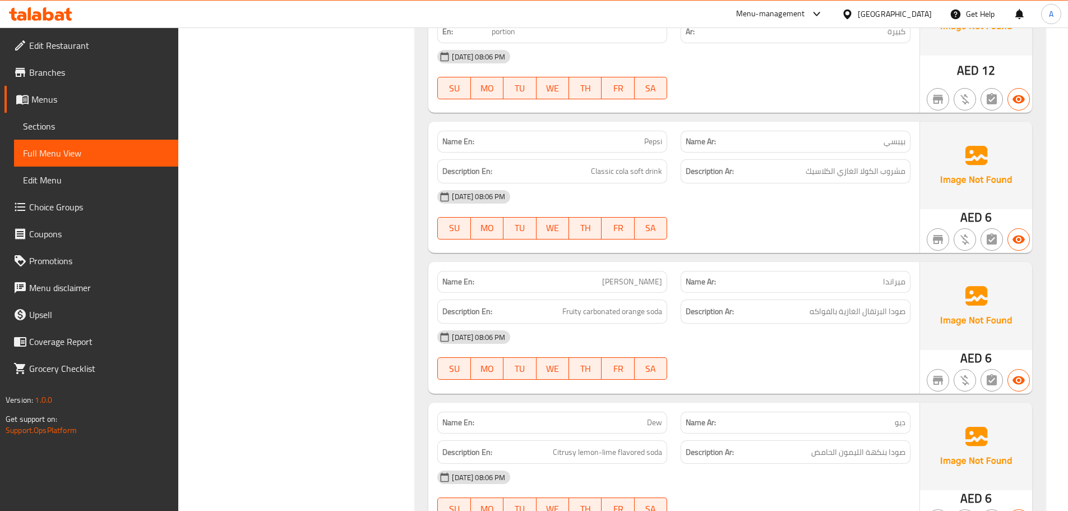
drag, startPoint x: 604, startPoint y: 211, endPoint x: 718, endPoint y: 233, distance: 116.9
click at [692, 264] on div "Name En: Miranda Name Ar: ميراندا" at bounding box center [673, 281] width 486 height 35
click at [790, 323] on div "[DATE] 08:06 PM SU MO TU WE TH FR SA" at bounding box center [673, 354] width 486 height 63
click at [897, 304] on span "صودا البرتقال الغازية بالفواكه" at bounding box center [857, 311] width 96 height 14
drag, startPoint x: 897, startPoint y: 249, endPoint x: 813, endPoint y: 252, distance: 84.1
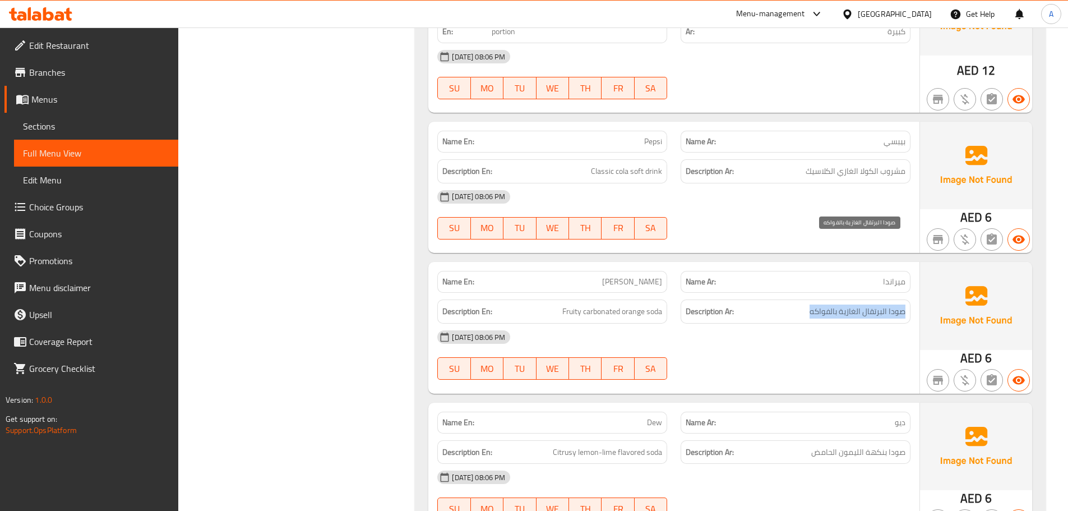
click at [814, 299] on div "Description Ar: صودا البرتقال الغازية بالفواكه" at bounding box center [795, 311] width 230 height 24
click at [787, 323] on div "[DATE] 08:06 PM SU MO TU WE TH FR SA" at bounding box center [673, 354] width 486 height 63
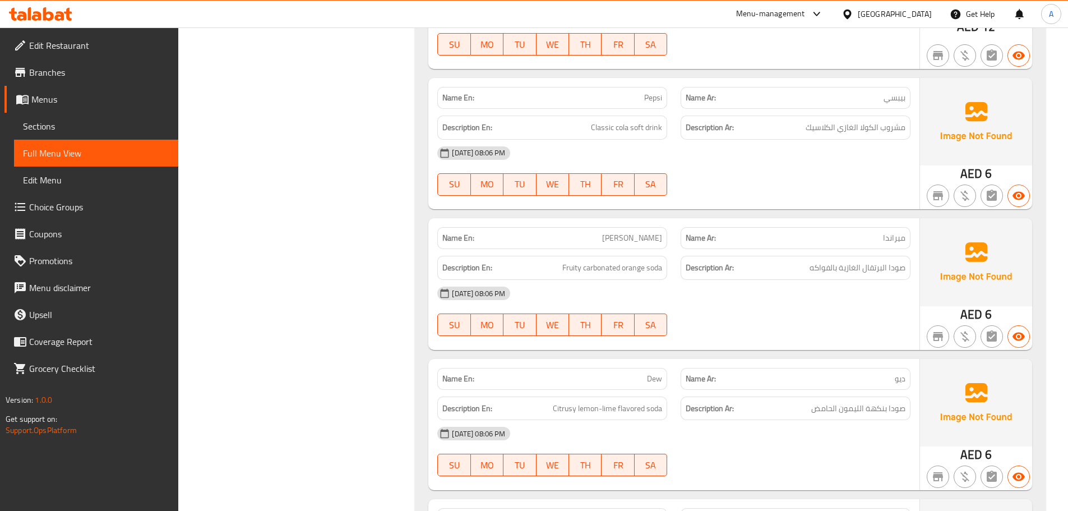
scroll to position [12496, 0]
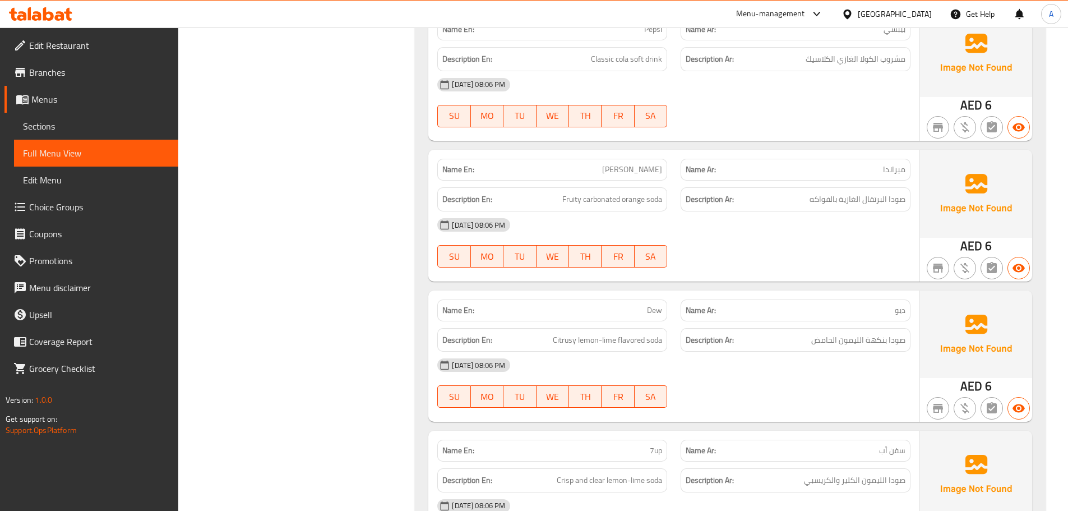
drag, startPoint x: 571, startPoint y: 240, endPoint x: 666, endPoint y: 262, distance: 97.2
click at [657, 290] on div "Name En: Dew Name Ar: ديو Description En: Citrusy lemon-lime flavored soda Desc…" at bounding box center [673, 355] width 491 height 131
click at [623, 304] on p "Name En: Dew" at bounding box center [552, 310] width 220 height 12
click at [746, 351] on div "[DATE] 08:06 PM SU MO TU WE TH FR SA" at bounding box center [673, 382] width 486 height 63
drag, startPoint x: 624, startPoint y: 244, endPoint x: 768, endPoint y: 287, distance: 150.2
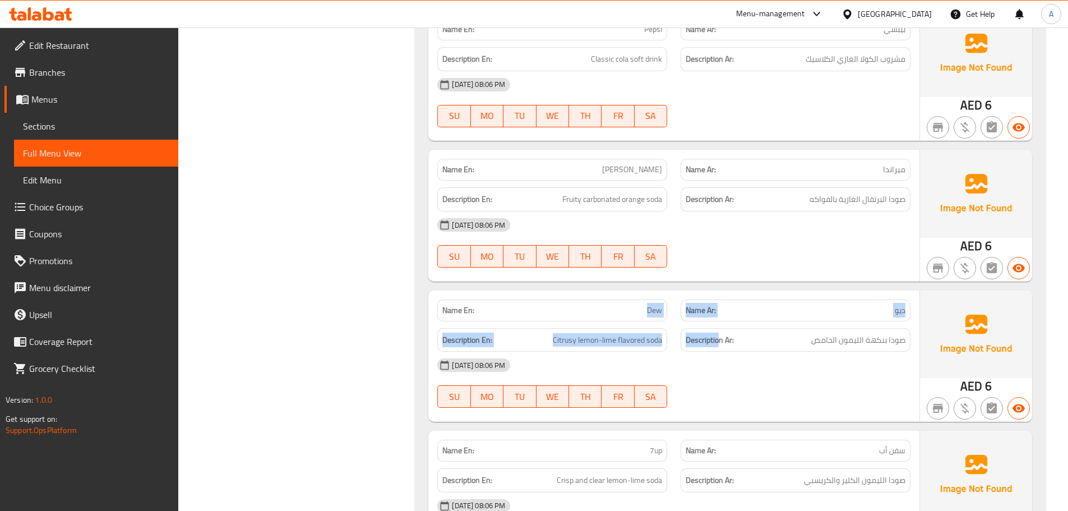
click at [750, 290] on div "Name En: Dew Name Ar: ديو Description En: Citrusy lemon-lime flavored soda Desc…" at bounding box center [673, 355] width 491 height 131
click at [782, 401] on div at bounding box center [795, 407] width 243 height 13
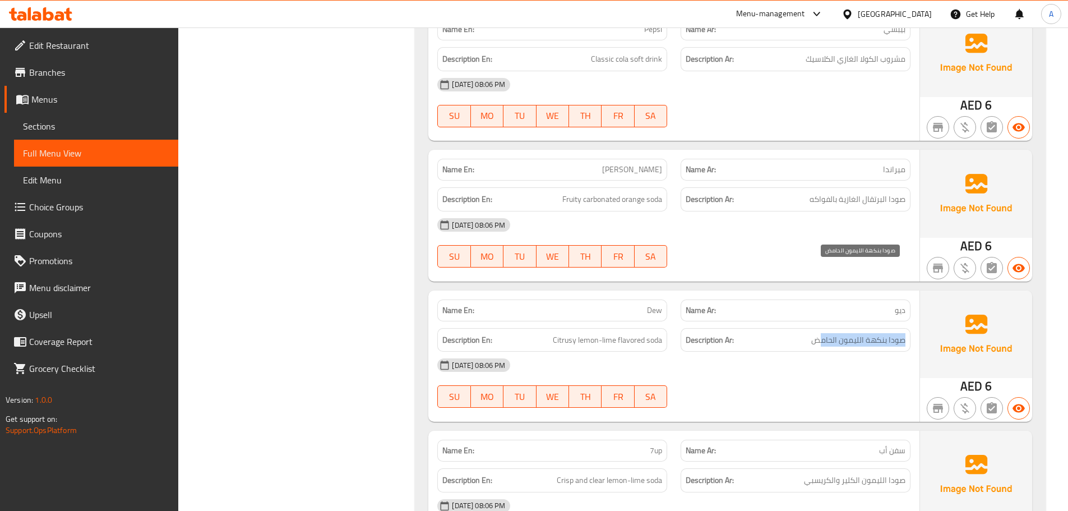
drag, startPoint x: 903, startPoint y: 273, endPoint x: 818, endPoint y: 276, distance: 85.2
click at [819, 333] on span "صودا بنكهة الليمون الحامض" at bounding box center [858, 340] width 94 height 14
click at [556, 333] on span "Citrusy lemon-lime flavored soda" at bounding box center [607, 340] width 109 height 14
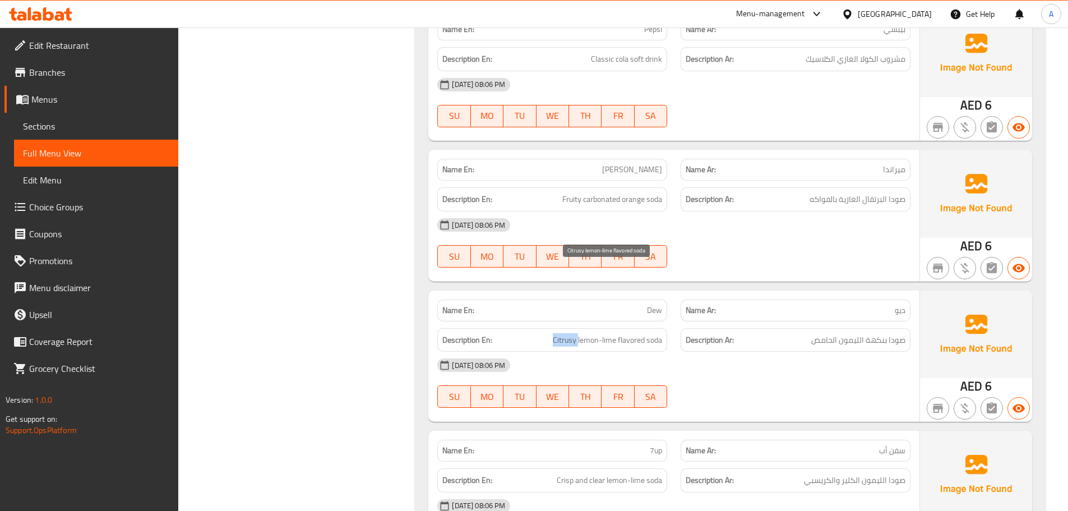
click at [556, 333] on span "Citrusy lemon-lime flavored soda" at bounding box center [607, 340] width 109 height 14
click at [778, 351] on div "09-09-2025 08:06 PM SU MO TU WE TH FR SA" at bounding box center [673, 382] width 486 height 63
click at [653, 304] on span "Dew" at bounding box center [654, 310] width 15 height 12
copy span "Dew"
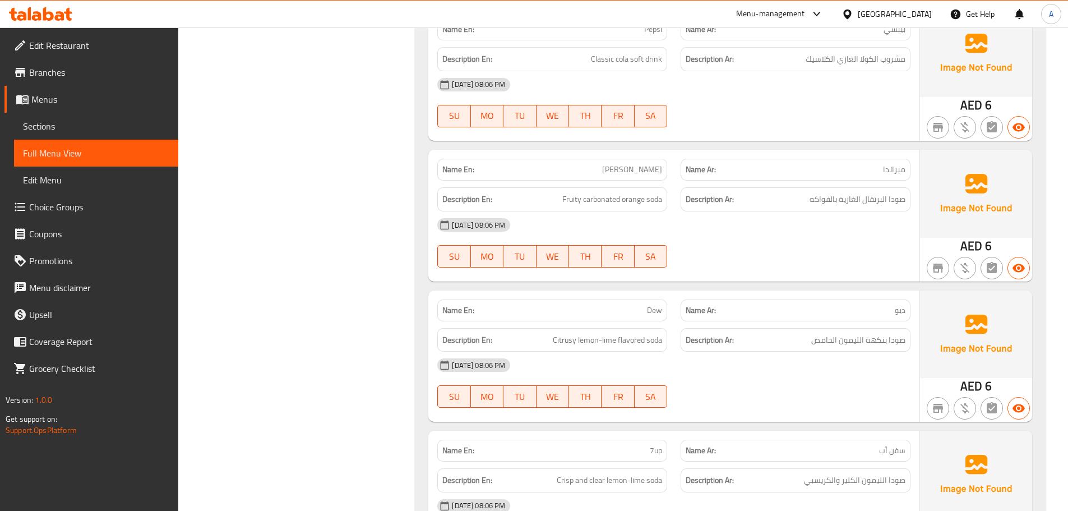
click at [678, 351] on div "09-09-2025 08:06 PM" at bounding box center [673, 364] width 486 height 27
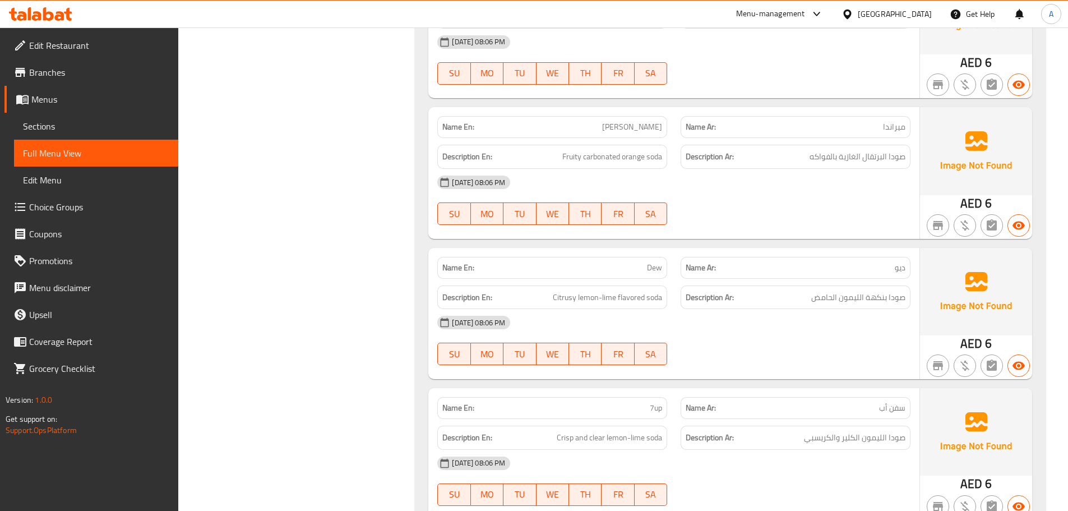
scroll to position [12720, 0]
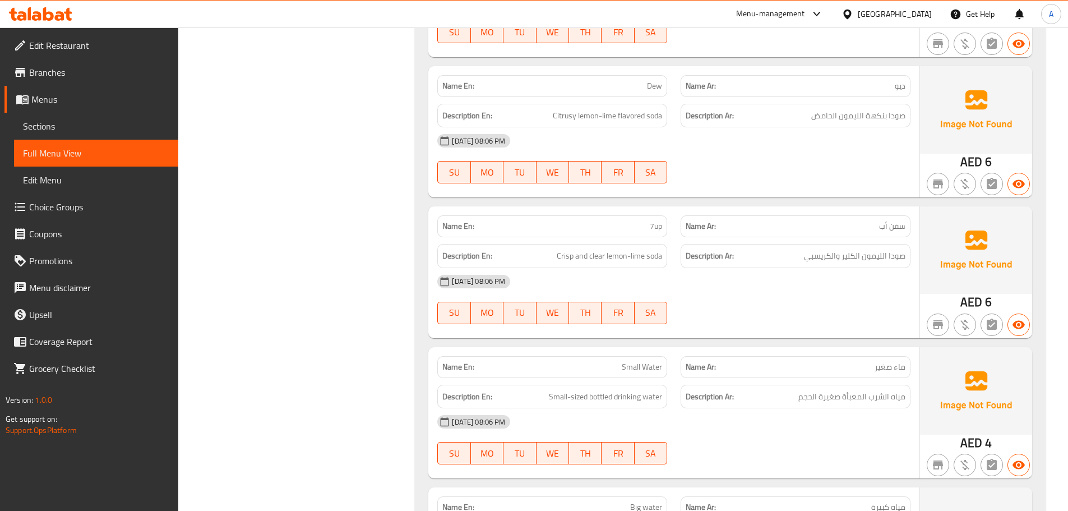
drag, startPoint x: 585, startPoint y: 299, endPoint x: 675, endPoint y: 298, distance: 89.7
click at [649, 361] on p "Name En: Small Water" at bounding box center [552, 367] width 220 height 12
click at [738, 317] on div at bounding box center [795, 323] width 243 height 13
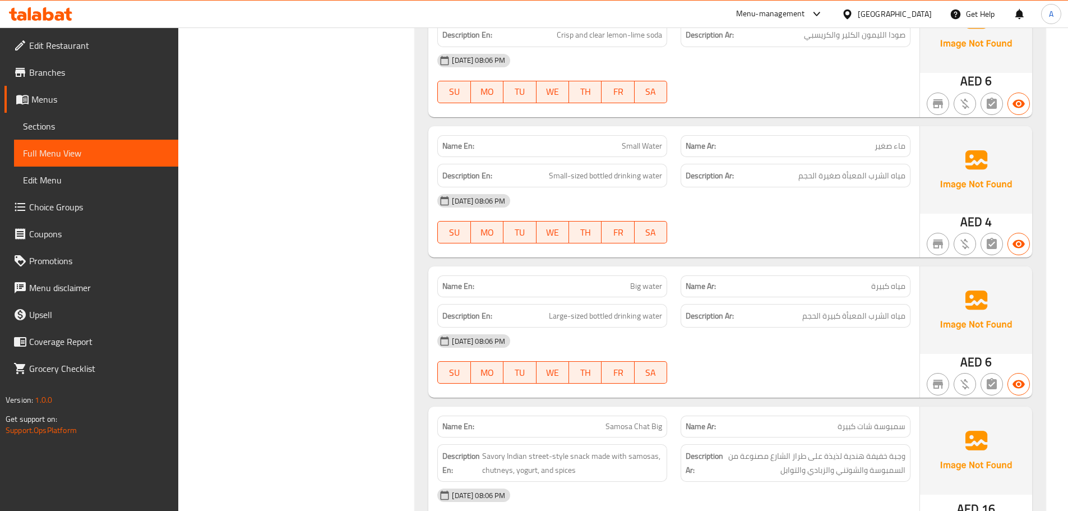
scroll to position [12916, 0]
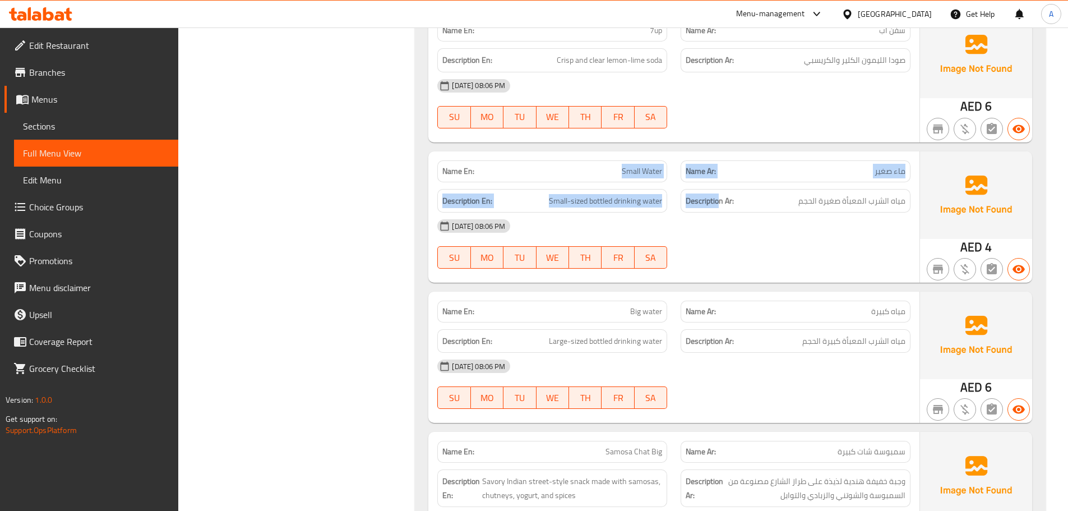
drag, startPoint x: 611, startPoint y: 101, endPoint x: 745, endPoint y: 128, distance: 136.1
click at [737, 151] on div "Name En: Small Water Name Ar: ماء صغير Description En: Small-sized bottled drin…" at bounding box center [673, 216] width 491 height 131
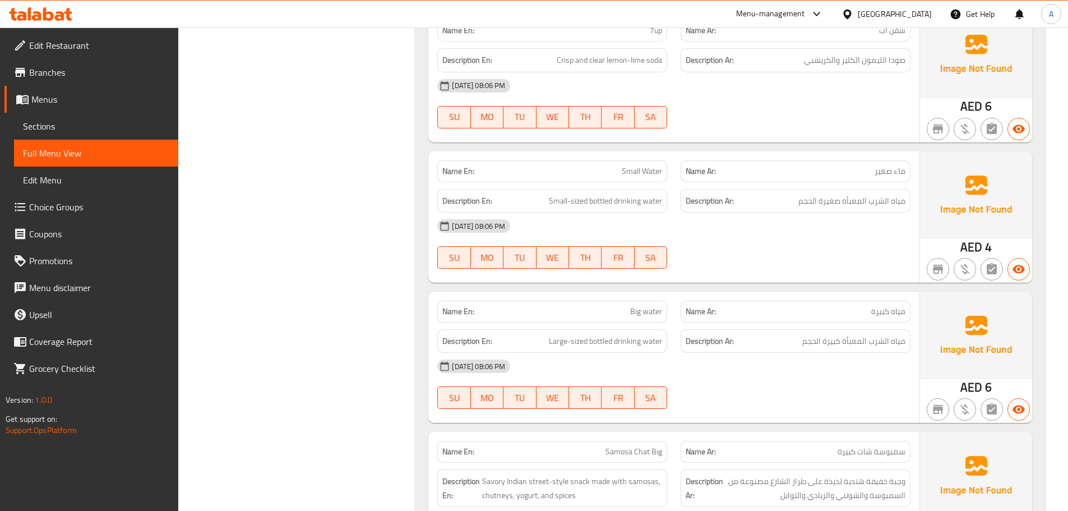
click at [785, 262] on div at bounding box center [795, 268] width 243 height 13
drag, startPoint x: 884, startPoint y: 131, endPoint x: 806, endPoint y: 129, distance: 78.5
click at [806, 194] on span "مياه الشرب المعبأة صغيرة الحجم" at bounding box center [851, 201] width 107 height 14
drag, startPoint x: 553, startPoint y: 127, endPoint x: 684, endPoint y: 147, distance: 132.1
click at [660, 189] on div "Description En: Small-sized bottled drinking water" at bounding box center [552, 201] width 230 height 24
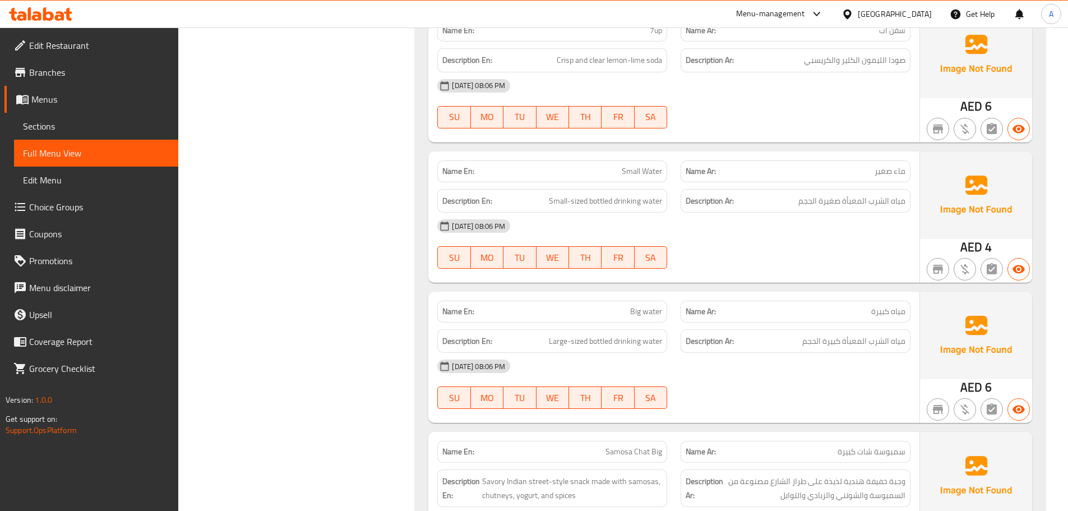
click at [747, 212] on div "09-09-2025 08:06 PM SU MO TU WE TH FR SA" at bounding box center [673, 243] width 486 height 63
drag, startPoint x: 612, startPoint y: 247, endPoint x: 695, endPoint y: 245, distance: 83.5
click at [685, 294] on div "Name En: Big water Name Ar: مياه كبيرة" at bounding box center [673, 311] width 486 height 35
click at [734, 207] on div "Name En: Small Water Name Ar: ماء صغير Description En: Small-sized bottled drin…" at bounding box center [673, 216] width 491 height 131
drag, startPoint x: 894, startPoint y: 271, endPoint x: 791, endPoint y: 276, distance: 103.2
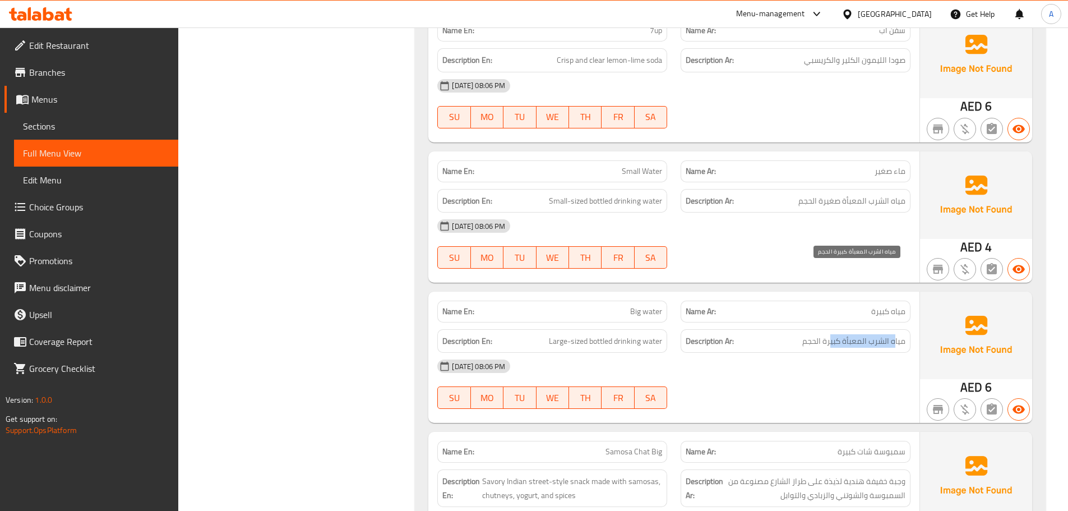
click at [808, 334] on span "مياه الشرب المعبأة كبيرة الحجم" at bounding box center [853, 341] width 103 height 14
drag, startPoint x: 555, startPoint y: 266, endPoint x: 711, endPoint y: 318, distance: 164.1
click at [655, 291] on div "Name En: Big water Name Ar: مياه كبيرة Description En: Large-sized bottled drin…" at bounding box center [673, 356] width 491 height 131
click at [727, 352] on div "09-09-2025 08:06 PM SU MO TU WE TH FR SA" at bounding box center [673, 383] width 486 height 63
drag, startPoint x: 609, startPoint y: 378, endPoint x: 661, endPoint y: 392, distance: 54.0
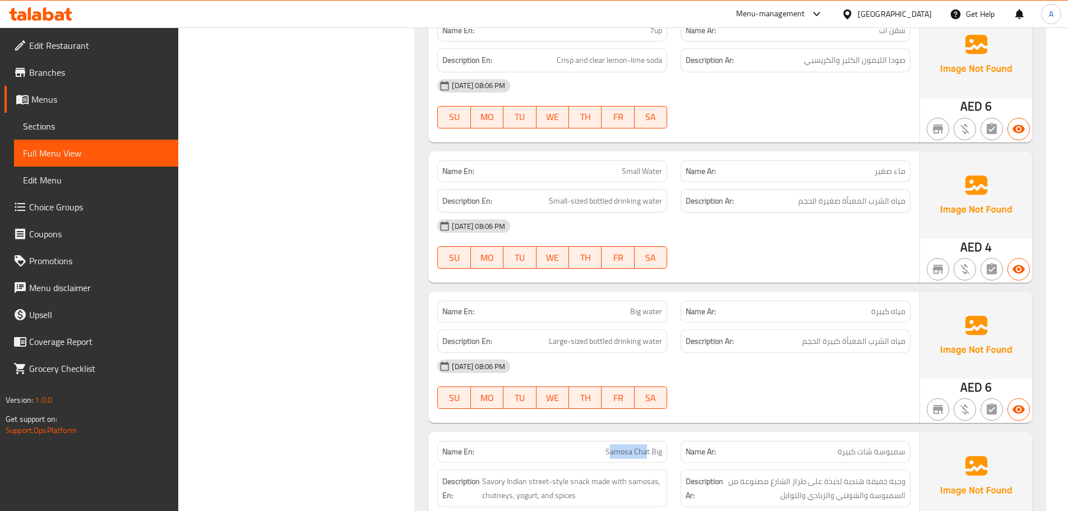
click at [658, 440] on div "Name En: Samosa Chat Big" at bounding box center [552, 451] width 230 height 22
click at [618, 446] on span "Samosa Chat Big" at bounding box center [633, 452] width 57 height 12
drag, startPoint x: 618, startPoint y: 381, endPoint x: 646, endPoint y: 382, distance: 28.0
click at [646, 446] on span "Samosa Chat Big" at bounding box center [633, 452] width 57 height 12
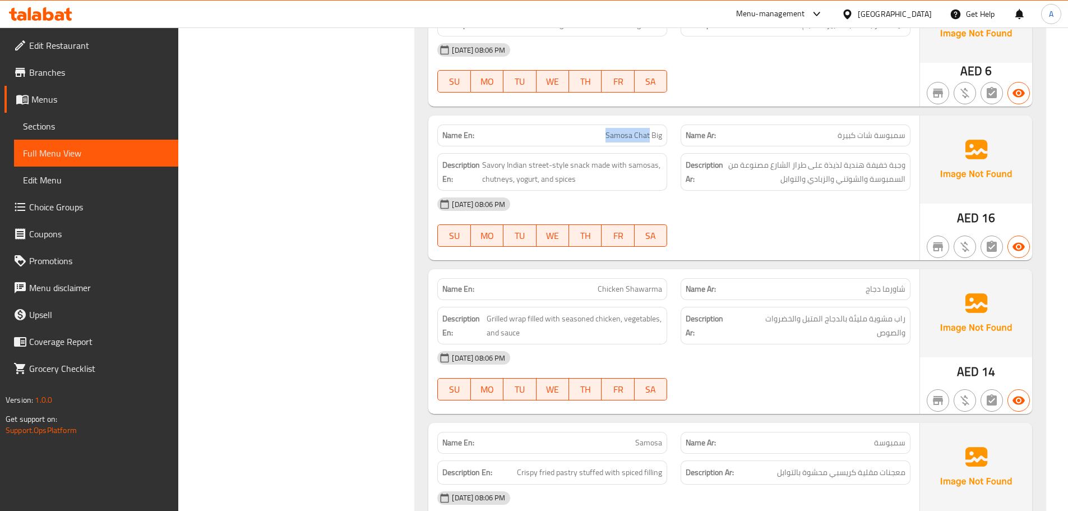
scroll to position [13252, 0]
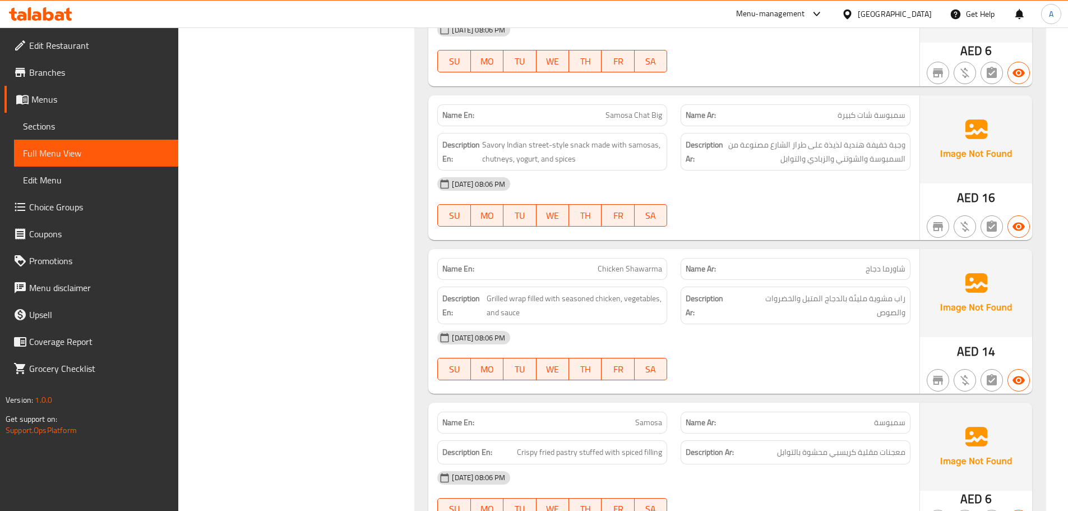
drag, startPoint x: 318, startPoint y: 173, endPoint x: 148, endPoint y: 104, distance: 183.0
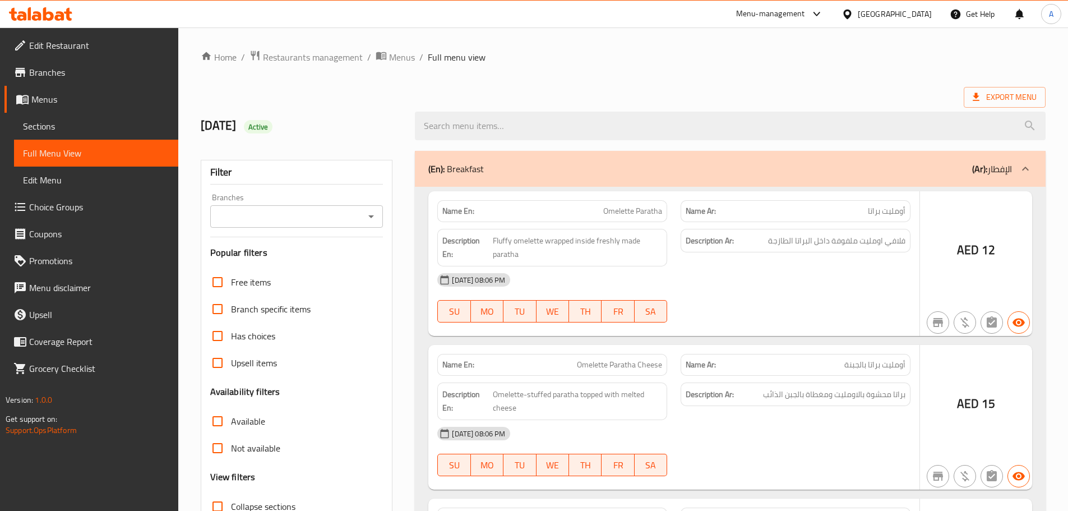
click at [653, 63] on div at bounding box center [534, 255] width 1068 height 511
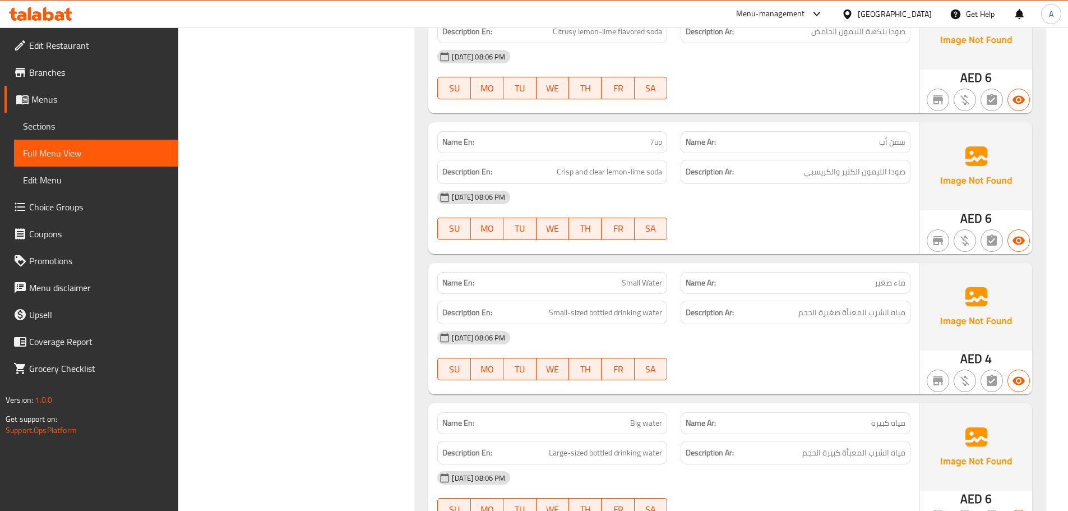
scroll to position [13247, 0]
drag, startPoint x: 619, startPoint y: 346, endPoint x: 721, endPoint y: 402, distance: 116.9
click at [711, 402] on div "Name En: Big water Name Ar: مياه كبيرة Description En: Large-sized bottled drin…" at bounding box center [673, 467] width 491 height 131
click at [722, 463] on div "[DATE] 08:06 PM" at bounding box center [673, 476] width 486 height 27
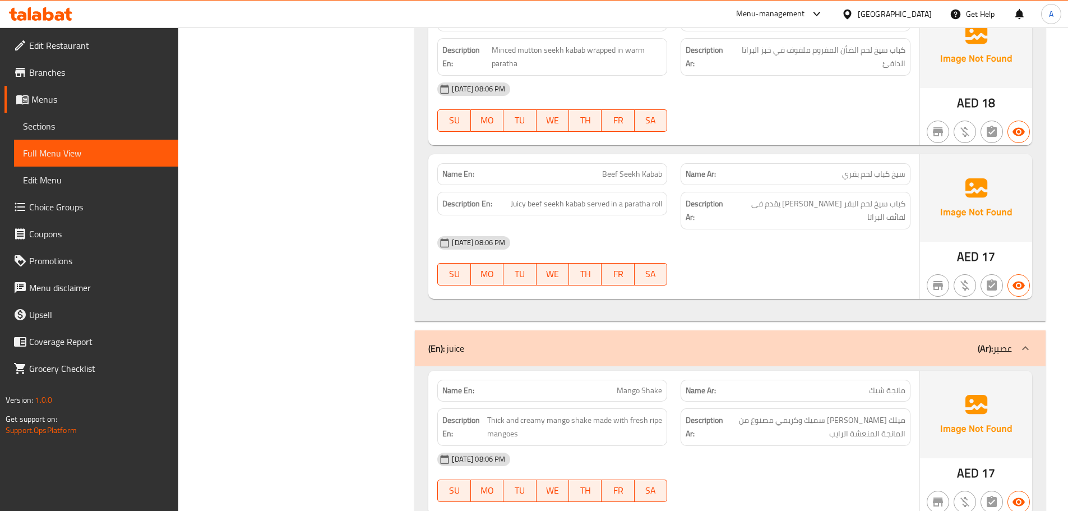
scroll to position [11678, 0]
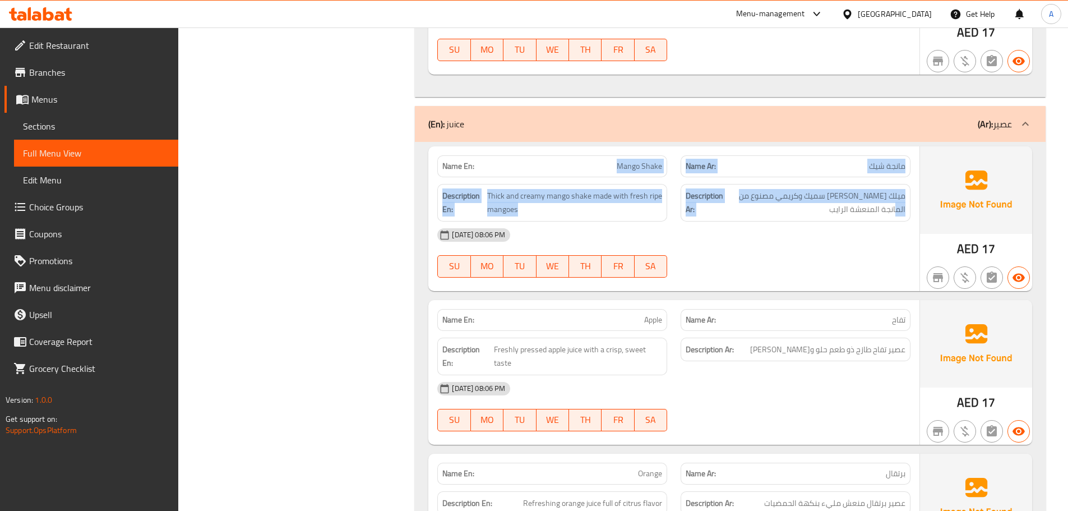
drag, startPoint x: 619, startPoint y: 115, endPoint x: 810, endPoint y: 169, distance: 199.1
click at [776, 151] on div "Name En: Mango Shake Name Ar: مانجة شيك Description En: Thick and creamy mango …" at bounding box center [673, 218] width 491 height 145
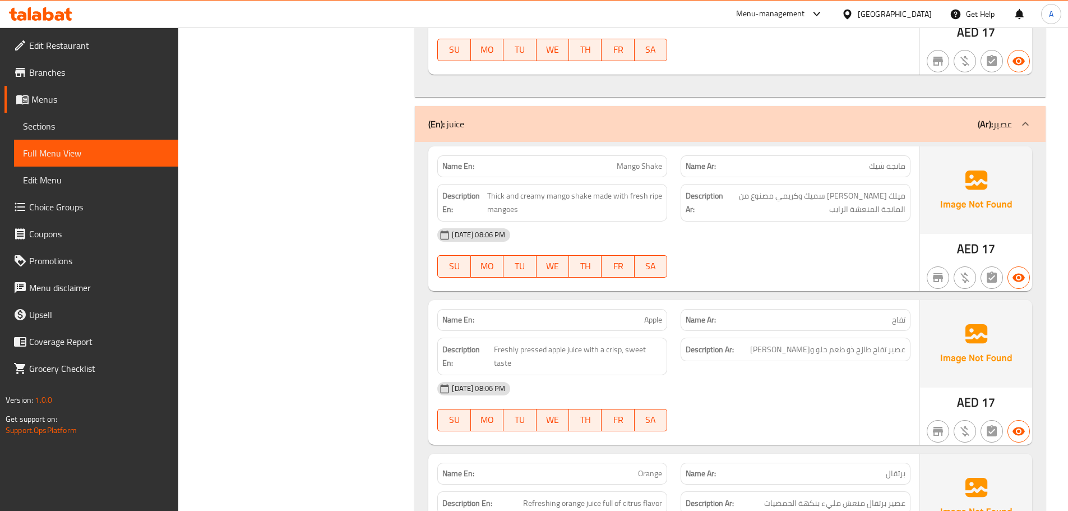
click at [832, 221] on div "[DATE] 08:06 PM" at bounding box center [673, 234] width 486 height 27
click at [629, 160] on span "Mango Shake" at bounding box center [638, 166] width 45 height 12
drag, startPoint x: 629, startPoint y: 113, endPoint x: 656, endPoint y: 113, distance: 26.3
click at [656, 160] on span "Mango Shake" at bounding box center [638, 166] width 45 height 12
copy span "Mango Shake"
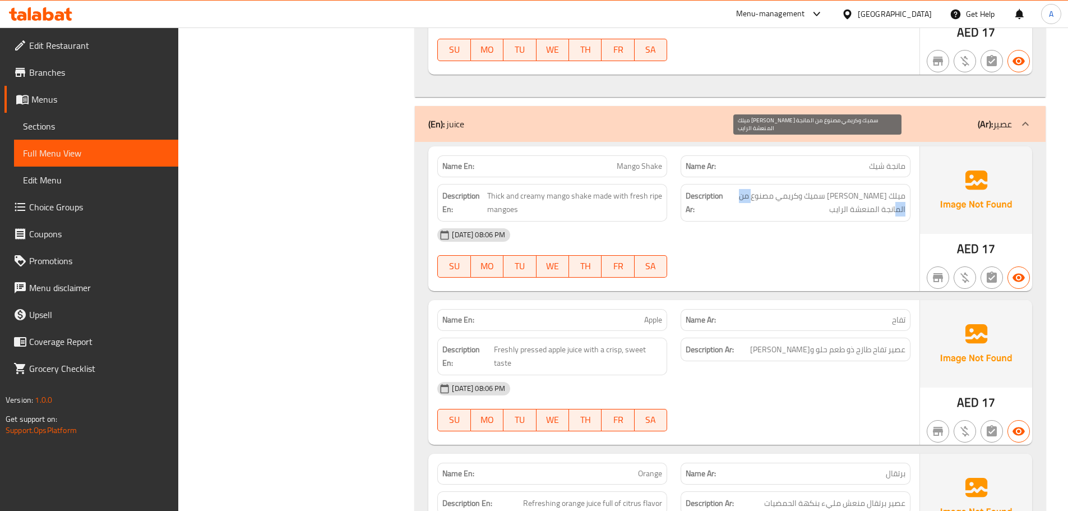
drag, startPoint x: 743, startPoint y: 140, endPoint x: 737, endPoint y: 170, distance: 31.4
click at [734, 189] on span "ميلك [PERSON_NAME] سميك وكريمي مصنوع من المانجة المنعشة الرايب" at bounding box center [815, 202] width 180 height 27
click at [767, 221] on div "[DATE] 08:06 PM SU MO TU WE TH FR SA" at bounding box center [673, 252] width 486 height 63
drag, startPoint x: 593, startPoint y: 253, endPoint x: 727, endPoint y: 344, distance: 161.5
click at [707, 300] on div "Name En: Apple Name Ar: تفاح Description En: Freshly pressed apple juice with a…" at bounding box center [673, 372] width 491 height 145
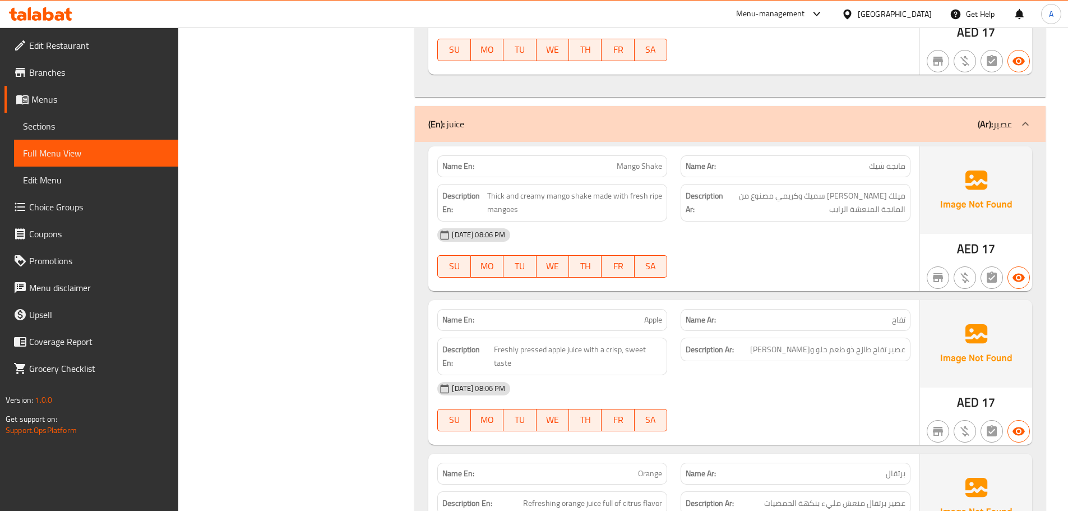
drag, startPoint x: 741, startPoint y: 360, endPoint x: 772, endPoint y: 360, distance: 31.4
click at [741, 375] on div "[DATE] 08:06 PM SU MO TU WE TH FR SA" at bounding box center [673, 406] width 486 height 63
drag, startPoint x: 866, startPoint y: 299, endPoint x: 763, endPoint y: 321, distance: 105.5
click at [794, 342] on span "عصير تفاح طازج ذو طعم حلو و[PERSON_NAME]" at bounding box center [827, 349] width 155 height 14
drag, startPoint x: 580, startPoint y: 282, endPoint x: 667, endPoint y: 314, distance: 92.7
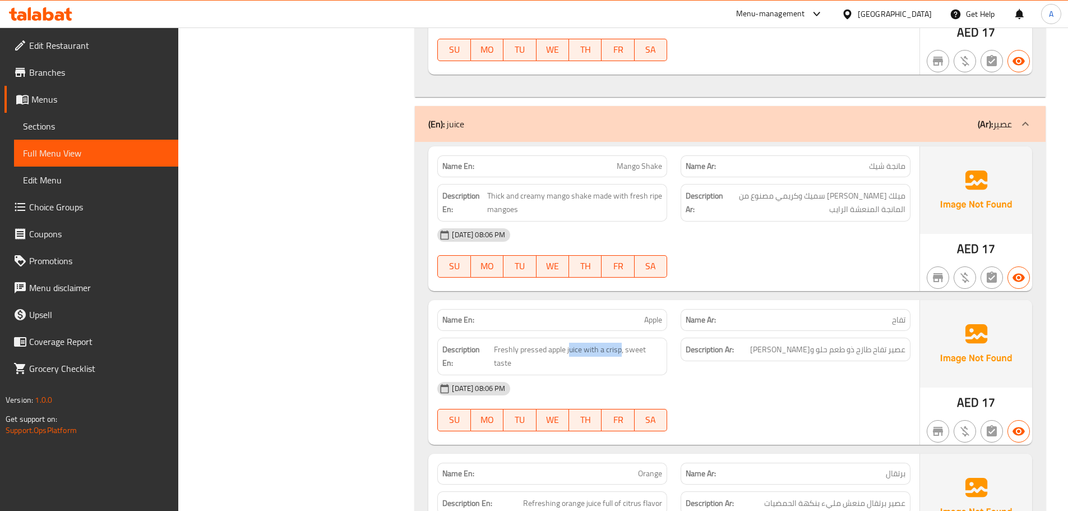
click at [638, 331] on div "Description En: Freshly pressed apple juice with a crisp, sweet taste" at bounding box center [551, 356] width 243 height 51
click at [732, 375] on div "09-09-2025 08:06 PM SU MO TU WE TH FR SA" at bounding box center [673, 406] width 486 height 63
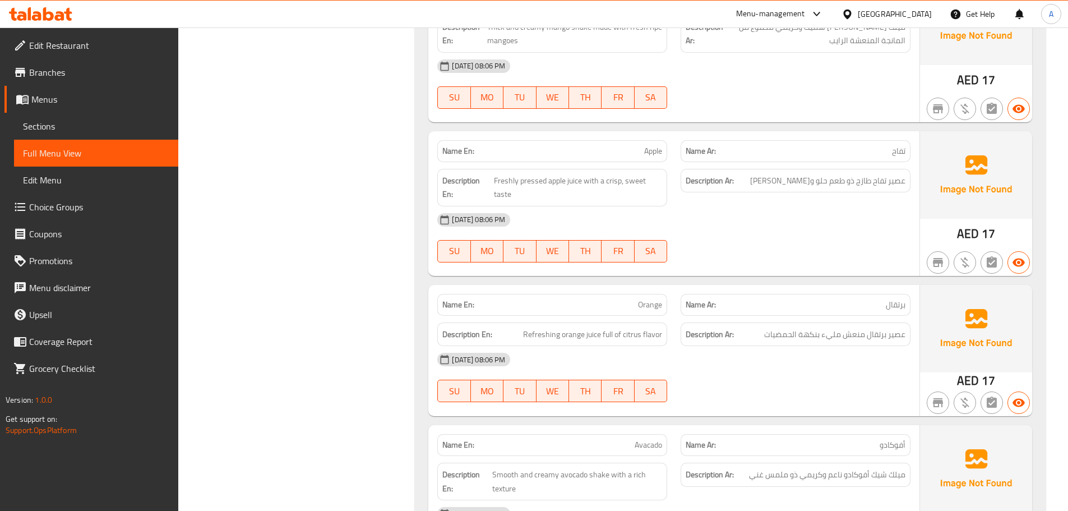
scroll to position [11958, 0]
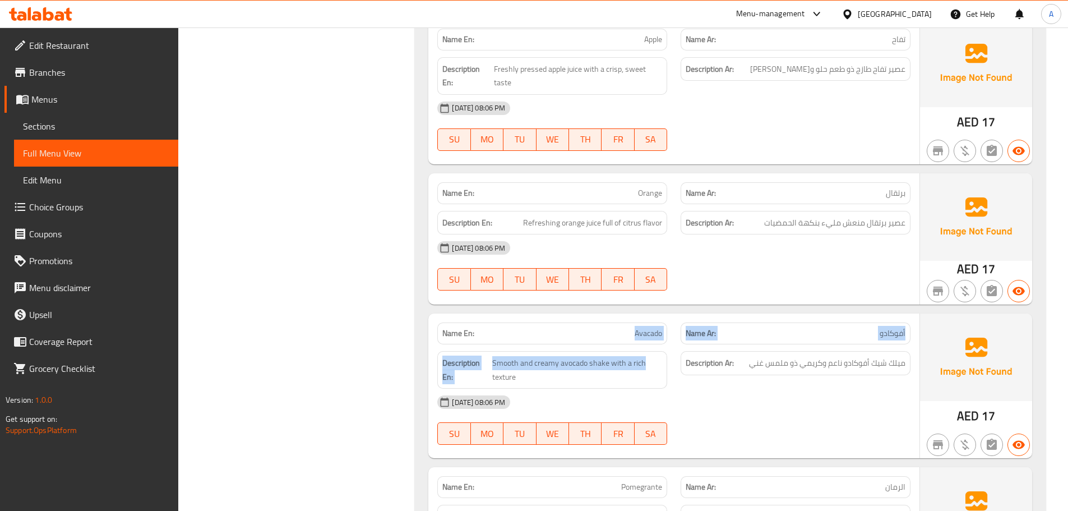
drag, startPoint x: 672, startPoint y: 290, endPoint x: 689, endPoint y: 279, distance: 20.4
click at [678, 313] on div "Name En: Avacado Name Ar: أفوكادو Description En: Smooth and creamy avocado sha…" at bounding box center [673, 385] width 491 height 145
click at [717, 284] on div at bounding box center [795, 290] width 243 height 13
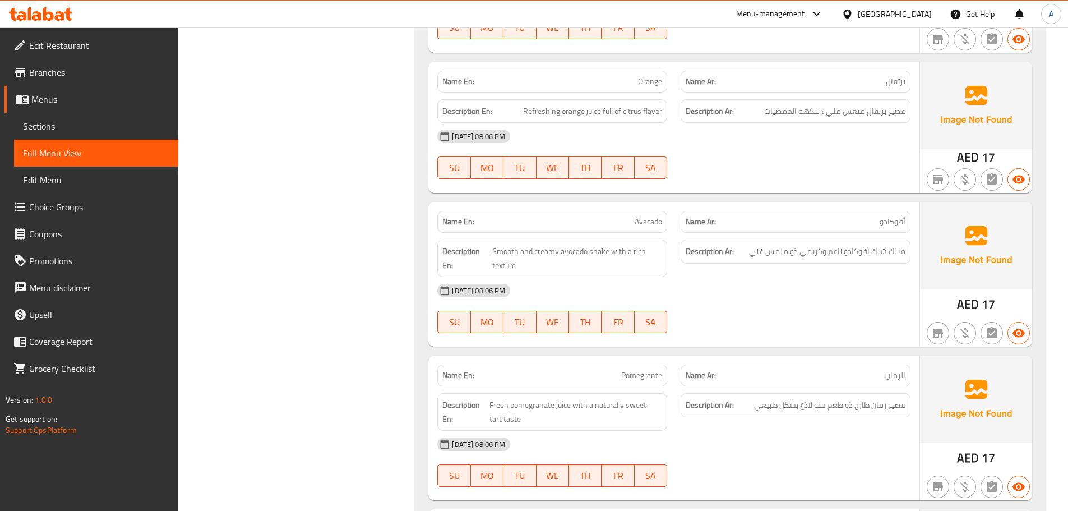
scroll to position [12070, 0]
click at [744, 276] on div "09-09-2025 08:06 PM SU MO TU WE TH FR SA" at bounding box center [673, 307] width 486 height 63
drag, startPoint x: 834, startPoint y: 194, endPoint x: 755, endPoint y: 193, distance: 79.0
click at [778, 244] on span "ميلك شيك أفوكادو ناعم وكريمي ذو ملمس غني" at bounding box center [827, 251] width 156 height 14
drag, startPoint x: 600, startPoint y: 197, endPoint x: 711, endPoint y: 229, distance: 116.2
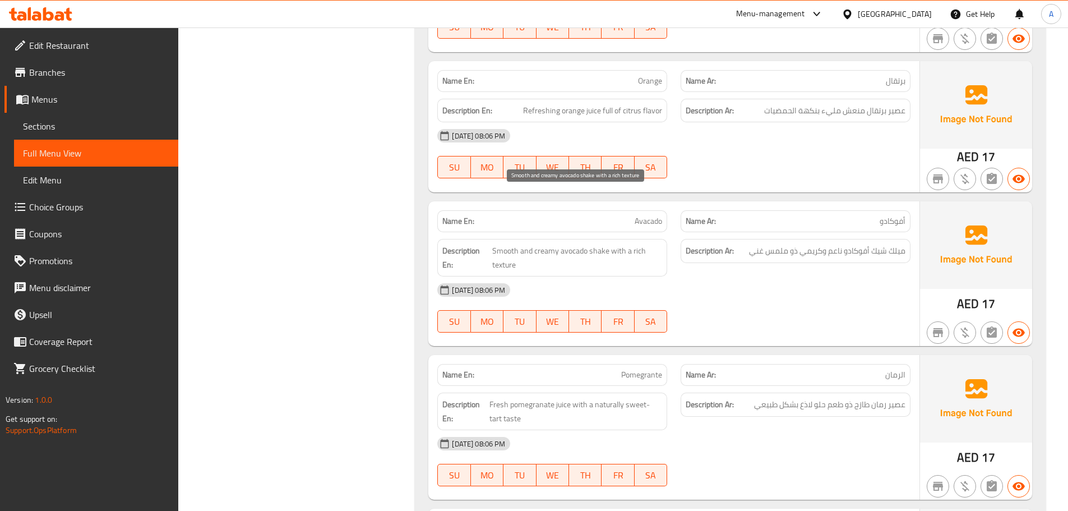
click at [651, 244] on span "Smooth and creamy avocado shake with a rich texture" at bounding box center [577, 257] width 170 height 27
click at [734, 276] on div "[DATE] 08:06 PM" at bounding box center [673, 289] width 486 height 27
drag, startPoint x: 603, startPoint y: 310, endPoint x: 712, endPoint y: 296, distance: 110.2
click at [690, 357] on div "Name En: Pomegrante Name Ar: الرمان" at bounding box center [673, 374] width 486 height 35
click at [718, 285] on div "Name En: Avacado Name Ar: أفوكادو Description En: Smooth and creamy avocado sha…" at bounding box center [673, 273] width 491 height 145
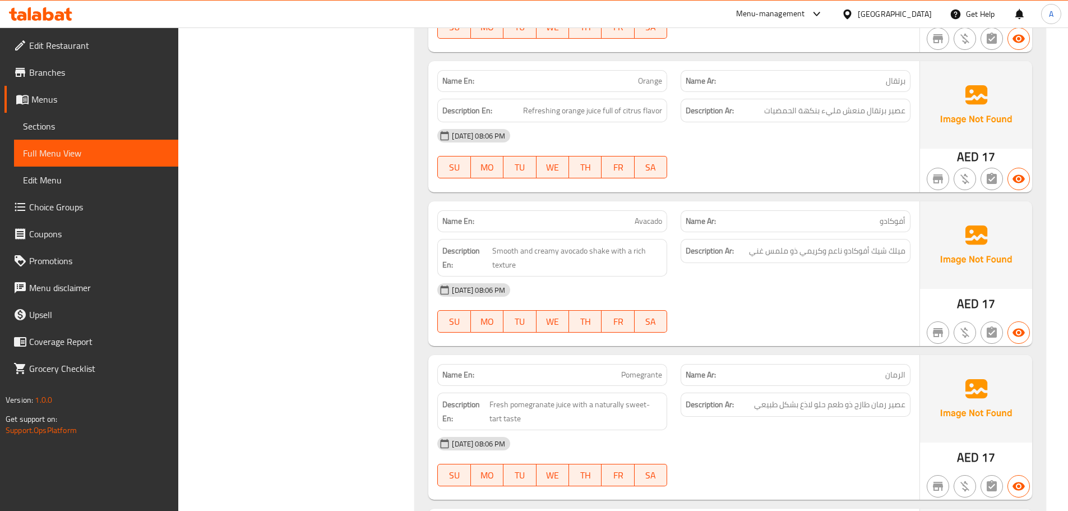
scroll to position [12182, 0]
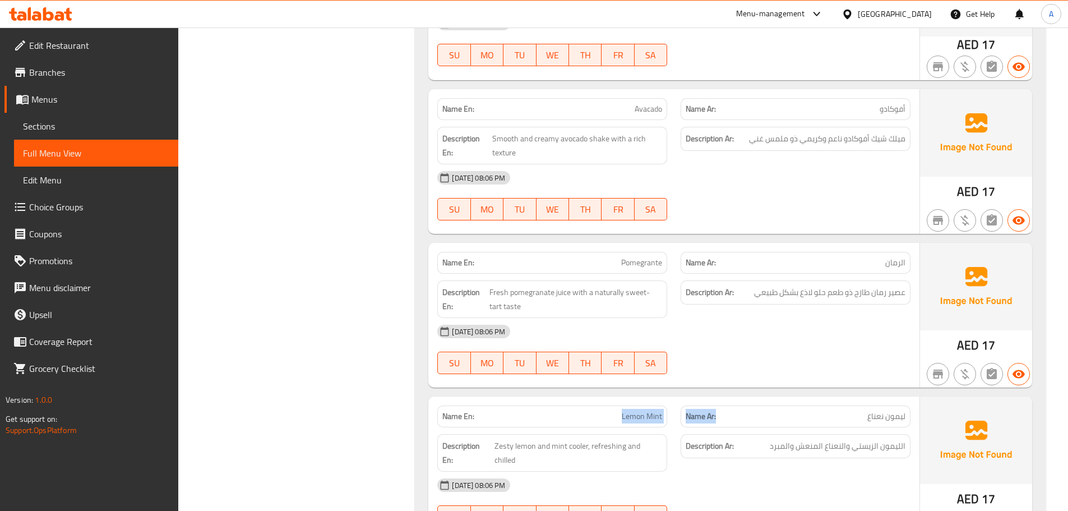
drag, startPoint x: 710, startPoint y: 370, endPoint x: 756, endPoint y: 339, distance: 55.6
click at [735, 398] on div "Name En: Lemon Mint Name Ar: ليمون نعناع" at bounding box center [673, 415] width 486 height 35
click at [778, 318] on div "09-09-2025 08:06 PM SU MO TU WE TH FR SA" at bounding box center [673, 349] width 486 height 63
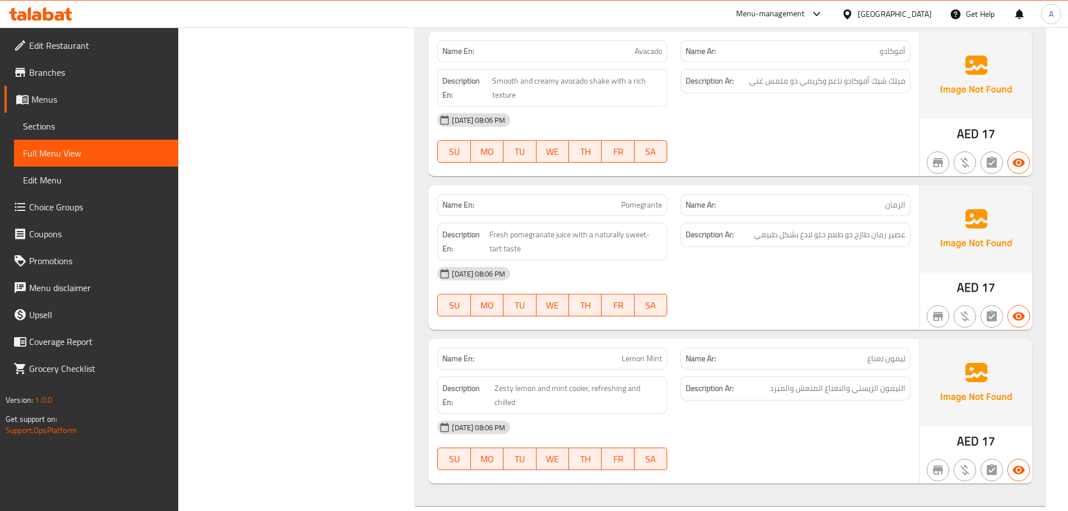
scroll to position [12350, 0]
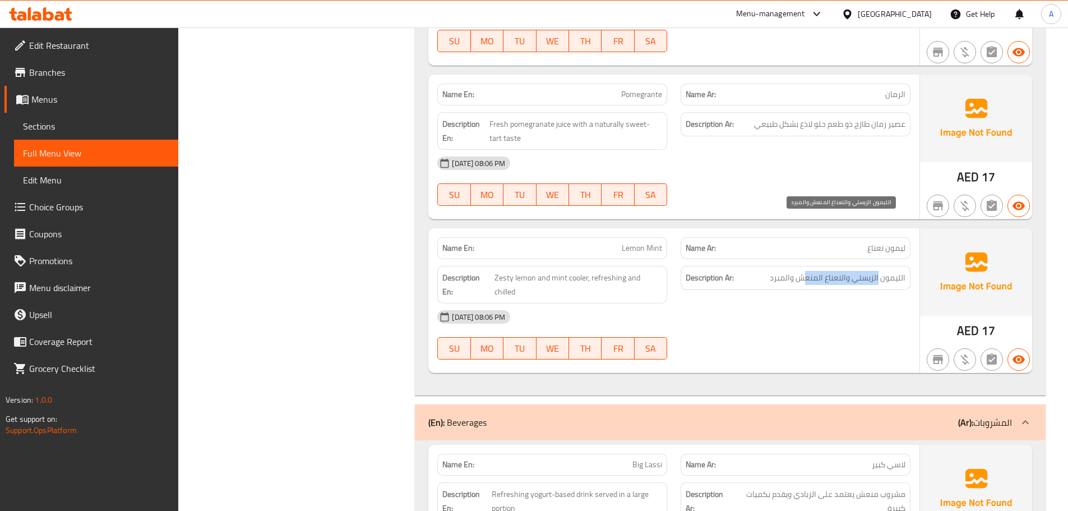
drag, startPoint x: 879, startPoint y: 221, endPoint x: 716, endPoint y: 236, distance: 163.2
click at [802, 271] on span "الليمون الزيستي والنعناع المنعش والمبرد" at bounding box center [837, 278] width 136 height 14
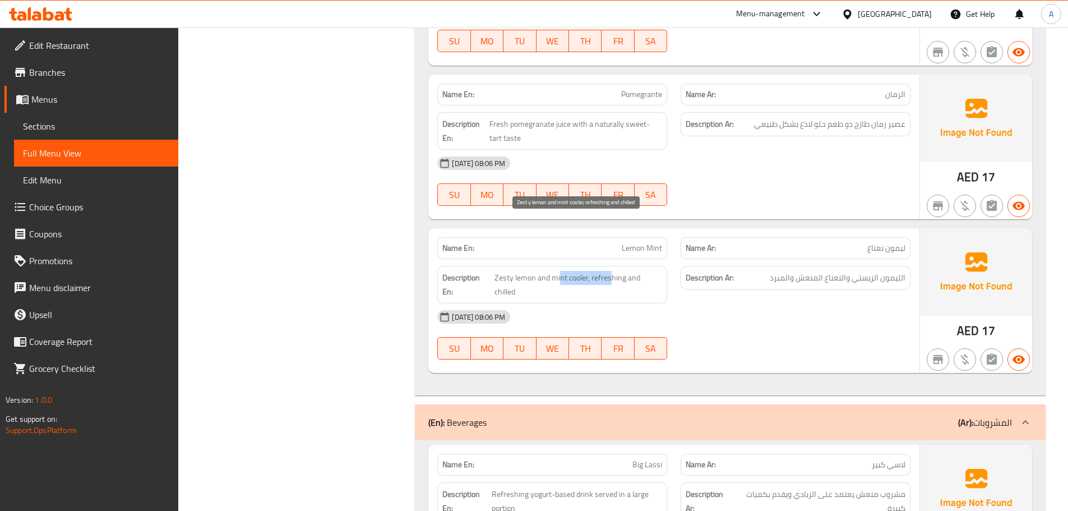
click at [655, 237] on div "Name En: Lemon Mint Name Ar: ليمون نعناع Description En: Zesty lemon and mint c…" at bounding box center [673, 300] width 491 height 145
click at [722, 303] on div "09-09-2025 08:06 PM SU MO TU WE TH FR SA" at bounding box center [673, 334] width 486 height 63
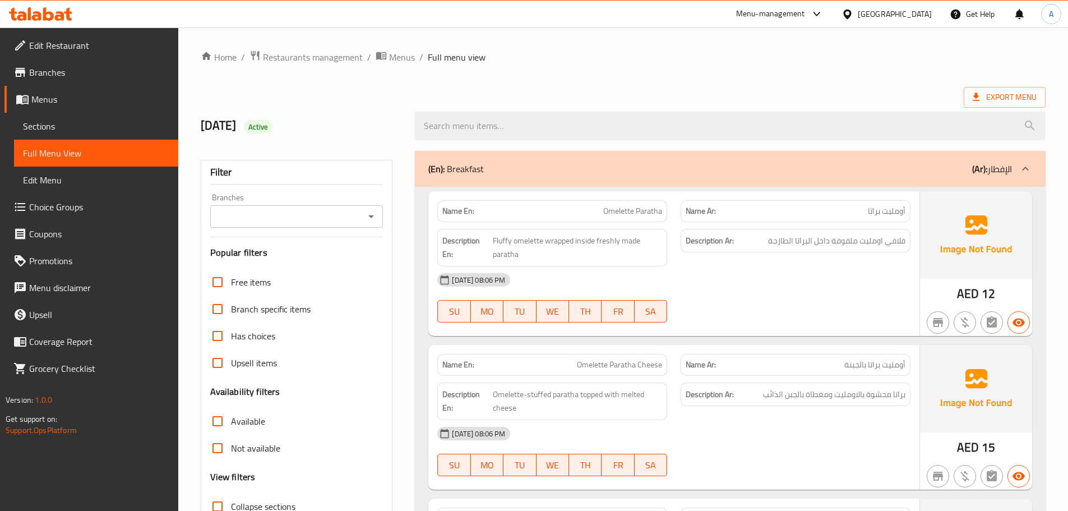
click at [540, 54] on ol "Home / Restaurants management / Menus / Full menu view" at bounding box center [623, 57] width 845 height 15
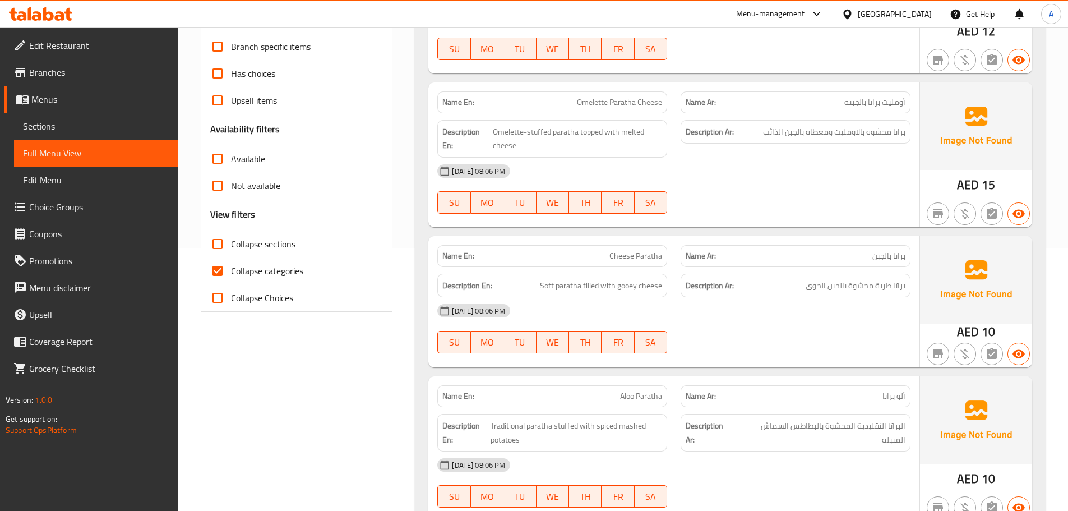
scroll to position [336, 0]
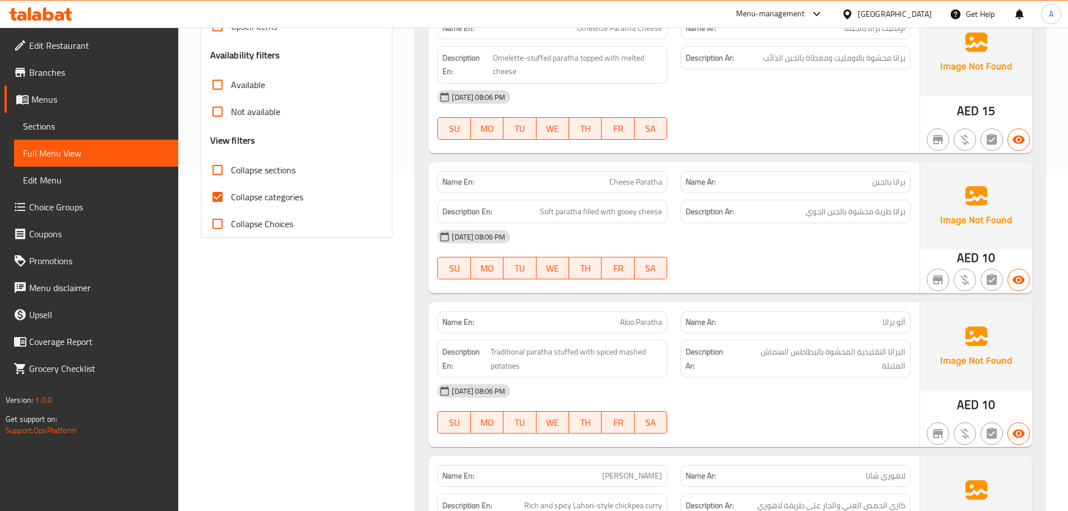
click at [219, 199] on input "Collapse categories" at bounding box center [217, 196] width 27 height 27
checkbox input "false"
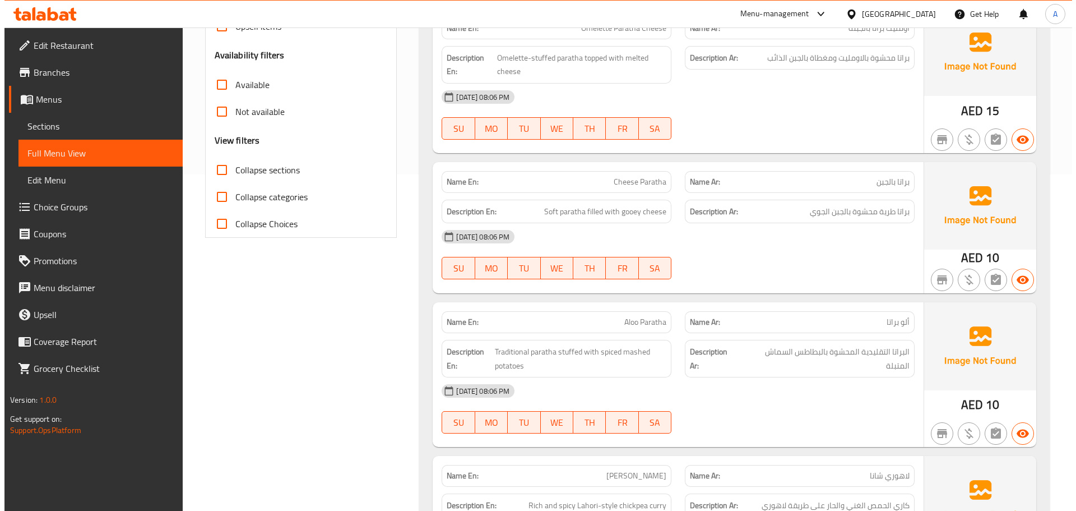
scroll to position [0, 0]
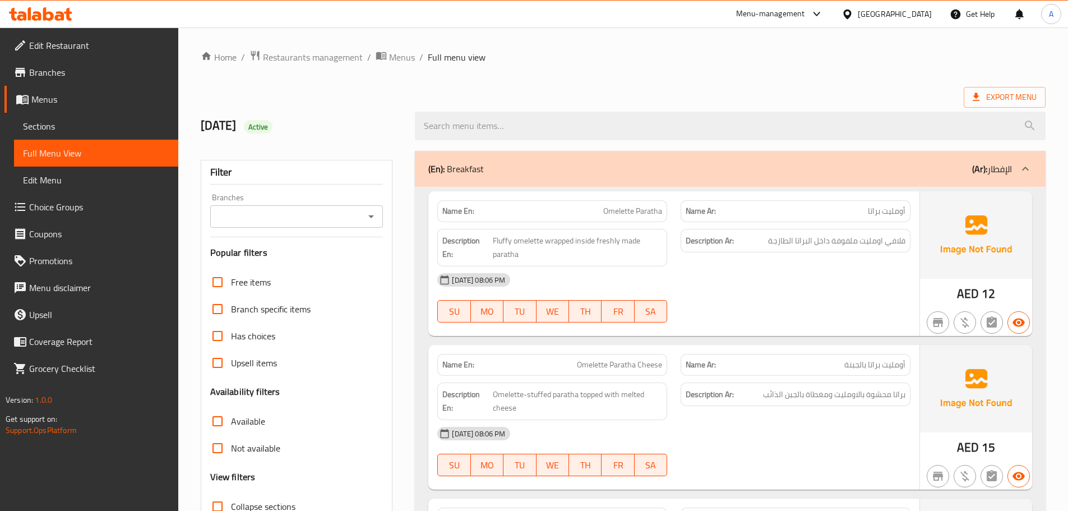
click at [870, 57] on ol "Home / Restaurants management / Menus / Full menu view" at bounding box center [623, 57] width 845 height 15
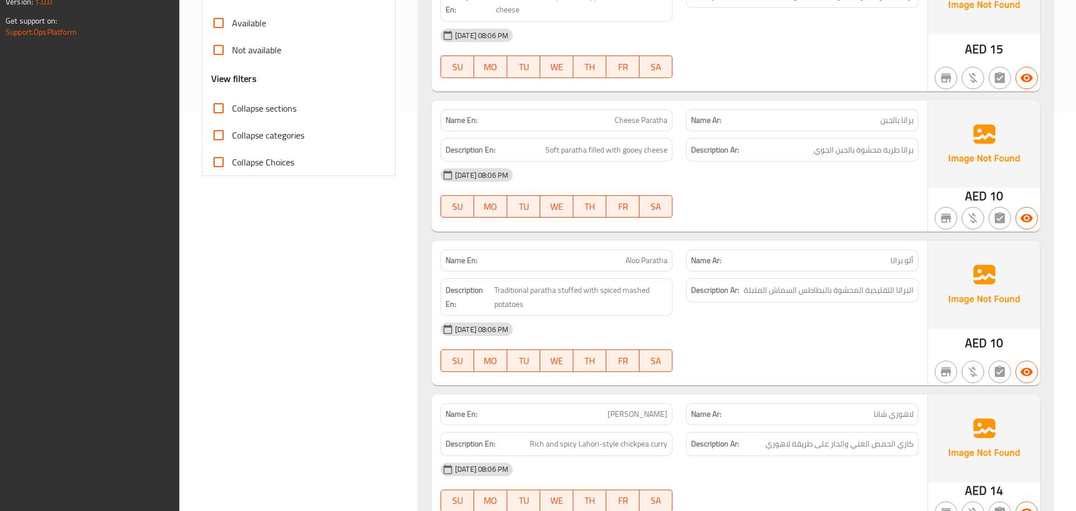
scroll to position [796, 0]
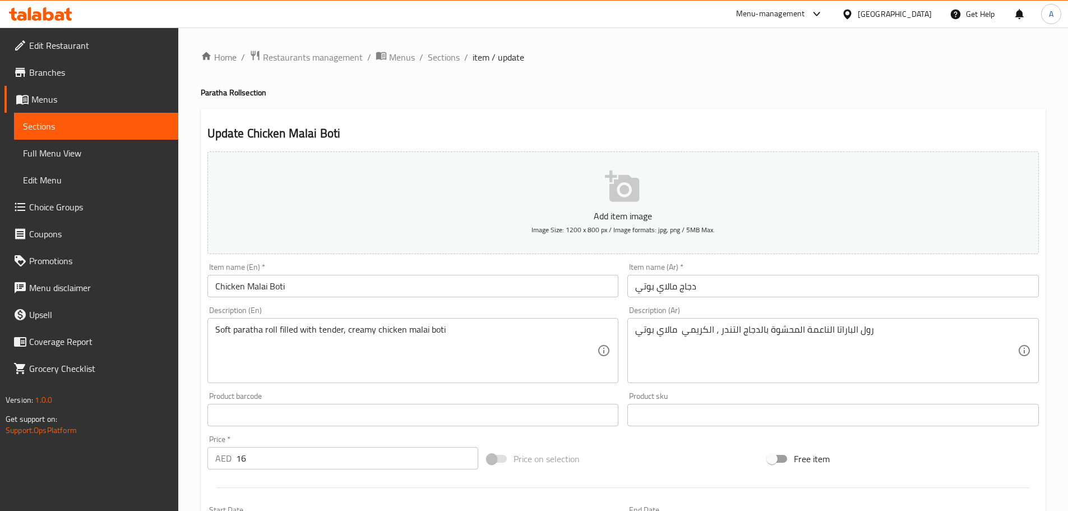
click at [313, 289] on input "Chicken Malai Boti" at bounding box center [412, 286] width 411 height 22
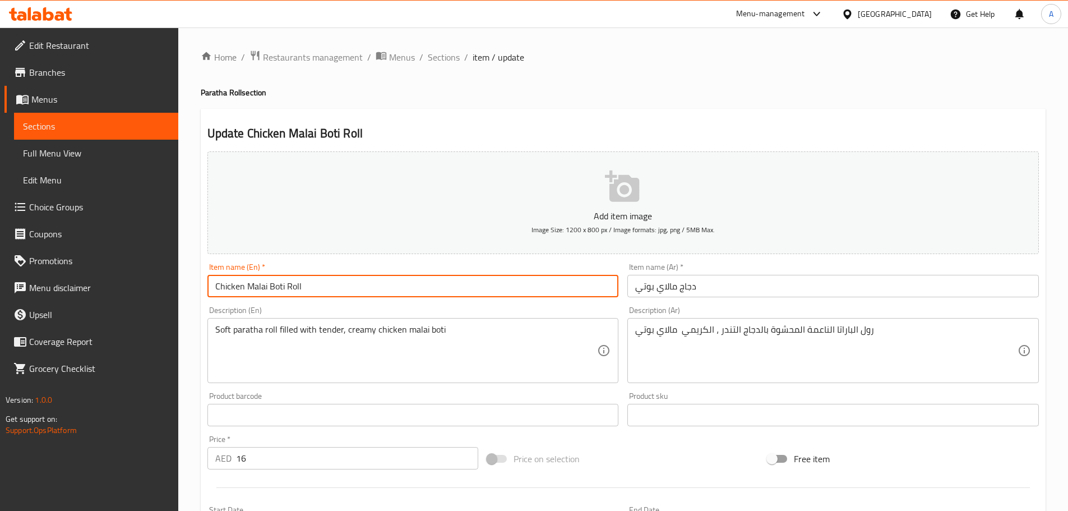
click at [291, 282] on input "Chicken Malai Boti Roll" at bounding box center [412, 286] width 411 height 22
type input "Chicken Malai Boti Roll"
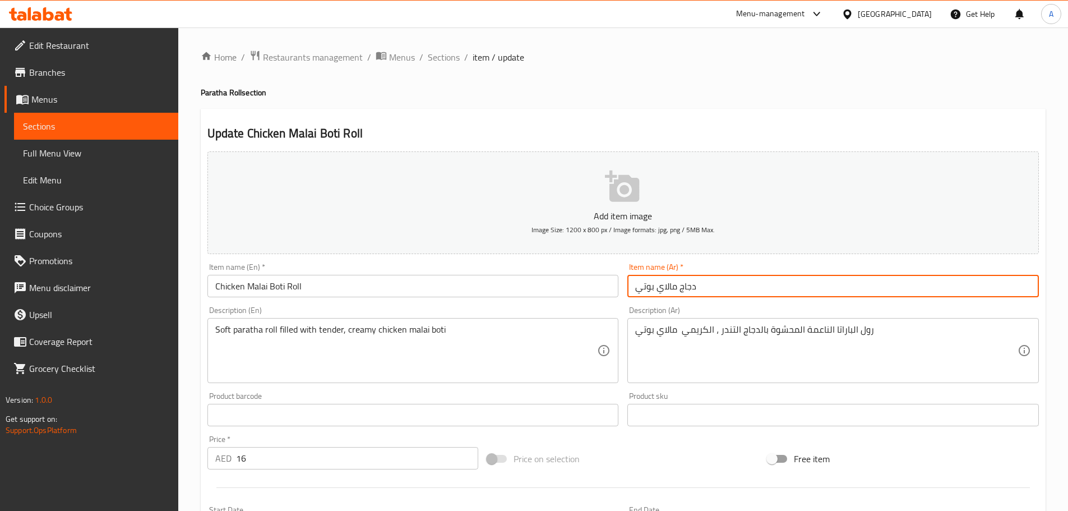
click at [686, 285] on input "دجاج مالاي بوتي" at bounding box center [832, 286] width 411 height 22
paste input "دجاج مالاي بوتي"
type input "رول دجاج مالاي بوتي"
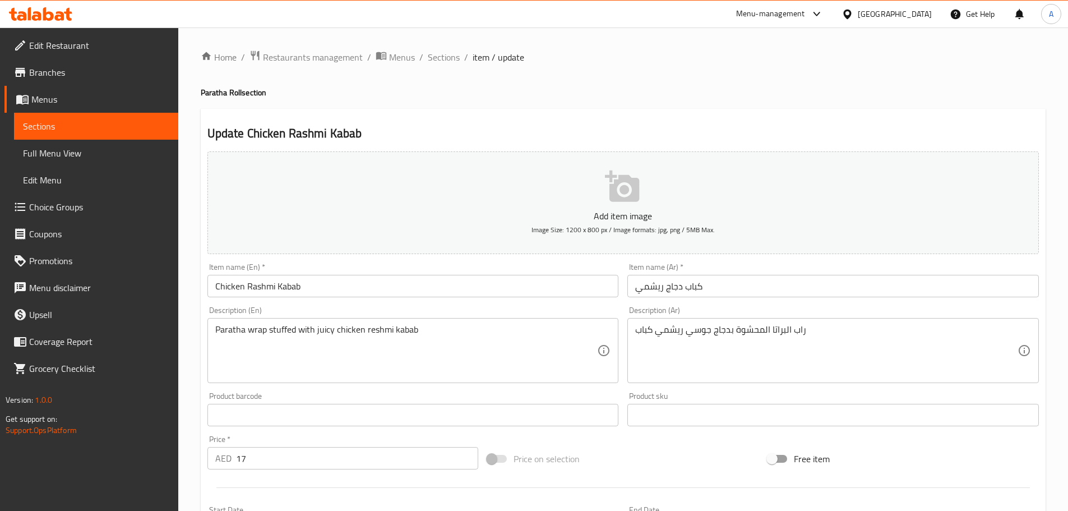
click at [326, 287] on input "Chicken Rashmi Kabab" at bounding box center [412, 286] width 411 height 22
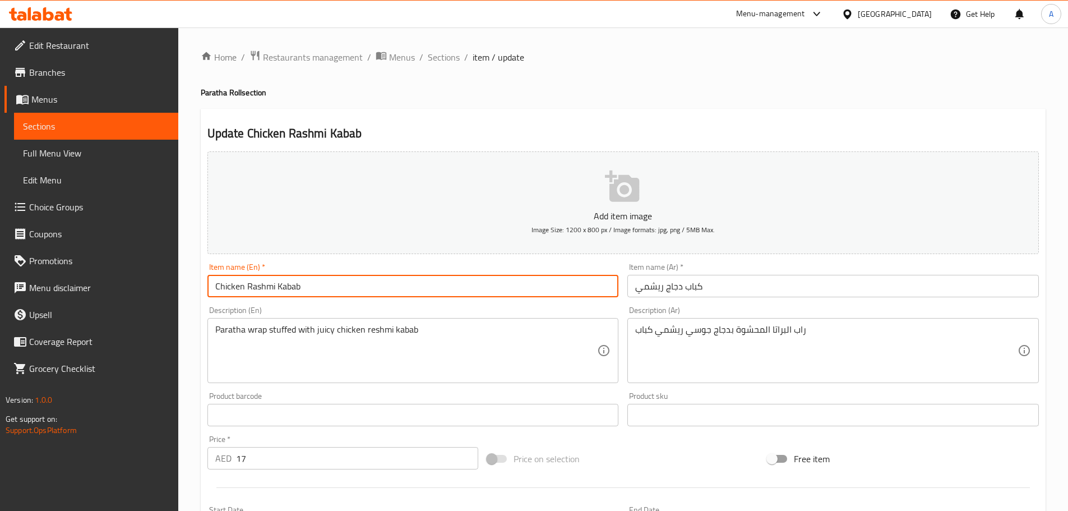
paste input "Roll"
type input "Chicken Rashmi Kabab Roll"
click at [649, 289] on input "كباب دجاج ريشمي" at bounding box center [832, 286] width 411 height 22
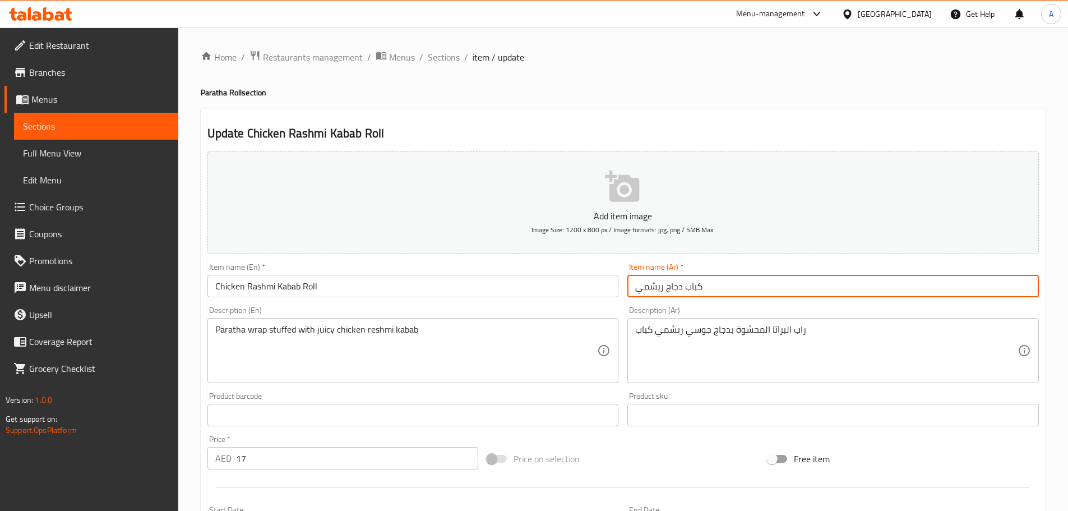
click at [649, 289] on input "كباب دجاج ريشمي" at bounding box center [832, 286] width 411 height 22
click at [649, 288] on input "كباب دجاج ريشمي" at bounding box center [832, 286] width 411 height 22
paste input "كباب دجاج ريشمي"
type input "رول كباب دجاج ريشمي"
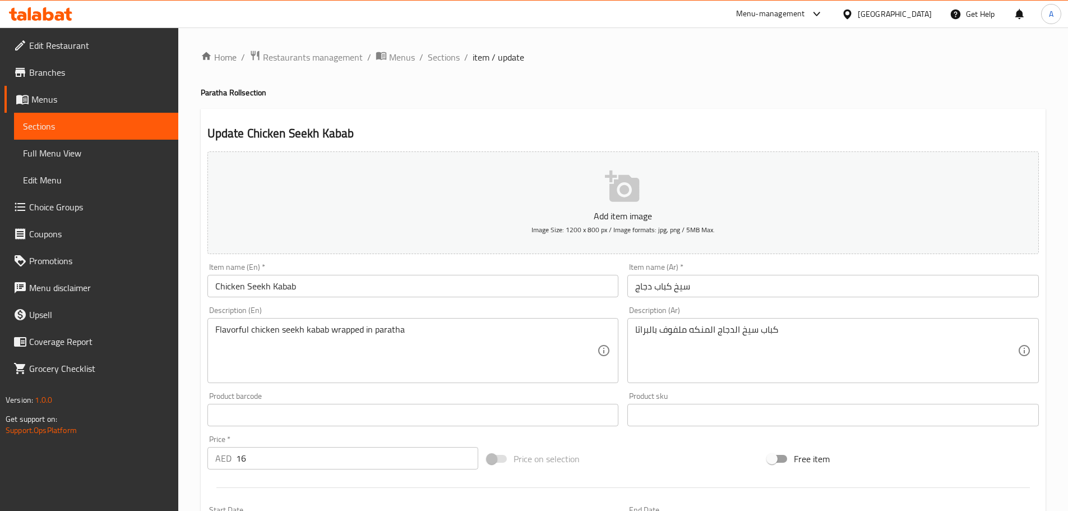
click at [373, 294] on input "Chicken Seekh Kabab" at bounding box center [412, 286] width 411 height 22
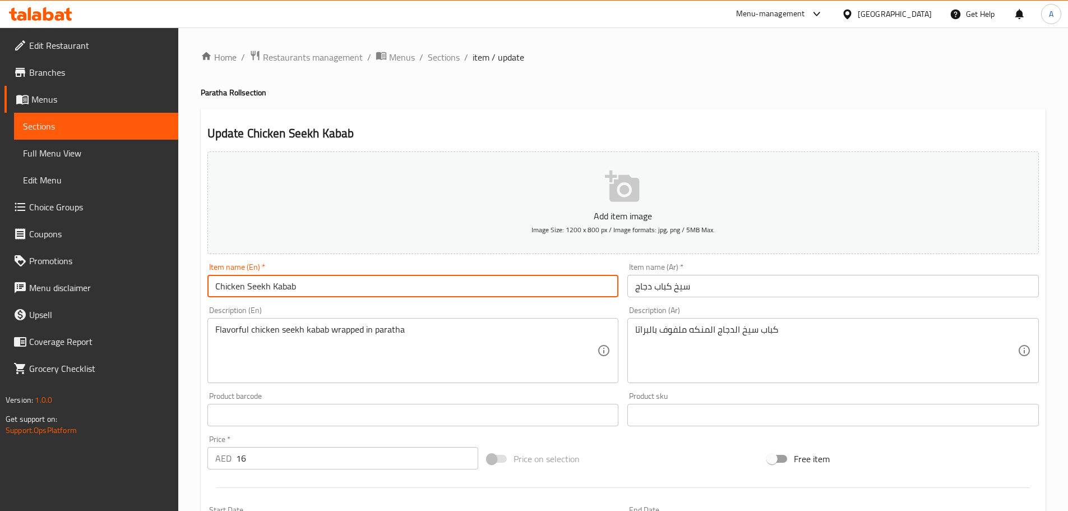
paste input "Roll"
type input "Chicken Seekh Kabab Roll"
click at [675, 288] on input "سيخ كباب دجاج" at bounding box center [832, 286] width 411 height 22
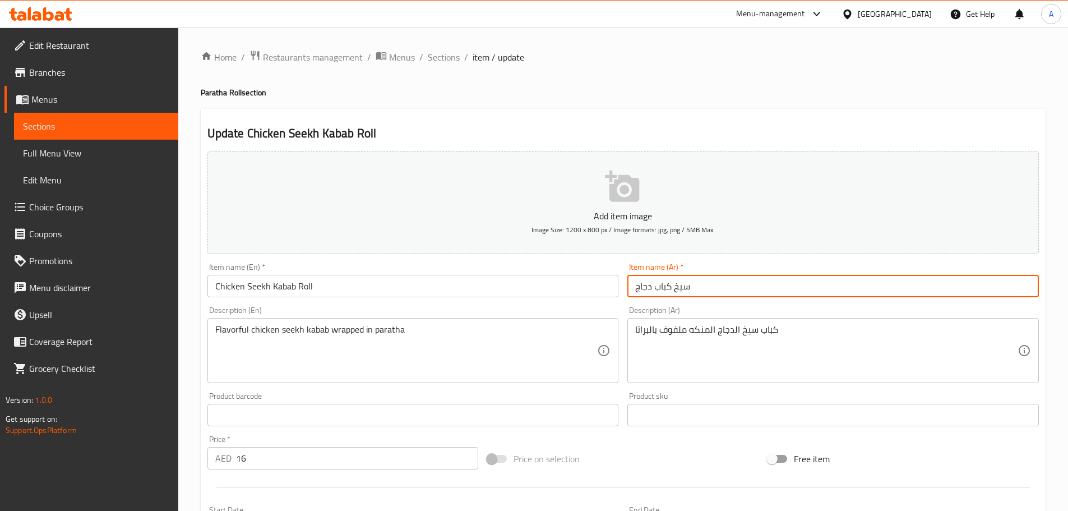
click at [675, 288] on input "سيخ كباب دجاج" at bounding box center [832, 286] width 411 height 22
paste input "سيخ كباب دجاج"
type input "رول سيخ كباب دجاج"
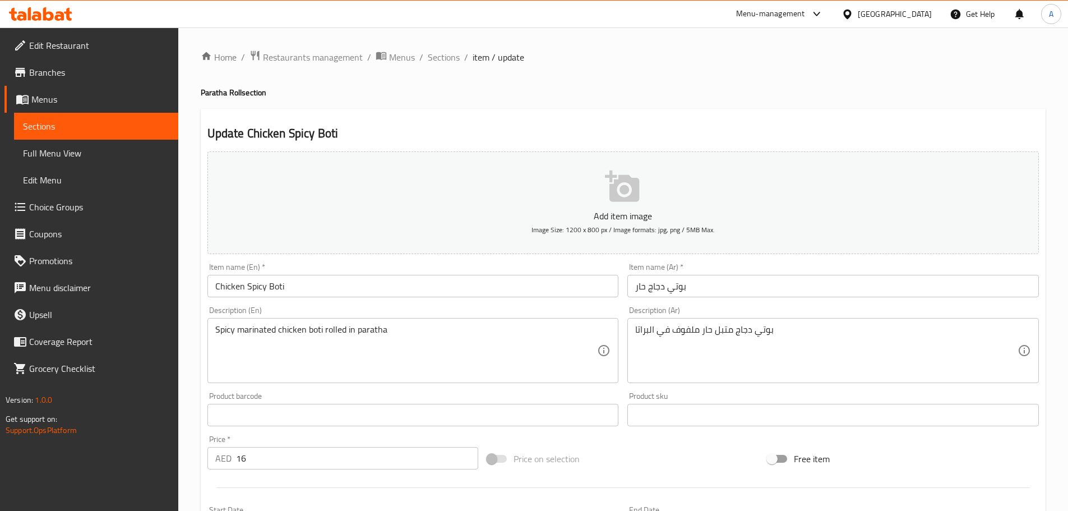
click at [674, 286] on input "بوتي دجاج حار" at bounding box center [832, 286] width 411 height 22
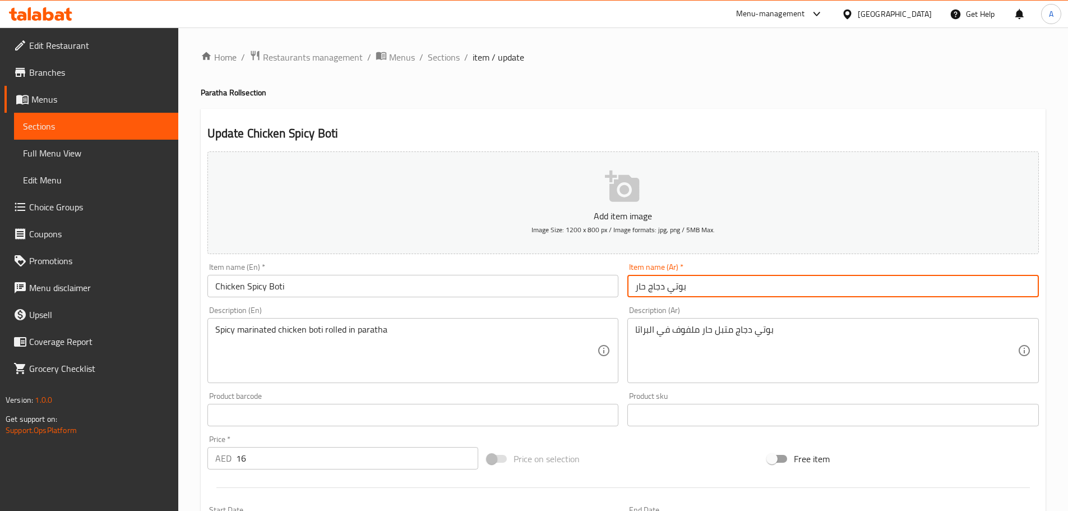
click at [674, 286] on input "بوتي دجاج حار" at bounding box center [832, 286] width 411 height 22
paste input "بوتي دجاج حار"
type input "رول بوتي دجاج حار"
click at [504, 290] on input "Chicken Spicy Boti" at bounding box center [412, 286] width 411 height 22
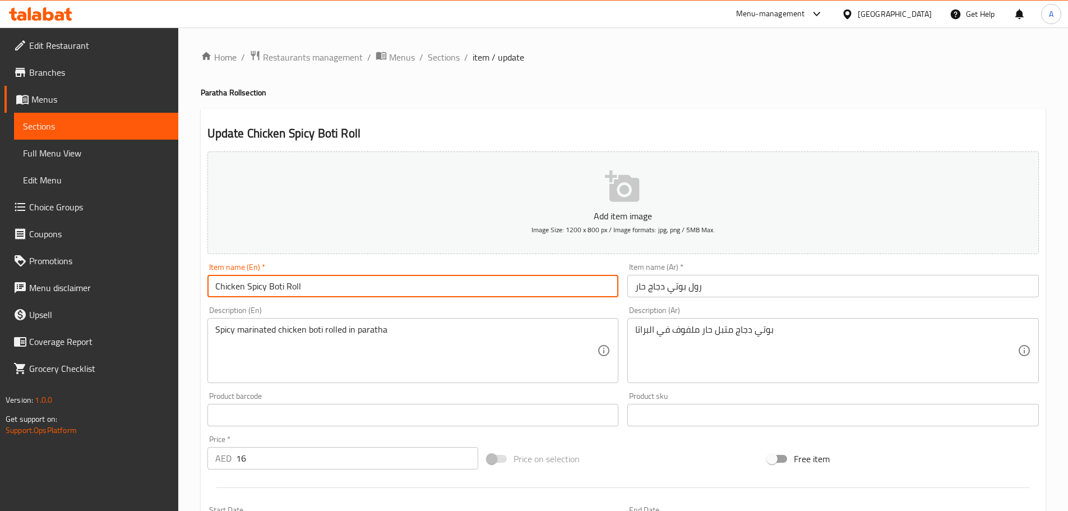
click at [299, 282] on input "Chicken Spicy Boti Roll" at bounding box center [412, 286] width 411 height 22
click at [291, 282] on input "Chicken Spicy Boti Roll" at bounding box center [412, 286] width 411 height 22
click at [291, 284] on input "Chicken Spicy Boti Roll" at bounding box center [412, 286] width 411 height 22
type input "Chicken Spicy Boti Roll"
click at [740, 286] on input "رول بوتي دجاج حار" at bounding box center [832, 286] width 411 height 22
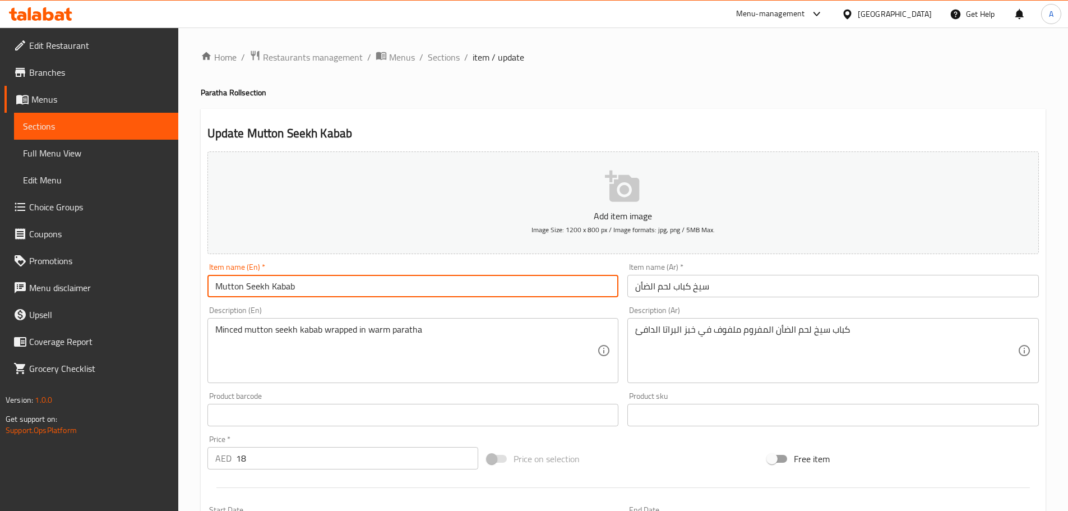
click at [322, 286] on input "Mutton Seekh Kabab" at bounding box center [412, 286] width 411 height 22
paste input "Roll"
type input "Mutton Seekh Kabab Roll"
click at [701, 317] on div "Description (Ar) كباب سيخ لحم الضأن المفروم ملفوف في خبز البراتا الدافئ Descrip…" at bounding box center [832, 344] width 411 height 77
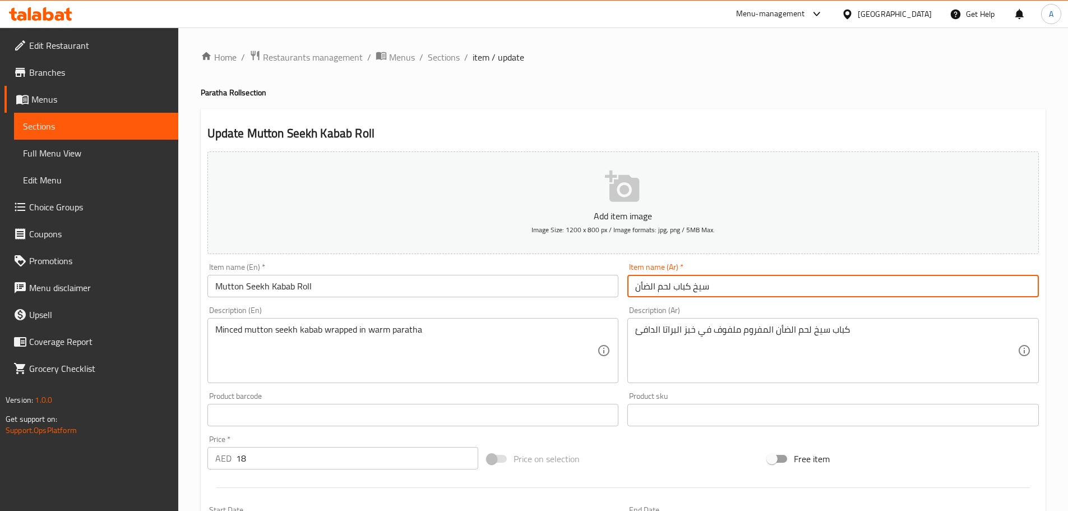
click at [690, 289] on input "سيخ كباب لحم الضأن" at bounding box center [832, 286] width 411 height 22
paste input "سيخ كباب لحم الضأن"
type input "رول سيخ كباب لحم الضأن"
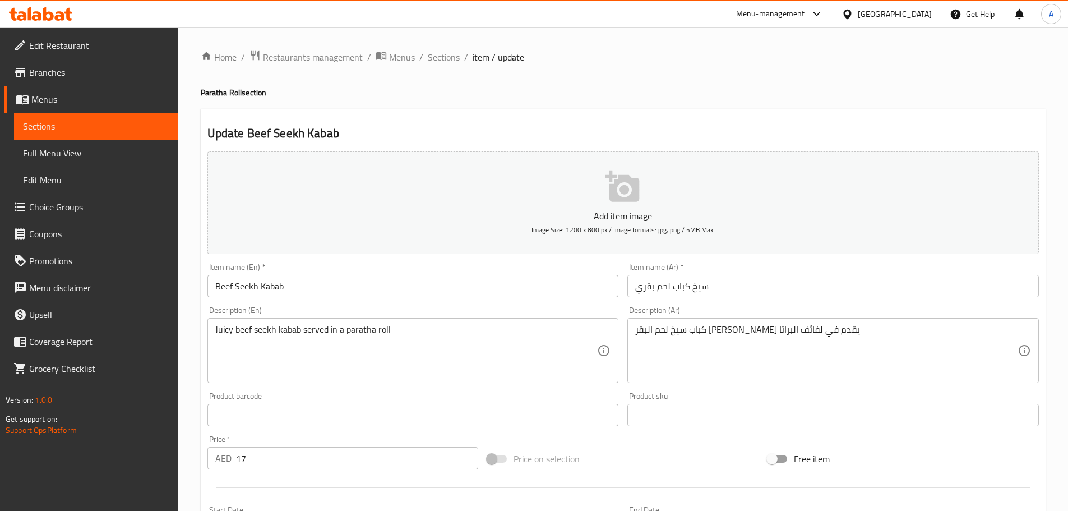
click at [346, 284] on input "Beef Seekh Kabab" at bounding box center [412, 286] width 411 height 22
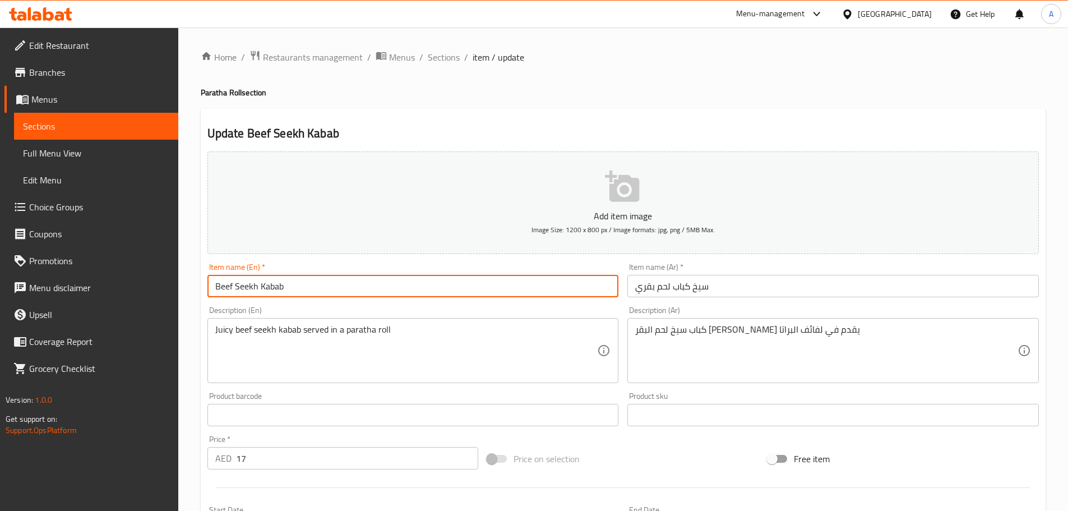
paste input "Roll"
type input "Beef Seekh Kabab Roll"
click at [692, 290] on input "سيخ كباب لحم بقري" at bounding box center [832, 286] width 411 height 22
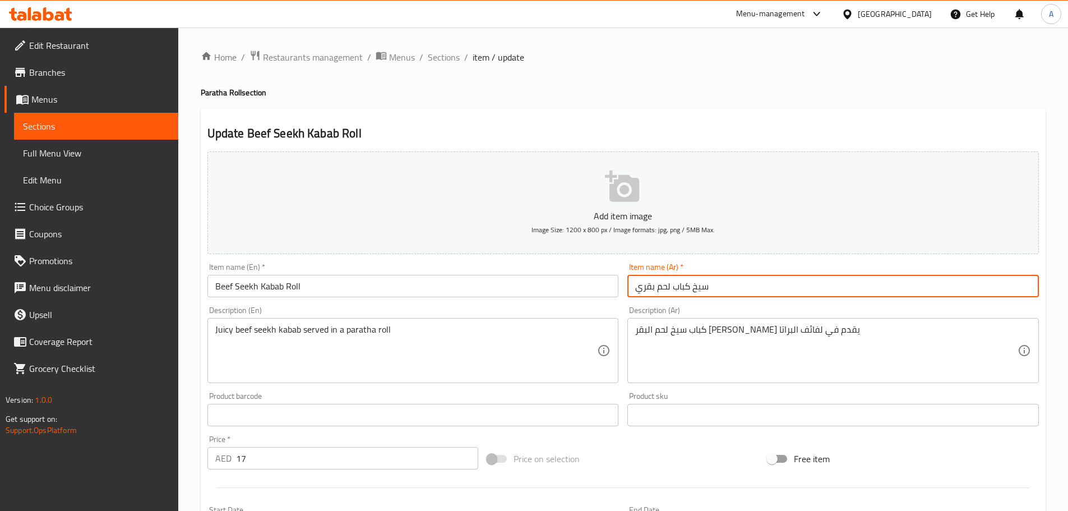
click at [692, 290] on input "سيخ كباب لحم بقري" at bounding box center [832, 286] width 411 height 22
paste input "سيخ كباب لحم بقري"
type input "رول سيخ كباب لحم بقري"
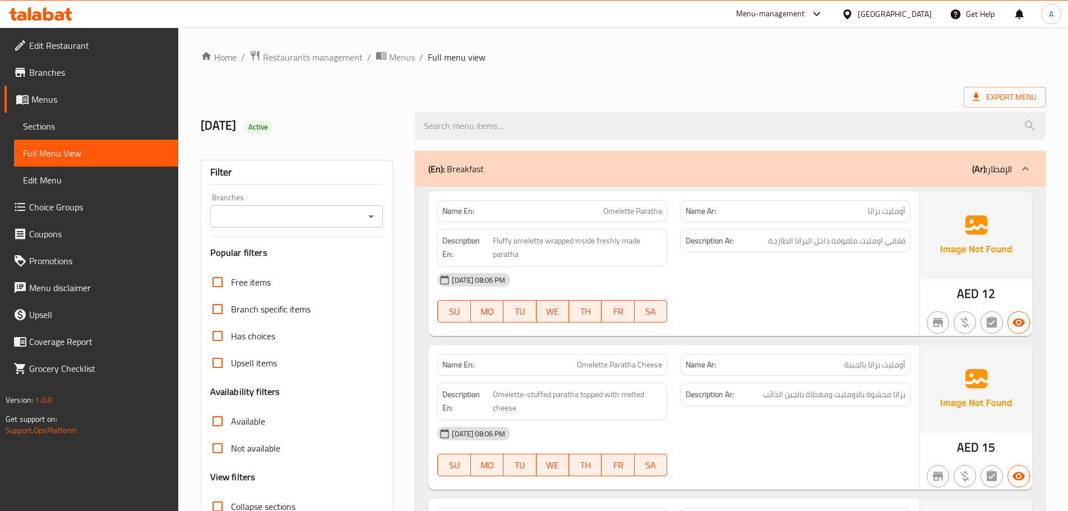
scroll to position [280, 0]
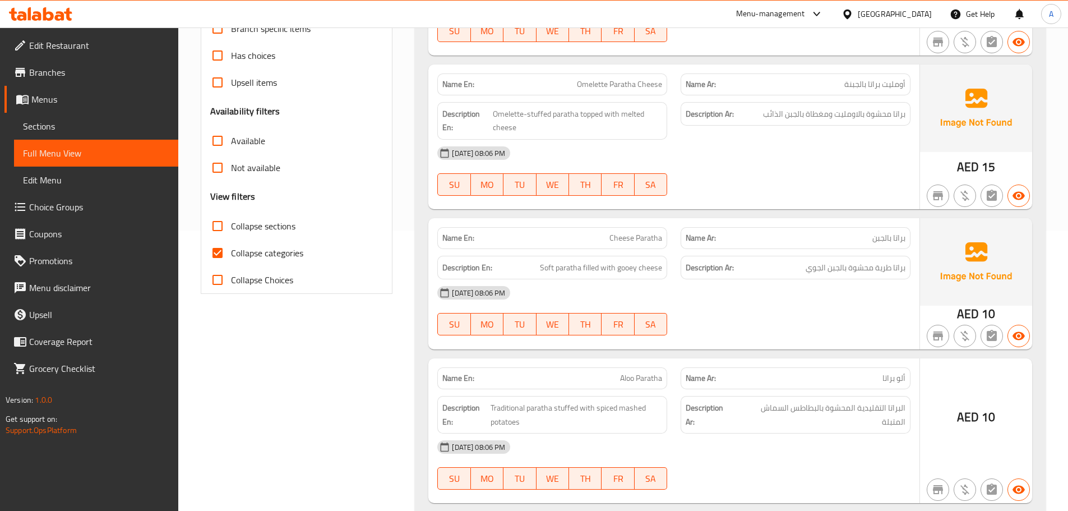
click at [216, 250] on input "Collapse categories" at bounding box center [217, 252] width 27 height 27
checkbox input "false"
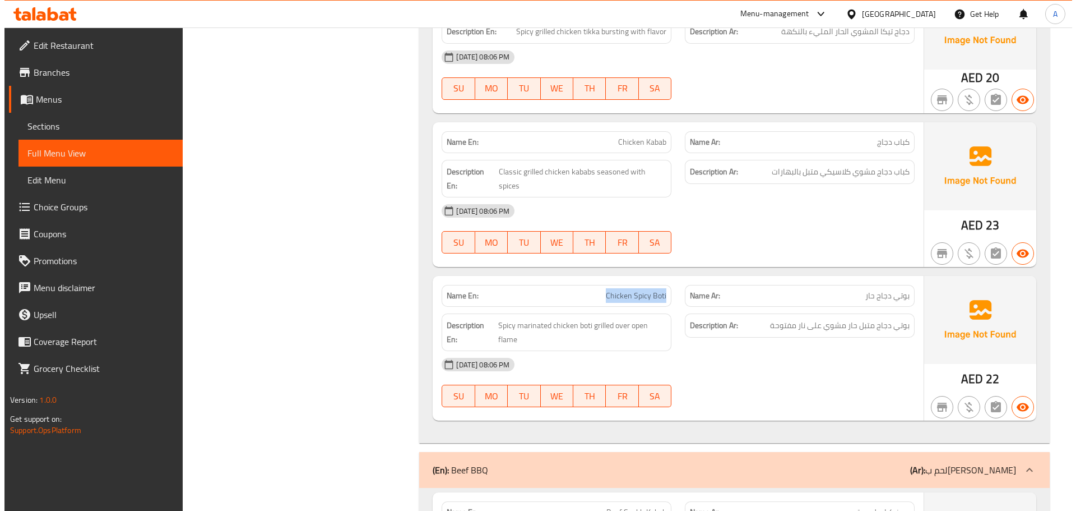
scroll to position [0, 0]
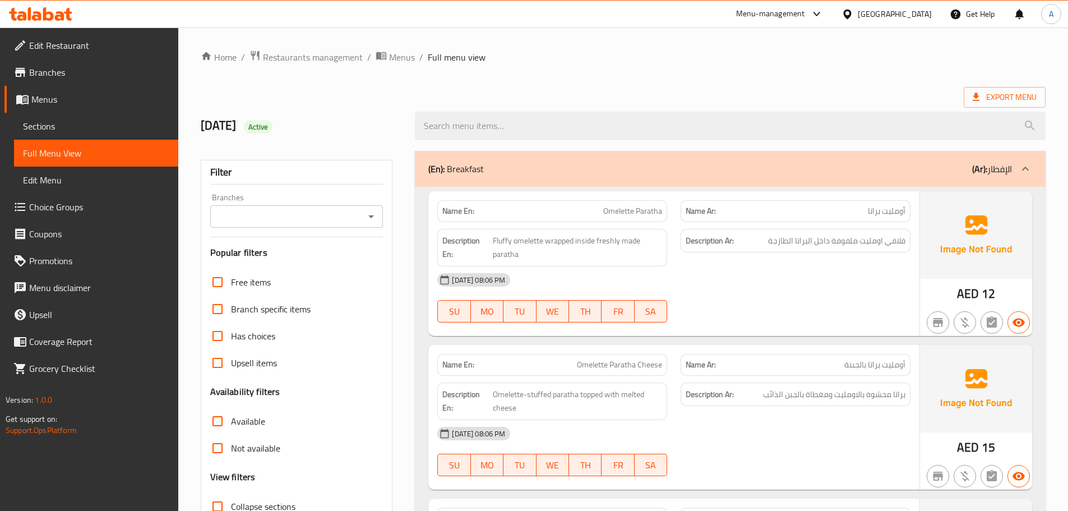
click at [776, 55] on ol "Home / Restaurants management / Menus / Full menu view" at bounding box center [623, 57] width 845 height 15
click at [997, 98] on span "Export Menu" at bounding box center [1004, 97] width 64 height 14
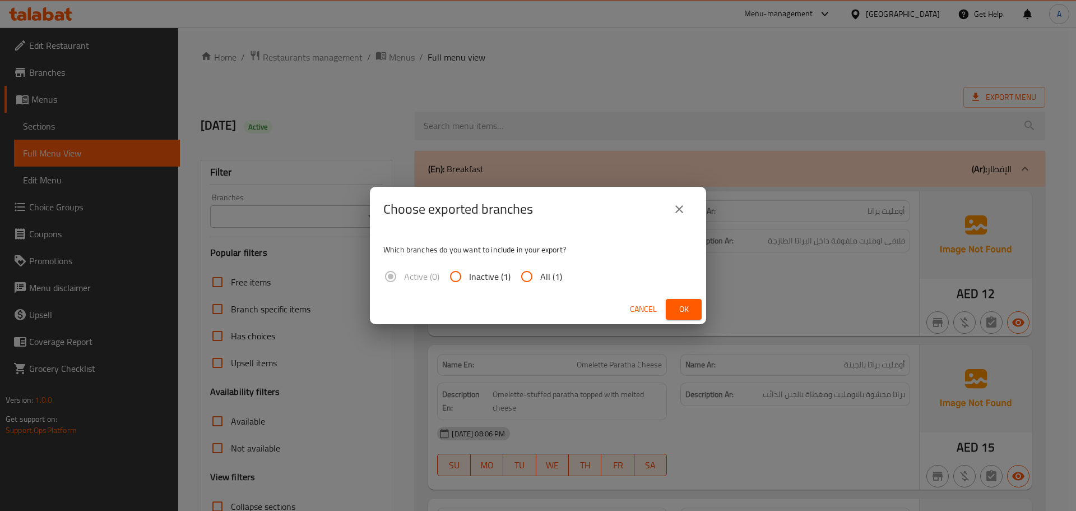
click at [540, 272] on span "All (1)" at bounding box center [551, 276] width 22 height 13
click at [540, 272] on input "All (1)" at bounding box center [526, 276] width 27 height 27
radio input "true"
click at [677, 310] on span "Ok" at bounding box center [684, 309] width 18 height 14
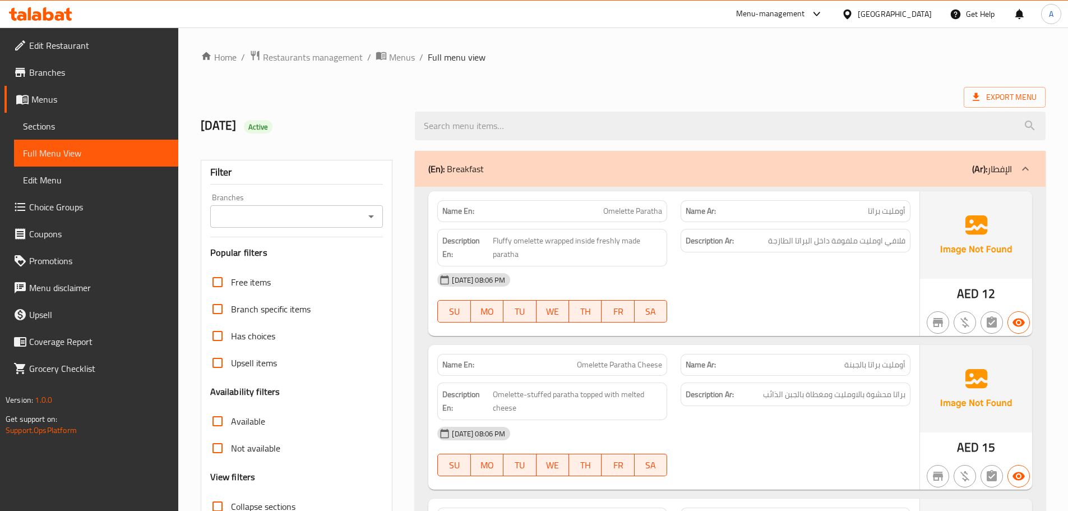
click at [68, 42] on span "Edit Restaurant" at bounding box center [99, 45] width 140 height 13
